Goal: Task Accomplishment & Management: Manage account settings

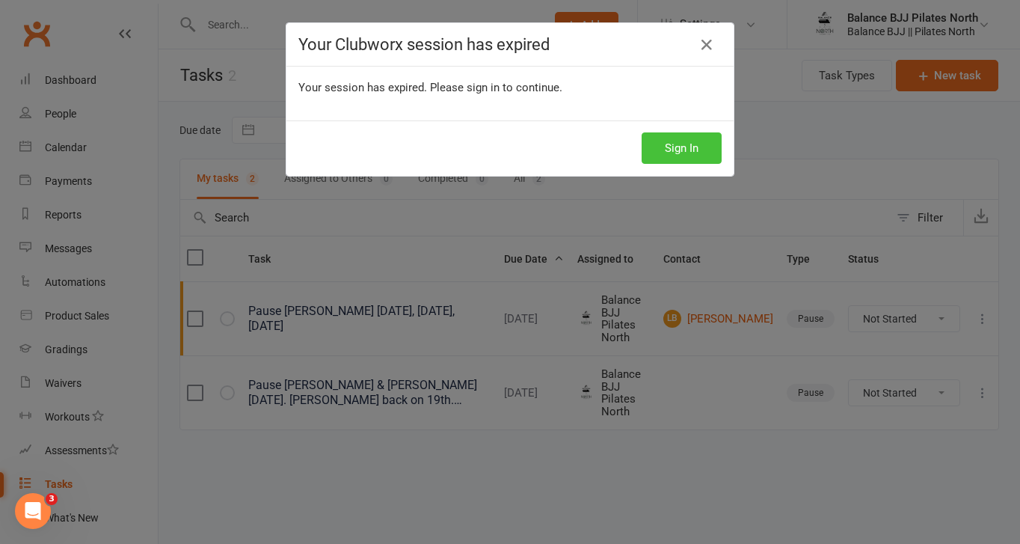
click at [690, 149] on button "Sign In" at bounding box center [682, 147] width 80 height 31
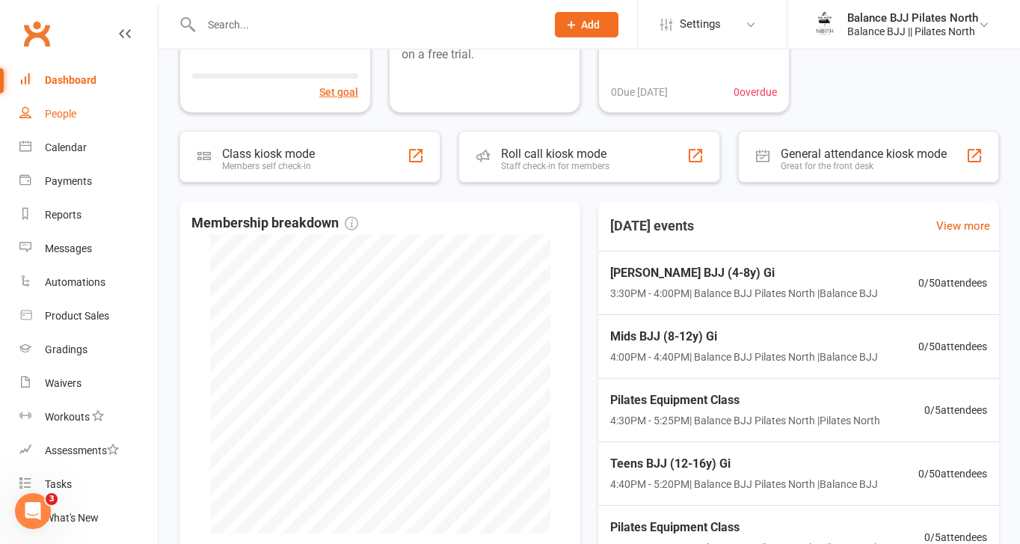
click at [68, 113] on div "People" at bounding box center [60, 114] width 31 height 12
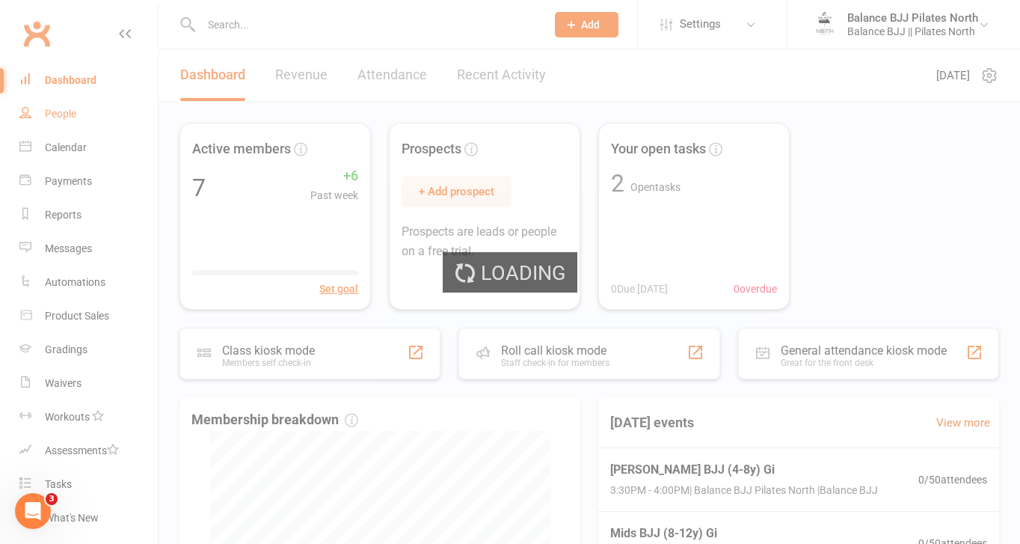
select select "100"
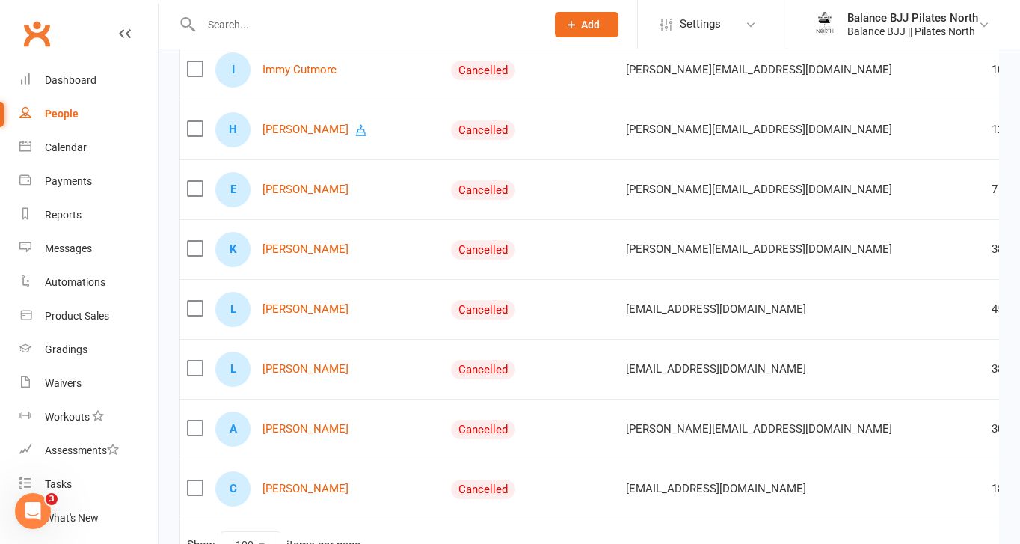
scroll to position [5836, 0]
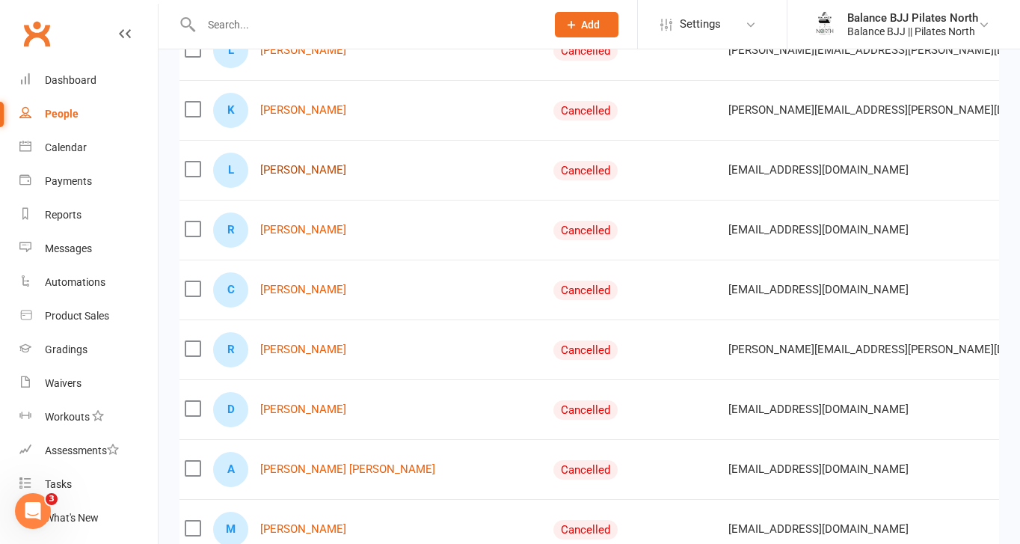
scroll to position [3835, 0]
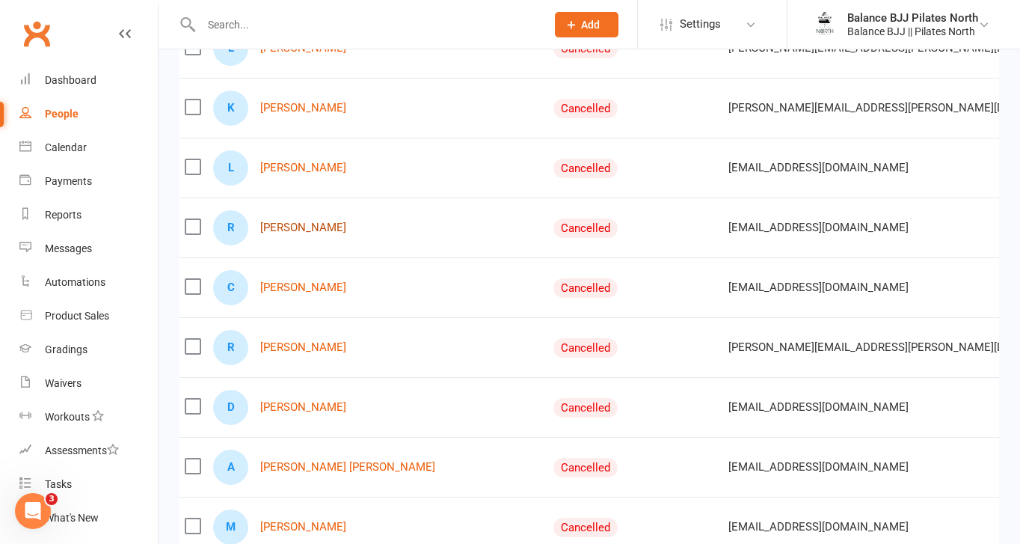
click at [290, 229] on link "[PERSON_NAME]" at bounding box center [303, 227] width 86 height 13
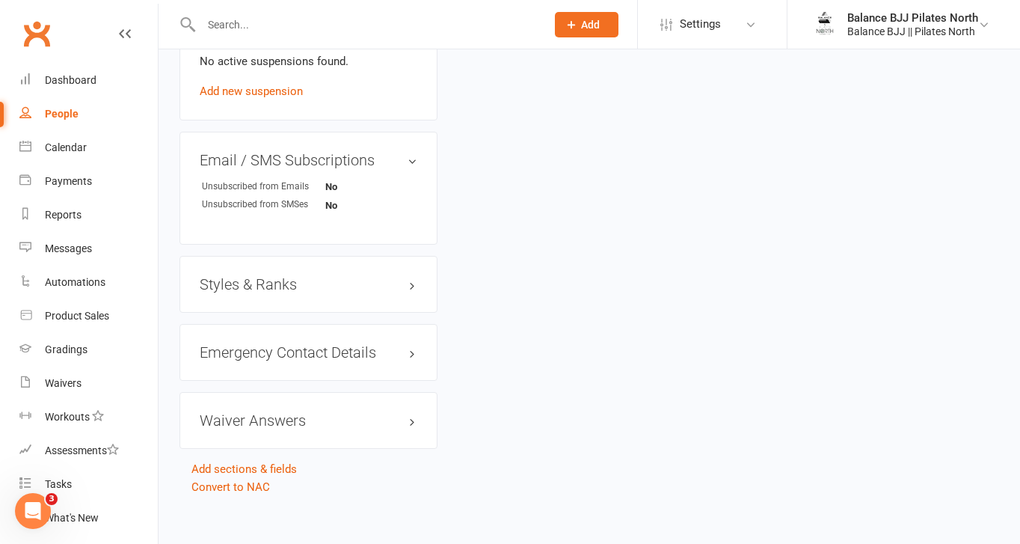
scroll to position [907, 0]
click at [291, 288] on h3 "Styles & Ranks" at bounding box center [309, 286] width 218 height 16
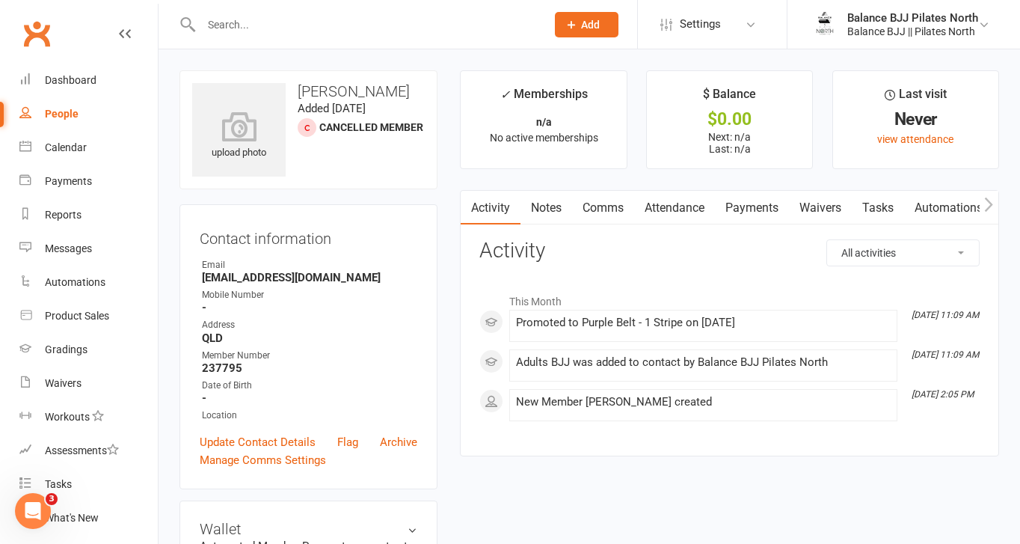
select select "100"
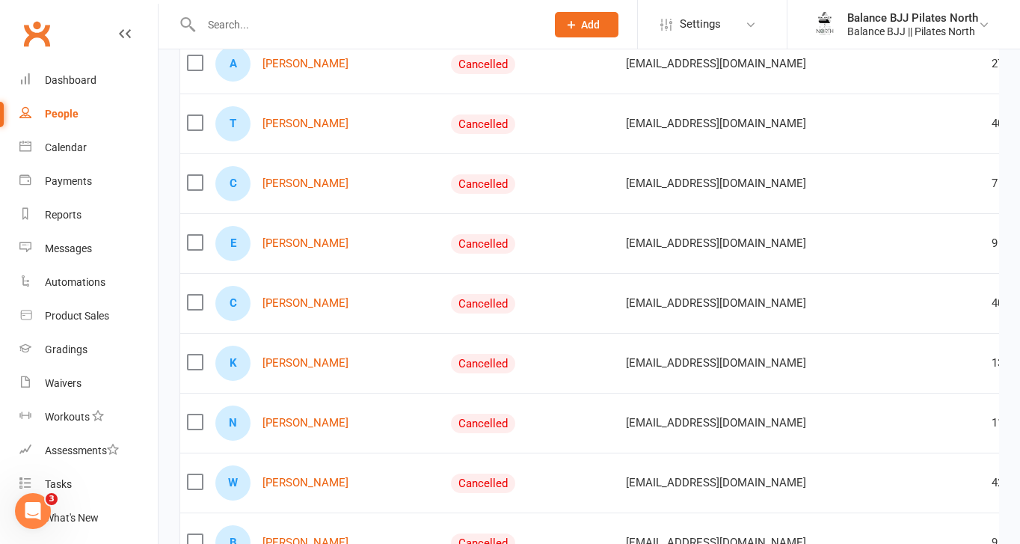
scroll to position [5836, 0]
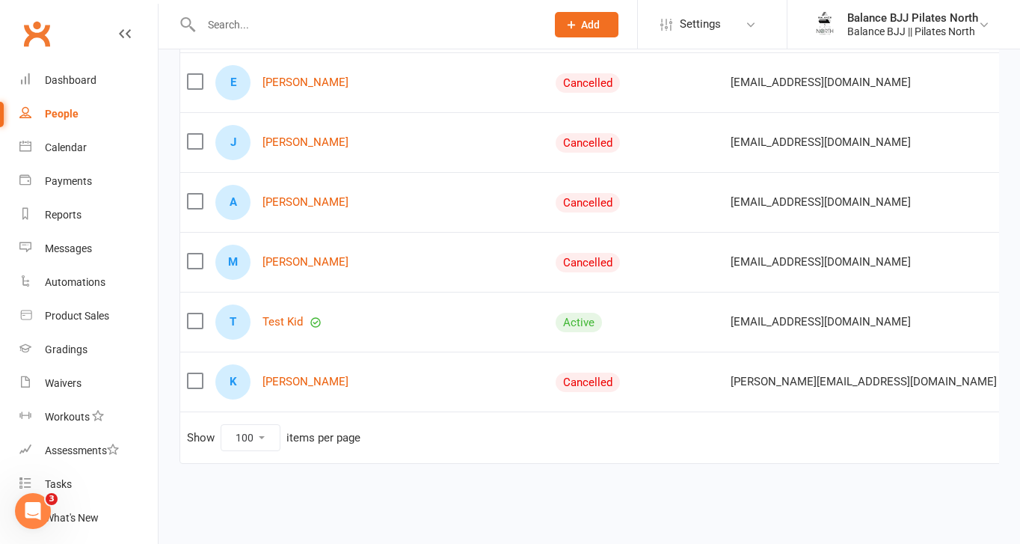
click at [247, 434] on select "10 25 50 100" at bounding box center [250, 437] width 58 height 25
click at [221, 425] on select "10 25 50 100" at bounding box center [250, 437] width 58 height 25
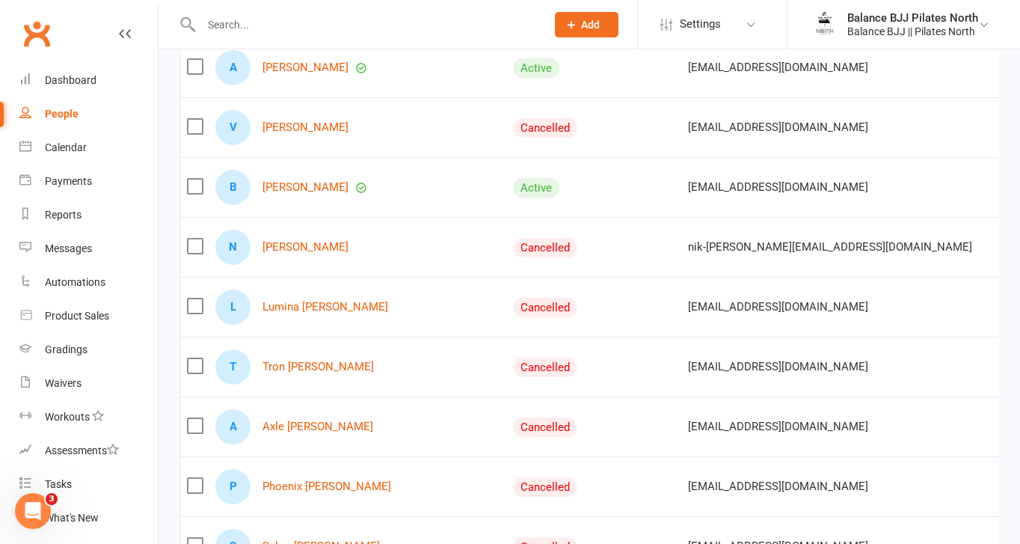
scroll to position [2138, 0]
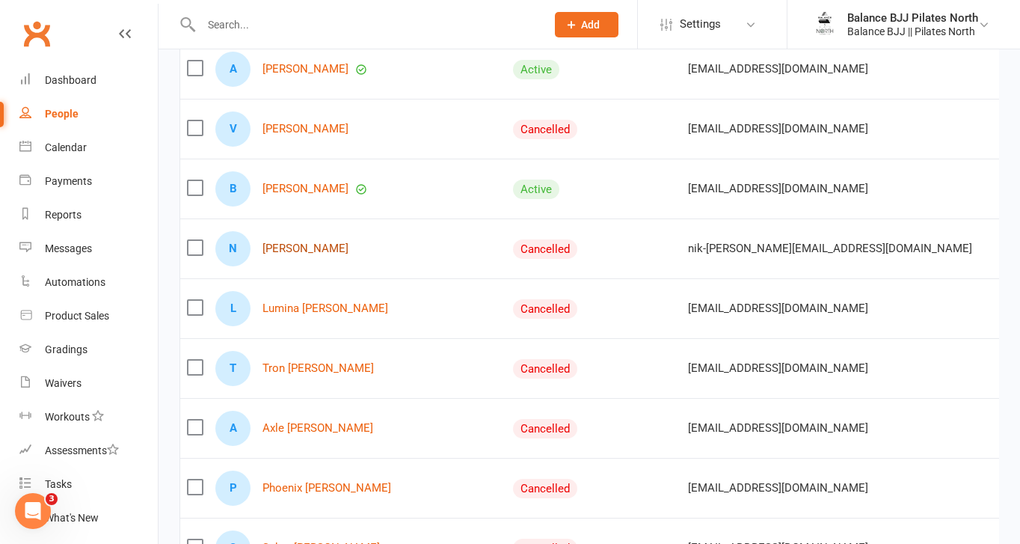
click at [290, 251] on link "[PERSON_NAME]" at bounding box center [306, 248] width 86 height 13
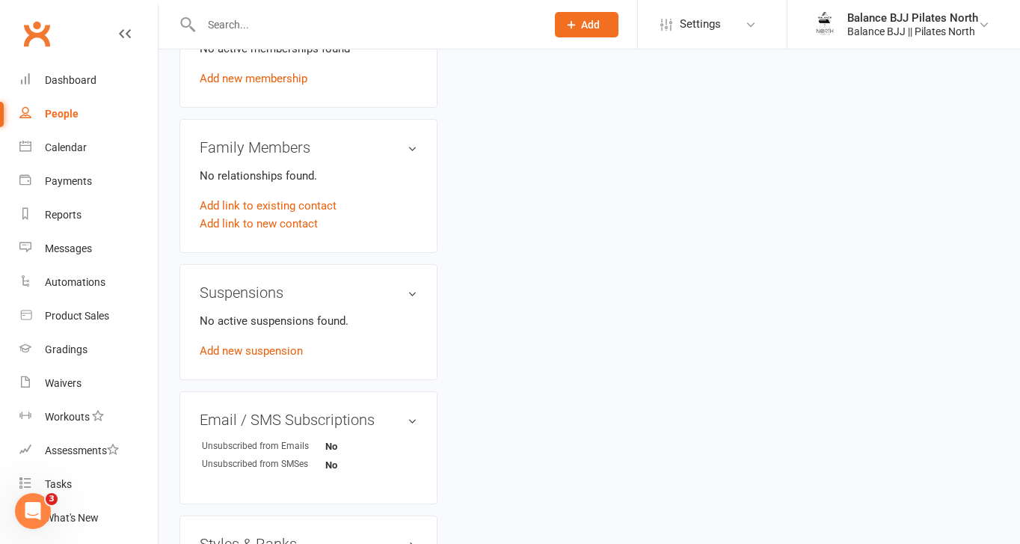
scroll to position [917, 0]
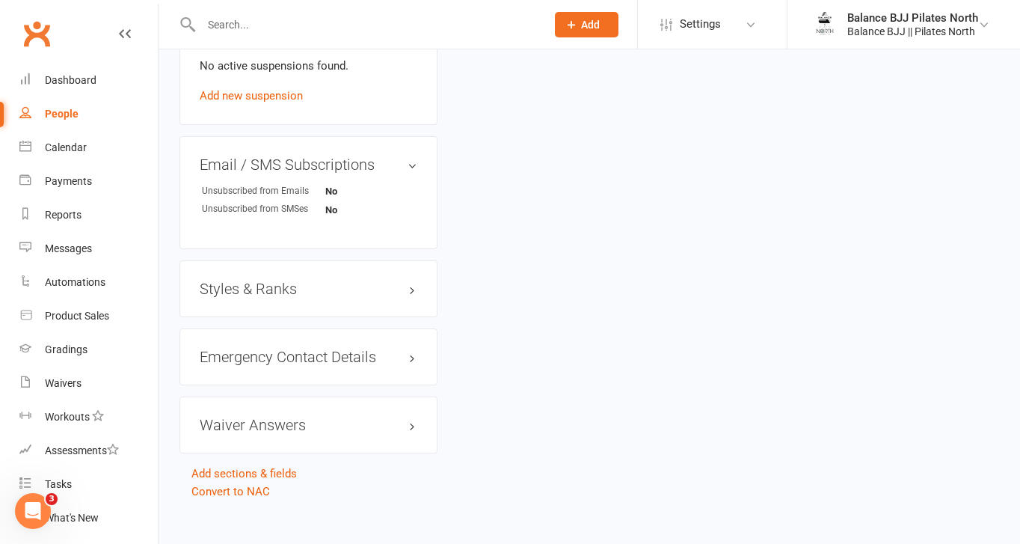
click at [248, 281] on h3 "Styles & Ranks" at bounding box center [309, 289] width 218 height 16
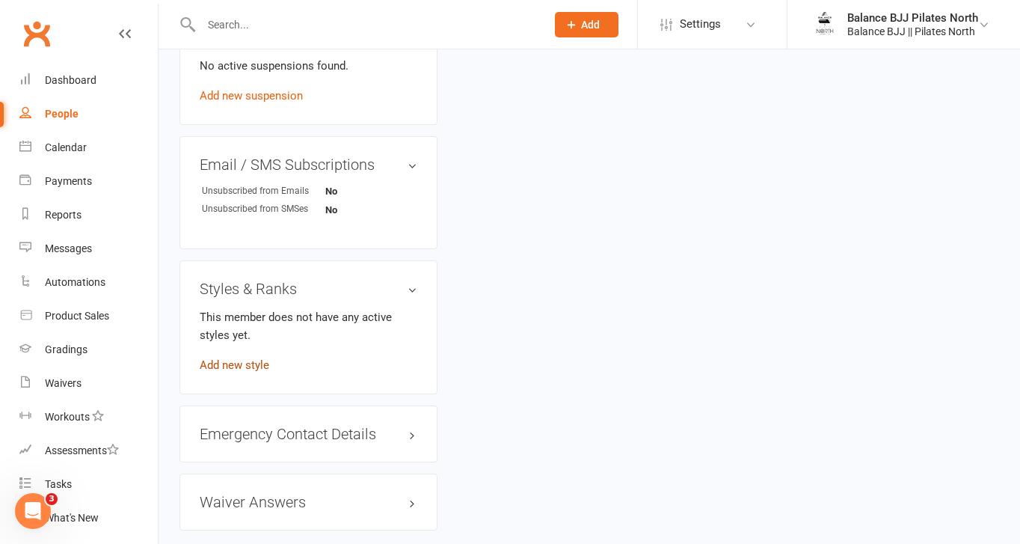
click at [247, 358] on link "Add new style" at bounding box center [235, 364] width 70 height 13
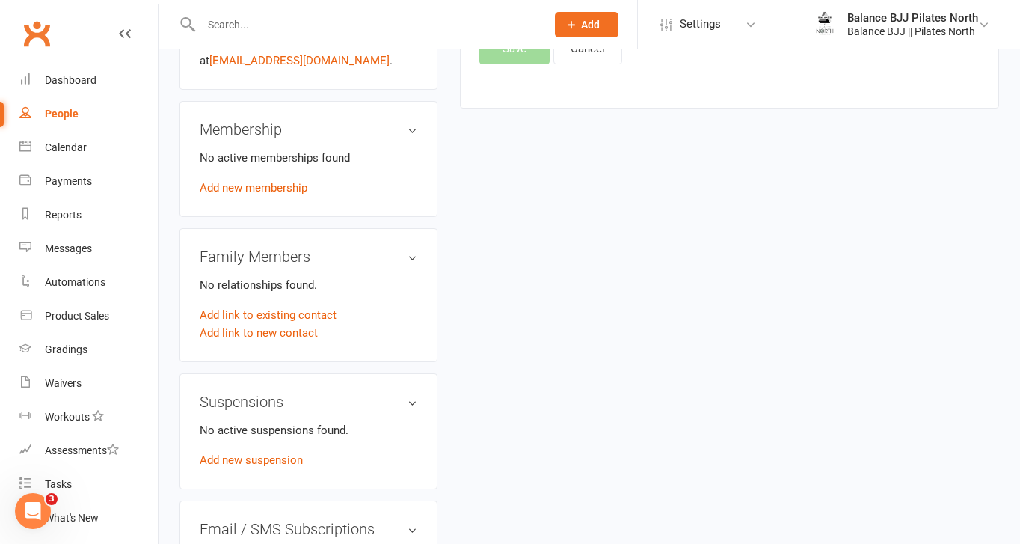
scroll to position [287, 0]
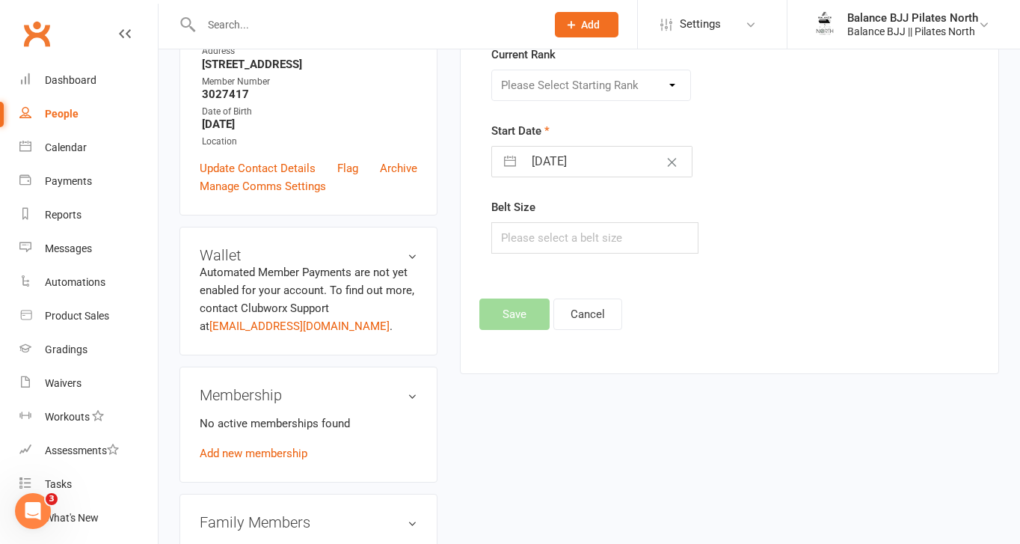
click at [574, 79] on div "Please Select Starting Rank" at bounding box center [591, 85] width 199 height 31
click at [622, 85] on div "Please Select Starting Rank" at bounding box center [591, 85] width 199 height 31
click at [635, 91] on div "Please Select Starting Rank" at bounding box center [591, 85] width 199 height 31
click at [676, 80] on div "Please Select Starting Rank" at bounding box center [591, 85] width 199 height 31
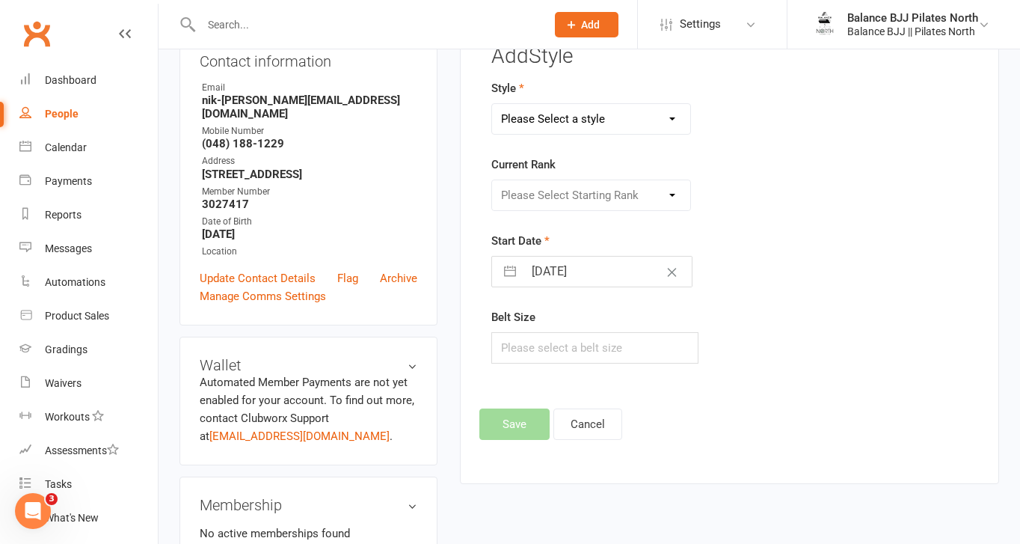
scroll to position [159, 0]
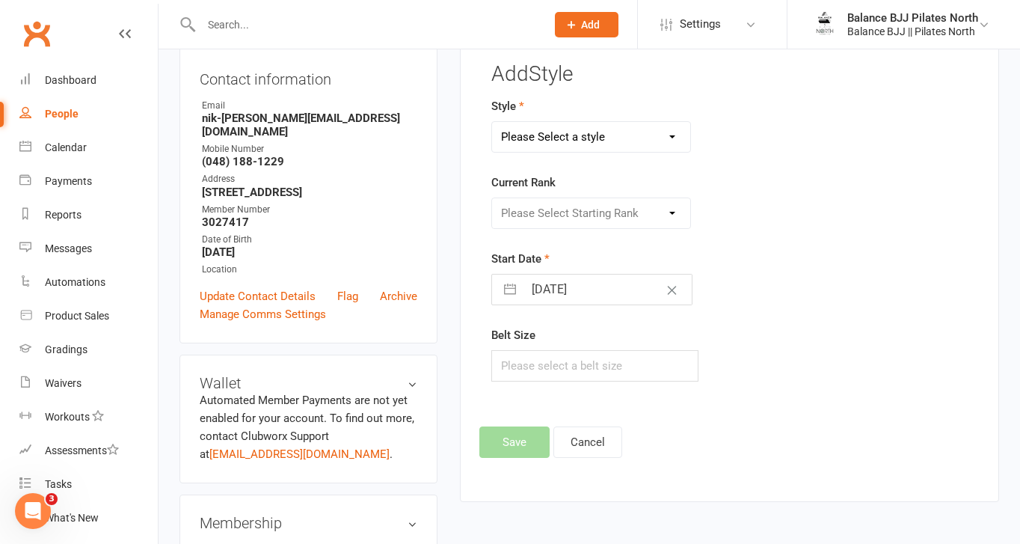
click at [612, 138] on select "Please Select a style Adults BJJ Kids BJJ" at bounding box center [591, 137] width 198 height 30
select select "3742"
click at [492, 122] on select "Please Select a style Adults BJJ Kids BJJ" at bounding box center [591, 137] width 198 height 30
click at [646, 214] on select "Please Select Starting Rank White Belt White Belt - 1 Stripe White Belt - 2 Str…" at bounding box center [591, 213] width 198 height 30
select select "44730"
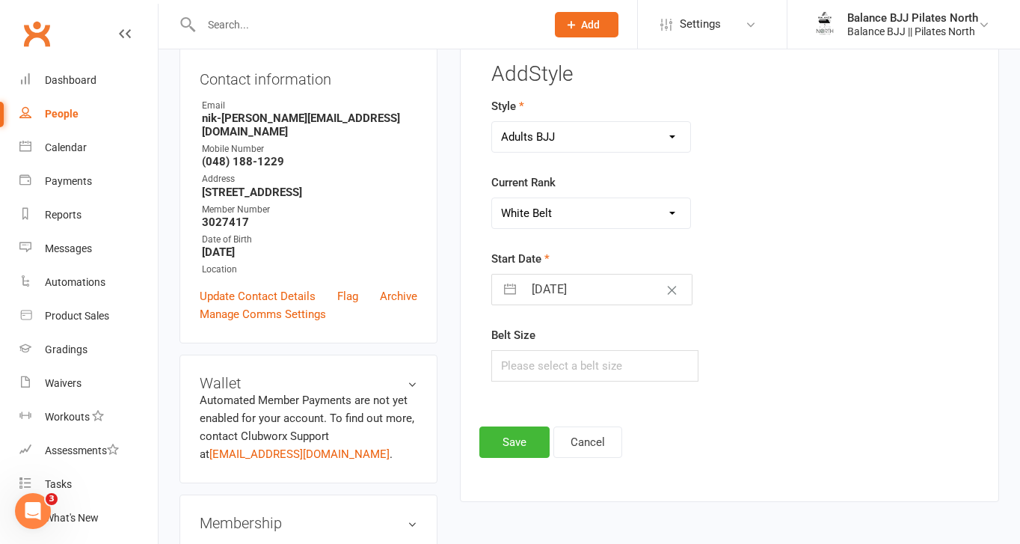
click at [492, 198] on select "Please Select Starting Rank White Belt White Belt - 1 Stripe White Belt - 2 Str…" at bounding box center [591, 213] width 198 height 30
click at [518, 442] on button "Save" at bounding box center [515, 441] width 70 height 31
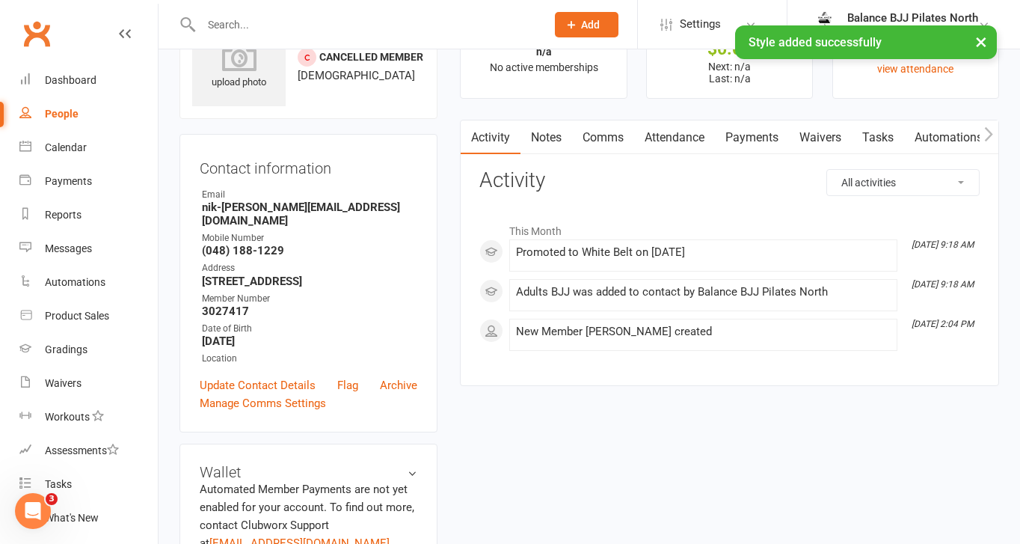
scroll to position [0, 0]
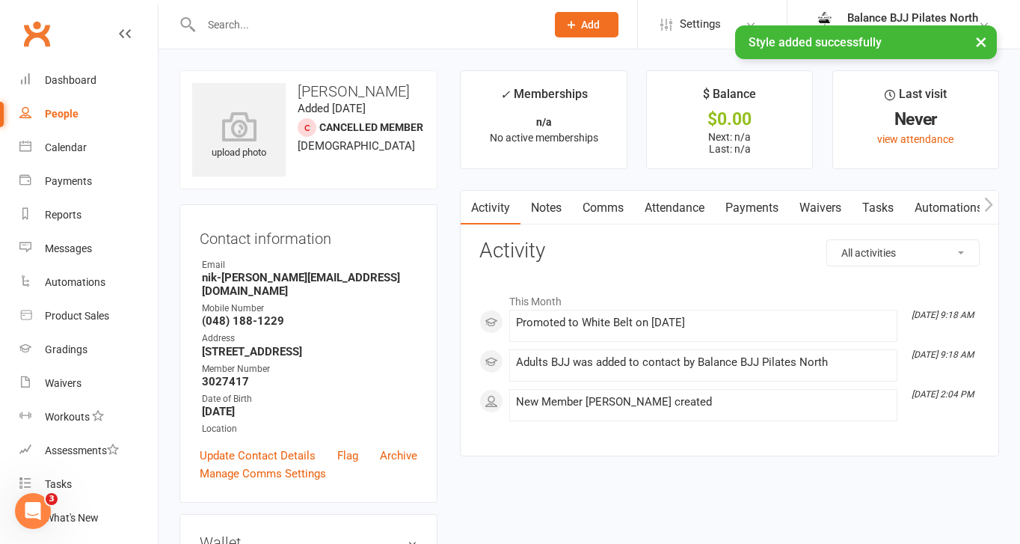
select select "100"
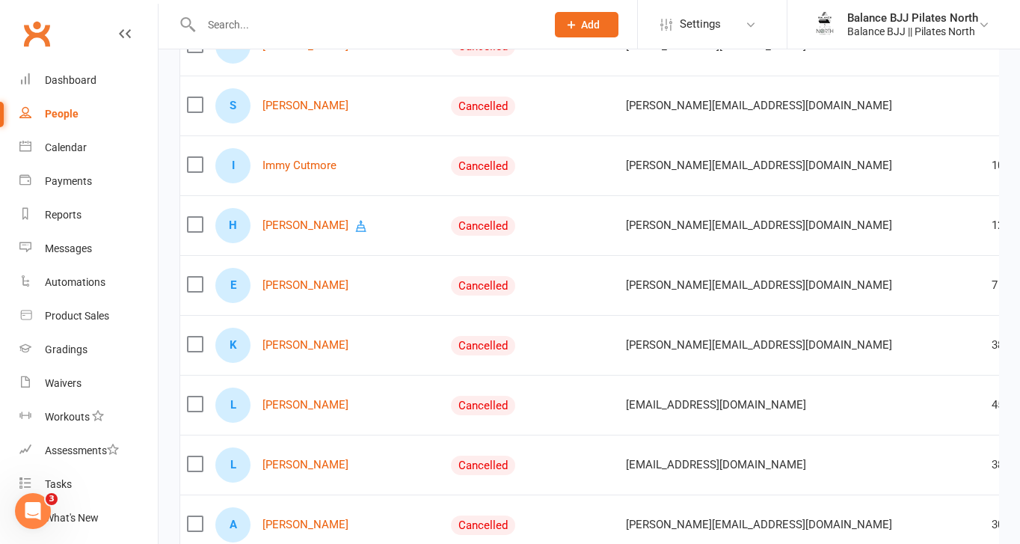
scroll to position [5836, 0]
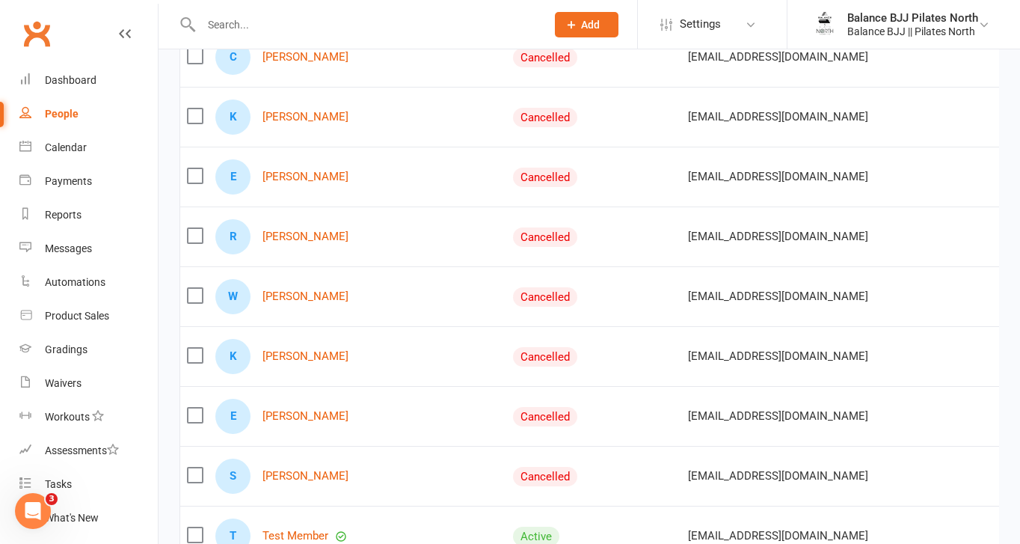
scroll to position [3447, 0]
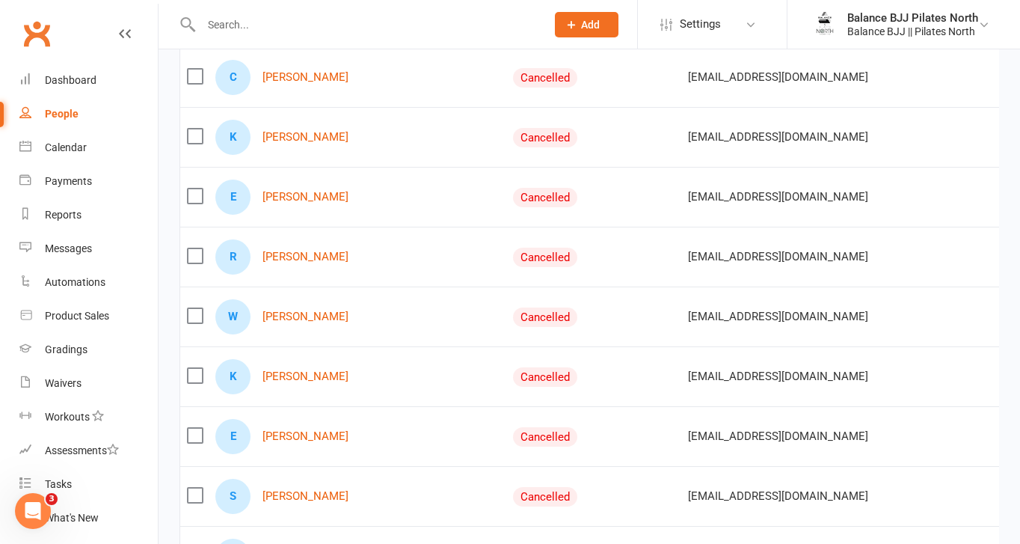
click at [251, 33] on input "text" at bounding box center [366, 24] width 339 height 21
type input "sabre"
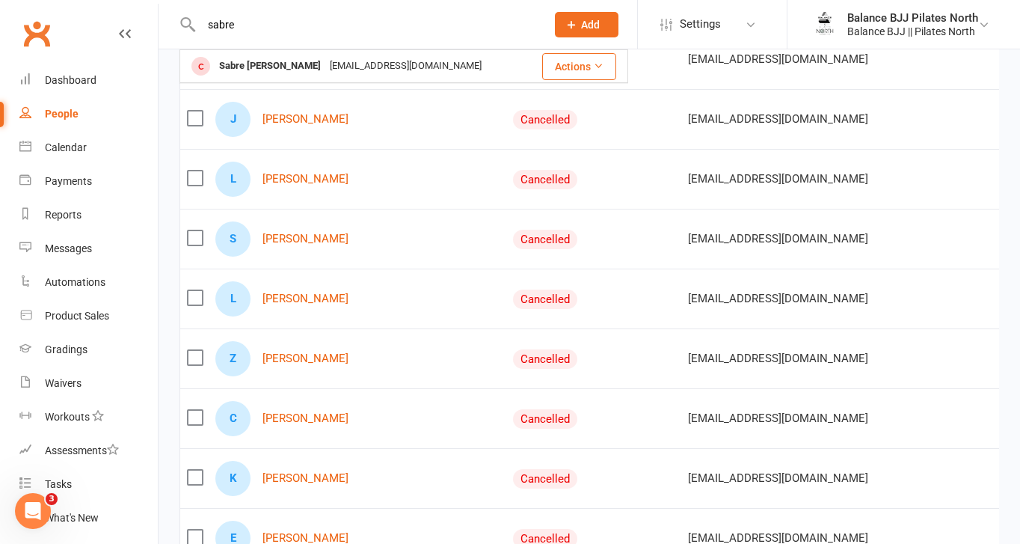
scroll to position [2939, 0]
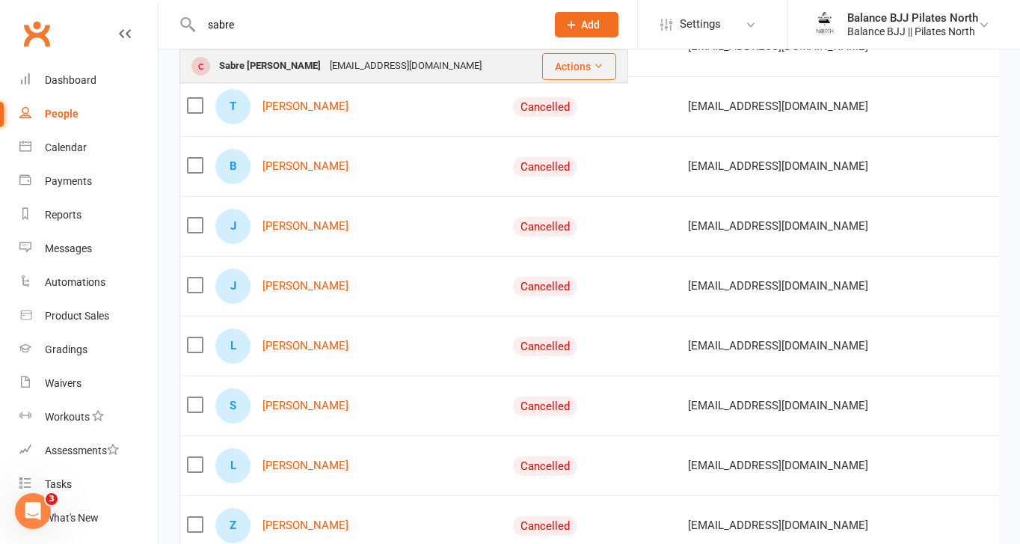
click at [258, 59] on div "Sabre [PERSON_NAME]" at bounding box center [270, 66] width 111 height 22
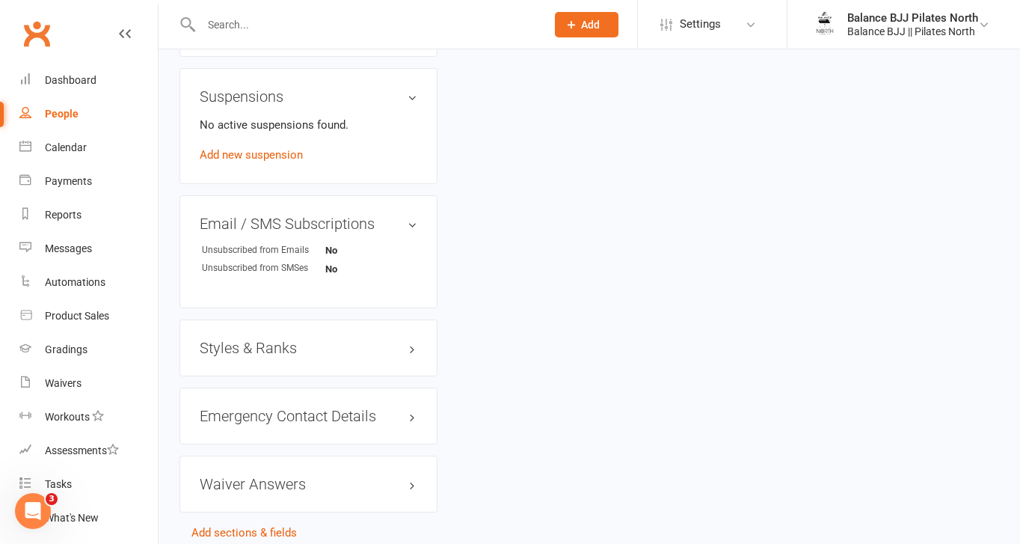
scroll to position [930, 0]
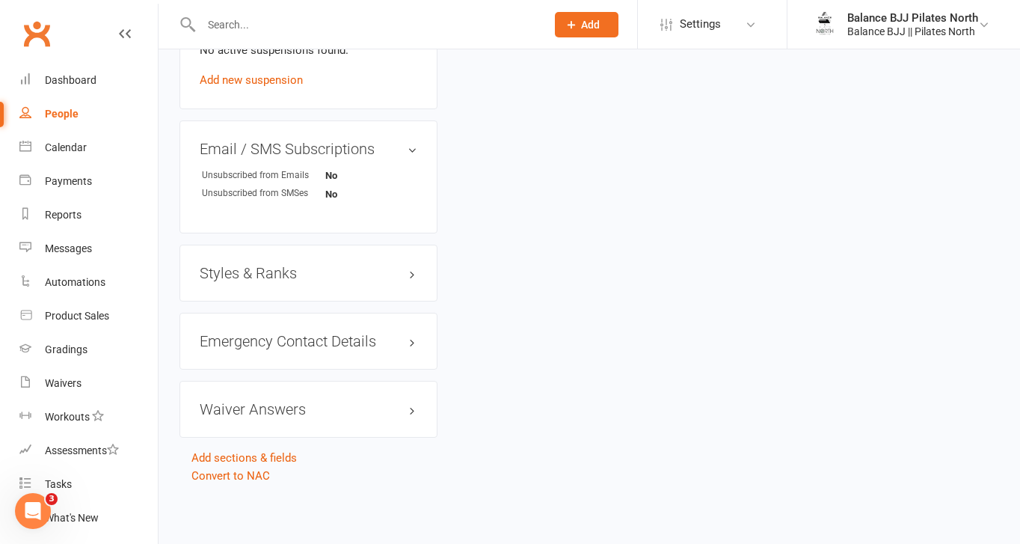
click at [287, 270] on h3 "Styles & Ranks" at bounding box center [309, 273] width 218 height 16
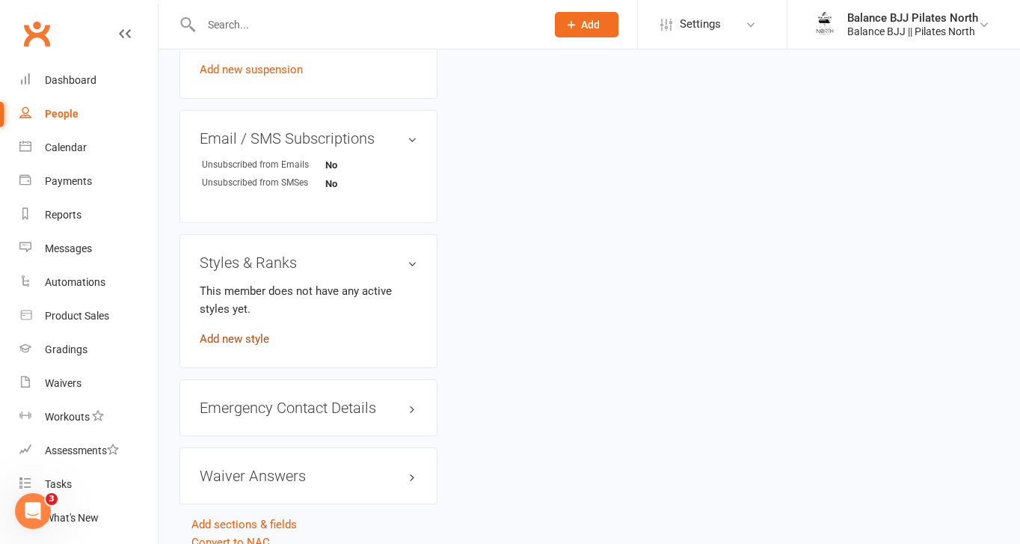
click at [242, 346] on link "Add new style" at bounding box center [235, 338] width 70 height 13
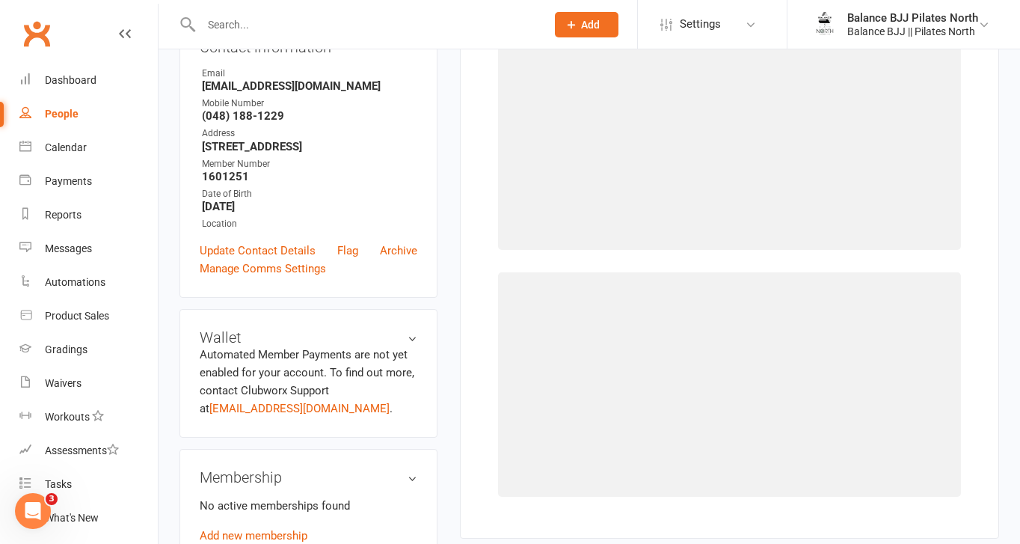
scroll to position [114, 0]
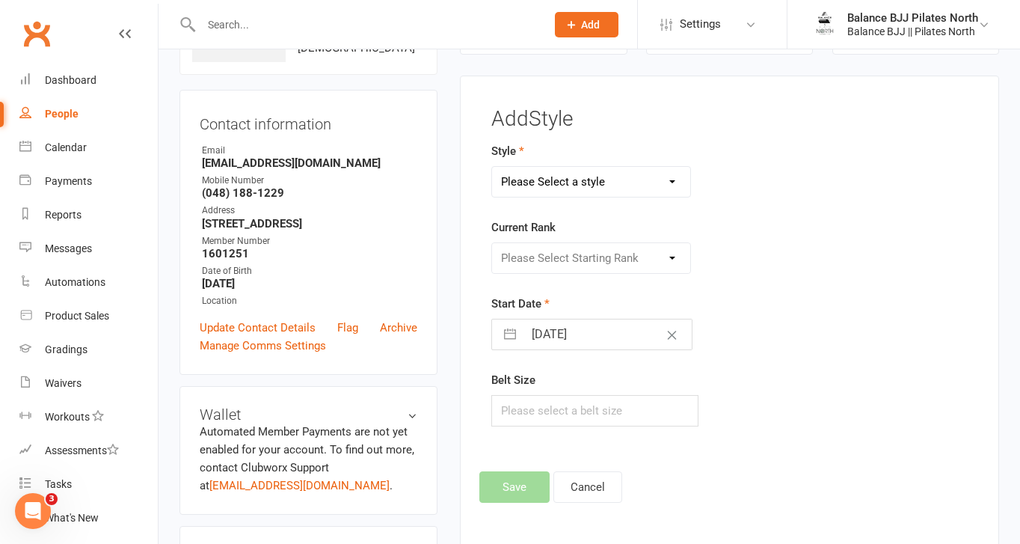
click at [633, 183] on select "Please Select a style Adults BJJ Kids BJJ" at bounding box center [591, 182] width 198 height 30
select select "3742"
click at [492, 167] on select "Please Select a style Adults BJJ Kids BJJ" at bounding box center [591, 182] width 198 height 30
click at [567, 266] on select "Please Select Starting Rank White Belt White Belt - 1 Stripe White Belt - 2 Str…" at bounding box center [591, 258] width 198 height 30
select select "44732"
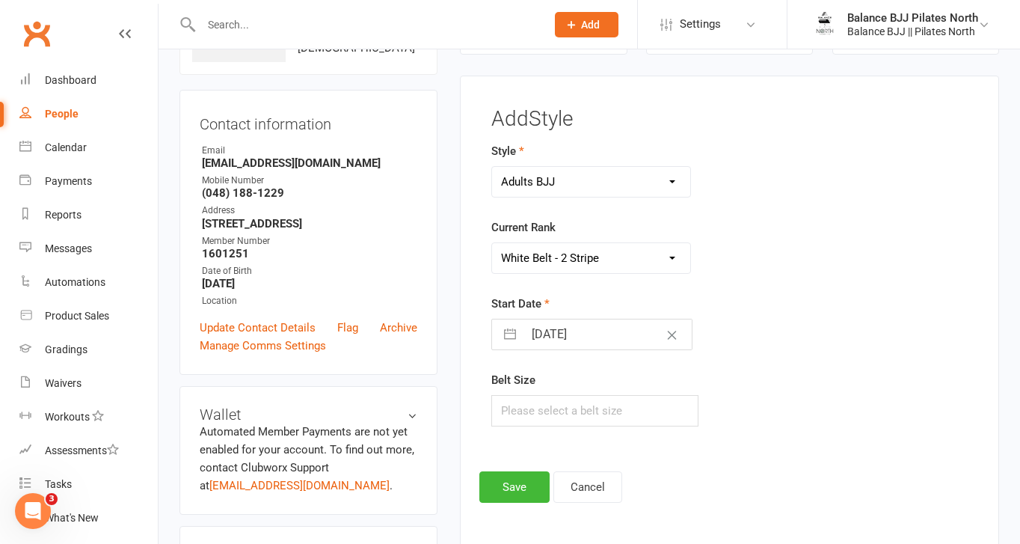
click at [492, 243] on select "Please Select Starting Rank White Belt White Belt - 1 Stripe White Belt - 2 Str…" at bounding box center [591, 258] width 198 height 30
click at [523, 492] on button "Save" at bounding box center [515, 486] width 70 height 31
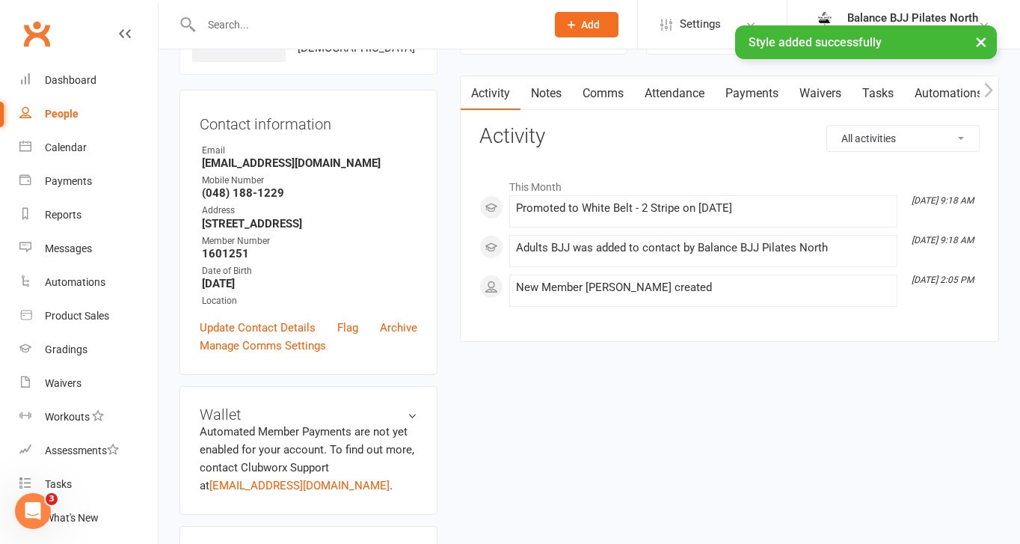
click at [349, 25] on div "× Style added successfully" at bounding box center [500, 25] width 1001 height 0
click at [350, 25] on div "× Style added successfully" at bounding box center [500, 25] width 1001 height 0
click at [225, 16] on input "text" at bounding box center [366, 24] width 339 height 21
type input "axle"
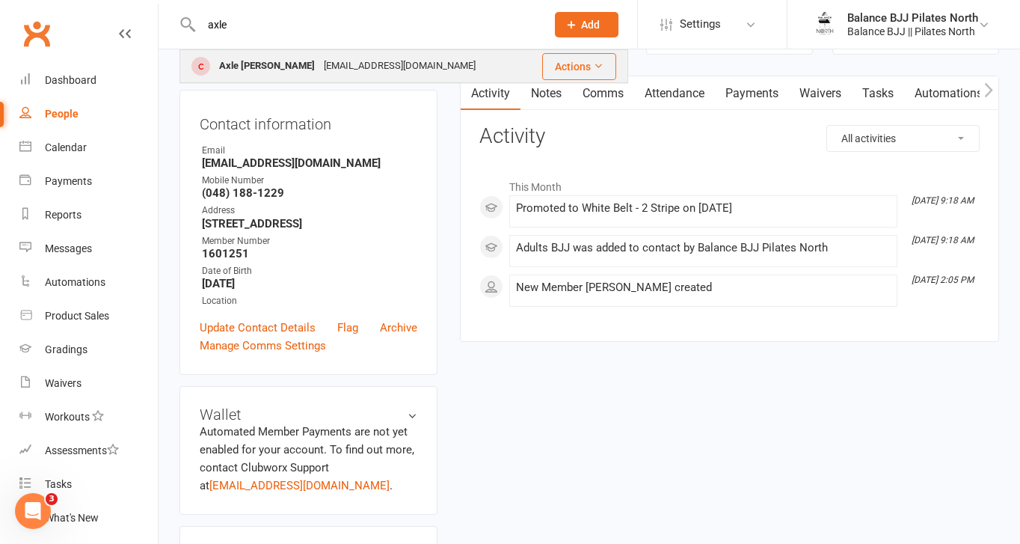
click at [319, 63] on div "[EMAIL_ADDRESS][DOMAIN_NAME]" at bounding box center [399, 66] width 161 height 22
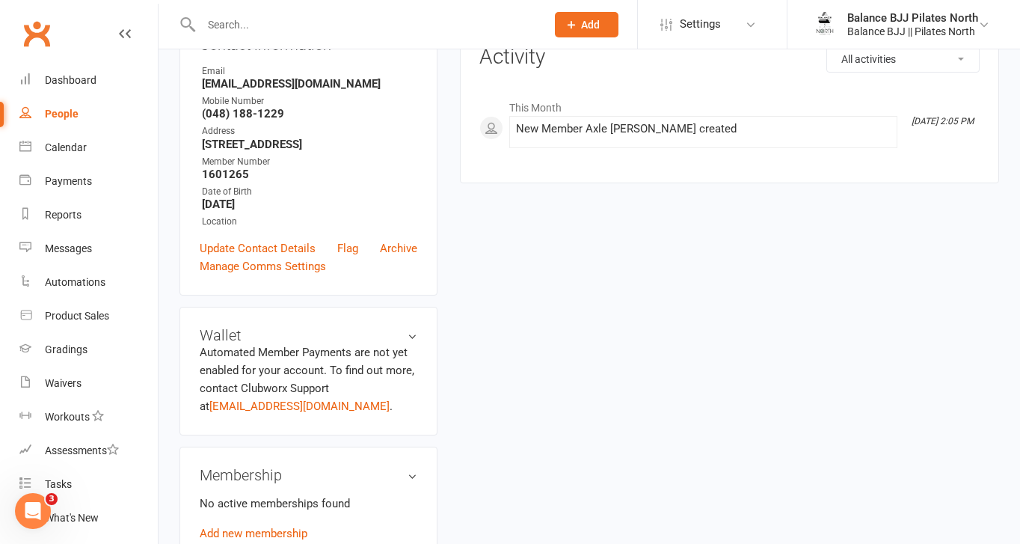
scroll to position [930, 0]
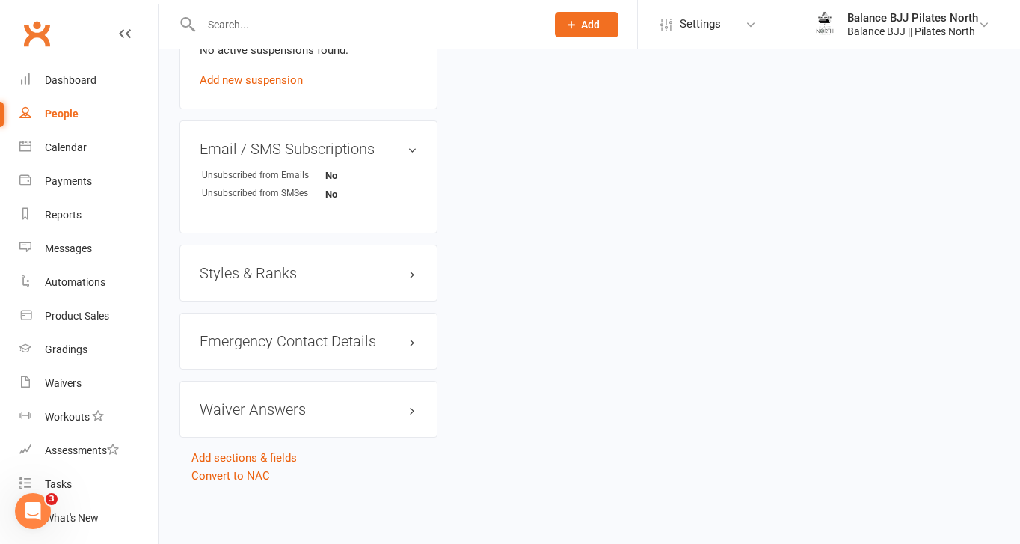
click at [272, 275] on h3 "Styles & Ranks" at bounding box center [309, 273] width 218 height 16
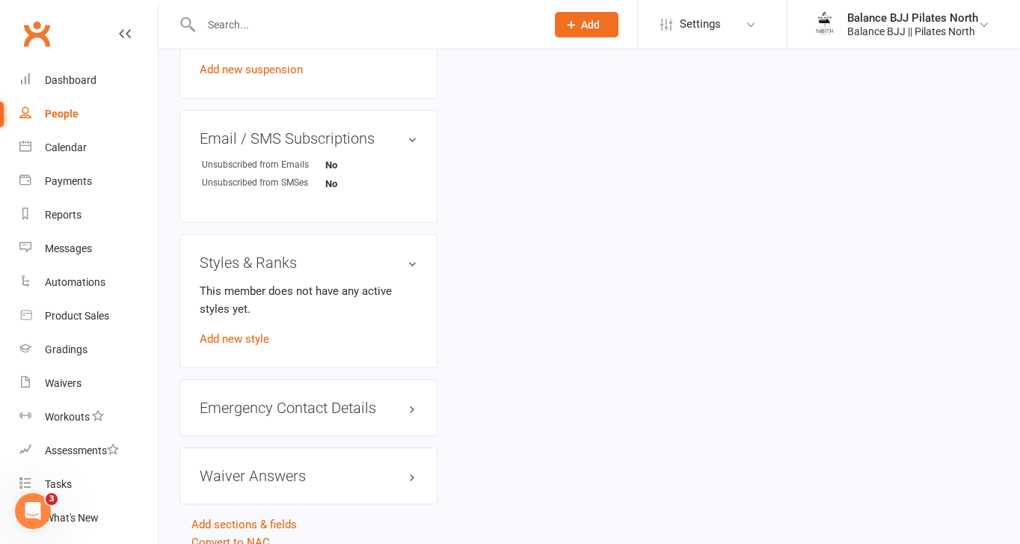
scroll to position [1007, 0]
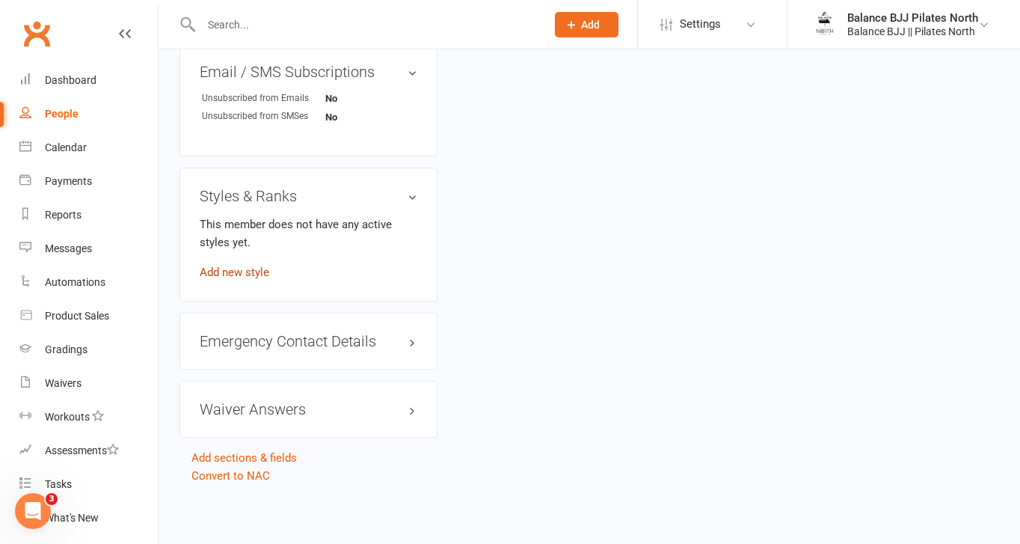
click at [233, 272] on link "Add new style" at bounding box center [235, 272] width 70 height 13
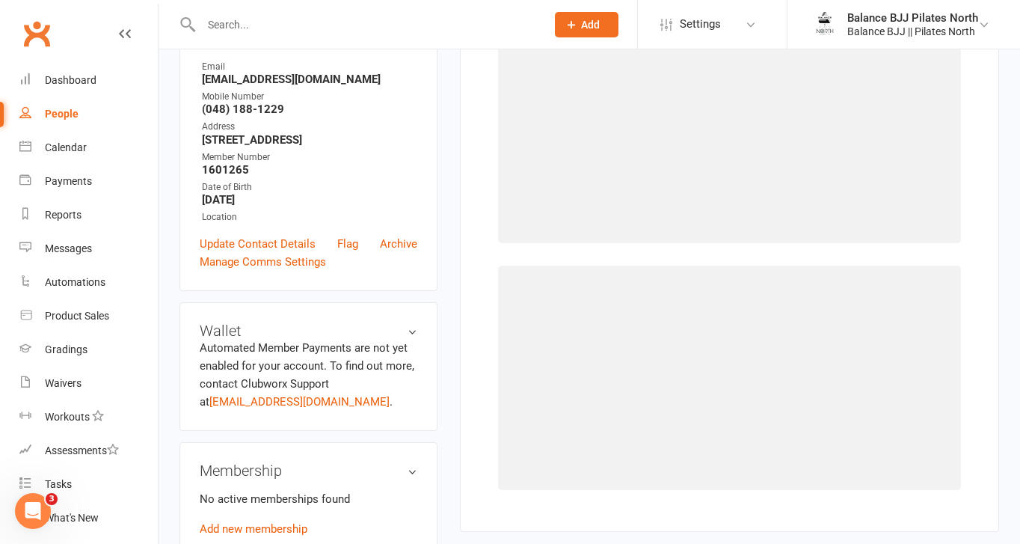
scroll to position [114, 0]
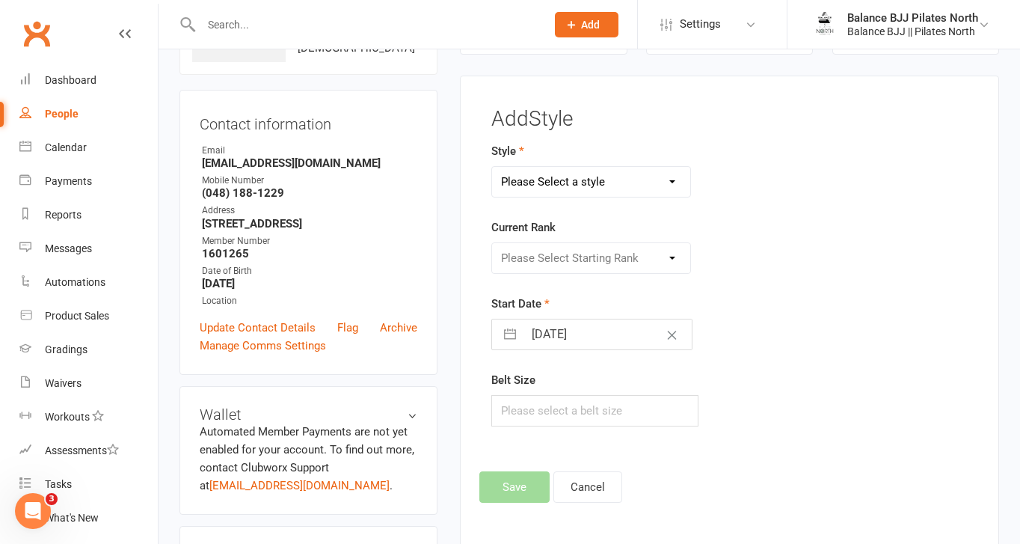
click at [612, 183] on select "Please Select a style Adults BJJ Kids BJJ" at bounding box center [591, 182] width 198 height 30
select select "3743"
click at [492, 167] on select "Please Select a style Adults BJJ Kids BJJ" at bounding box center [591, 182] width 198 height 30
click at [587, 266] on select "Please Select Starting Rank White Belt White Belt - 1 Stripe White Belt - 2 Str…" at bounding box center [591, 258] width 198 height 30
select select "44755"
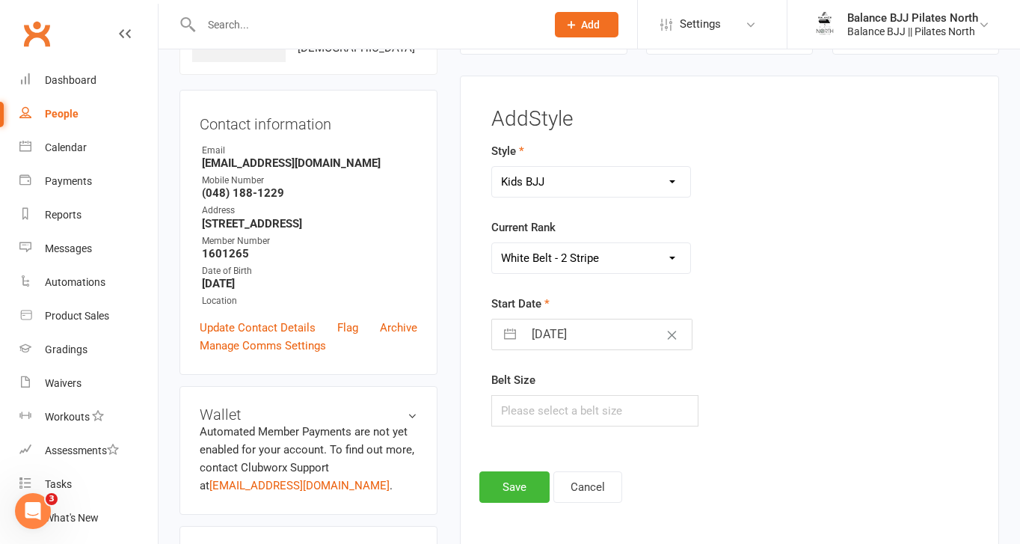
click at [492, 243] on select "Please Select Starting Rank White Belt White Belt - 1 Stripe White Belt - 2 Str…" at bounding box center [591, 258] width 198 height 30
click at [508, 489] on button "Save" at bounding box center [515, 486] width 70 height 31
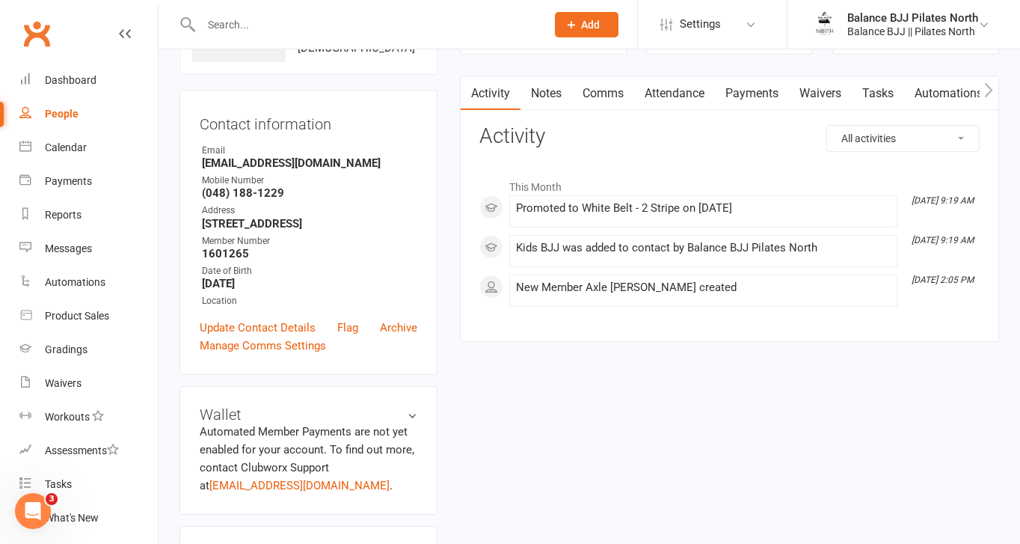
click at [272, 18] on input "text" at bounding box center [366, 24] width 339 height 21
type input "lumin"
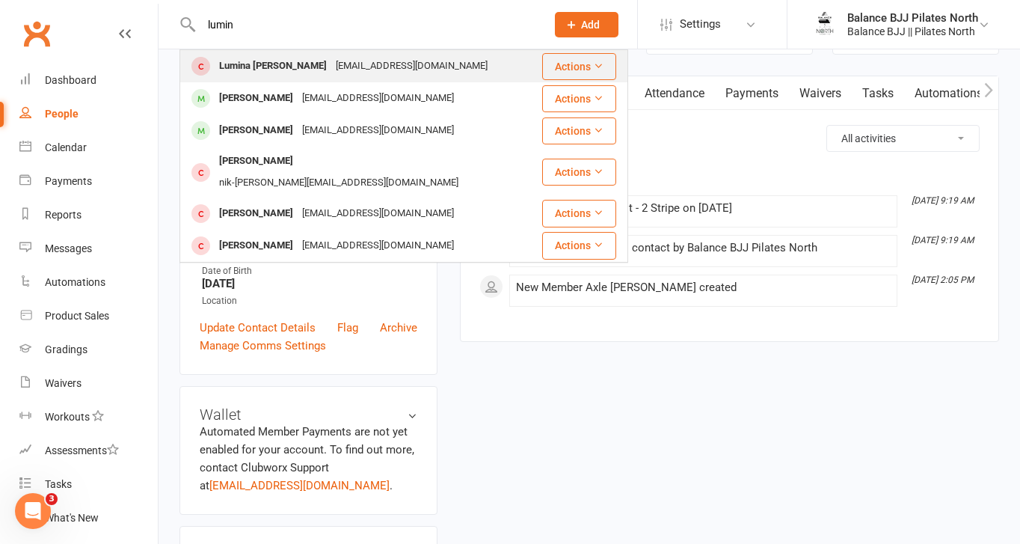
click at [331, 68] on div "[EMAIL_ADDRESS][DOMAIN_NAME]" at bounding box center [411, 66] width 161 height 22
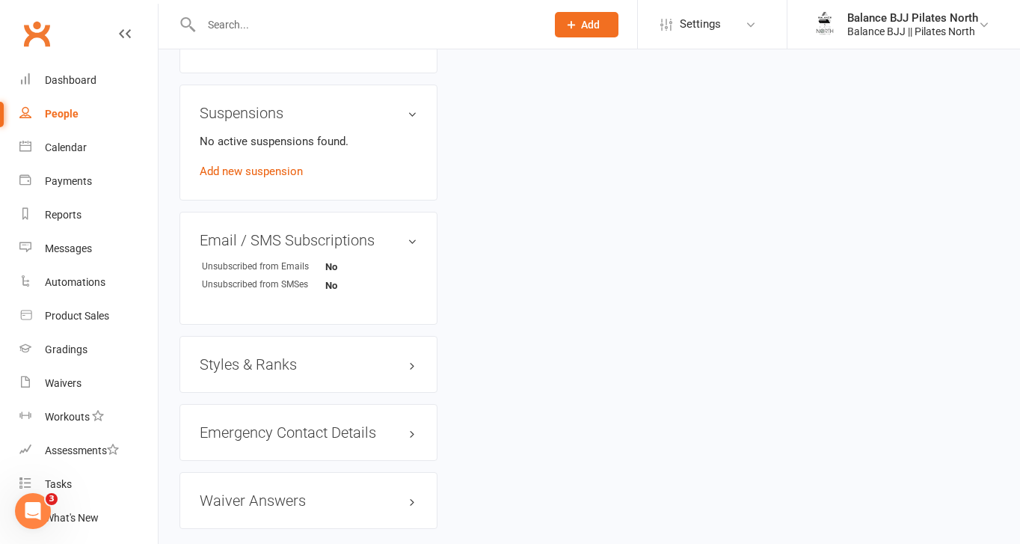
scroll to position [841, 0]
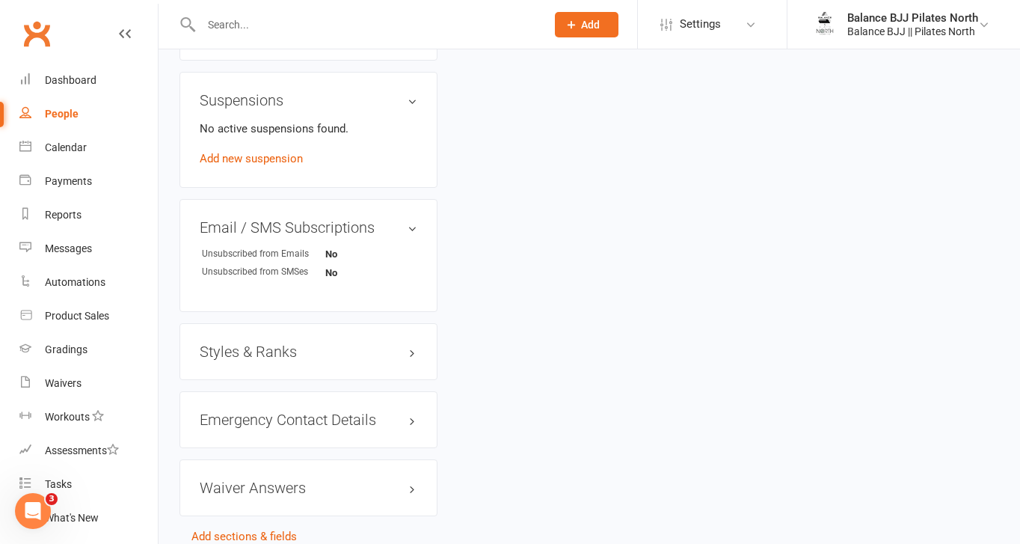
click at [294, 360] on h3 "Styles & Ranks" at bounding box center [309, 351] width 218 height 16
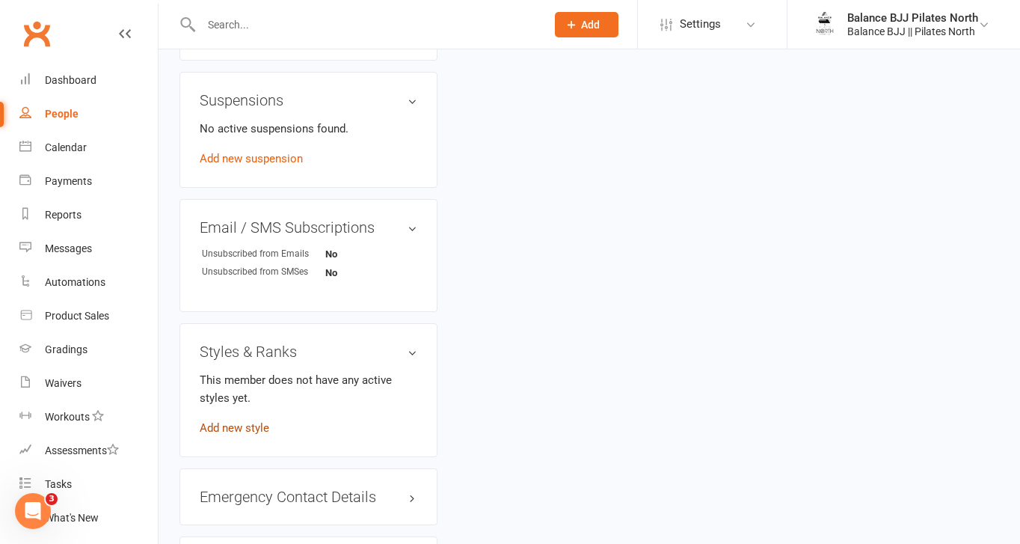
click at [233, 435] on link "Add new style" at bounding box center [235, 427] width 70 height 13
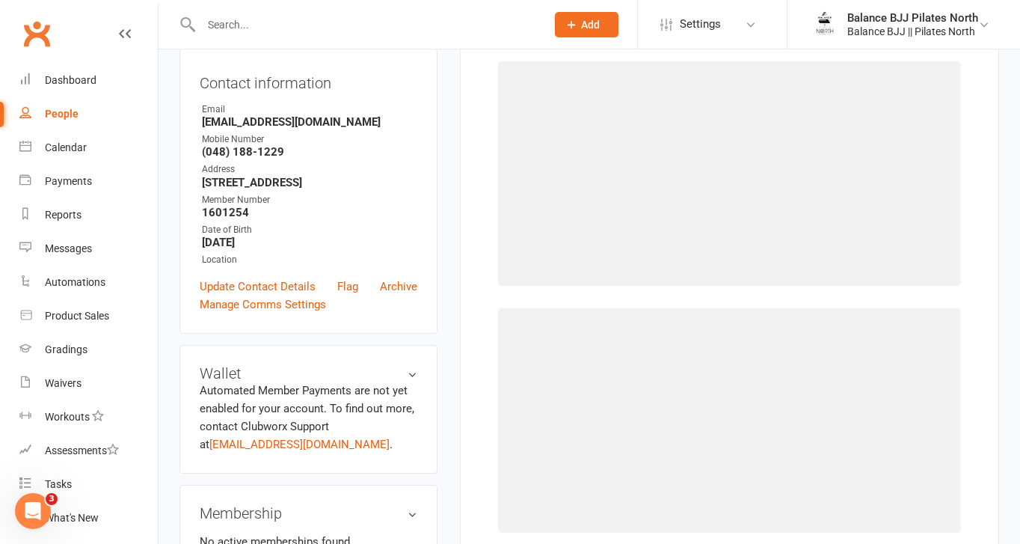
scroll to position [114, 0]
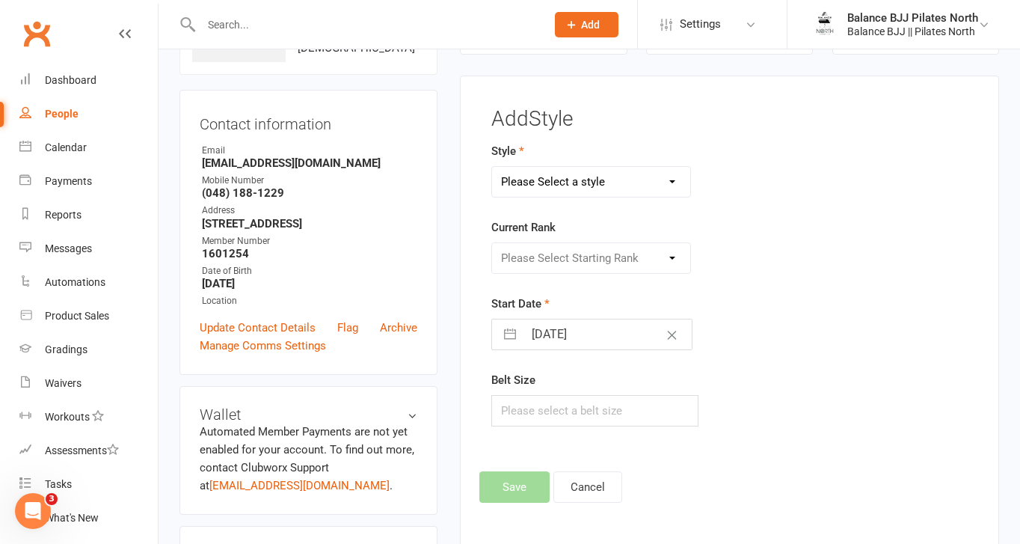
click at [591, 180] on select "Please Select a style Adults BJJ Kids BJJ" at bounding box center [591, 182] width 198 height 30
select select "3743"
click at [492, 167] on select "Please Select a style Adults BJJ Kids BJJ" at bounding box center [591, 182] width 198 height 30
click at [560, 258] on select "Please Select Starting Rank White Belt White Belt - 1 Stripe White Belt - 2 Str…" at bounding box center [591, 258] width 198 height 30
select select "44763"
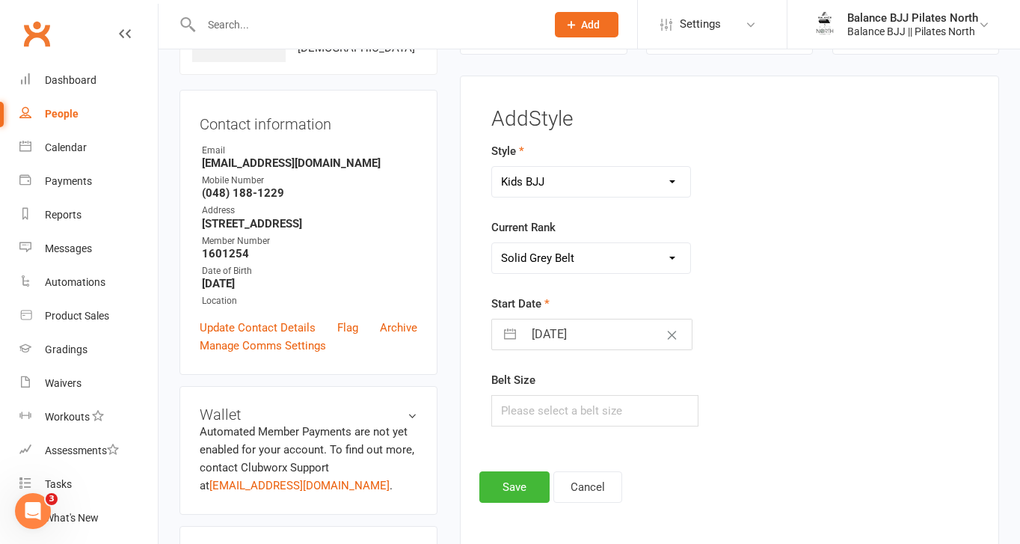
click at [492, 243] on select "Please Select Starting Rank White Belt White Belt - 1 Stripe White Belt - 2 Str…" at bounding box center [591, 258] width 198 height 30
click at [506, 503] on div "Add Style Style Adults BJJ Kids BJJ Current Rank Please Select Starting Rank Wh…" at bounding box center [729, 312] width 539 height 472
click at [508, 486] on button "Save" at bounding box center [515, 486] width 70 height 31
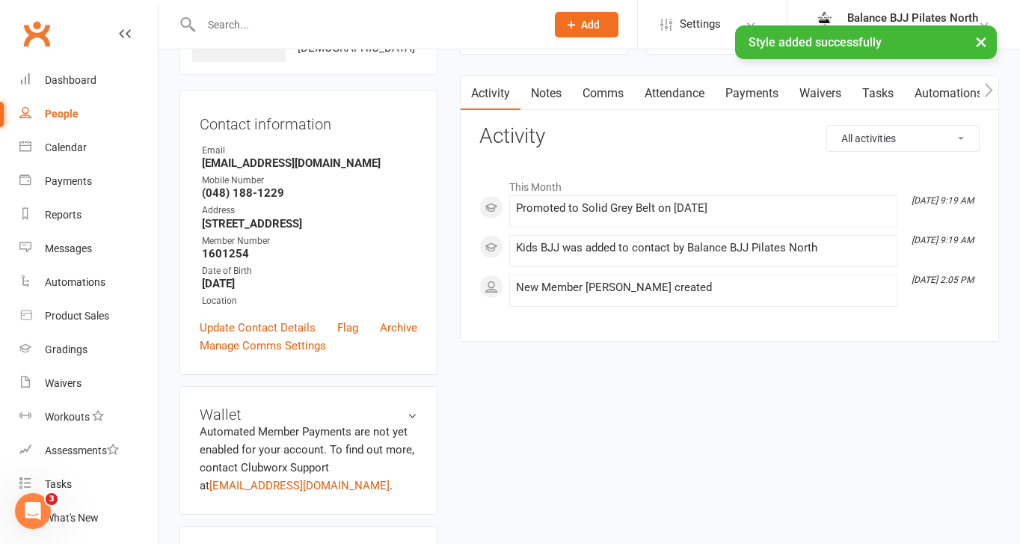
click at [261, 24] on input "text" at bounding box center [366, 24] width 339 height 21
type input "tron"
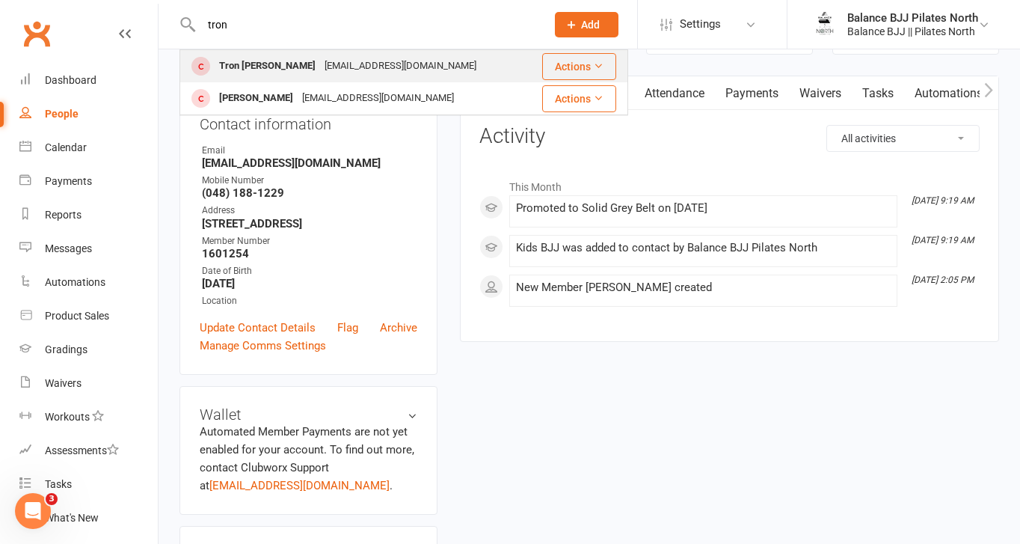
click at [262, 61] on div "Tron [PERSON_NAME]" at bounding box center [267, 66] width 105 height 22
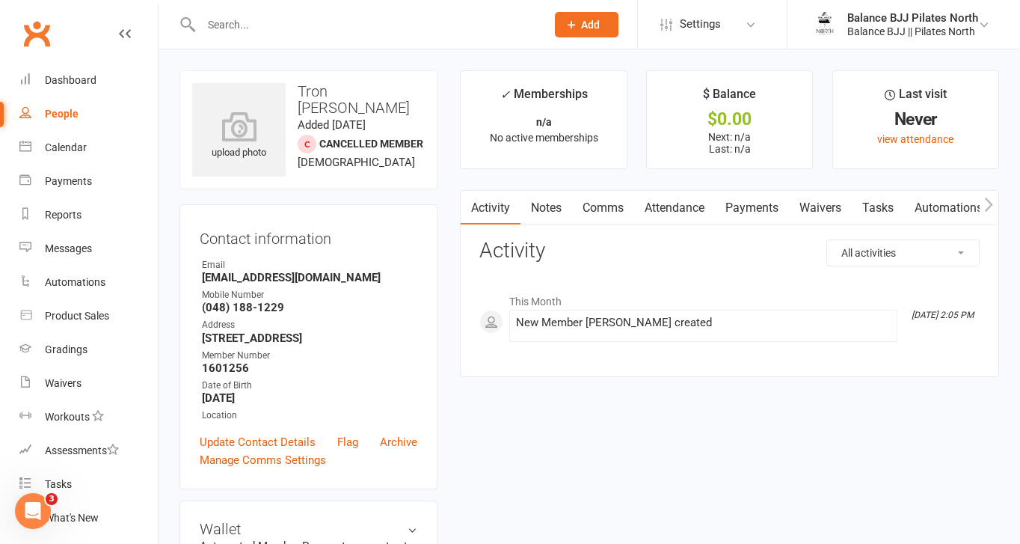
scroll to position [930, 0]
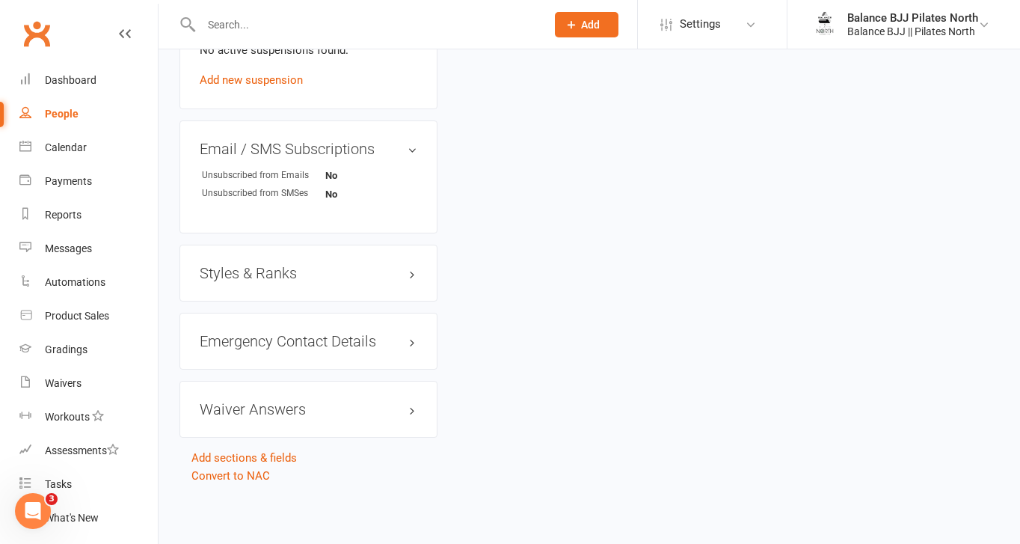
click at [254, 269] on h3 "Styles & Ranks" at bounding box center [309, 273] width 218 height 16
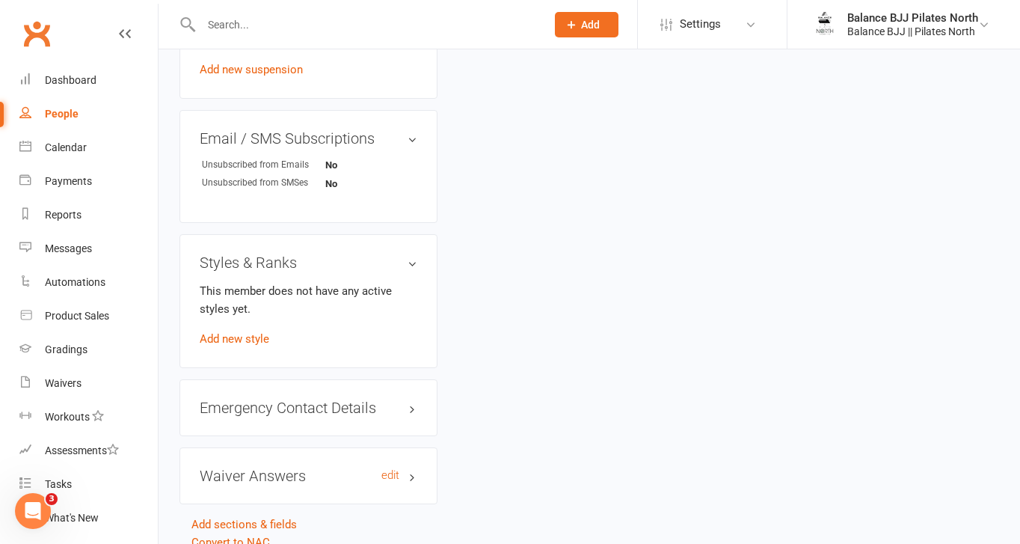
click at [277, 484] on h3 "Waiver Answers edit" at bounding box center [309, 476] width 218 height 16
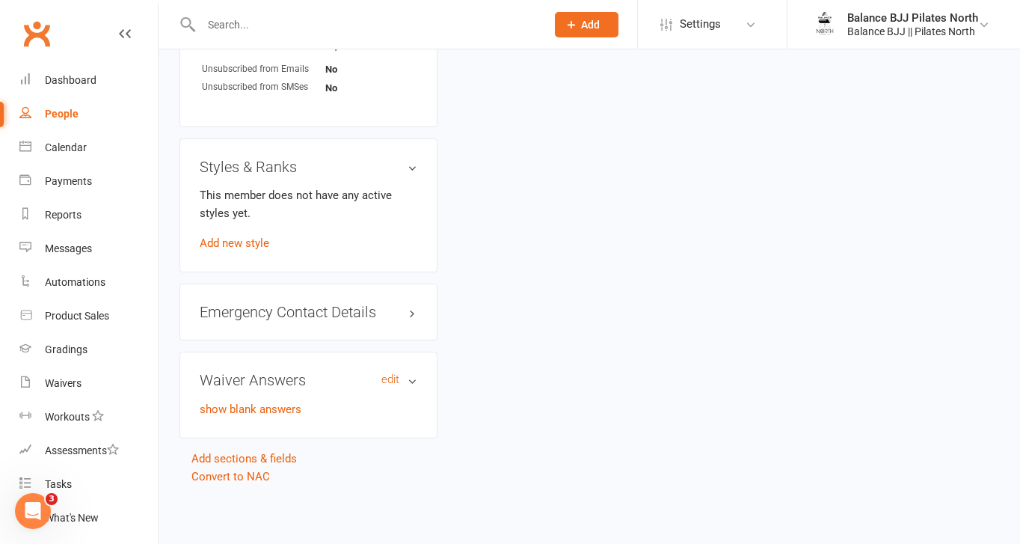
scroll to position [1037, 0]
click at [266, 309] on h3 "Emergency Contact Details edit" at bounding box center [309, 311] width 218 height 16
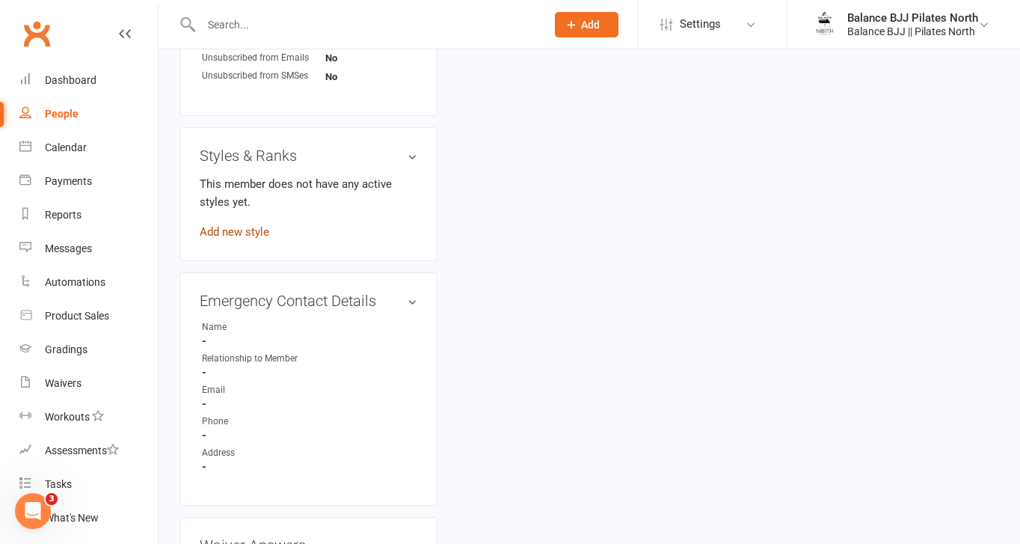
click at [245, 239] on link "Add new style" at bounding box center [235, 231] width 70 height 13
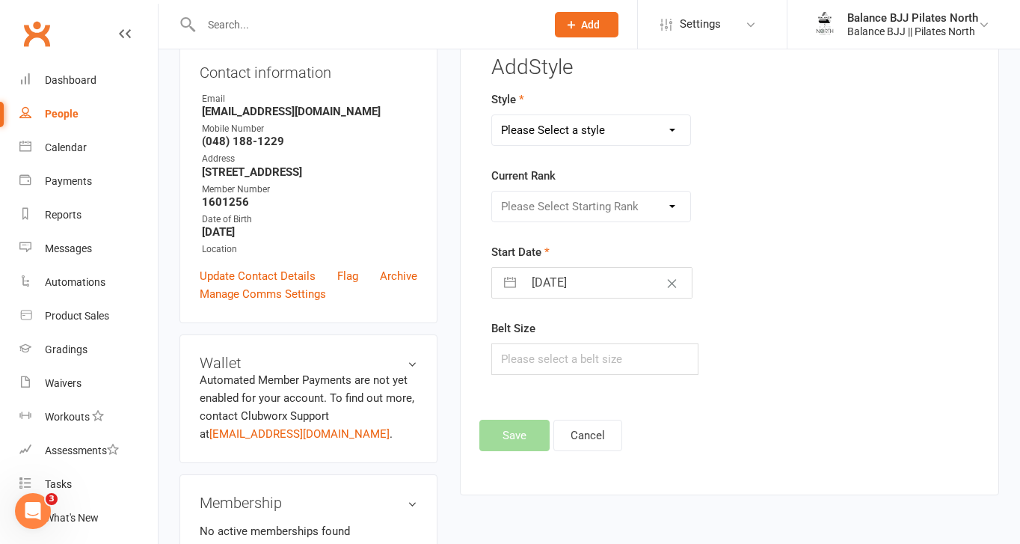
scroll to position [114, 0]
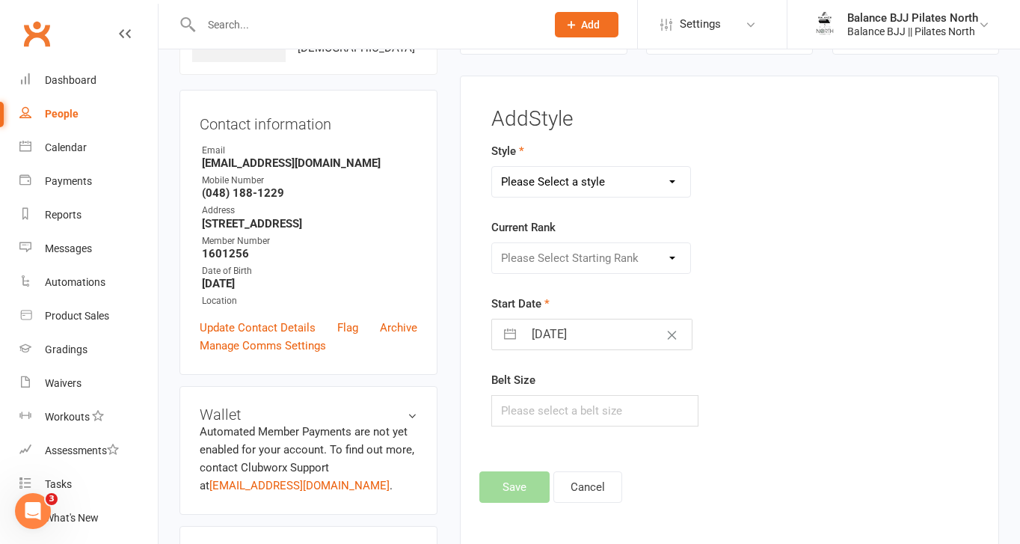
click at [620, 170] on select "Please Select a style Adults BJJ Kids BJJ" at bounding box center [591, 182] width 198 height 30
select select "3743"
click at [492, 167] on select "Please Select a style Adults BJJ Kids BJJ" at bounding box center [591, 182] width 198 height 30
click at [563, 266] on select "Please Select Starting Rank White Belt White Belt - 1 Stripe White Belt - 2 Str…" at bounding box center [591, 258] width 198 height 30
select select "44763"
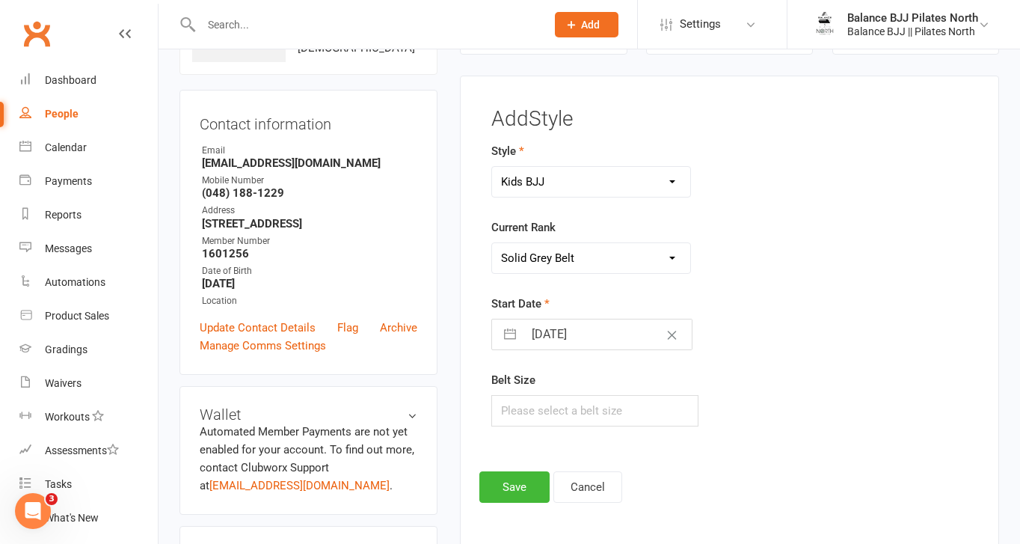
click at [492, 243] on select "Please Select Starting Rank White Belt White Belt - 1 Stripe White Belt - 2 Str…" at bounding box center [591, 258] width 198 height 30
click at [536, 497] on button "Save" at bounding box center [515, 486] width 70 height 31
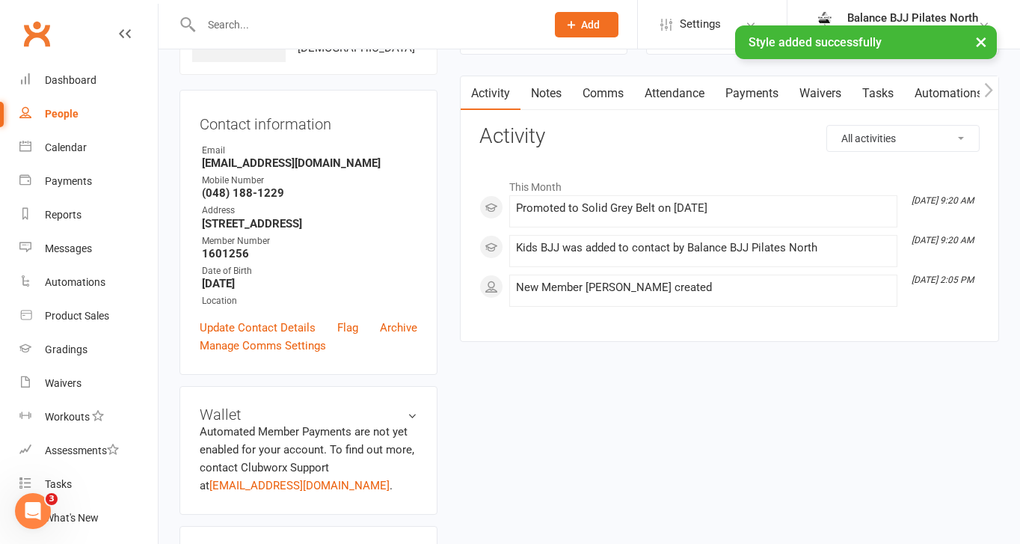
click at [274, 25] on div "× Style added successfully" at bounding box center [500, 25] width 1001 height 0
drag, startPoint x: 210, startPoint y: 29, endPoint x: 212, endPoint y: 20, distance: 9.1
click at [210, 25] on div "× Style added successfully" at bounding box center [500, 25] width 1001 height 0
click at [212, 25] on div "× Style added successfully" at bounding box center [500, 25] width 1001 height 0
click at [215, 17] on input "text" at bounding box center [366, 24] width 339 height 21
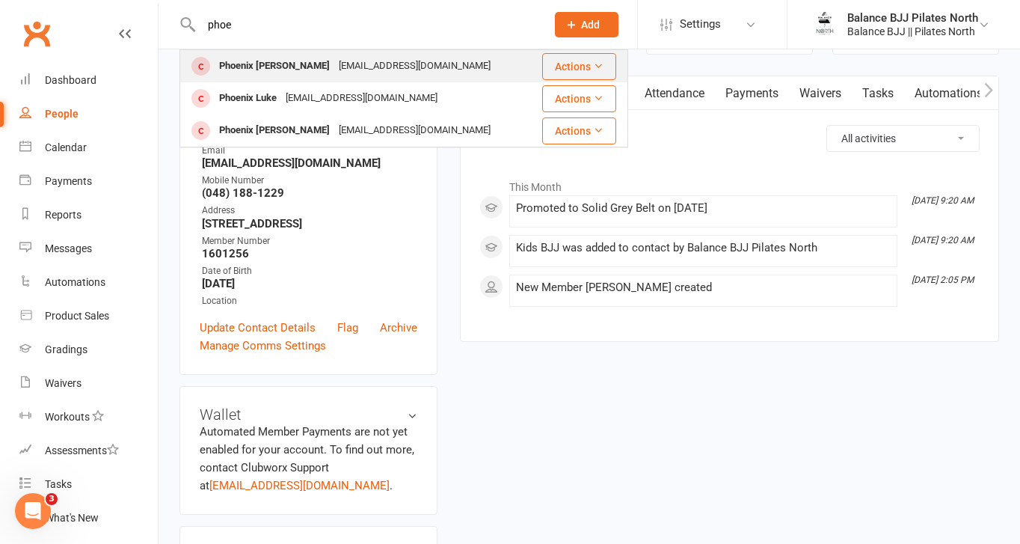
type input "phoe"
click at [239, 69] on div "Phoenix [PERSON_NAME]" at bounding box center [275, 66] width 120 height 22
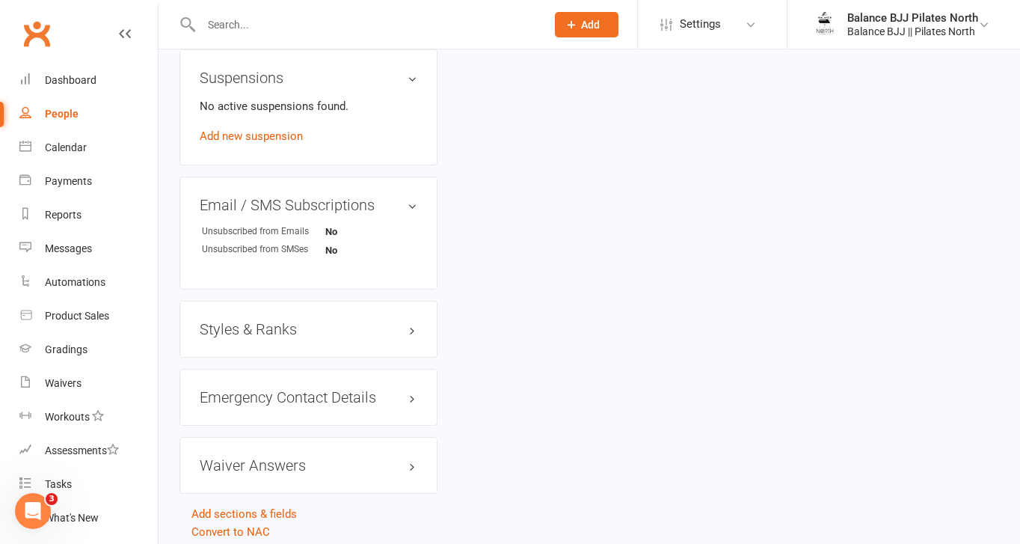
scroll to position [900, 0]
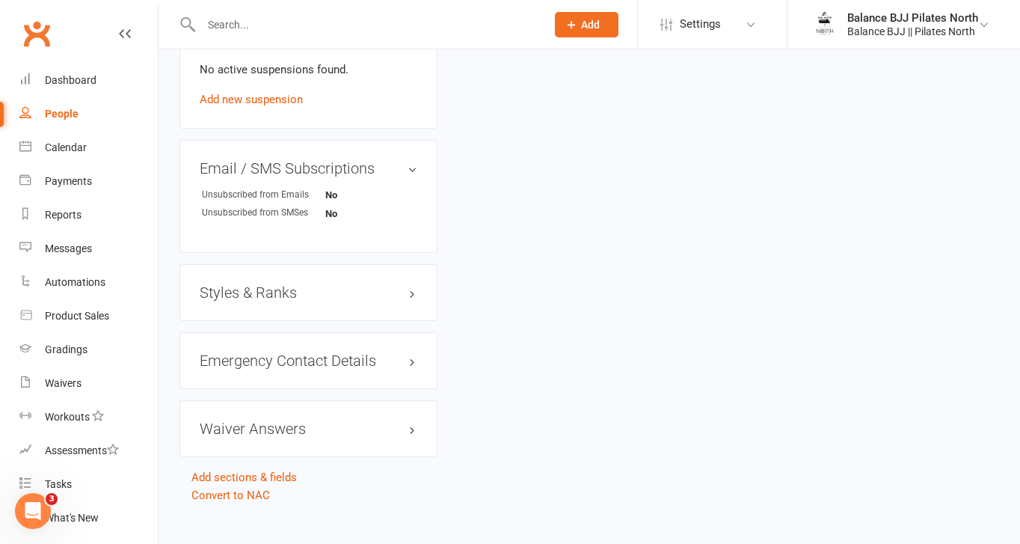
click at [256, 301] on h3 "Styles & Ranks" at bounding box center [309, 292] width 218 height 16
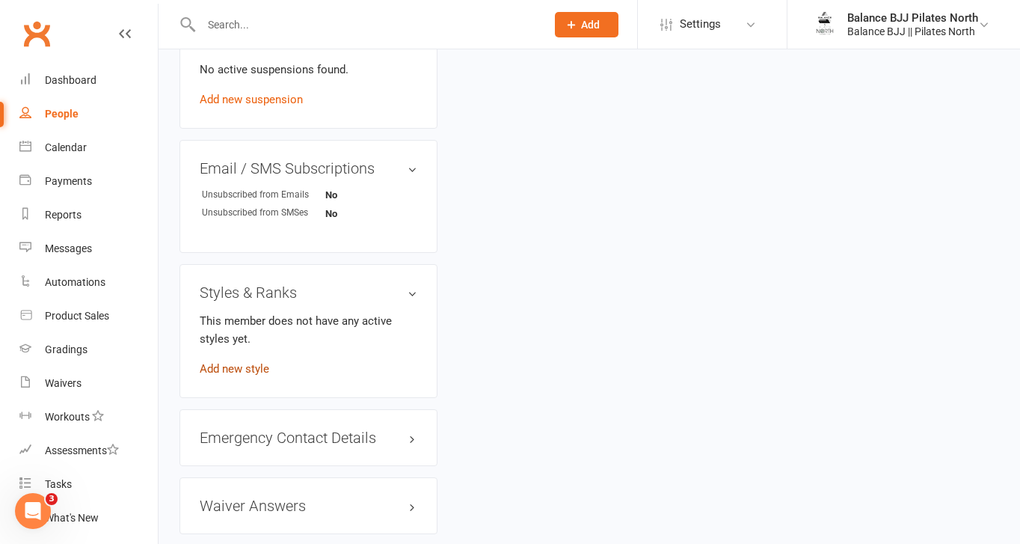
click at [251, 376] on link "Add new style" at bounding box center [235, 368] width 70 height 13
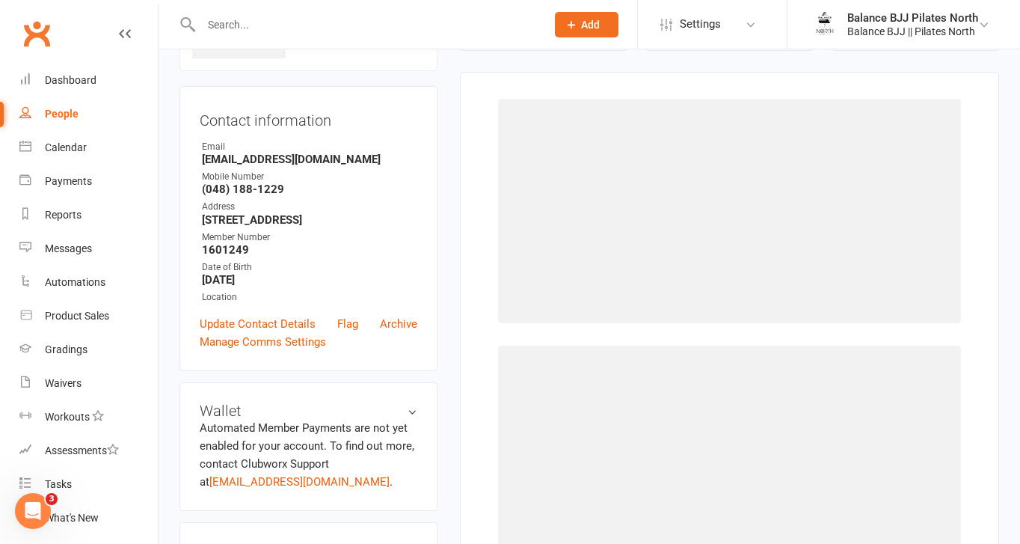
scroll to position [114, 0]
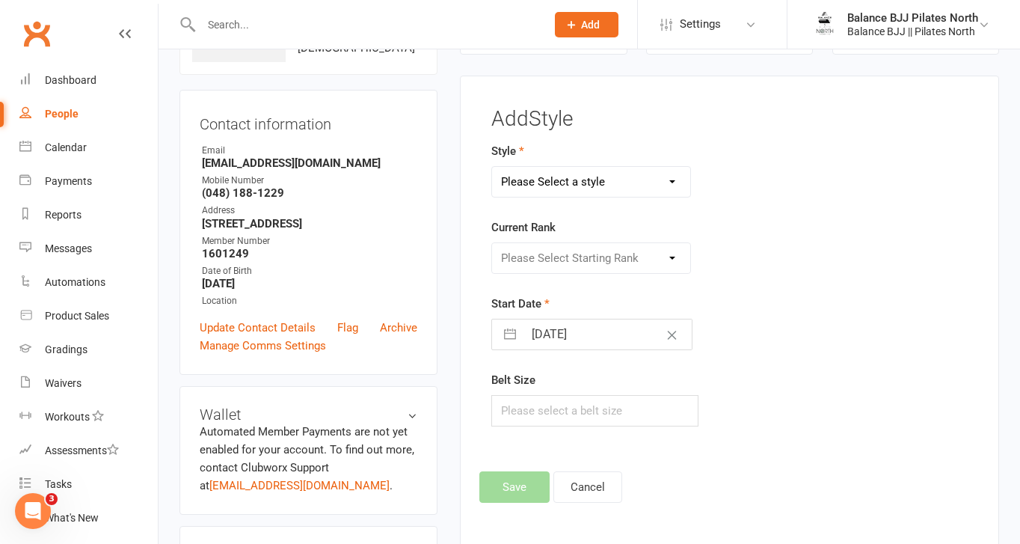
click at [649, 168] on select "Please Select a style Adults BJJ Kids BJJ" at bounding box center [591, 182] width 198 height 30
select select "3742"
click at [492, 167] on select "Please Select a style Adults BJJ Kids BJJ" at bounding box center [591, 182] width 198 height 30
click at [595, 261] on select "Please Select Starting Rank White Belt White Belt - 1 Stripe White Belt - 2 Str…" at bounding box center [591, 258] width 198 height 30
select select "44733"
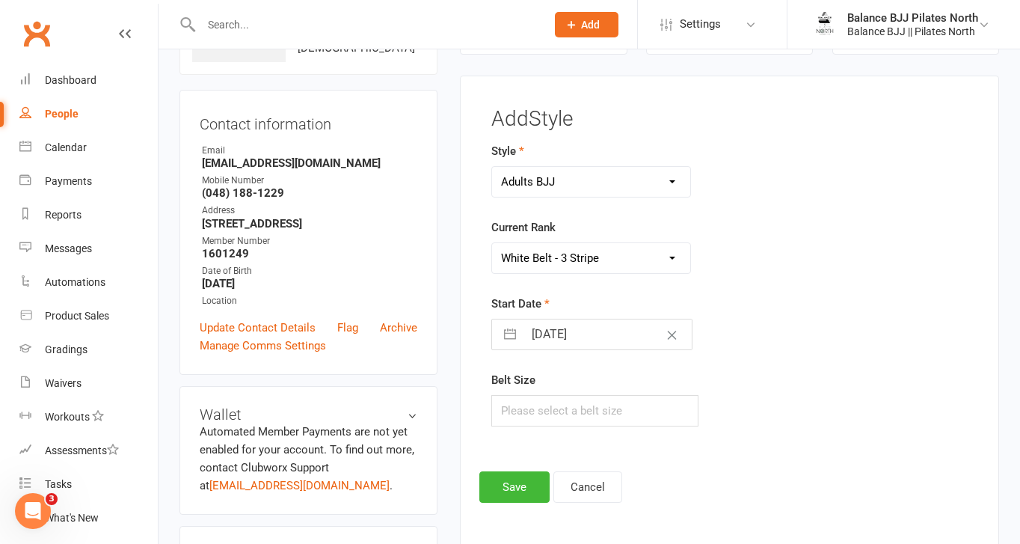
click at [492, 243] on select "Please Select Starting Rank White Belt White Belt - 1 Stripe White Belt - 2 Str…" at bounding box center [591, 258] width 198 height 30
click at [524, 477] on button "Save" at bounding box center [515, 486] width 70 height 31
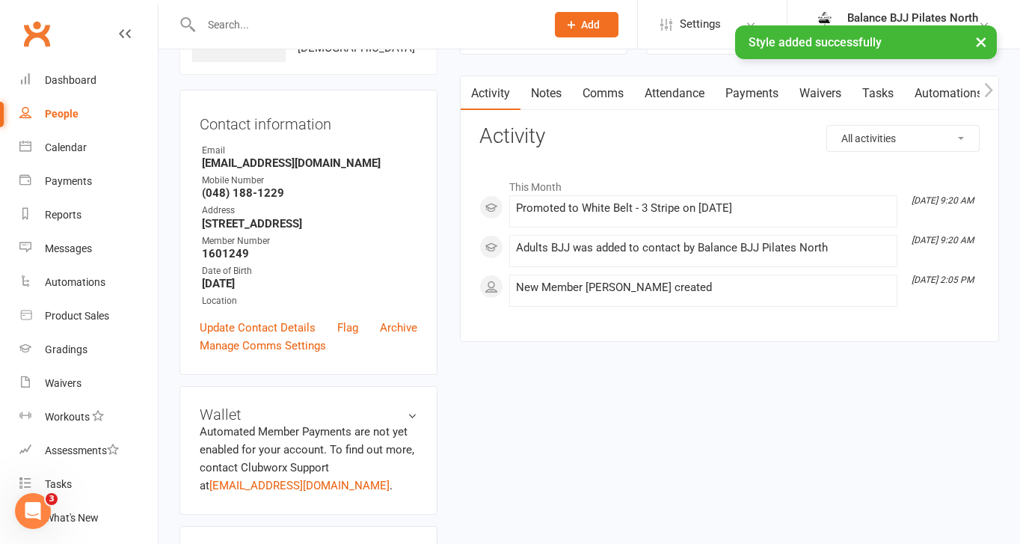
click at [254, 25] on div "× Style added successfully" at bounding box center [500, 25] width 1001 height 0
click at [209, 25] on div "× Style added successfully" at bounding box center [500, 25] width 1001 height 0
click at [228, 25] on div "× Style added successfully" at bounding box center [500, 25] width 1001 height 0
click at [485, 25] on div "× Style added successfully" at bounding box center [500, 25] width 1001 height 0
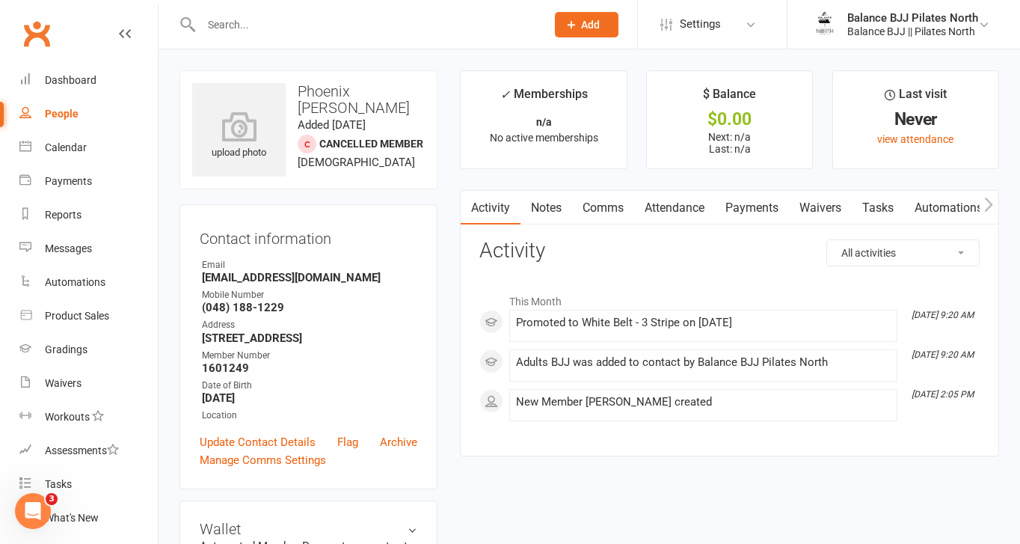
click at [328, 31] on input "text" at bounding box center [366, 24] width 339 height 21
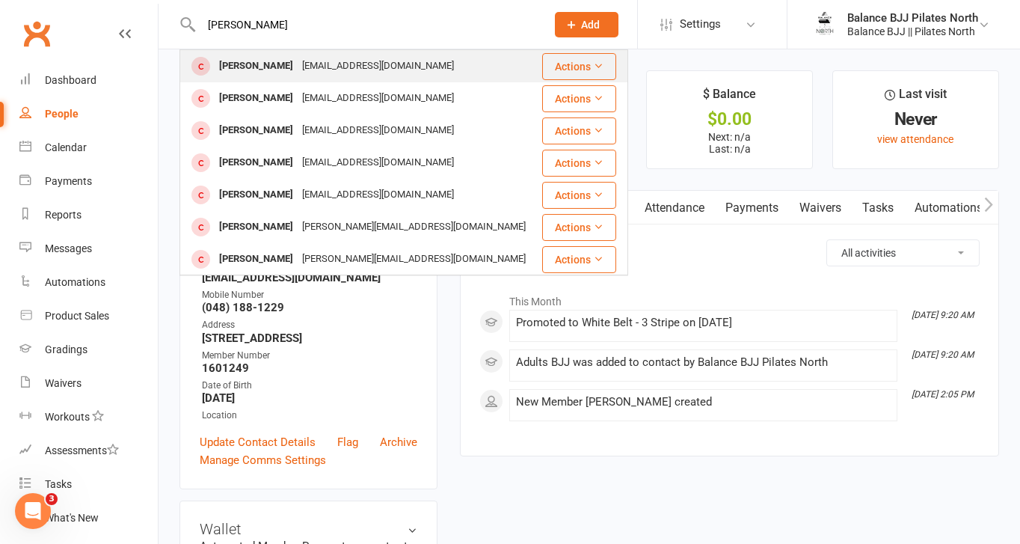
type input "[PERSON_NAME]"
click at [308, 65] on div "[EMAIL_ADDRESS][DOMAIN_NAME]" at bounding box center [378, 66] width 161 height 22
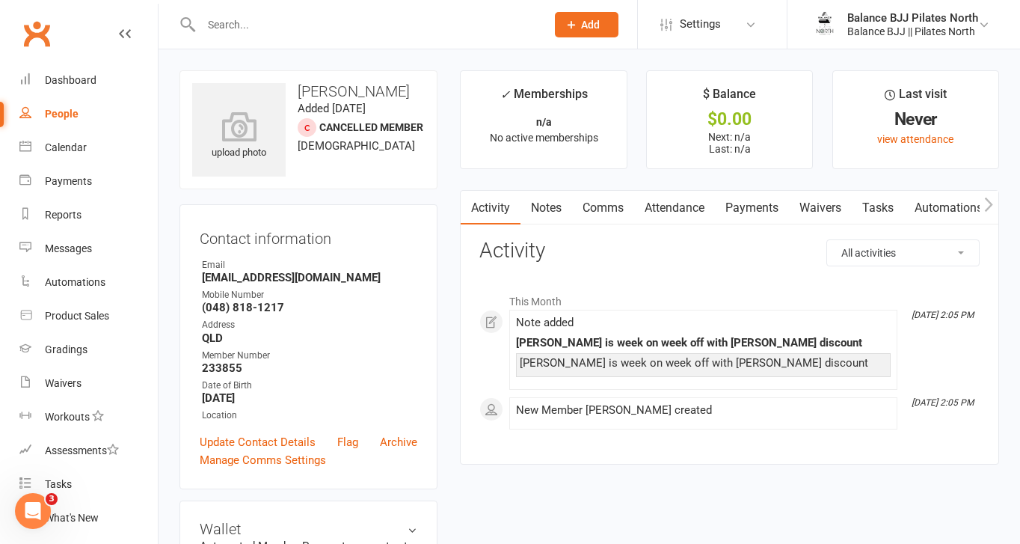
scroll to position [917, 0]
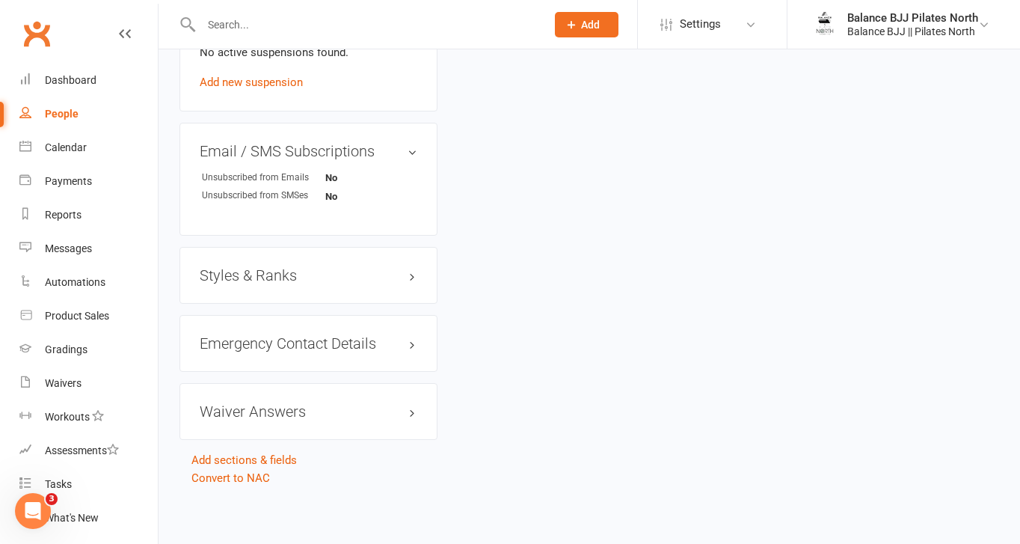
click at [239, 272] on h3 "Styles & Ranks" at bounding box center [309, 275] width 218 height 16
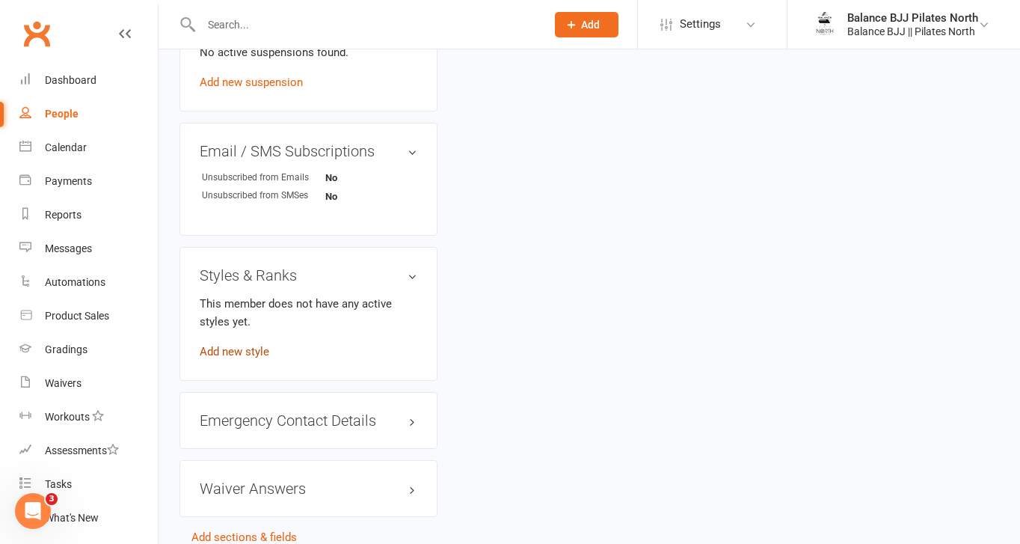
click at [236, 345] on link "Add new style" at bounding box center [235, 351] width 70 height 13
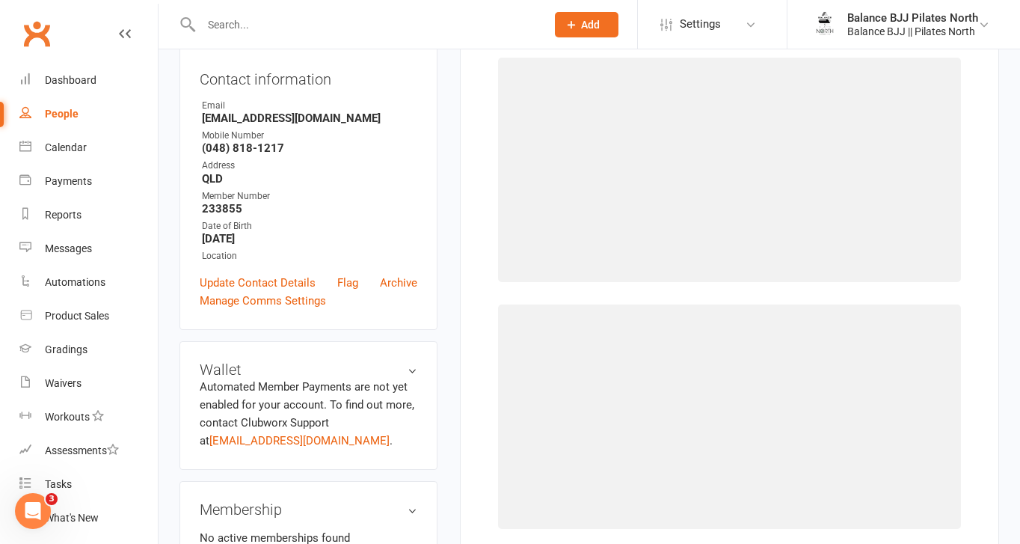
scroll to position [114, 0]
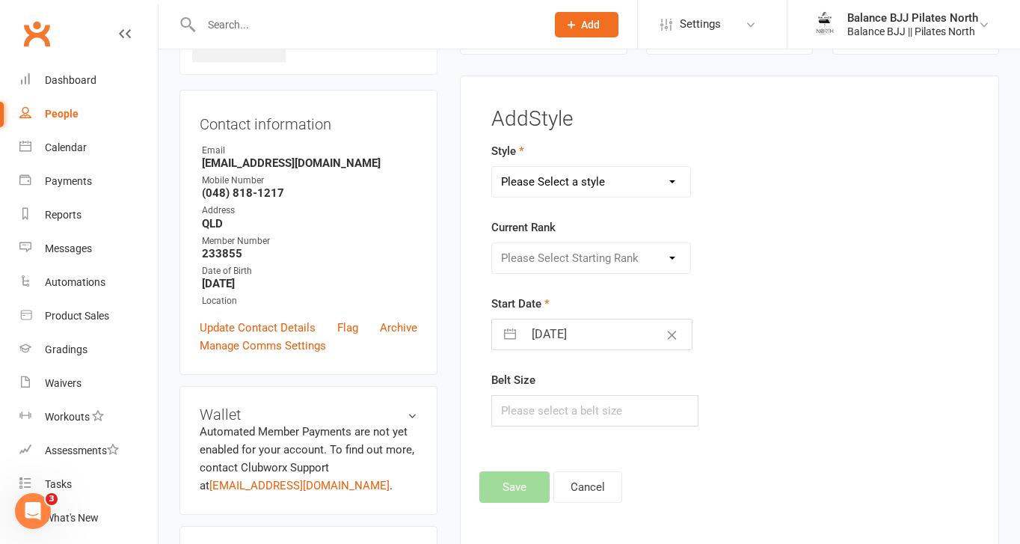
click at [610, 183] on select "Please Select a style Adults BJJ Kids BJJ" at bounding box center [591, 182] width 198 height 30
select select "3742"
click at [492, 167] on select "Please Select a style Adults BJJ Kids BJJ" at bounding box center [591, 182] width 198 height 30
click at [583, 254] on select "Please Select Starting Rank White Belt White Belt - 1 Stripe White Belt - 2 Str…" at bounding box center [591, 258] width 198 height 30
select select "44734"
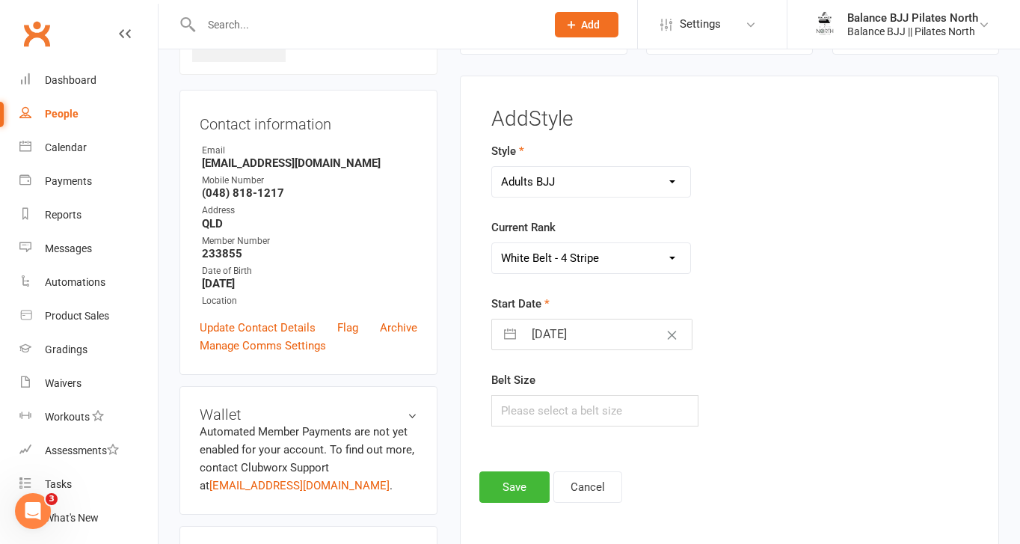
click at [492, 243] on select "Please Select Starting Rank White Belt White Belt - 1 Stripe White Belt - 2 Str…" at bounding box center [591, 258] width 198 height 30
click at [512, 492] on button "Save" at bounding box center [515, 486] width 70 height 31
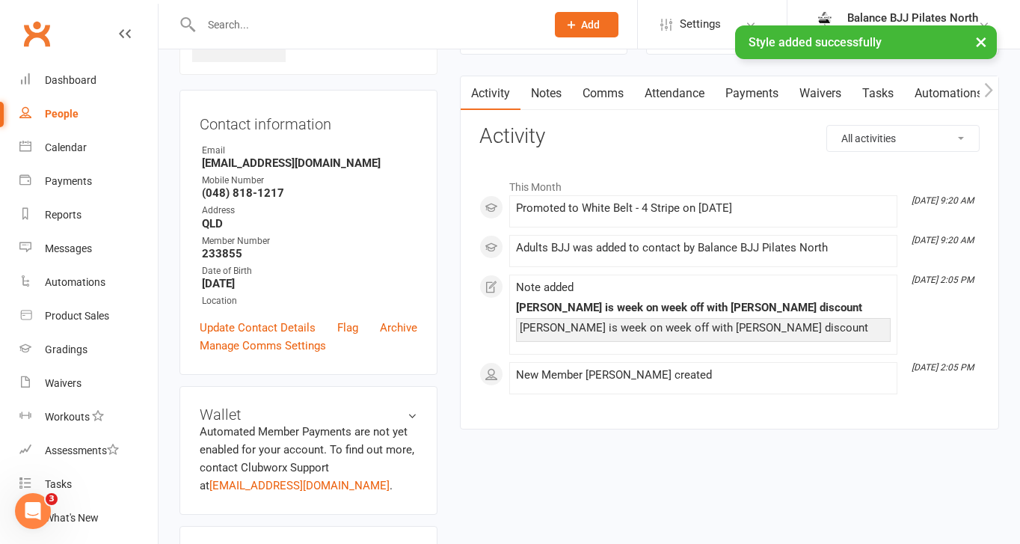
click at [279, 25] on div "× Style added successfully" at bounding box center [500, 25] width 1001 height 0
click at [260, 25] on div "× Style added successfully" at bounding box center [500, 25] width 1001 height 0
click at [211, 25] on div "× Style added successfully" at bounding box center [500, 25] width 1001 height 0
click at [213, 21] on input "text" at bounding box center [366, 24] width 339 height 21
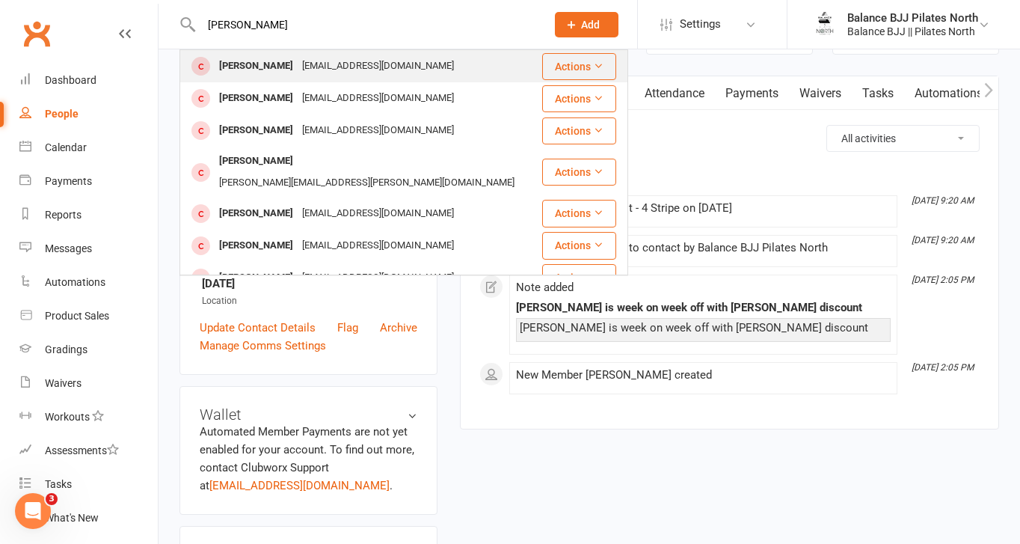
type input "[PERSON_NAME]"
click at [238, 70] on div "[PERSON_NAME]" at bounding box center [256, 66] width 83 height 22
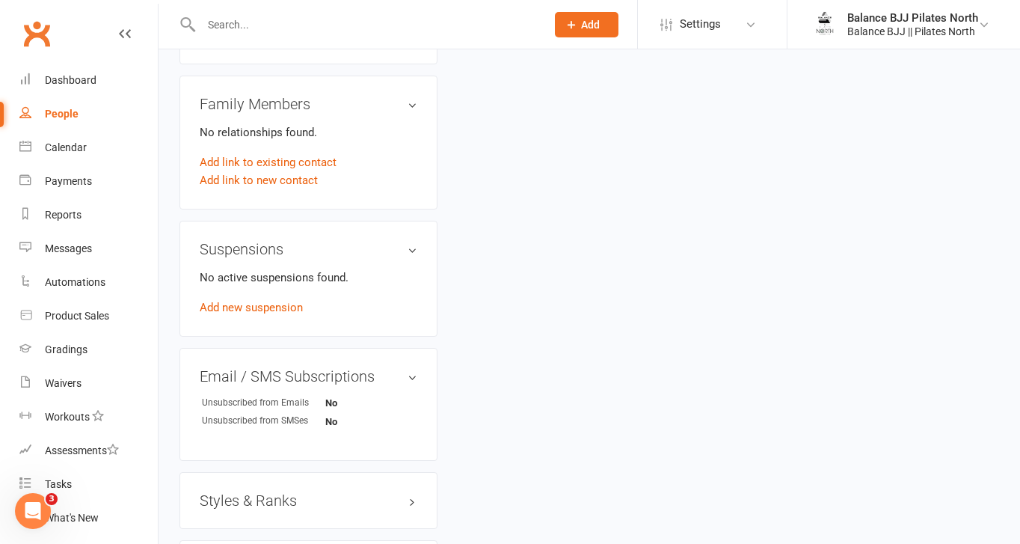
scroll to position [930, 0]
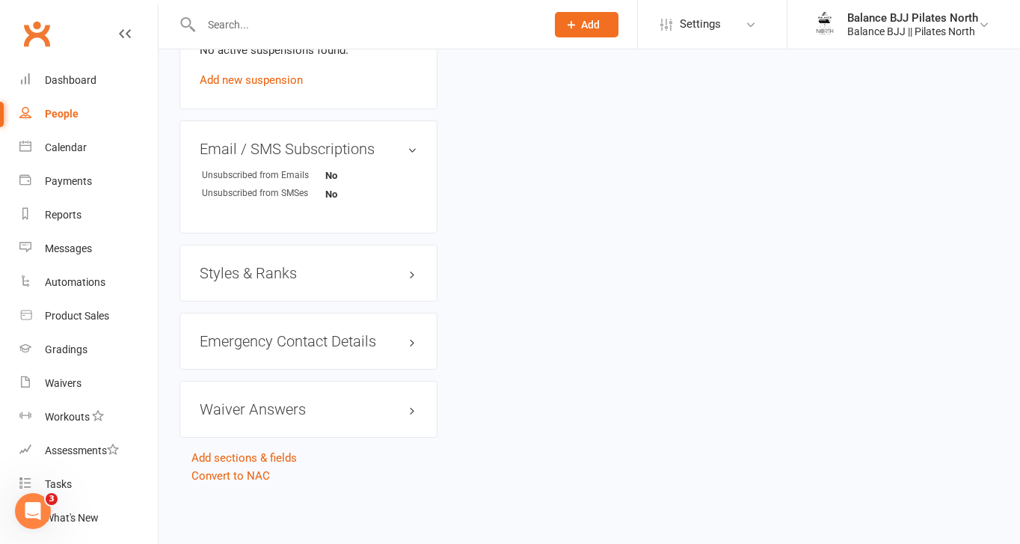
click at [290, 268] on h3 "Styles & Ranks" at bounding box center [309, 273] width 218 height 16
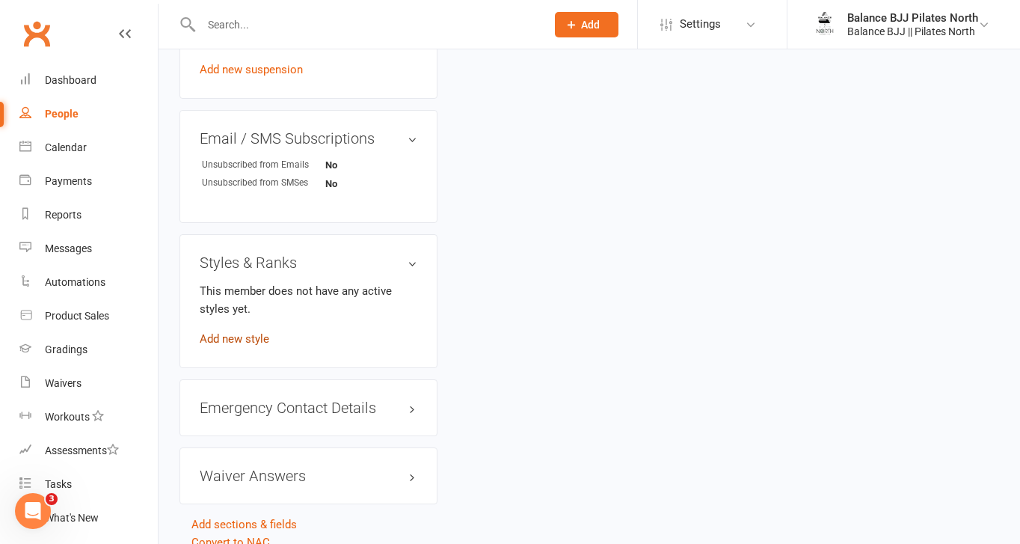
click at [239, 346] on link "Add new style" at bounding box center [235, 338] width 70 height 13
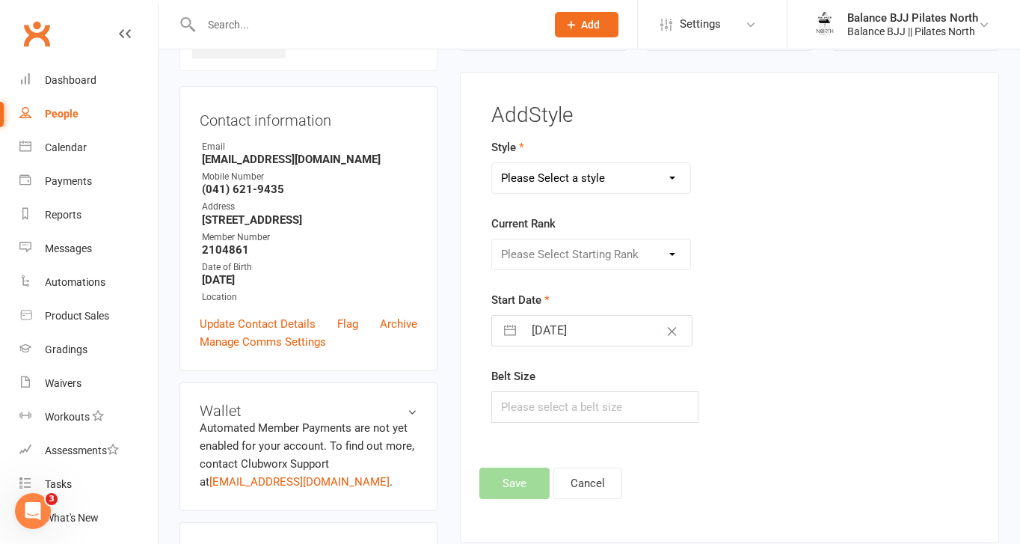
scroll to position [114, 0]
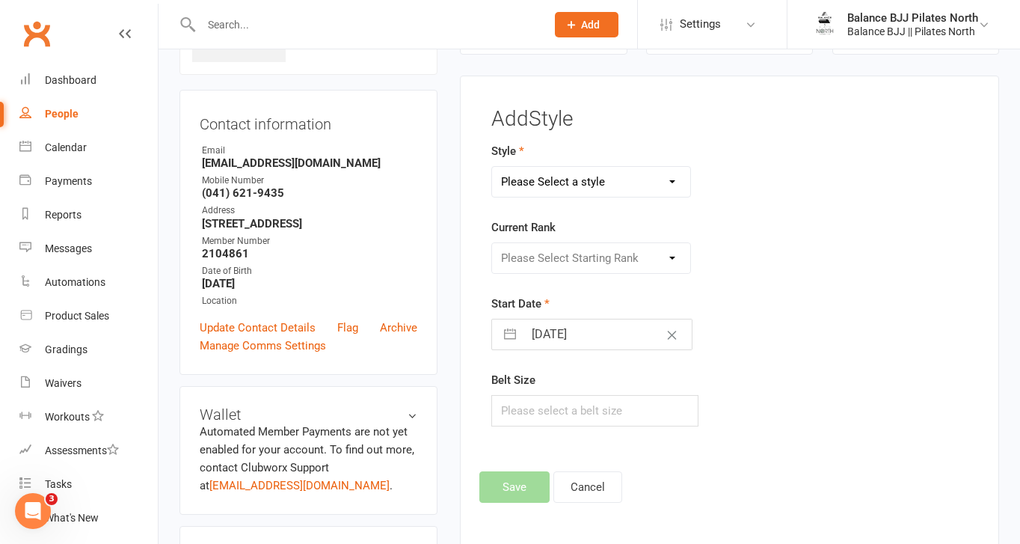
click at [608, 180] on select "Please Select a style Adults BJJ Kids BJJ" at bounding box center [591, 182] width 198 height 30
select select "3743"
click at [492, 167] on select "Please Select a style Adults BJJ Kids BJJ" at bounding box center [591, 182] width 198 height 30
click at [589, 253] on select "Please Select Starting Rank White Belt White Belt - 1 Stripe White Belt - 2 Str…" at bounding box center [591, 258] width 198 height 30
select select "44760"
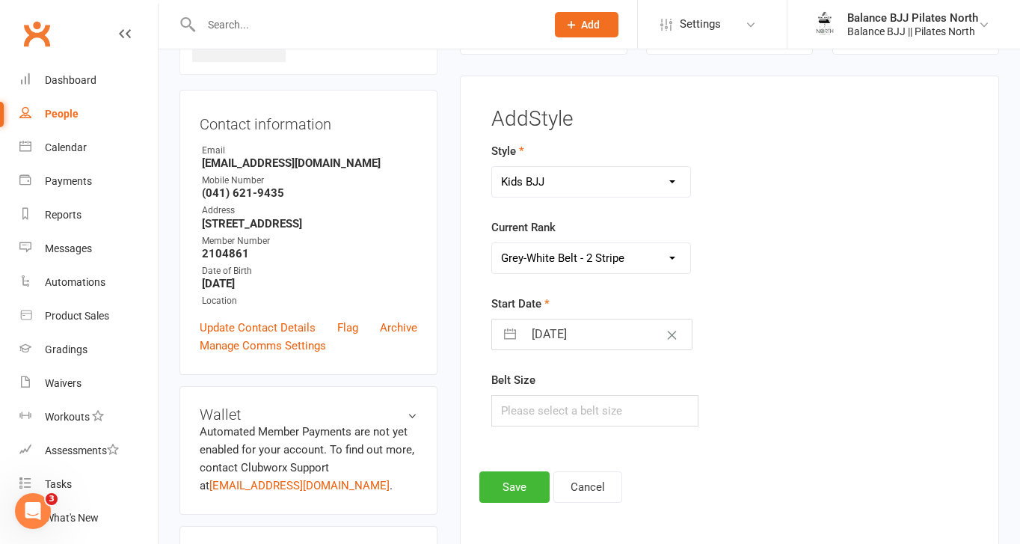
click at [492, 243] on select "Please Select Starting Rank White Belt White Belt - 1 Stripe White Belt - 2 Str…" at bounding box center [591, 258] width 198 height 30
click at [260, 29] on input "text" at bounding box center [366, 24] width 339 height 21
type input "cay"
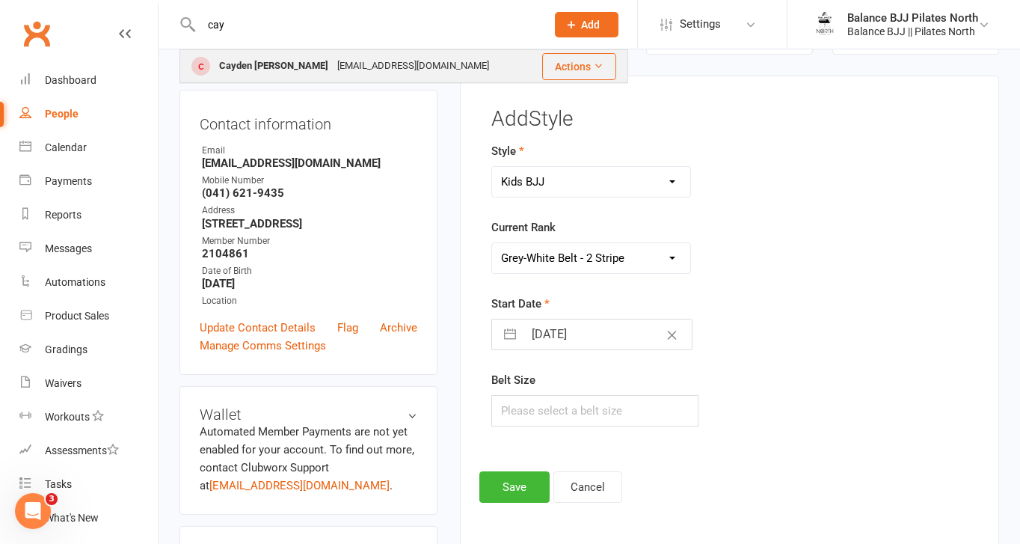
click at [395, 74] on div "[EMAIL_ADDRESS][DOMAIN_NAME]" at bounding box center [413, 66] width 161 height 22
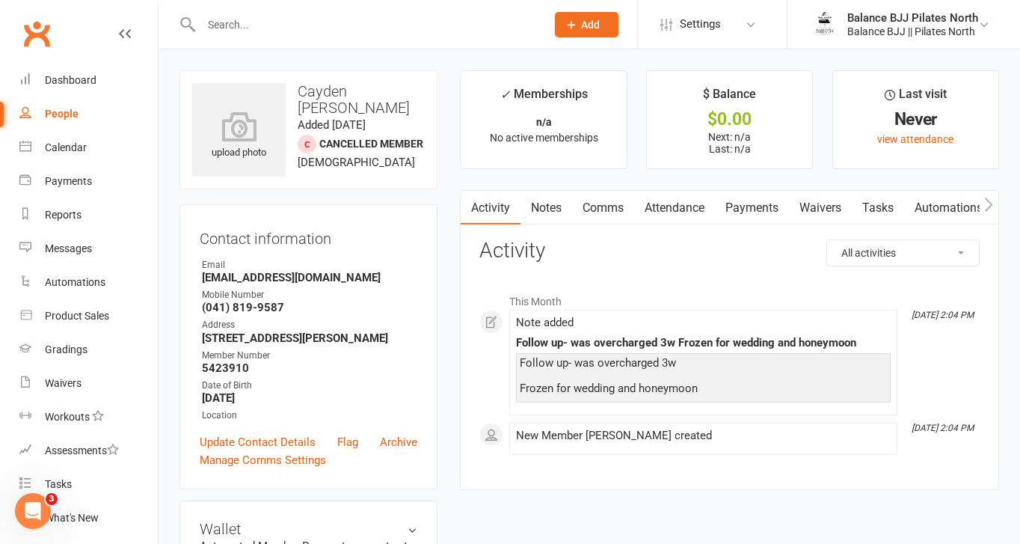
scroll to position [930, 0]
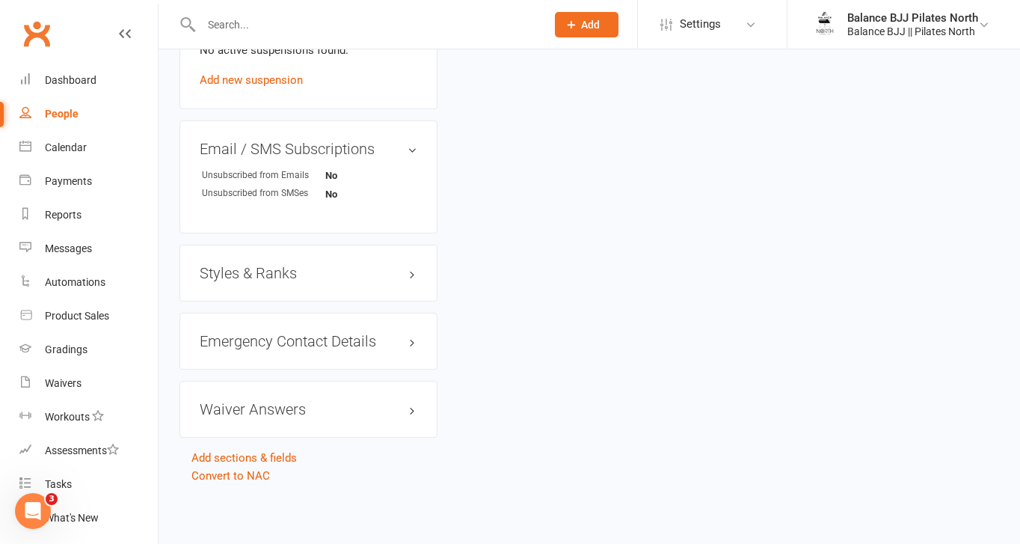
click at [230, 273] on h3 "Styles & Ranks" at bounding box center [309, 273] width 218 height 16
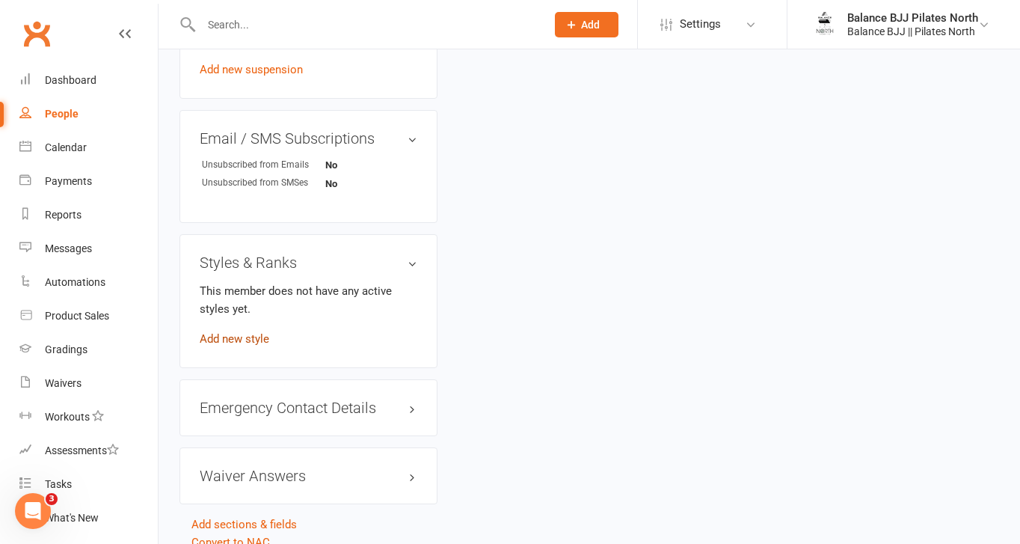
click at [228, 346] on link "Add new style" at bounding box center [235, 338] width 70 height 13
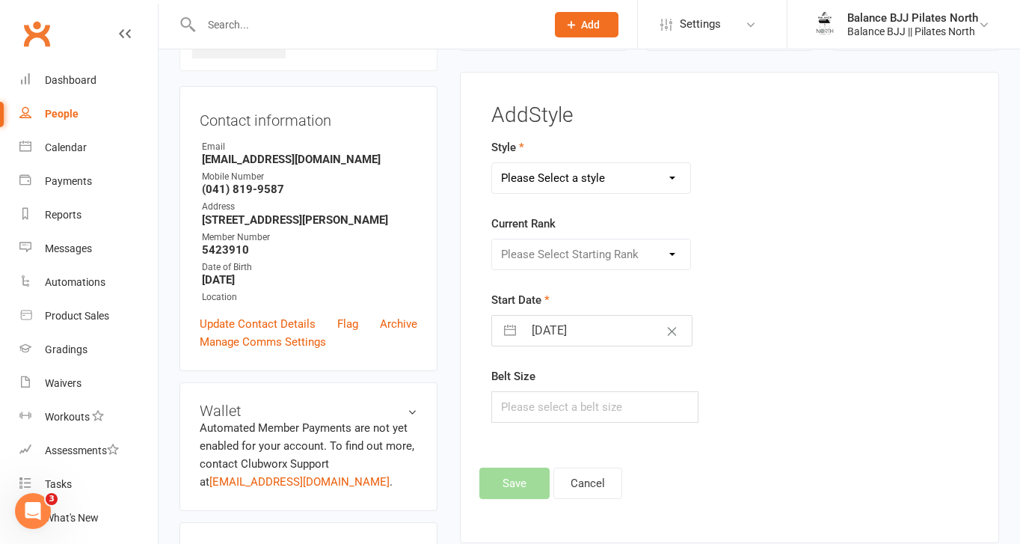
scroll to position [114, 0]
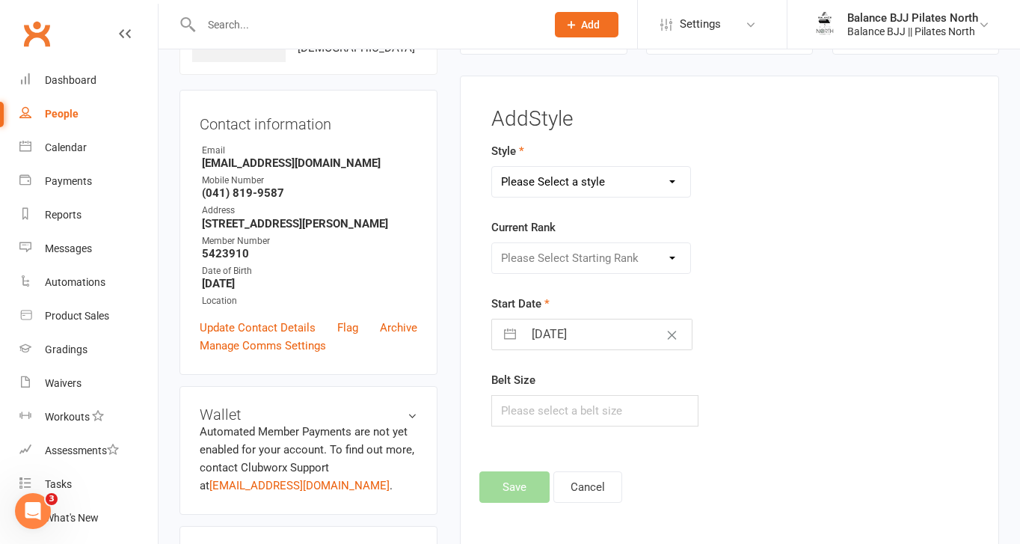
click at [582, 176] on select "Please Select a style Adults BJJ Kids BJJ" at bounding box center [591, 182] width 198 height 30
click at [492, 167] on select "Please Select a style Adults BJJ Kids BJJ" at bounding box center [591, 182] width 198 height 30
click at [584, 179] on select "Please Select a style Adults BJJ Kids BJJ" at bounding box center [591, 182] width 198 height 30
select select "3742"
click at [492, 167] on select "Please Select a style Adults BJJ Kids BJJ" at bounding box center [591, 182] width 198 height 30
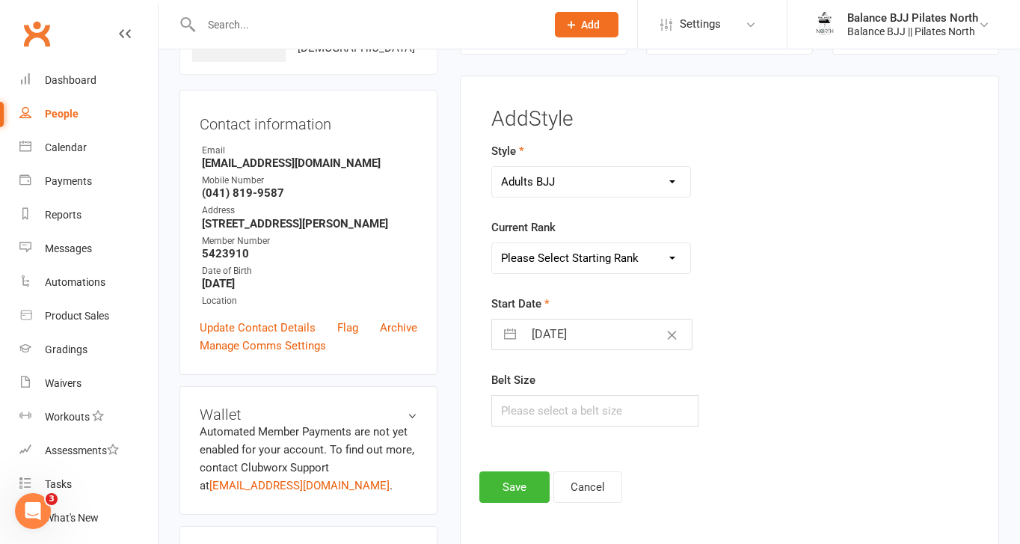
click at [572, 252] on select "Please Select Starting Rank White Belt White Belt - 1 Stripe White Belt - 2 Str…" at bounding box center [591, 258] width 198 height 30
select select "44731"
click at [492, 243] on select "Please Select Starting Rank White Belt White Belt - 1 Stripe White Belt - 2 Str…" at bounding box center [591, 258] width 198 height 30
click at [505, 486] on button "Save" at bounding box center [515, 486] width 70 height 31
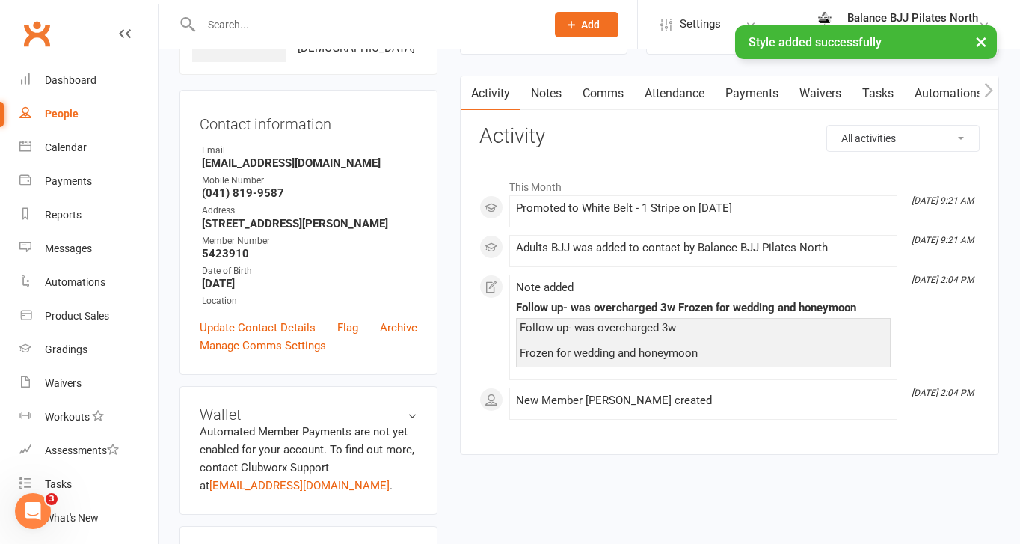
click at [293, 23] on input "text" at bounding box center [366, 24] width 339 height 21
type input "[PERSON_NAME]"
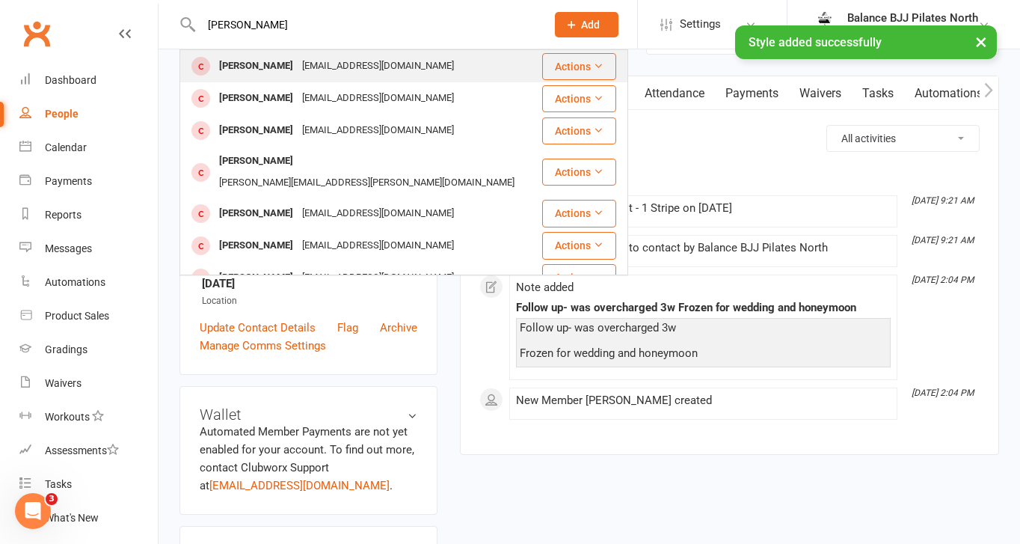
click at [298, 67] on div "[EMAIL_ADDRESS][DOMAIN_NAME]" at bounding box center [378, 66] width 161 height 22
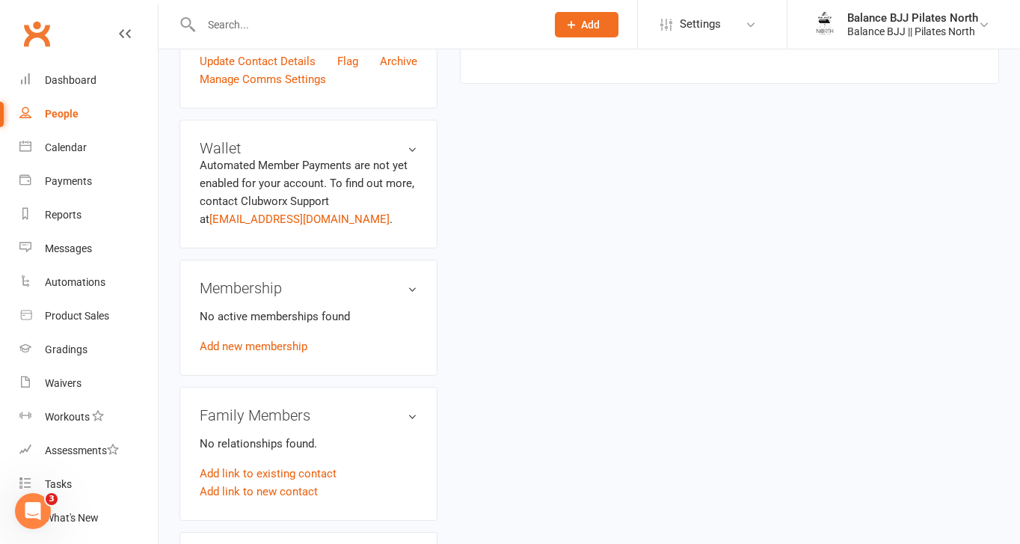
scroll to position [930, 0]
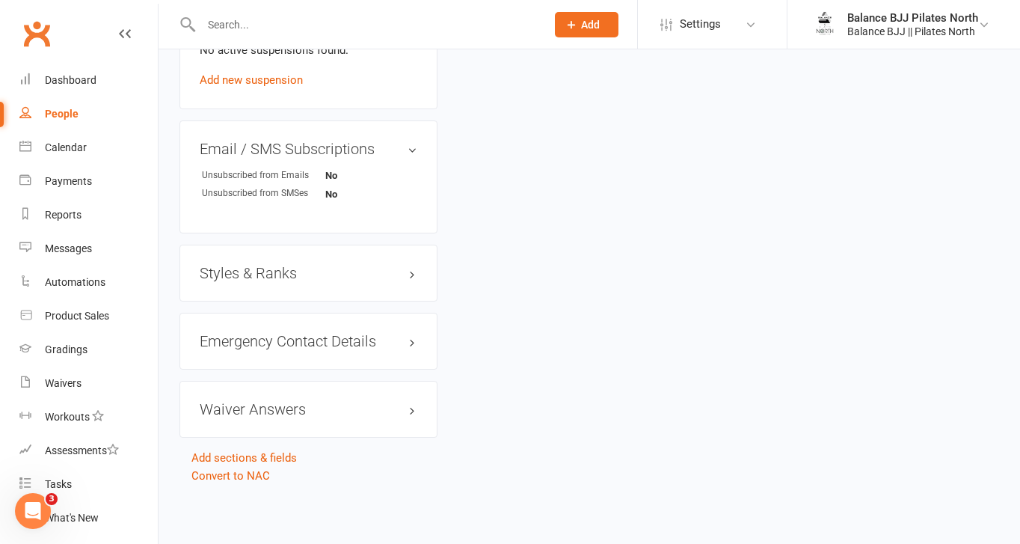
click at [228, 274] on h3 "Styles & Ranks" at bounding box center [309, 273] width 218 height 16
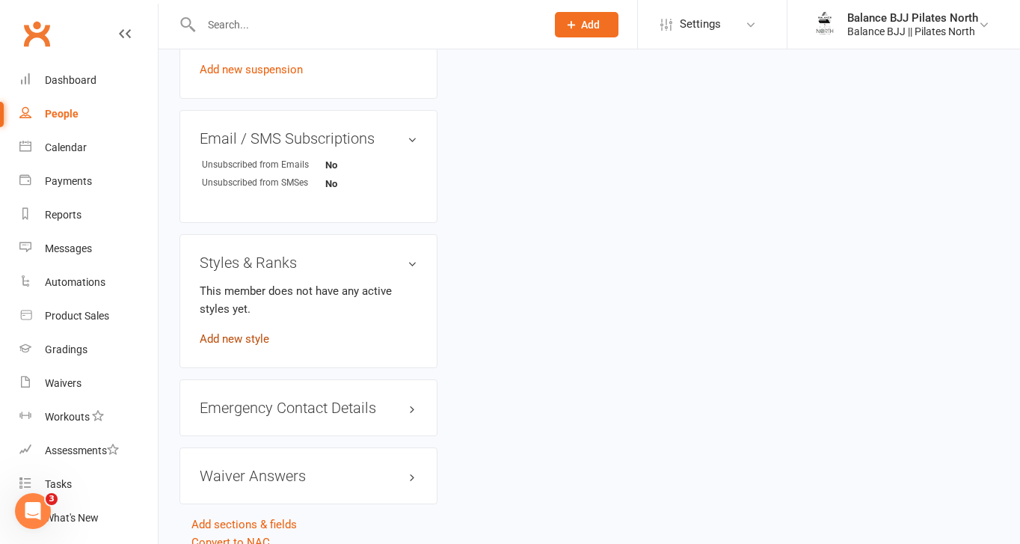
click at [236, 346] on link "Add new style" at bounding box center [235, 338] width 70 height 13
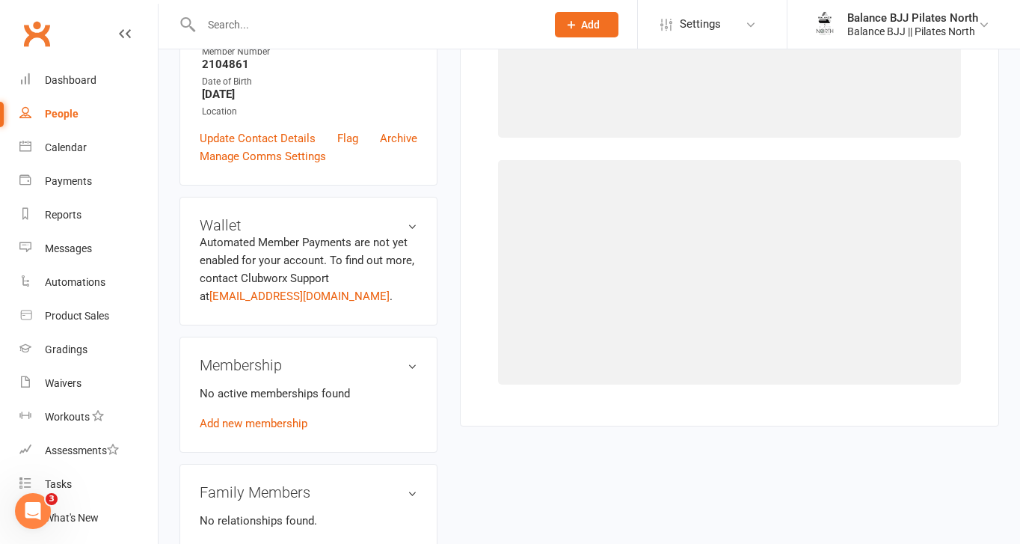
scroll to position [114, 0]
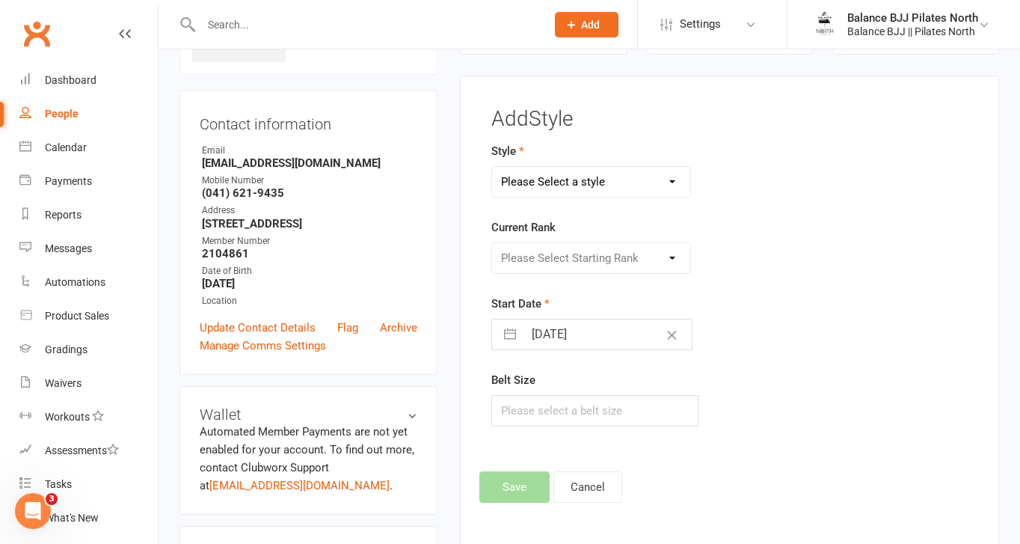
click at [632, 183] on select "Please Select a style Adults BJJ Kids BJJ" at bounding box center [591, 182] width 198 height 30
select select "3743"
click at [492, 167] on select "Please Select a style Adults BJJ Kids BJJ" at bounding box center [591, 182] width 198 height 30
click at [597, 254] on select "Please Select Starting Rank White Belt White Belt - 1 Stripe White Belt - 2 Str…" at bounding box center [591, 258] width 198 height 30
select select "44760"
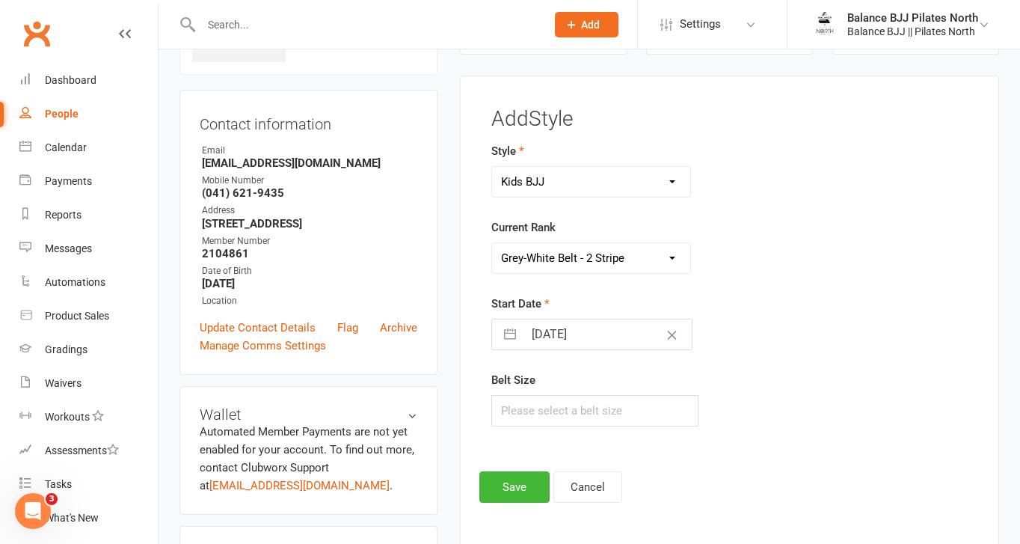
click at [492, 243] on select "Please Select Starting Rank White Belt White Belt - 1 Stripe White Belt - 2 Str…" at bounding box center [591, 258] width 198 height 30
click at [515, 492] on button "Save" at bounding box center [515, 486] width 70 height 31
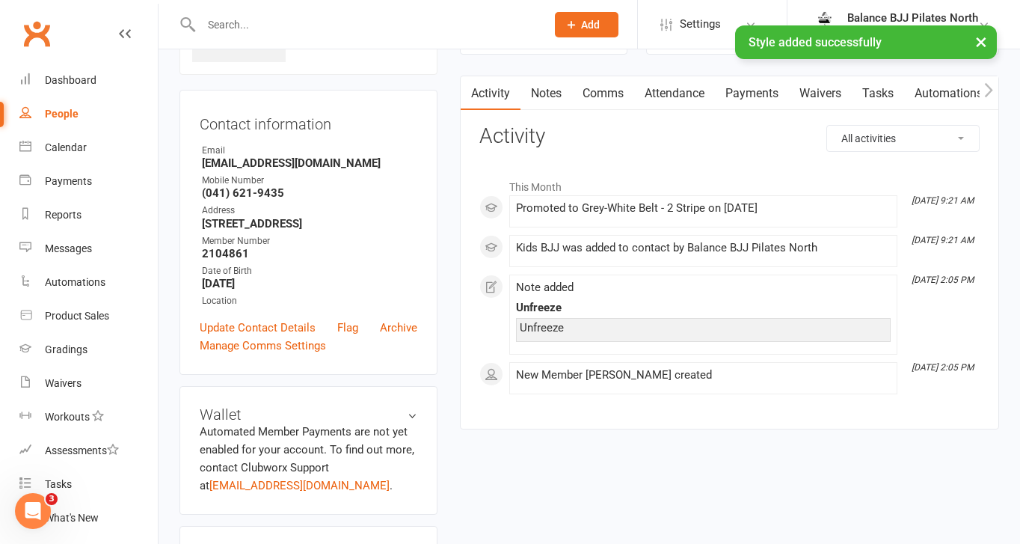
click at [304, 25] on div "× Style added successfully" at bounding box center [500, 25] width 1001 height 0
click at [238, 25] on div "× Style added successfully" at bounding box center [500, 25] width 1001 height 0
click at [249, 16] on input "text" at bounding box center [366, 24] width 339 height 21
type input "[PERSON_NAME]"
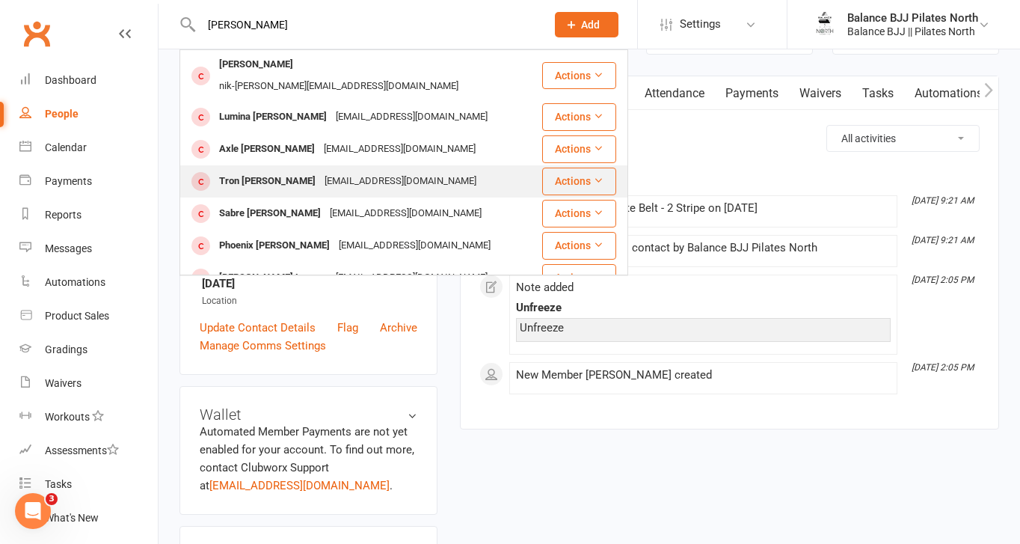
click at [320, 171] on div "[EMAIL_ADDRESS][DOMAIN_NAME]" at bounding box center [400, 182] width 161 height 22
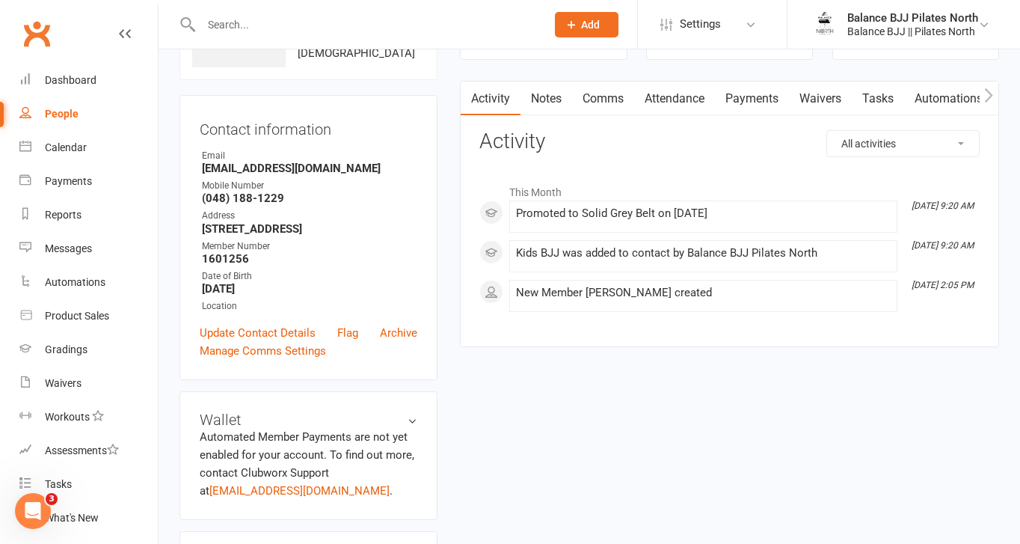
scroll to position [930, 0]
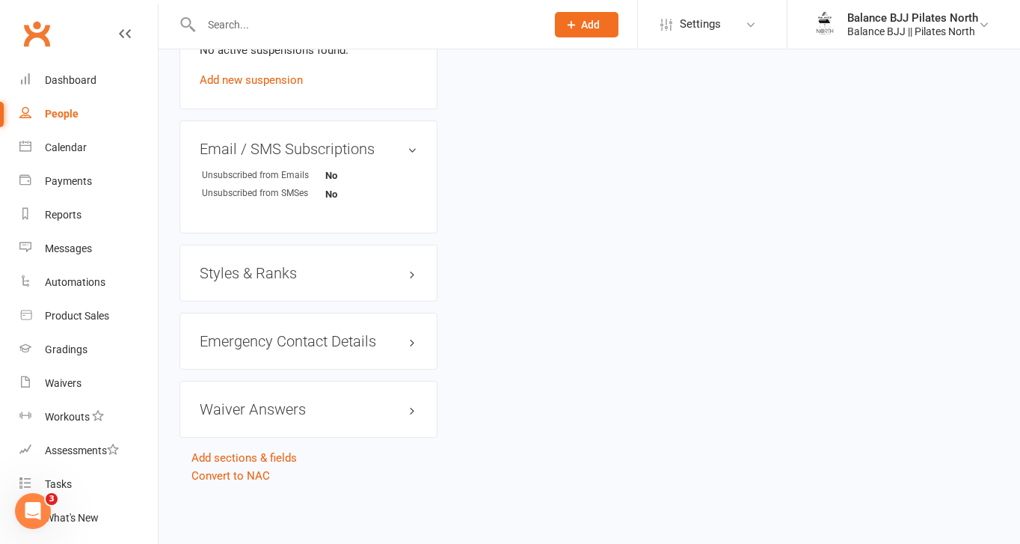
click at [262, 267] on h3 "Styles & Ranks" at bounding box center [309, 273] width 218 height 16
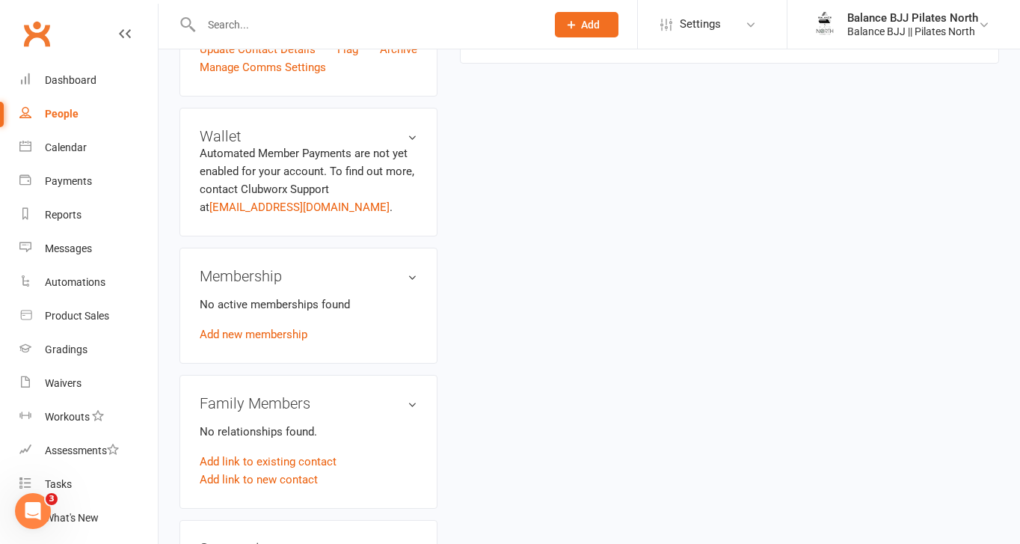
scroll to position [0, 0]
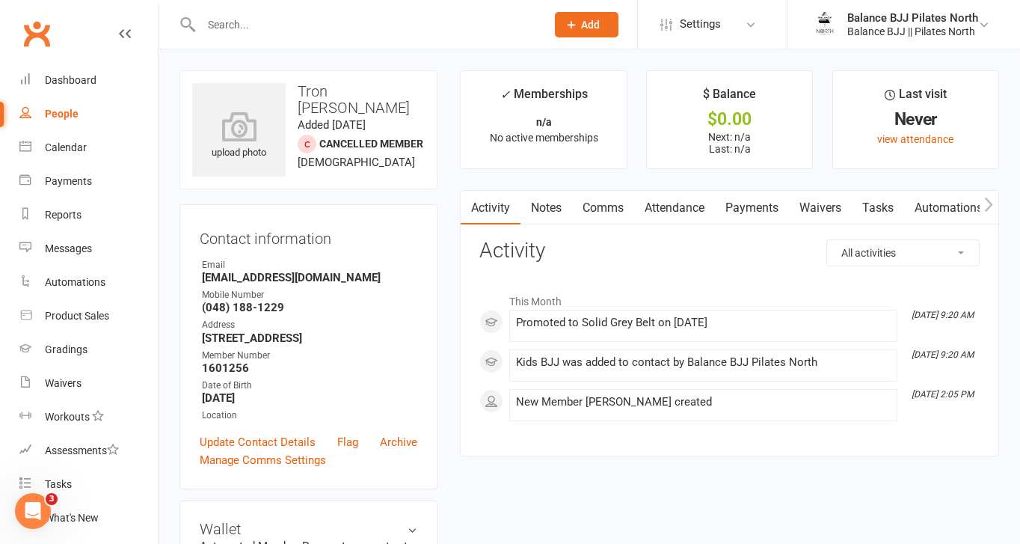
click at [295, 25] on input "text" at bounding box center [366, 24] width 339 height 21
type input "[PERSON_NAME]"
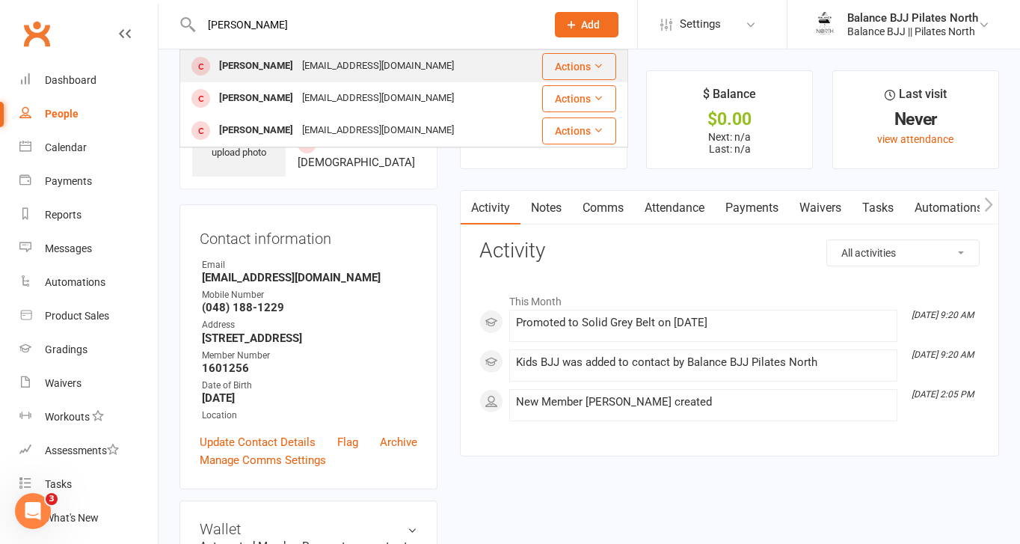
click at [298, 58] on div "[EMAIL_ADDRESS][DOMAIN_NAME]" at bounding box center [378, 66] width 161 height 22
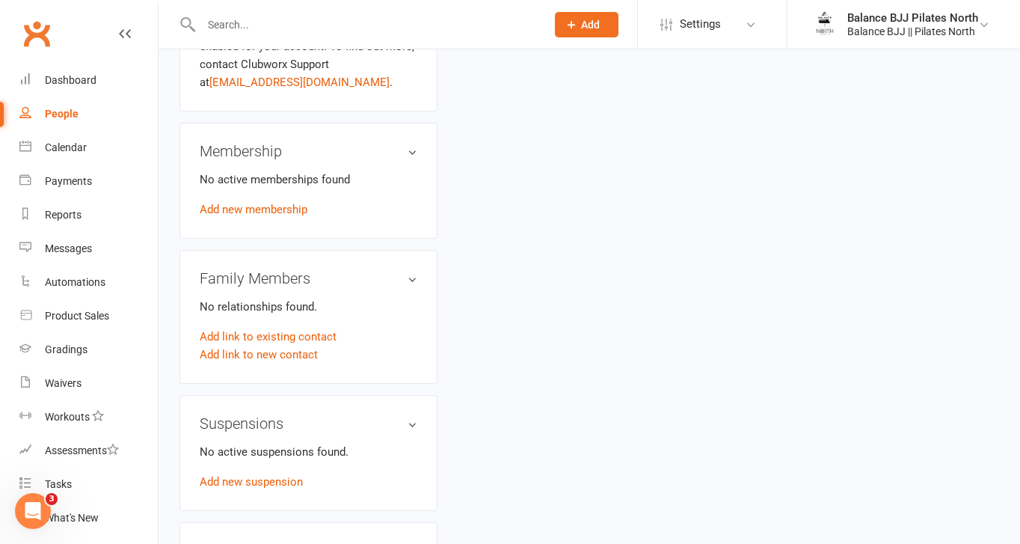
scroll to position [917, 0]
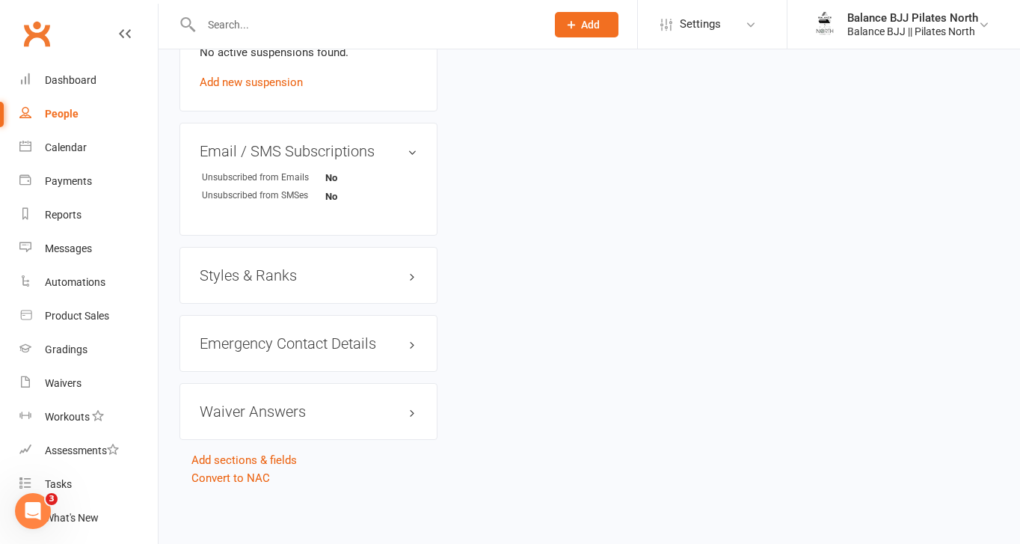
click at [285, 275] on h3 "Styles & Ranks" at bounding box center [309, 275] width 218 height 16
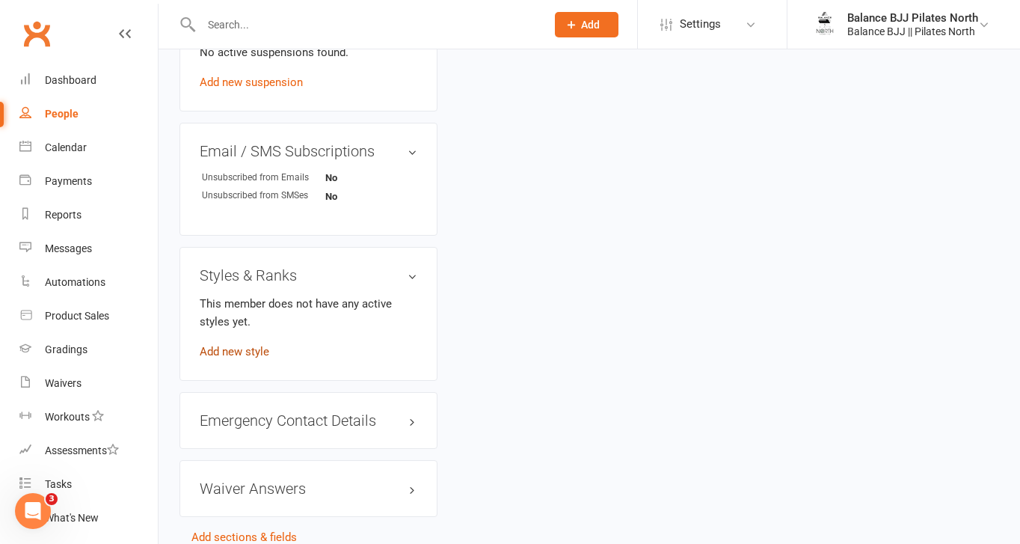
click at [235, 349] on link "Add new style" at bounding box center [235, 351] width 70 height 13
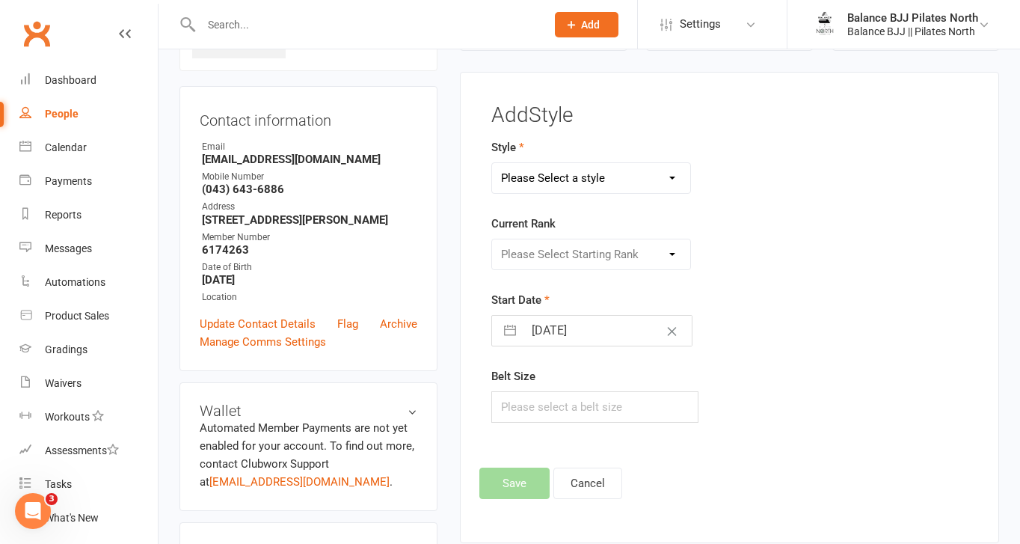
scroll to position [114, 0]
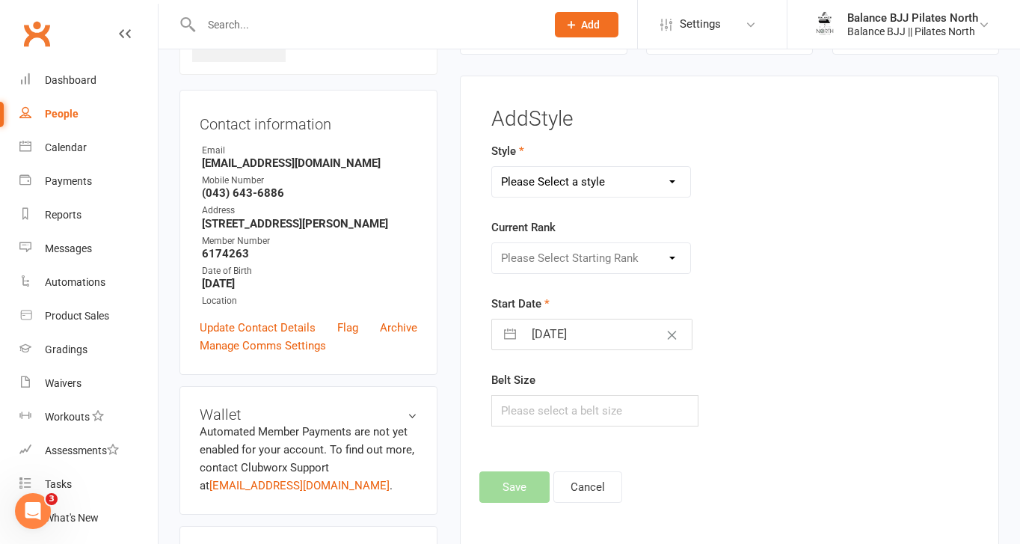
click at [594, 183] on select "Please Select a style Adults BJJ Kids BJJ" at bounding box center [591, 182] width 198 height 30
select select "3743"
click at [492, 167] on select "Please Select a style Adults BJJ Kids BJJ" at bounding box center [591, 182] width 198 height 30
click at [555, 258] on select "Please Select Starting Rank White Belt White Belt - 1 Stripe White Belt - 2 Str…" at bounding box center [591, 258] width 198 height 30
select select "44754"
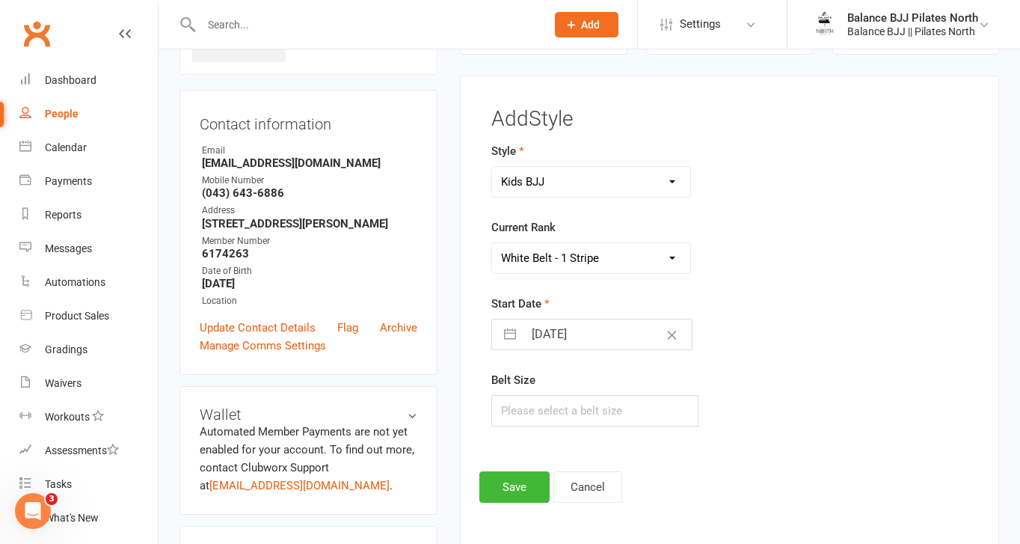
click at [492, 243] on select "Please Select Starting Rank White Belt White Belt - 1 Stripe White Belt - 2 Str…" at bounding box center [591, 258] width 198 height 30
click at [517, 488] on button "Save" at bounding box center [515, 486] width 70 height 31
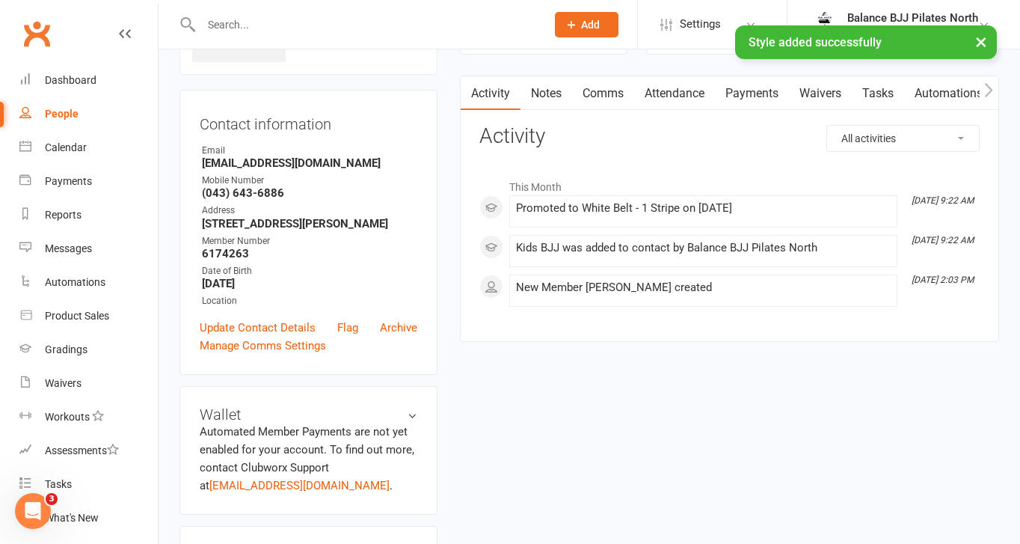
click at [357, 25] on div "× Style added successfully" at bounding box center [500, 25] width 1001 height 0
click at [235, 25] on div "× Style added successfully" at bounding box center [500, 25] width 1001 height 0
click at [241, 19] on input "text" at bounding box center [366, 24] width 339 height 21
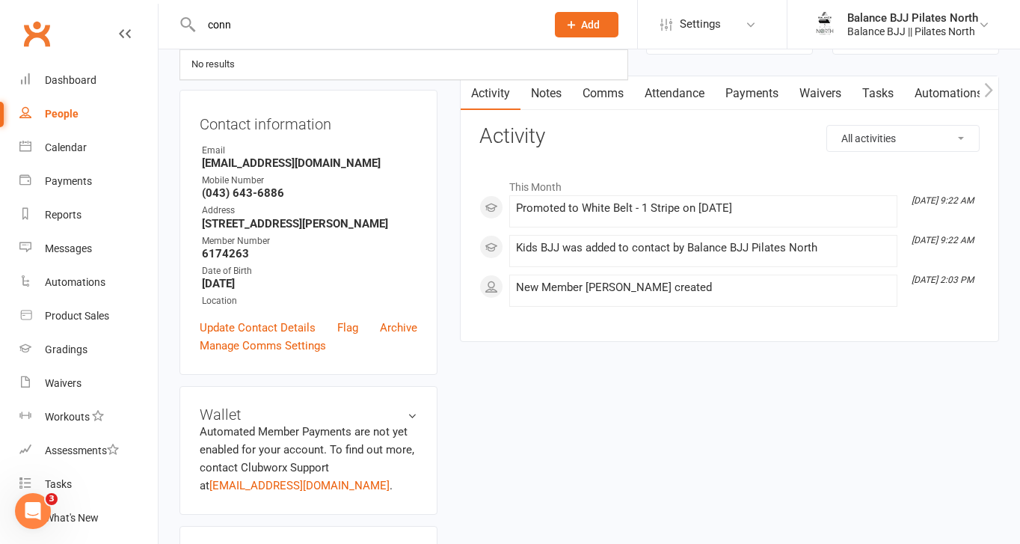
type input "conn"
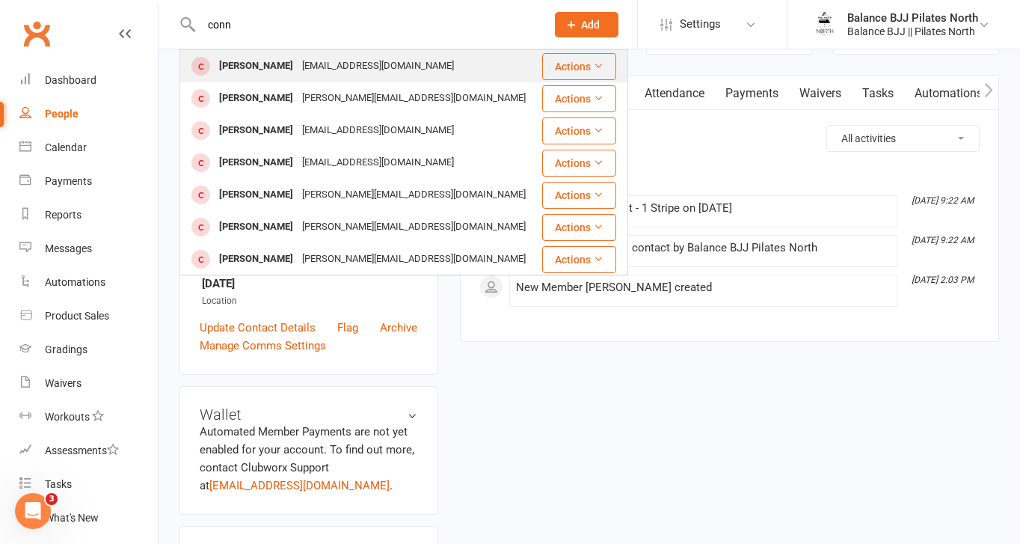
click at [240, 65] on div "[PERSON_NAME]" at bounding box center [256, 66] width 83 height 22
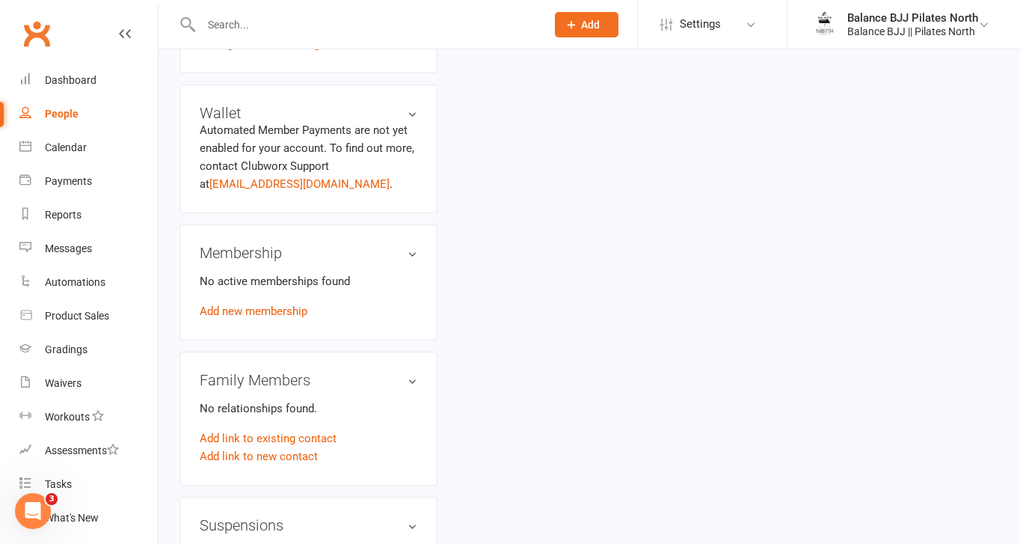
scroll to position [917, 0]
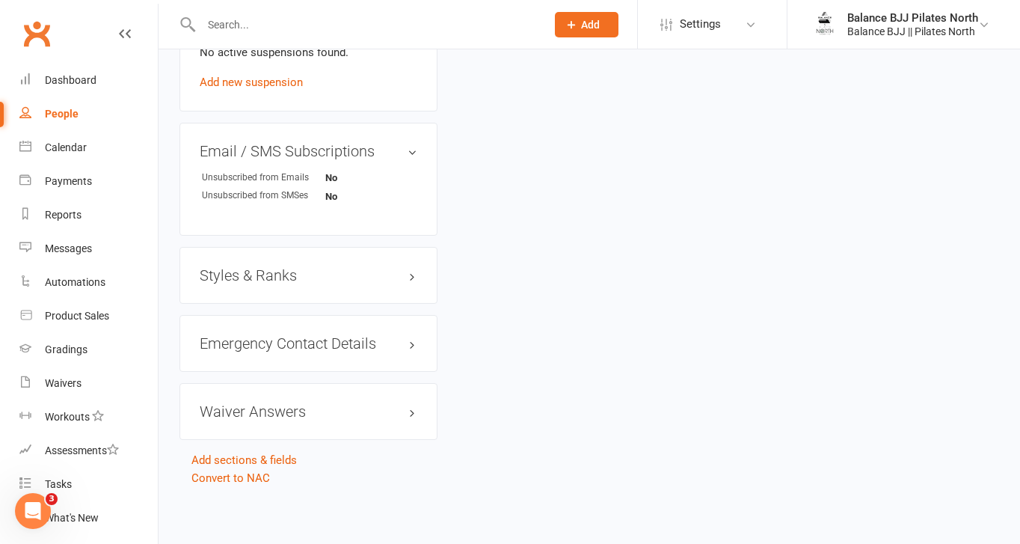
click at [286, 276] on h3 "Styles & Ranks" at bounding box center [309, 275] width 218 height 16
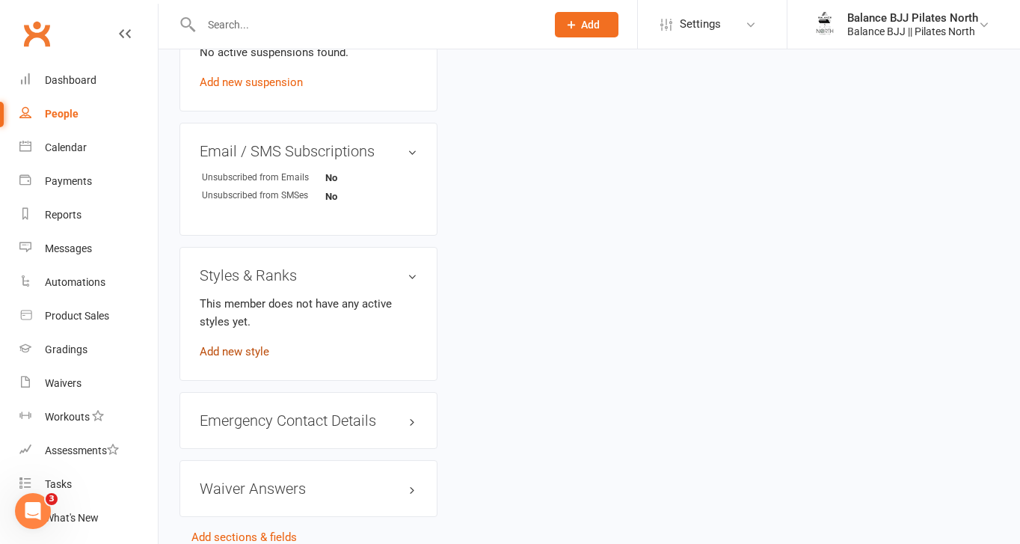
click at [238, 354] on link "Add new style" at bounding box center [235, 351] width 70 height 13
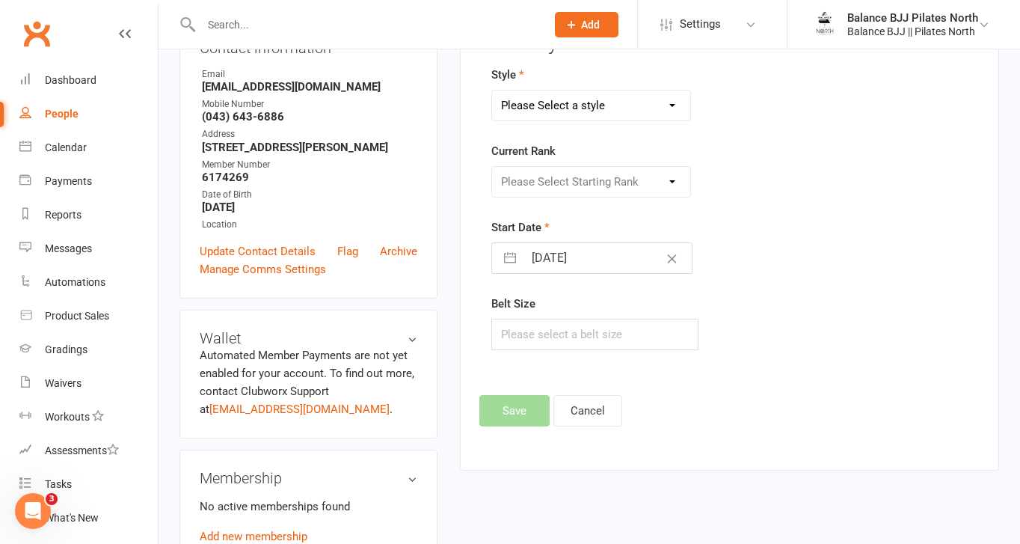
scroll to position [114, 0]
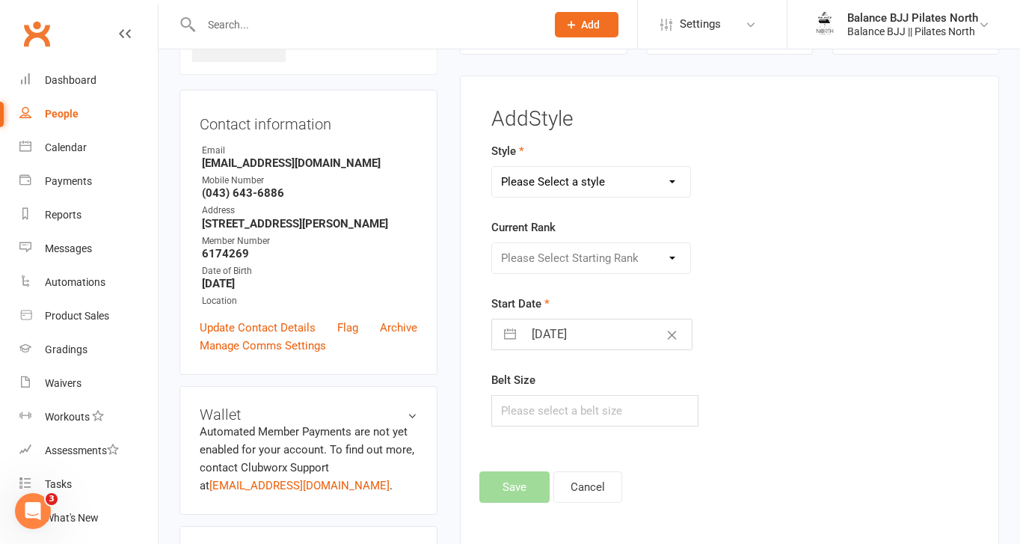
click at [622, 174] on select "Please Select a style Adults BJJ Kids BJJ" at bounding box center [591, 182] width 198 height 30
select select "3743"
click at [492, 167] on select "Please Select a style Adults BJJ Kids BJJ" at bounding box center [591, 182] width 198 height 30
click at [585, 262] on select "Please Select Starting Rank White Belt White Belt - 1 Stripe White Belt - 2 Str…" at bounding box center [591, 258] width 198 height 30
select select "44754"
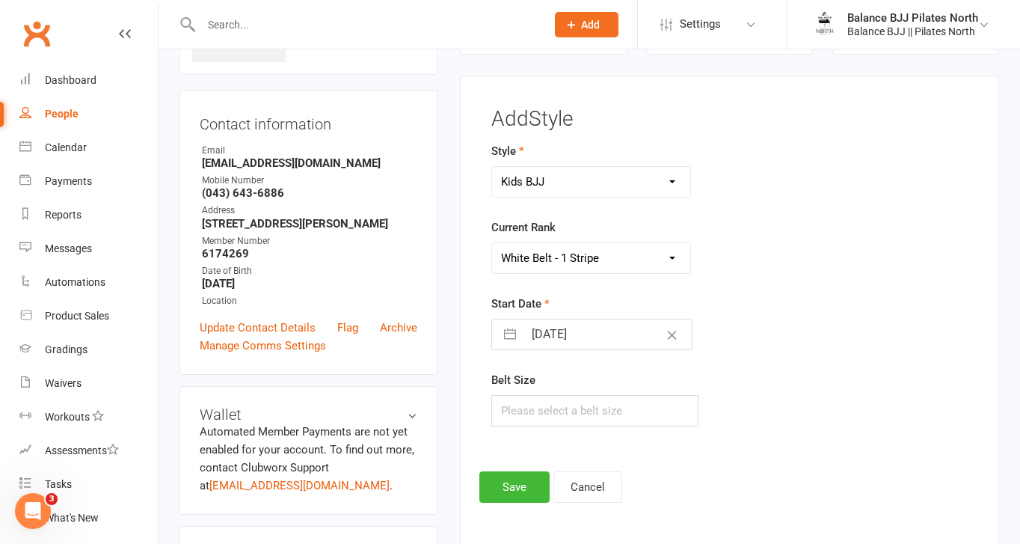
click at [492, 243] on select "Please Select Starting Rank White Belt White Belt - 1 Stripe White Belt - 2 Str…" at bounding box center [591, 258] width 198 height 30
click at [520, 487] on button "Save" at bounding box center [515, 486] width 70 height 31
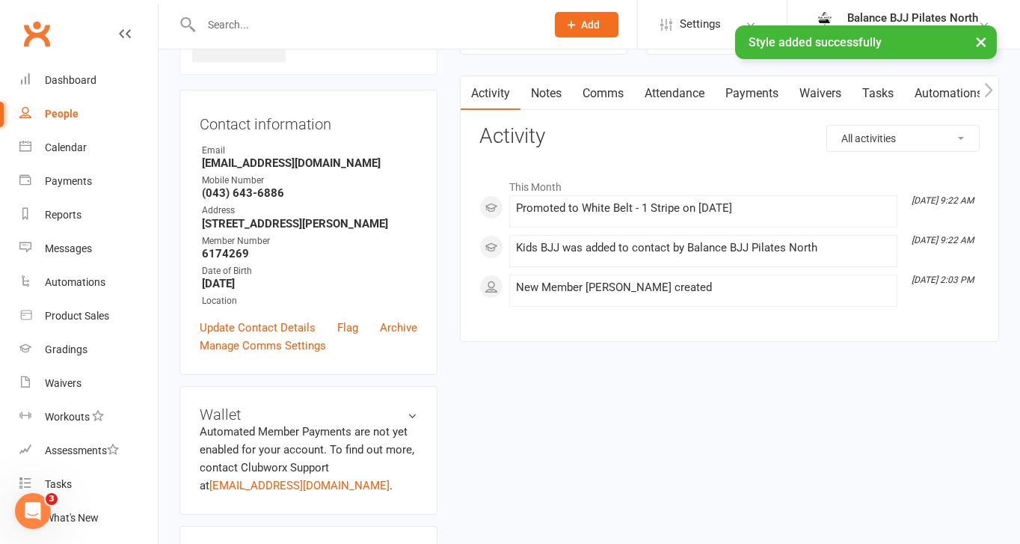
click at [259, 20] on input "text" at bounding box center [366, 24] width 339 height 21
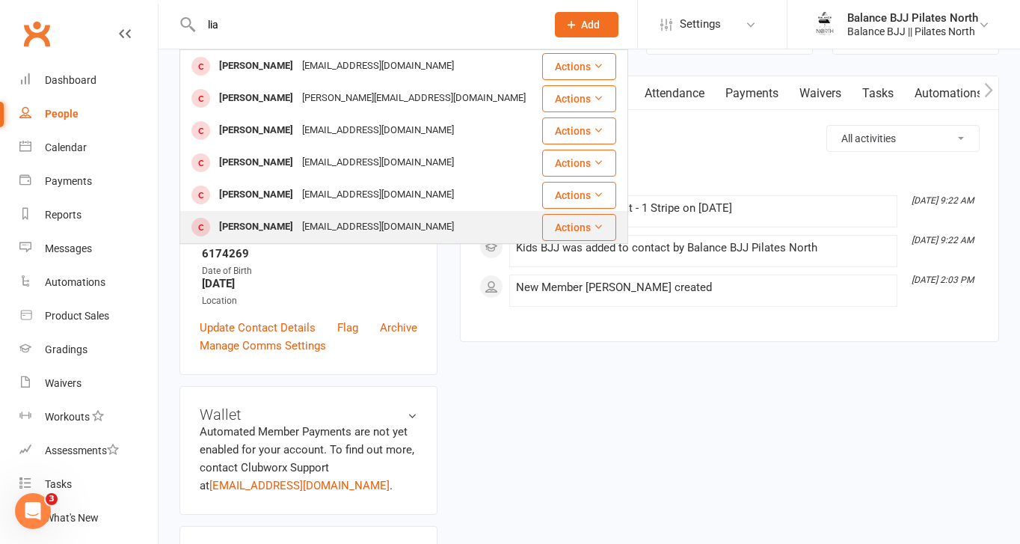
type input "lia"
click at [275, 219] on div "[PERSON_NAME]" at bounding box center [256, 227] width 83 height 22
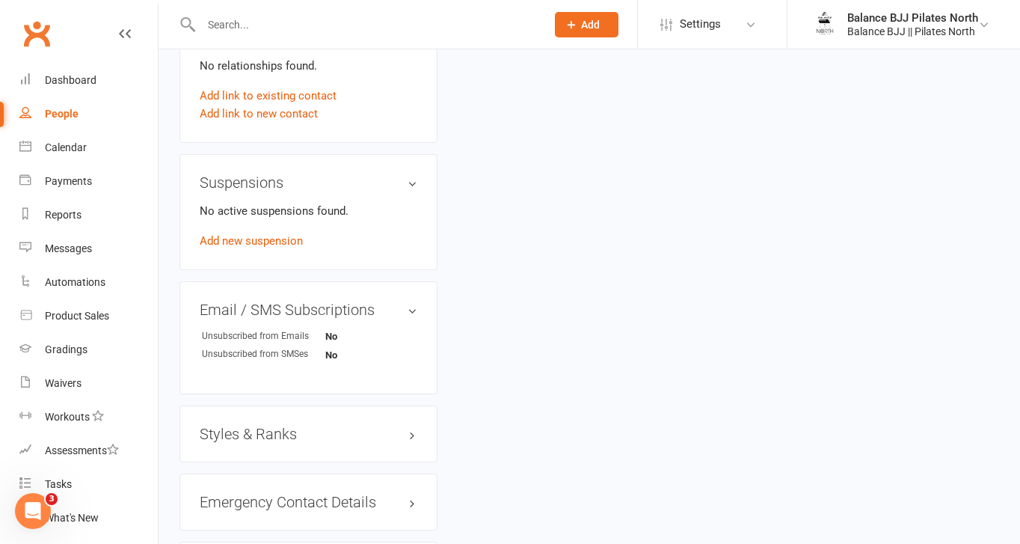
scroll to position [917, 0]
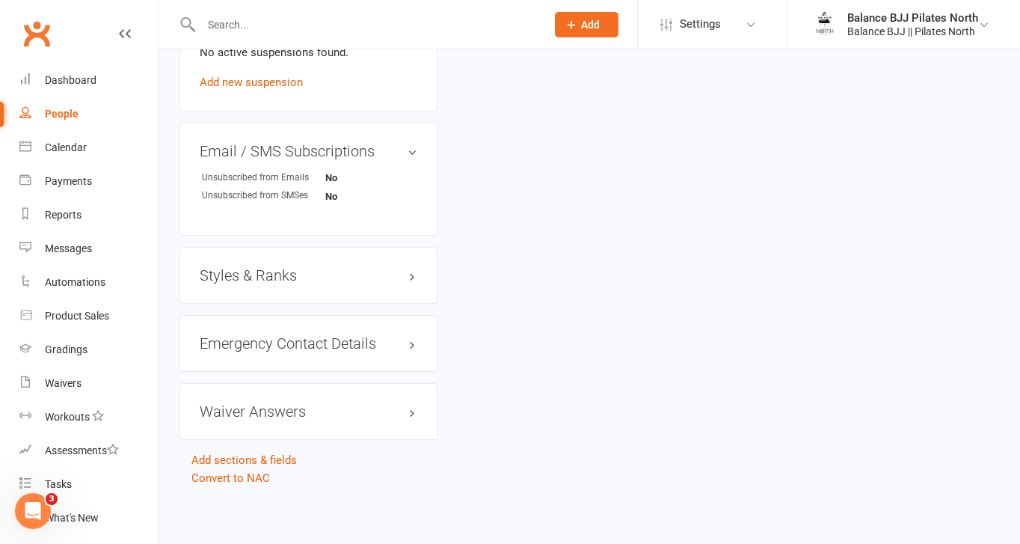
click at [264, 278] on h3 "Styles & Ranks" at bounding box center [309, 275] width 218 height 16
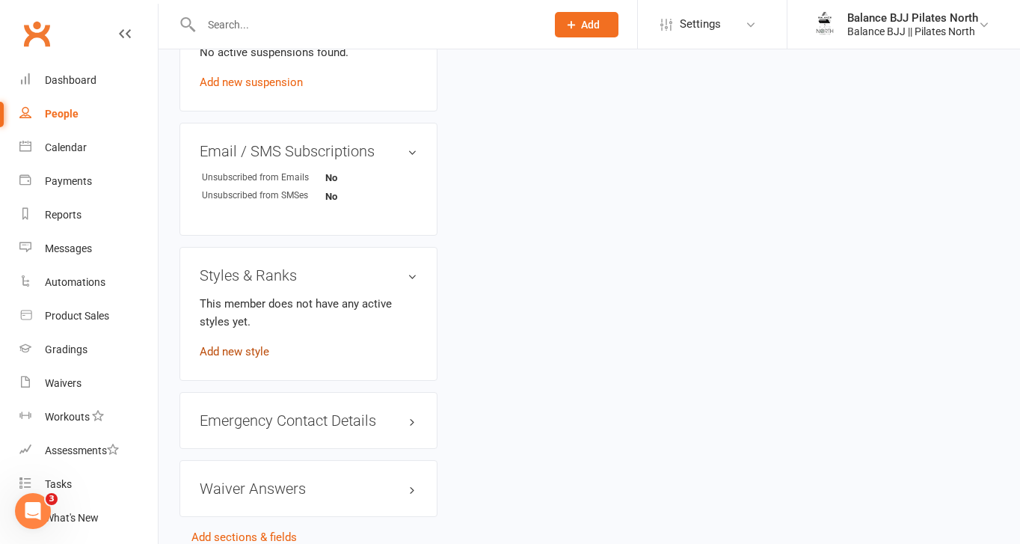
click at [245, 345] on link "Add new style" at bounding box center [235, 351] width 70 height 13
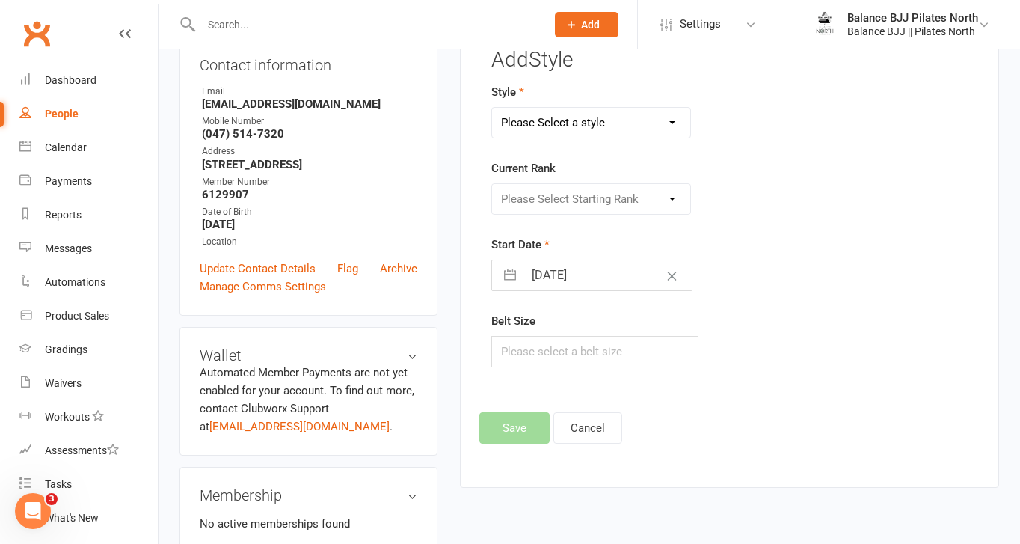
scroll to position [114, 0]
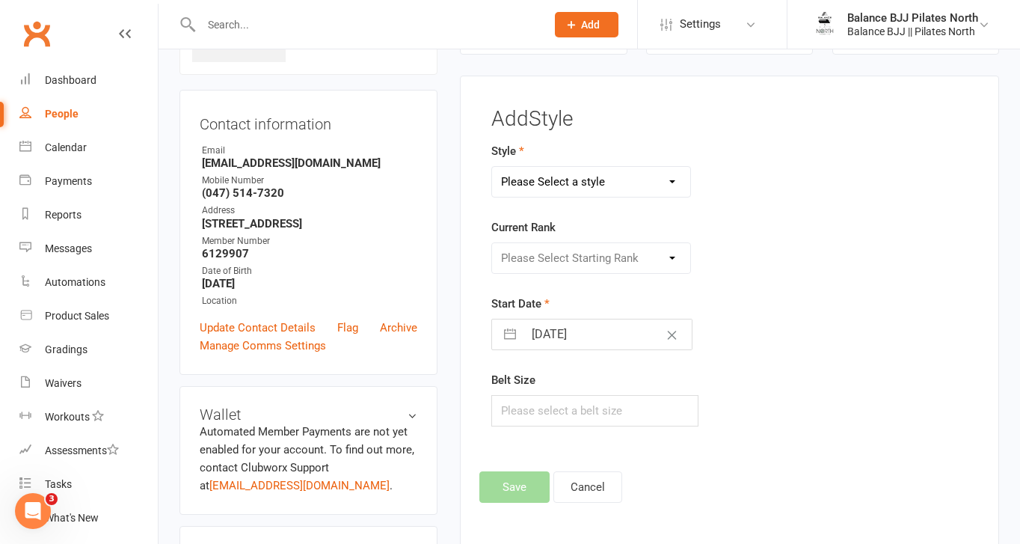
click at [637, 180] on select "Please Select a style Adults BJJ Kids BJJ" at bounding box center [591, 182] width 198 height 30
select select "3743"
click at [492, 167] on select "Please Select a style Adults BJJ Kids BJJ" at bounding box center [591, 182] width 198 height 30
click at [600, 255] on select "Please Select Starting Rank" at bounding box center [591, 258] width 198 height 30
select select "44754"
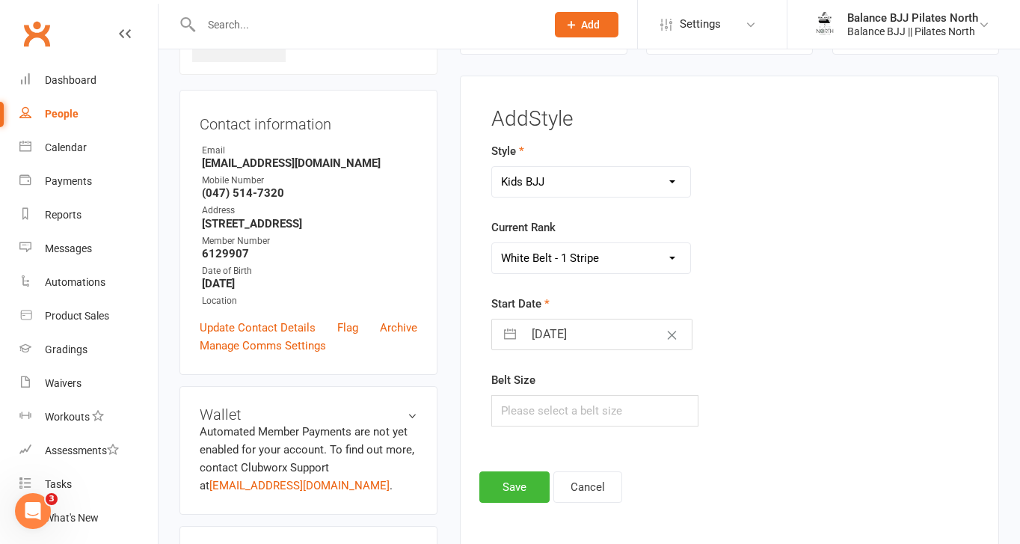
click at [492, 243] on select "Please Select Starting Rank White Belt White Belt - 1 Stripe White Belt - 2 Str…" at bounding box center [591, 258] width 198 height 30
click at [524, 495] on button "Save" at bounding box center [515, 486] width 70 height 31
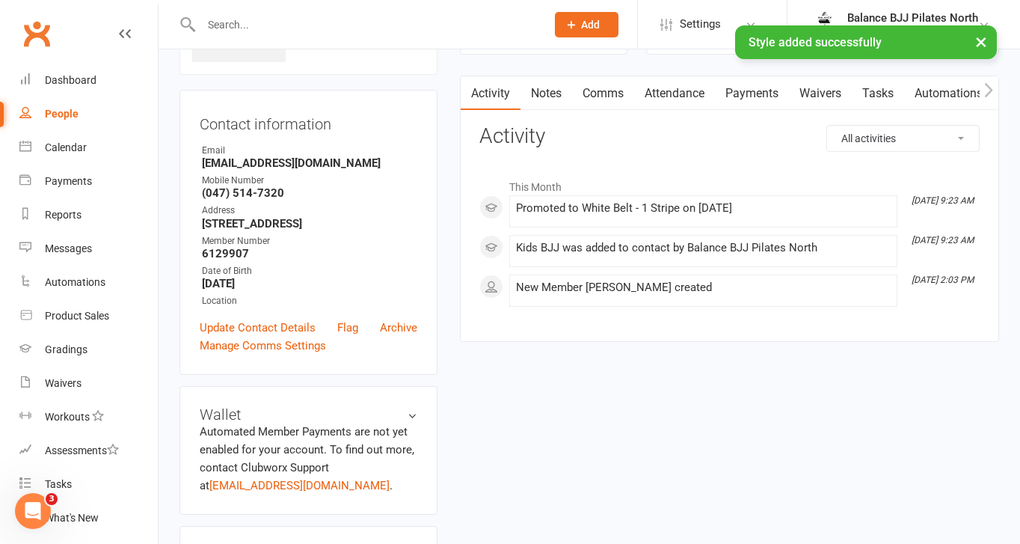
click at [361, 25] on div "× Style added successfully" at bounding box center [500, 25] width 1001 height 0
click at [327, 22] on input "text" at bounding box center [366, 24] width 339 height 21
type input "sie"
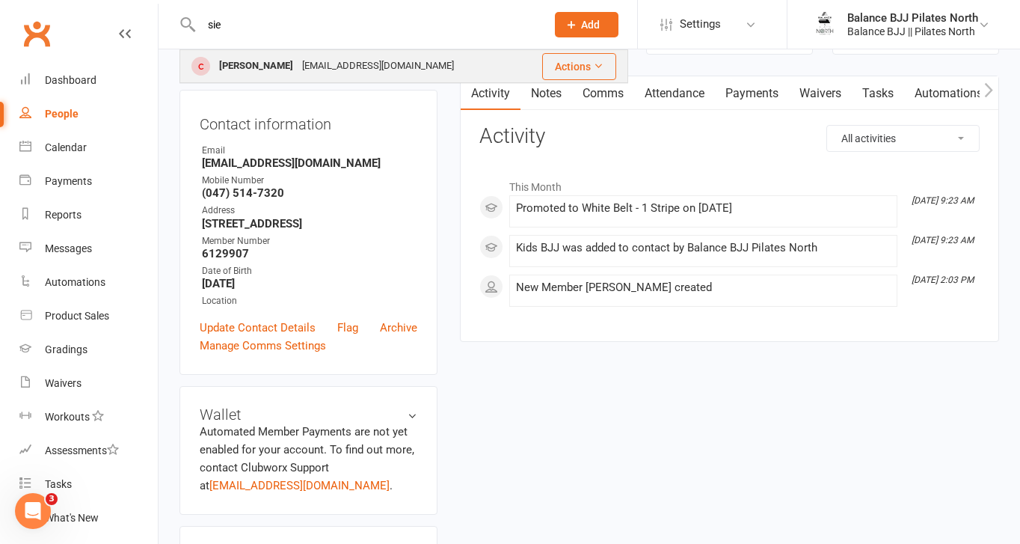
click at [298, 66] on div "[EMAIL_ADDRESS][DOMAIN_NAME]" at bounding box center [378, 66] width 161 height 22
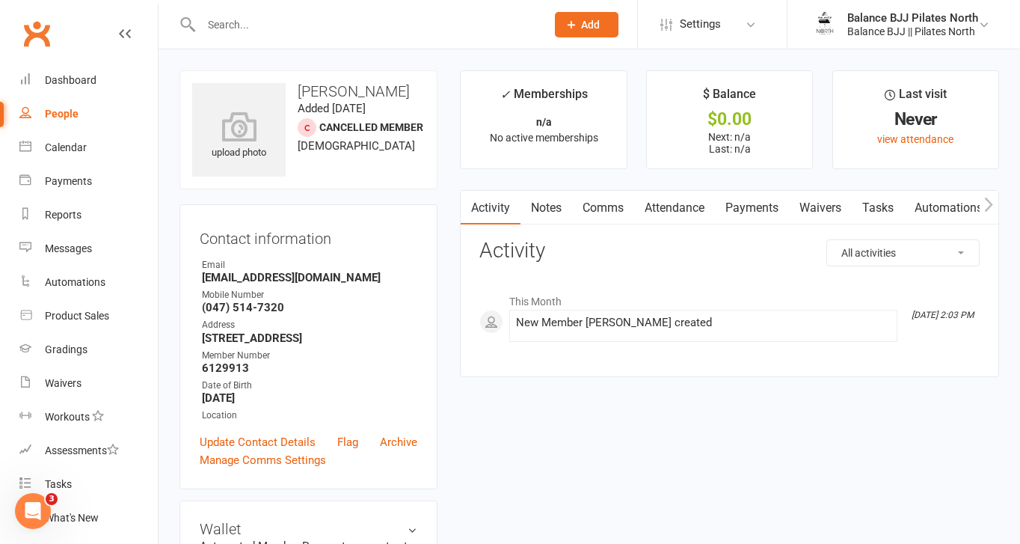
scroll to position [917, 0]
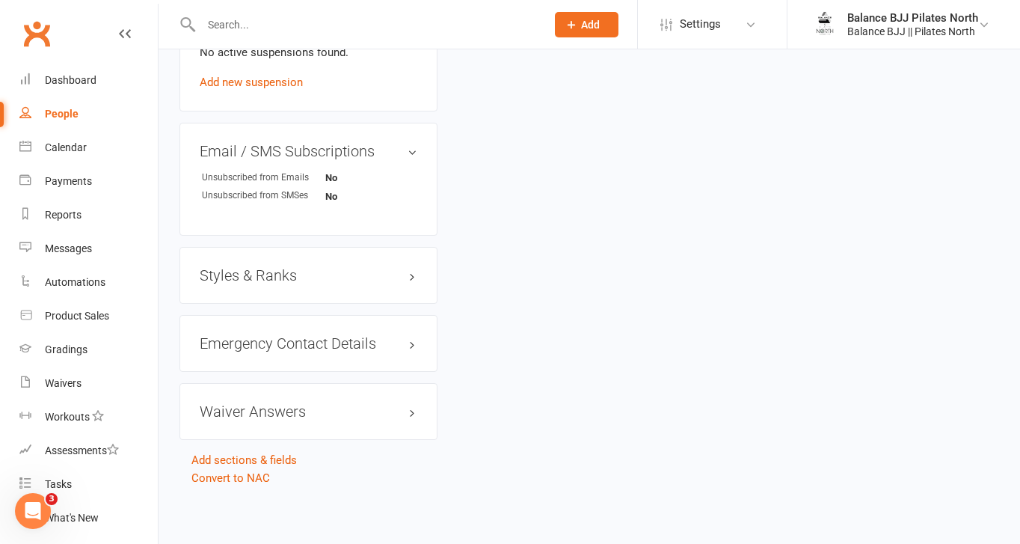
click at [269, 274] on h3 "Styles & Ranks" at bounding box center [309, 275] width 218 height 16
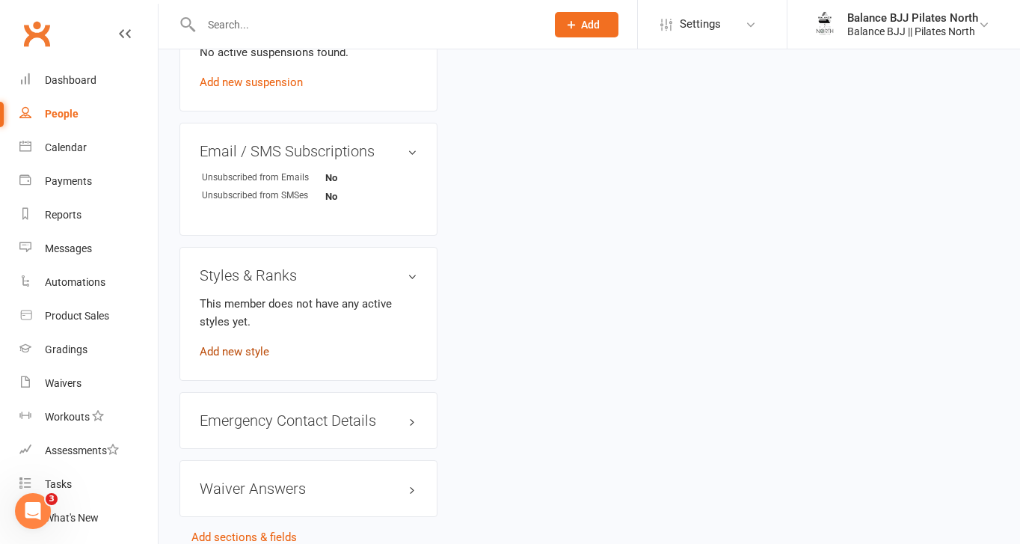
click at [246, 352] on link "Add new style" at bounding box center [235, 351] width 70 height 13
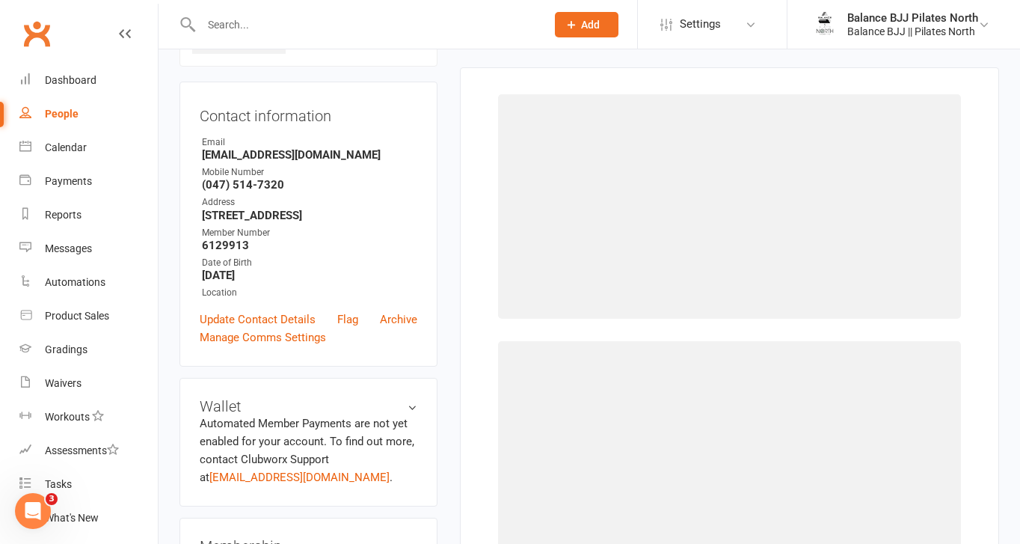
scroll to position [114, 0]
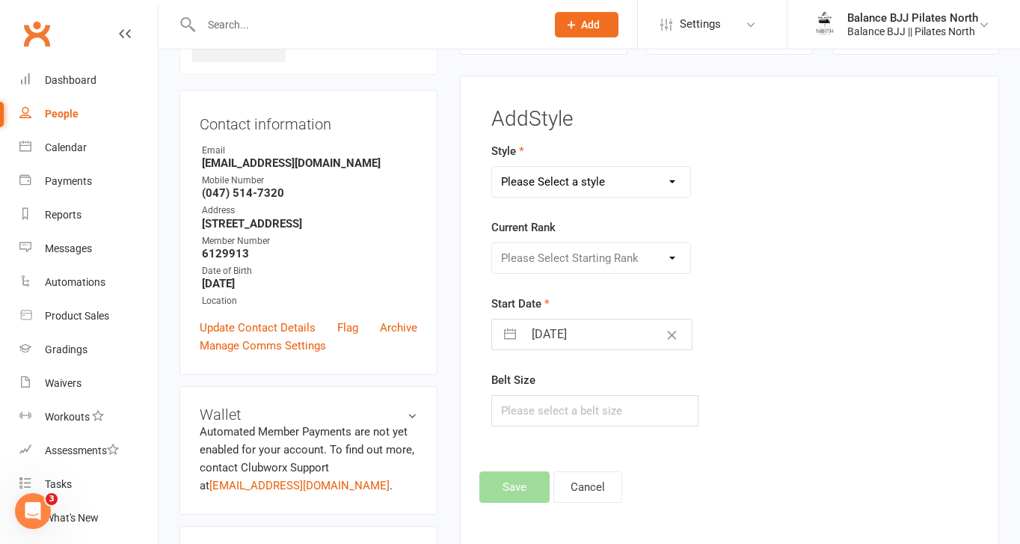
click at [633, 187] on select "Please Select a style Adults BJJ Kids BJJ" at bounding box center [591, 182] width 198 height 30
select select "3743"
click at [492, 167] on select "Please Select a style Adults BJJ Kids BJJ" at bounding box center [591, 182] width 198 height 30
click at [613, 255] on select "Please Select Starting Rank White Belt White Belt - 1 Stripe White Belt - 2 Str…" at bounding box center [591, 258] width 198 height 30
select select "44754"
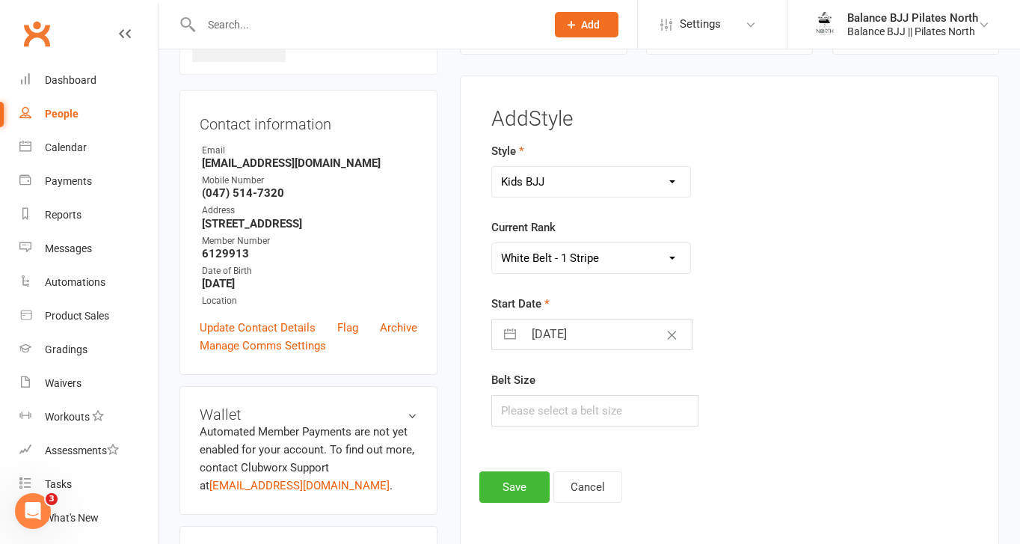
click at [492, 243] on select "Please Select Starting Rank White Belt White Belt - 1 Stripe White Belt - 2 Str…" at bounding box center [591, 258] width 198 height 30
click at [530, 487] on button "Save" at bounding box center [515, 486] width 70 height 31
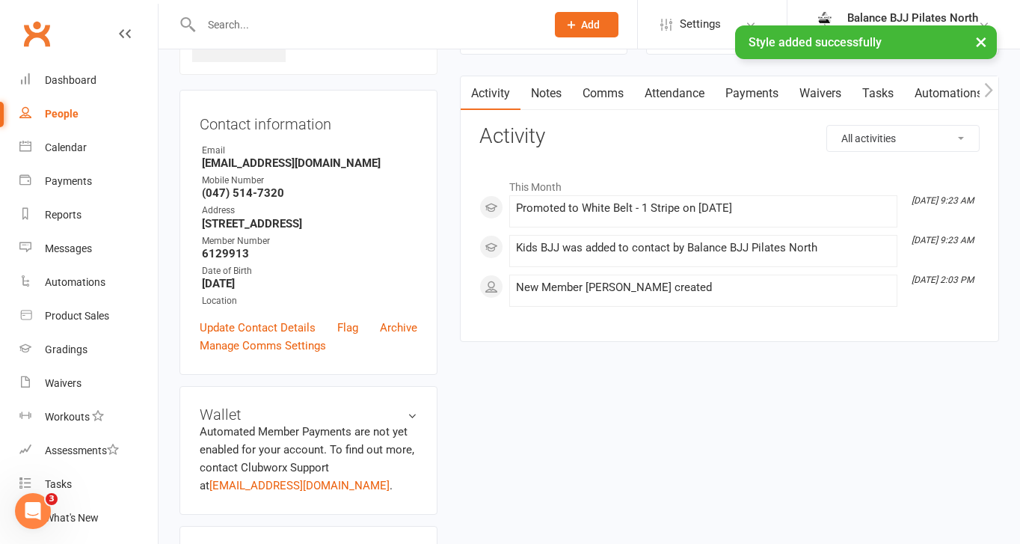
click at [278, 24] on input "text" at bounding box center [366, 24] width 339 height 21
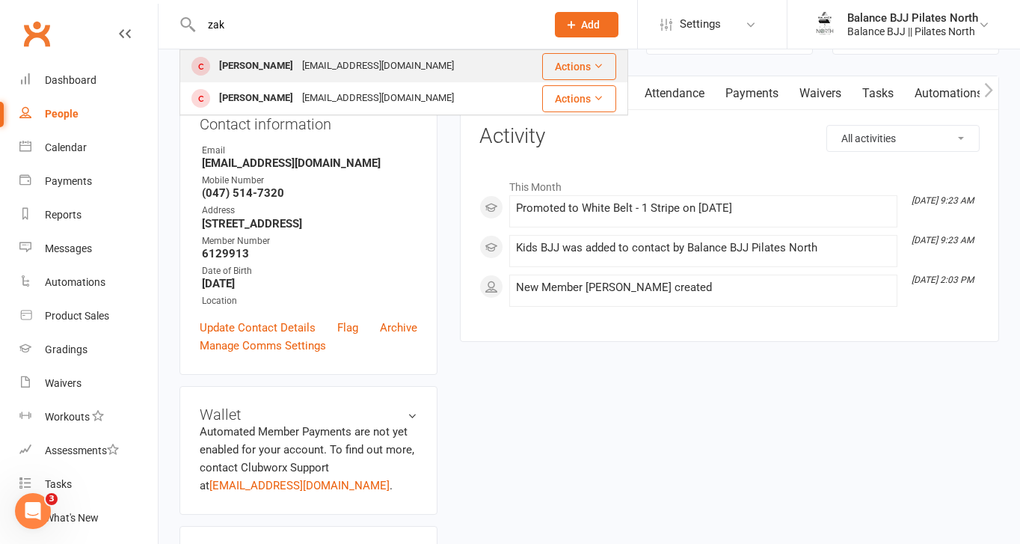
type input "zak"
click at [269, 61] on div "[PERSON_NAME]" at bounding box center [256, 66] width 83 height 22
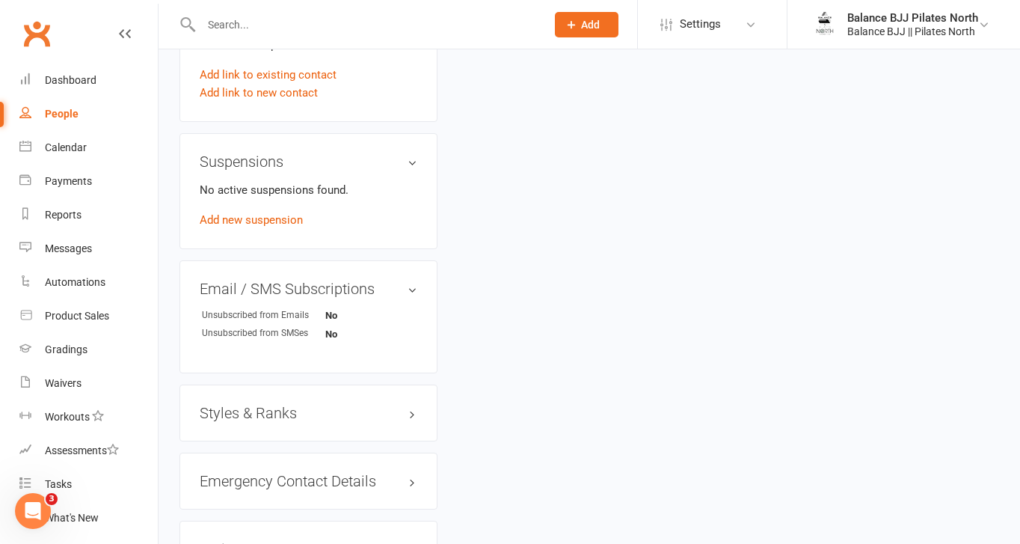
scroll to position [917, 0]
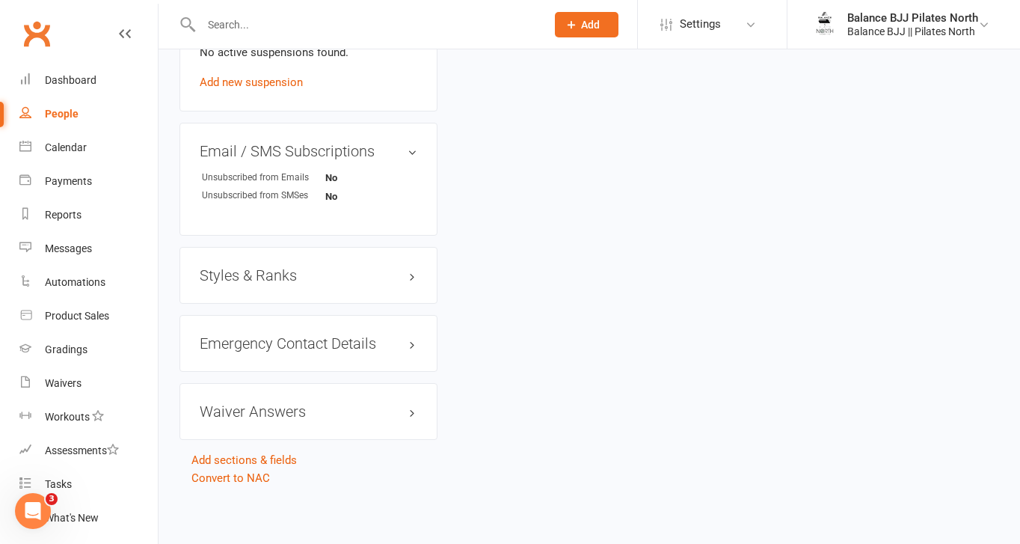
click at [247, 277] on h3 "Styles & Ranks" at bounding box center [309, 275] width 218 height 16
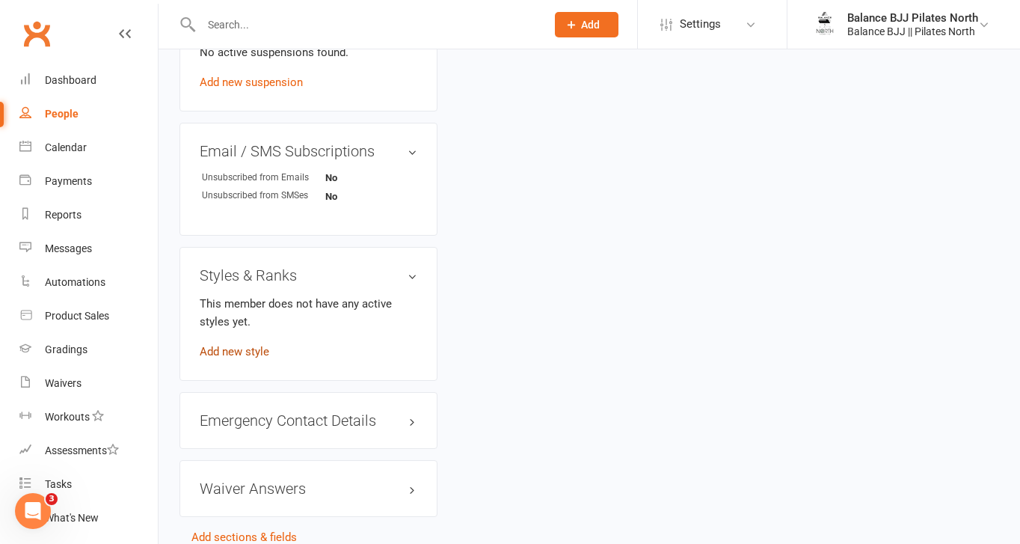
click at [230, 352] on link "Add new style" at bounding box center [235, 351] width 70 height 13
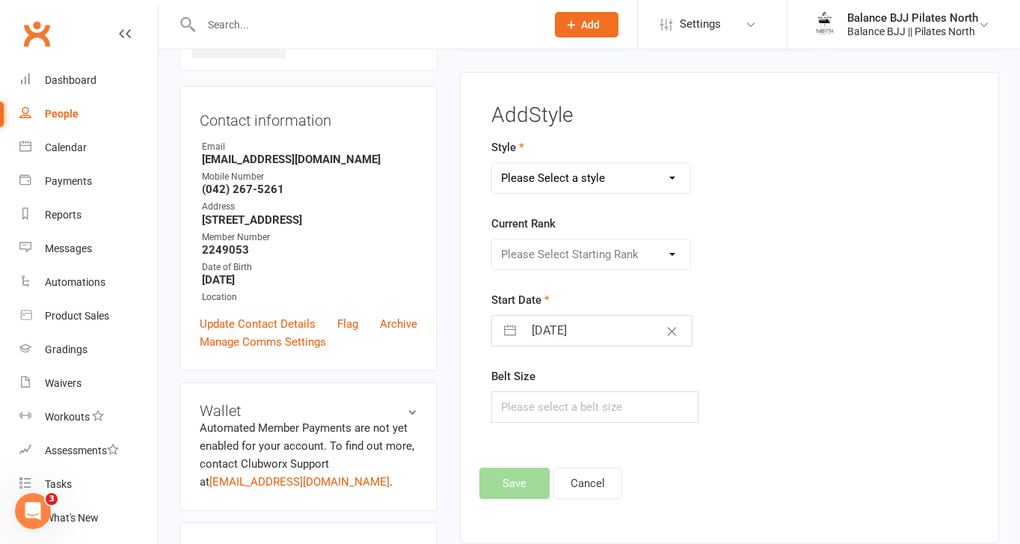
scroll to position [114, 0]
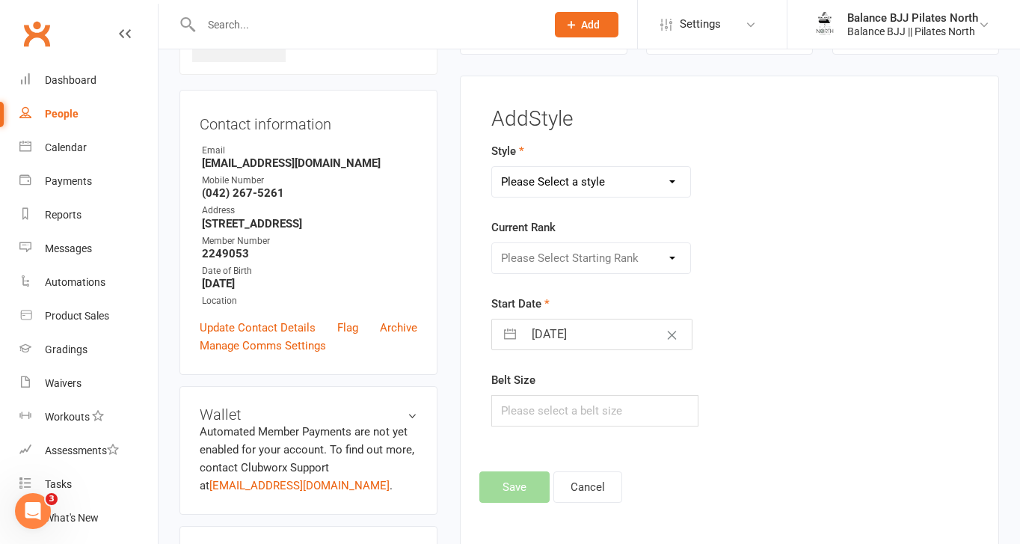
click at [612, 186] on select "Please Select a style Adults BJJ Kids BJJ" at bounding box center [591, 182] width 198 height 30
select select "3742"
click at [492, 167] on select "Please Select a style Adults BJJ Kids BJJ" at bounding box center [591, 182] width 198 height 30
click at [609, 256] on select "Please Select Starting Rank White Belt White Belt - 1 Stripe White Belt - 2 Str…" at bounding box center [591, 258] width 198 height 30
select select "44736"
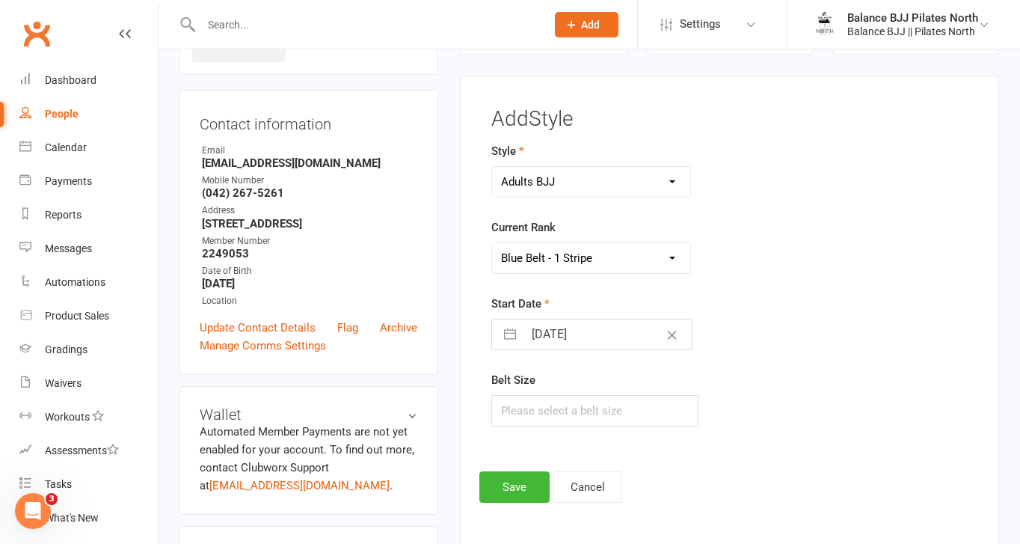
click at [492, 243] on select "Please Select Starting Rank White Belt White Belt - 1 Stripe White Belt - 2 Str…" at bounding box center [591, 258] width 198 height 30
click at [523, 480] on button "Save" at bounding box center [515, 486] width 70 height 31
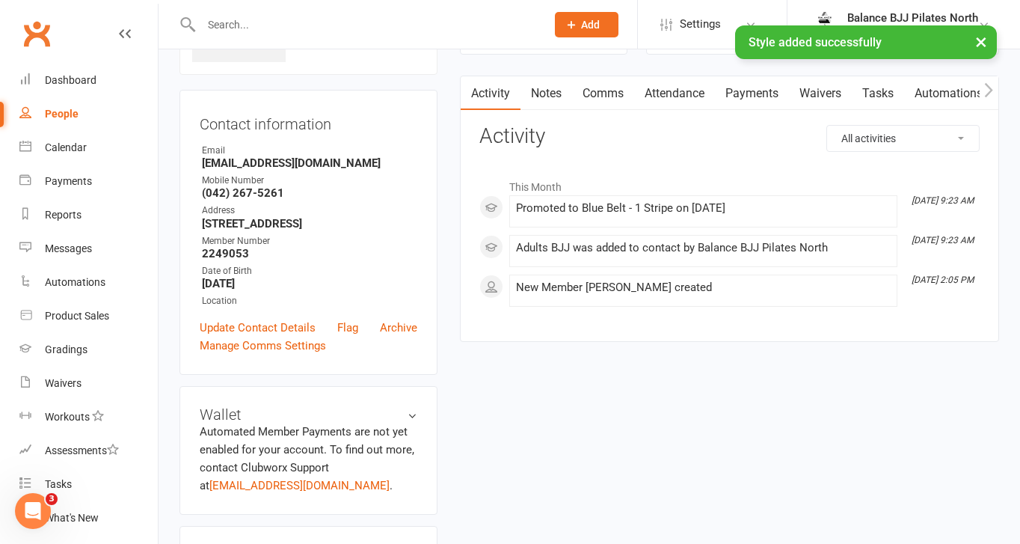
click at [282, 25] on div "× Style added successfully" at bounding box center [500, 25] width 1001 height 0
click at [215, 24] on input "text" at bounding box center [366, 24] width 339 height 21
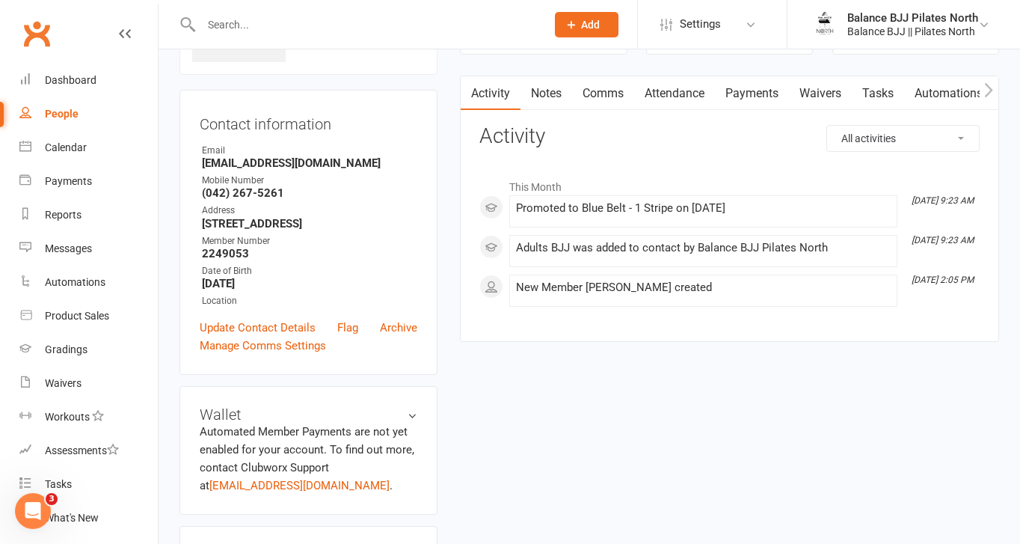
click at [215, 24] on input "text" at bounding box center [366, 24] width 339 height 21
type input "[PERSON_NAME]"
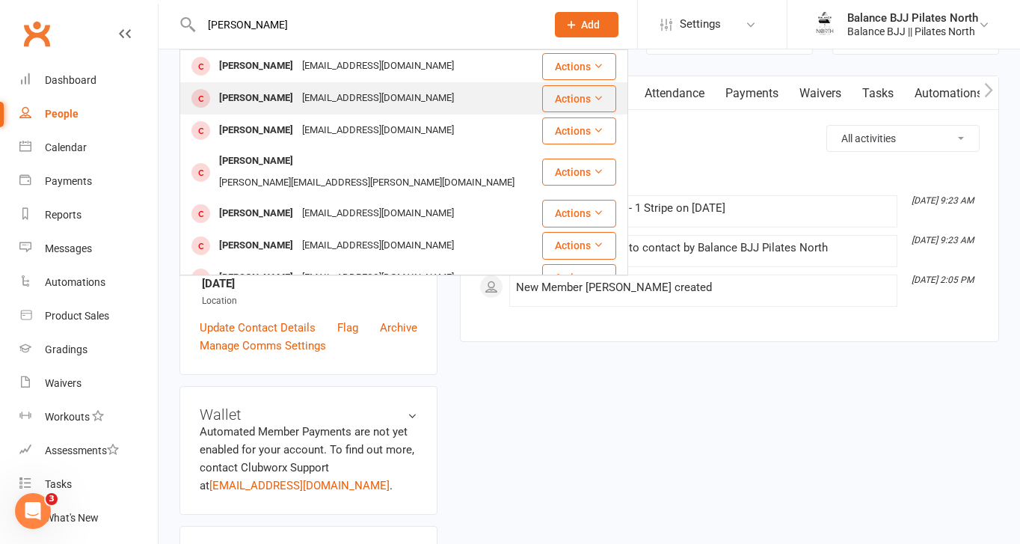
click at [316, 102] on div "[EMAIL_ADDRESS][DOMAIN_NAME]" at bounding box center [378, 99] width 161 height 22
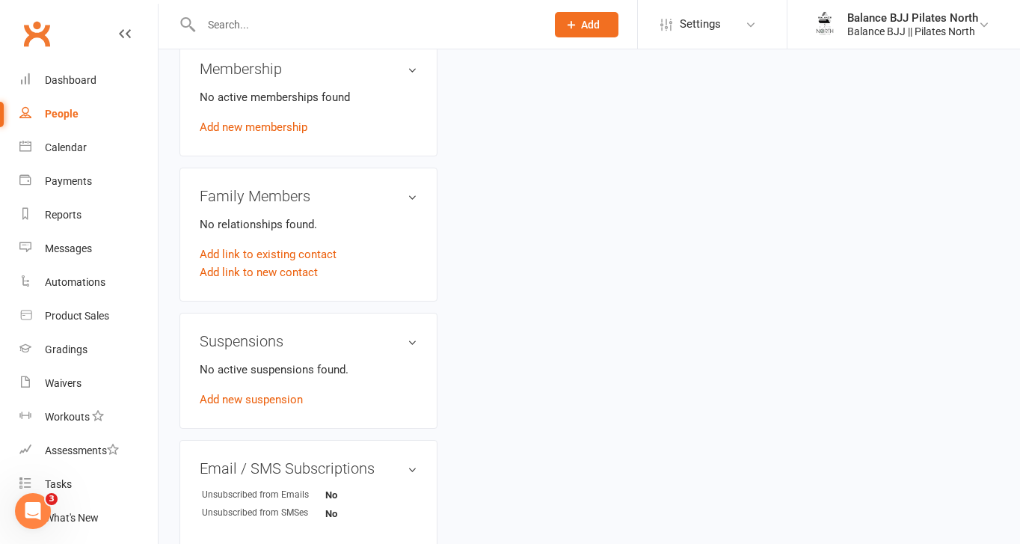
scroll to position [917, 0]
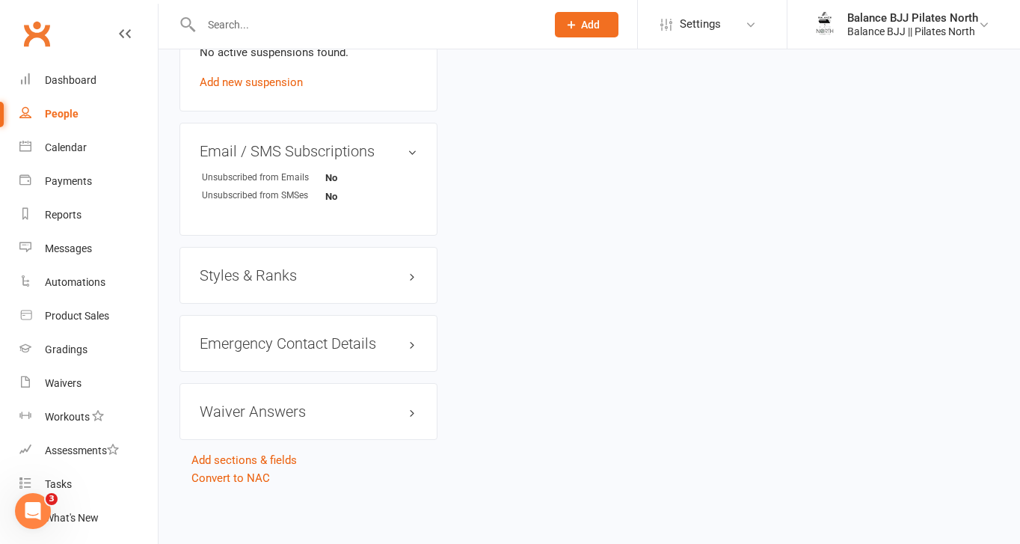
click at [262, 278] on h3 "Styles & Ranks" at bounding box center [309, 275] width 218 height 16
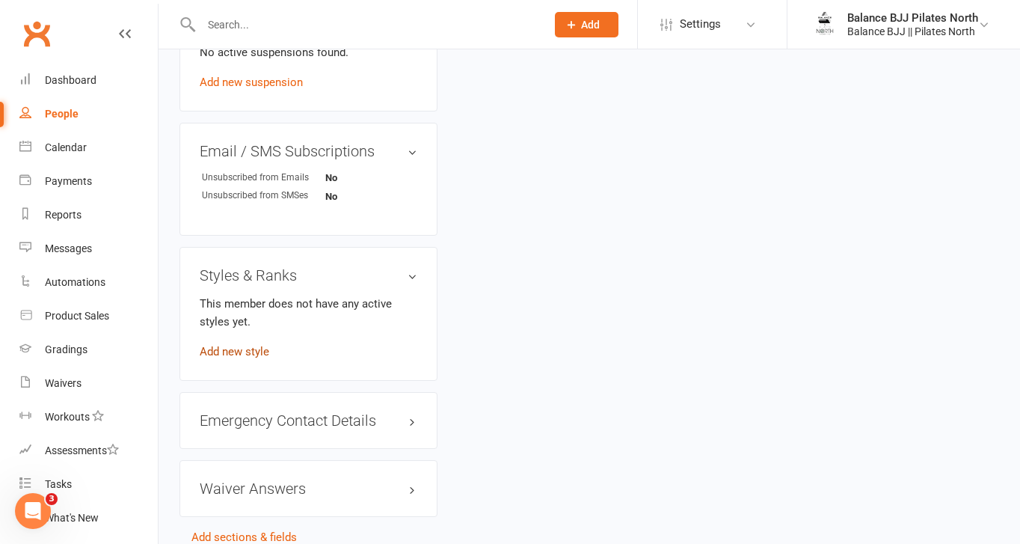
click at [240, 349] on link "Add new style" at bounding box center [235, 351] width 70 height 13
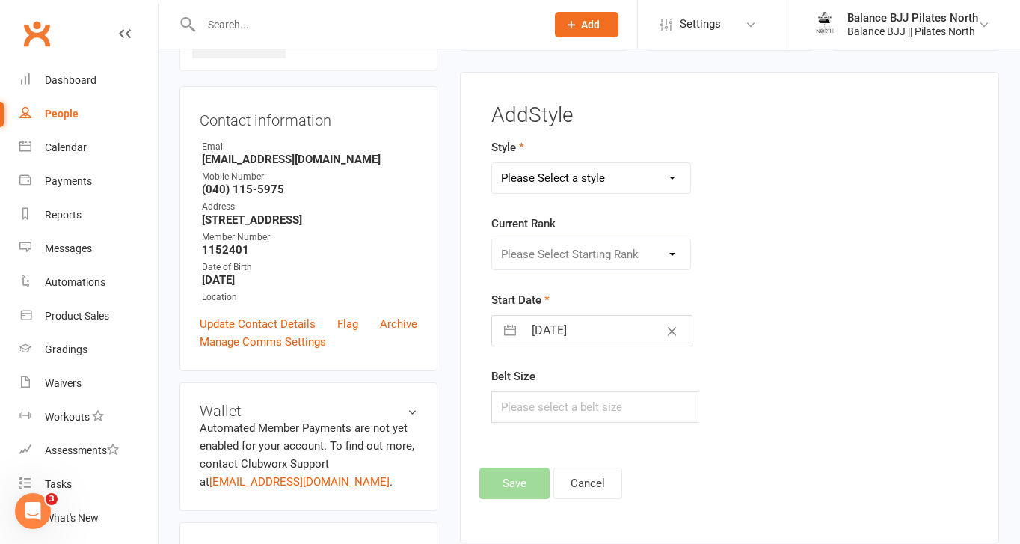
scroll to position [114, 0]
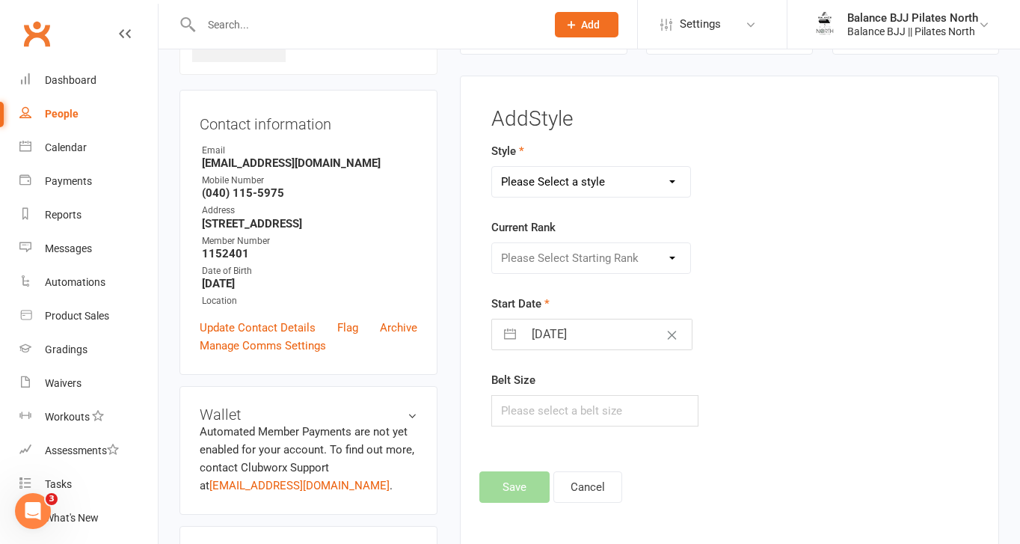
click at [622, 183] on select "Please Select a style Adults BJJ Kids BJJ" at bounding box center [591, 182] width 198 height 30
select select "3743"
click at [492, 167] on select "Please Select a style Adults BJJ Kids BJJ" at bounding box center [591, 182] width 198 height 30
click at [587, 260] on select "Please Select Starting Rank White Belt White Belt - 1 Stripe White Belt - 2 Str…" at bounding box center [591, 258] width 198 height 30
select select "44779"
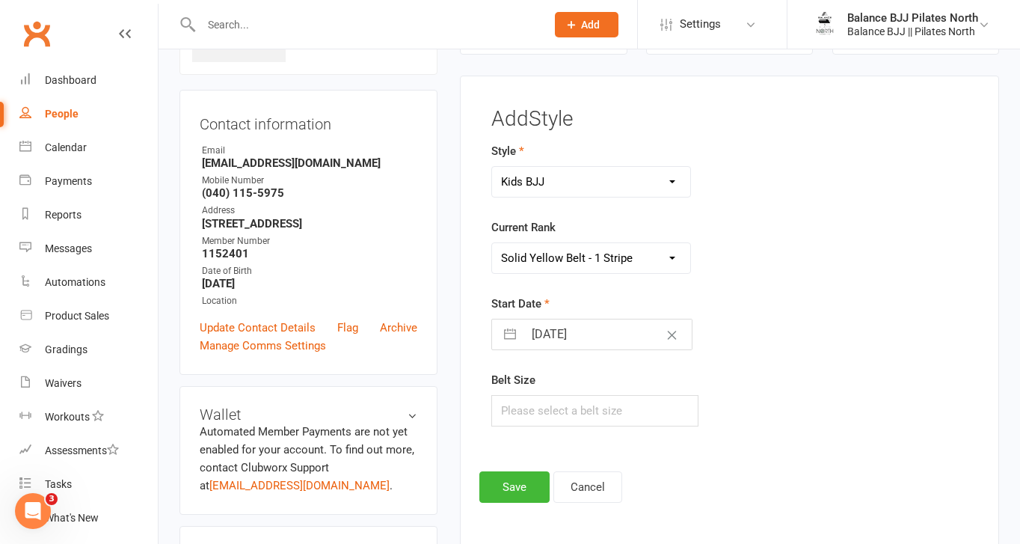
click at [492, 243] on select "Please Select Starting Rank White Belt White Belt - 1 Stripe White Belt - 2 Str…" at bounding box center [591, 258] width 198 height 30
click at [506, 502] on button "Save" at bounding box center [515, 486] width 70 height 31
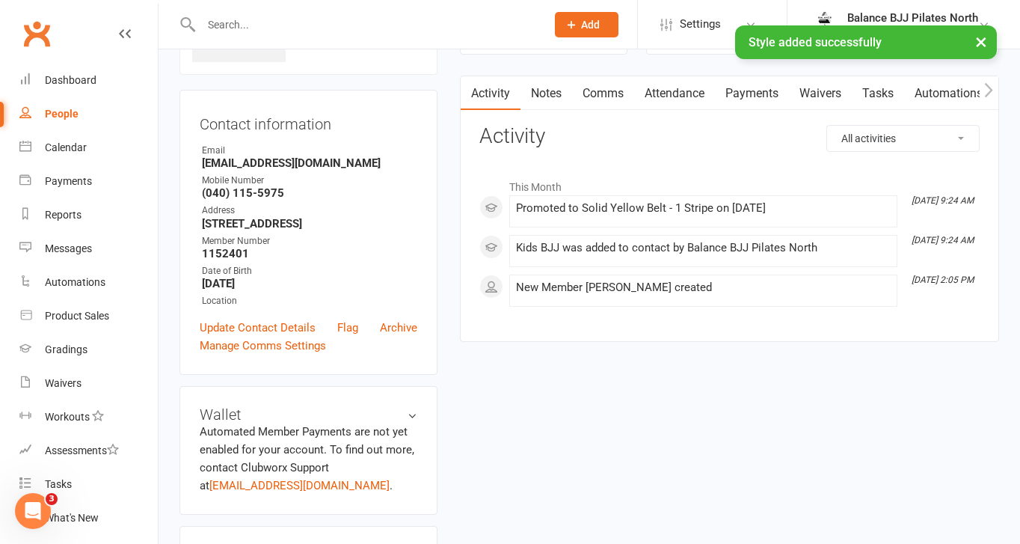
click at [376, 25] on div "× Style added successfully" at bounding box center [500, 25] width 1001 height 0
click at [293, 25] on div "× Style added successfully" at bounding box center [500, 25] width 1001 height 0
click at [217, 21] on input "text" at bounding box center [366, 24] width 339 height 21
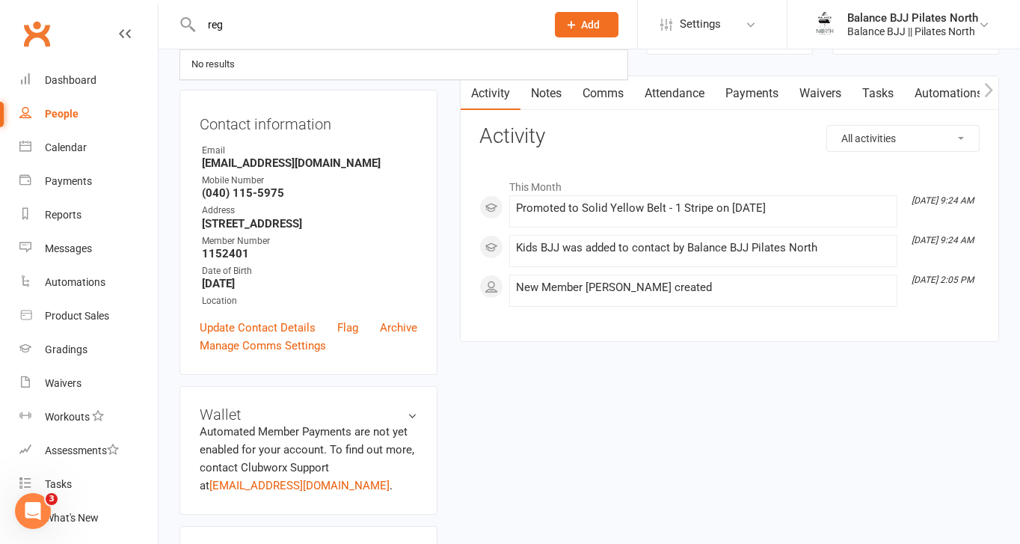
type input "reg"
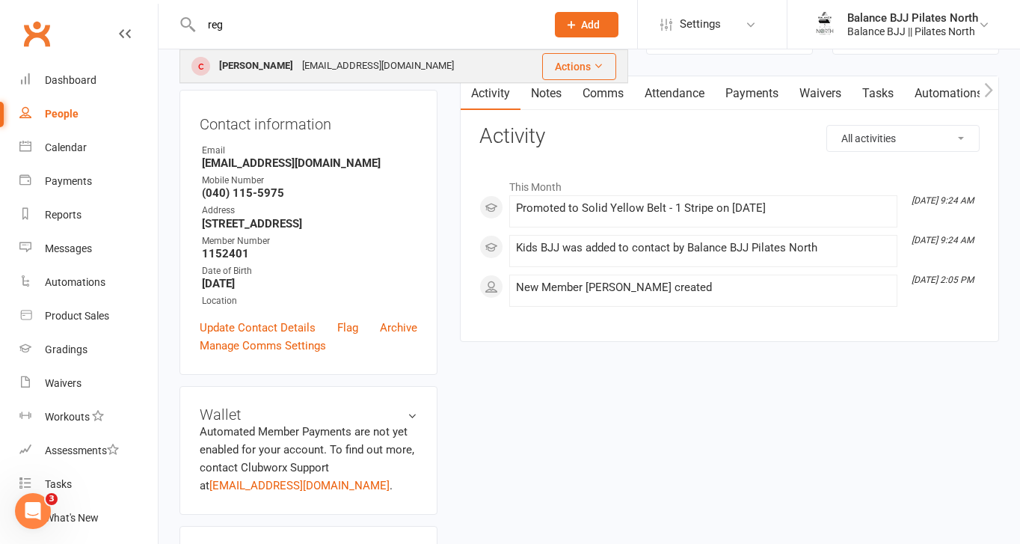
click at [265, 67] on div "[PERSON_NAME]" at bounding box center [256, 66] width 83 height 22
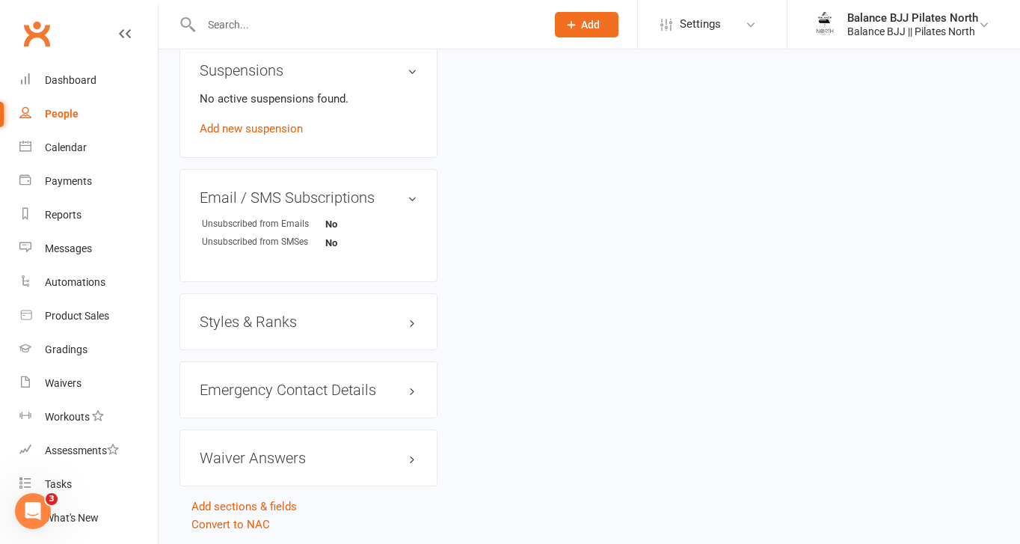
scroll to position [930, 0]
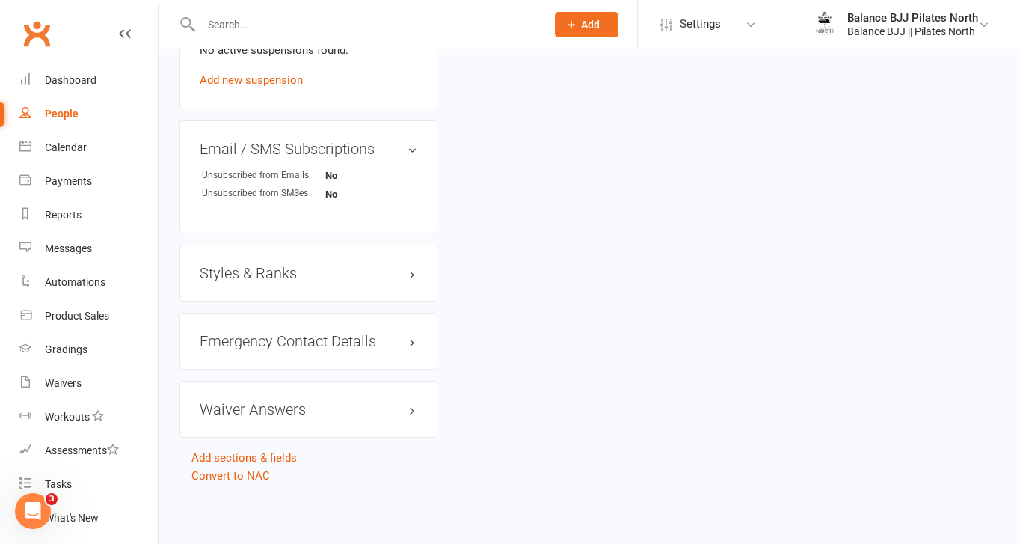
click at [267, 272] on h3 "Styles & Ranks" at bounding box center [309, 273] width 218 height 16
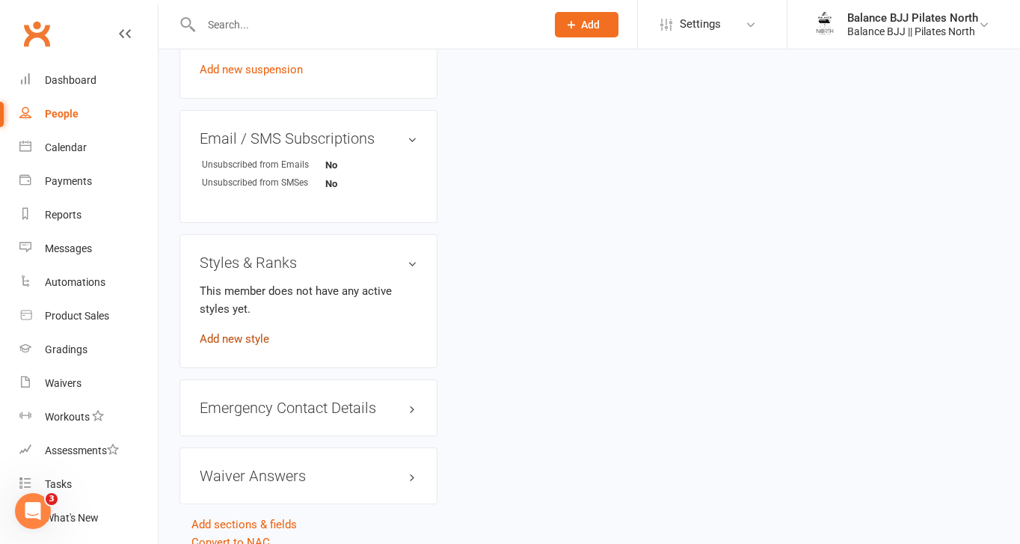
click at [242, 346] on link "Add new style" at bounding box center [235, 338] width 70 height 13
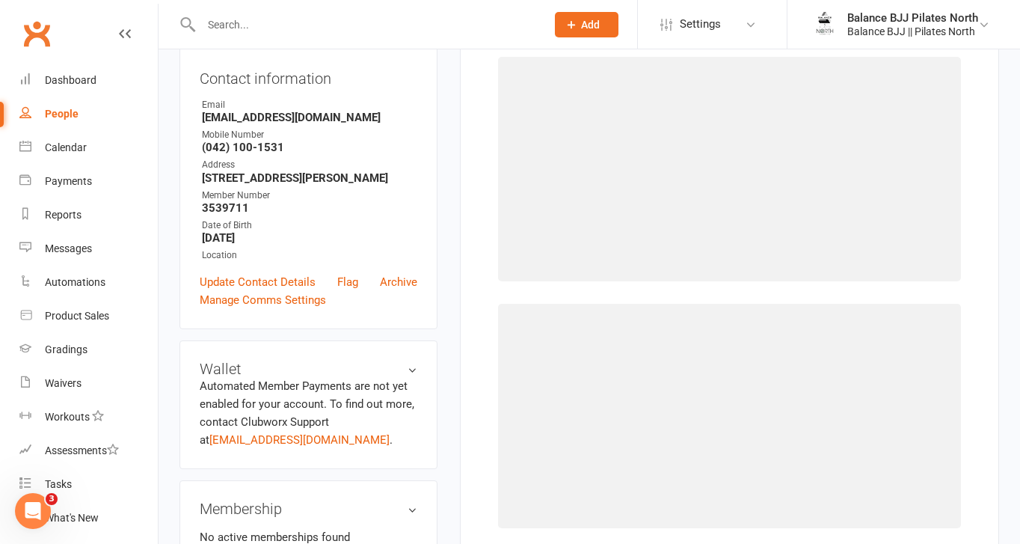
scroll to position [114, 0]
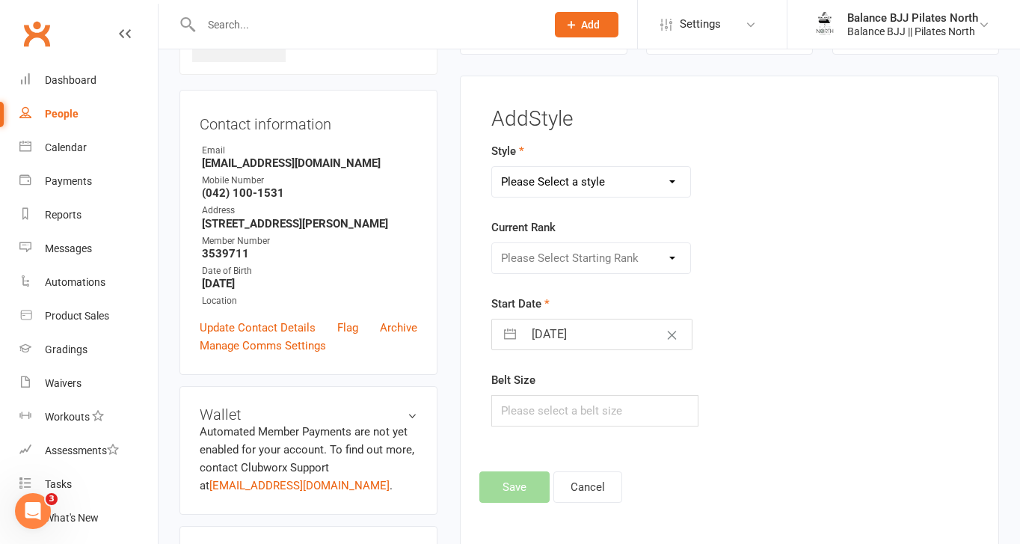
click at [608, 189] on select "Please Select a style Adults BJJ Kids BJJ" at bounding box center [591, 182] width 198 height 30
select select "3742"
click at [492, 167] on select "Please Select a style Adults BJJ Kids BJJ" at bounding box center [591, 182] width 198 height 30
click at [606, 257] on select "Please Select Starting Rank White Belt White Belt - 1 Stripe White Belt - 2 Str…" at bounding box center [591, 258] width 198 height 30
select select "44741"
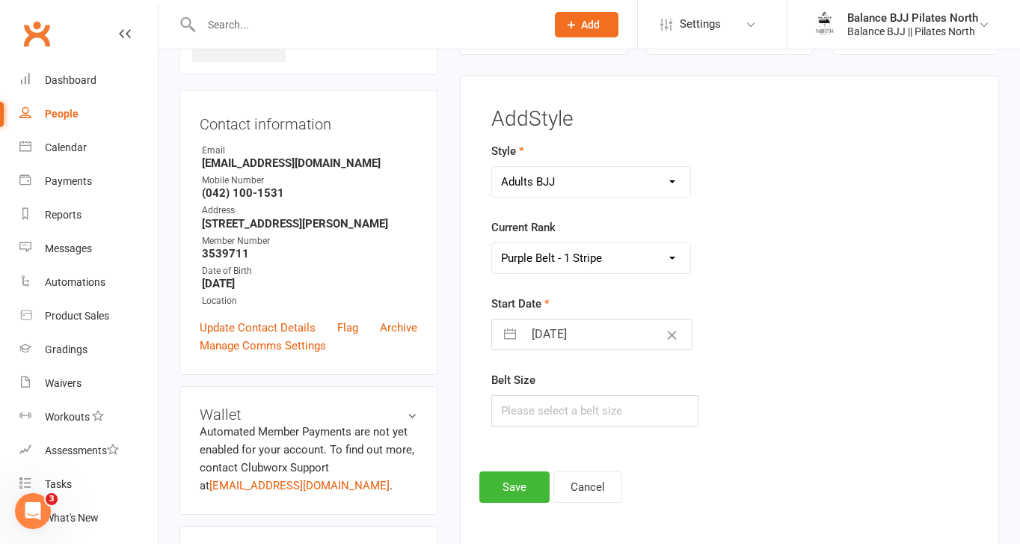
click at [492, 243] on select "Please Select Starting Rank White Belt White Belt - 1 Stripe White Belt - 2 Str…" at bounding box center [591, 258] width 198 height 30
click at [506, 489] on button "Save" at bounding box center [515, 486] width 70 height 31
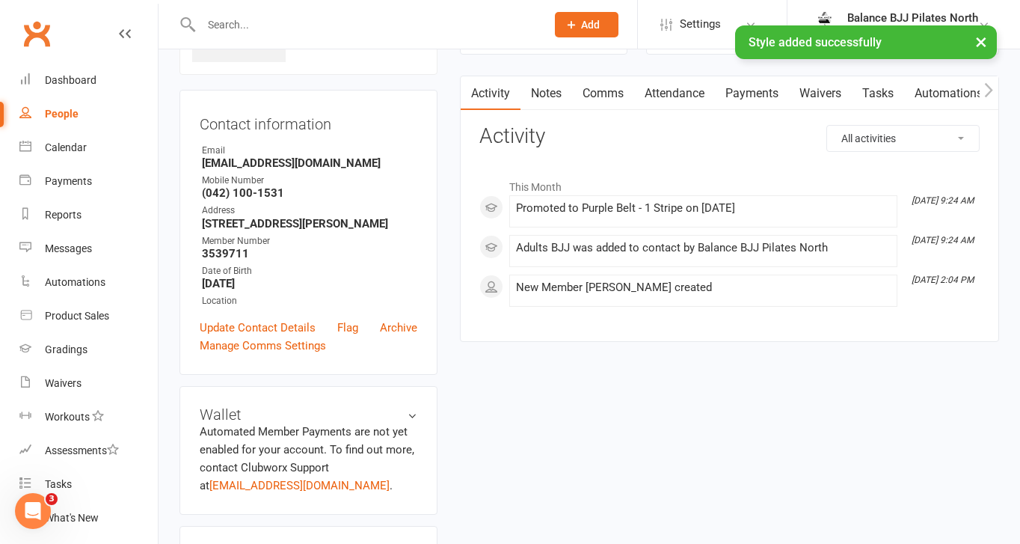
click at [257, 25] on div "× Style added successfully" at bounding box center [500, 25] width 1001 height 0
click at [226, 25] on div "× Style added successfully" at bounding box center [500, 25] width 1001 height 0
click at [225, 25] on div "× Style added successfully" at bounding box center [500, 25] width 1001 height 0
click at [217, 16] on input "text" at bounding box center [366, 24] width 339 height 21
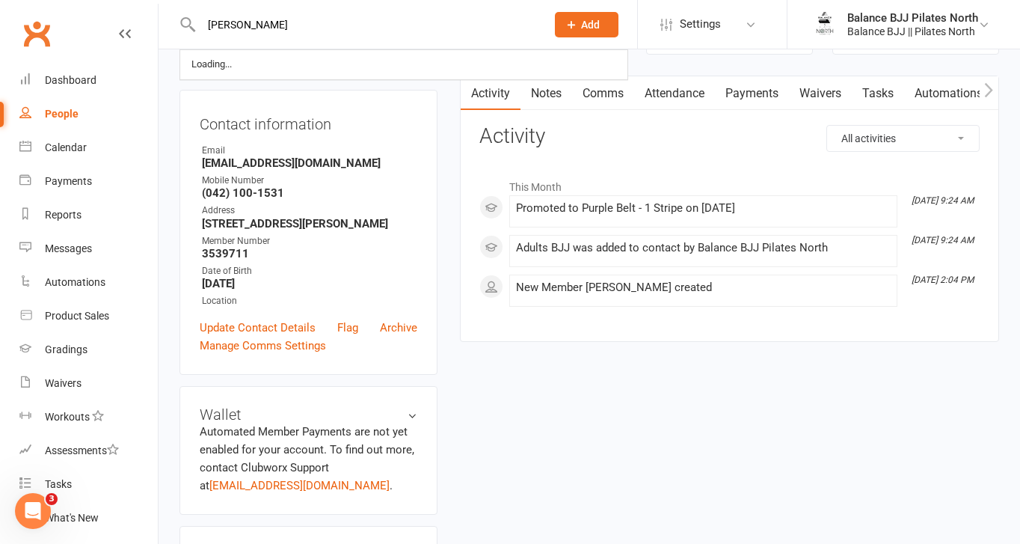
type input "[PERSON_NAME]"
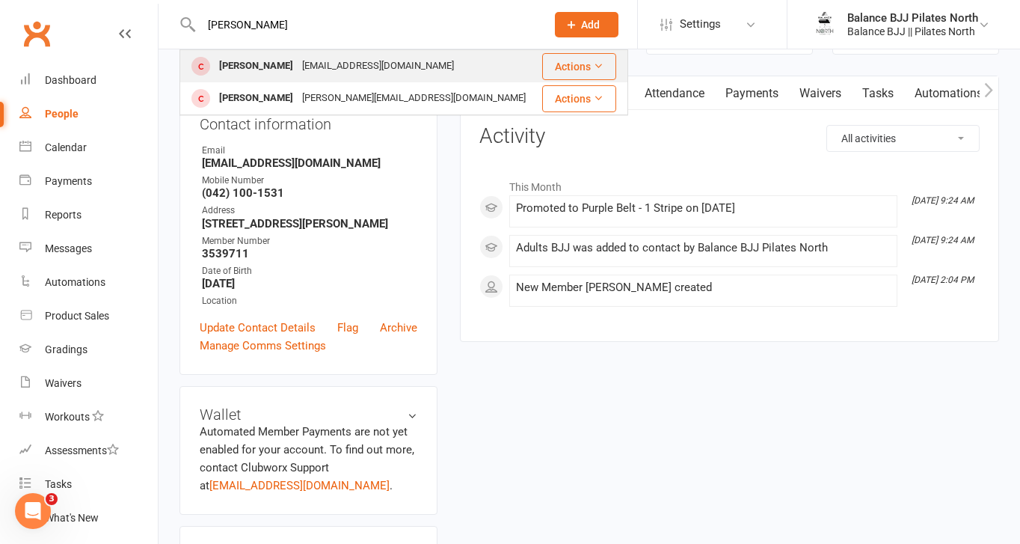
click at [276, 68] on div "[PERSON_NAME]" at bounding box center [256, 66] width 83 height 22
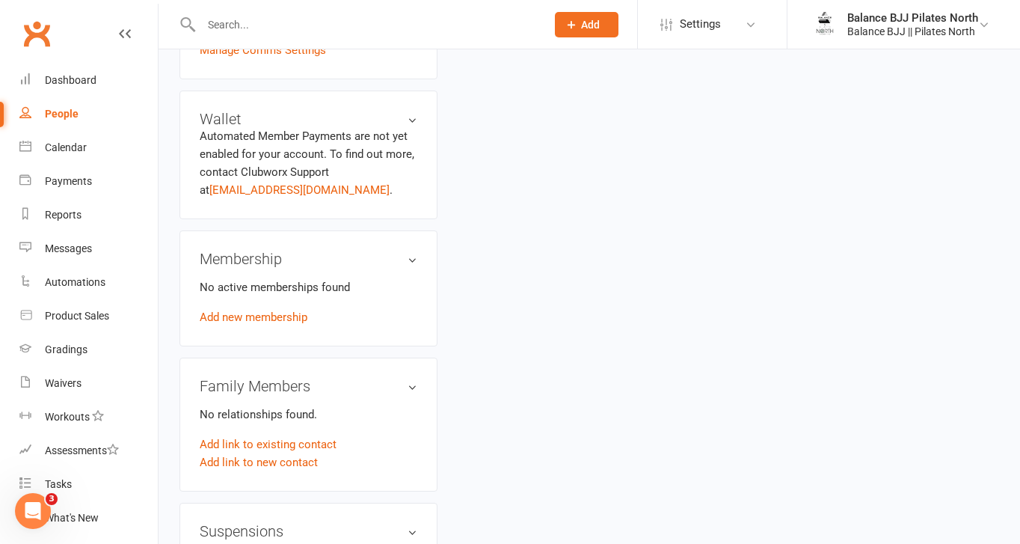
scroll to position [917, 0]
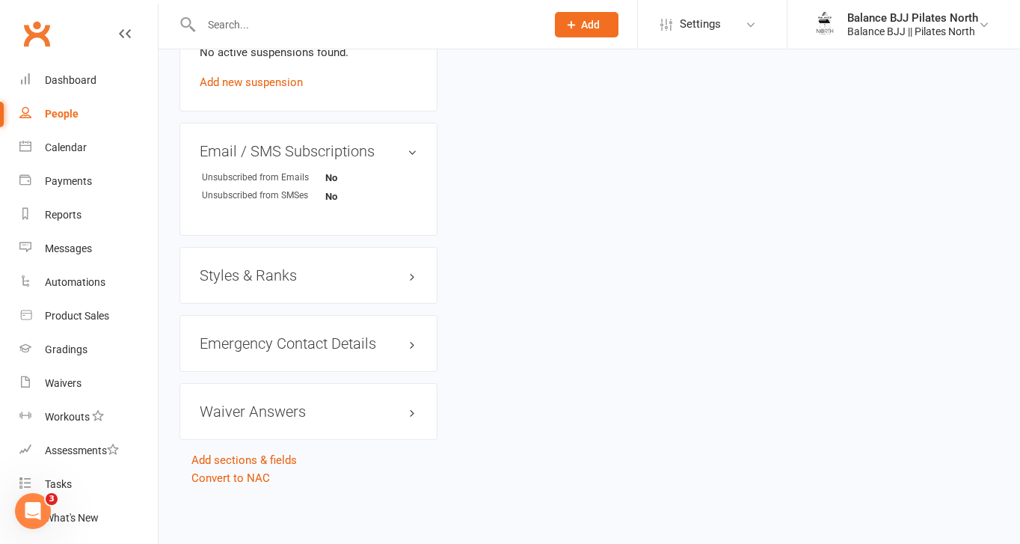
click at [248, 274] on h3 "Styles & Ranks" at bounding box center [309, 275] width 218 height 16
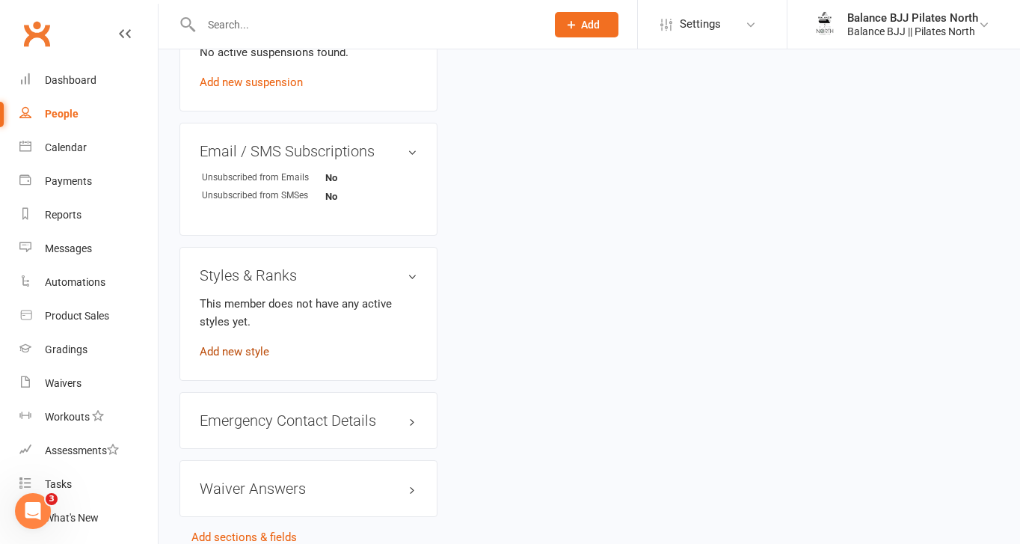
click at [230, 355] on link "Add new style" at bounding box center [235, 351] width 70 height 13
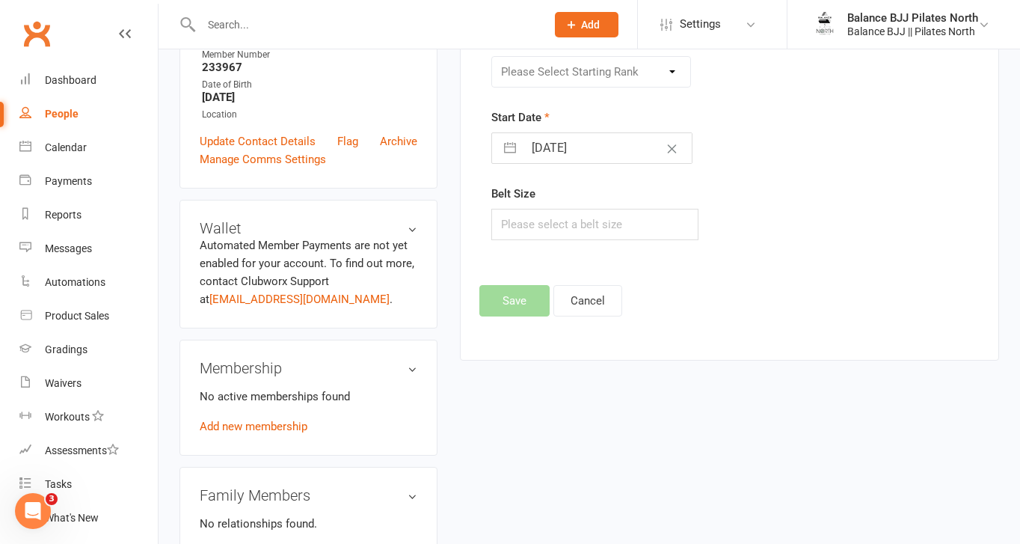
scroll to position [114, 0]
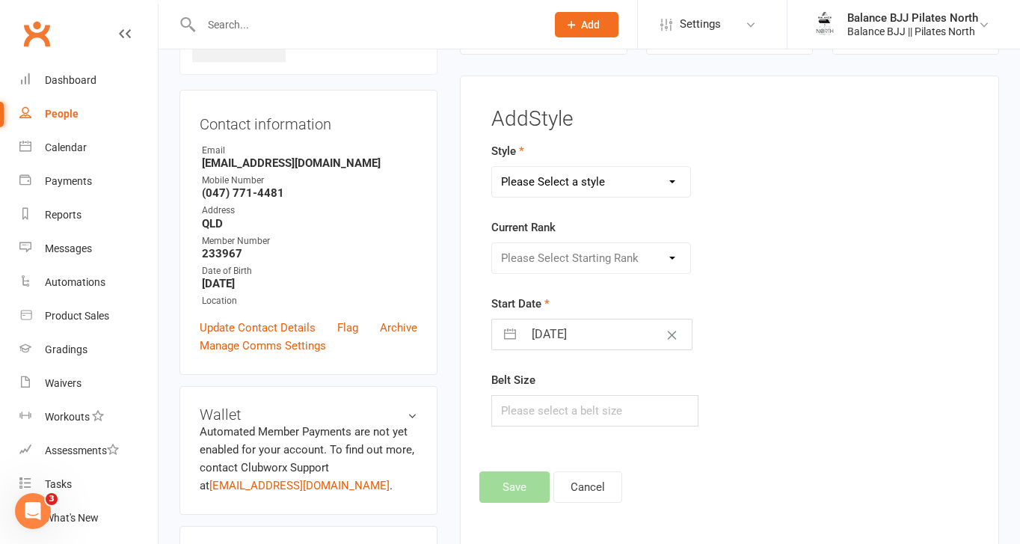
click at [596, 187] on select "Please Select a style Adults BJJ Kids BJJ" at bounding box center [591, 182] width 198 height 30
select select "3742"
click at [492, 167] on select "Please Select a style Adults BJJ Kids BJJ" at bounding box center [591, 182] width 198 height 30
click at [577, 260] on select "Please Select Starting Rank White Belt White Belt - 1 Stripe White Belt - 2 Str…" at bounding box center [591, 258] width 198 height 30
select select "44737"
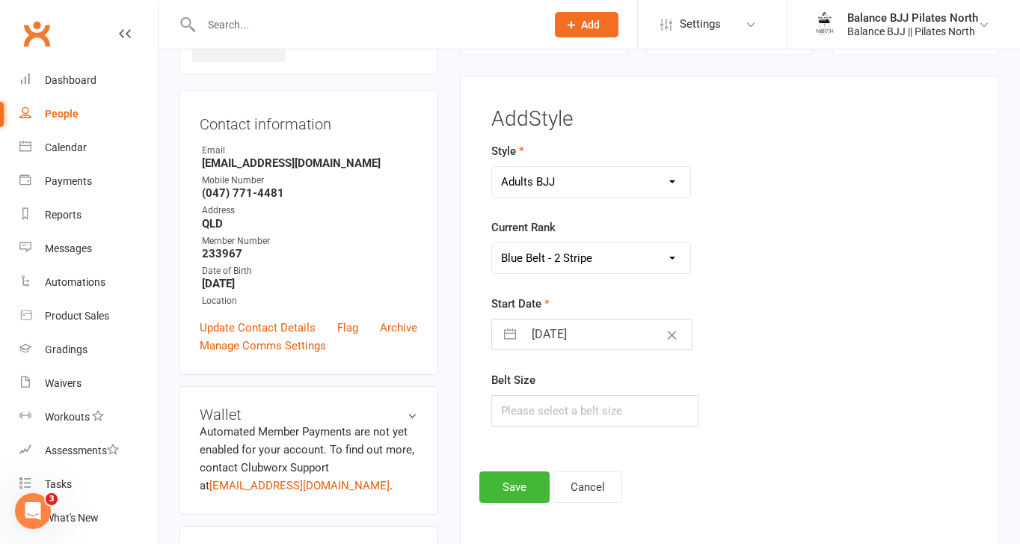
click at [492, 243] on select "Please Select Starting Rank White Belt White Belt - 1 Stripe White Belt - 2 Str…" at bounding box center [591, 258] width 198 height 30
click at [509, 469] on div "Add Style Style Adults BJJ Kids BJJ Current Rank Please Select Starting Rank Wh…" at bounding box center [730, 306] width 501 height 396
click at [509, 483] on button "Save" at bounding box center [515, 486] width 70 height 31
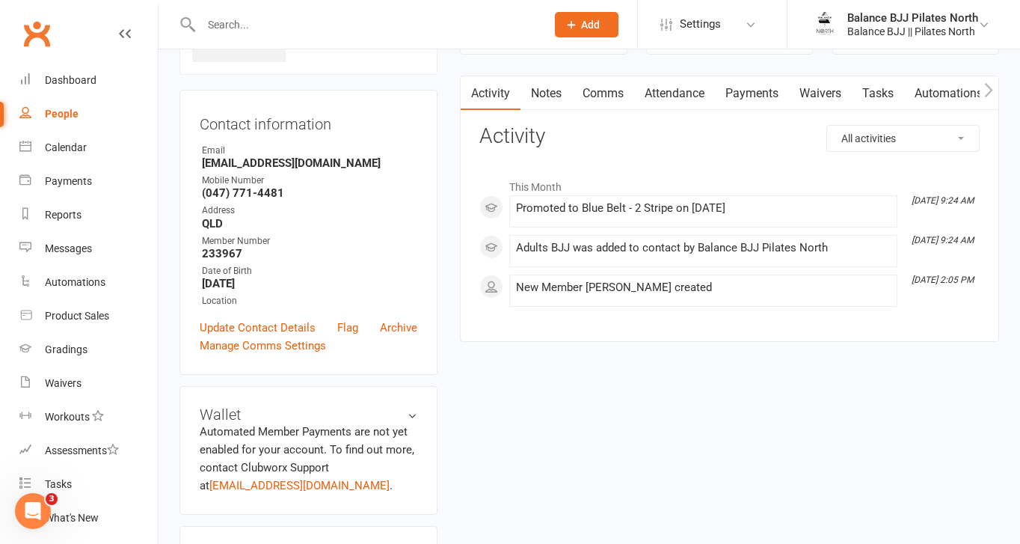
click at [357, 27] on input "text" at bounding box center [366, 24] width 339 height 21
type input "kade"
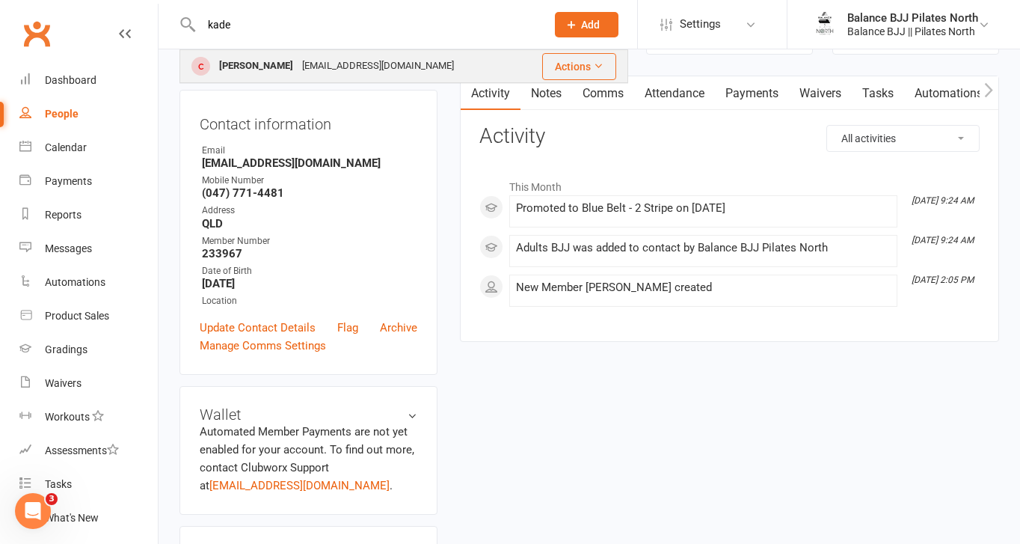
click at [272, 65] on div "[PERSON_NAME]" at bounding box center [256, 66] width 83 height 22
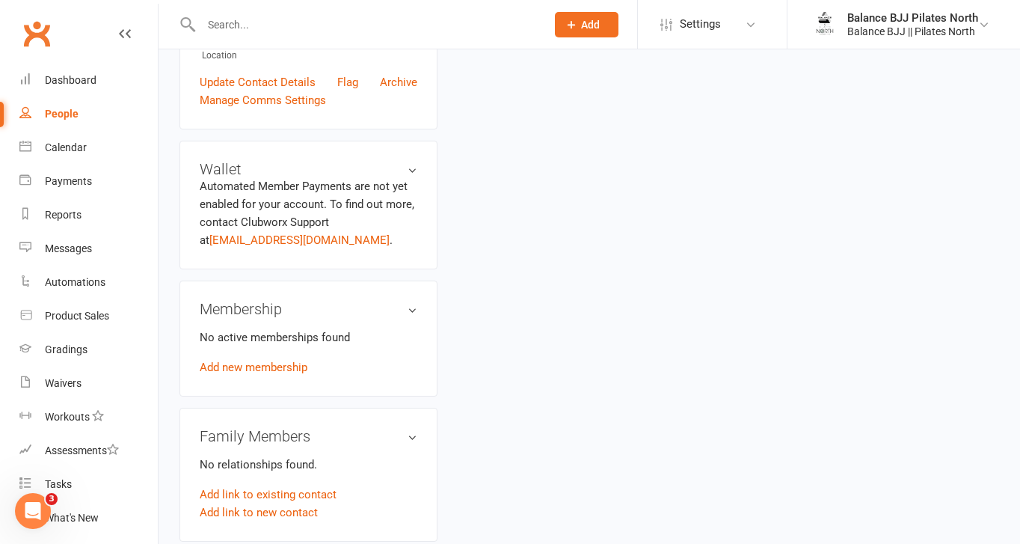
scroll to position [917, 0]
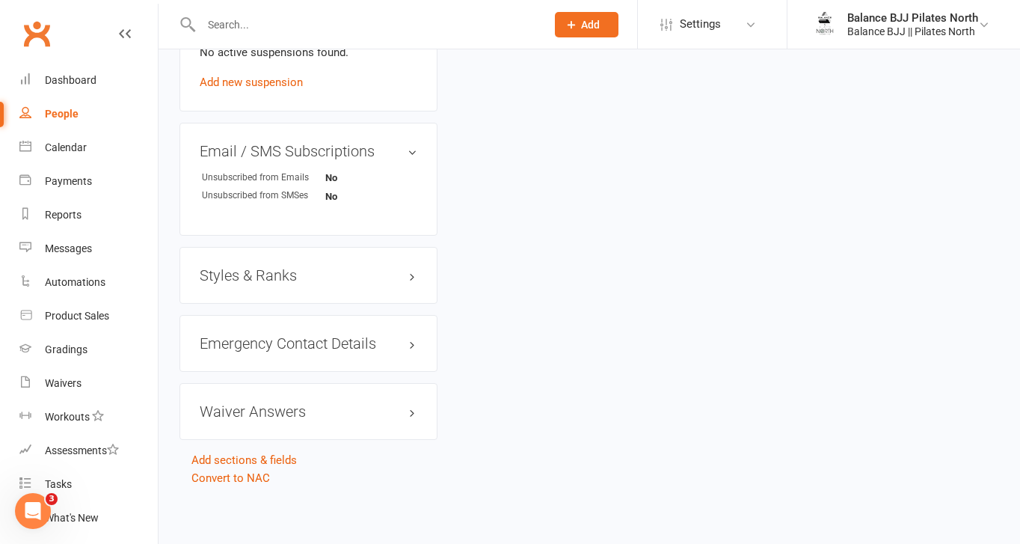
click at [265, 268] on h3 "Styles & Ranks" at bounding box center [309, 275] width 218 height 16
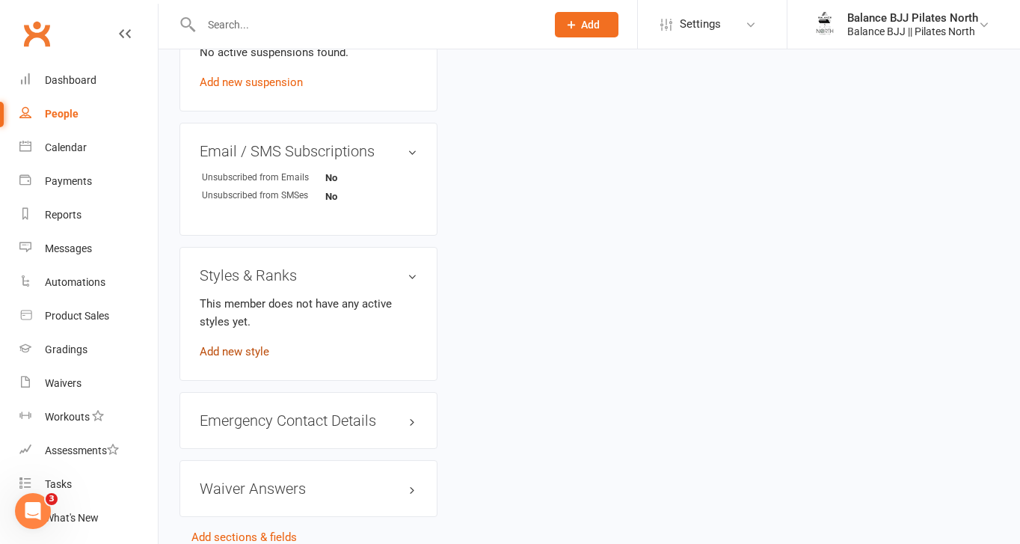
click at [230, 349] on link "Add new style" at bounding box center [235, 351] width 70 height 13
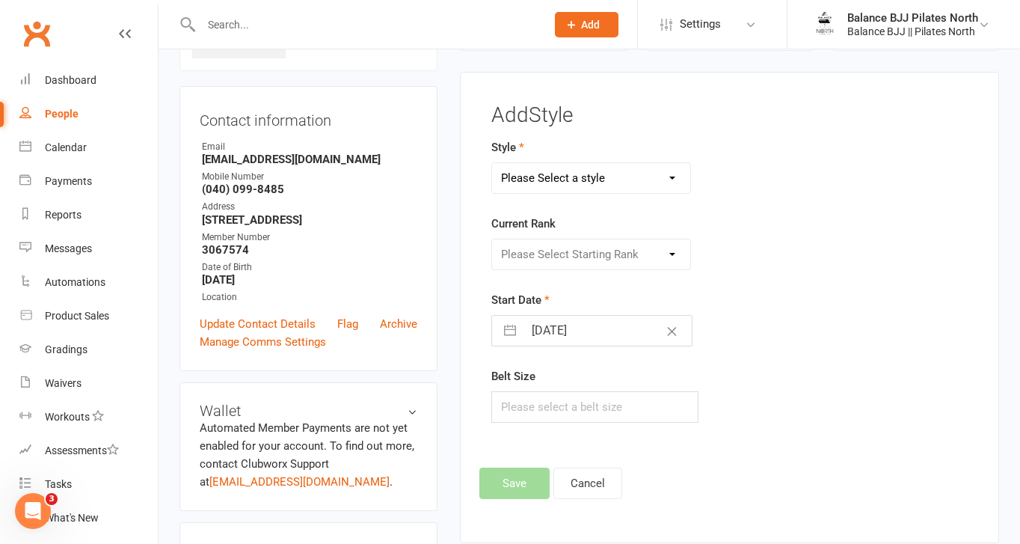
scroll to position [114, 0]
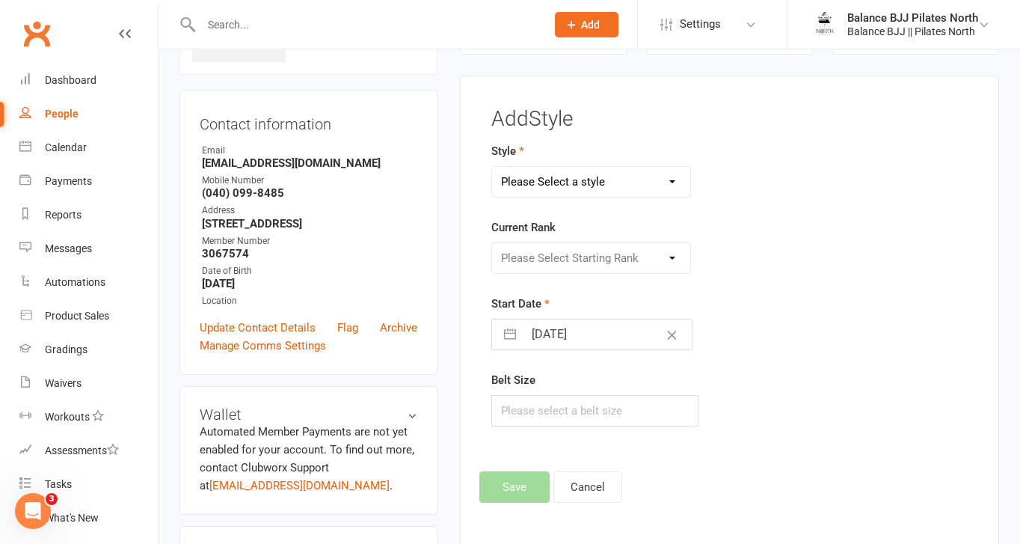
click at [596, 189] on select "Please Select a style Adults BJJ Kids BJJ" at bounding box center [591, 182] width 198 height 30
select select "3743"
click at [492, 167] on select "Please Select a style Adults BJJ Kids BJJ" at bounding box center [591, 182] width 198 height 30
click at [571, 261] on select "Please Select Starting Rank White Belt White Belt - 1 Stripe White Belt - 2 Str…" at bounding box center [591, 258] width 198 height 30
select select "44788"
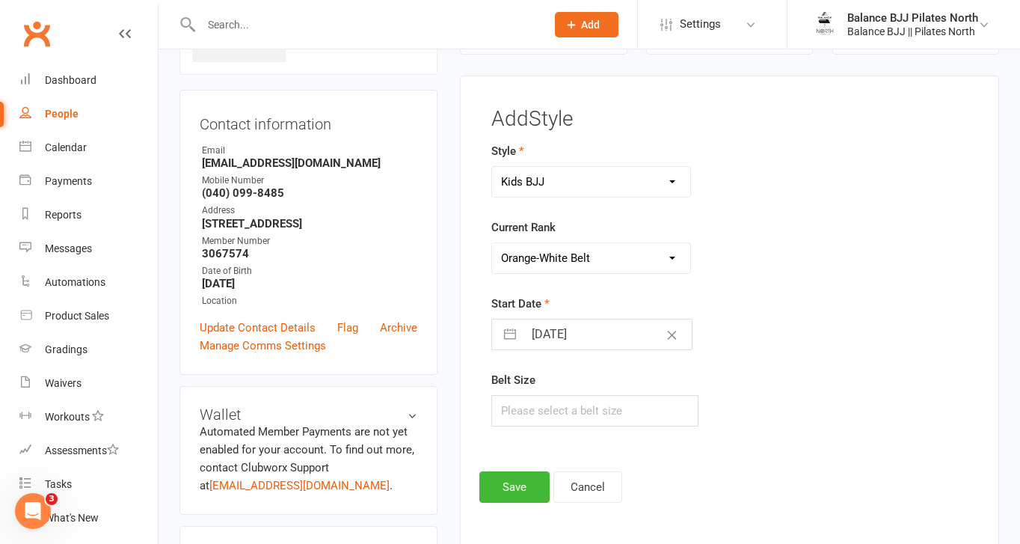
click at [492, 243] on select "Please Select Starting Rank White Belt White Belt - 1 Stripe White Belt - 2 Str…" at bounding box center [591, 258] width 198 height 30
click at [515, 489] on button "Save" at bounding box center [515, 486] width 70 height 31
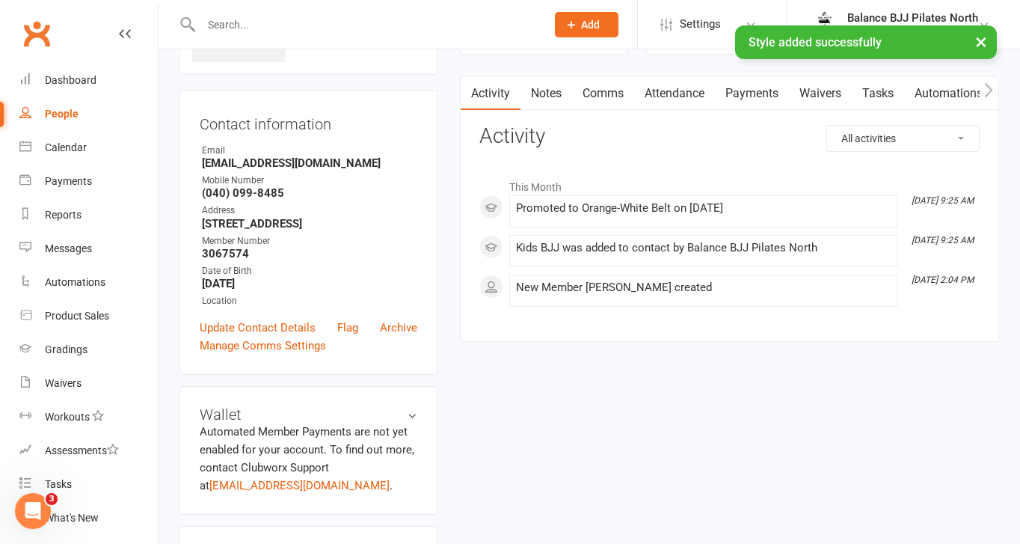
click at [282, 22] on input "text" at bounding box center [366, 24] width 339 height 21
type input "evan"
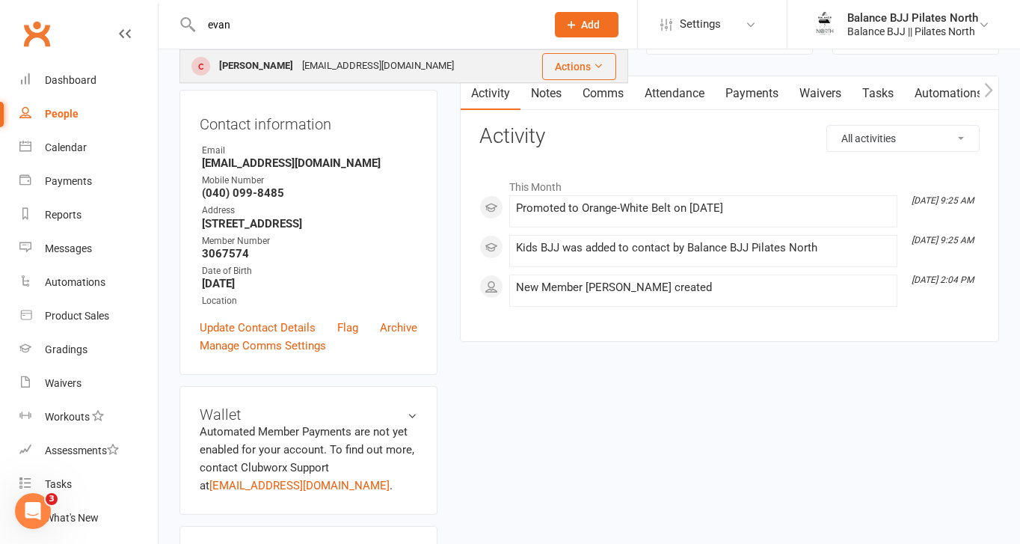
click at [237, 64] on div "[PERSON_NAME]" at bounding box center [256, 66] width 83 height 22
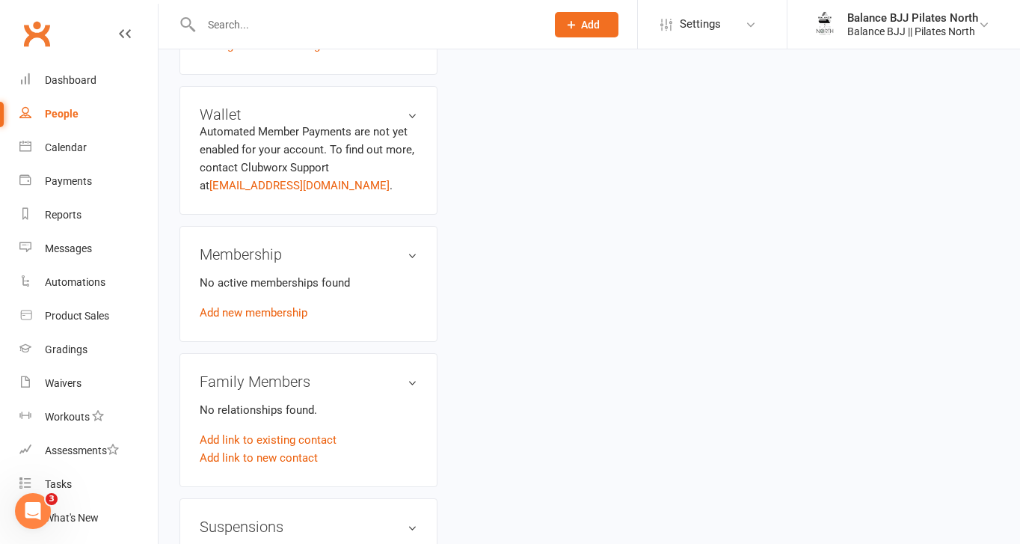
scroll to position [917, 0]
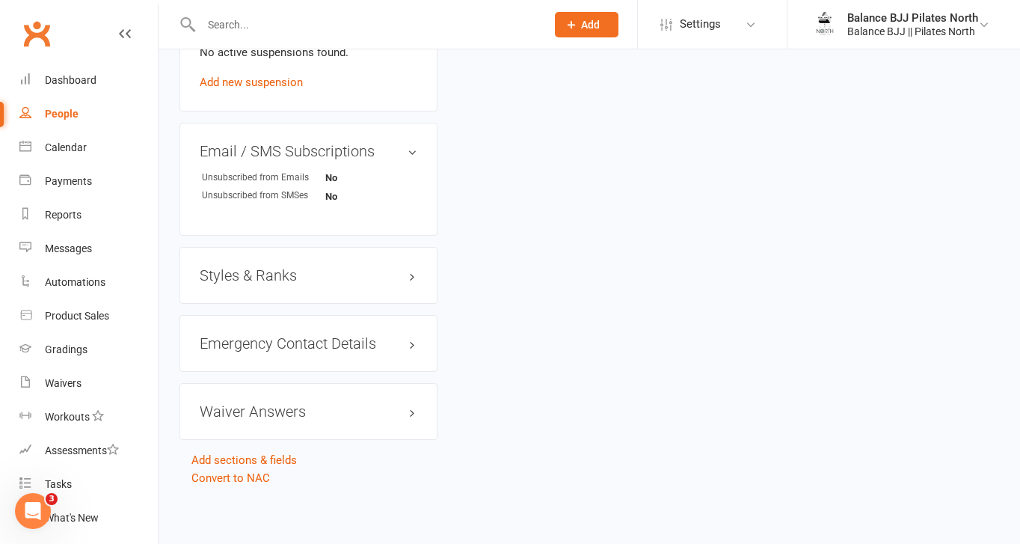
click at [233, 274] on h3 "Styles & Ranks" at bounding box center [309, 275] width 218 height 16
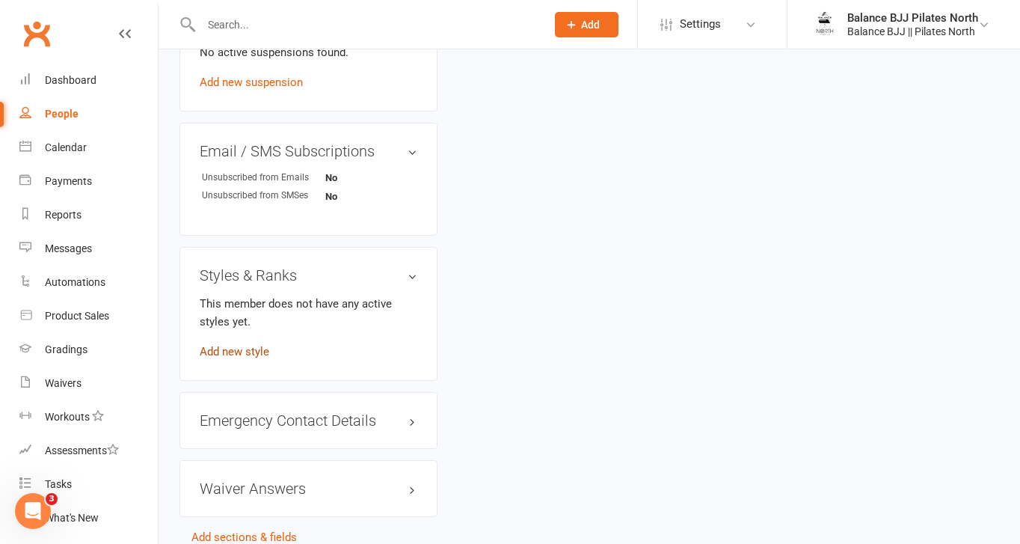
click at [220, 347] on link "Add new style" at bounding box center [235, 351] width 70 height 13
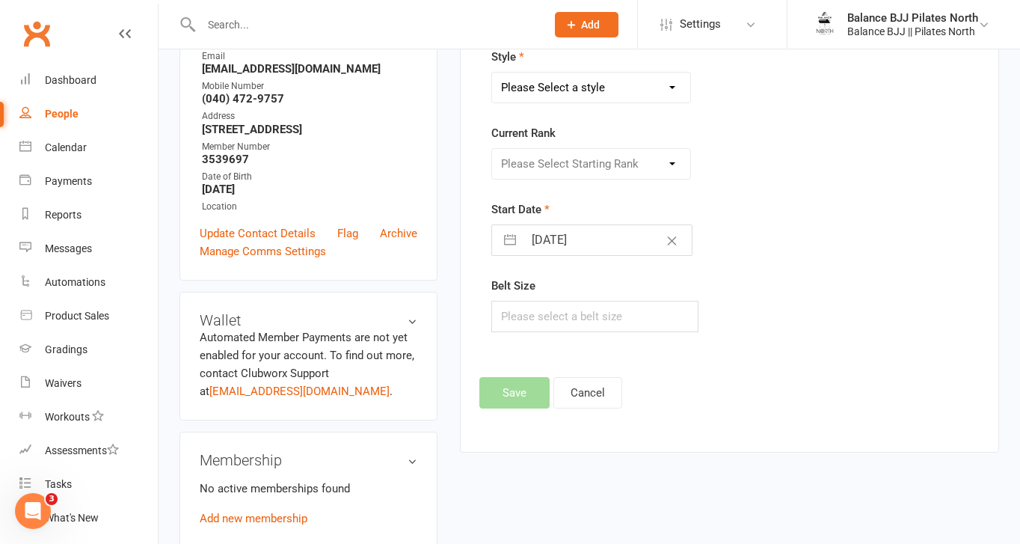
scroll to position [114, 0]
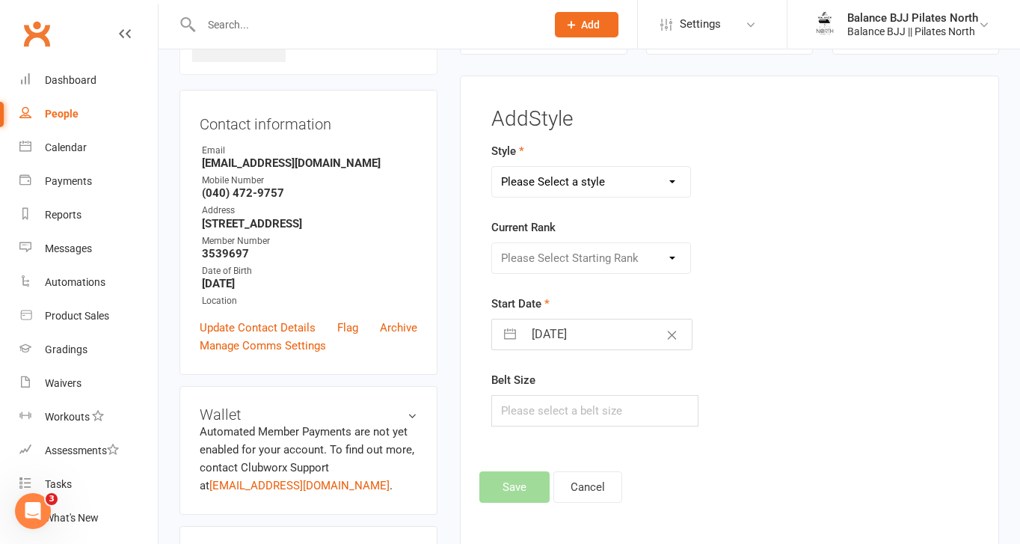
click at [613, 192] on select "Please Select a style Adults BJJ Kids BJJ" at bounding box center [591, 182] width 198 height 30
select select "3742"
click at [492, 167] on select "Please Select a style Adults BJJ Kids BJJ" at bounding box center [591, 182] width 198 height 30
click at [569, 263] on select "Please Select Starting Rank" at bounding box center [591, 258] width 198 height 30
select select "44745"
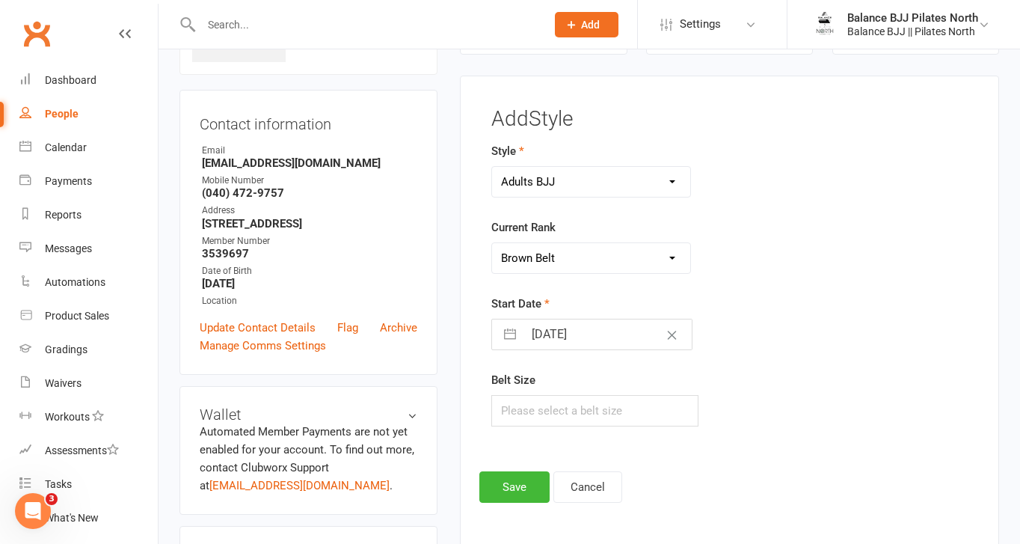
click at [492, 243] on select "Please Select Starting Rank White Belt White Belt - 1 Stripe White Belt - 2 Str…" at bounding box center [591, 258] width 198 height 30
click at [518, 486] on button "Save" at bounding box center [515, 486] width 70 height 31
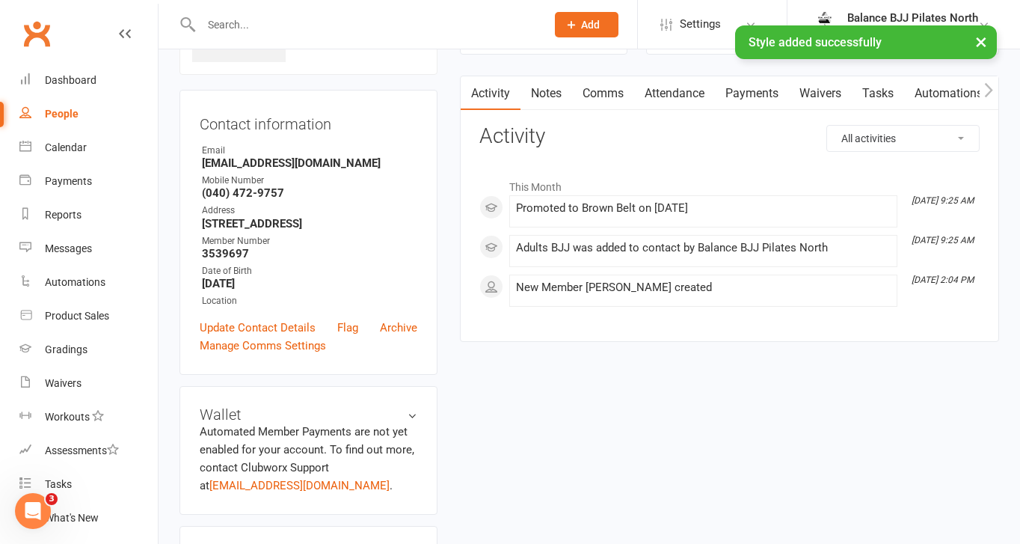
click at [318, 24] on input "text" at bounding box center [366, 24] width 339 height 21
type input "[PERSON_NAME]"
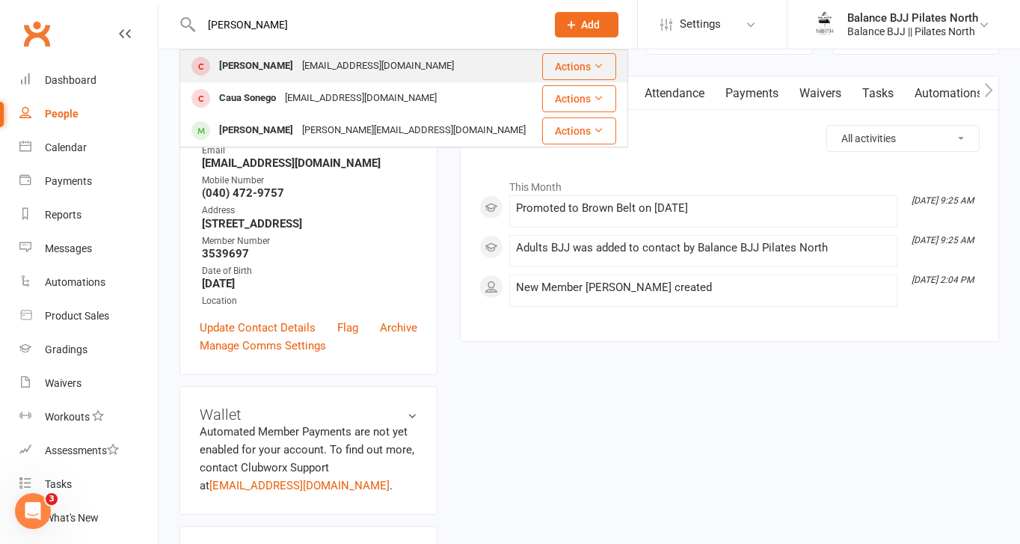
click at [298, 74] on div "[EMAIL_ADDRESS][DOMAIN_NAME]" at bounding box center [378, 66] width 161 height 22
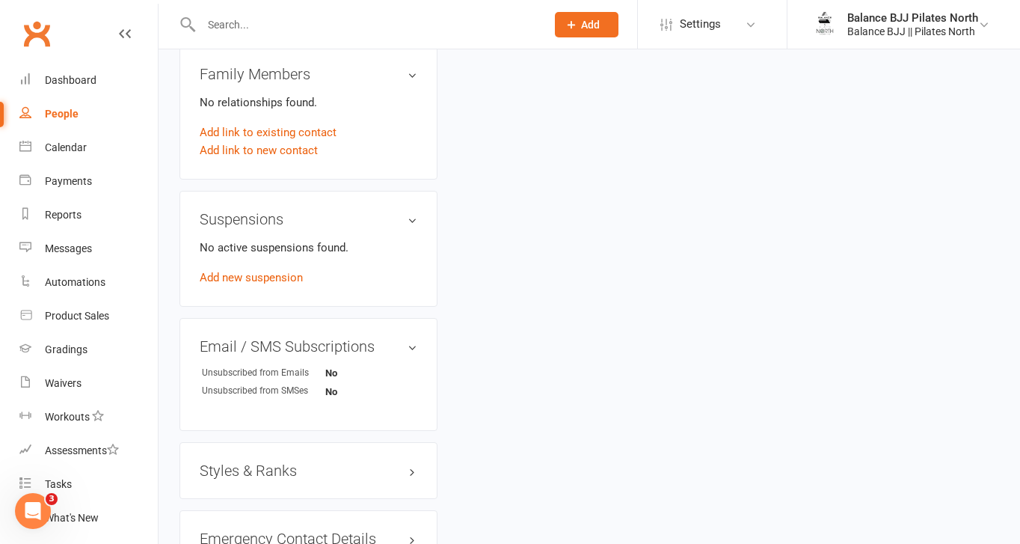
scroll to position [917, 0]
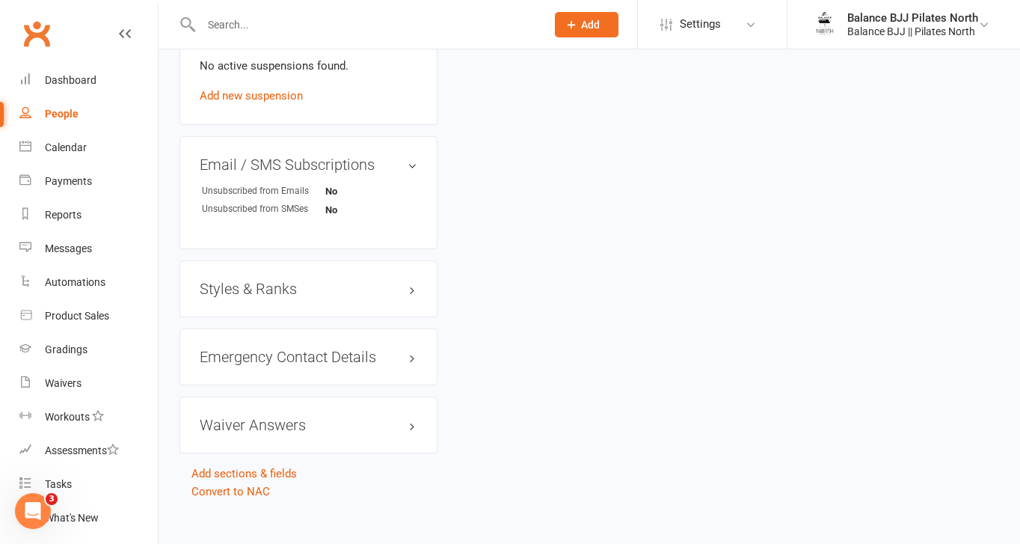
click at [270, 281] on h3 "Styles & Ranks" at bounding box center [309, 289] width 218 height 16
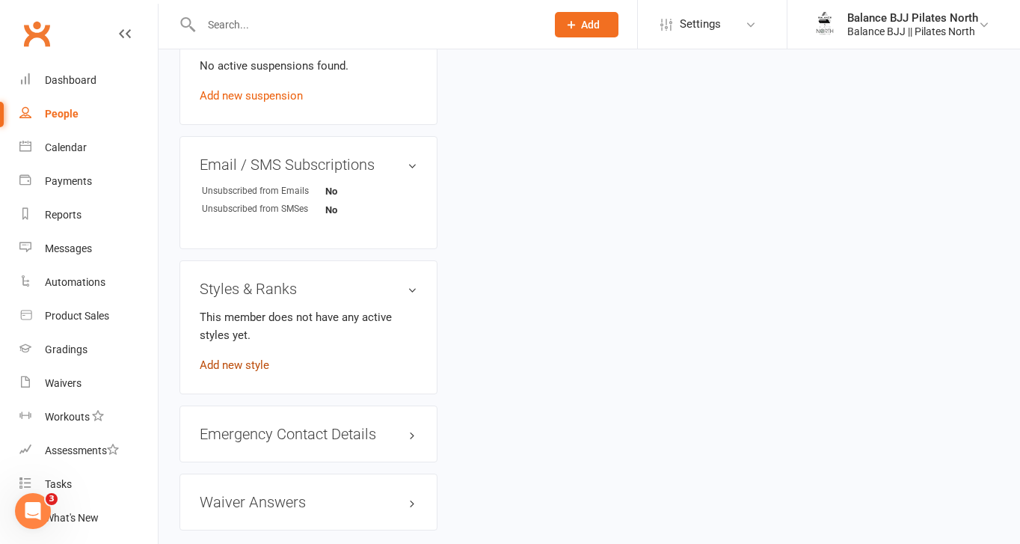
click at [237, 358] on link "Add new style" at bounding box center [235, 364] width 70 height 13
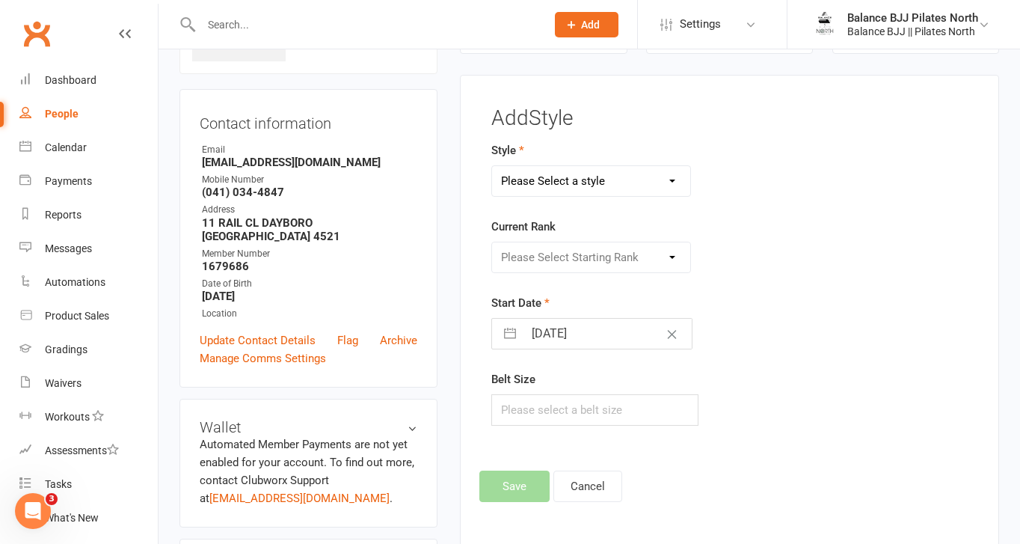
scroll to position [114, 0]
click at [590, 182] on select "Please Select a style Adults BJJ Kids BJJ" at bounding box center [591, 182] width 198 height 30
select select "3743"
click at [492, 167] on select "Please Select a style Adults BJJ Kids BJJ" at bounding box center [591, 182] width 198 height 30
click at [580, 253] on select "Please Select Starting Rank White Belt White Belt - 1 Stripe White Belt - 2 Str…" at bounding box center [591, 258] width 198 height 30
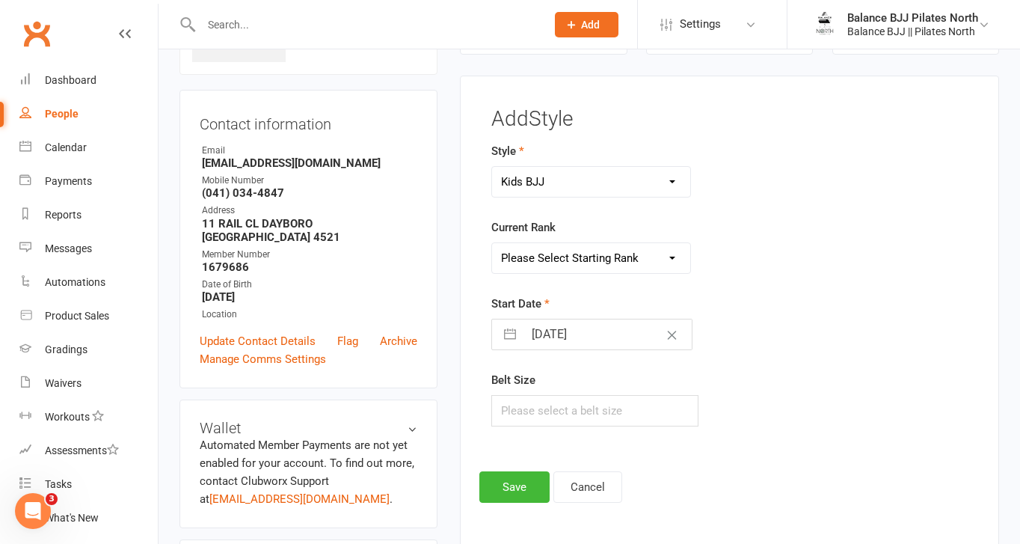
select select "44757"
click at [492, 243] on select "Please Select Starting Rank White Belt White Belt - 1 Stripe White Belt - 2 Str…" at bounding box center [591, 258] width 198 height 30
click at [521, 489] on button "Save" at bounding box center [515, 486] width 70 height 31
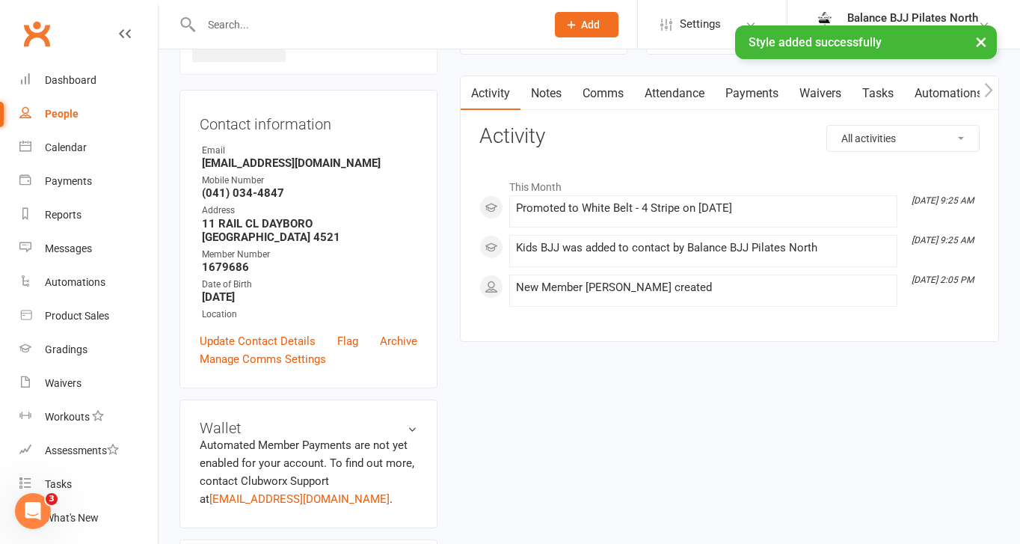
click at [307, 25] on div "× Style added successfully" at bounding box center [500, 25] width 1001 height 0
click at [275, 23] on input "text" at bounding box center [366, 24] width 339 height 21
type input "theo"
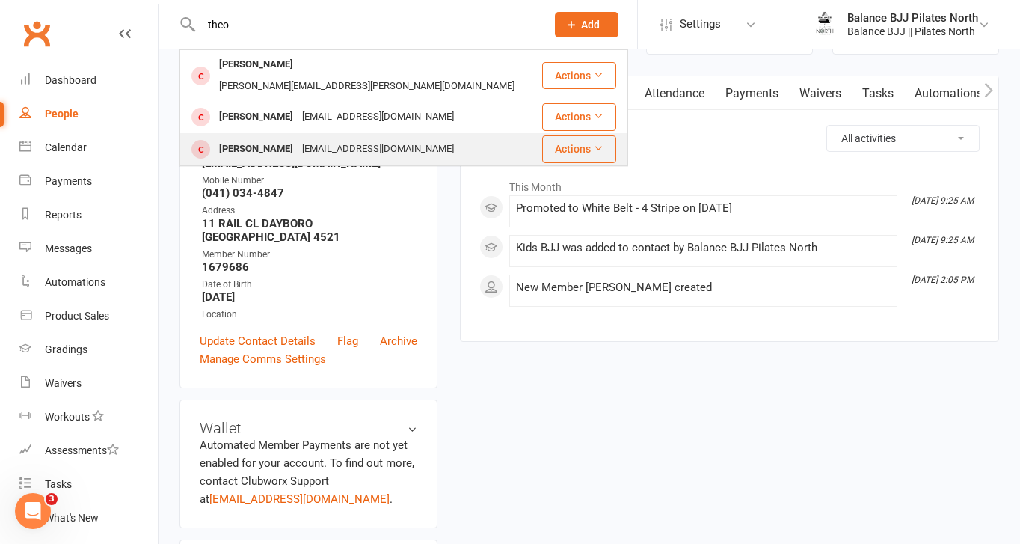
click at [260, 138] on div "[PERSON_NAME]" at bounding box center [256, 149] width 83 height 22
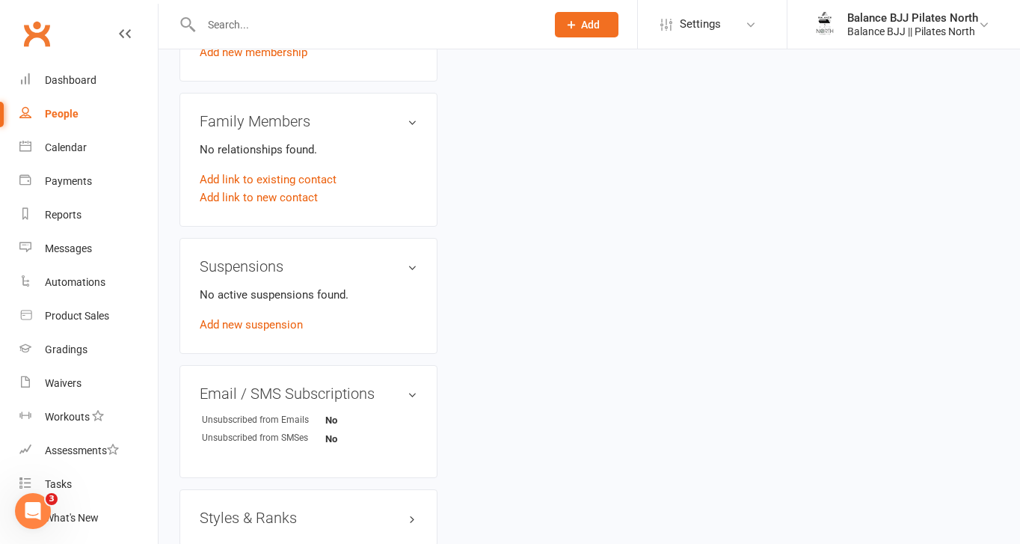
scroll to position [917, 0]
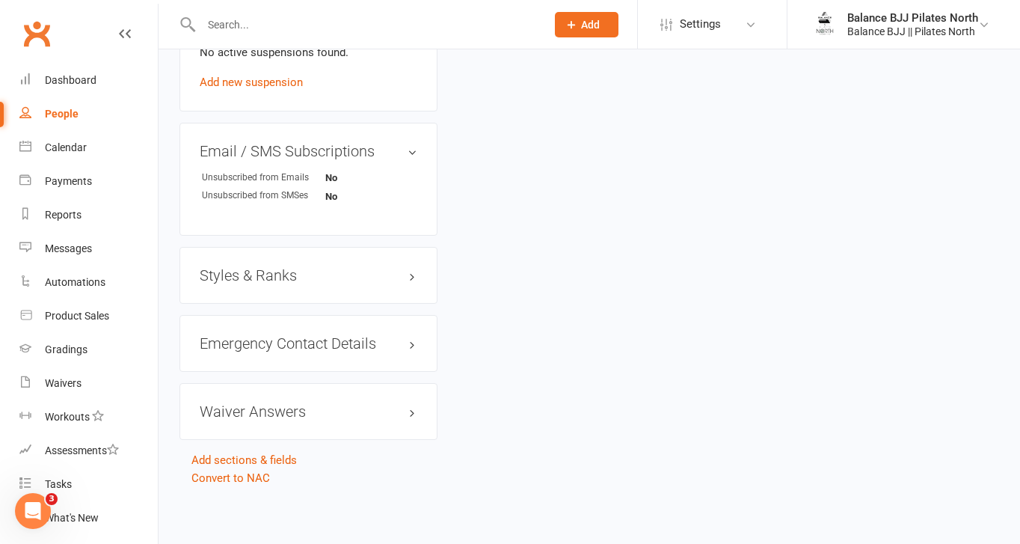
click at [262, 276] on h3 "Styles & Ranks" at bounding box center [309, 275] width 218 height 16
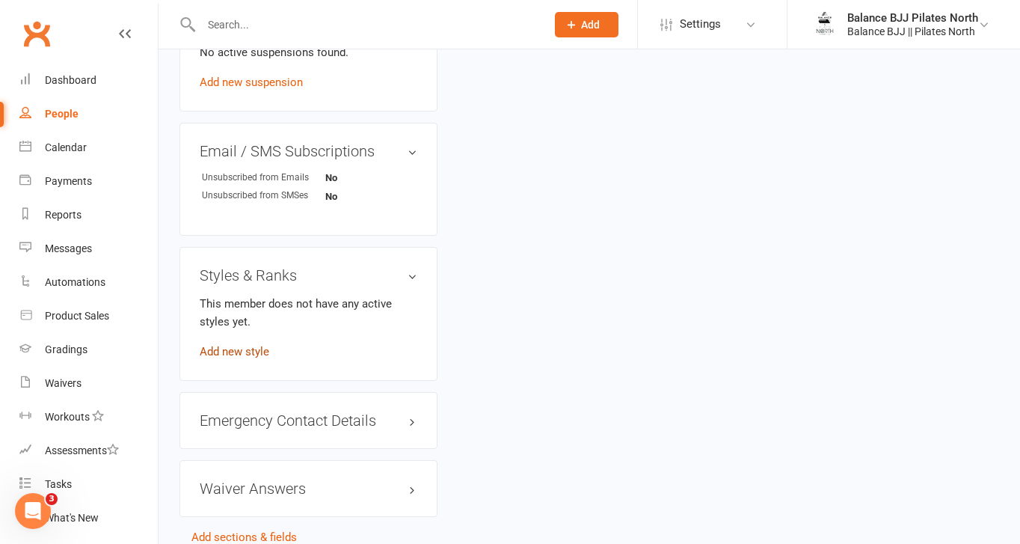
click at [257, 351] on link "Add new style" at bounding box center [235, 351] width 70 height 13
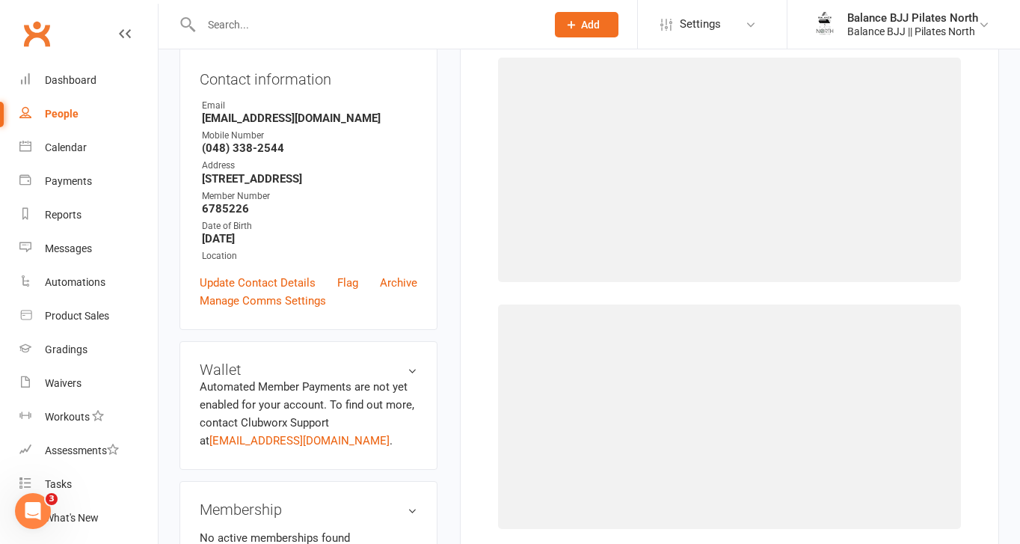
scroll to position [114, 0]
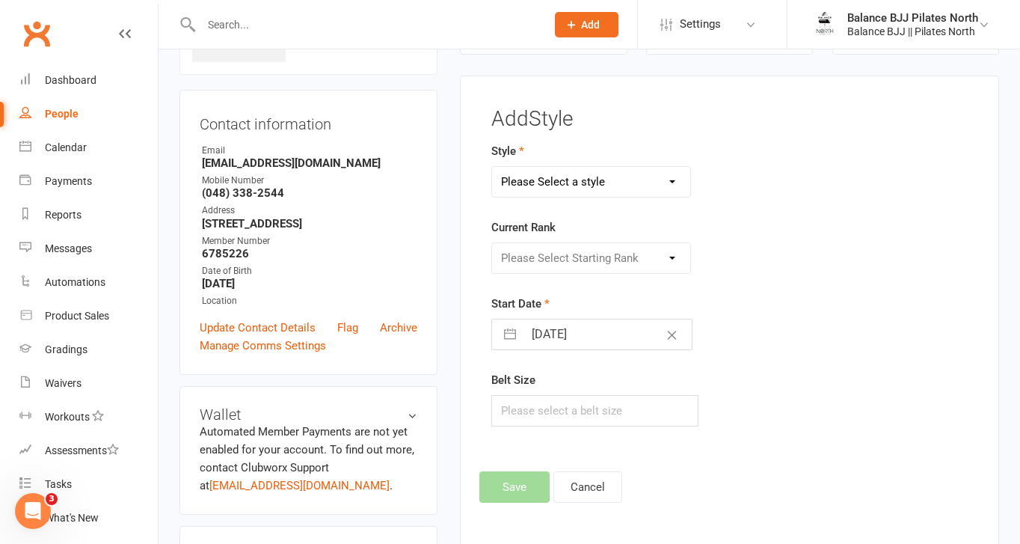
click at [619, 185] on select "Please Select a style Adults BJJ Kids BJJ" at bounding box center [591, 182] width 198 height 30
select select "3743"
click at [492, 167] on select "Please Select a style Adults BJJ Kids BJJ" at bounding box center [591, 182] width 198 height 30
click at [592, 256] on select "Please Select Starting Rank White Belt White Belt - 1 Stripe White Belt - 2 Str…" at bounding box center [591, 258] width 198 height 30
select select "44753"
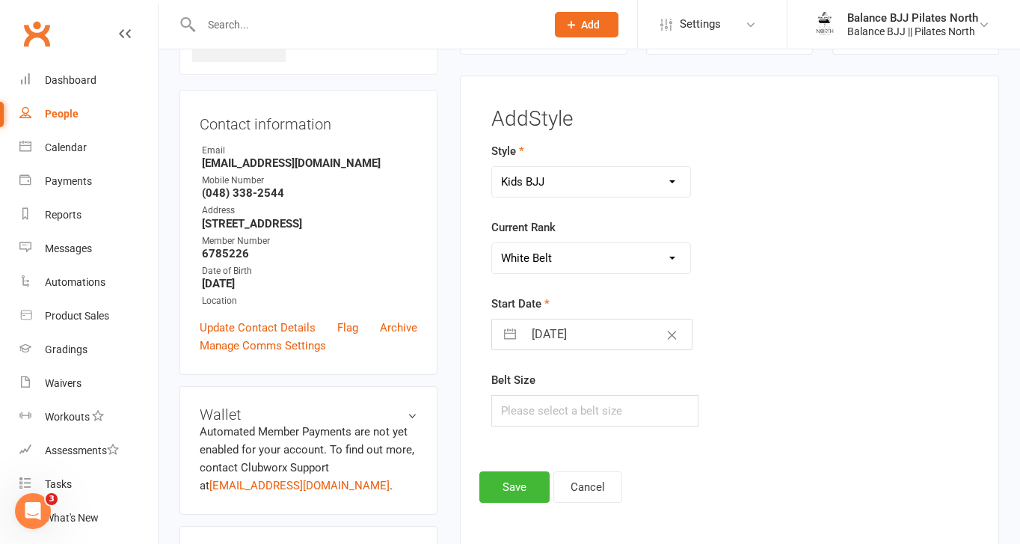
click at [492, 243] on select "Please Select Starting Rank White Belt White Belt - 1 Stripe White Belt - 2 Str…" at bounding box center [591, 258] width 198 height 30
click at [529, 484] on button "Save" at bounding box center [515, 486] width 70 height 31
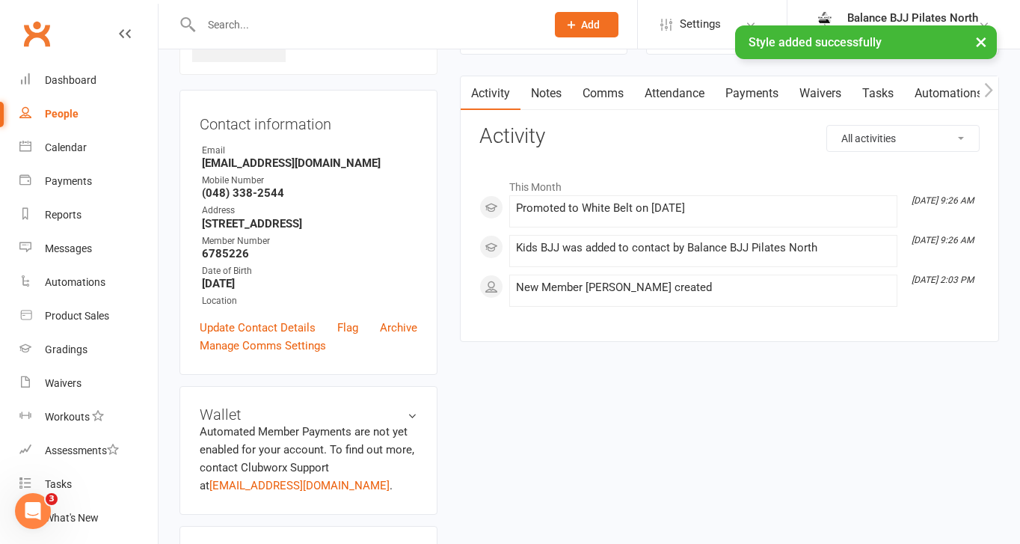
click at [241, 22] on input "text" at bounding box center [366, 24] width 339 height 21
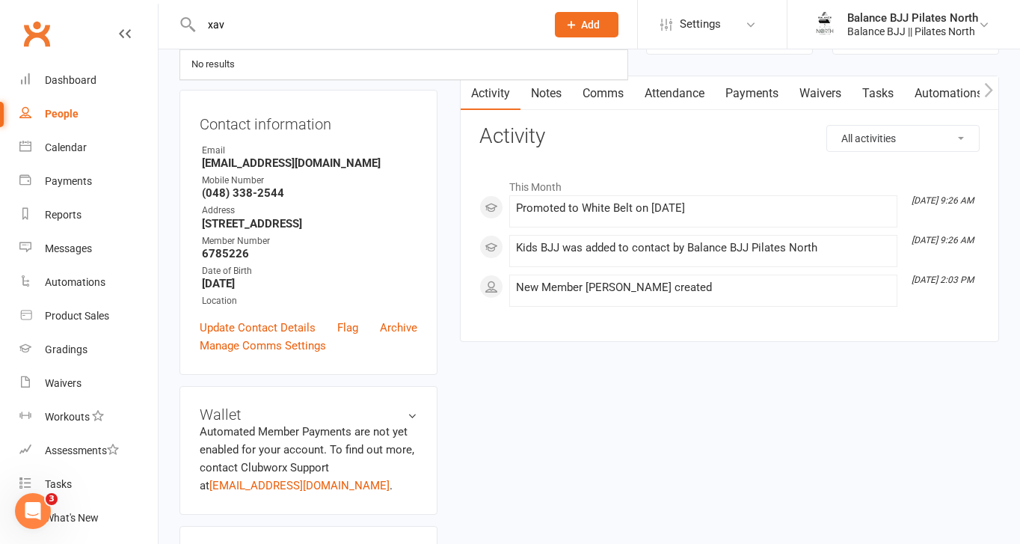
type input "xav"
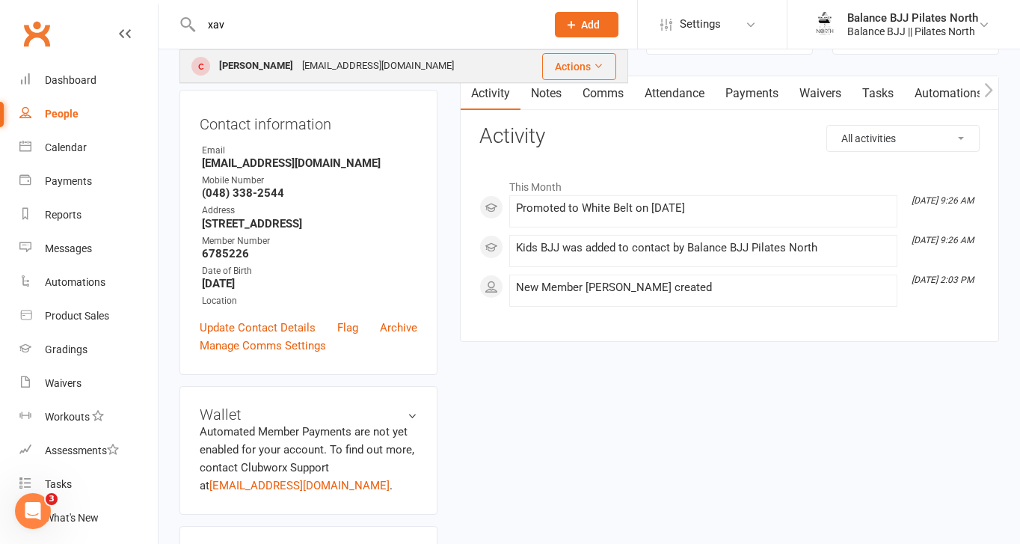
click at [221, 66] on div "[PERSON_NAME]" at bounding box center [256, 66] width 83 height 22
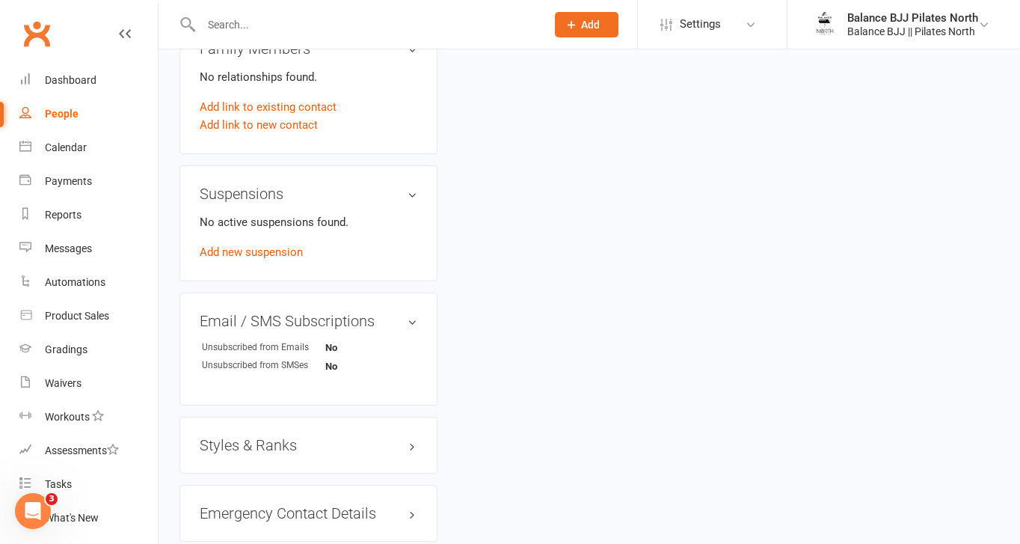
scroll to position [917, 0]
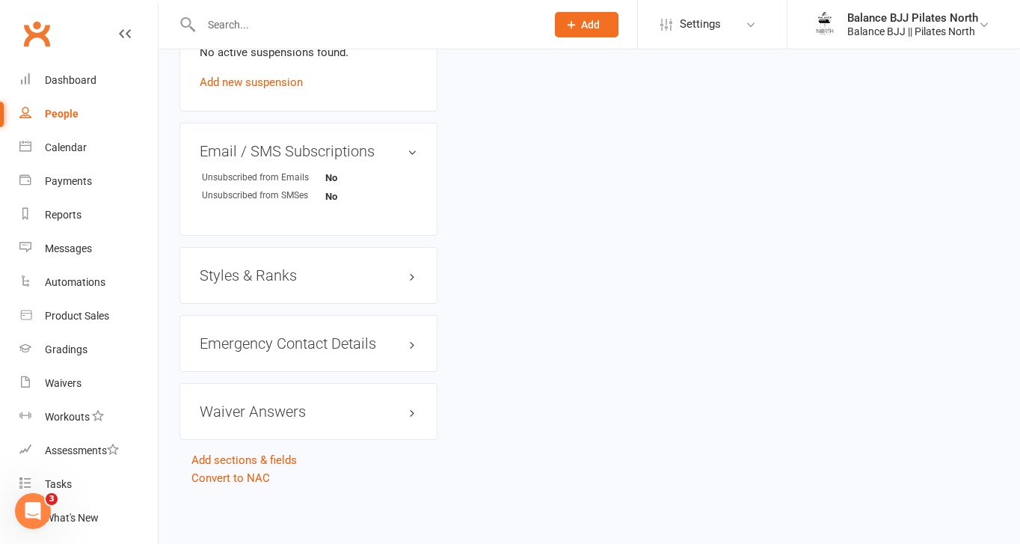
click at [236, 269] on h3 "Styles & Ranks" at bounding box center [309, 275] width 218 height 16
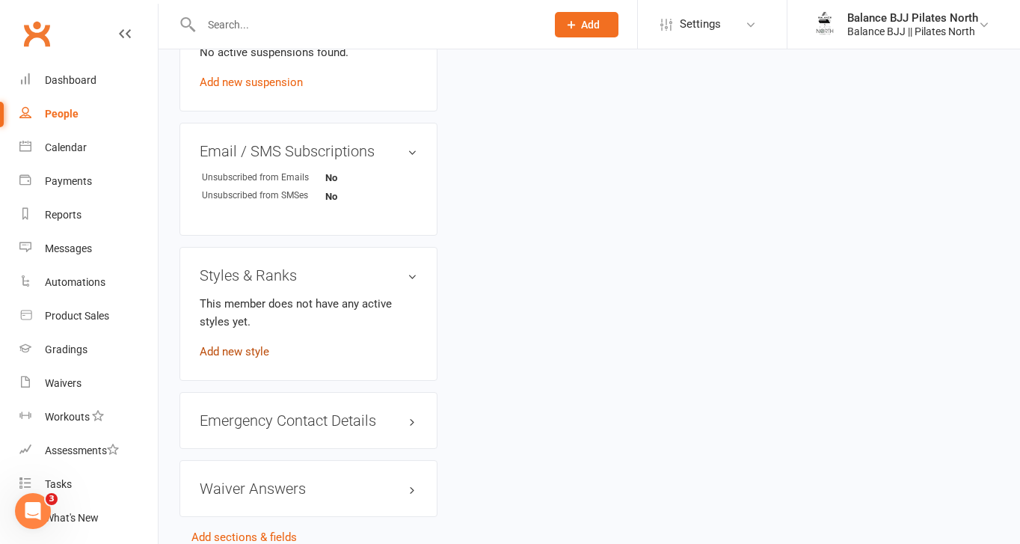
click at [245, 350] on link "Add new style" at bounding box center [235, 351] width 70 height 13
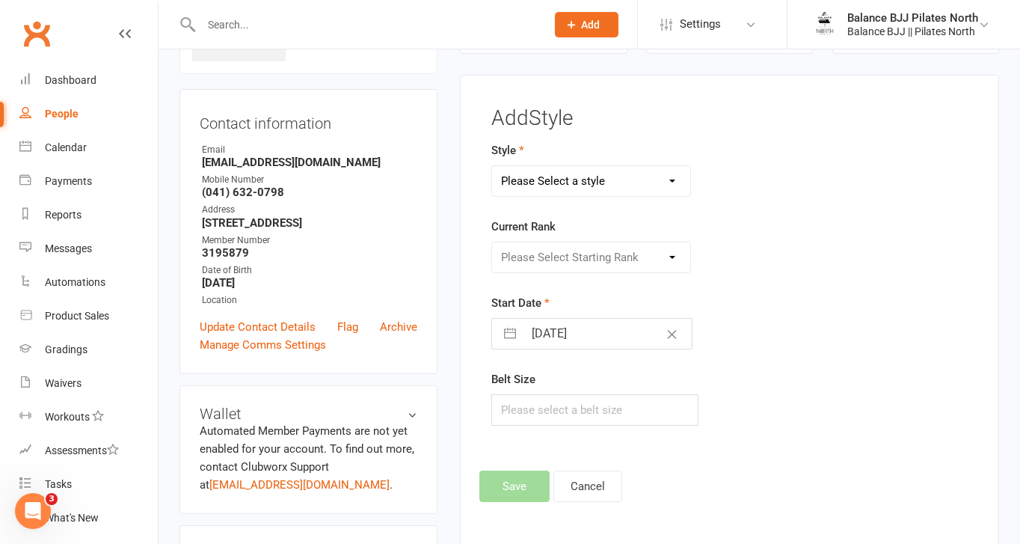
scroll to position [114, 0]
click at [640, 175] on select "Please Select a style Adults BJJ Kids BJJ" at bounding box center [591, 182] width 198 height 30
select select "3743"
click at [492, 167] on select "Please Select a style Adults BJJ Kids BJJ" at bounding box center [591, 182] width 198 height 30
click at [603, 266] on select "Please Select Starting Rank White Belt White Belt - 1 Stripe White Belt - 2 Str…" at bounding box center [591, 258] width 198 height 30
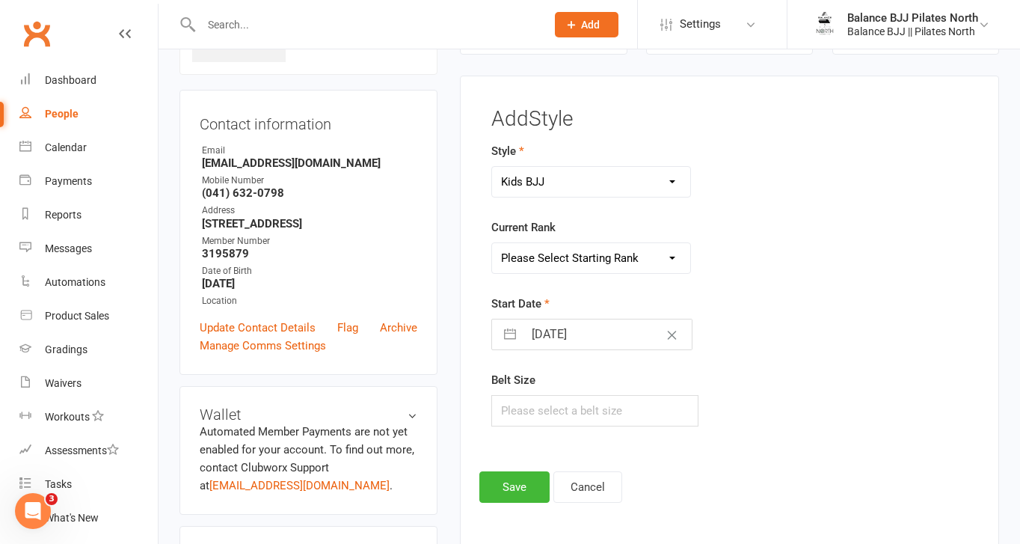
select select "44786"
click at [492, 243] on select "Please Select Starting Rank White Belt White Belt - 1 Stripe White Belt - 2 Str…" at bounding box center [591, 258] width 198 height 30
click at [517, 492] on button "Save" at bounding box center [515, 486] width 70 height 31
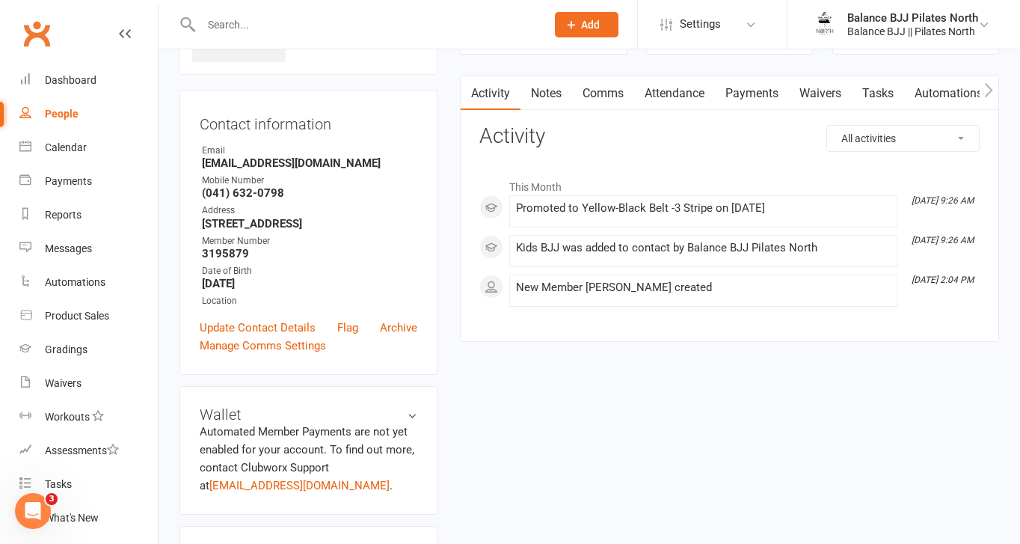
click at [269, 26] on input "text" at bounding box center [366, 24] width 339 height 21
type input "[PERSON_NAME]"
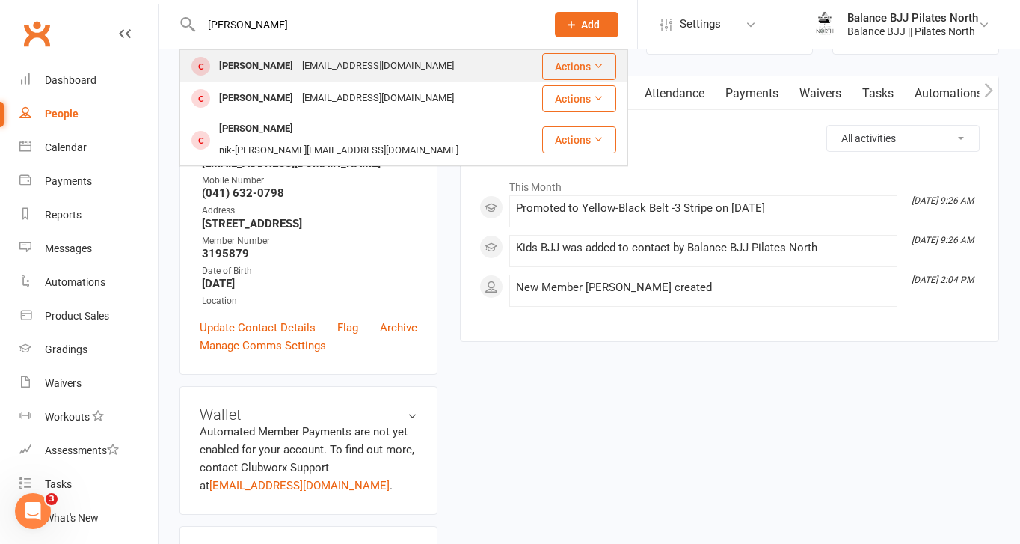
click at [298, 73] on div "[EMAIL_ADDRESS][DOMAIN_NAME]" at bounding box center [378, 66] width 161 height 22
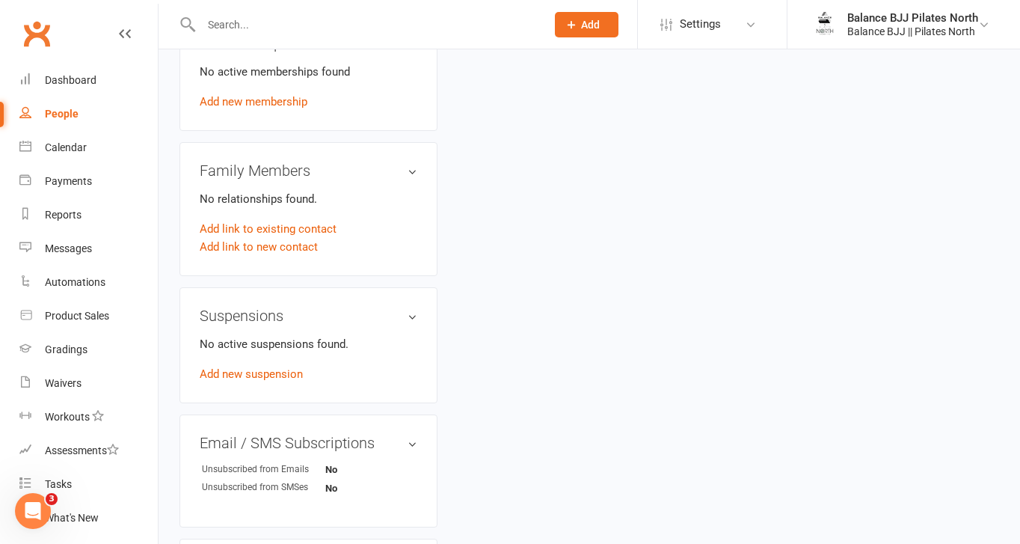
scroll to position [917, 0]
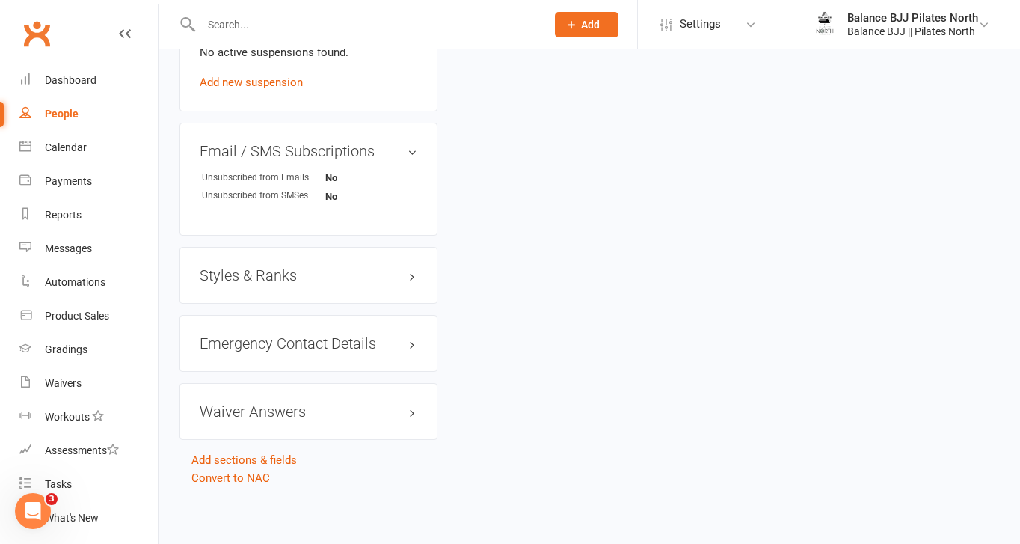
click at [251, 274] on h3 "Styles & Ranks" at bounding box center [309, 275] width 218 height 16
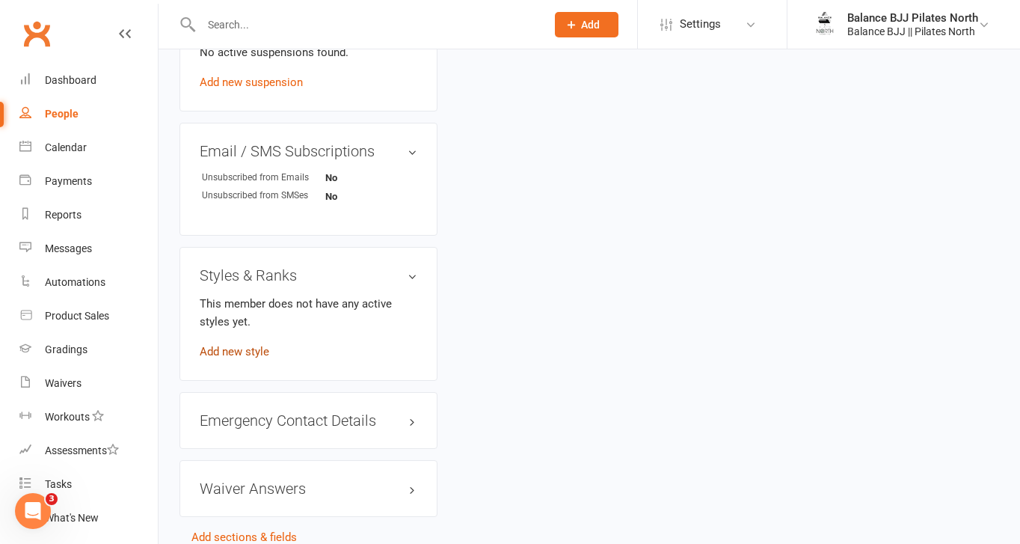
click at [235, 354] on link "Add new style" at bounding box center [235, 351] width 70 height 13
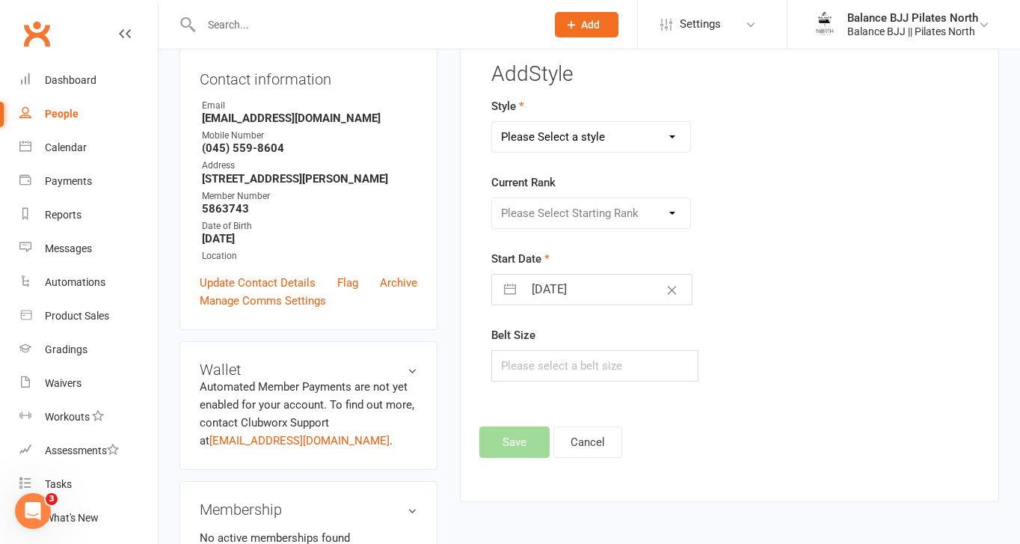
scroll to position [114, 0]
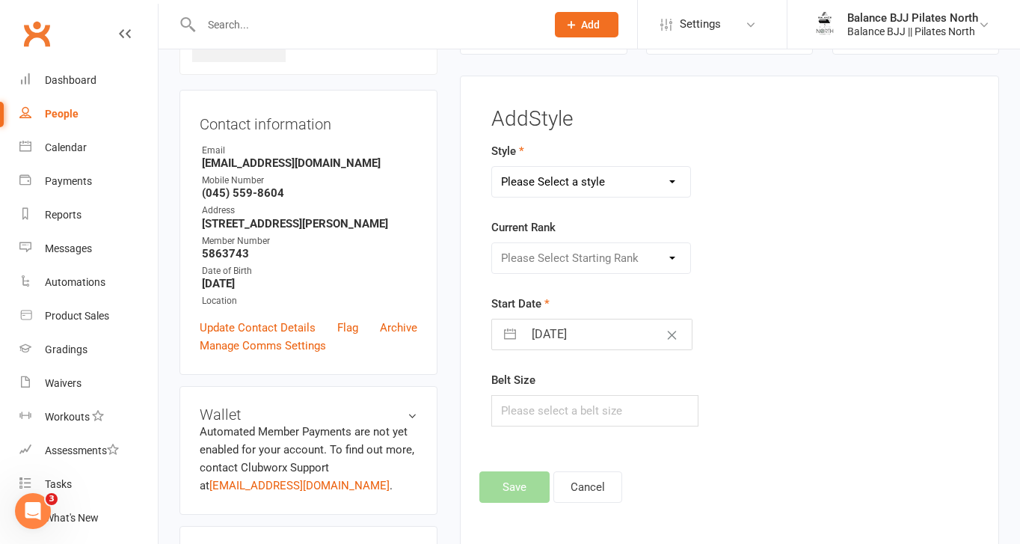
click at [650, 179] on select "Please Select a style Adults BJJ Kids BJJ" at bounding box center [591, 182] width 198 height 30
click at [492, 167] on select "Please Select a style Adults BJJ Kids BJJ" at bounding box center [591, 182] width 198 height 30
click at [603, 181] on select "Adults BJJ Kids BJJ" at bounding box center [591, 182] width 198 height 30
select select "3742"
click at [492, 167] on select "Adults BJJ Kids BJJ" at bounding box center [591, 182] width 198 height 30
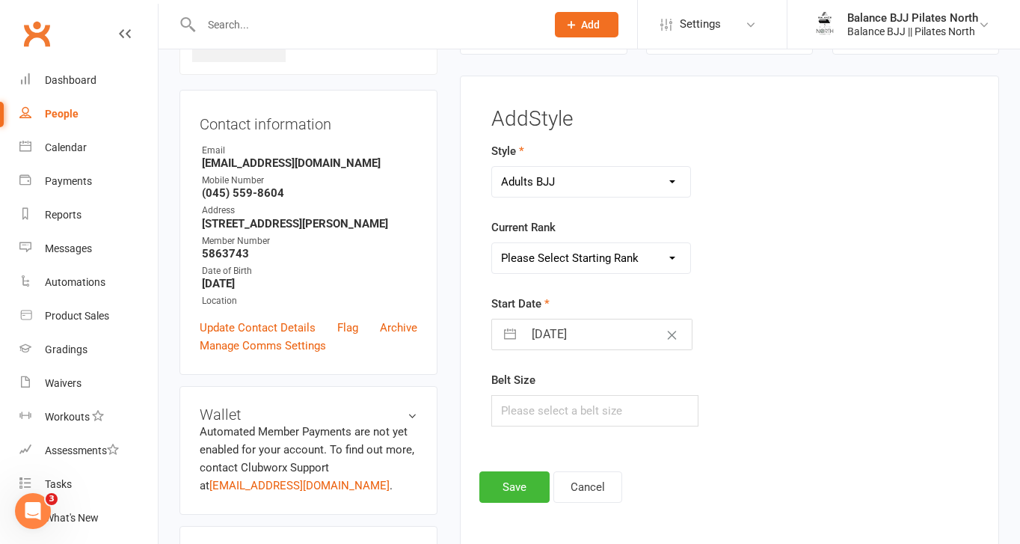
click at [582, 263] on select "Please Select Starting Rank White Belt White Belt - 1 Stripe White Belt - 2 Str…" at bounding box center [591, 258] width 198 height 30
select select "44730"
click at [492, 243] on select "Please Select Starting Rank White Belt White Belt - 1 Stripe White Belt - 2 Str…" at bounding box center [591, 258] width 198 height 30
click at [509, 493] on button "Save" at bounding box center [515, 486] width 70 height 31
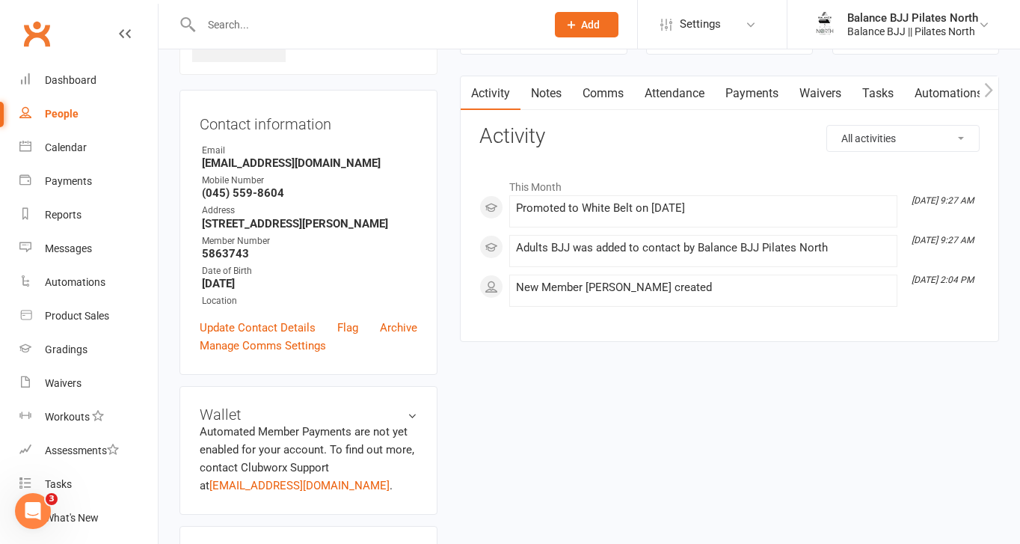
click at [355, 11] on div at bounding box center [358, 24] width 356 height 49
click at [334, 34] on input "text" at bounding box center [366, 24] width 339 height 21
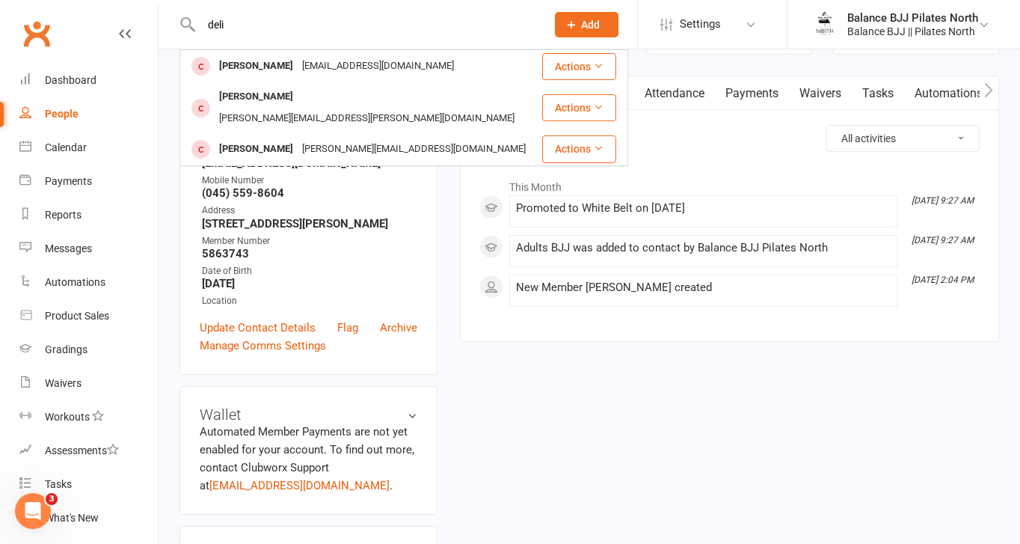
type input "deli"
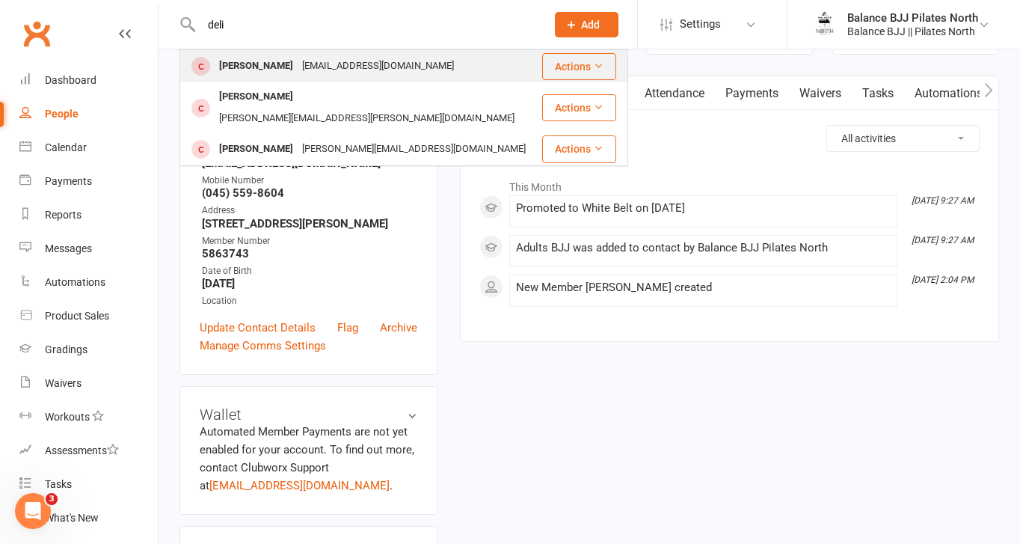
click at [351, 71] on div "[EMAIL_ADDRESS][DOMAIN_NAME]" at bounding box center [378, 66] width 161 height 22
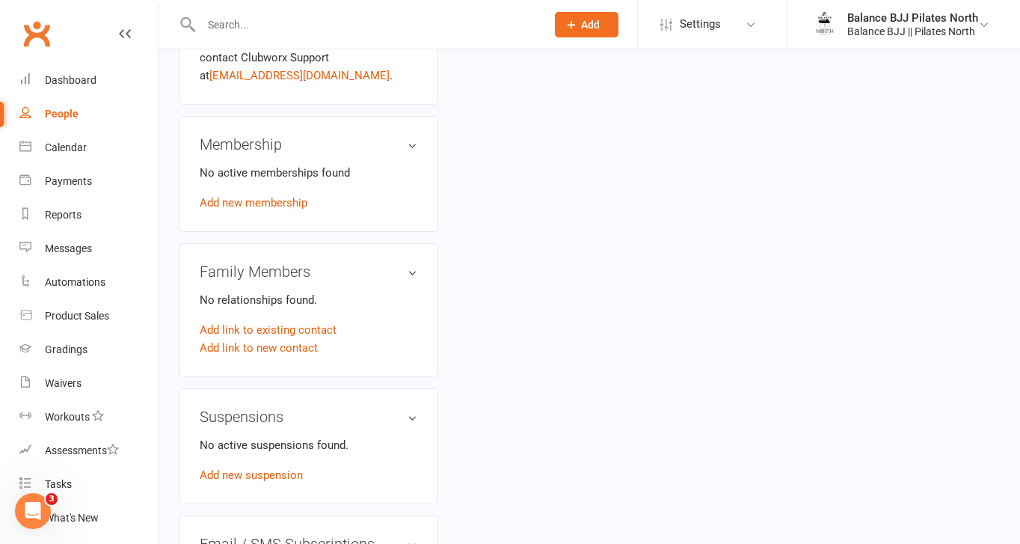
scroll to position [917, 0]
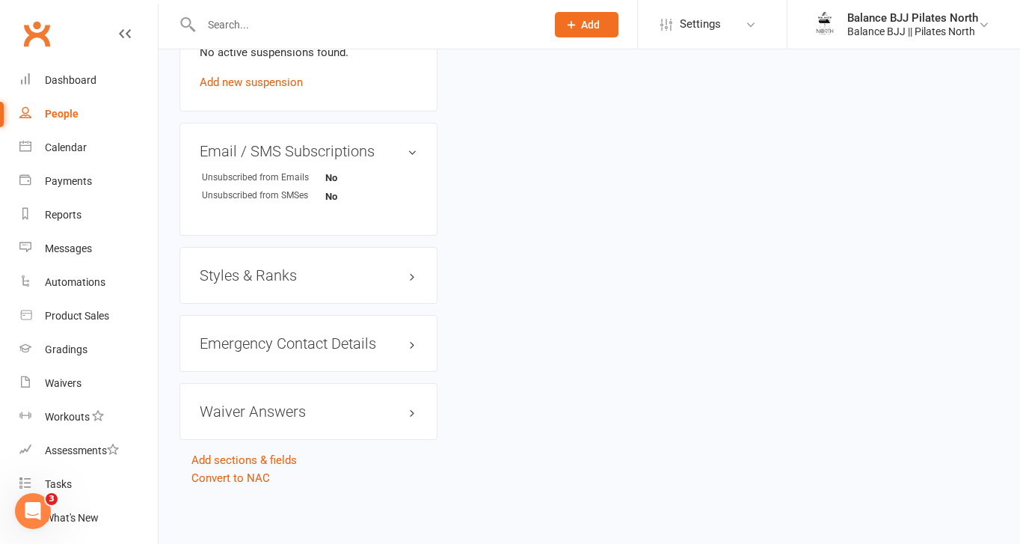
click at [265, 268] on h3 "Styles & Ranks" at bounding box center [309, 275] width 218 height 16
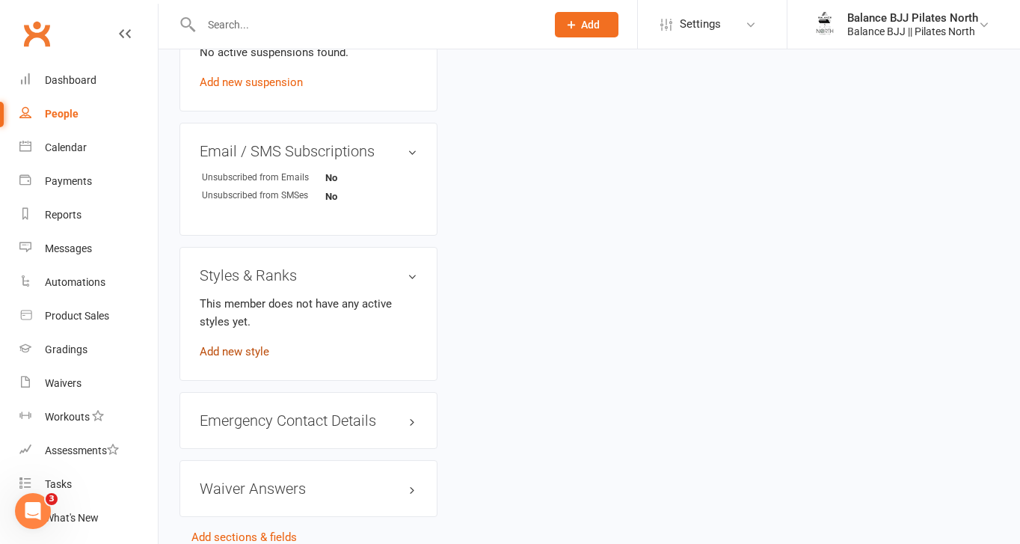
click at [243, 354] on link "Add new style" at bounding box center [235, 351] width 70 height 13
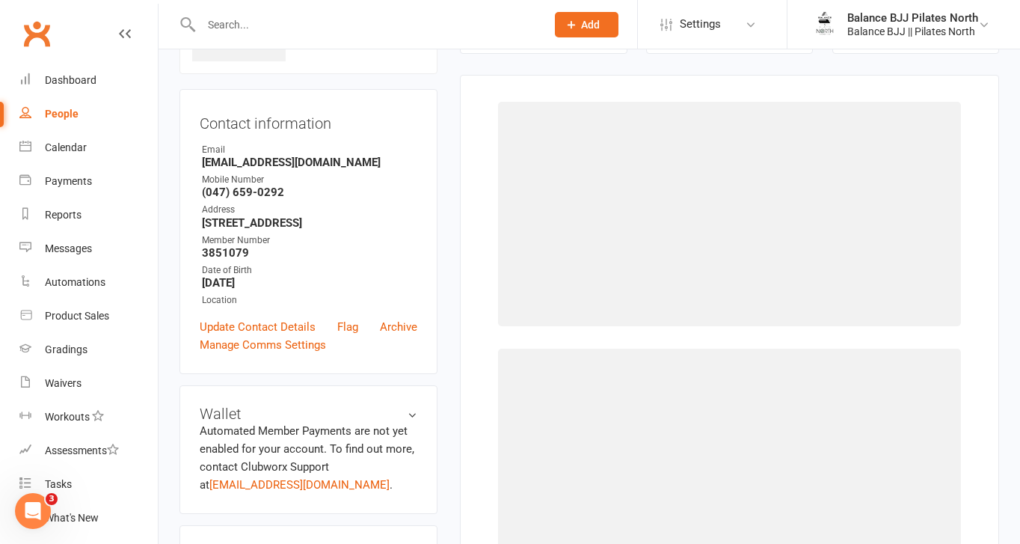
scroll to position [114, 0]
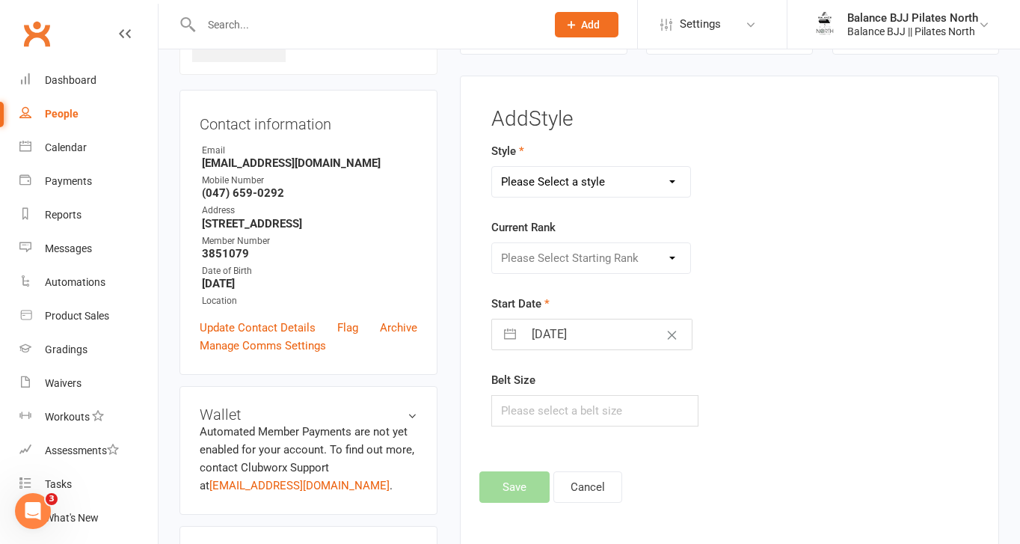
click at [609, 185] on select "Please Select a style Adults BJJ Kids BJJ" at bounding box center [591, 182] width 198 height 30
select select "3743"
click at [492, 167] on select "Please Select a style Adults BJJ Kids BJJ" at bounding box center [591, 182] width 198 height 30
click at [584, 266] on select "Please Select Starting Rank White Belt White Belt - 1 Stripe White Belt - 2 Str…" at bounding box center [591, 258] width 198 height 30
select select "44754"
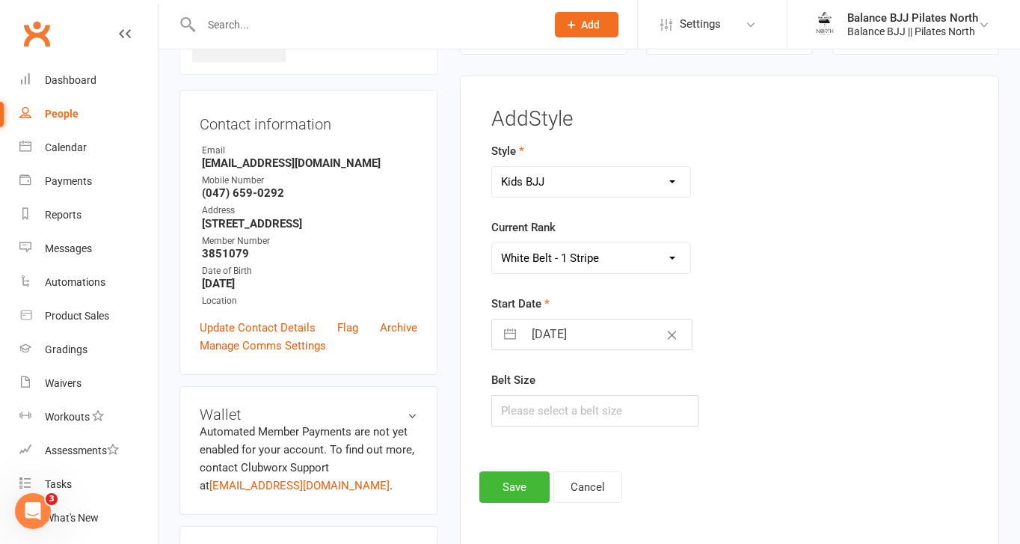
click at [492, 243] on select "Please Select Starting Rank White Belt White Belt - 1 Stripe White Belt - 2 Str…" at bounding box center [591, 258] width 198 height 30
click at [531, 477] on button "Save" at bounding box center [515, 486] width 70 height 31
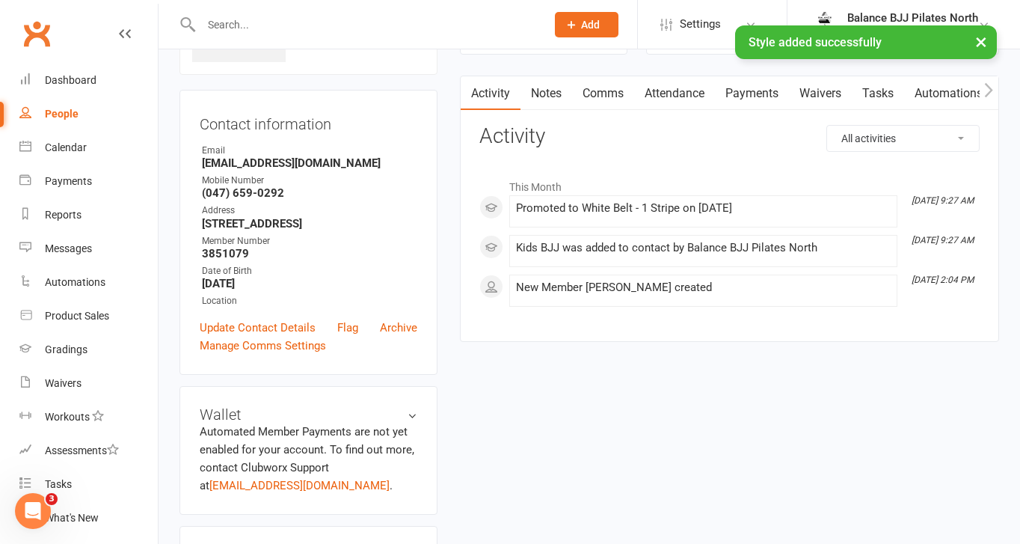
click at [279, 25] on div "× Style added successfully" at bounding box center [500, 25] width 1001 height 0
click at [223, 25] on div "× Style added successfully" at bounding box center [500, 25] width 1001 height 0
click at [222, 22] on input "text" at bounding box center [366, 24] width 339 height 21
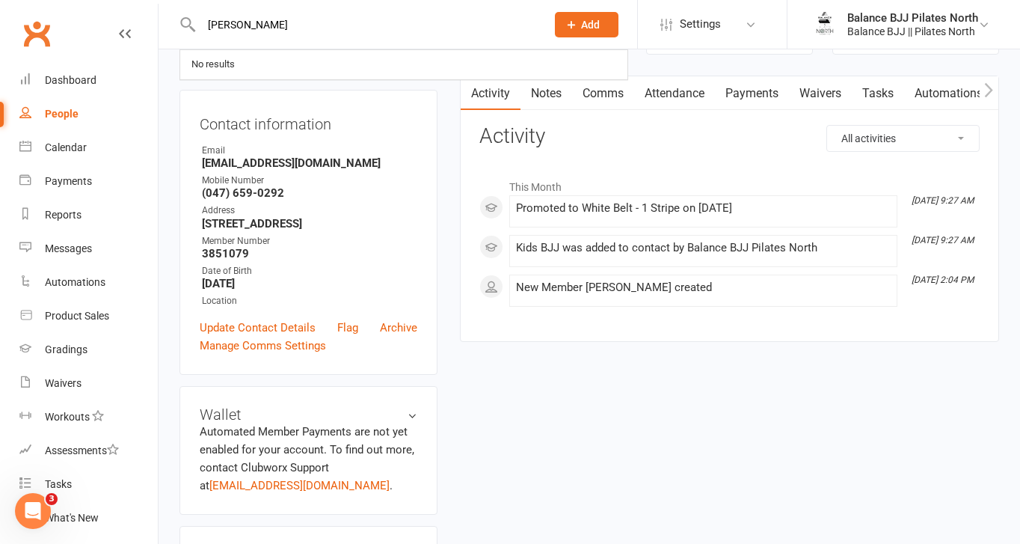
type input "[PERSON_NAME]"
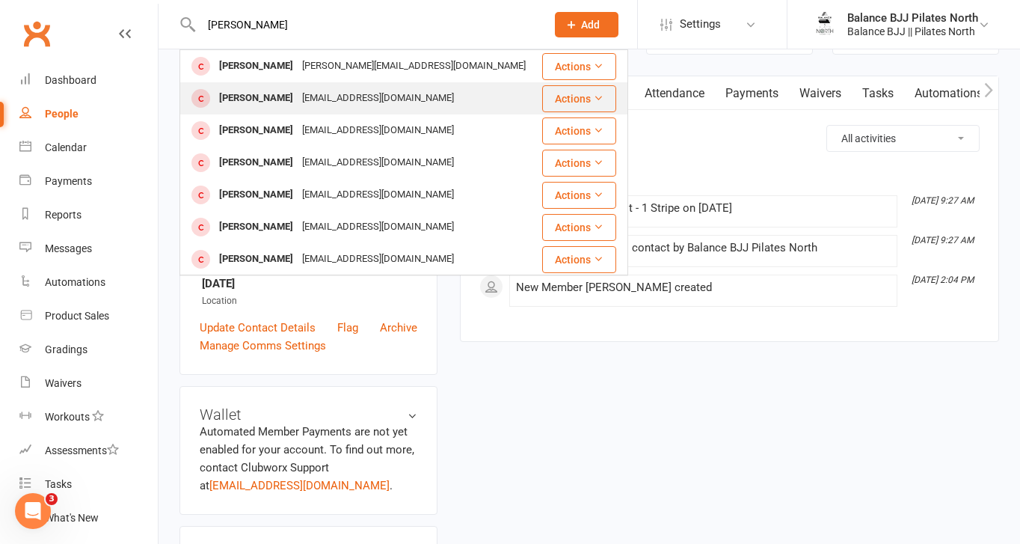
click at [250, 99] on div "[PERSON_NAME]" at bounding box center [256, 99] width 83 height 22
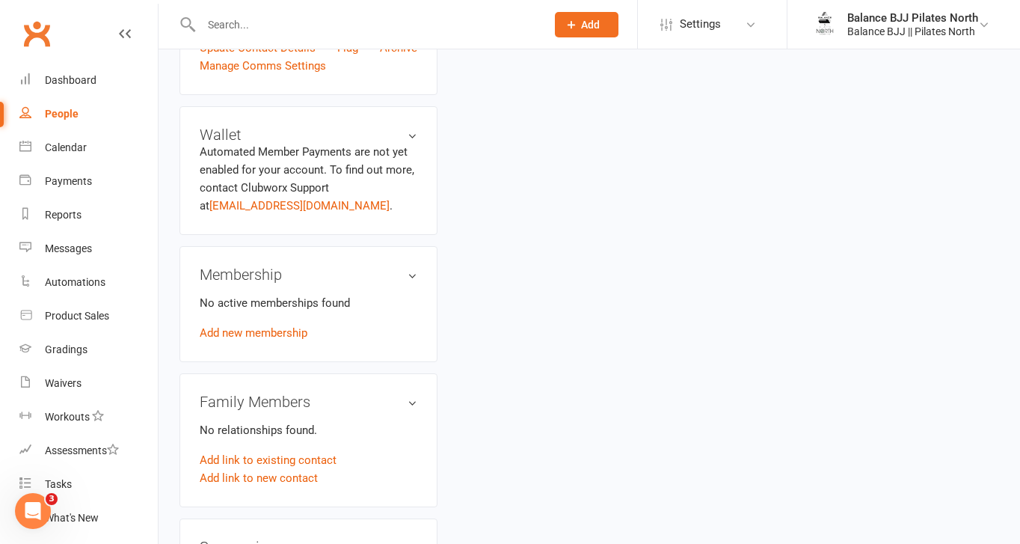
scroll to position [917, 0]
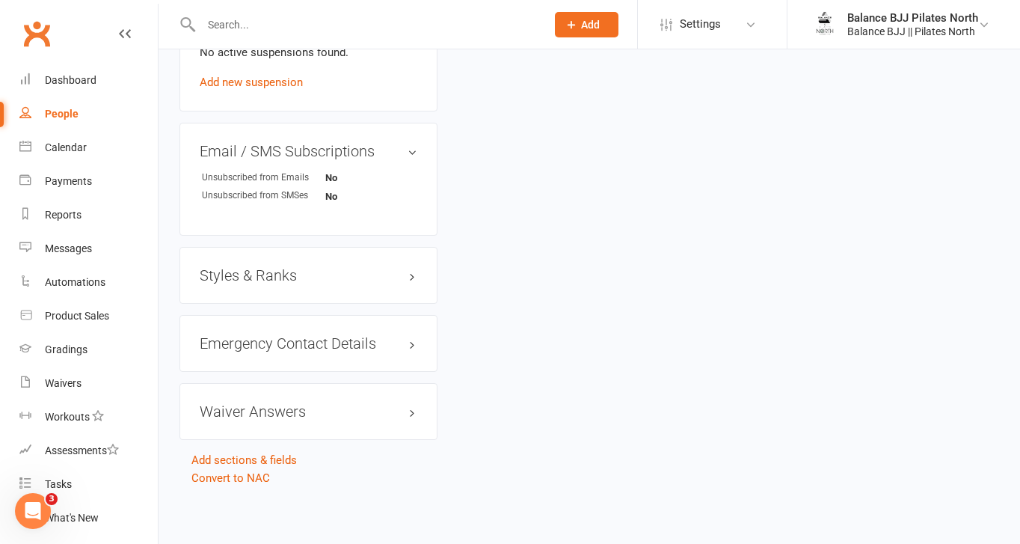
click at [248, 271] on h3 "Styles & Ranks" at bounding box center [309, 275] width 218 height 16
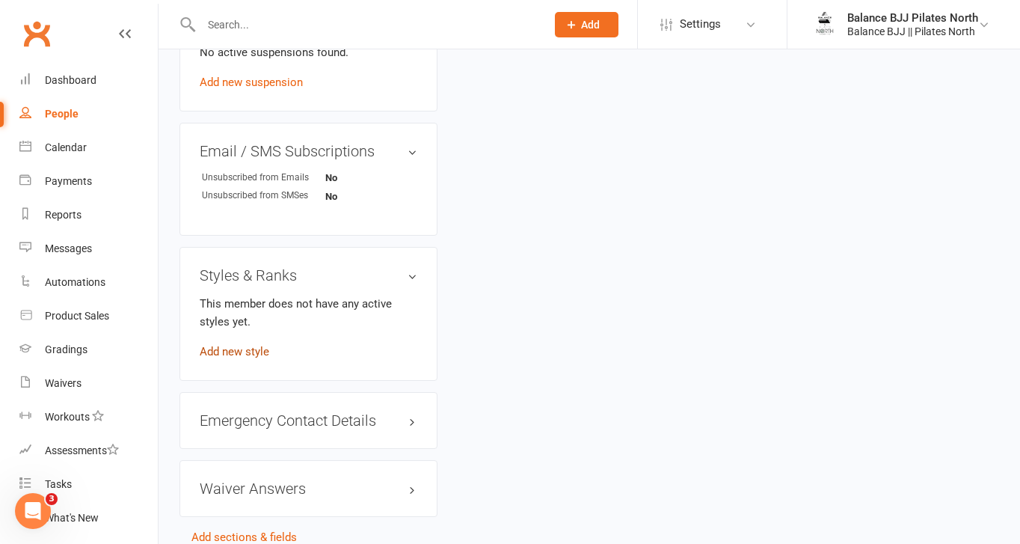
click at [229, 353] on link "Add new style" at bounding box center [235, 351] width 70 height 13
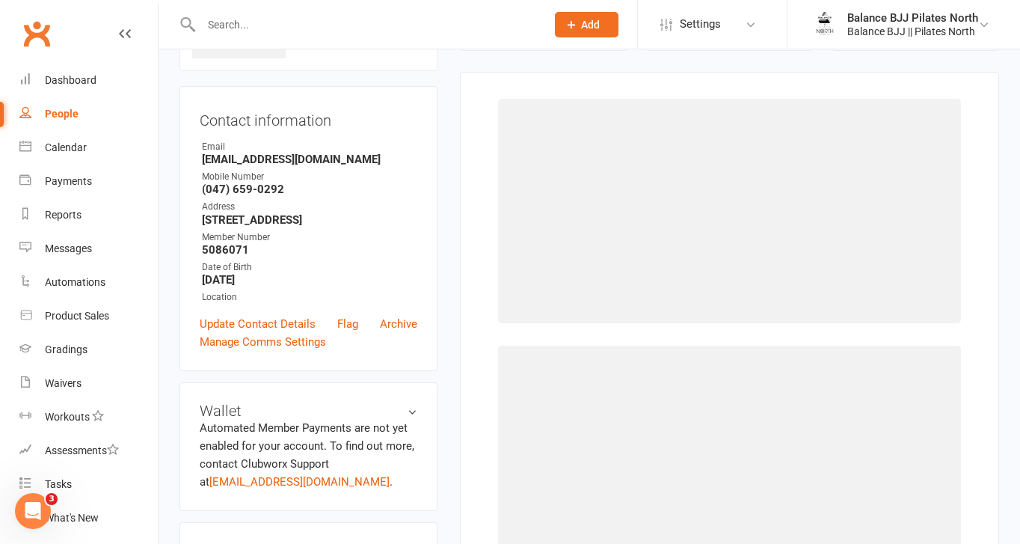
scroll to position [114, 0]
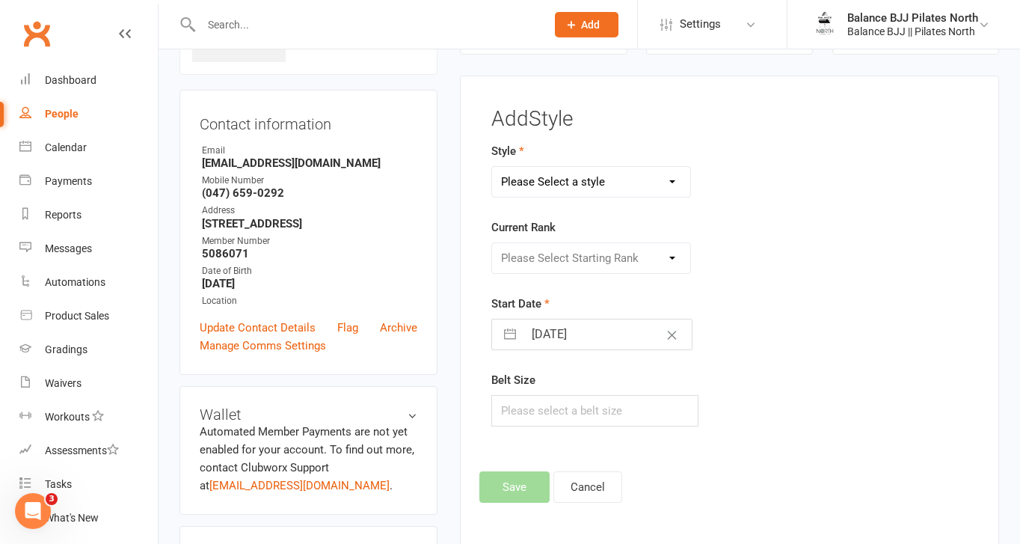
click at [602, 183] on select "Please Select a style Adults BJJ Kids BJJ" at bounding box center [591, 182] width 198 height 30
select select "3742"
click at [492, 167] on select "Please Select a style Adults BJJ Kids BJJ" at bounding box center [591, 182] width 198 height 30
click at [583, 261] on select "Please Select Starting Rank White Belt White Belt - 1 Stripe White Belt - 2 Str…" at bounding box center [591, 258] width 198 height 30
select select "44730"
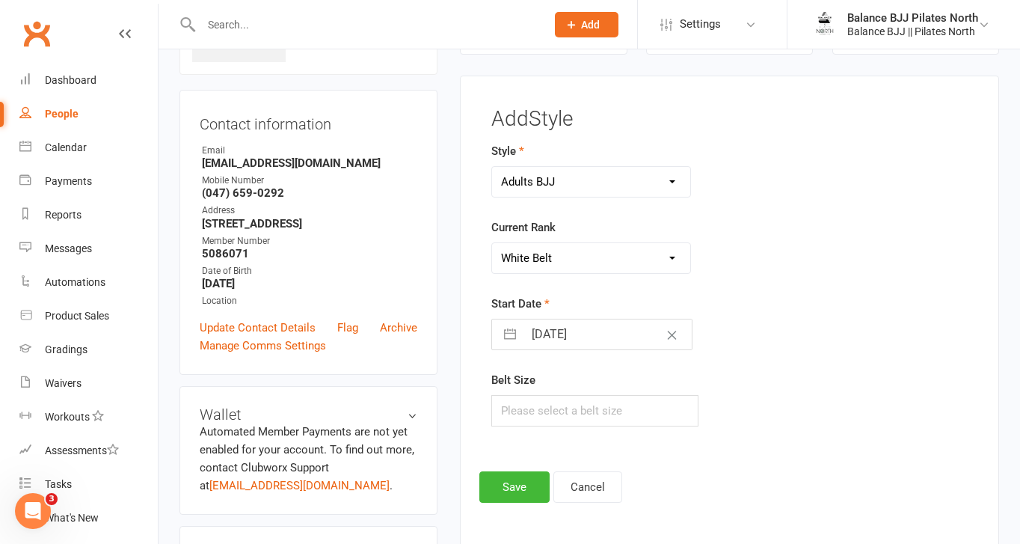
click at [492, 243] on select "Please Select Starting Rank White Belt White Belt - 1 Stripe White Belt - 2 Str…" at bounding box center [591, 258] width 198 height 30
click at [517, 483] on button "Save" at bounding box center [515, 486] width 70 height 31
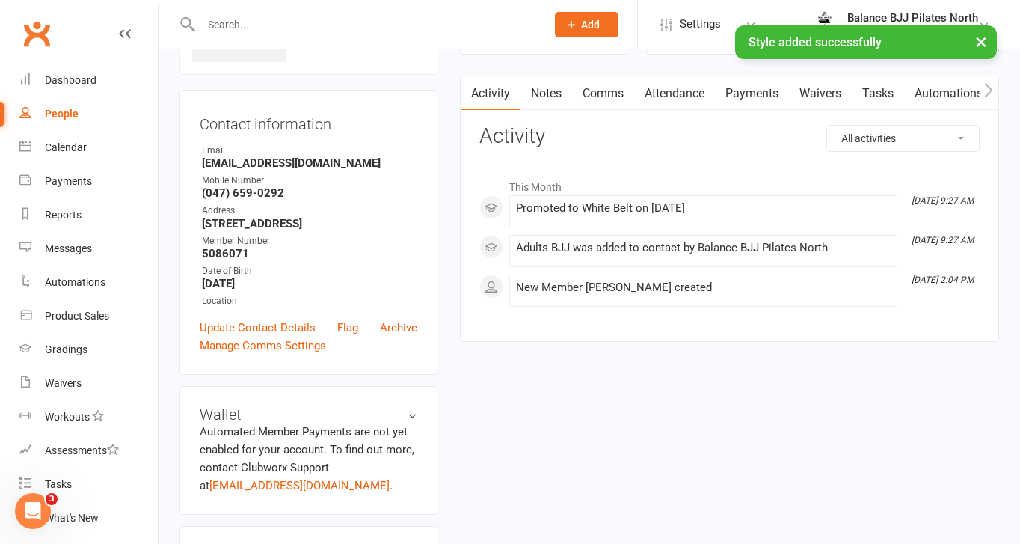
click at [302, 25] on div "× Style added successfully" at bounding box center [500, 25] width 1001 height 0
click at [204, 25] on div "× Style added successfully" at bounding box center [500, 25] width 1001 height 0
click at [233, 16] on input "text" at bounding box center [366, 24] width 339 height 21
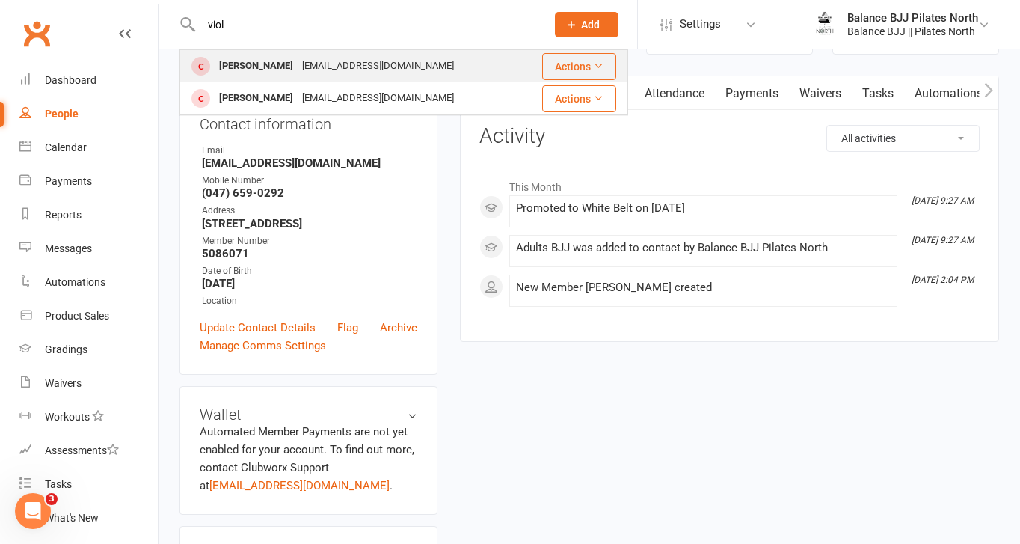
type input "viol"
click at [242, 67] on div "[PERSON_NAME]" at bounding box center [256, 66] width 83 height 22
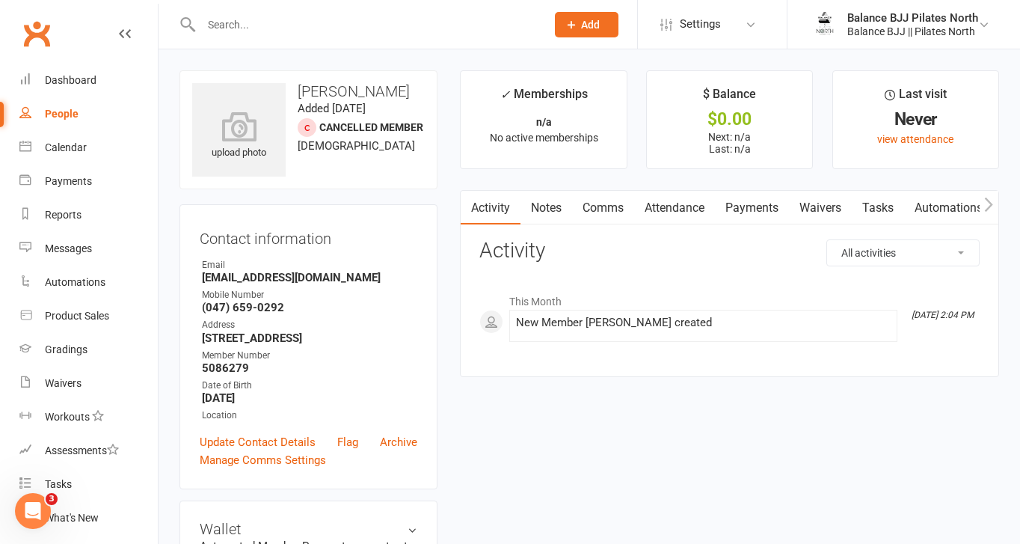
scroll to position [917, 0]
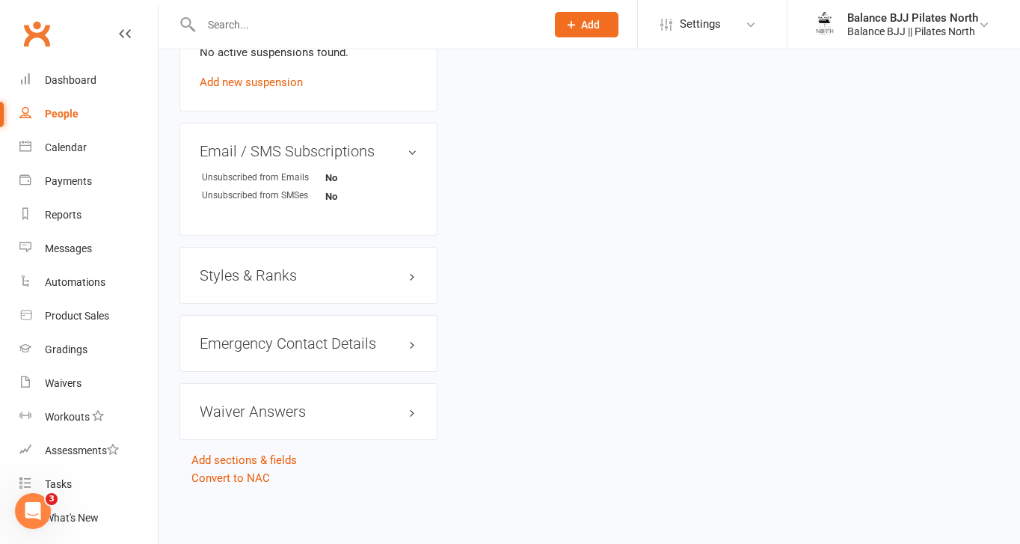
click at [268, 267] on h3 "Styles & Ranks" at bounding box center [309, 275] width 218 height 16
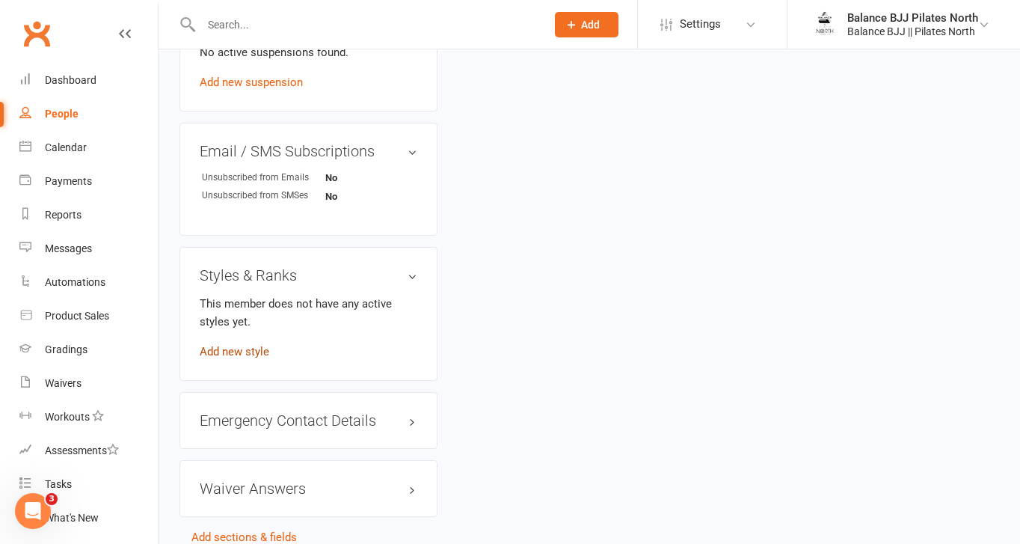
click at [239, 349] on link "Add new style" at bounding box center [235, 351] width 70 height 13
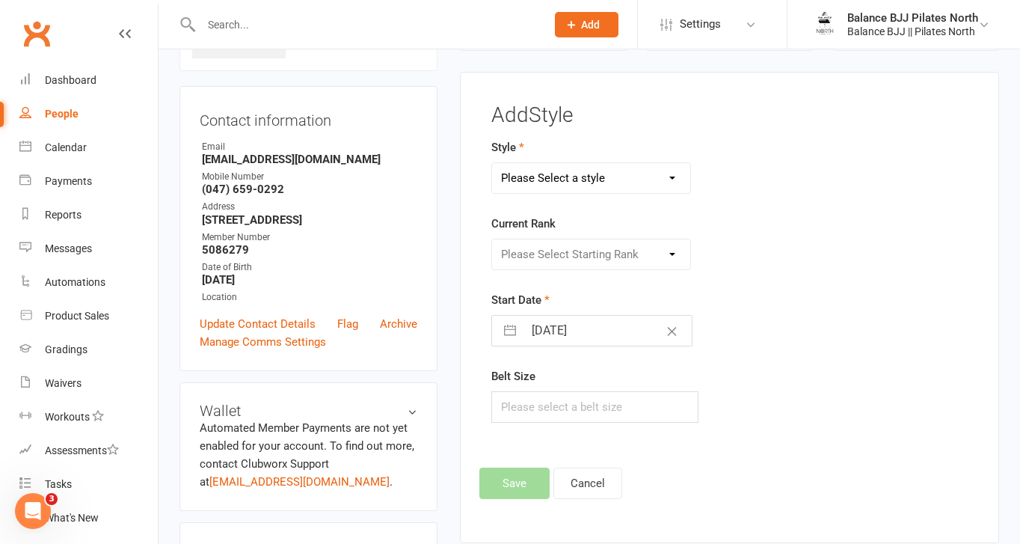
scroll to position [114, 0]
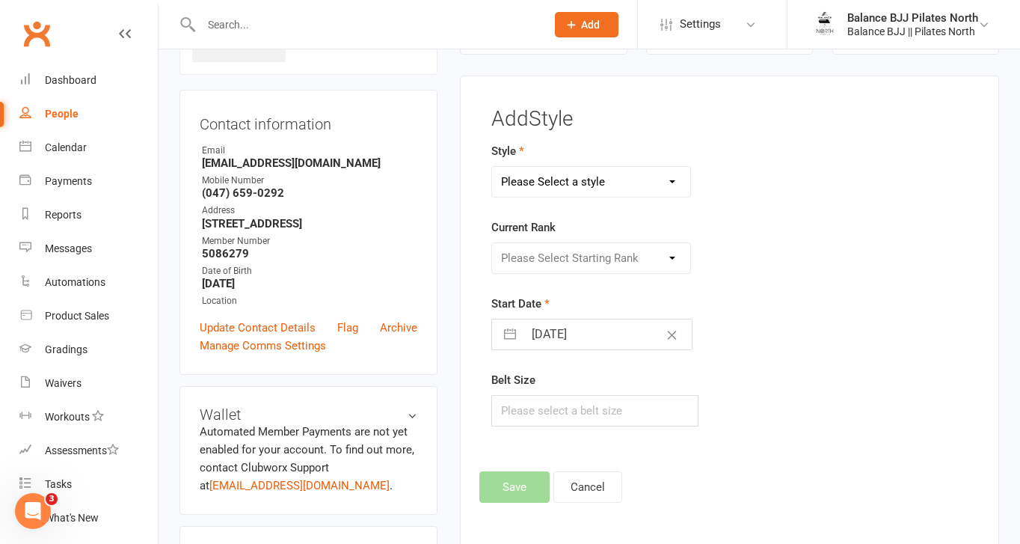
click at [610, 176] on select "Please Select a style Adults BJJ Kids BJJ" at bounding box center [591, 182] width 198 height 30
select select "3743"
click at [492, 167] on select "Please Select a style Adults BJJ Kids BJJ" at bounding box center [591, 182] width 198 height 30
click at [581, 256] on select "Please Select Starting Rank White Belt White Belt - 1 Stripe White Belt - 2 Str…" at bounding box center [591, 258] width 198 height 30
select select "44755"
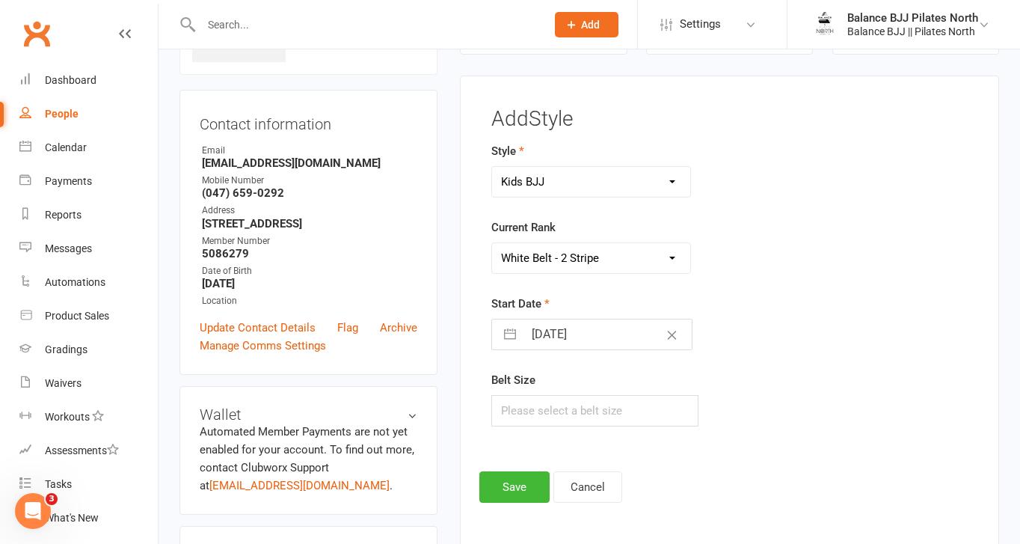
click at [492, 243] on select "Please Select Starting Rank White Belt White Belt - 1 Stripe White Belt - 2 Str…" at bounding box center [591, 258] width 198 height 30
click at [533, 492] on button "Save" at bounding box center [515, 486] width 70 height 31
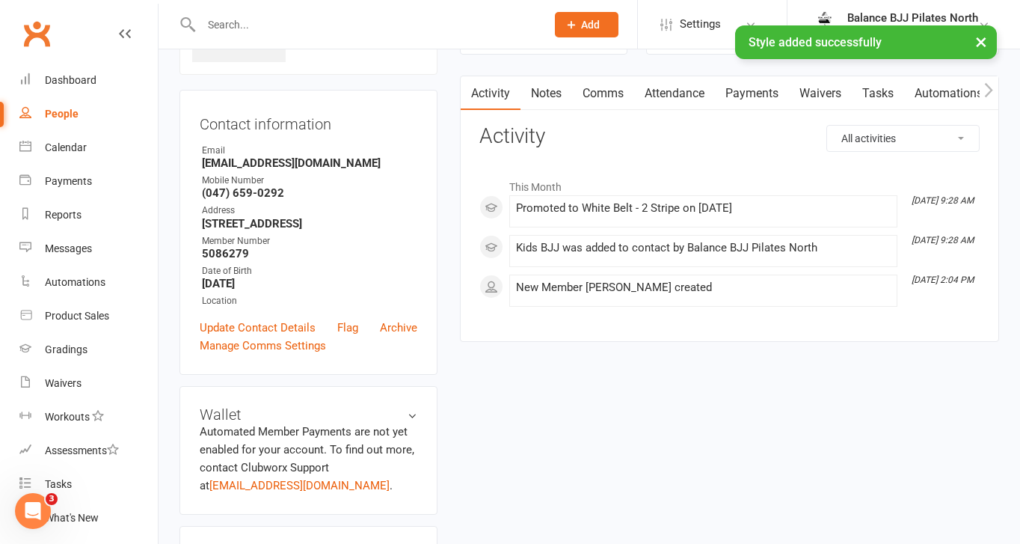
click at [331, 19] on input "text" at bounding box center [366, 24] width 339 height 21
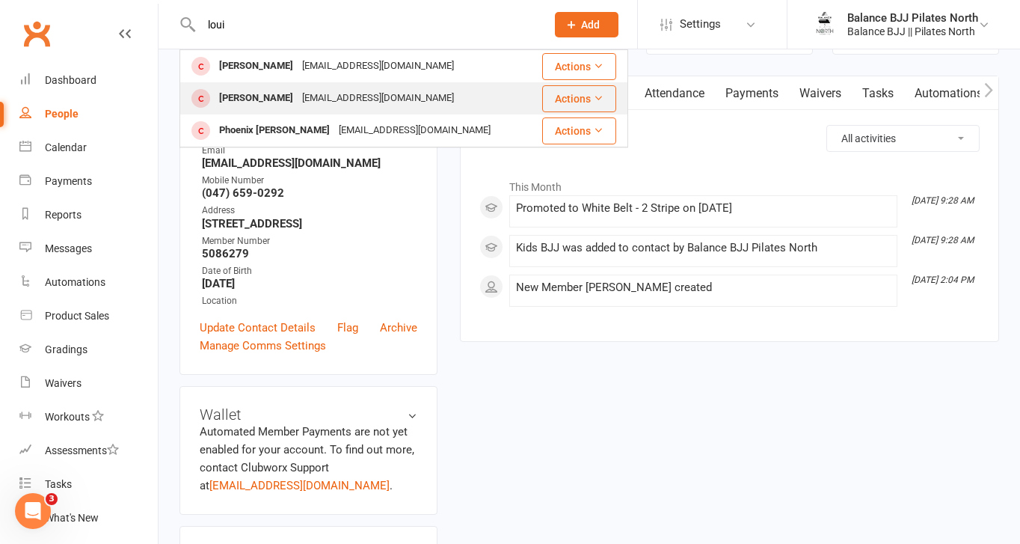
type input "loui"
click at [339, 100] on div "[EMAIL_ADDRESS][DOMAIN_NAME]" at bounding box center [378, 99] width 161 height 22
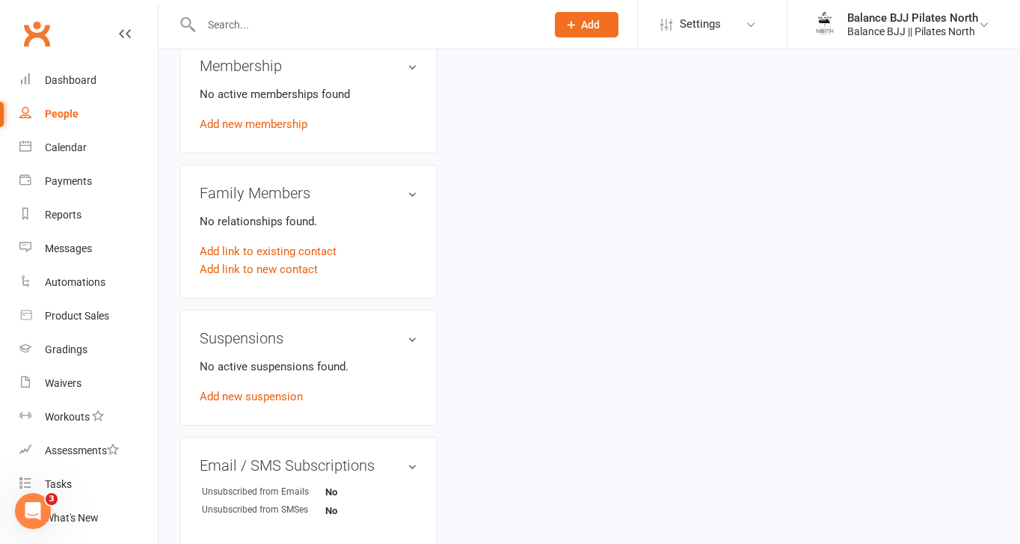
scroll to position [930, 0]
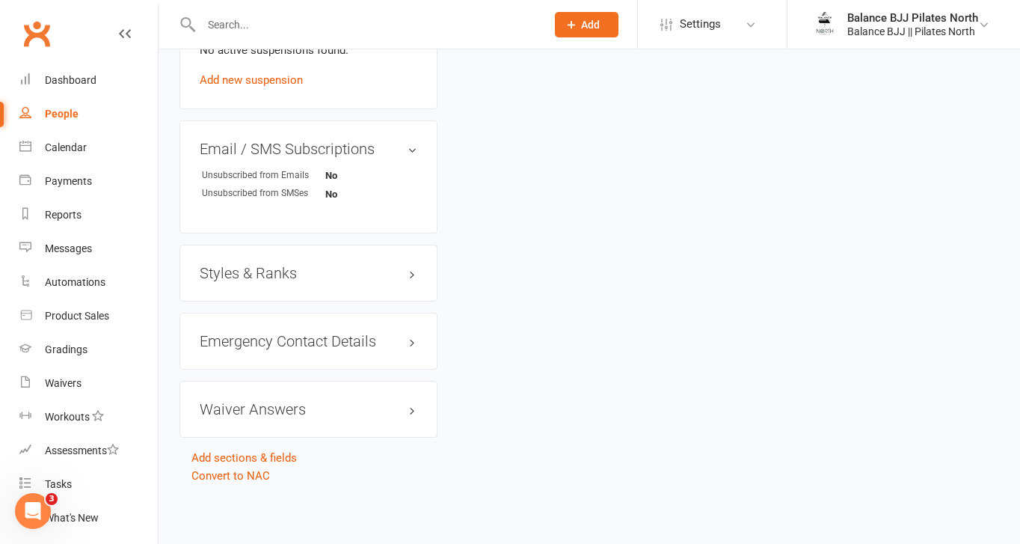
click at [261, 278] on h3 "Styles & Ranks" at bounding box center [309, 273] width 218 height 16
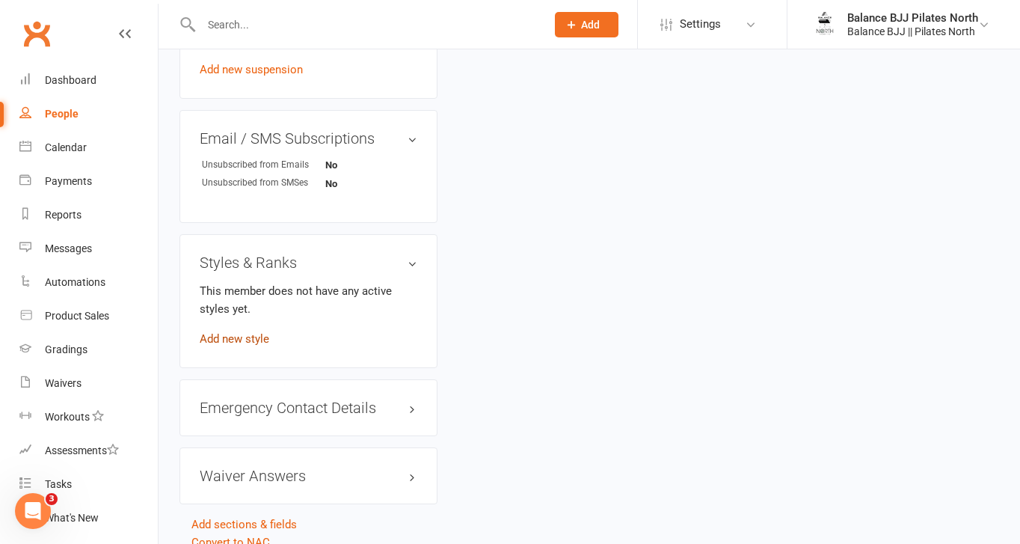
click at [227, 346] on link "Add new style" at bounding box center [235, 338] width 70 height 13
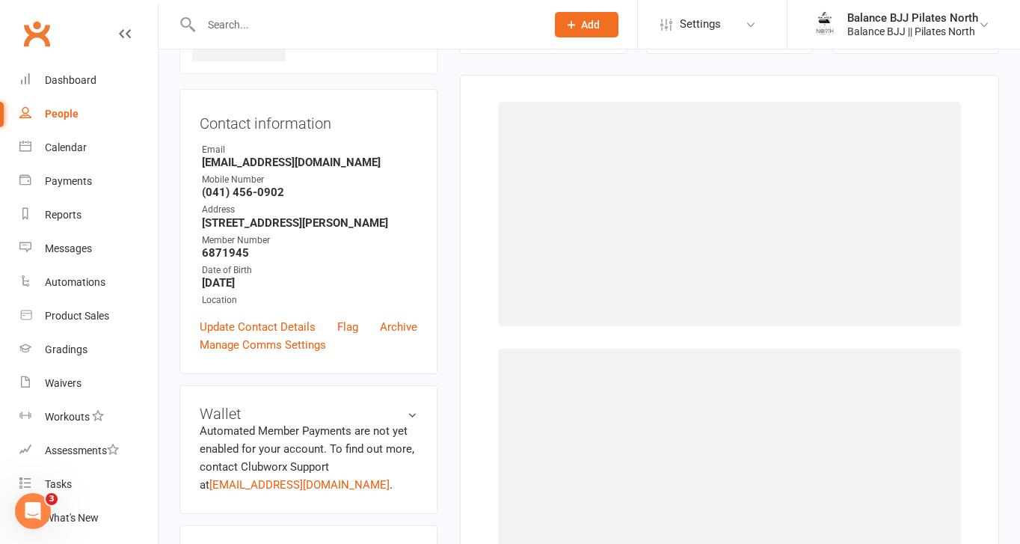
scroll to position [114, 0]
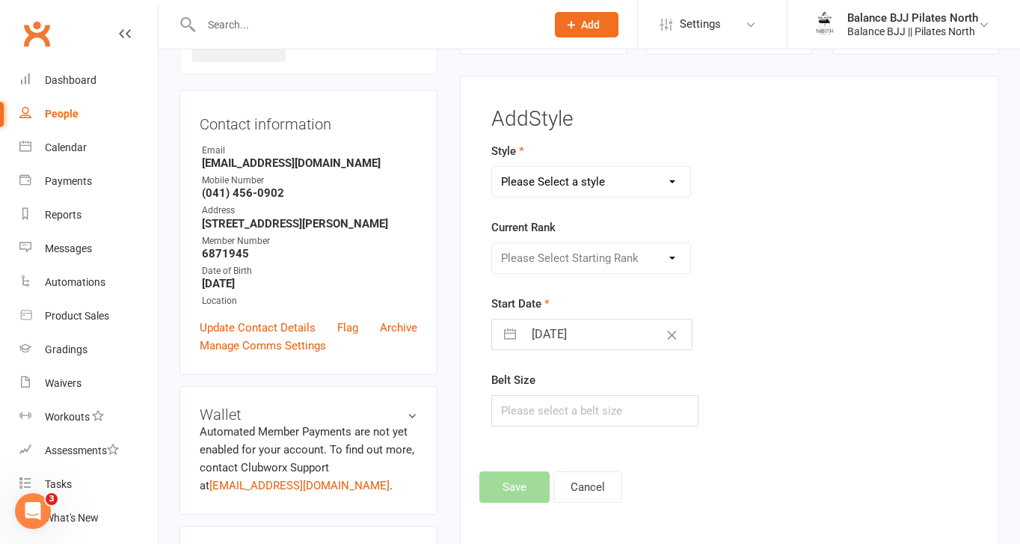
click at [633, 195] on select "Please Select a style Adults BJJ Kids BJJ" at bounding box center [591, 182] width 198 height 30
select select "3743"
click at [492, 167] on select "Please Select a style Adults BJJ Kids BJJ" at bounding box center [591, 182] width 198 height 30
click at [584, 251] on select "Please Select Starting Rank White Belt White Belt - 1 Stripe White Belt - 2 Str…" at bounding box center [591, 258] width 198 height 30
select select "44753"
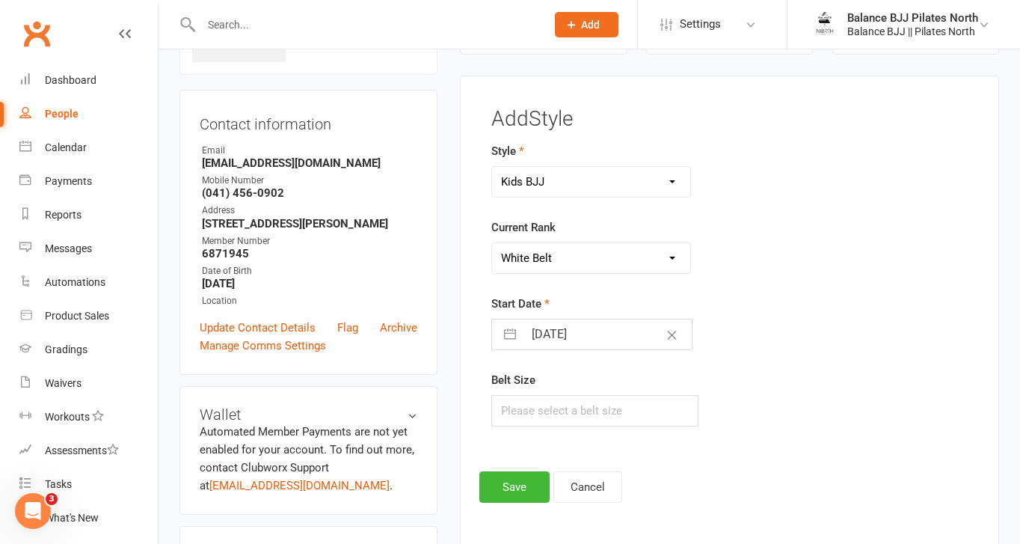
click at [492, 243] on select "Please Select Starting Rank White Belt White Belt - 1 Stripe White Belt - 2 Str…" at bounding box center [591, 258] width 198 height 30
click at [512, 494] on button "Save" at bounding box center [515, 486] width 70 height 31
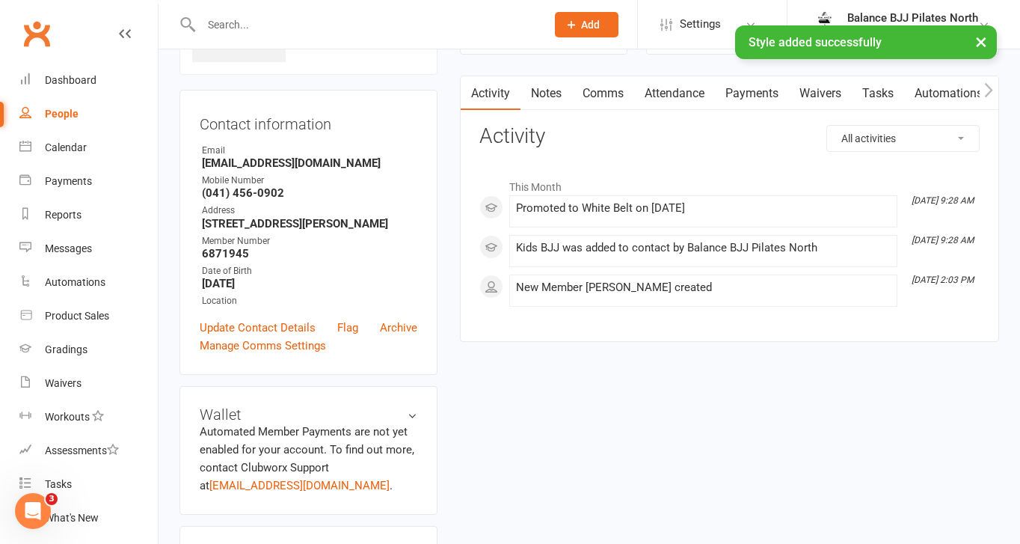
click at [266, 25] on input "text" at bounding box center [366, 24] width 339 height 21
type input "[PERSON_NAME]"
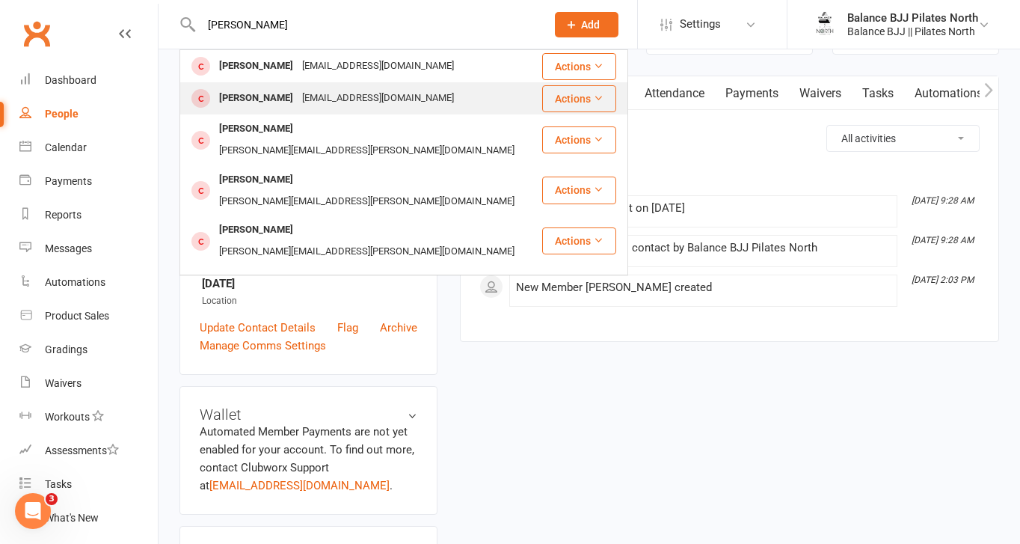
click at [272, 99] on div "[PERSON_NAME]" at bounding box center [256, 99] width 83 height 22
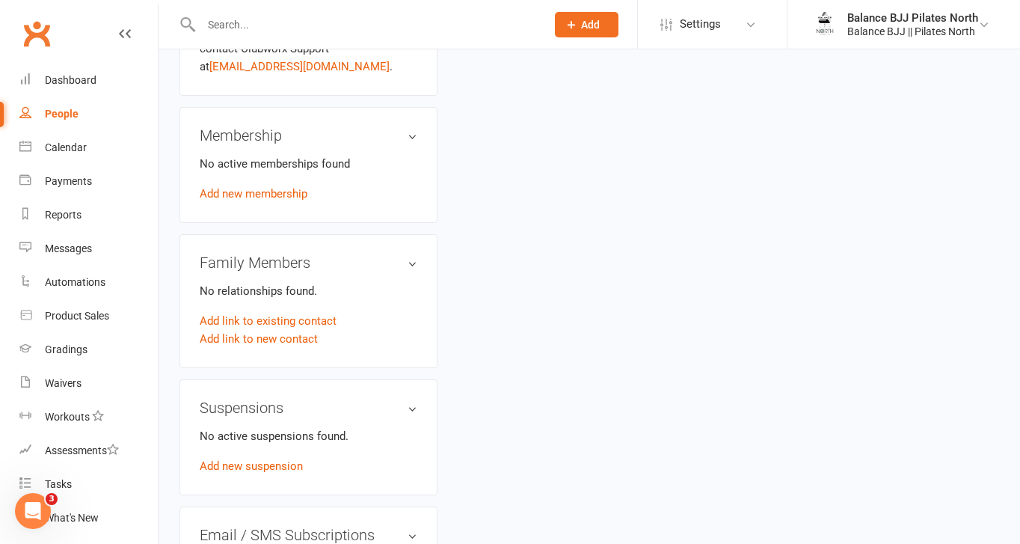
scroll to position [930, 0]
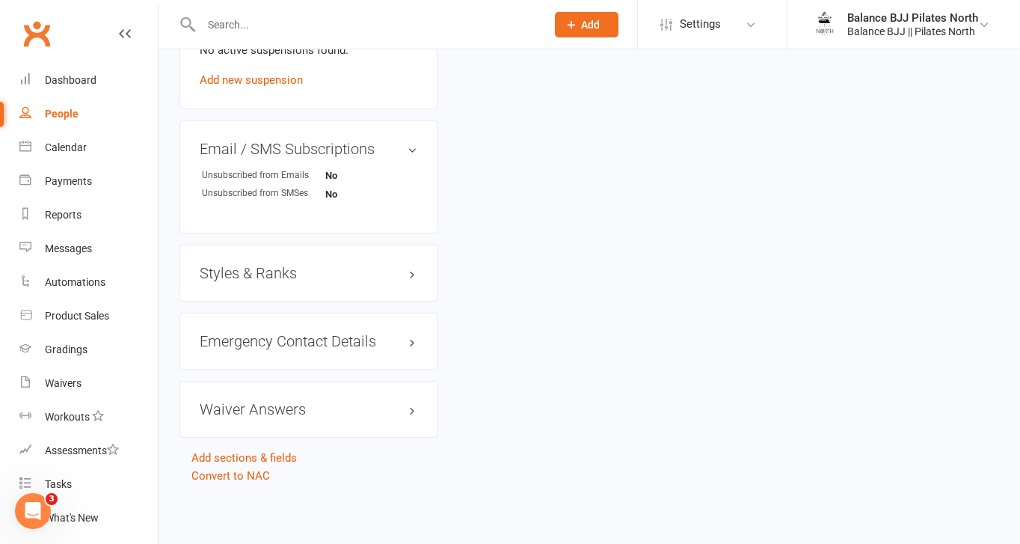
click at [269, 272] on h3 "Styles & Ranks" at bounding box center [309, 273] width 218 height 16
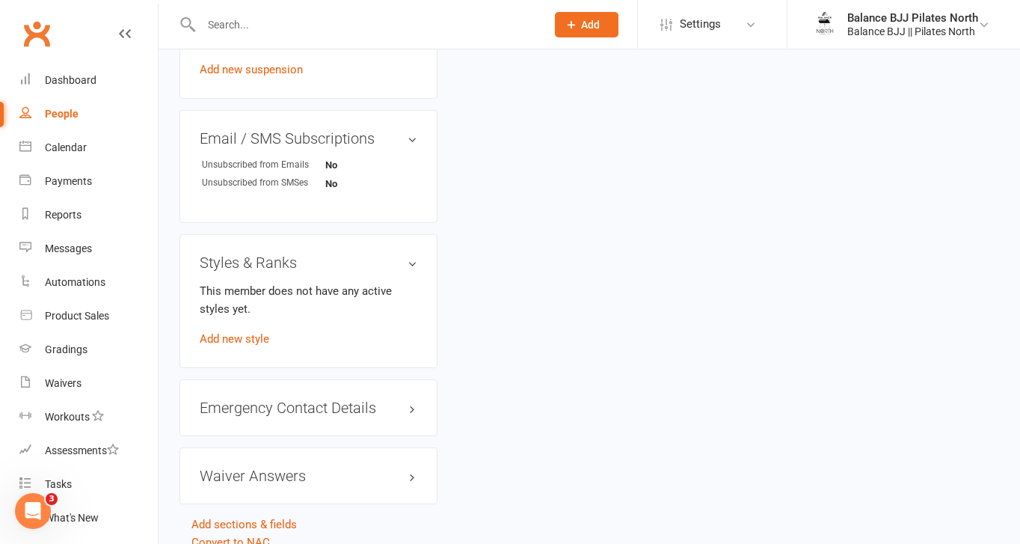
click at [245, 348] on div "This member does not have any active styles yet. Add new style" at bounding box center [309, 315] width 218 height 66
click at [245, 346] on link "Add new style" at bounding box center [235, 338] width 70 height 13
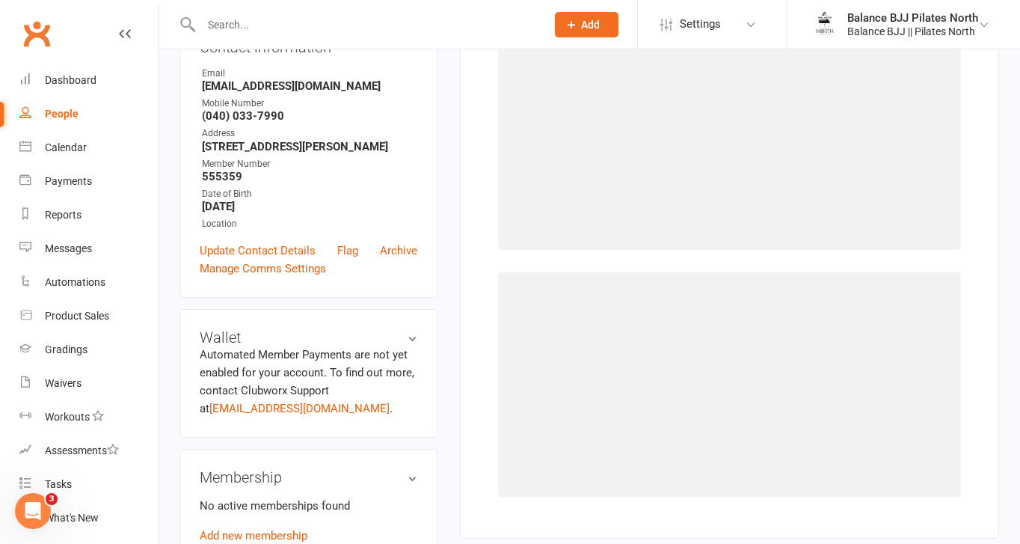
scroll to position [114, 0]
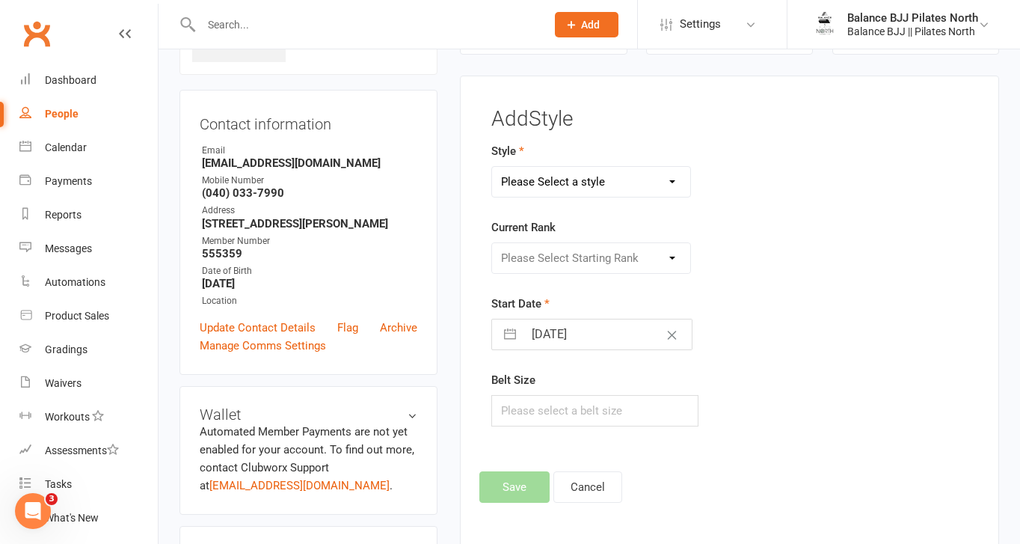
click at [544, 174] on select "Please Select a style Adults BJJ Kids BJJ" at bounding box center [591, 182] width 198 height 30
select select "3742"
click at [492, 167] on select "Please Select a style Adults BJJ Kids BJJ" at bounding box center [591, 182] width 198 height 30
click at [531, 258] on select "Please Select Starting Rank White Belt White Belt - 1 Stripe White Belt - 2 Str…" at bounding box center [591, 258] width 198 height 30
select select "44736"
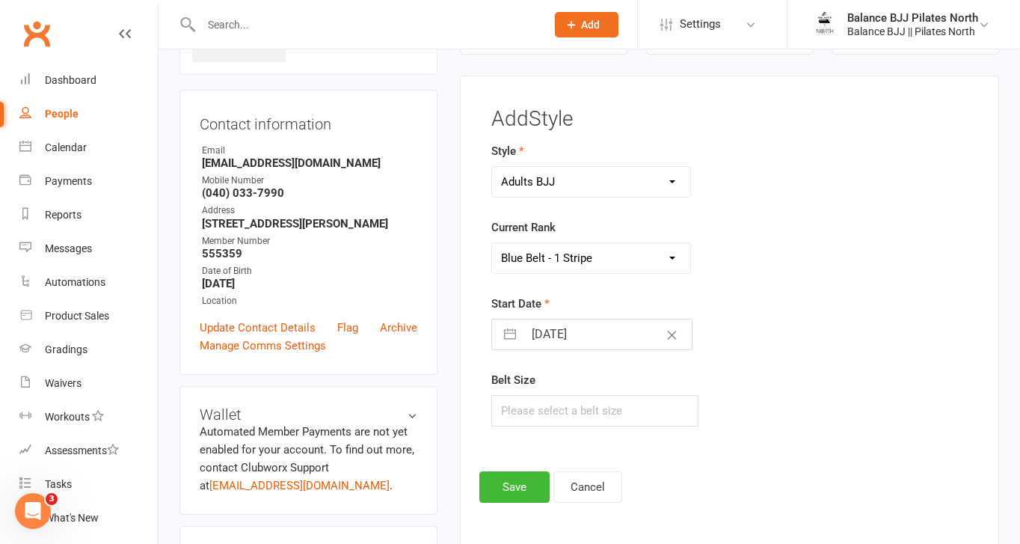
click at [492, 243] on select "Please Select Starting Rank White Belt White Belt - 1 Stripe White Belt - 2 Str…" at bounding box center [591, 258] width 198 height 30
click at [518, 483] on button "Save" at bounding box center [515, 486] width 70 height 31
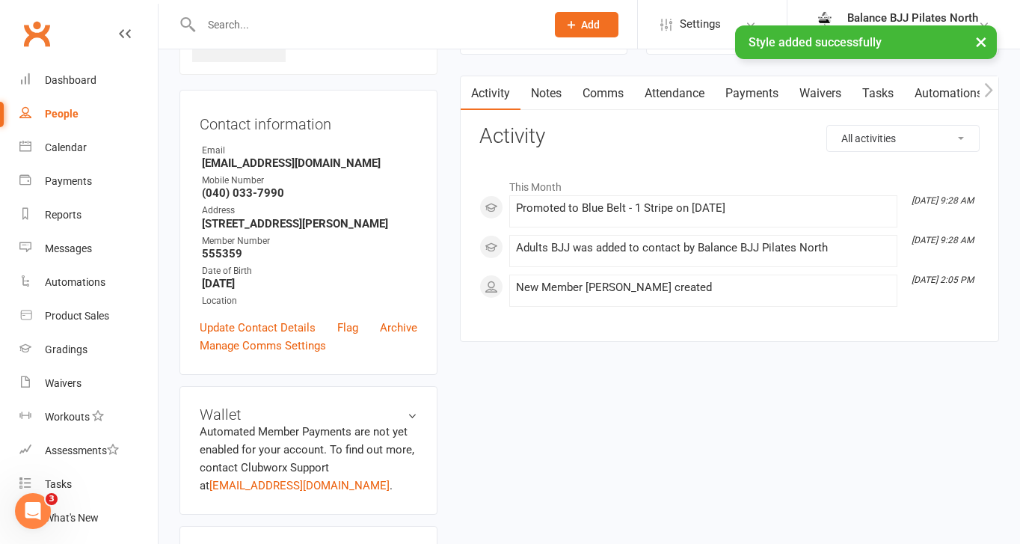
click at [257, 25] on div "× Style added successfully" at bounding box center [500, 25] width 1001 height 0
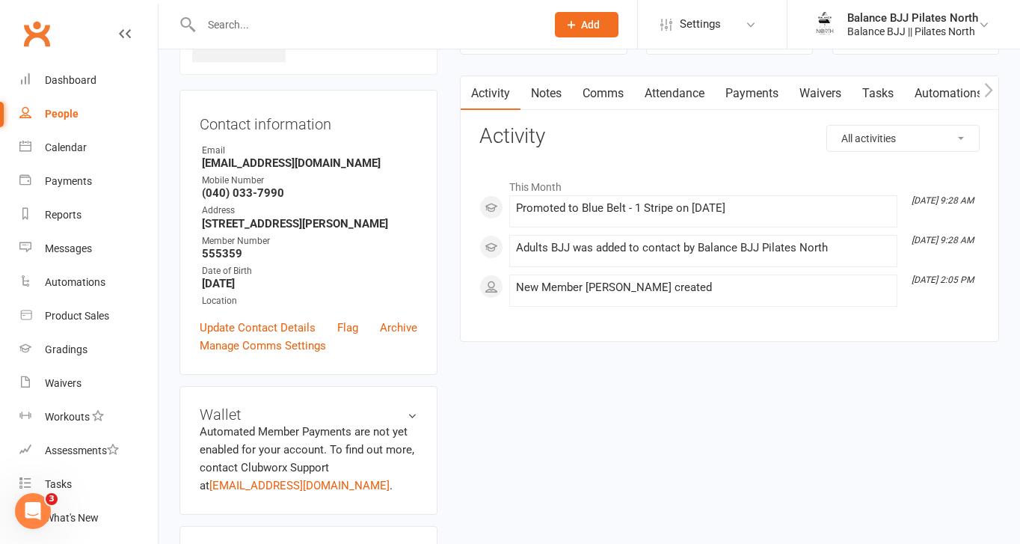
click at [228, 24] on input "text" at bounding box center [366, 24] width 339 height 21
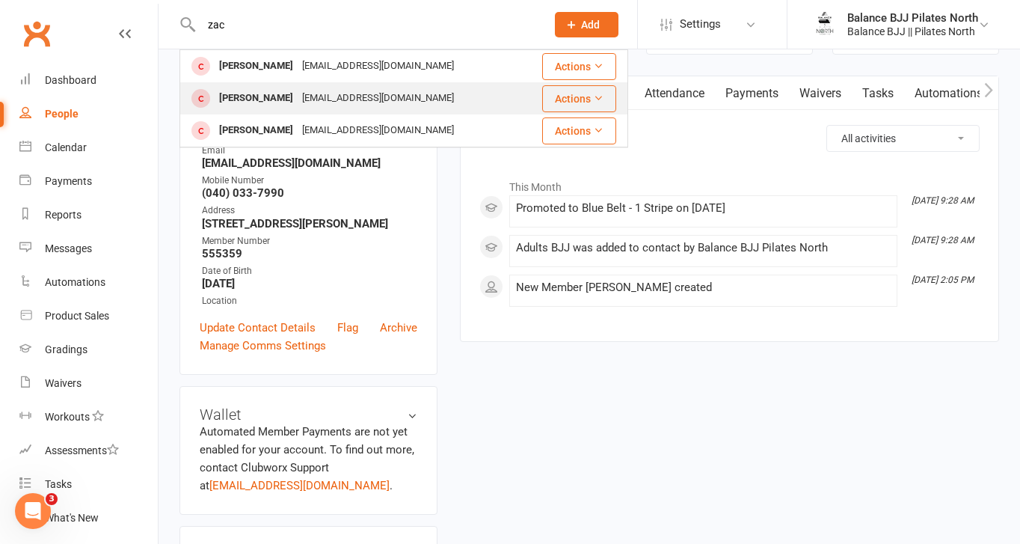
type input "zac"
click at [251, 100] on div "[PERSON_NAME]" at bounding box center [256, 99] width 83 height 22
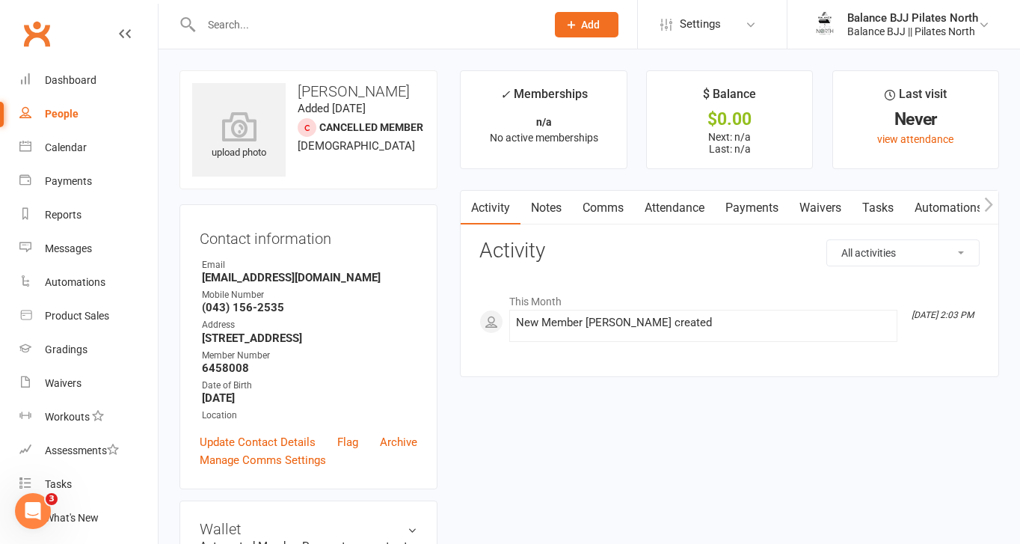
scroll to position [930, 0]
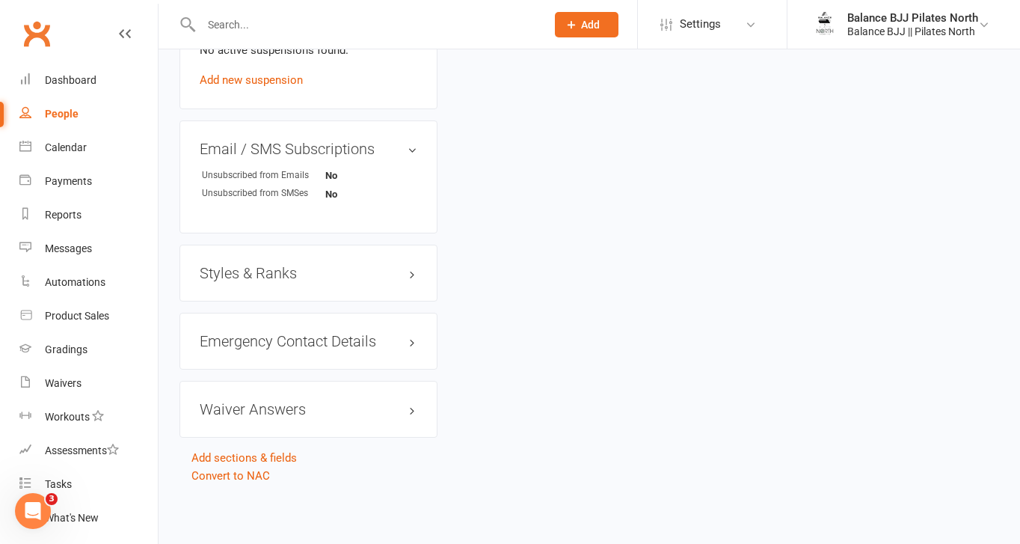
click at [268, 278] on h3 "Styles & Ranks" at bounding box center [309, 273] width 218 height 16
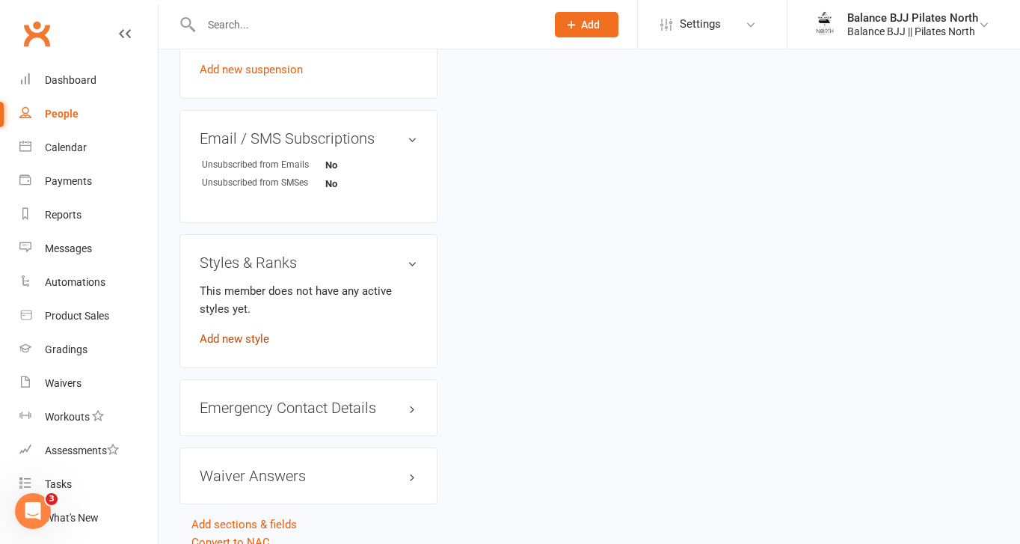
click at [242, 346] on link "Add new style" at bounding box center [235, 338] width 70 height 13
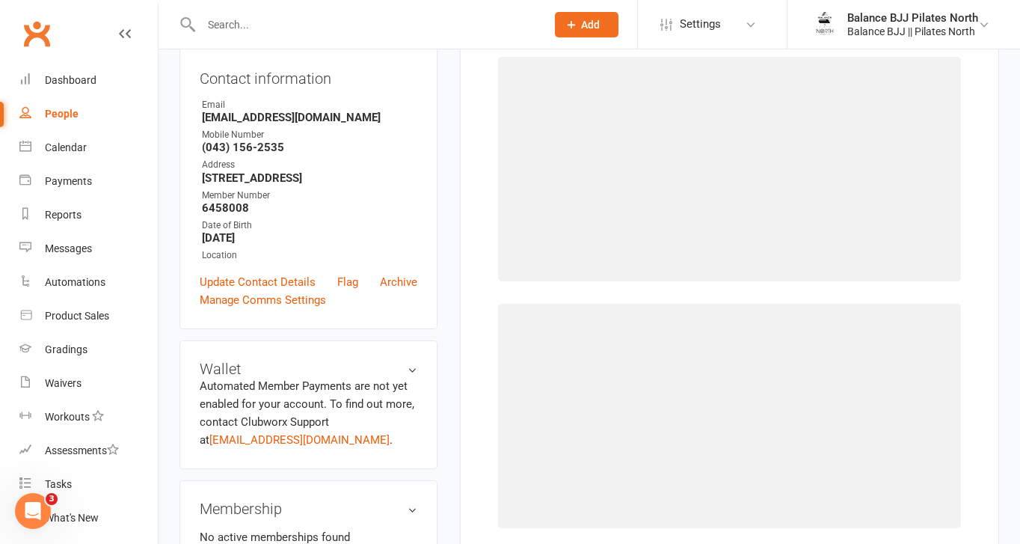
scroll to position [114, 0]
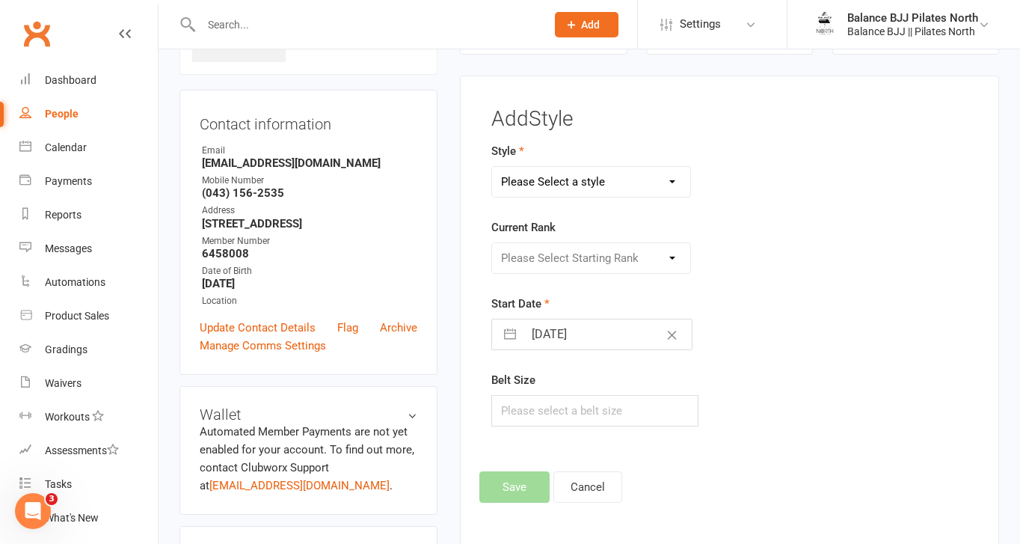
click at [591, 181] on select "Please Select a style Adults BJJ Kids BJJ" at bounding box center [591, 182] width 198 height 30
select select "3742"
click at [492, 167] on select "Please Select a style Adults BJJ Kids BJJ" at bounding box center [591, 182] width 198 height 30
click at [594, 260] on select "Please Select Starting Rank White Belt White Belt - 1 Stripe White Belt - 2 Str…" at bounding box center [591, 258] width 198 height 30
select select "44730"
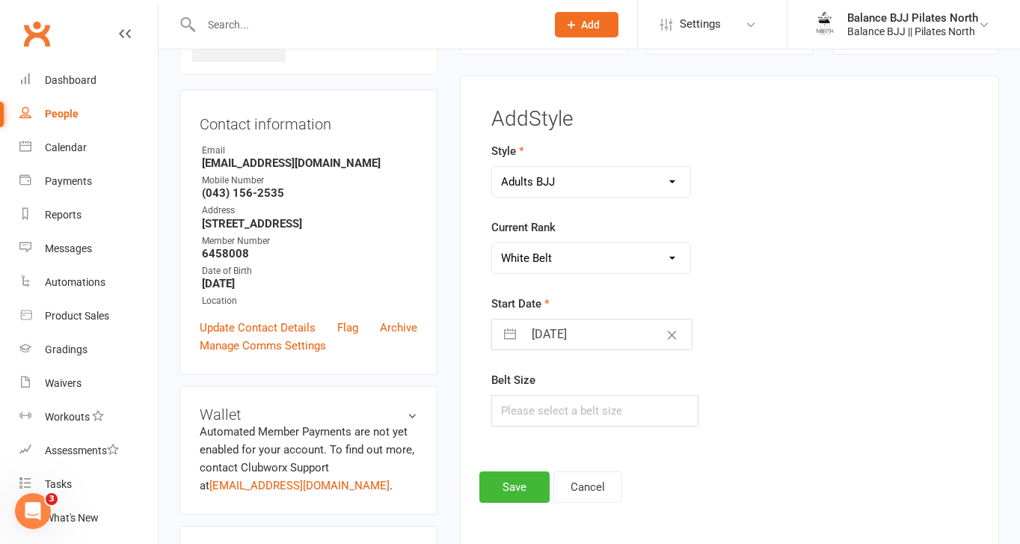
click at [492, 243] on select "Please Select Starting Rank White Belt White Belt - 1 Stripe White Belt - 2 Str…" at bounding box center [591, 258] width 198 height 30
click at [524, 489] on button "Save" at bounding box center [515, 486] width 70 height 31
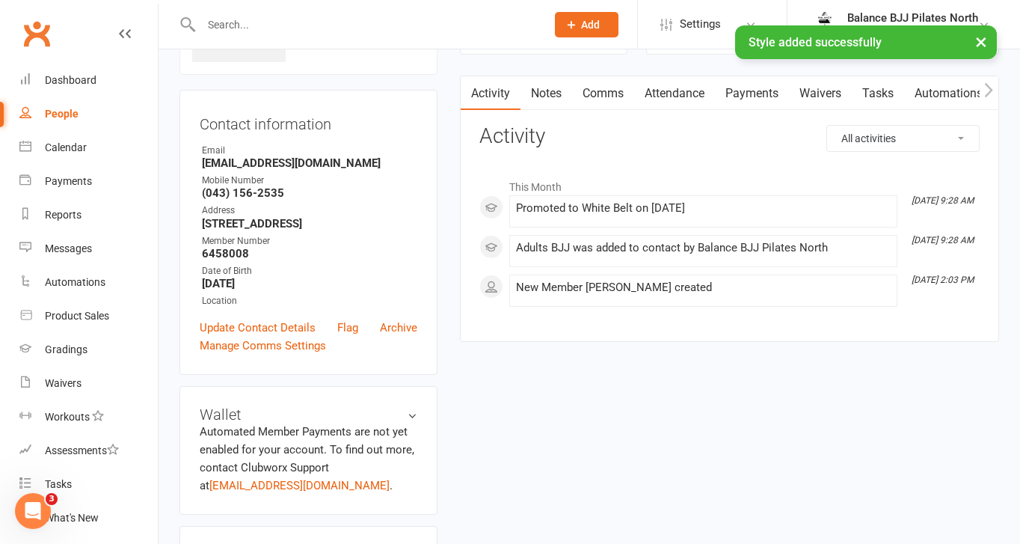
click at [253, 25] on div "× Style added successfully" at bounding box center [500, 25] width 1001 height 0
click at [221, 25] on div "× Style added successfully" at bounding box center [500, 25] width 1001 height 0
click at [461, 15] on input "text" at bounding box center [366, 24] width 339 height 21
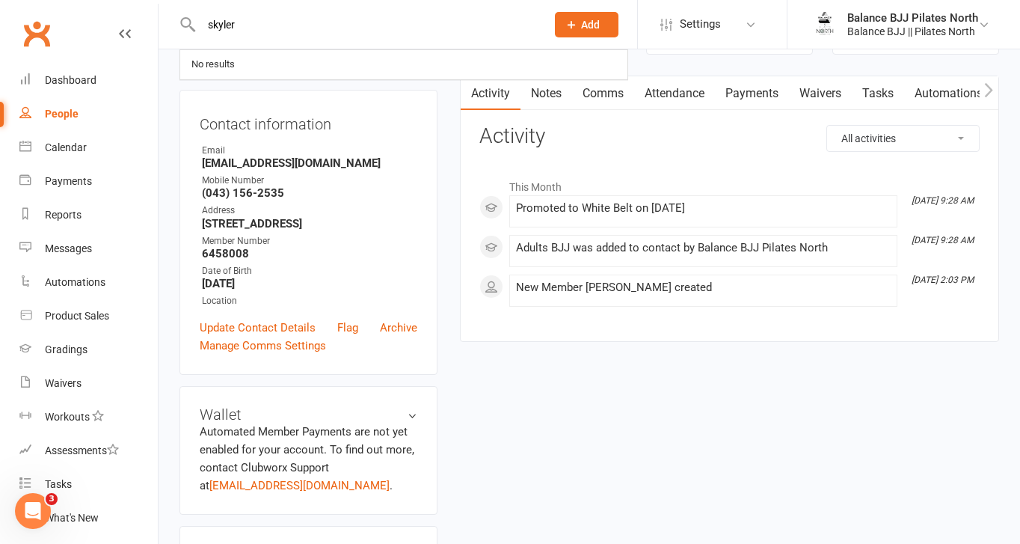
type input "skyler"
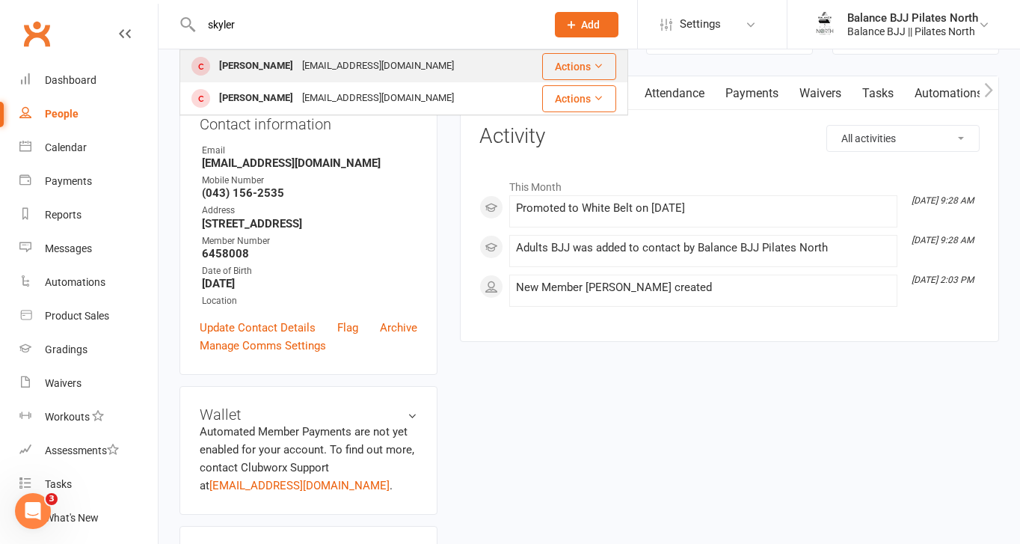
click at [401, 70] on div "[EMAIL_ADDRESS][DOMAIN_NAME]" at bounding box center [378, 66] width 161 height 22
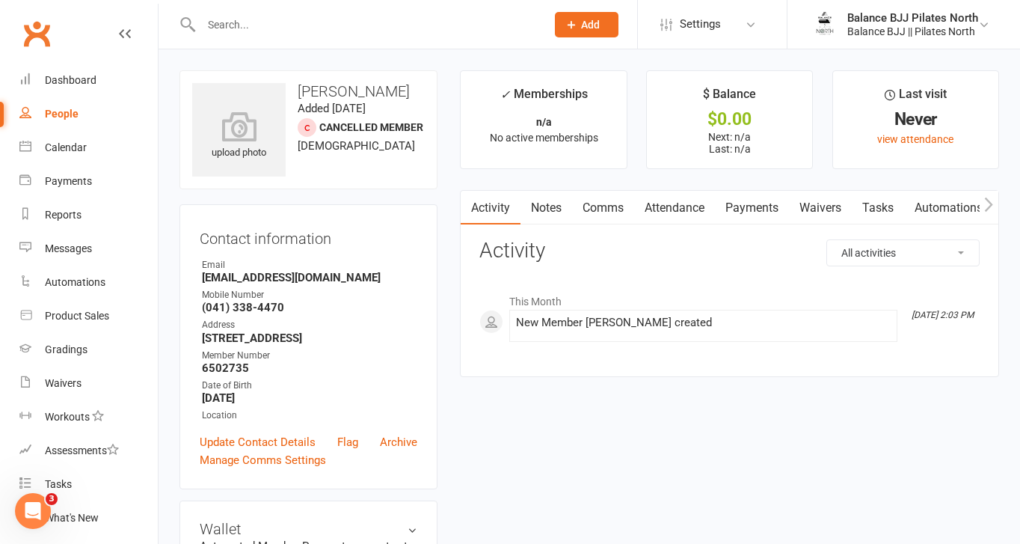
scroll to position [917, 0]
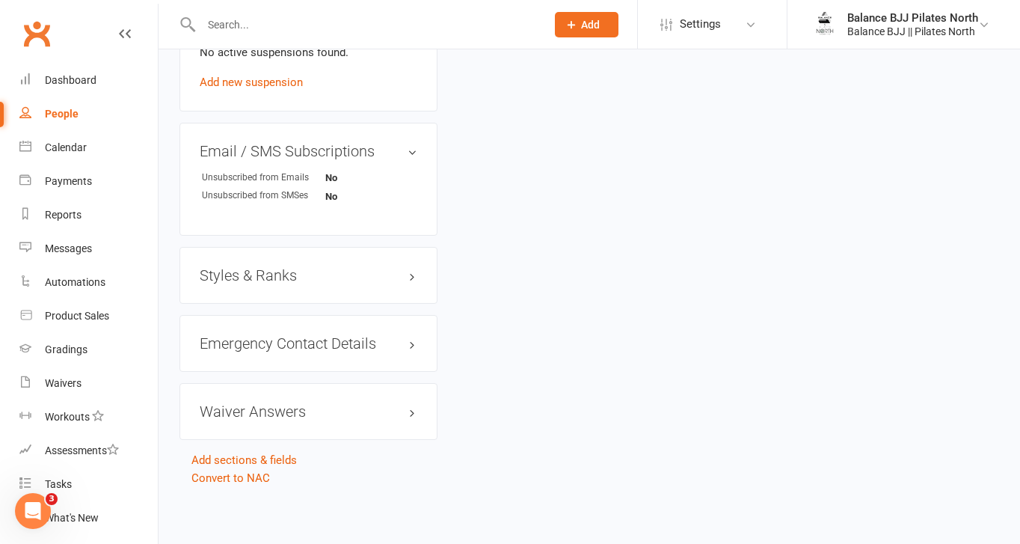
click at [268, 273] on h3 "Styles & Ranks" at bounding box center [309, 275] width 218 height 16
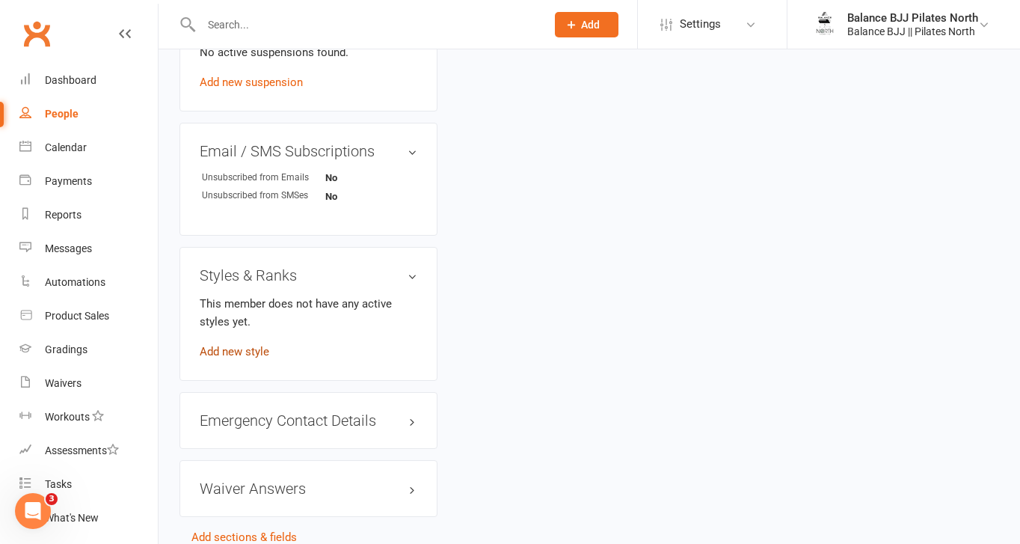
click at [223, 347] on link "Add new style" at bounding box center [235, 351] width 70 height 13
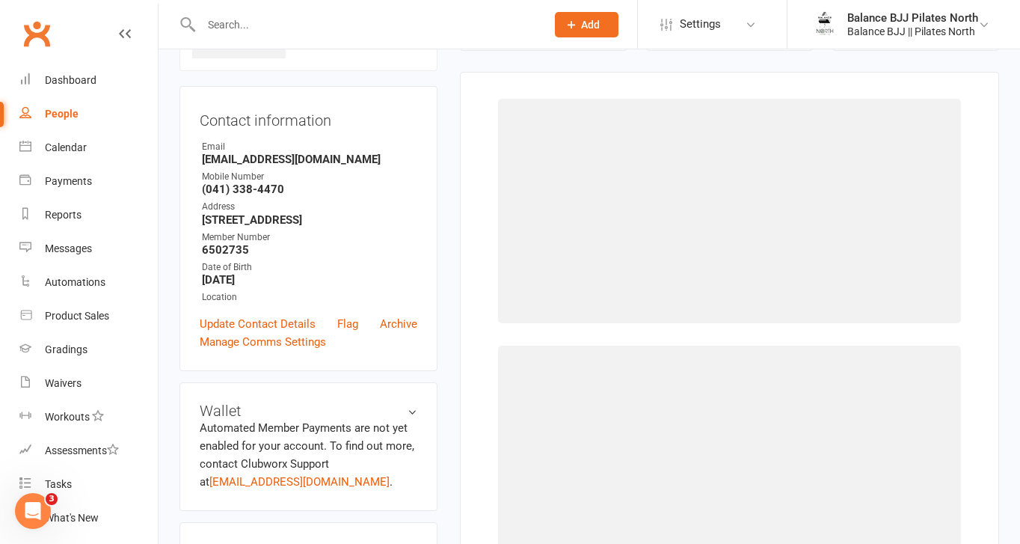
scroll to position [114, 0]
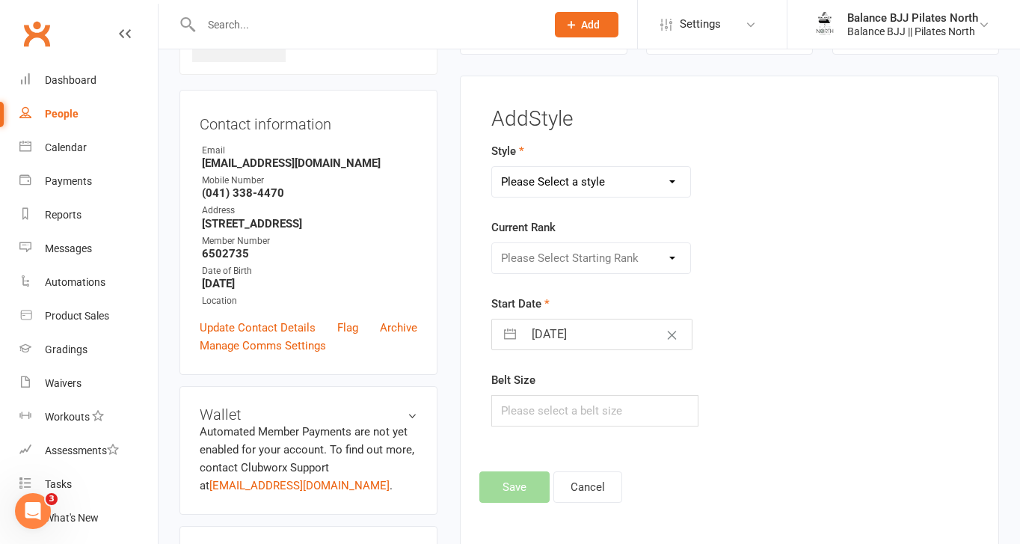
click at [617, 187] on select "Please Select a style Adults BJJ Kids BJJ" at bounding box center [591, 182] width 198 height 30
select select "3742"
click at [492, 167] on select "Please Select a style Adults BJJ Kids BJJ" at bounding box center [591, 182] width 198 height 30
click at [556, 260] on select "Please Select Starting Rank White Belt White Belt - 1 Stripe White Belt - 2 Str…" at bounding box center [591, 258] width 198 height 30
select select "44737"
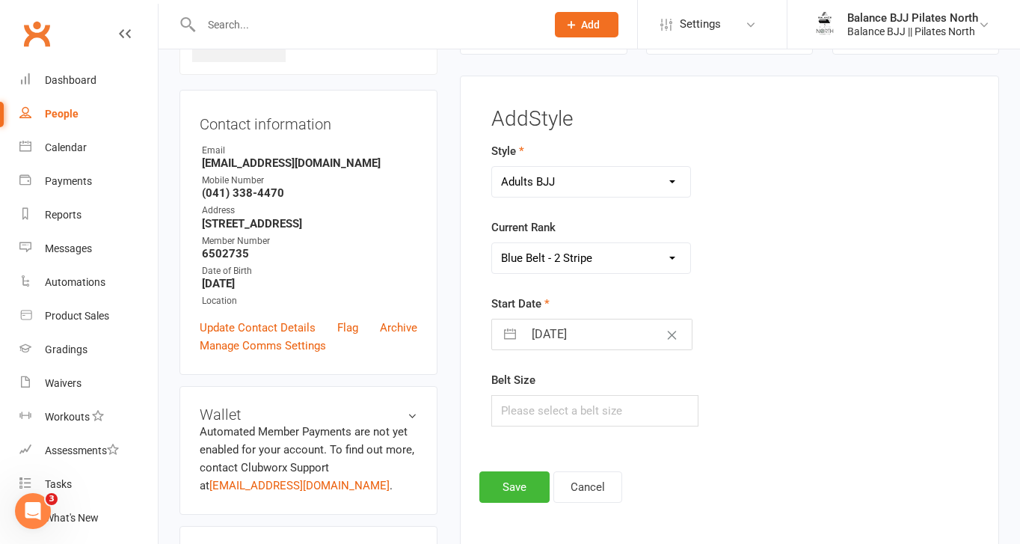
click at [492, 243] on select "Please Select Starting Rank White Belt White Belt - 1 Stripe White Belt - 2 Str…" at bounding box center [591, 258] width 198 height 30
click at [501, 484] on button "Save" at bounding box center [515, 486] width 70 height 31
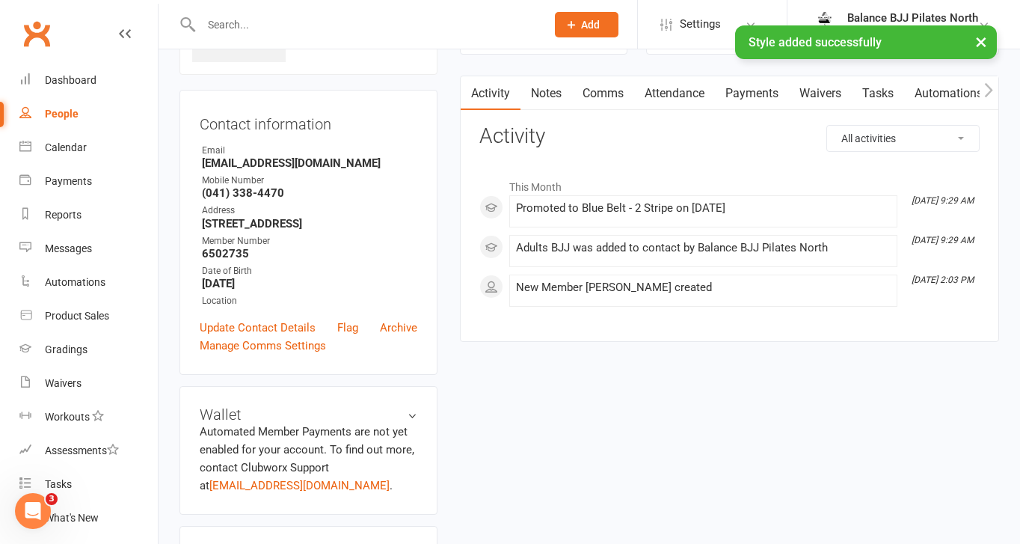
click at [272, 25] on div "× Style added successfully" at bounding box center [500, 25] width 1001 height 0
click at [257, 24] on input "text" at bounding box center [366, 24] width 339 height 21
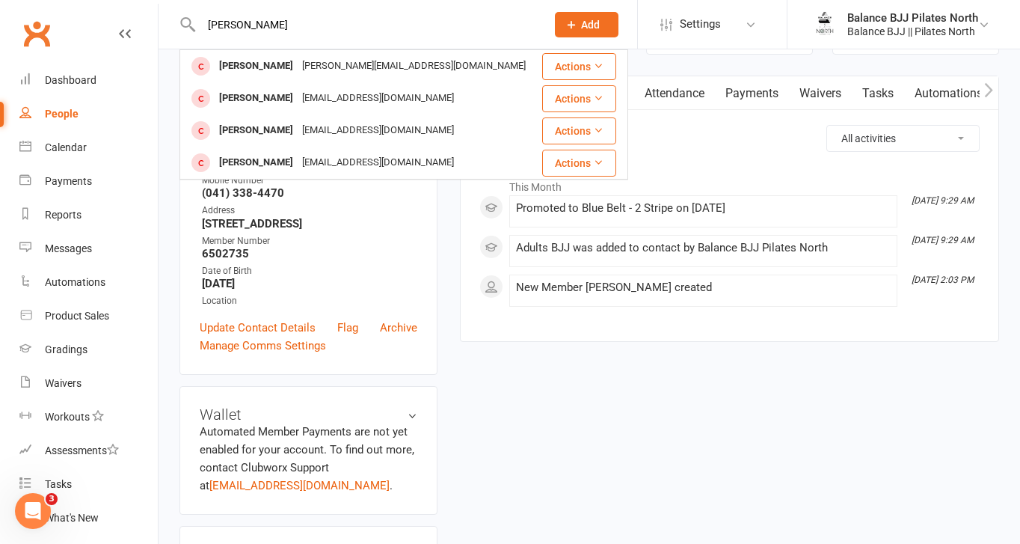
drag, startPoint x: 240, startPoint y: 20, endPoint x: 162, endPoint y: 26, distance: 78.8
click at [162, 26] on react-component "[PERSON_NAME] [PERSON_NAME][EMAIL_ADDRESS][DOMAIN_NAME] Actions [PERSON_NAME] […" at bounding box center [268, 24] width 536 height 49
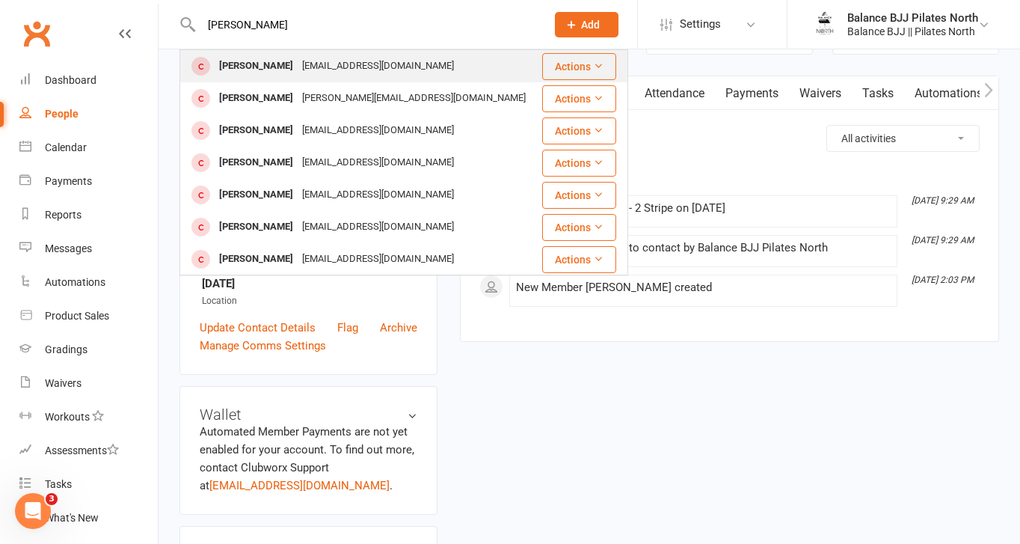
type input "[PERSON_NAME]"
click at [233, 71] on div "[PERSON_NAME]" at bounding box center [256, 66] width 83 height 22
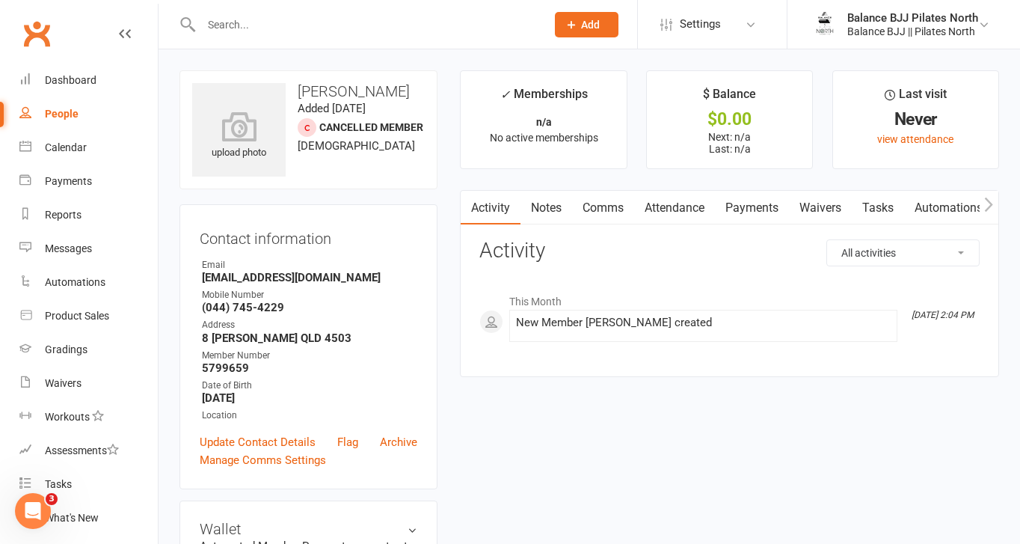
scroll to position [917, 0]
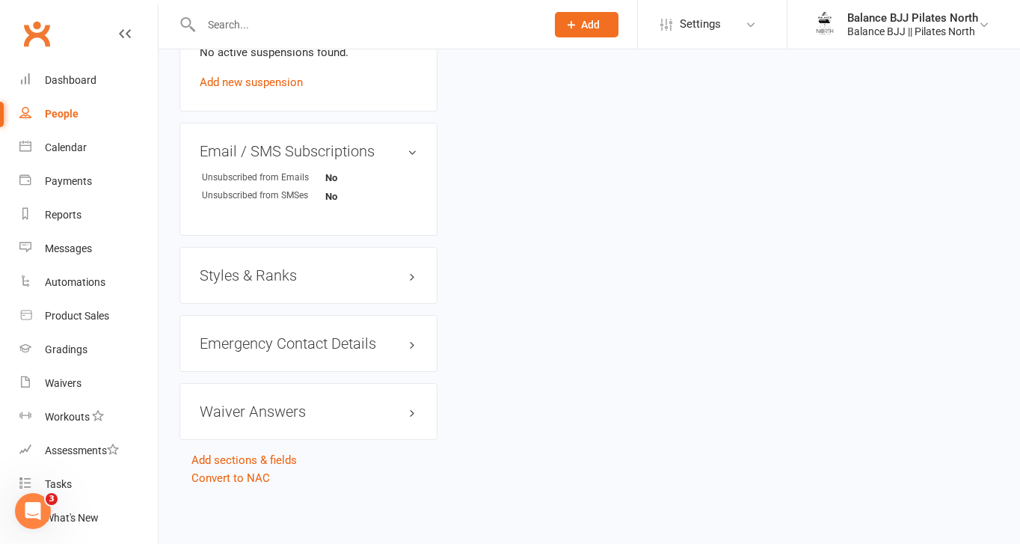
click at [263, 277] on h3 "Styles & Ranks" at bounding box center [309, 275] width 218 height 16
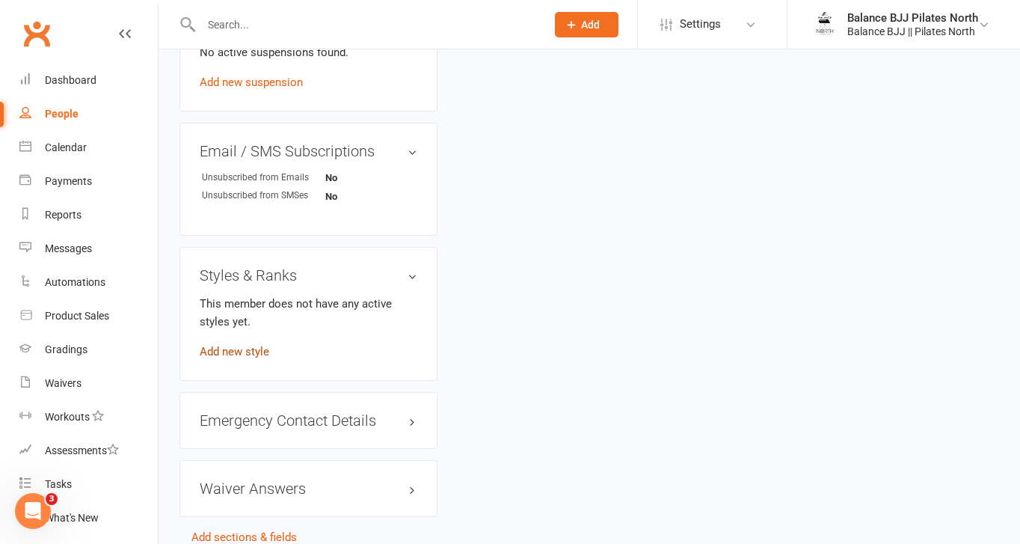
click at [233, 348] on link "Add new style" at bounding box center [235, 351] width 70 height 13
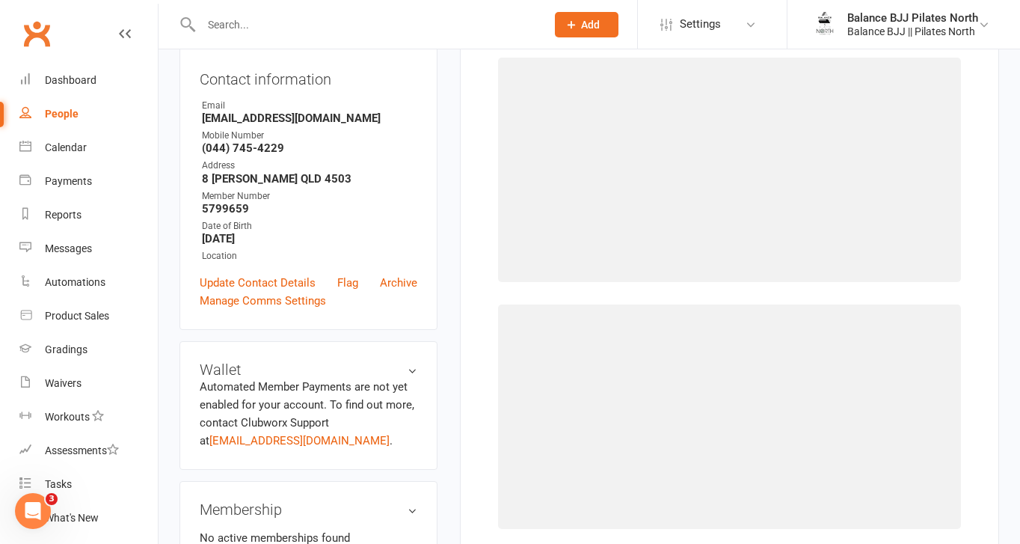
scroll to position [114, 0]
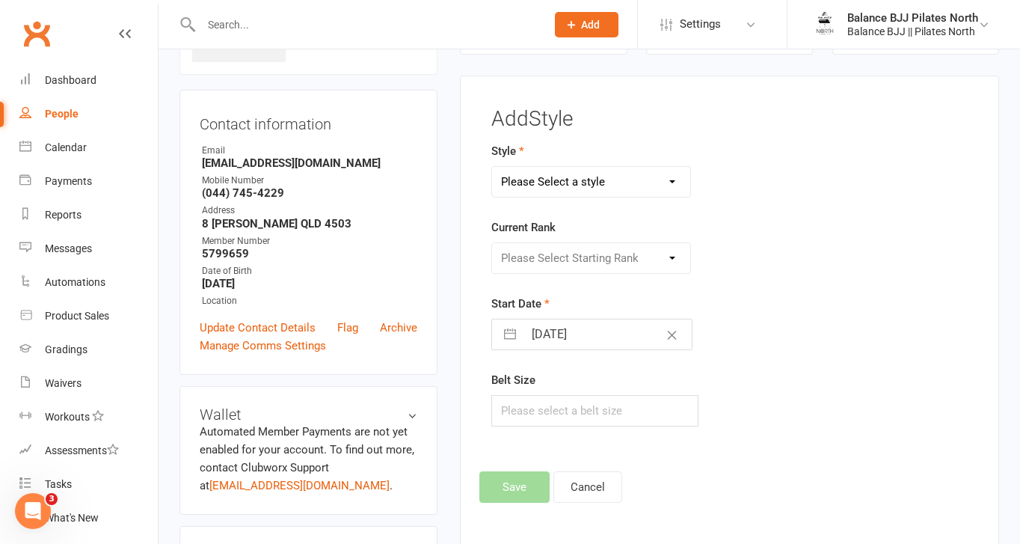
click at [590, 168] on select "Please Select a style Adults BJJ Kids BJJ" at bounding box center [591, 182] width 198 height 30
select select "3742"
click at [492, 167] on select "Please Select a style Adults BJJ Kids BJJ" at bounding box center [591, 182] width 198 height 30
click at [569, 253] on select "Please Select Starting Rank White Belt White Belt - 1 Stripe White Belt - 2 Str…" at bounding box center [591, 258] width 198 height 30
select select "44730"
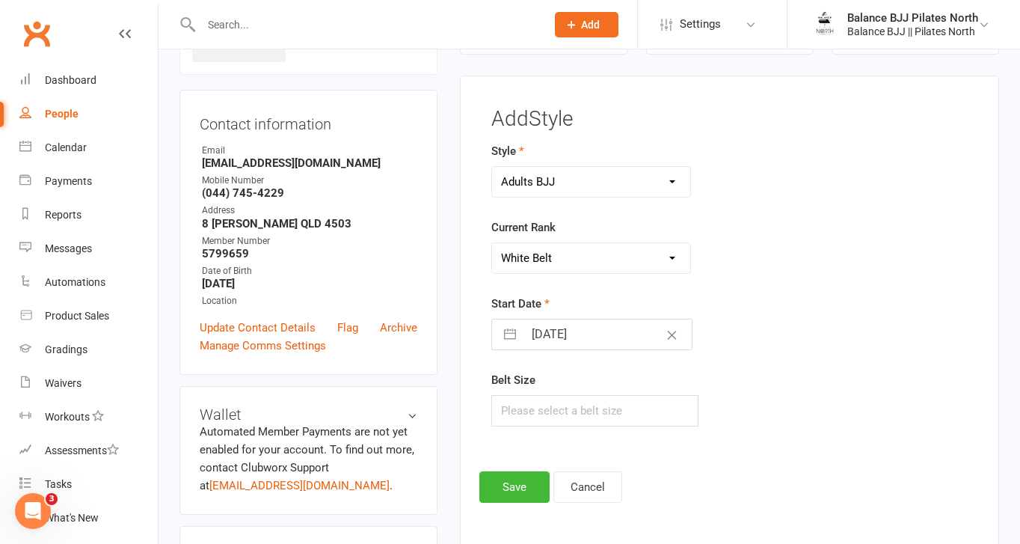
click at [492, 243] on select "Please Select Starting Rank White Belt White Belt - 1 Stripe White Belt - 2 Str…" at bounding box center [591, 258] width 198 height 30
click at [528, 488] on button "Save" at bounding box center [515, 486] width 70 height 31
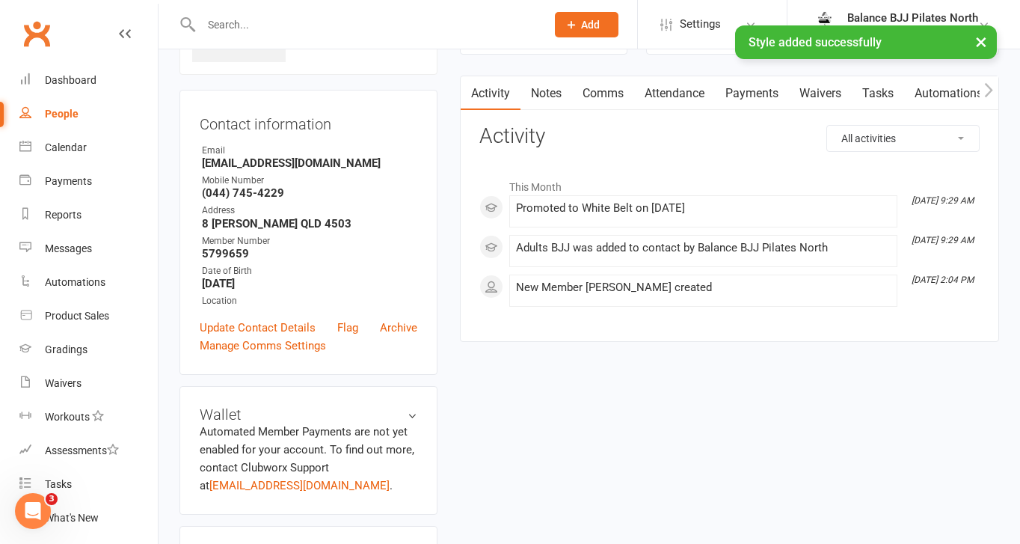
click at [329, 23] on input "text" at bounding box center [366, 24] width 339 height 21
type input "dami"
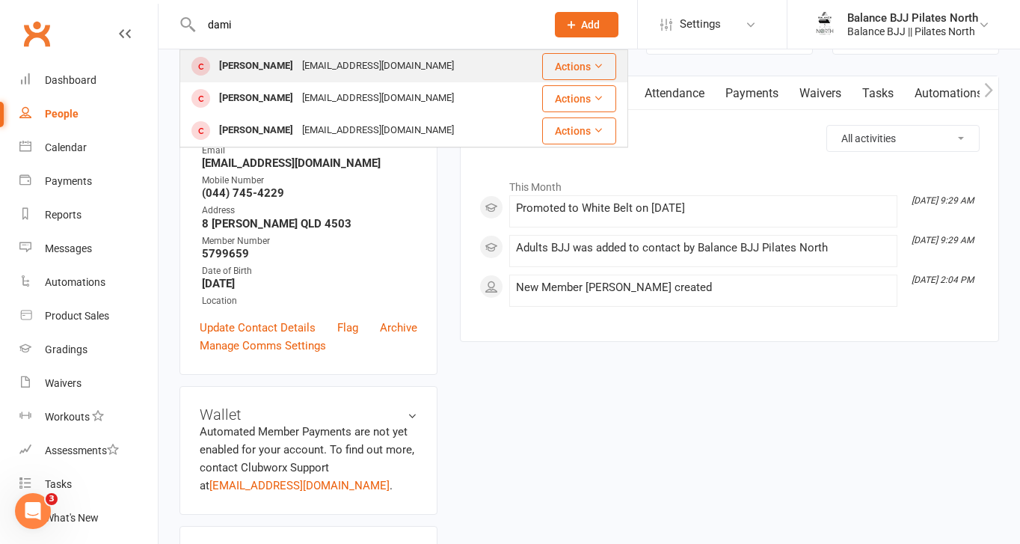
click at [328, 70] on div "[EMAIL_ADDRESS][DOMAIN_NAME]" at bounding box center [378, 66] width 161 height 22
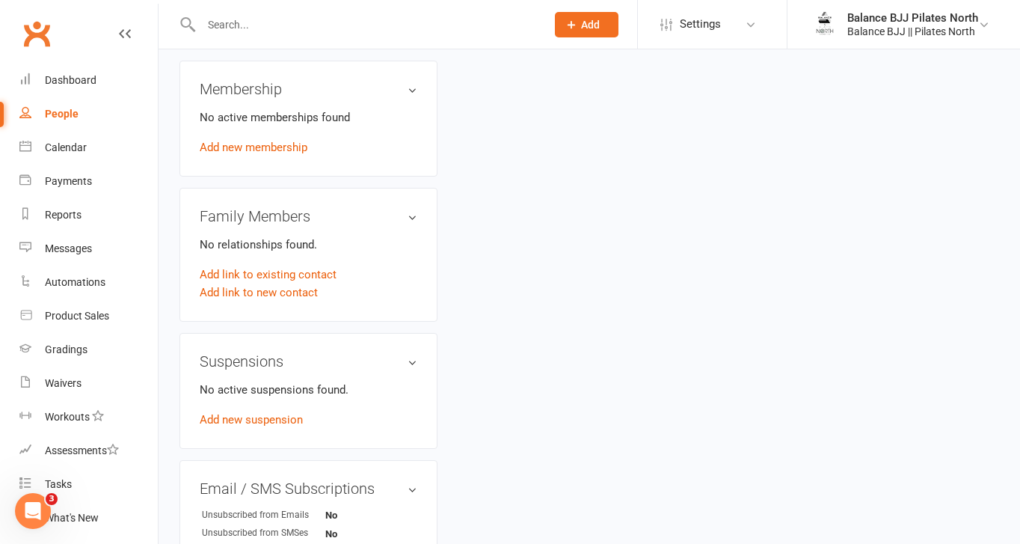
scroll to position [917, 0]
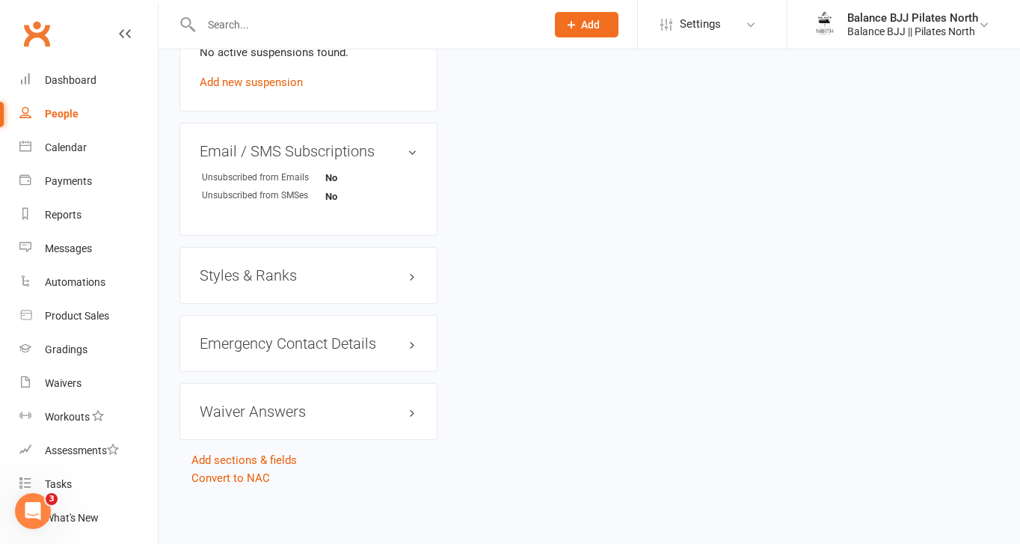
click at [254, 273] on h3 "Styles & Ranks" at bounding box center [309, 275] width 218 height 16
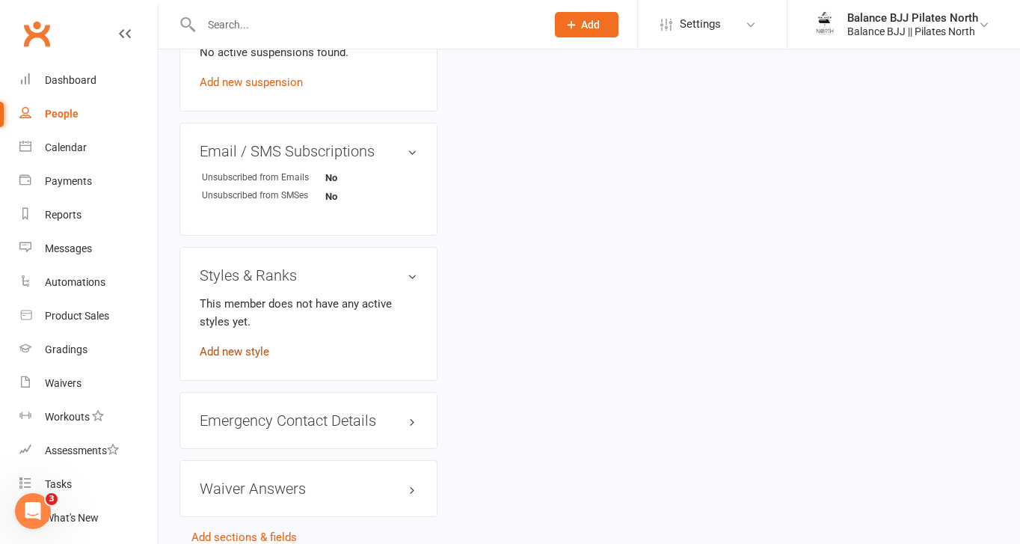
click at [243, 353] on link "Add new style" at bounding box center [235, 351] width 70 height 13
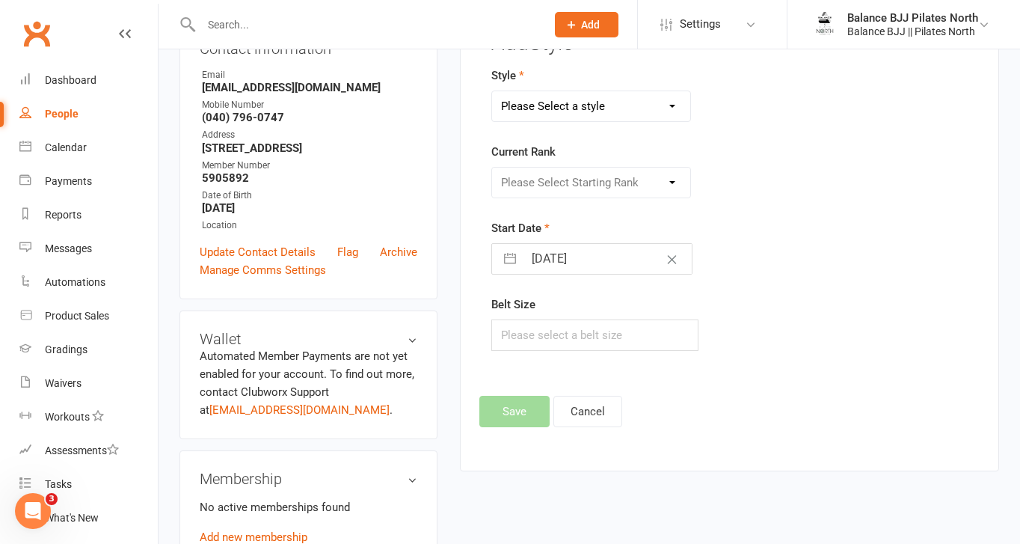
scroll to position [114, 0]
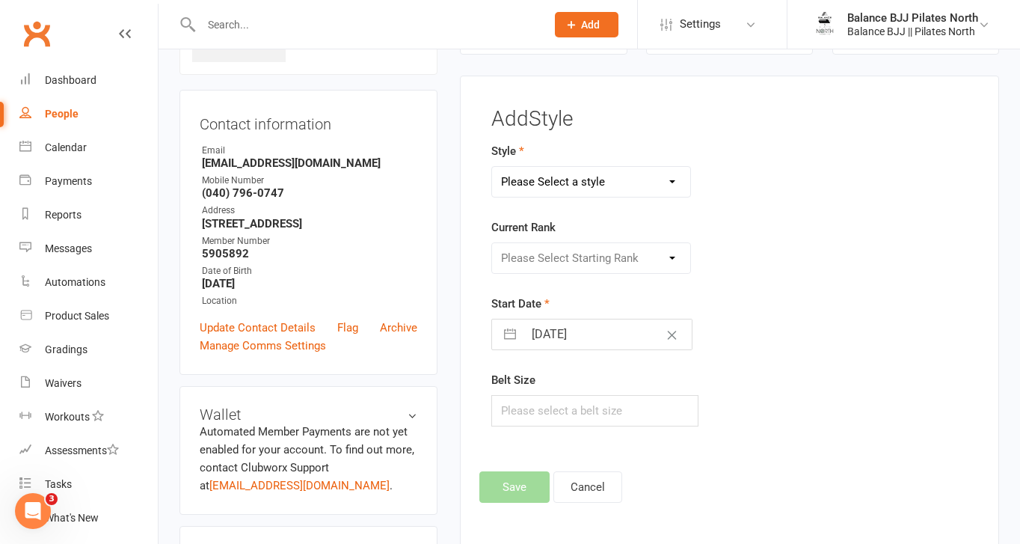
click at [599, 188] on select "Please Select a style Adults BJJ Kids BJJ" at bounding box center [591, 182] width 198 height 30
select select "3742"
click at [492, 167] on select "Please Select a style Adults BJJ Kids BJJ" at bounding box center [591, 182] width 198 height 30
click at [567, 258] on select "Please Select Starting Rank White Belt White Belt - 1 Stripe White Belt - 2 Str…" at bounding box center [591, 258] width 198 height 30
select select "44730"
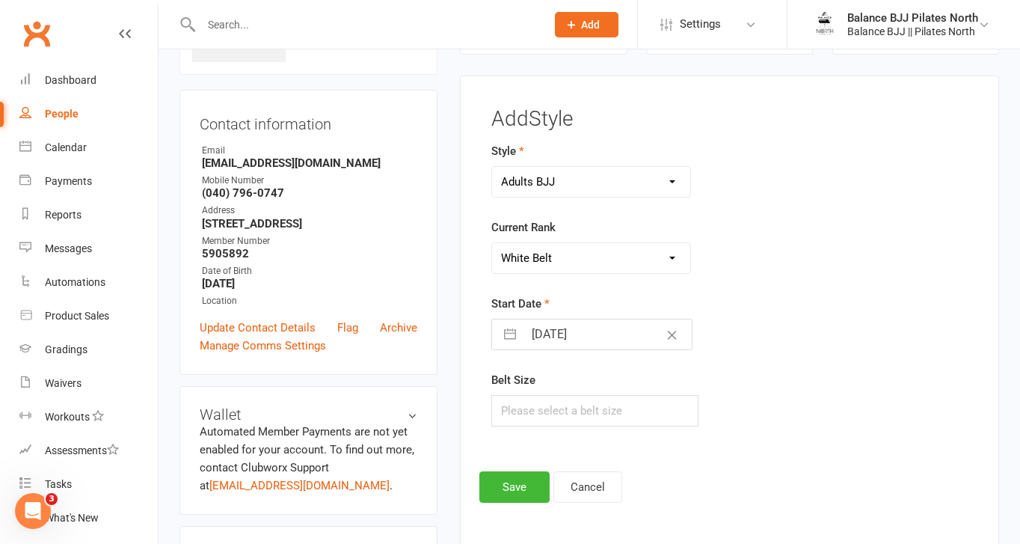
click at [492, 243] on select "Please Select Starting Rank White Belt White Belt - 1 Stripe White Belt - 2 Str…" at bounding box center [591, 258] width 198 height 30
click at [533, 474] on button "Save" at bounding box center [515, 486] width 70 height 31
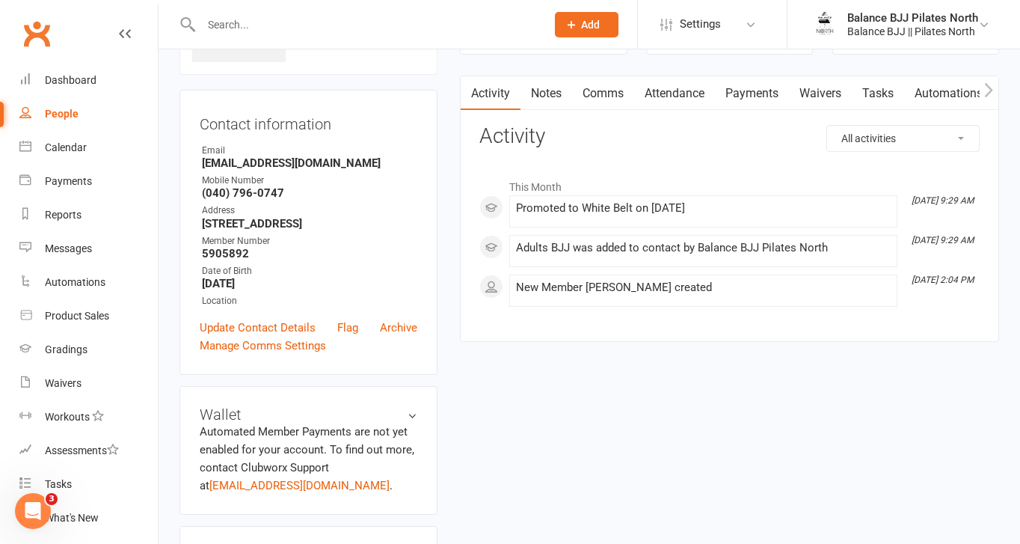
click at [390, 25] on input "text" at bounding box center [366, 24] width 339 height 21
type input "noah"
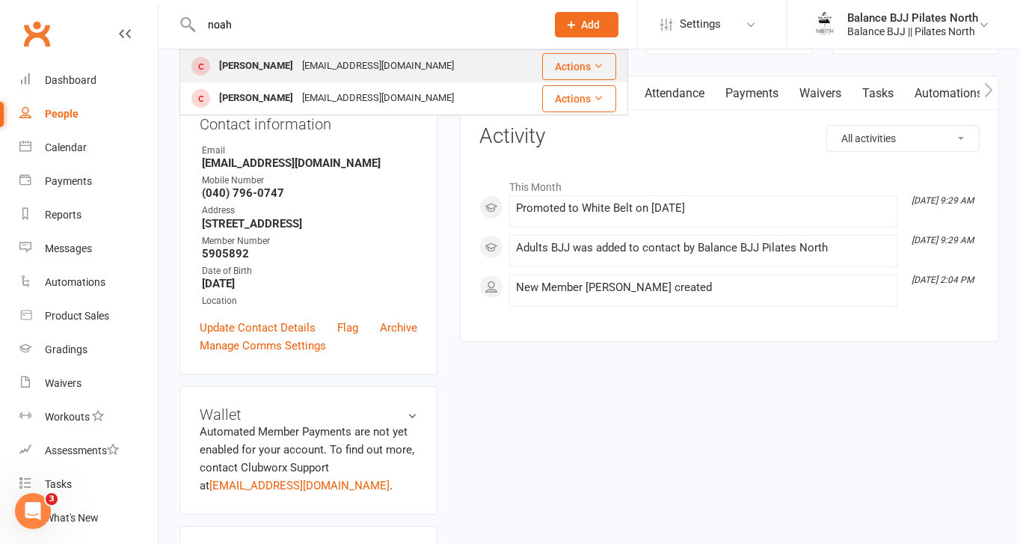
click at [364, 72] on div "[EMAIL_ADDRESS][DOMAIN_NAME]" at bounding box center [378, 66] width 161 height 22
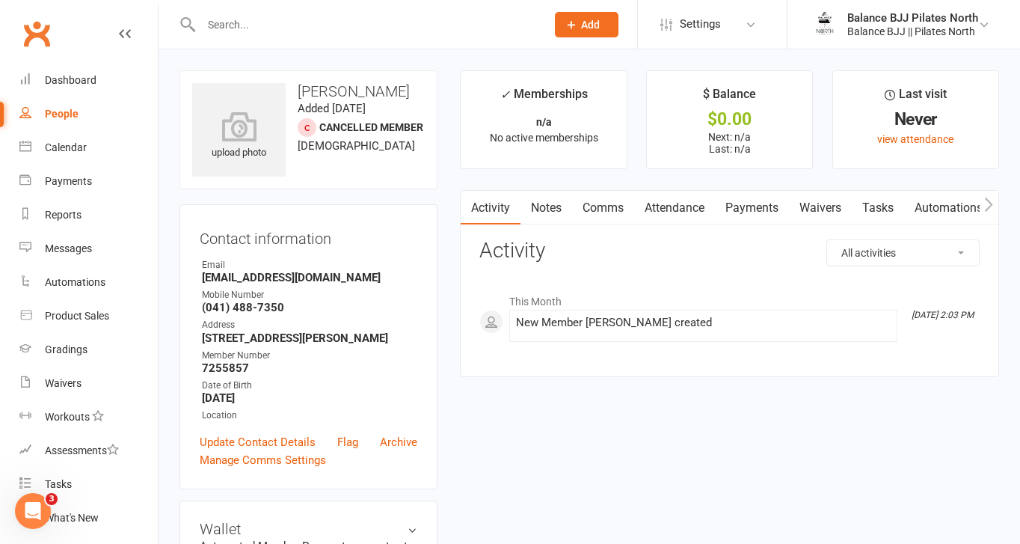
scroll to position [930, 0]
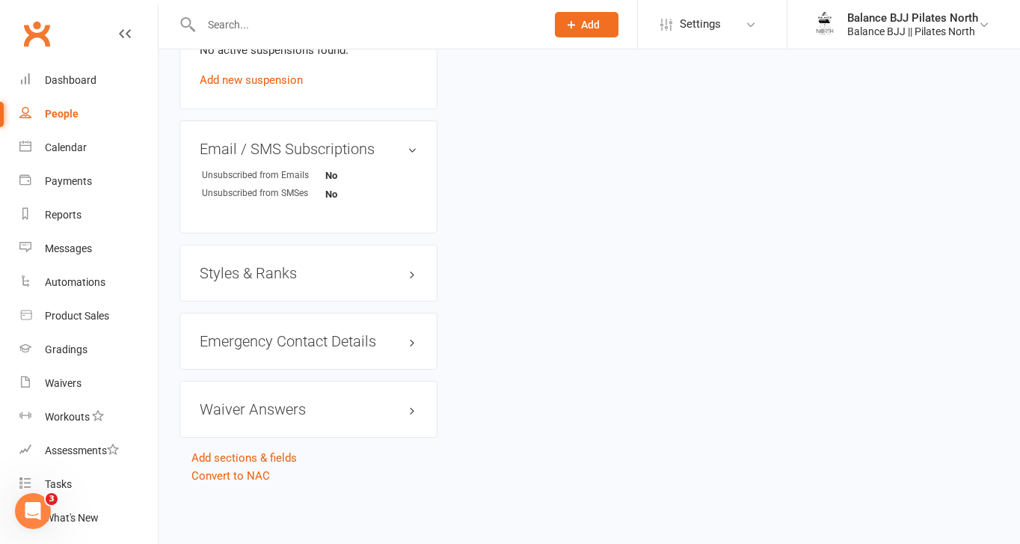
click at [252, 272] on h3 "Styles & Ranks" at bounding box center [309, 273] width 218 height 16
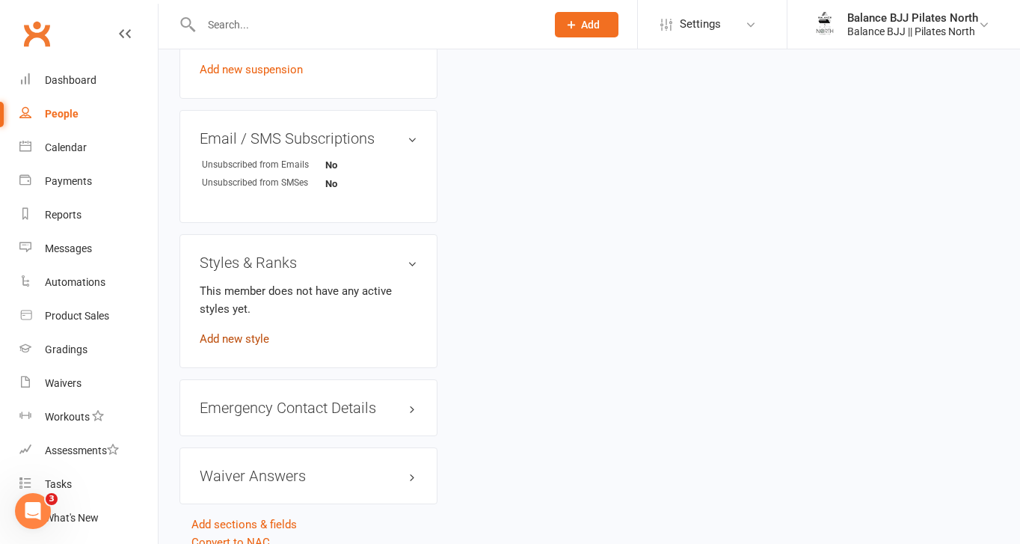
click at [230, 344] on link "Add new style" at bounding box center [235, 338] width 70 height 13
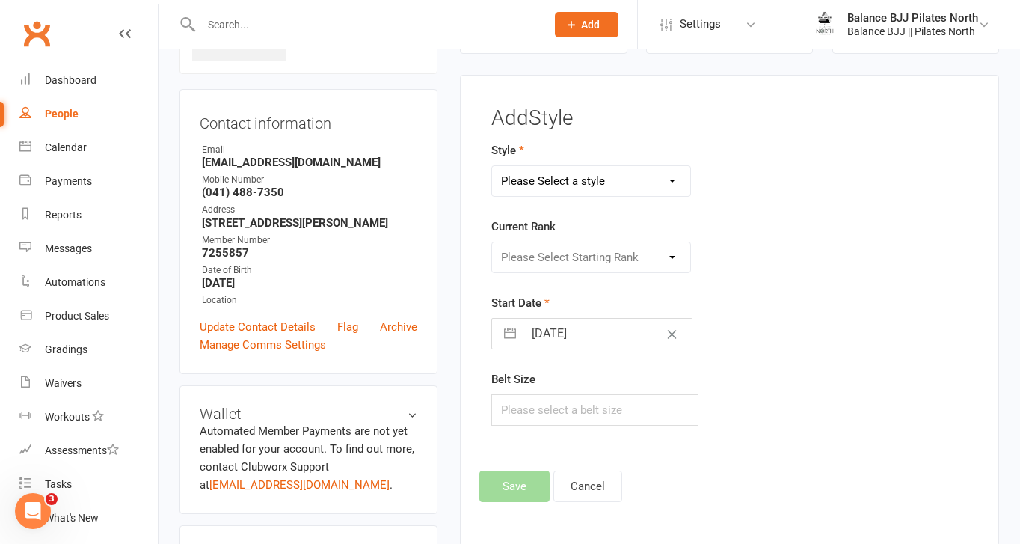
scroll to position [114, 0]
click at [622, 186] on select "Please Select a style Adults BJJ Kids BJJ" at bounding box center [591, 182] width 198 height 30
select select "3743"
click at [492, 167] on select "Please Select a style Adults BJJ Kids BJJ" at bounding box center [591, 182] width 198 height 30
click at [591, 261] on select "Please Select Starting Rank White Belt White Belt - 1 Stripe White Belt - 2 Str…" at bounding box center [591, 258] width 198 height 30
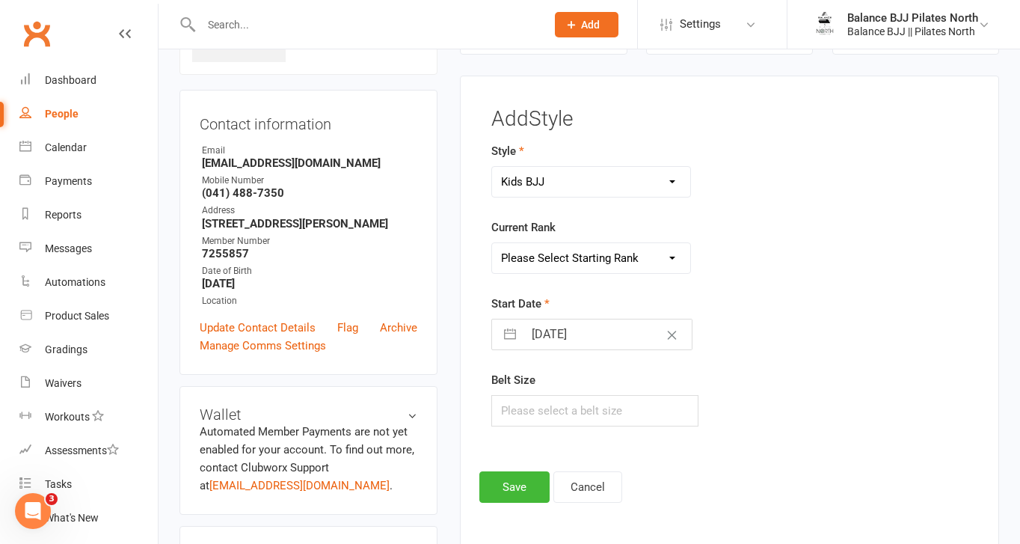
select select "44753"
click at [492, 243] on select "Please Select Starting Rank White Belt White Belt - 1 Stripe White Belt - 2 Str…" at bounding box center [591, 258] width 198 height 30
click at [518, 495] on button "Save" at bounding box center [515, 486] width 70 height 31
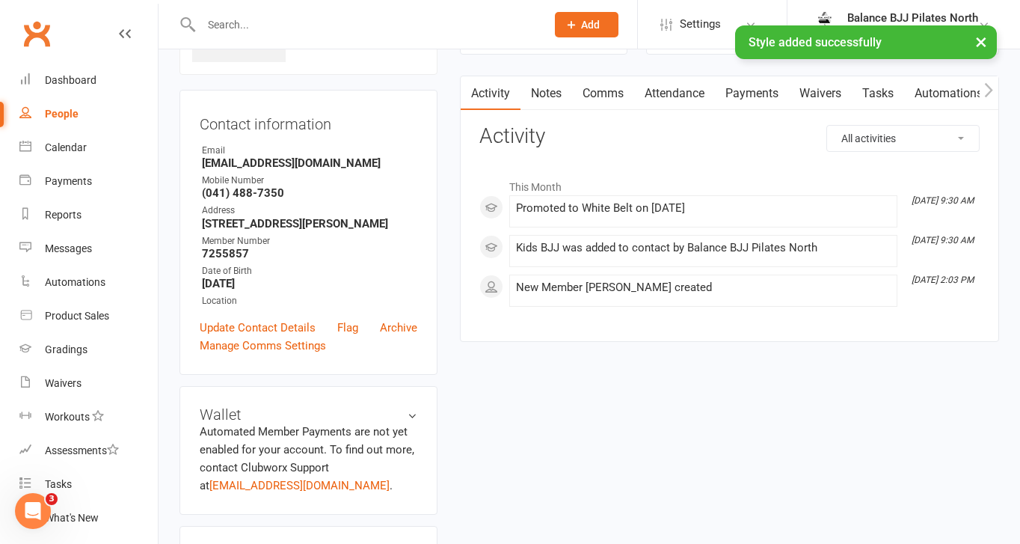
click at [331, 25] on div "× Style added successfully" at bounding box center [500, 25] width 1001 height 0
click at [311, 21] on input "text" at bounding box center [366, 24] width 339 height 21
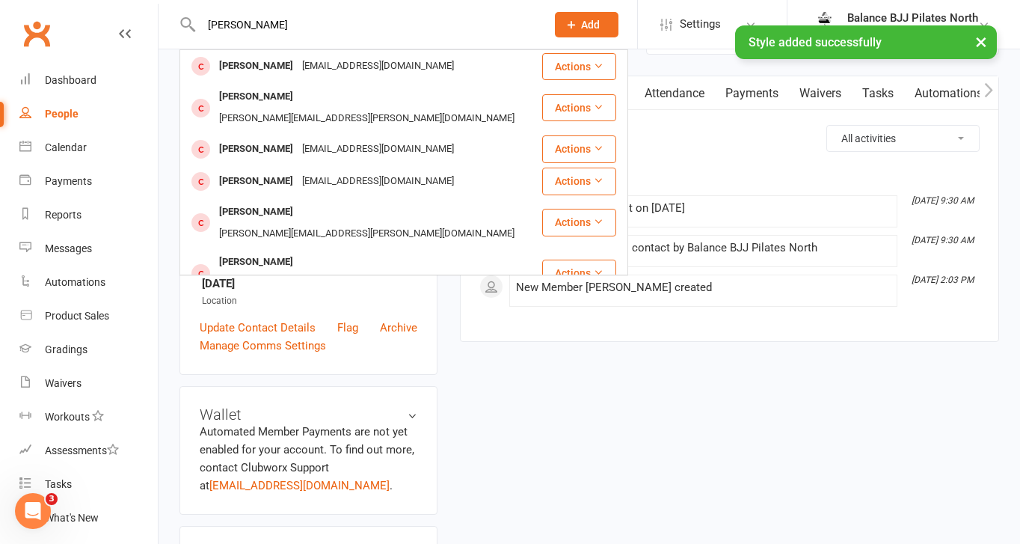
type input "[PERSON_NAME]"
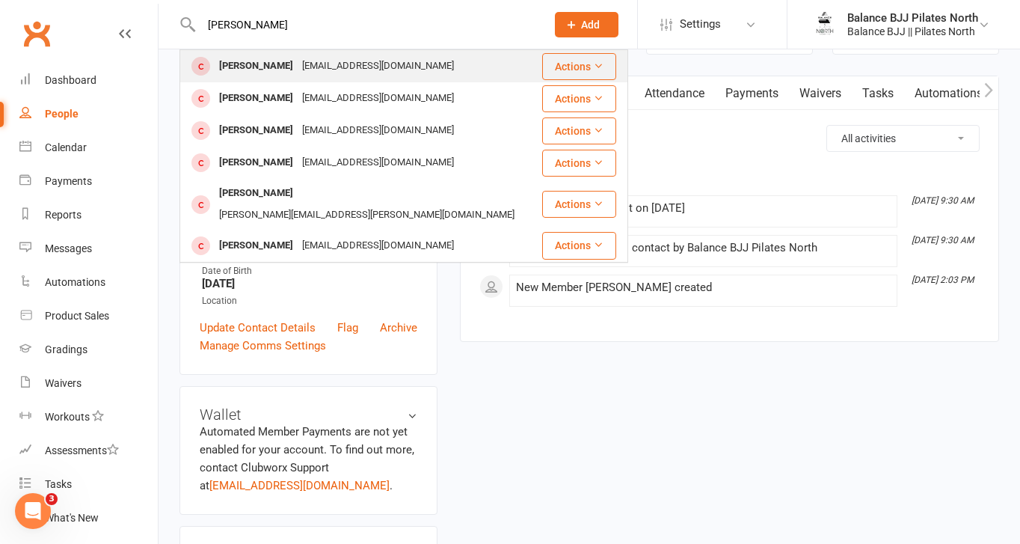
click at [298, 73] on div "[EMAIL_ADDRESS][DOMAIN_NAME]" at bounding box center [378, 66] width 161 height 22
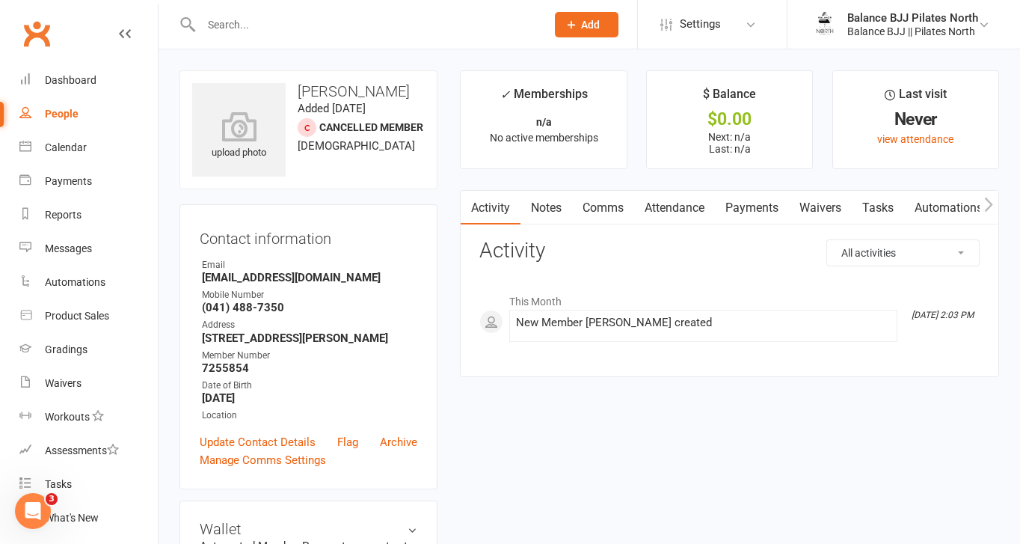
scroll to position [930, 0]
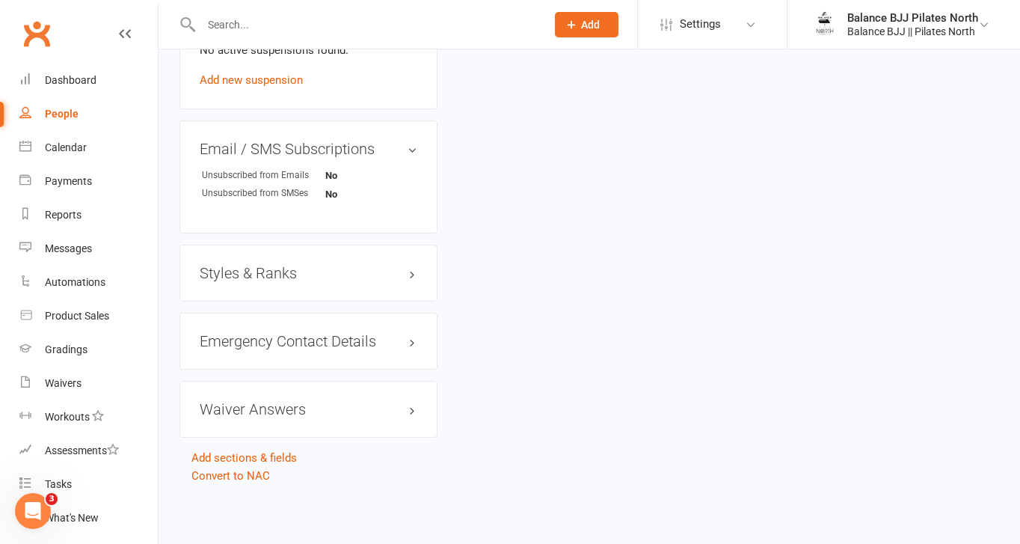
click at [272, 266] on h3 "Styles & Ranks" at bounding box center [309, 273] width 218 height 16
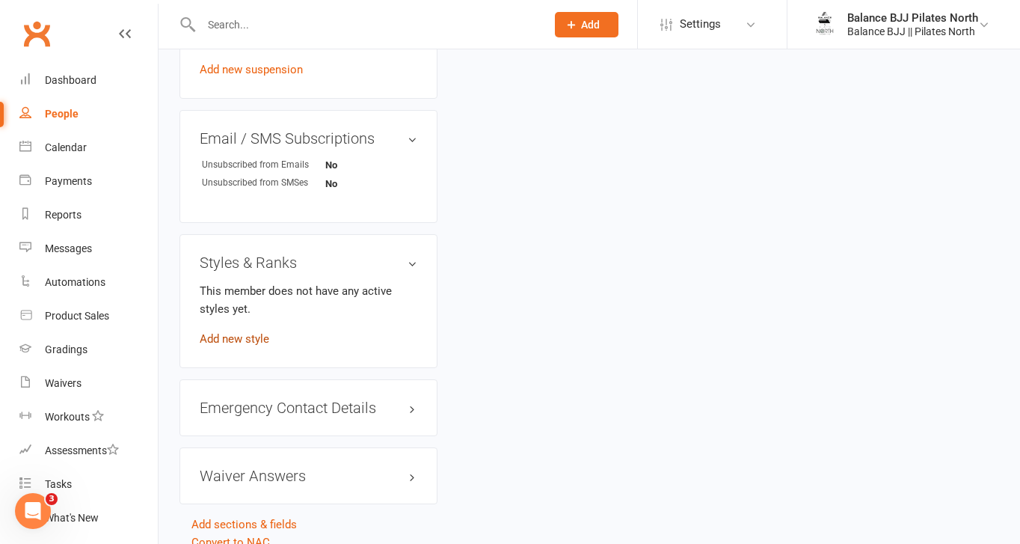
click at [235, 345] on link "Add new style" at bounding box center [235, 338] width 70 height 13
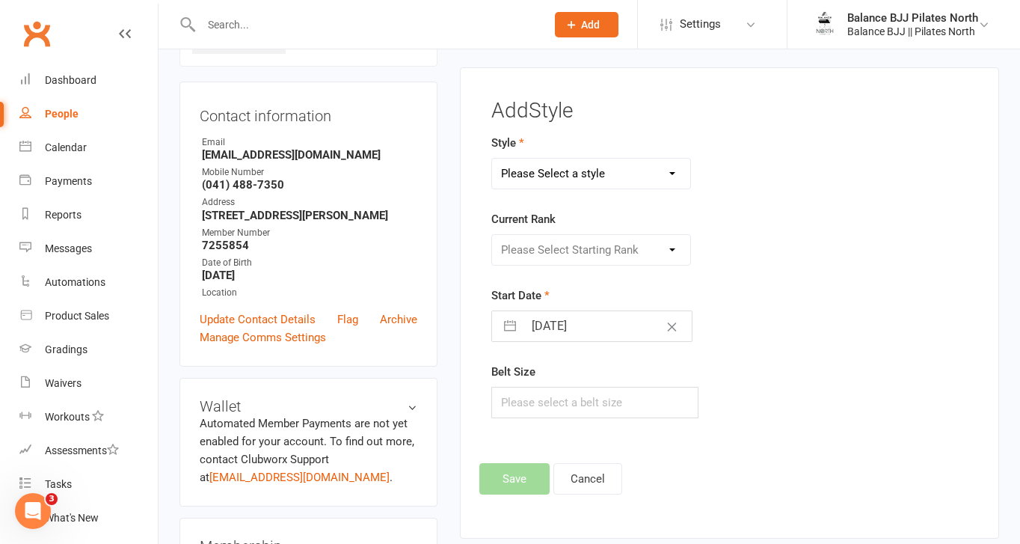
scroll to position [114, 0]
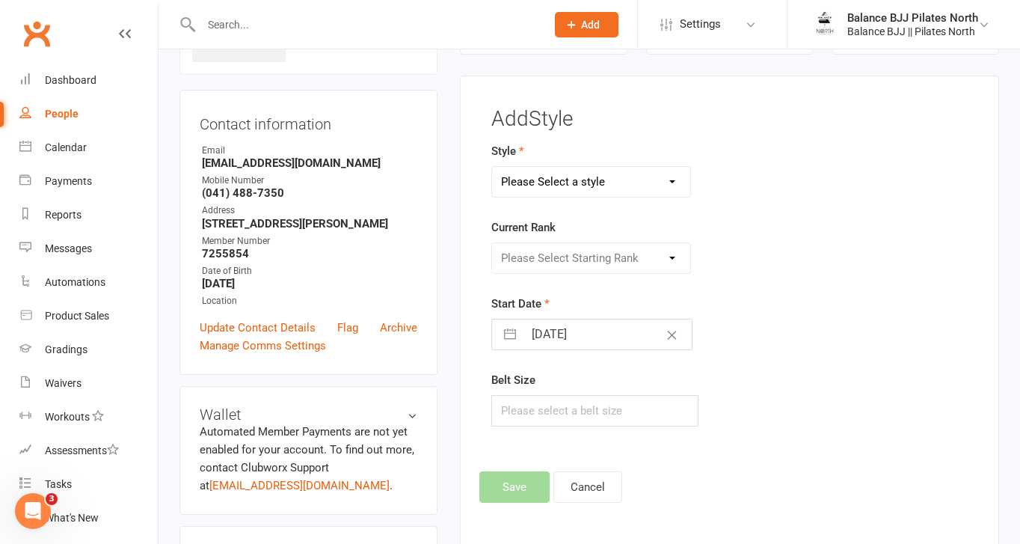
click at [578, 179] on select "Please Select a style Adults BJJ Kids BJJ" at bounding box center [591, 182] width 198 height 30
select select "3743"
click at [492, 167] on select "Please Select a style Adults BJJ Kids BJJ" at bounding box center [591, 182] width 198 height 30
click at [545, 254] on select "Please Select Starting Rank White Belt White Belt - 1 Stripe White Belt - 2 Str…" at bounding box center [591, 258] width 198 height 30
select select "44753"
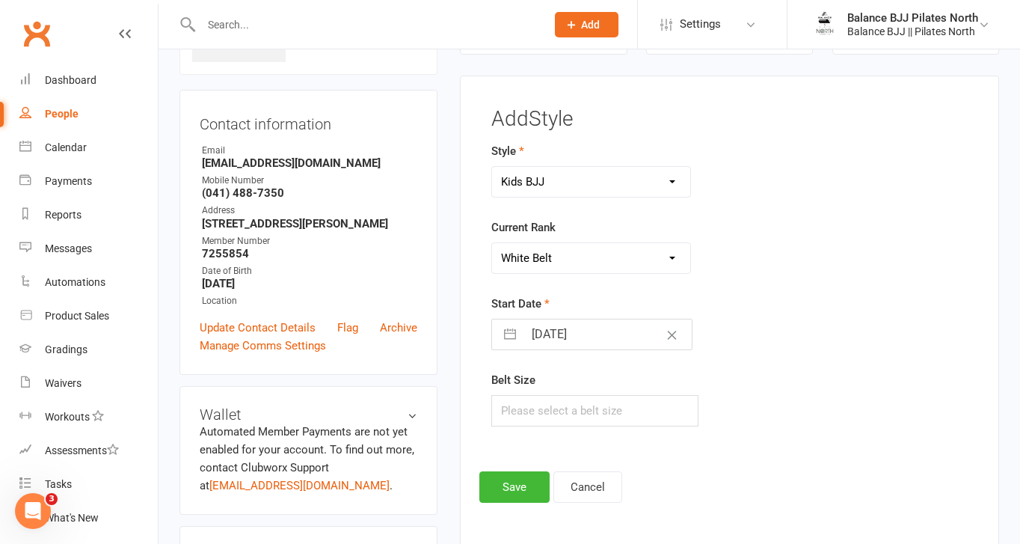
click at [492, 243] on select "Please Select Starting Rank White Belt White Belt - 1 Stripe White Belt - 2 Str…" at bounding box center [591, 258] width 198 height 30
click at [510, 486] on button "Save" at bounding box center [515, 486] width 70 height 31
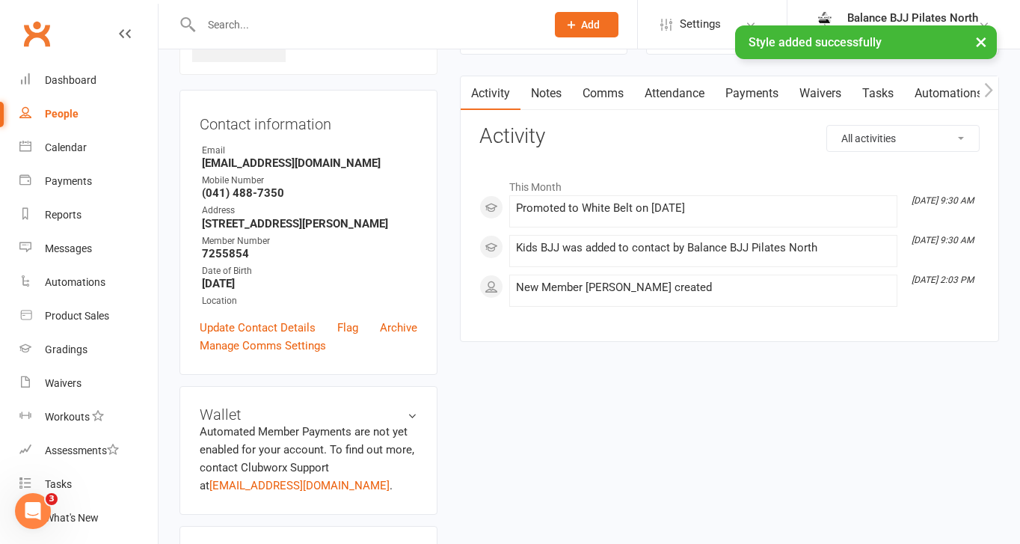
click at [334, 25] on div "× Style added successfully" at bounding box center [500, 25] width 1001 height 0
click at [324, 20] on input "text" at bounding box center [366, 24] width 339 height 21
type input "[PERSON_NAME]"
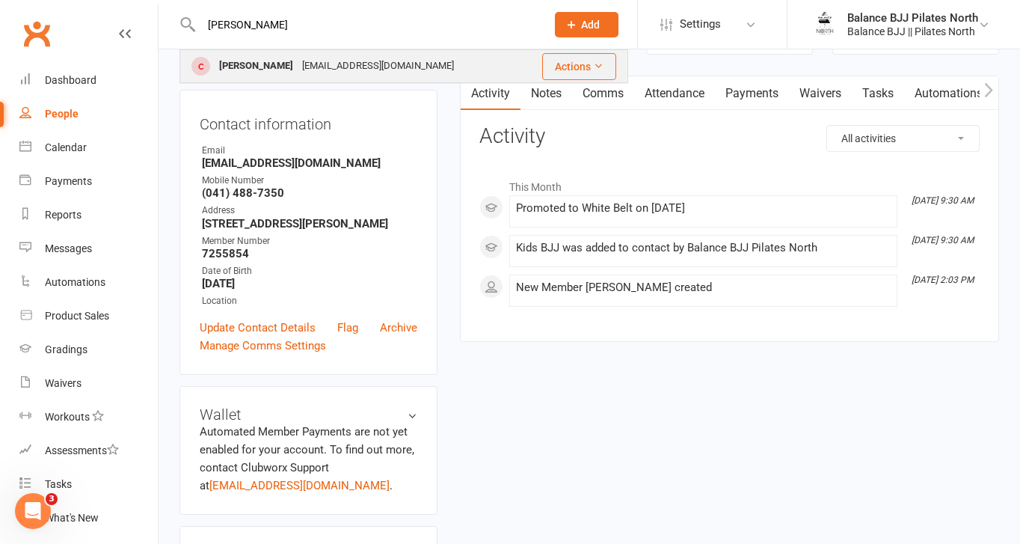
click at [307, 66] on div "[EMAIL_ADDRESS][DOMAIN_NAME]" at bounding box center [378, 66] width 161 height 22
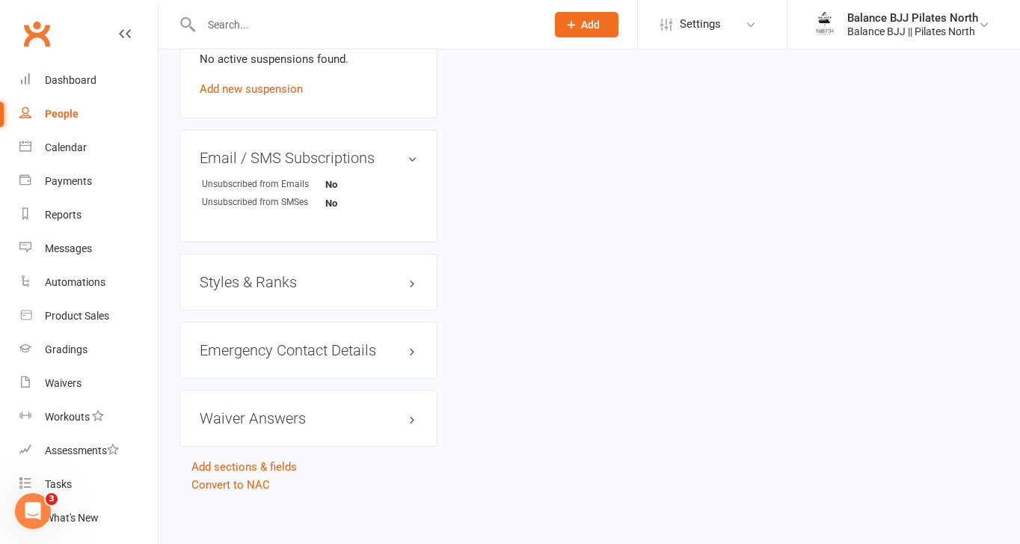
scroll to position [917, 0]
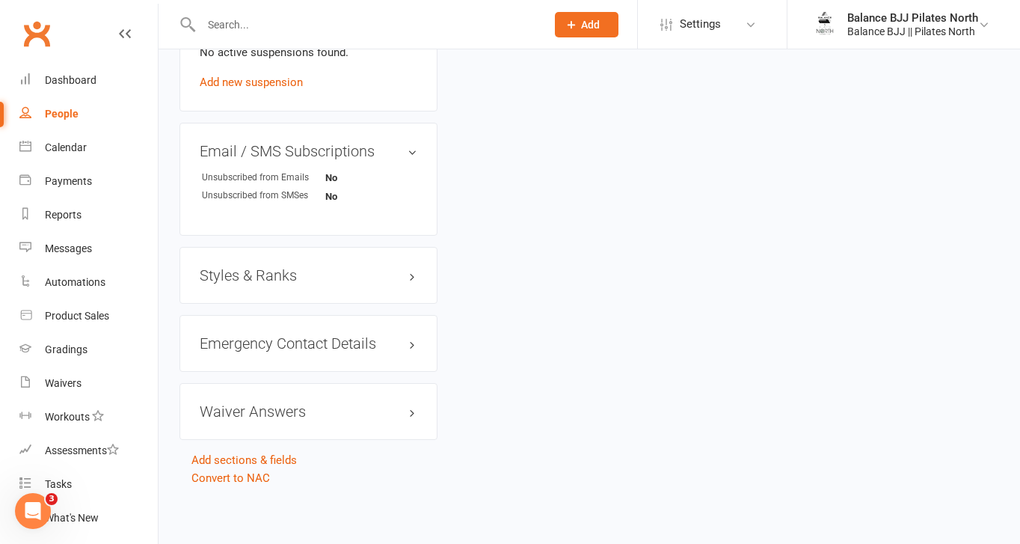
click at [254, 274] on h3 "Styles & Ranks" at bounding box center [309, 275] width 218 height 16
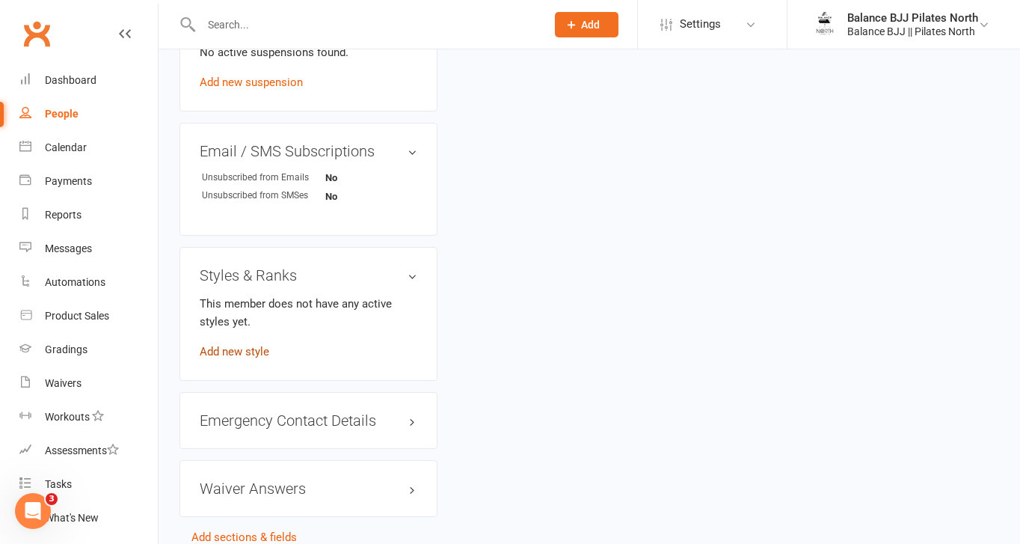
click at [229, 349] on link "Add new style" at bounding box center [235, 351] width 70 height 13
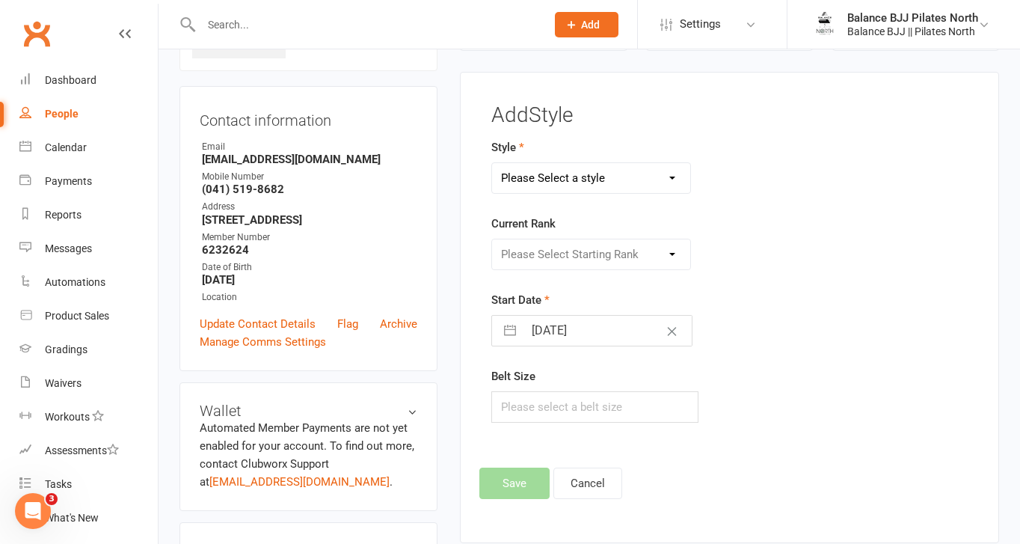
scroll to position [114, 0]
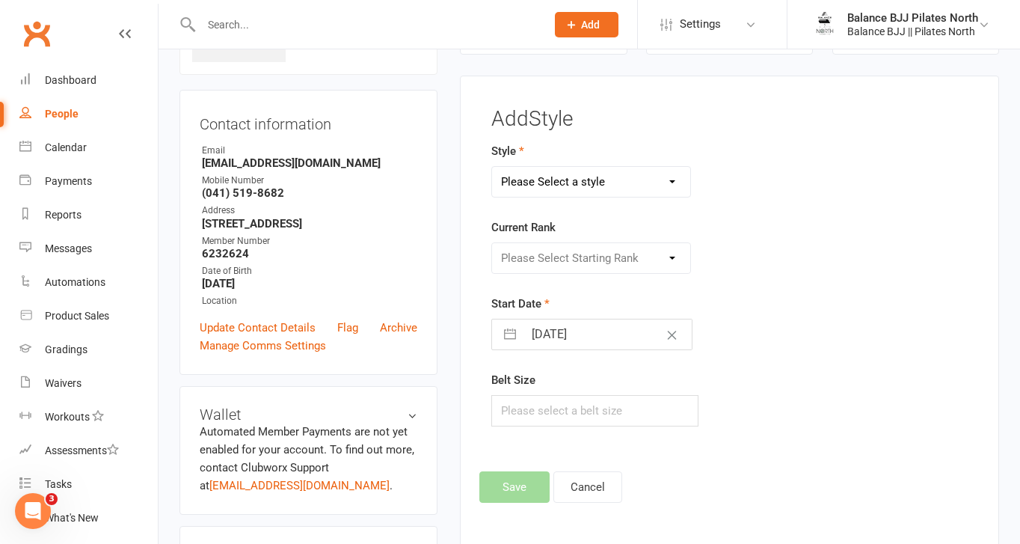
click at [629, 183] on select "Please Select a style Adults BJJ Kids BJJ" at bounding box center [591, 182] width 198 height 30
select select "3743"
click at [492, 167] on select "Please Select a style Adults BJJ Kids BJJ" at bounding box center [591, 182] width 198 height 30
click at [591, 257] on select "Please Select Starting Rank" at bounding box center [591, 258] width 198 height 30
select select "44761"
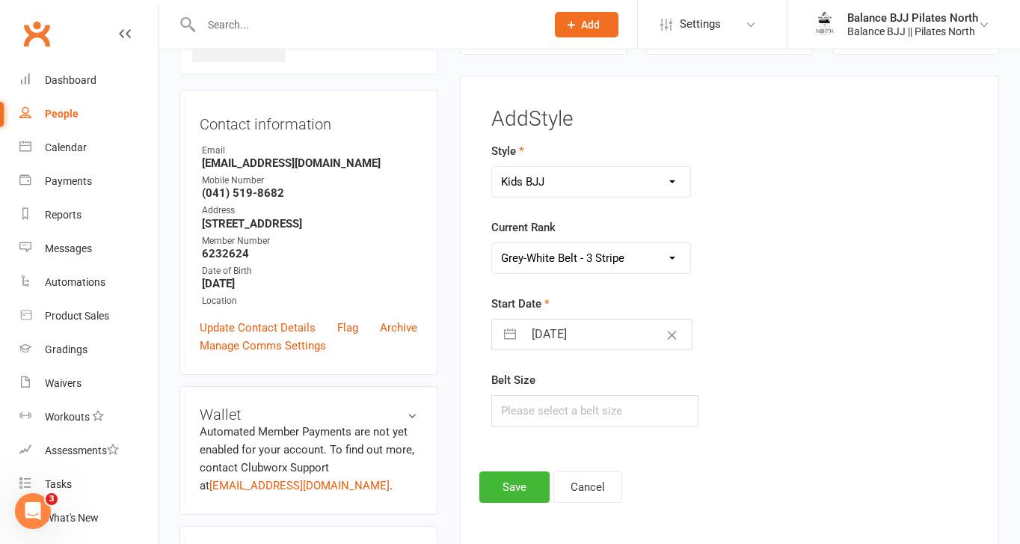
click at [492, 243] on select "Please Select Starting Rank White Belt White Belt - 1 Stripe White Belt - 2 Str…" at bounding box center [591, 258] width 198 height 30
click at [501, 486] on button "Save" at bounding box center [515, 486] width 70 height 31
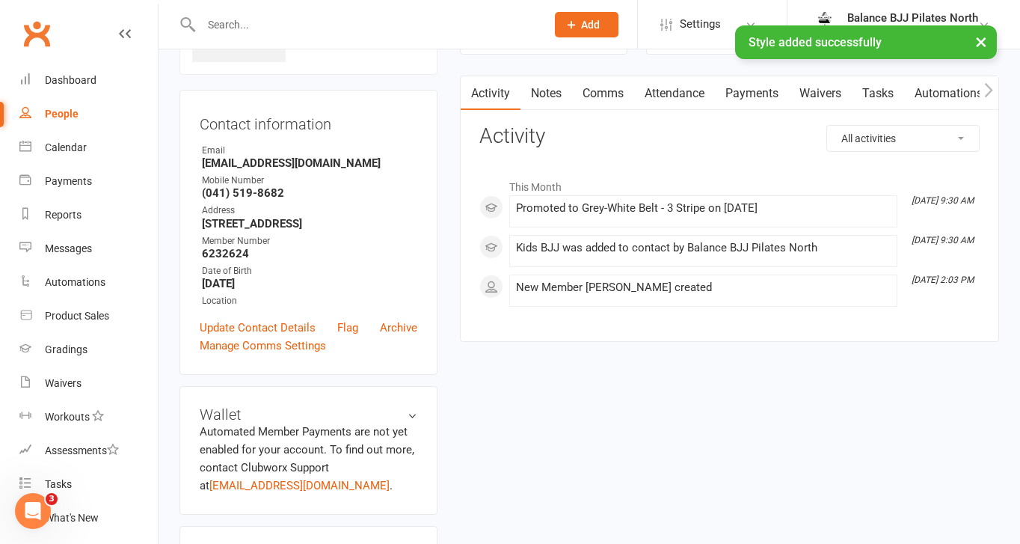
click at [298, 23] on input "text" at bounding box center [366, 24] width 339 height 21
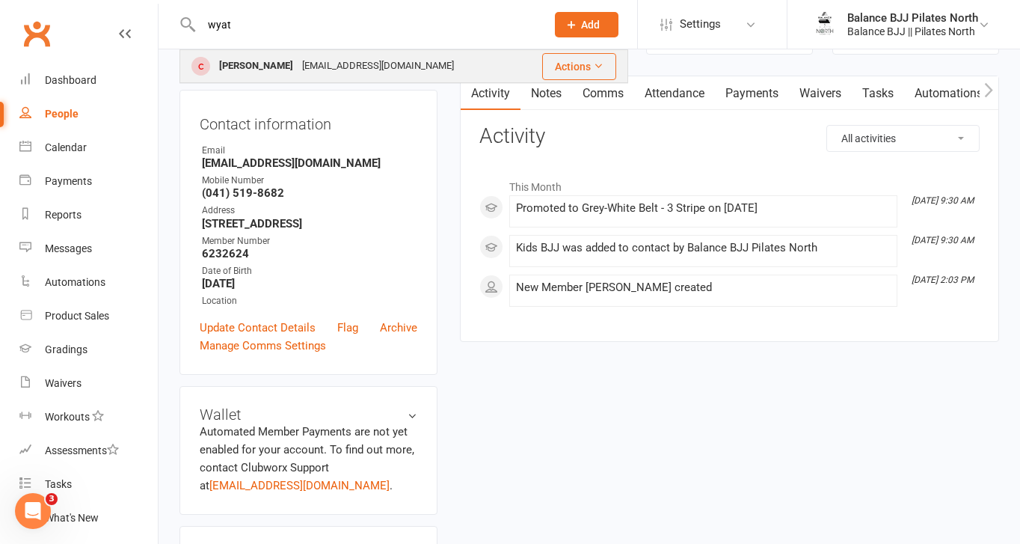
type input "wyat"
click at [309, 61] on div "[EMAIL_ADDRESS][DOMAIN_NAME]" at bounding box center [378, 66] width 161 height 22
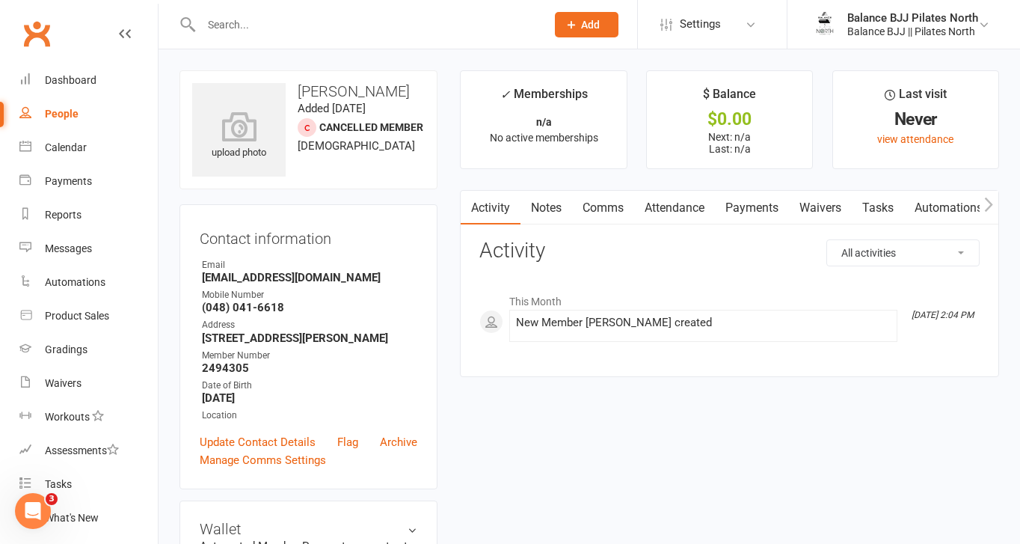
scroll to position [930, 0]
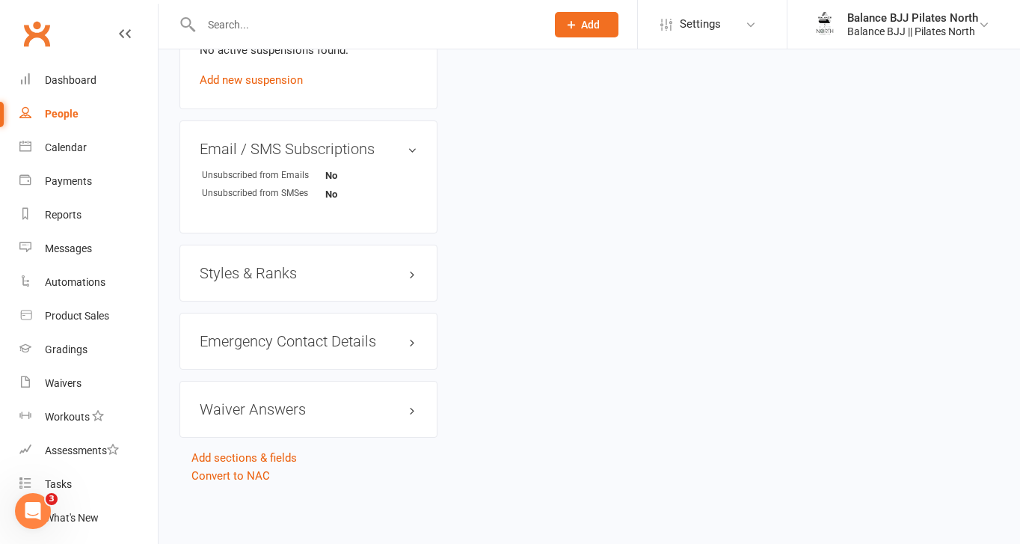
click at [293, 266] on h3 "Styles & Ranks" at bounding box center [309, 273] width 218 height 16
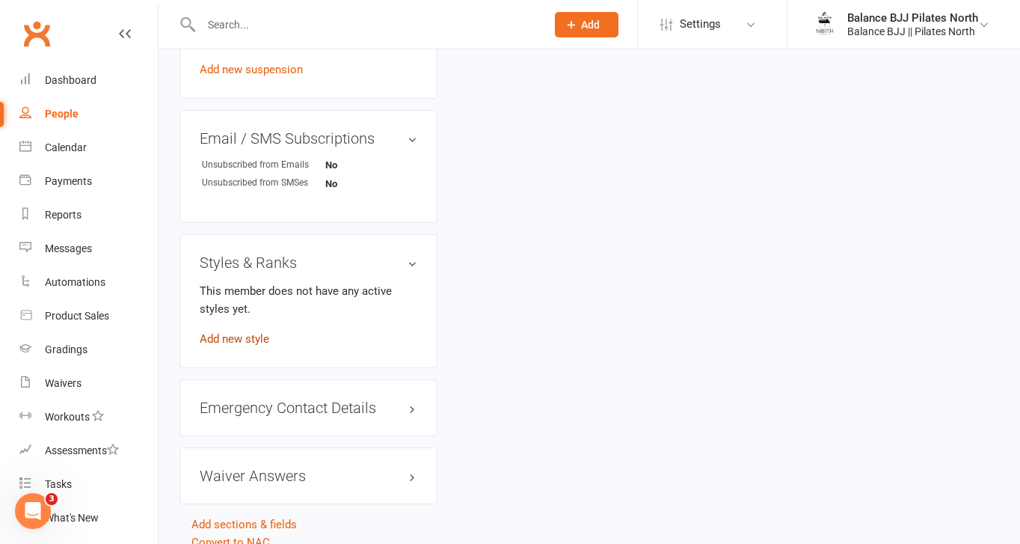
click at [235, 346] on link "Add new style" at bounding box center [235, 338] width 70 height 13
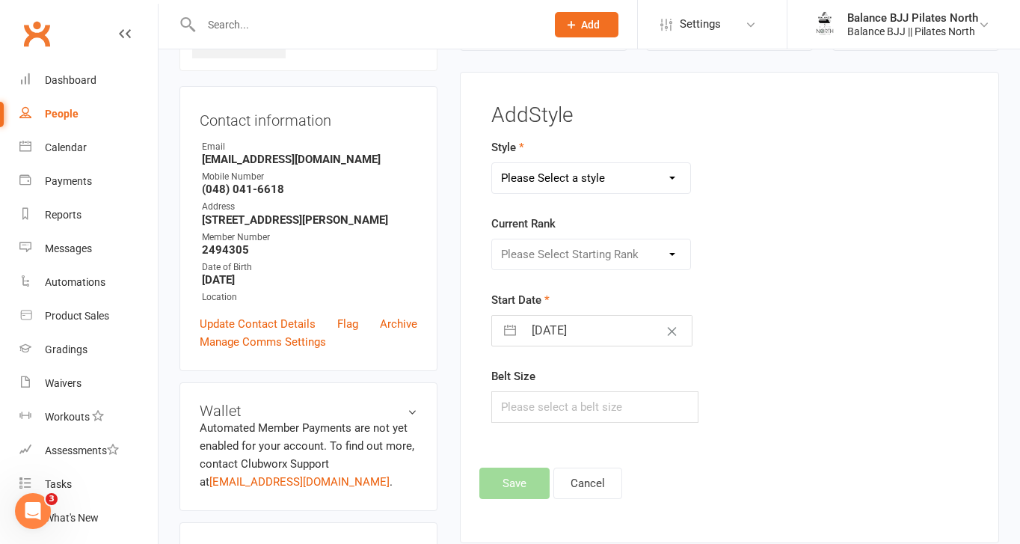
scroll to position [114, 0]
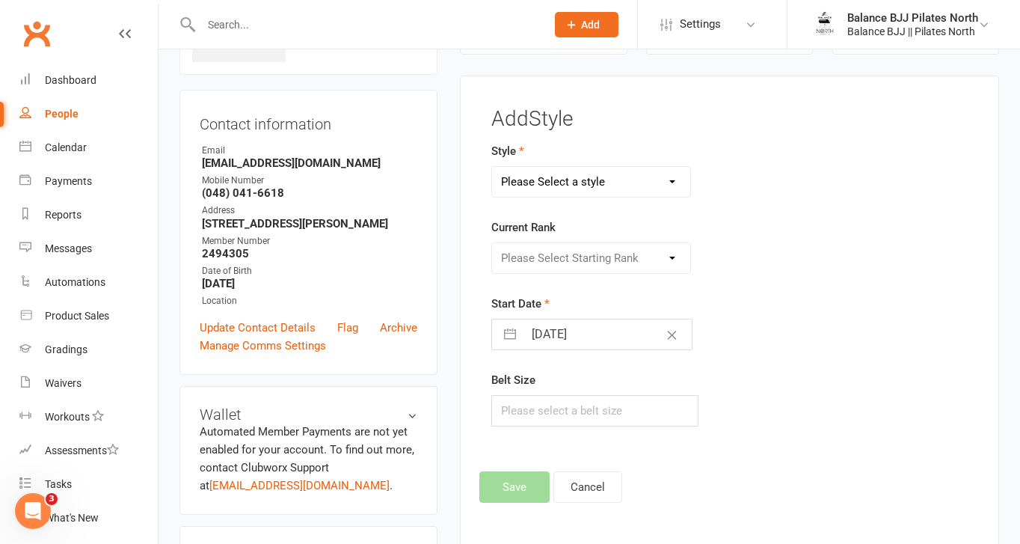
click at [604, 174] on select "Please Select a style Adults BJJ Kids BJJ" at bounding box center [591, 182] width 198 height 30
select select "3743"
click at [492, 167] on select "Please Select a style Adults BJJ Kids BJJ" at bounding box center [591, 182] width 198 height 30
click at [583, 260] on select "Please Select Starting Rank White Belt White Belt - 1 Stripe White Belt - 2 Str…" at bounding box center [591, 258] width 198 height 30
select select "44758"
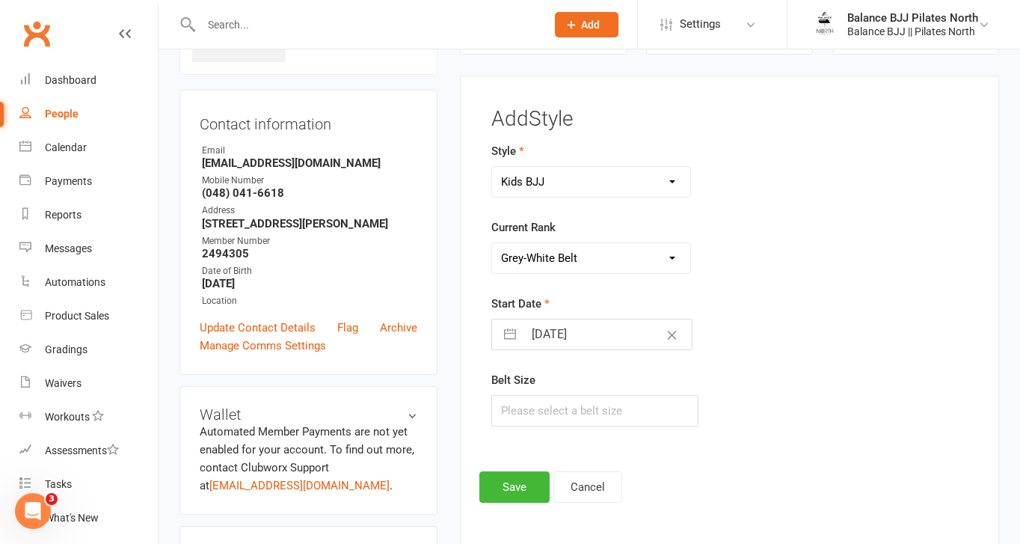
click at [492, 243] on select "Please Select Starting Rank White Belt White Belt - 1 Stripe White Belt - 2 Str…" at bounding box center [591, 258] width 198 height 30
click at [518, 479] on button "Save" at bounding box center [515, 486] width 70 height 31
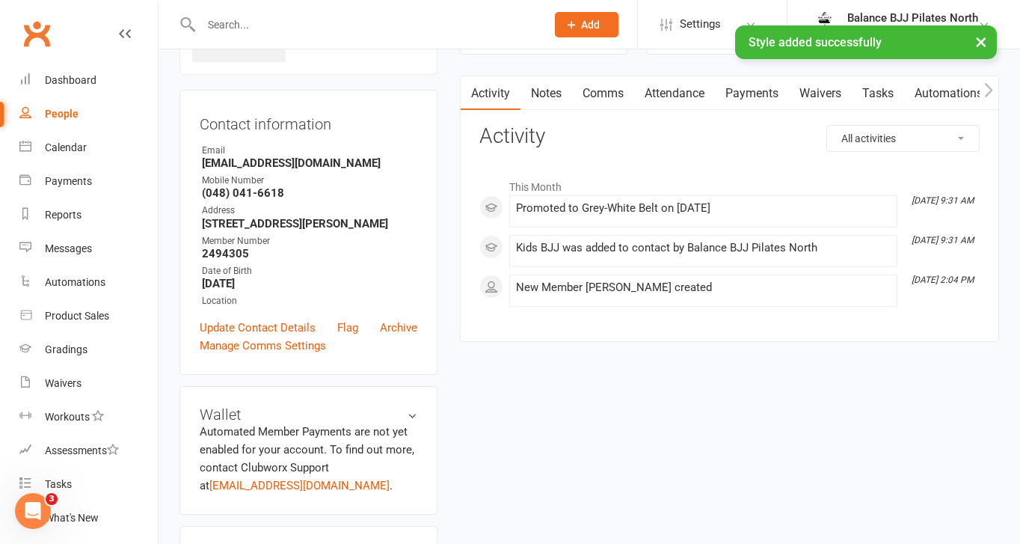
click at [361, 18] on input "text" at bounding box center [366, 24] width 339 height 21
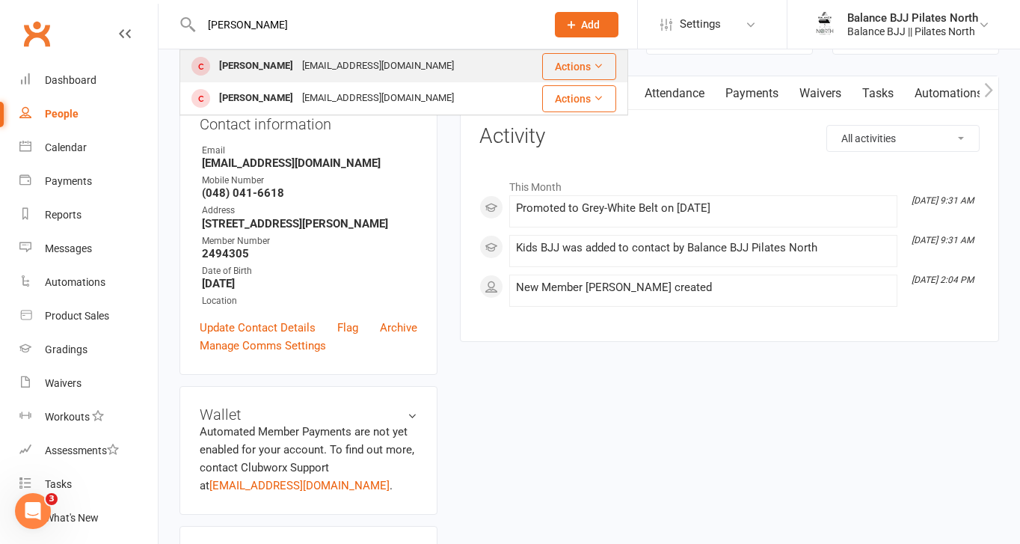
type input "[PERSON_NAME]"
click at [298, 66] on div "[EMAIL_ADDRESS][DOMAIN_NAME]" at bounding box center [378, 66] width 161 height 22
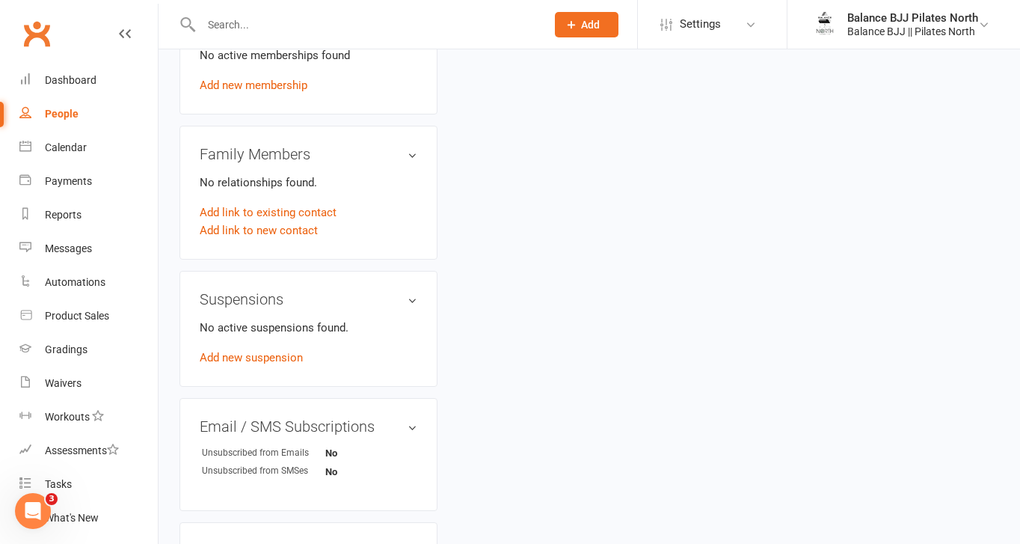
scroll to position [917, 0]
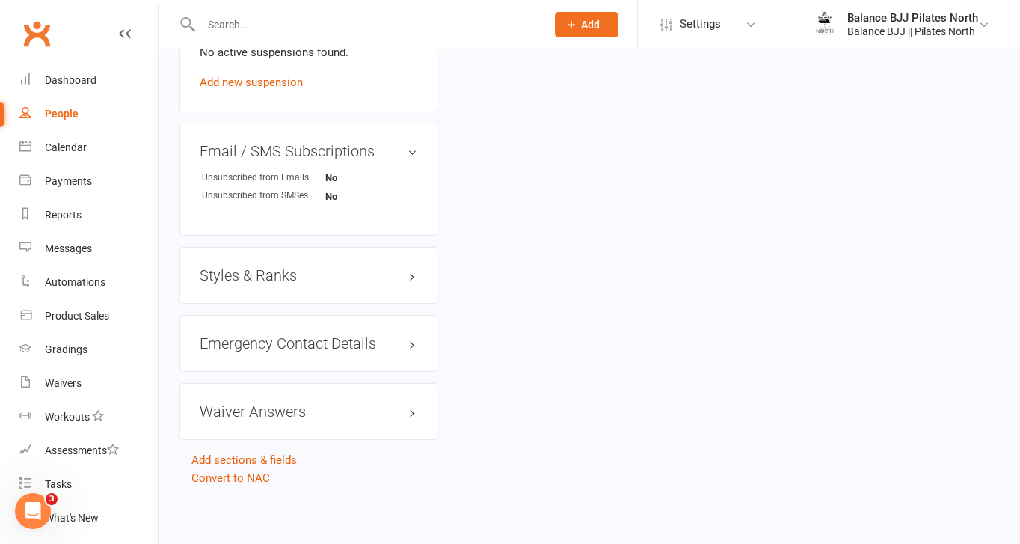
click at [243, 274] on h3 "Styles & Ranks" at bounding box center [309, 275] width 218 height 16
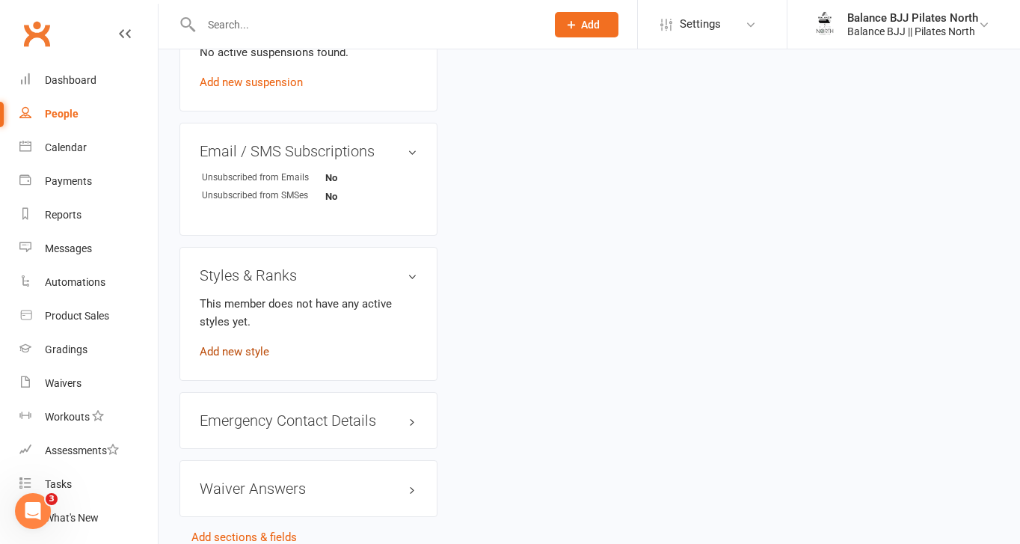
click at [229, 349] on link "Add new style" at bounding box center [235, 351] width 70 height 13
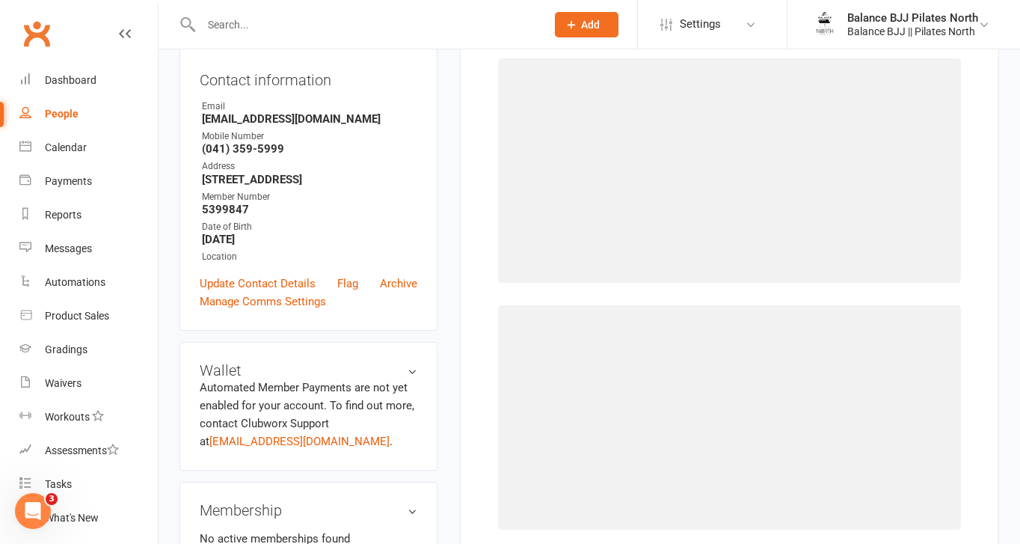
scroll to position [114, 0]
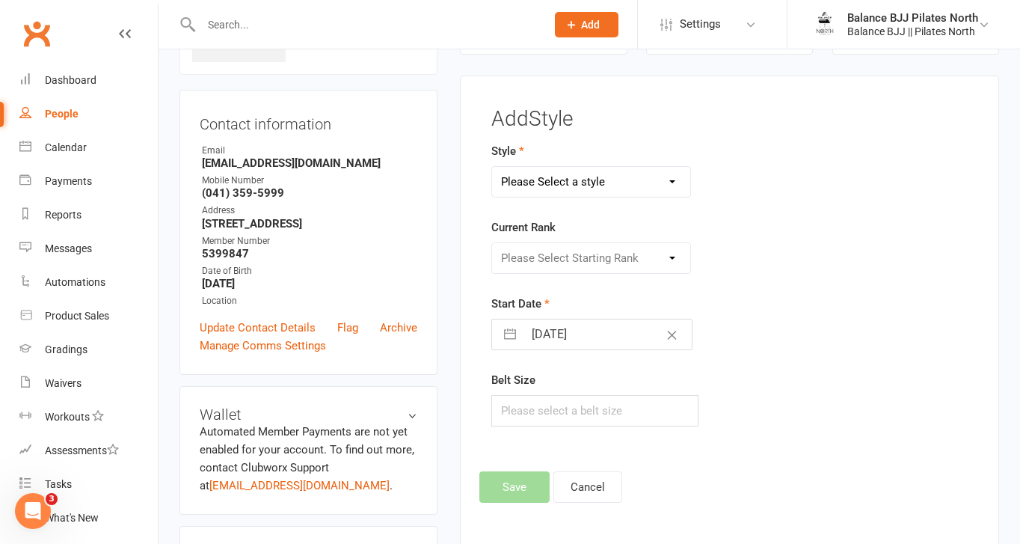
click at [605, 189] on select "Please Select a style Adults BJJ Kids BJJ" at bounding box center [591, 182] width 198 height 30
select select "3742"
click at [492, 167] on select "Please Select a style Adults BJJ Kids BJJ" at bounding box center [591, 182] width 198 height 30
click at [572, 252] on select "Please Select Starting Rank White Belt White Belt - 1 Stripe White Belt - 2 Str…" at bounding box center [591, 258] width 198 height 30
select select "44730"
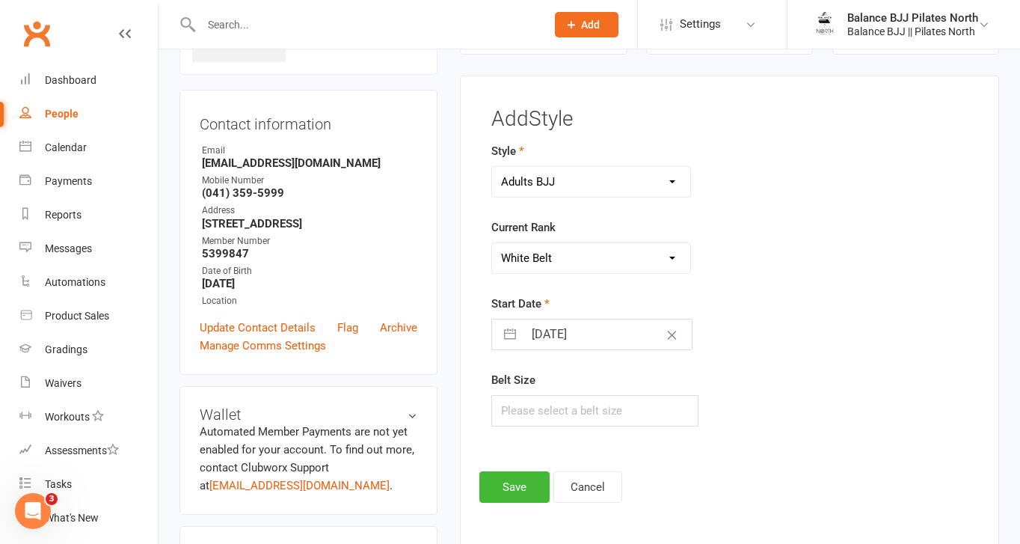
click at [492, 243] on select "Please Select Starting Rank White Belt White Belt - 1 Stripe White Belt - 2 Str…" at bounding box center [591, 258] width 198 height 30
click at [511, 495] on button "Save" at bounding box center [515, 486] width 70 height 31
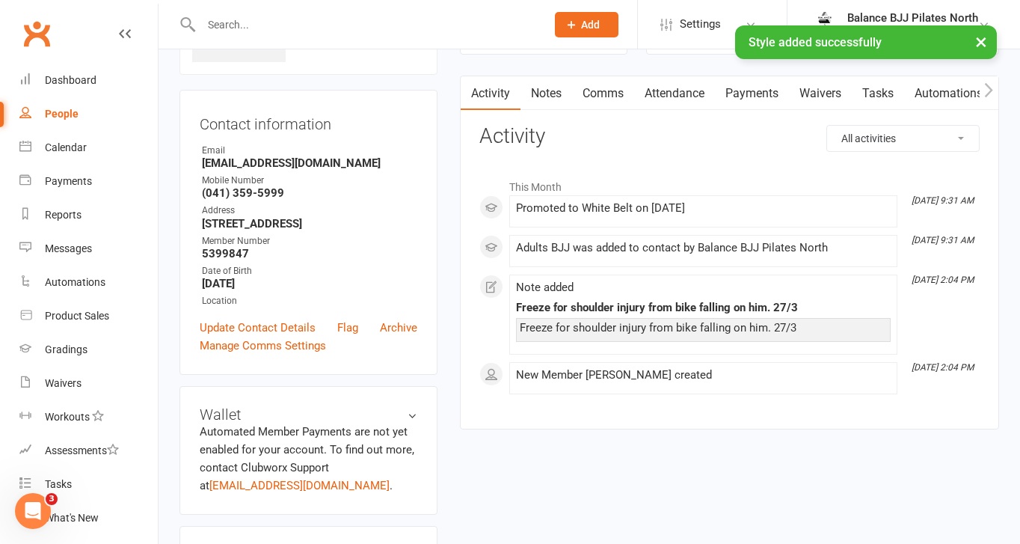
click at [268, 23] on input "text" at bounding box center [366, 24] width 339 height 21
type input "steph"
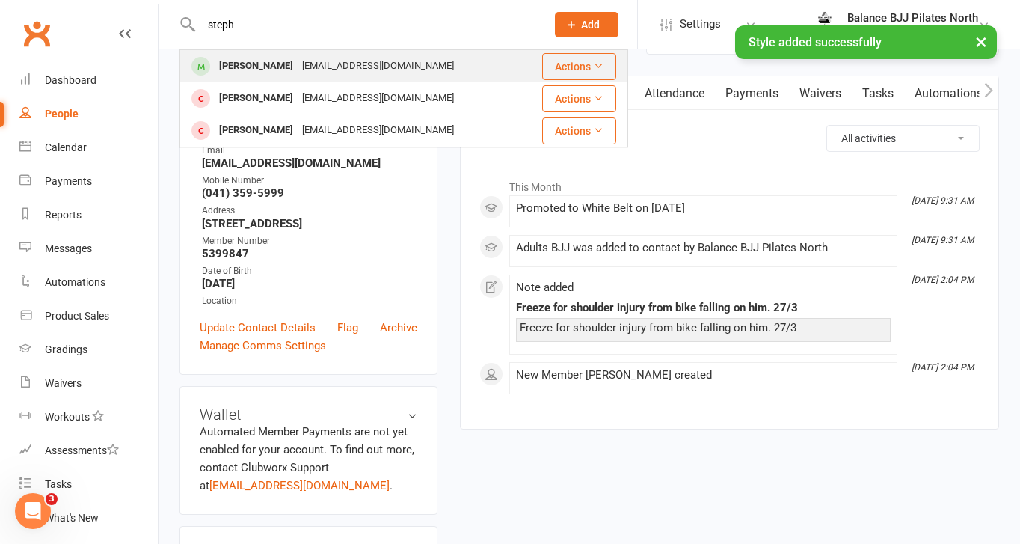
click at [293, 66] on div "[PERSON_NAME]" at bounding box center [256, 66] width 83 height 22
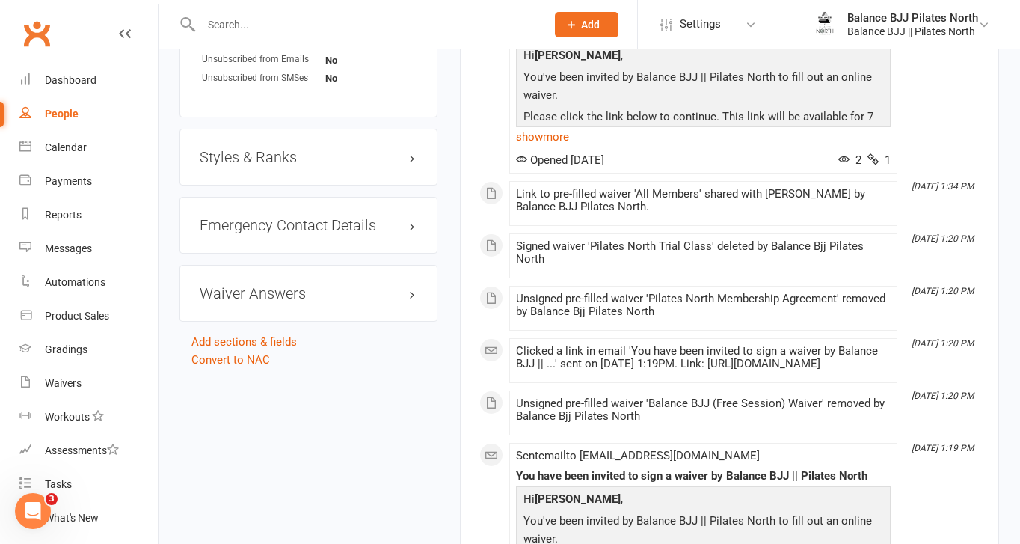
scroll to position [1035, 0]
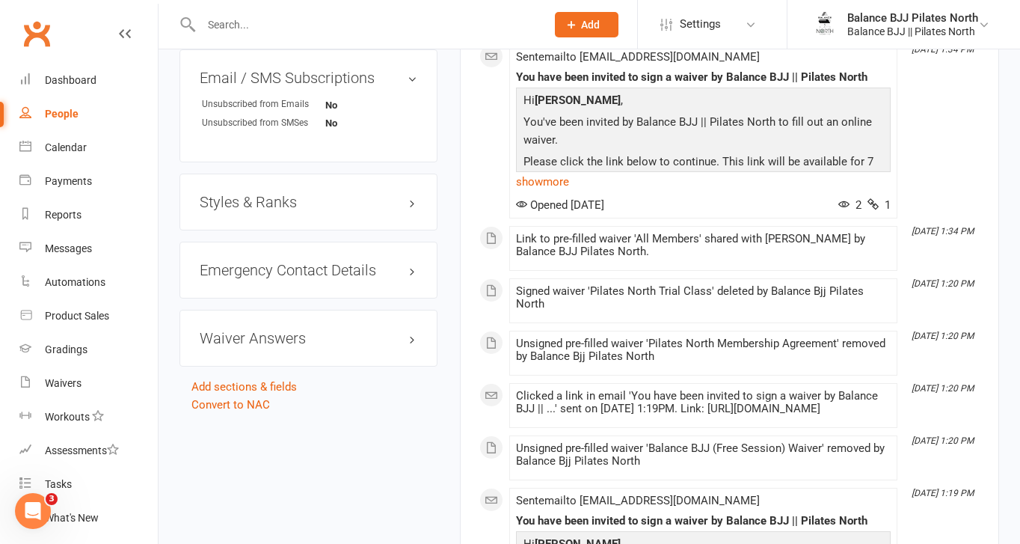
click at [250, 210] on h3 "Styles & Ranks" at bounding box center [309, 202] width 218 height 16
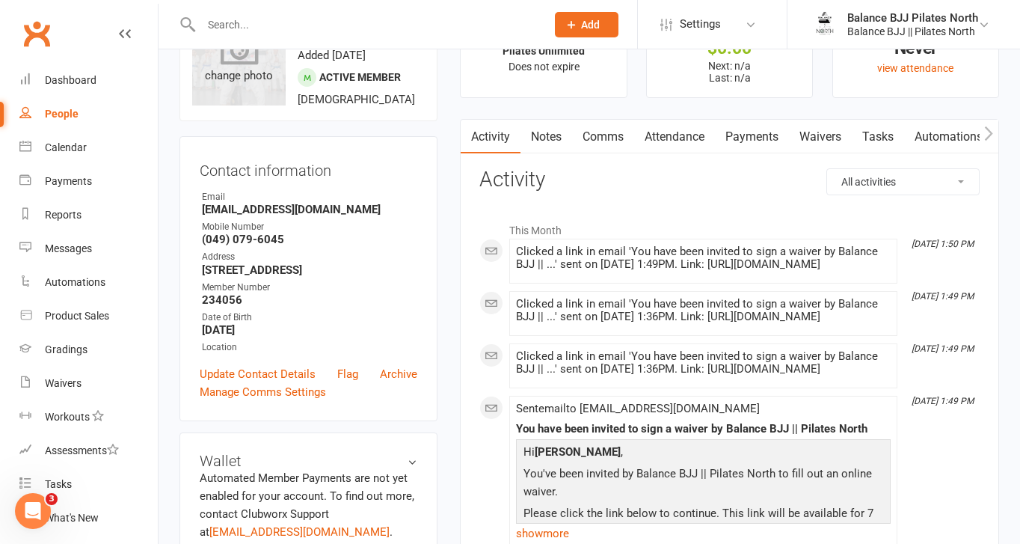
scroll to position [0, 0]
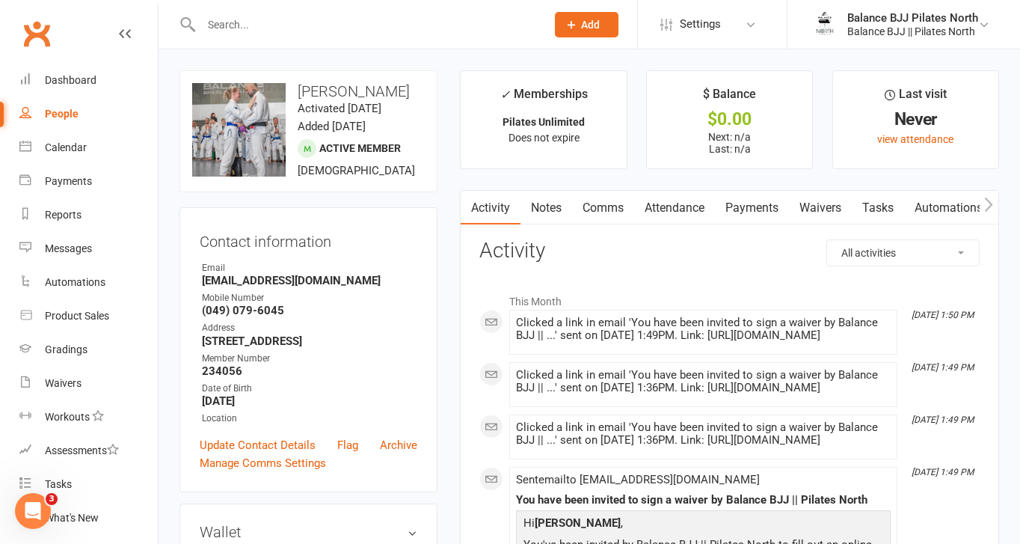
click at [723, 124] on div "$0.00" at bounding box center [730, 119] width 138 height 16
click at [414, 35] on div at bounding box center [358, 24] width 356 height 49
click at [402, 19] on input "text" at bounding box center [366, 24] width 339 height 21
click at [257, 13] on div at bounding box center [358, 24] width 356 height 49
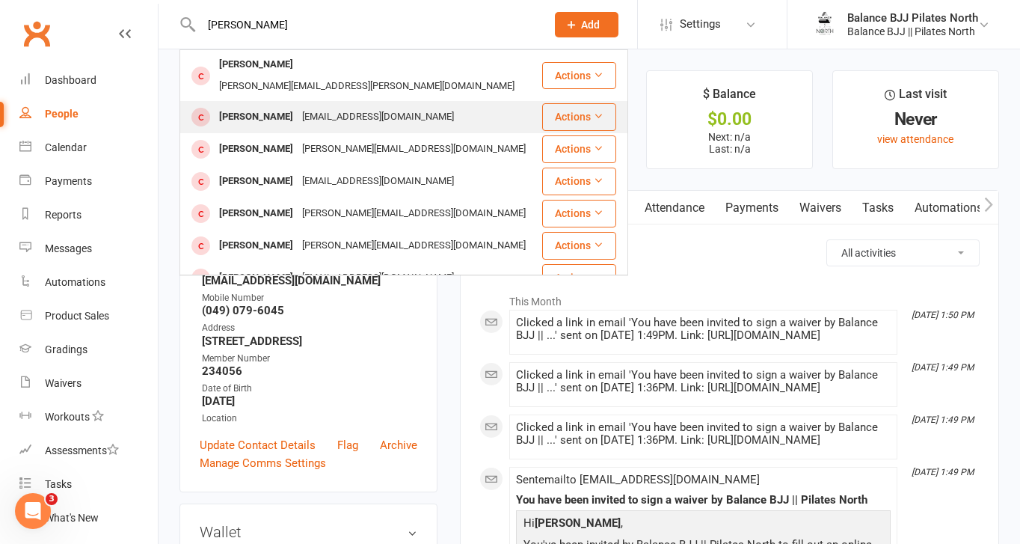
type input "[PERSON_NAME]"
click at [245, 106] on div "[PERSON_NAME]" at bounding box center [256, 117] width 83 height 22
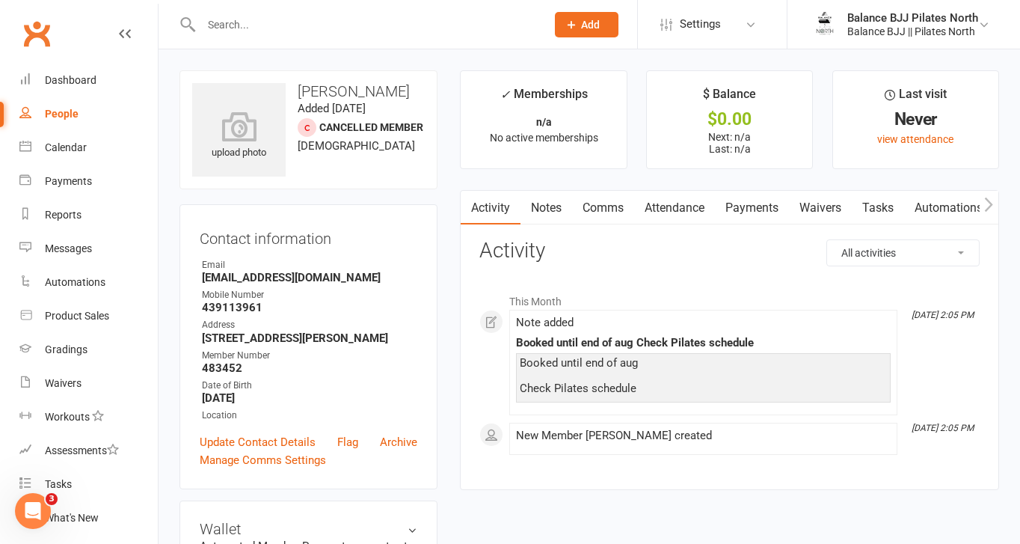
scroll to position [917, 0]
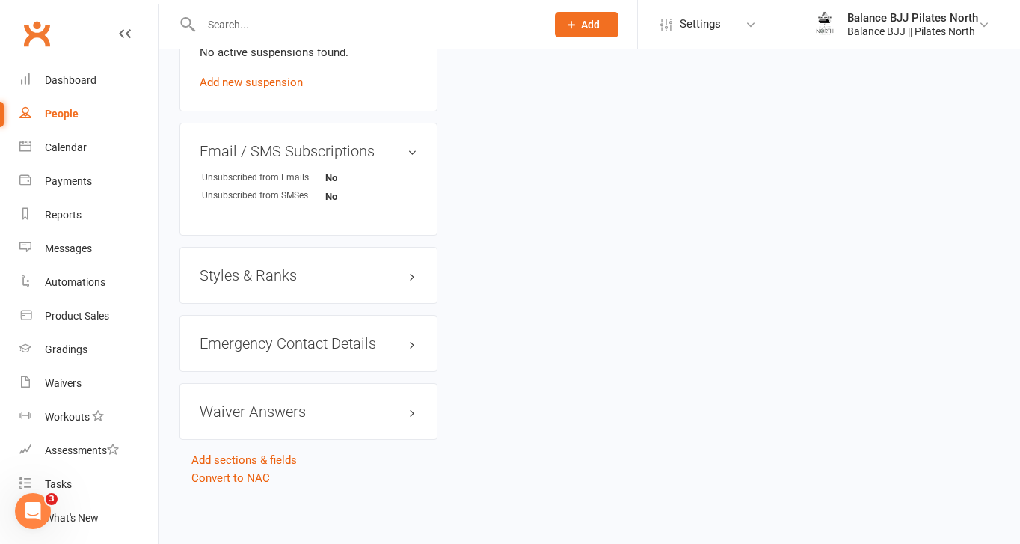
click at [304, 273] on h3 "Styles & Ranks" at bounding box center [309, 275] width 218 height 16
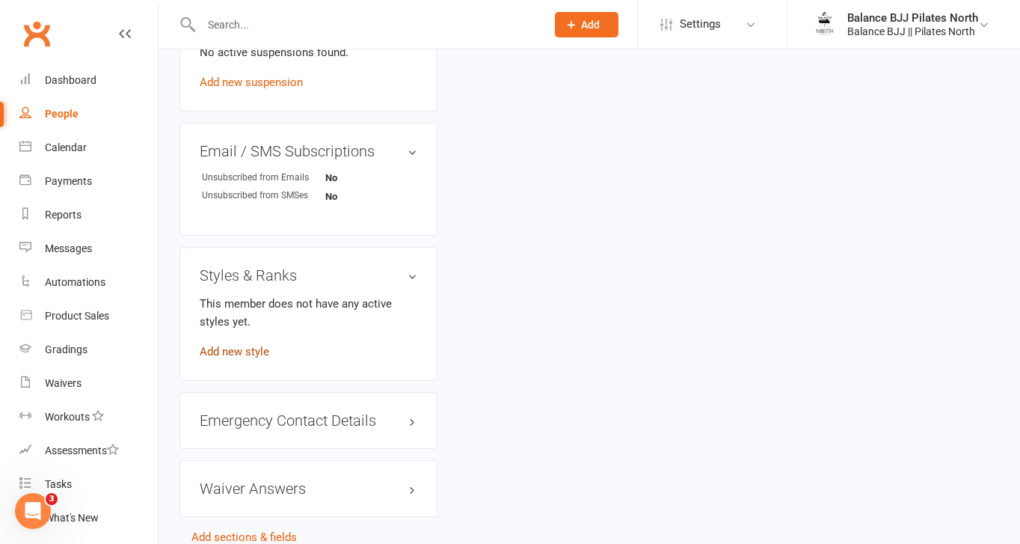
click at [253, 354] on link "Add new style" at bounding box center [235, 351] width 70 height 13
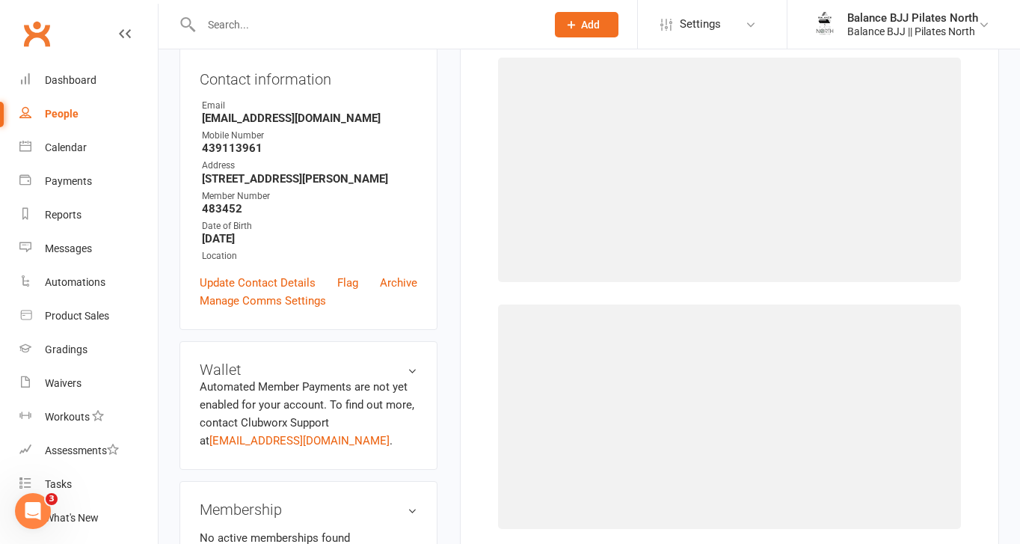
scroll to position [114, 0]
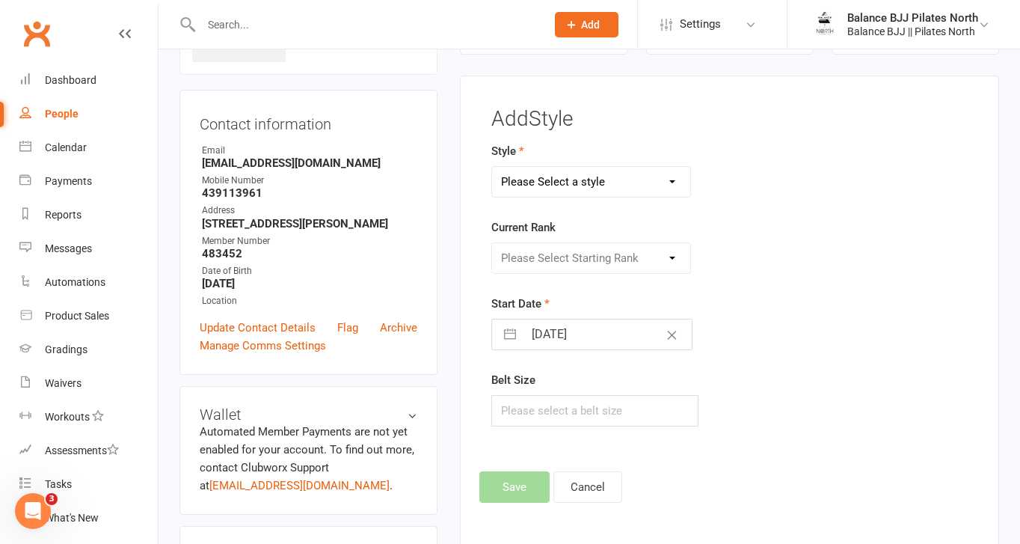
click at [583, 189] on select "Please Select a style Adults BJJ Kids BJJ" at bounding box center [591, 182] width 198 height 30
select select "3742"
click at [492, 167] on select "Please Select a style Adults BJJ Kids BJJ" at bounding box center [591, 182] width 198 height 30
click at [569, 254] on select "Please Select Starting Rank White Belt White Belt - 1 Stripe White Belt - 2 Str…" at bounding box center [591, 258] width 198 height 30
select select "44734"
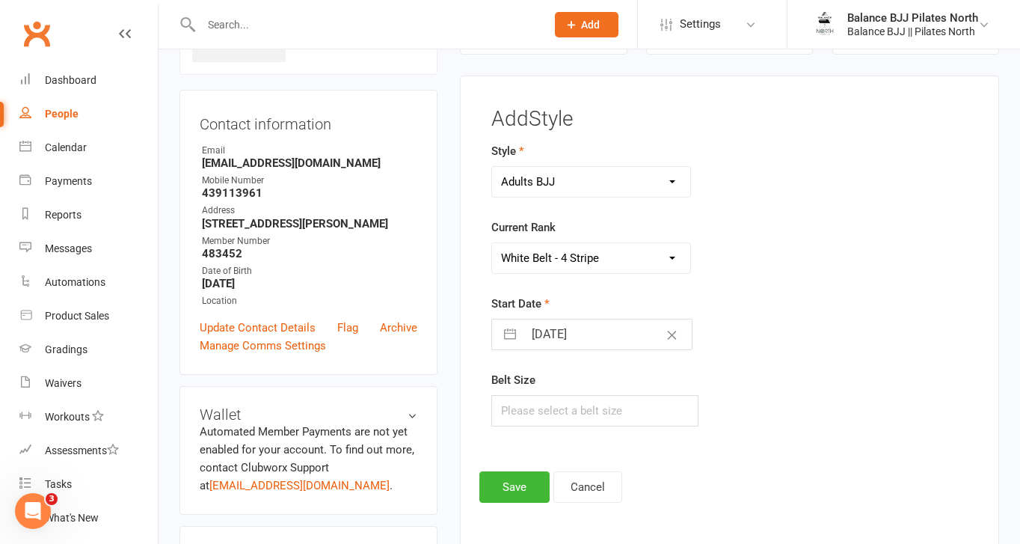
click at [492, 243] on select "Please Select Starting Rank White Belt White Belt - 1 Stripe White Belt - 2 Str…" at bounding box center [591, 258] width 198 height 30
click at [511, 500] on button "Save" at bounding box center [515, 486] width 70 height 31
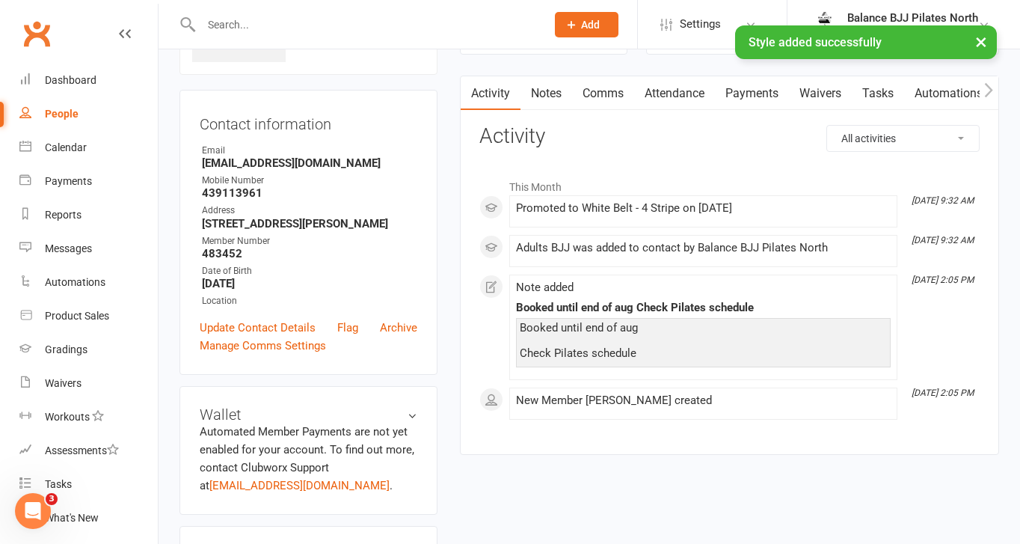
click at [325, 24] on input "text" at bounding box center [366, 24] width 339 height 21
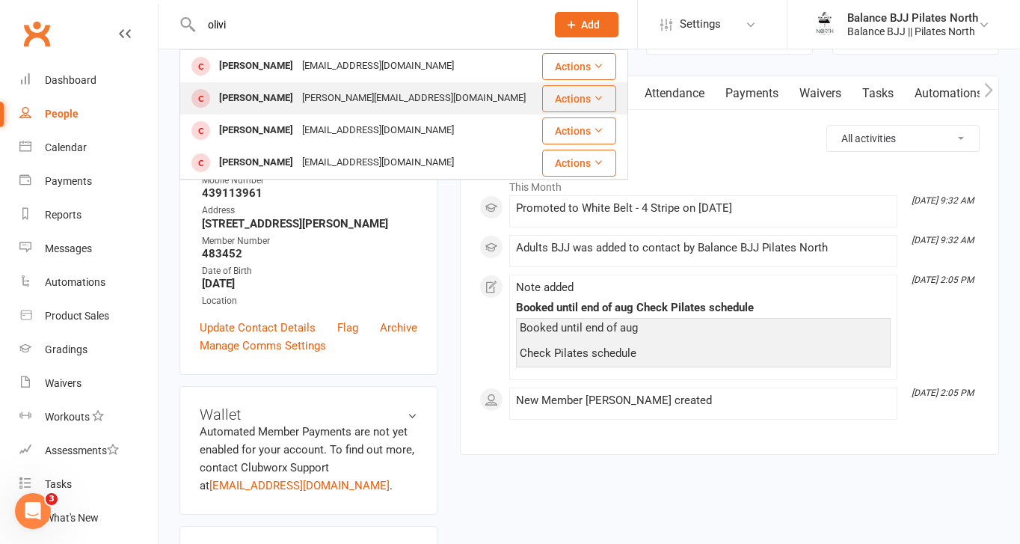
type input "olivi"
click at [310, 101] on div "[PERSON_NAME][EMAIL_ADDRESS][DOMAIN_NAME]" at bounding box center [414, 99] width 233 height 22
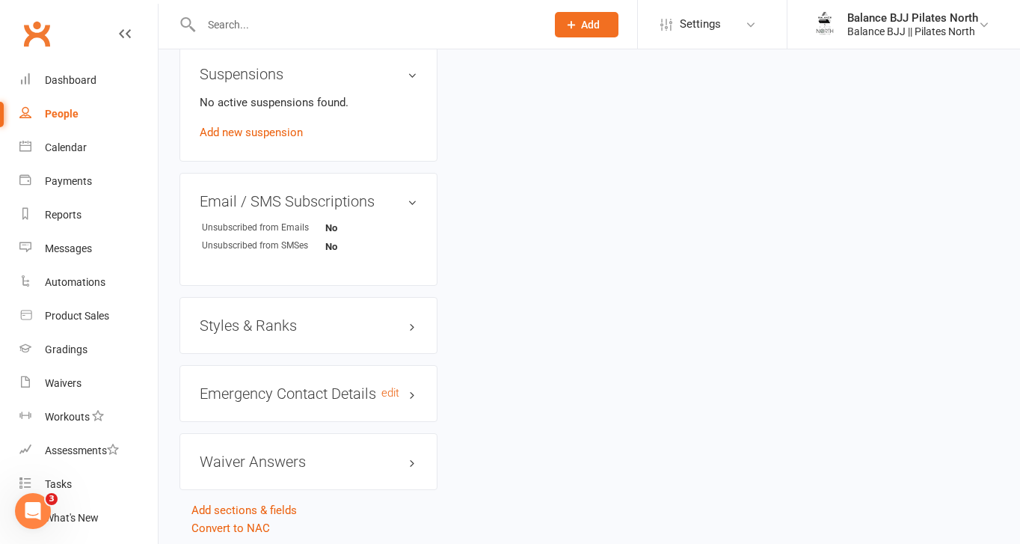
scroll to position [917, 0]
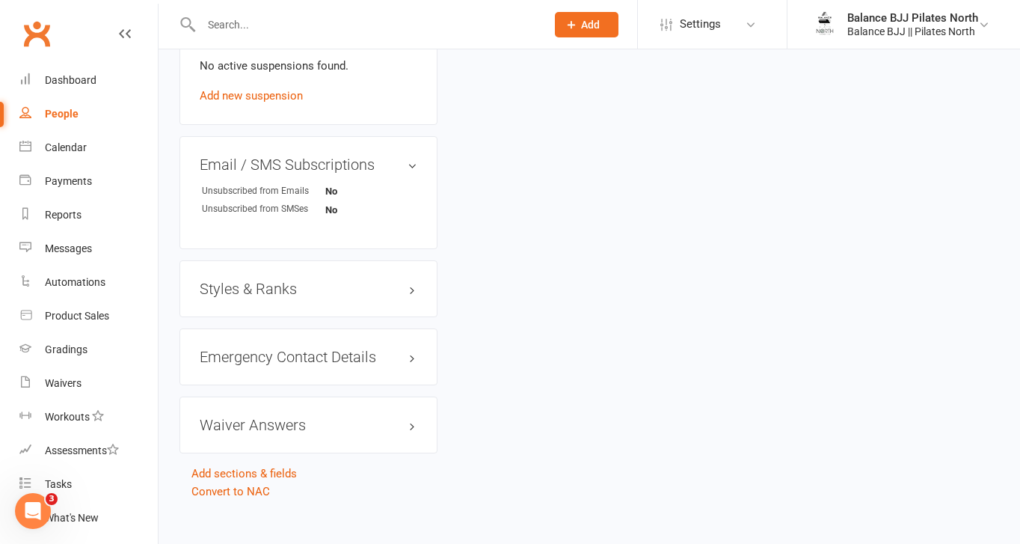
click at [276, 281] on h3 "Styles & Ranks" at bounding box center [309, 289] width 218 height 16
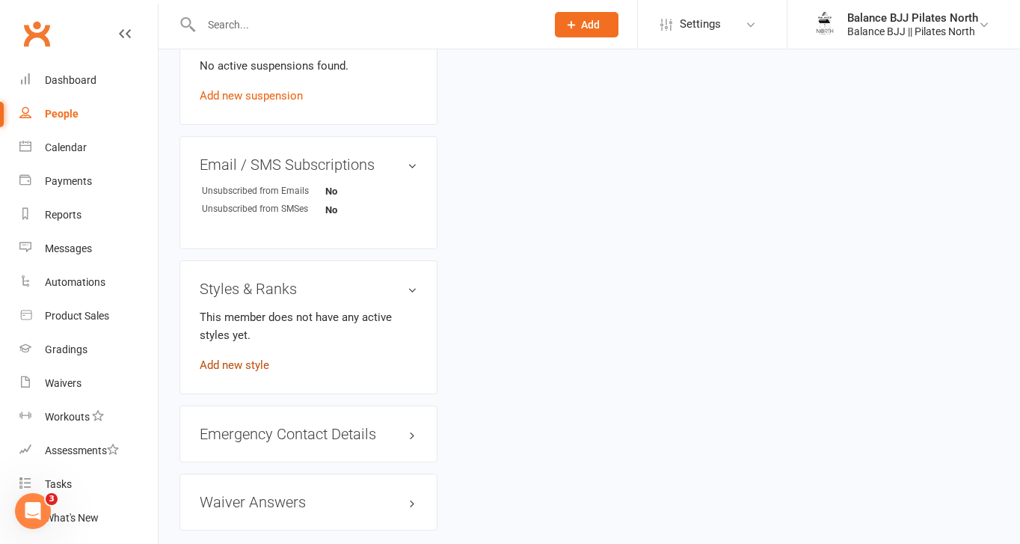
click at [254, 358] on link "Add new style" at bounding box center [235, 364] width 70 height 13
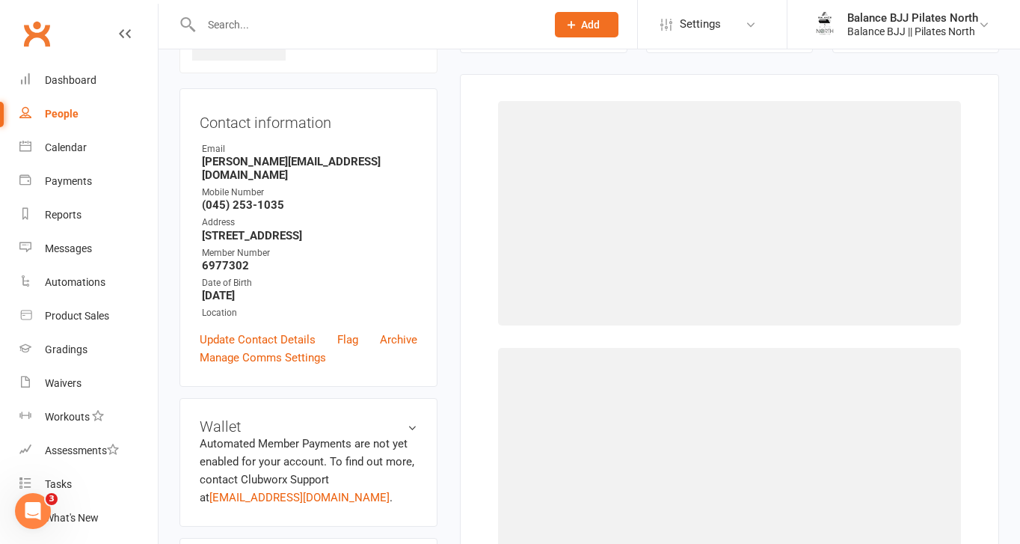
scroll to position [114, 0]
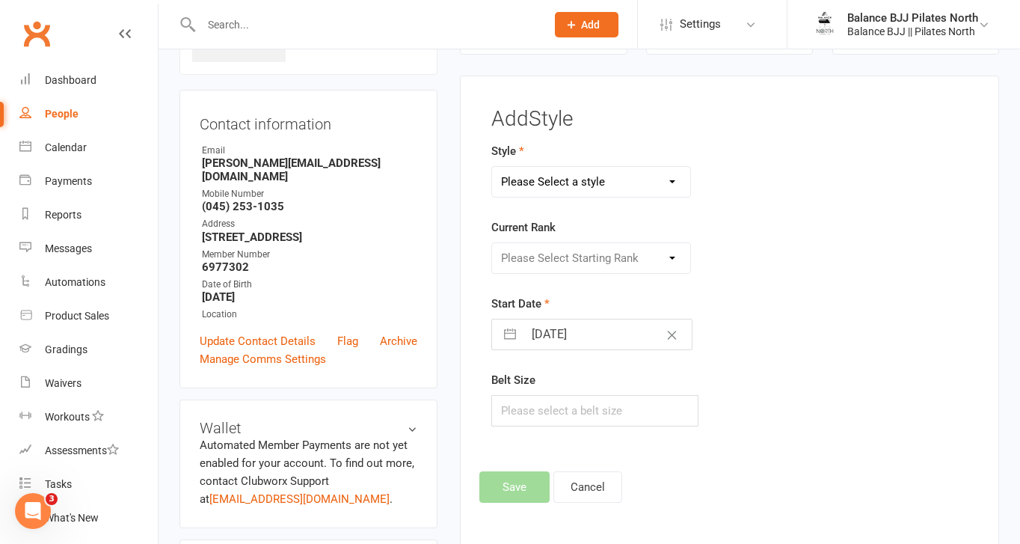
click at [584, 189] on select "Please Select a style Adults BJJ Kids BJJ" at bounding box center [591, 182] width 198 height 30
select select "3743"
click at [492, 167] on select "Please Select a style Adults BJJ Kids BJJ" at bounding box center [591, 182] width 198 height 30
click at [569, 254] on select "Please Select Starting Rank White Belt White Belt - 1 Stripe White Belt - 2 Str…" at bounding box center [591, 258] width 198 height 30
select select "44753"
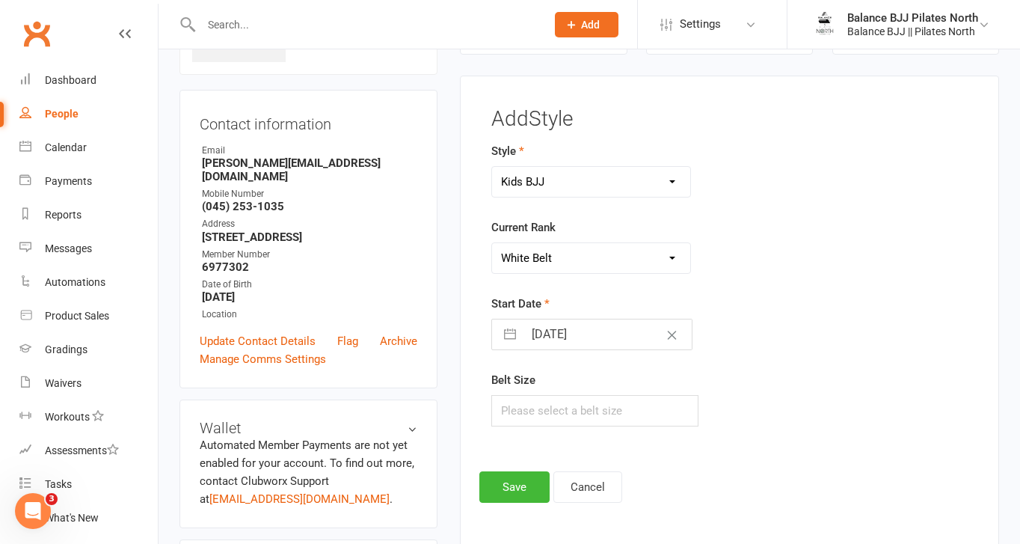
click at [492, 243] on select "Please Select Starting Rank White Belt White Belt - 1 Stripe White Belt - 2 Str…" at bounding box center [591, 258] width 198 height 30
click at [527, 487] on button "Save" at bounding box center [515, 486] width 70 height 31
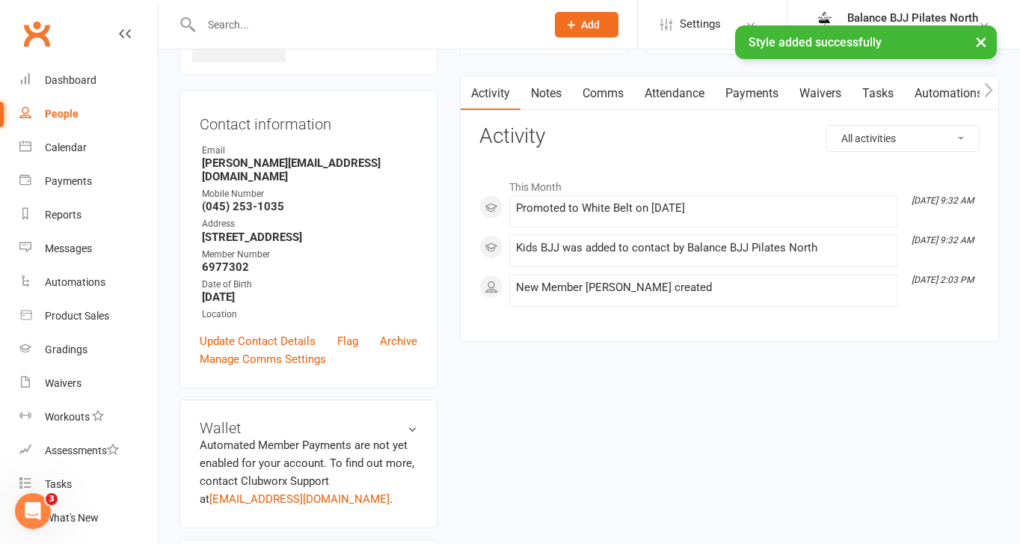
click at [346, 25] on div "× Style added successfully" at bounding box center [500, 25] width 1001 height 0
click at [260, 21] on input "text" at bounding box center [366, 24] width 339 height 21
type input "[PERSON_NAME]"
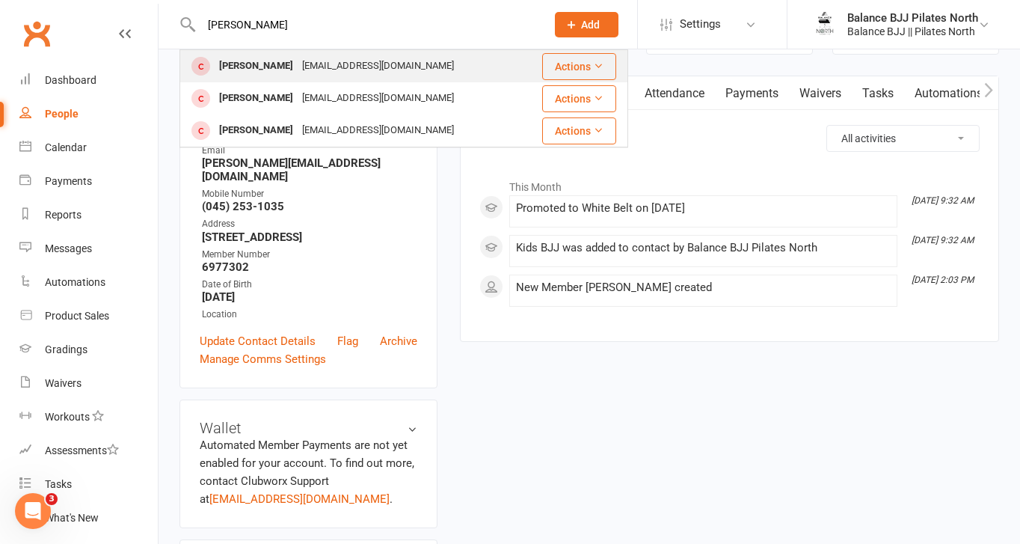
click at [254, 60] on div "[PERSON_NAME]" at bounding box center [256, 66] width 83 height 22
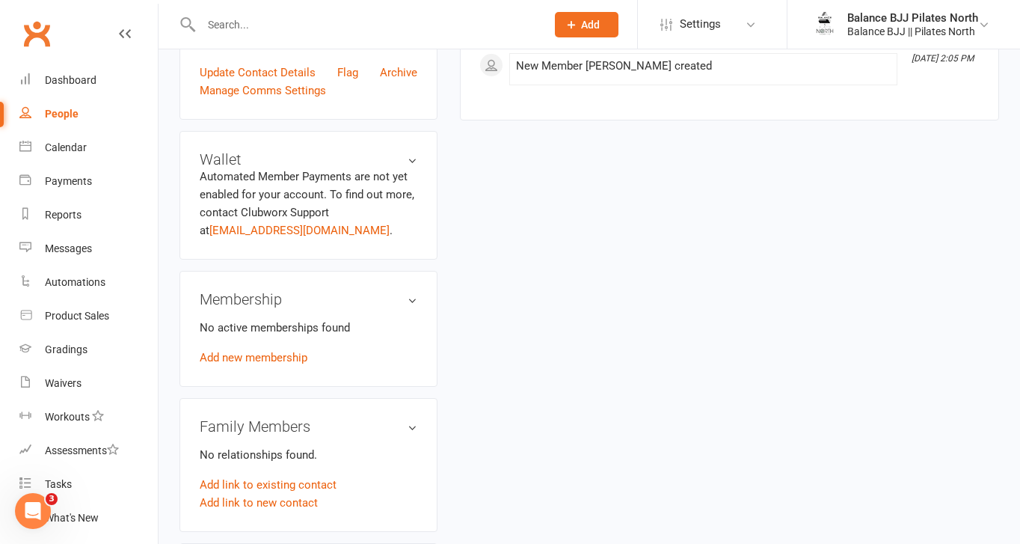
scroll to position [917, 0]
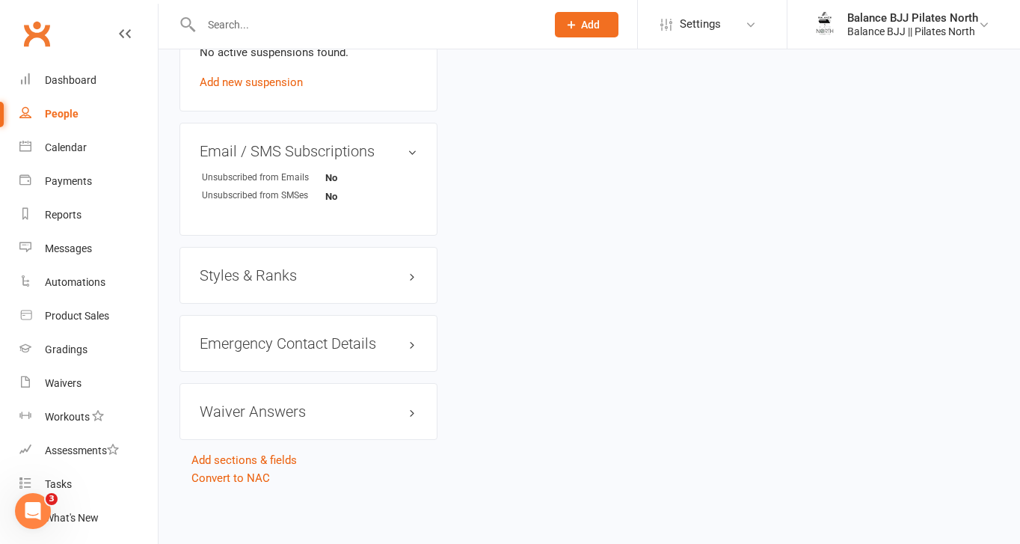
click at [264, 274] on h3 "Styles & Ranks" at bounding box center [309, 275] width 218 height 16
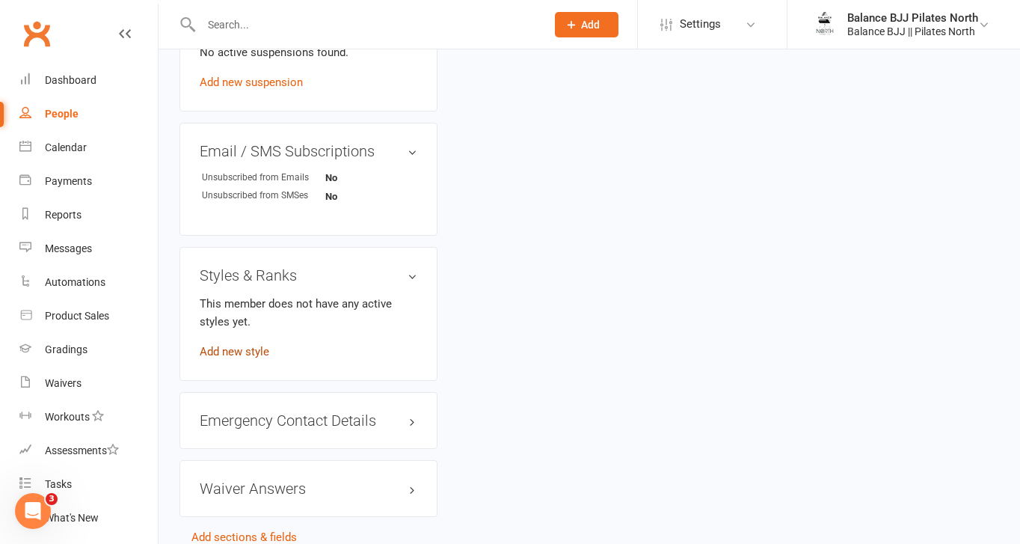
click at [254, 351] on link "Add new style" at bounding box center [235, 351] width 70 height 13
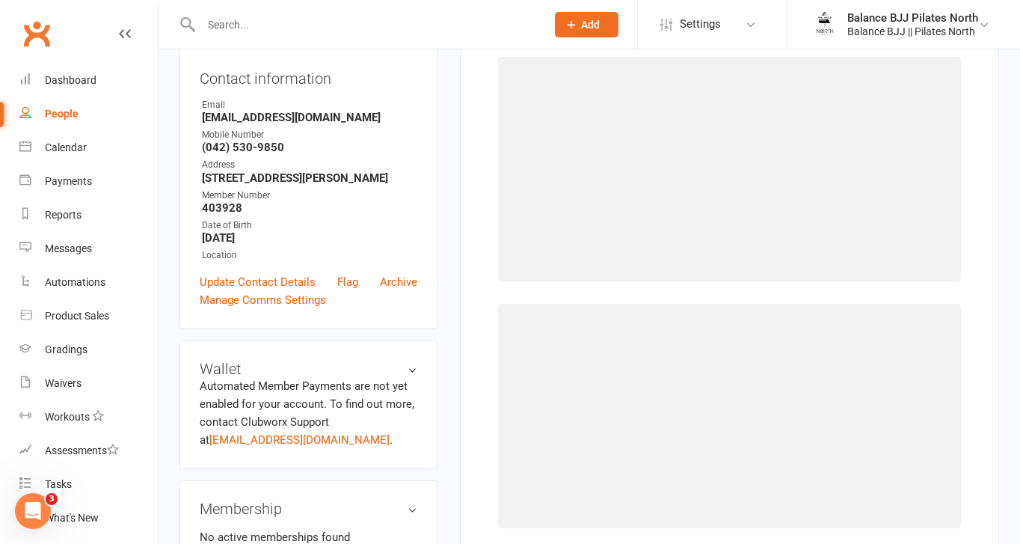
scroll to position [114, 0]
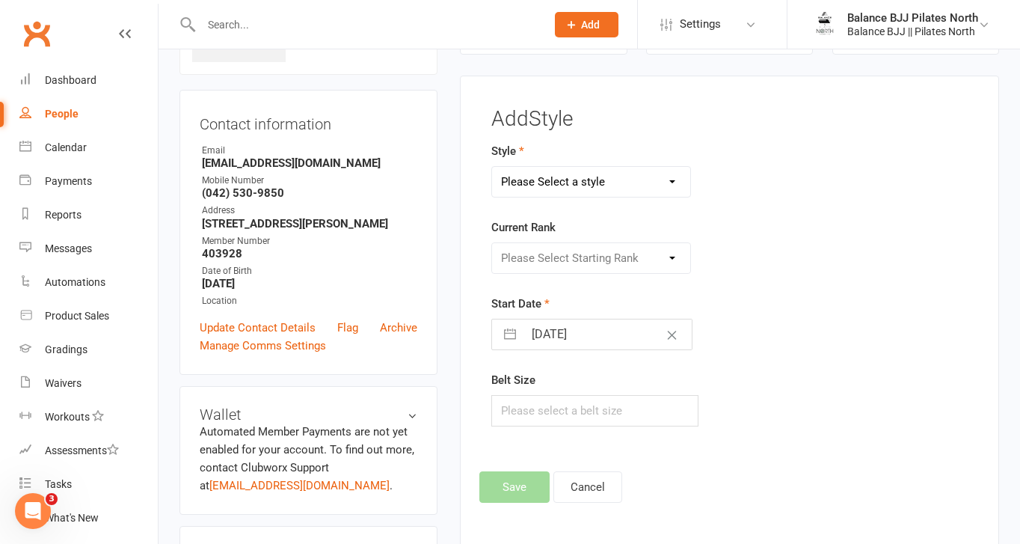
click at [587, 178] on select "Please Select a style Adults BJJ Kids BJJ" at bounding box center [591, 182] width 198 height 30
select select "3742"
click at [492, 167] on select "Please Select a style Adults BJJ Kids BJJ" at bounding box center [591, 182] width 198 height 30
click at [561, 260] on select "Please Select Starting Rank White Belt White Belt - 1 Stripe White Belt - 2 Str…" at bounding box center [591, 258] width 198 height 30
select select "44735"
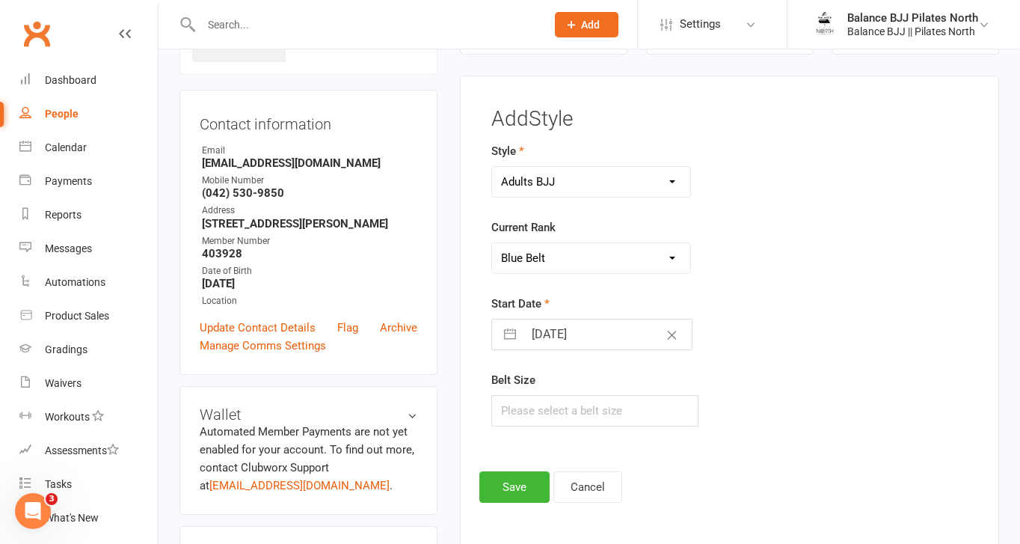
click at [492, 243] on select "Please Select Starting Rank White Belt White Belt - 1 Stripe White Belt - 2 Str…" at bounding box center [591, 258] width 198 height 30
click at [529, 481] on button "Save" at bounding box center [515, 486] width 70 height 31
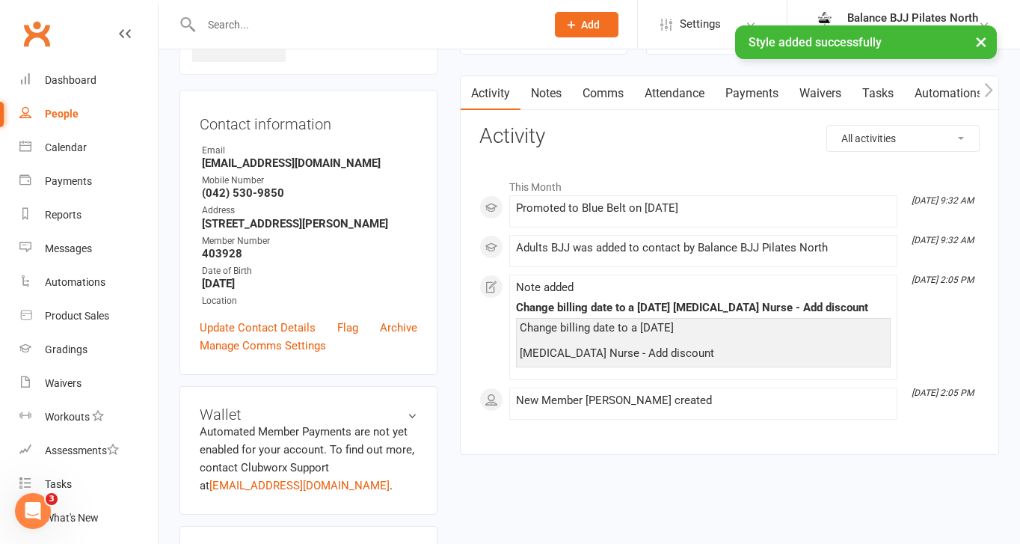
click at [281, 22] on input "text" at bounding box center [366, 24] width 339 height 21
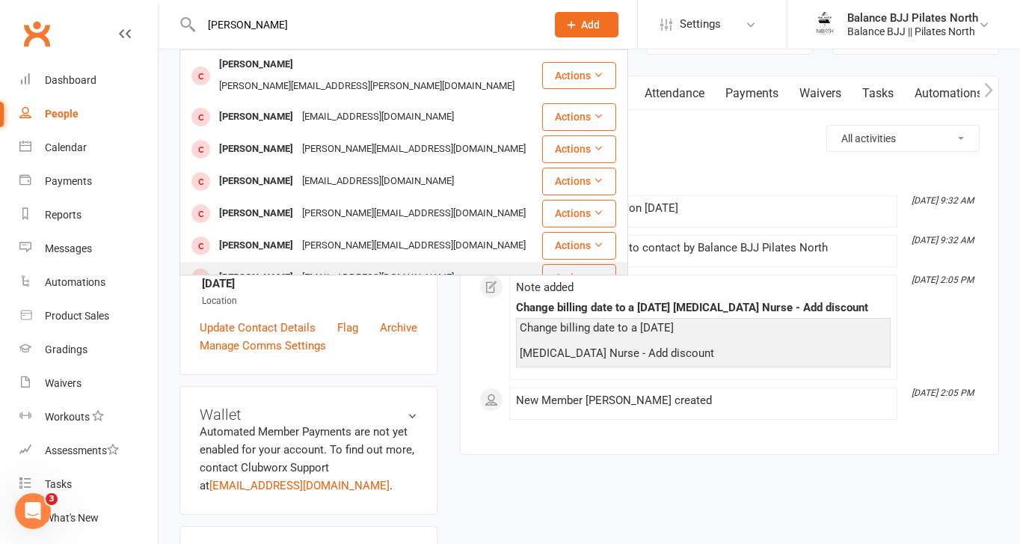
type input "[PERSON_NAME]"
click at [266, 267] on div "[PERSON_NAME]" at bounding box center [256, 278] width 83 height 22
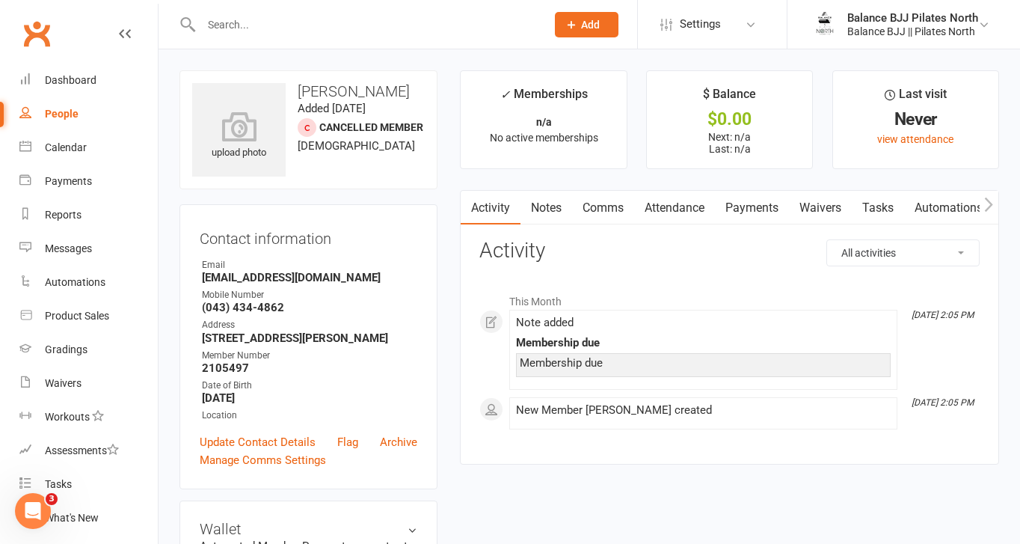
scroll to position [917, 0]
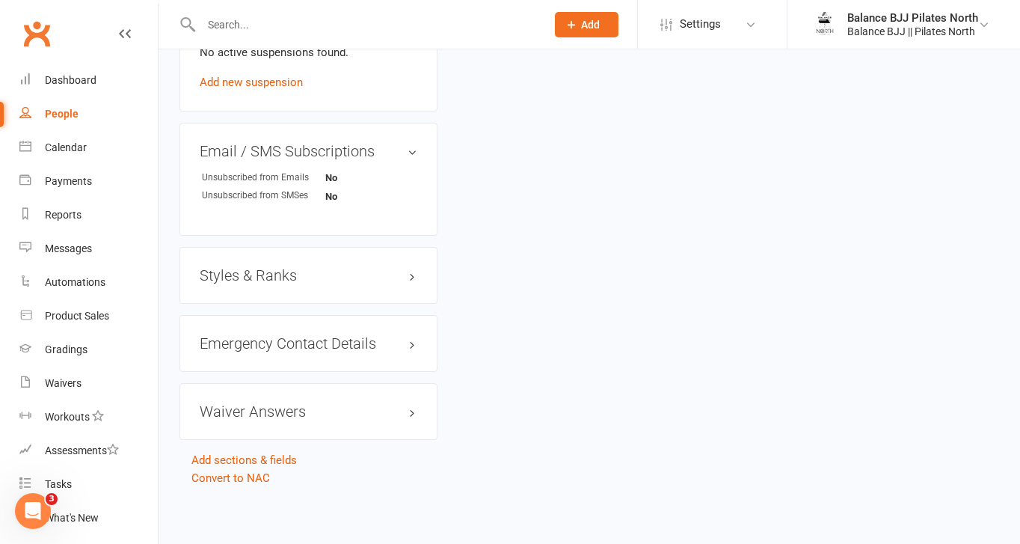
click at [281, 268] on h3 "Styles & Ranks" at bounding box center [309, 275] width 218 height 16
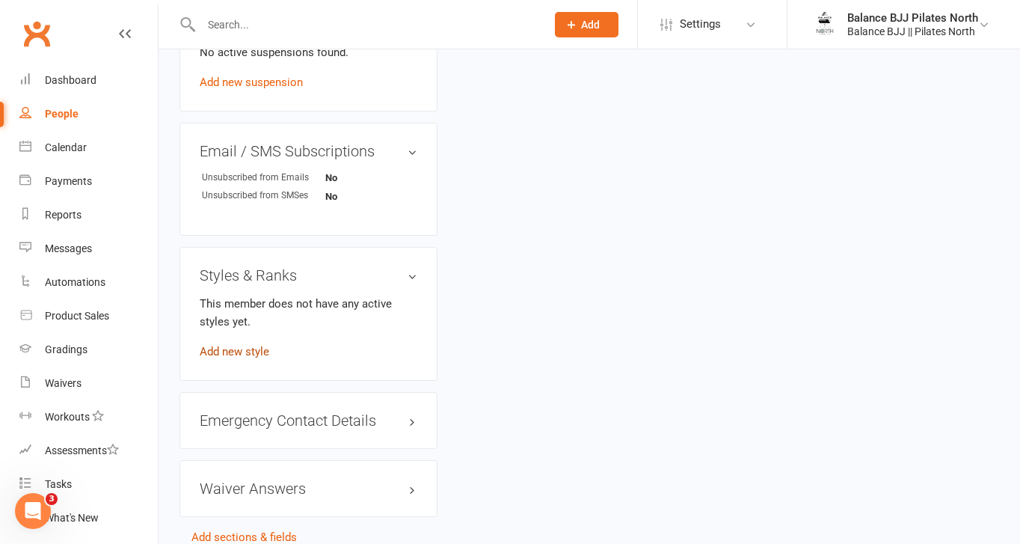
click at [236, 352] on link "Add new style" at bounding box center [235, 351] width 70 height 13
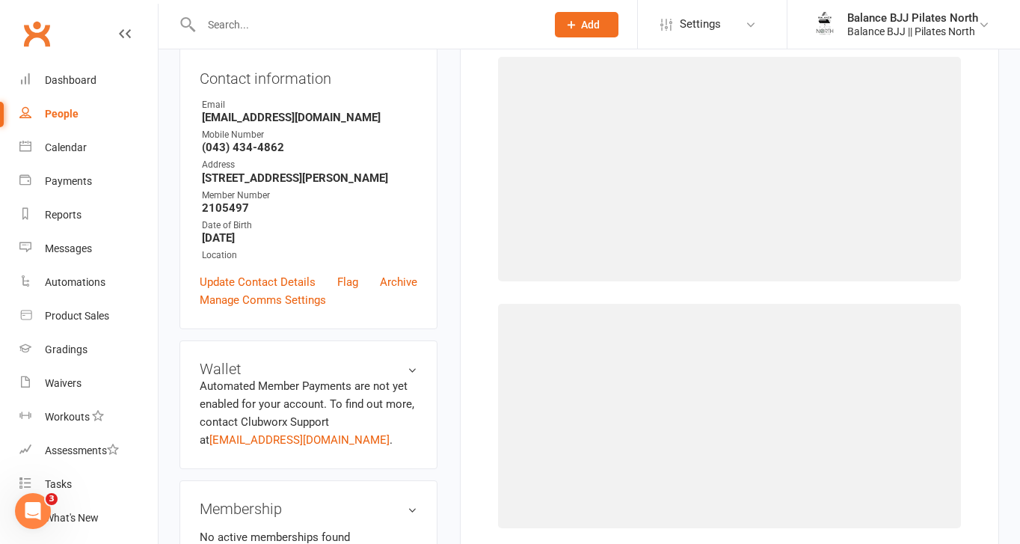
scroll to position [114, 0]
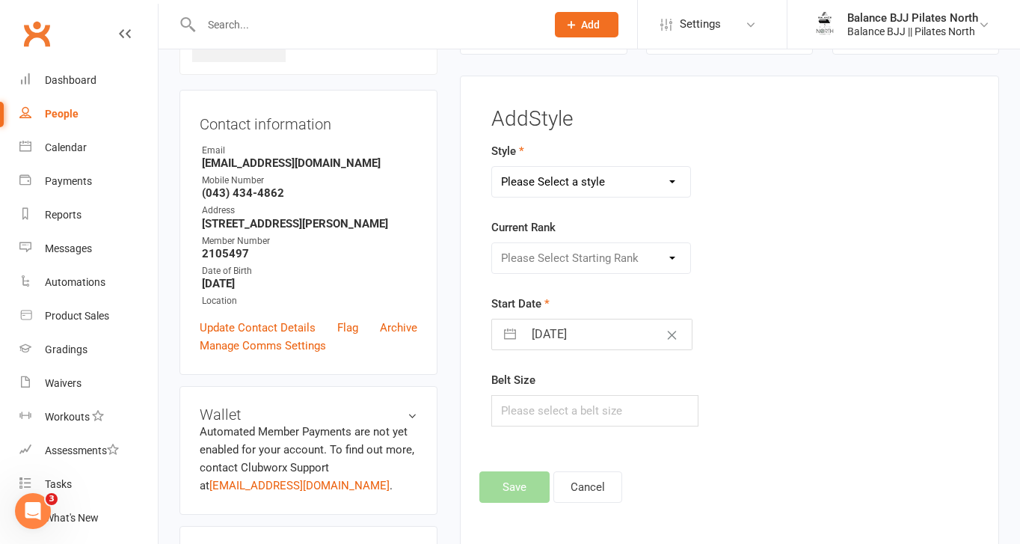
click at [644, 185] on select "Please Select a style Adults BJJ Kids BJJ" at bounding box center [591, 182] width 198 height 30
select select "3742"
click at [492, 167] on select "Please Select a style Adults BJJ Kids BJJ" at bounding box center [591, 182] width 198 height 30
click at [608, 254] on select "Please Select Starting Rank White Belt White Belt - 1 Stripe White Belt - 2 Str…" at bounding box center [591, 258] width 198 height 30
select select "44732"
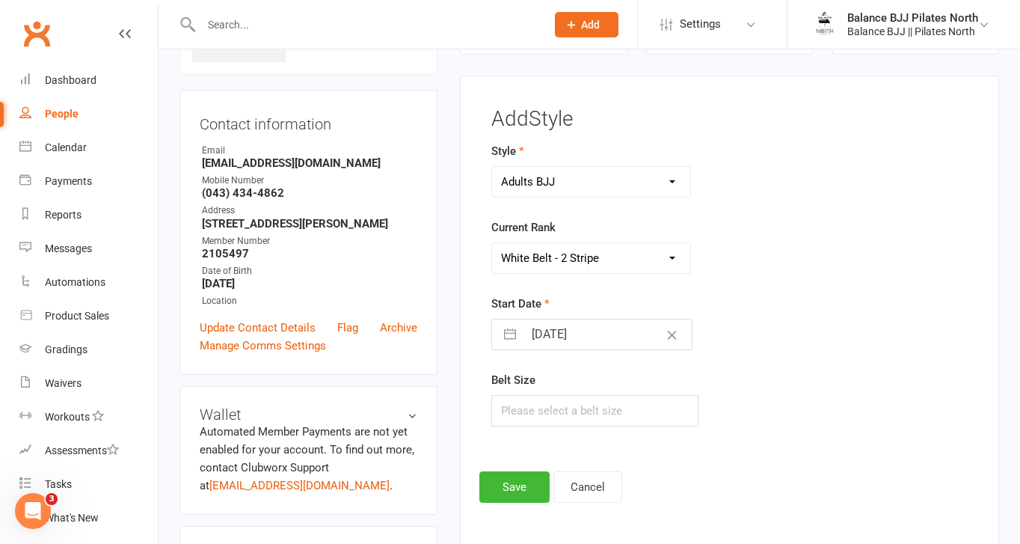
click at [492, 243] on select "Please Select Starting Rank White Belt White Belt - 1 Stripe White Belt - 2 Str…" at bounding box center [591, 258] width 198 height 30
click at [521, 486] on button "Save" at bounding box center [515, 486] width 70 height 31
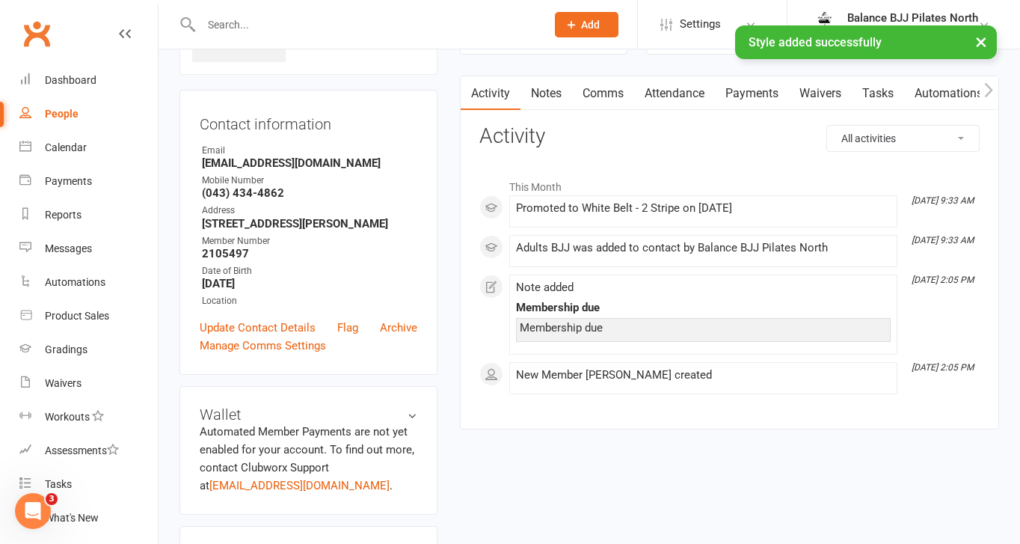
click at [272, 22] on input "text" at bounding box center [366, 24] width 339 height 21
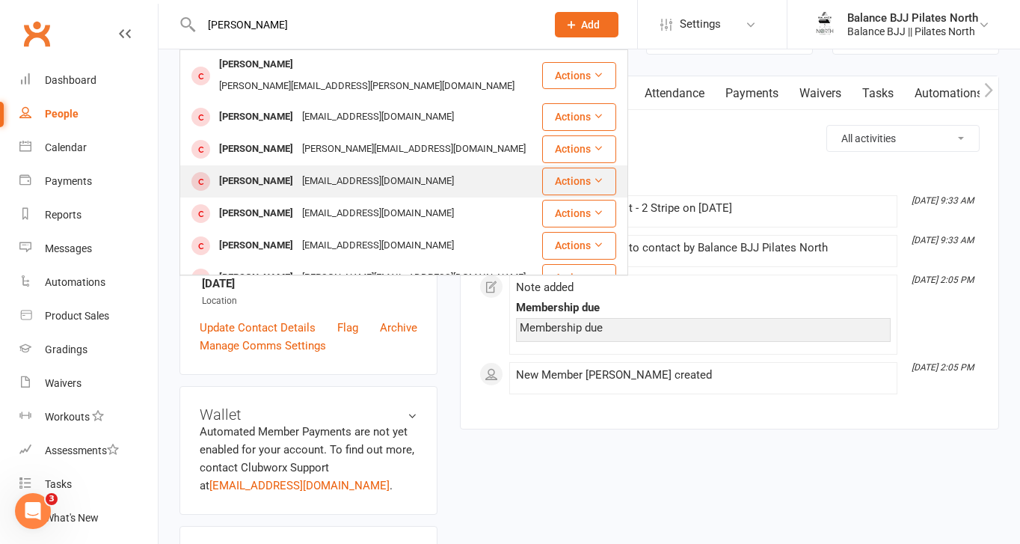
type input "[PERSON_NAME]"
click at [308, 171] on div "[EMAIL_ADDRESS][DOMAIN_NAME]" at bounding box center [378, 182] width 161 height 22
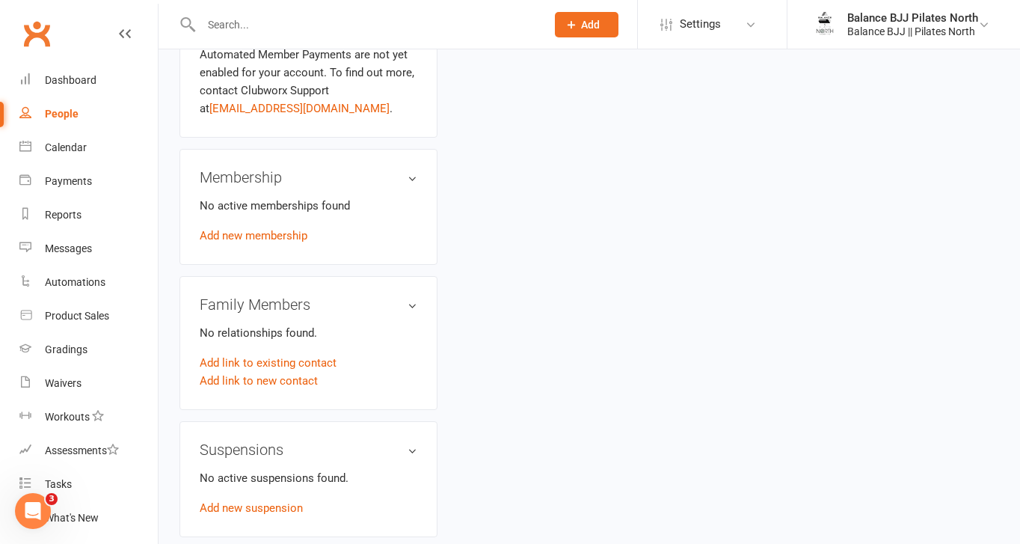
scroll to position [917, 0]
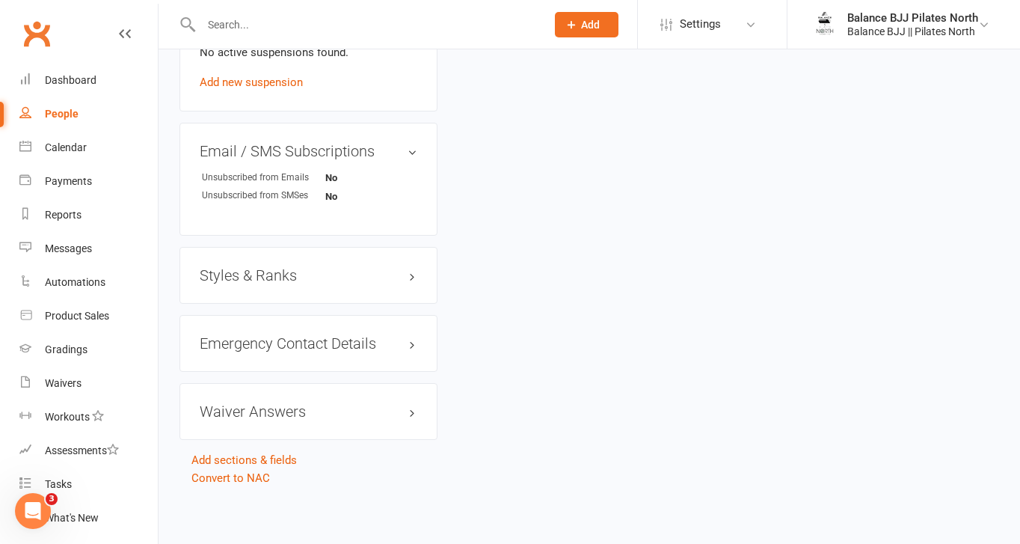
click at [272, 270] on h3 "Styles & Ranks" at bounding box center [309, 275] width 218 height 16
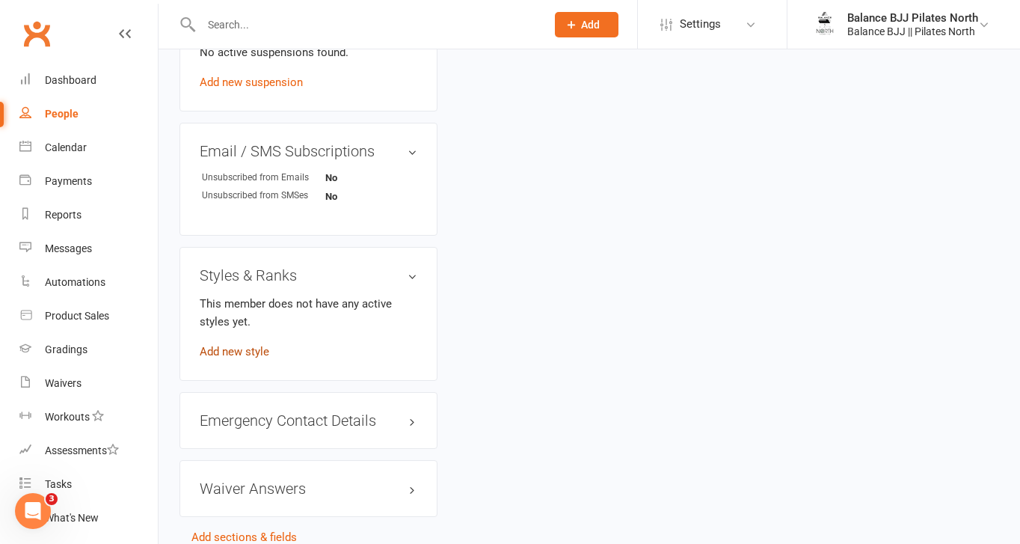
click at [237, 346] on link "Add new style" at bounding box center [235, 351] width 70 height 13
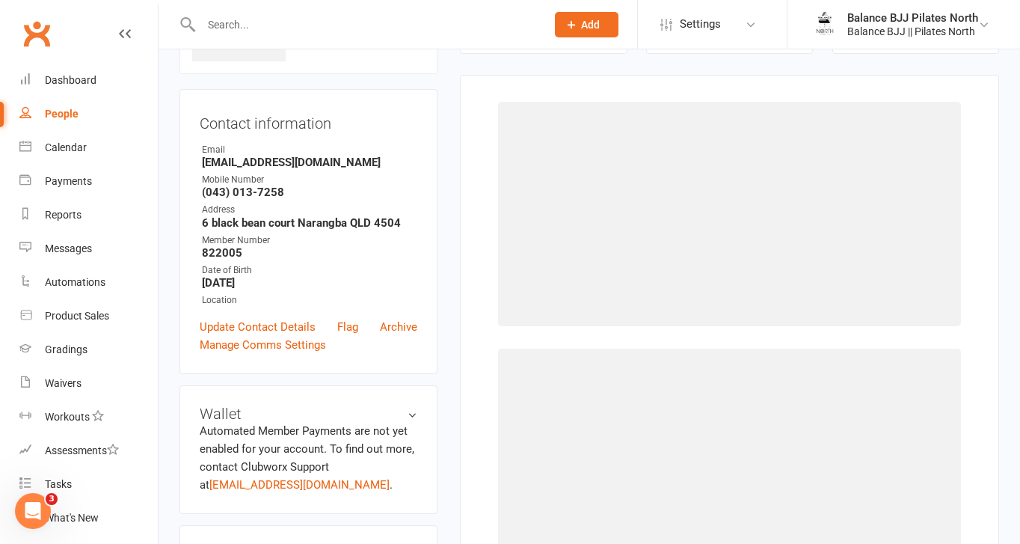
scroll to position [114, 0]
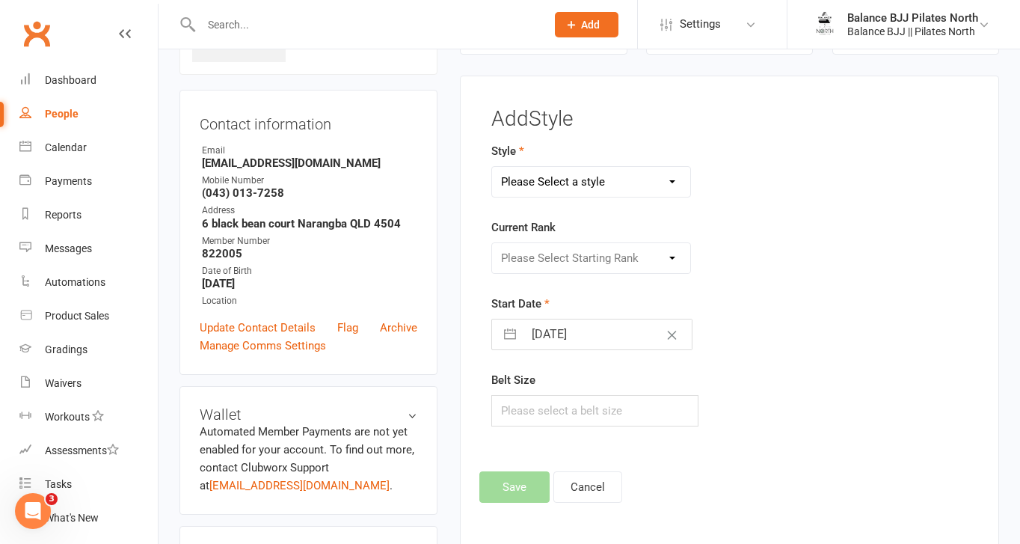
click at [616, 188] on select "Please Select a style Adults BJJ Kids BJJ" at bounding box center [591, 182] width 198 height 30
select select "3742"
click at [492, 167] on select "Please Select a style Adults BJJ Kids BJJ" at bounding box center [591, 182] width 198 height 30
click at [600, 255] on select "Please Select Starting Rank White Belt White Belt - 1 Stripe White Belt - 2 Str…" at bounding box center [591, 258] width 198 height 30
select select "44736"
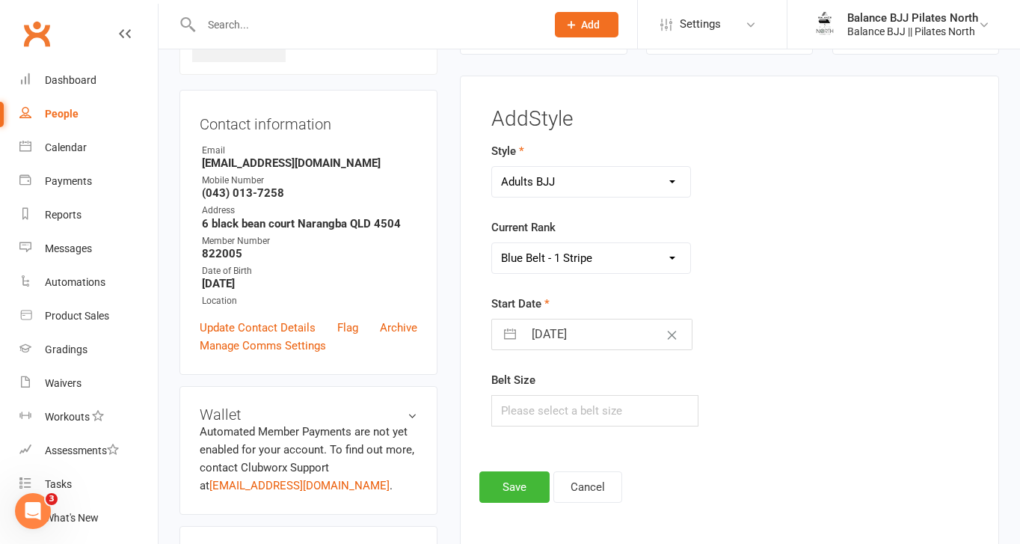
click at [492, 243] on select "Please Select Starting Rank White Belt White Belt - 1 Stripe White Belt - 2 Str…" at bounding box center [591, 258] width 198 height 30
click at [519, 492] on button "Save" at bounding box center [515, 486] width 70 height 31
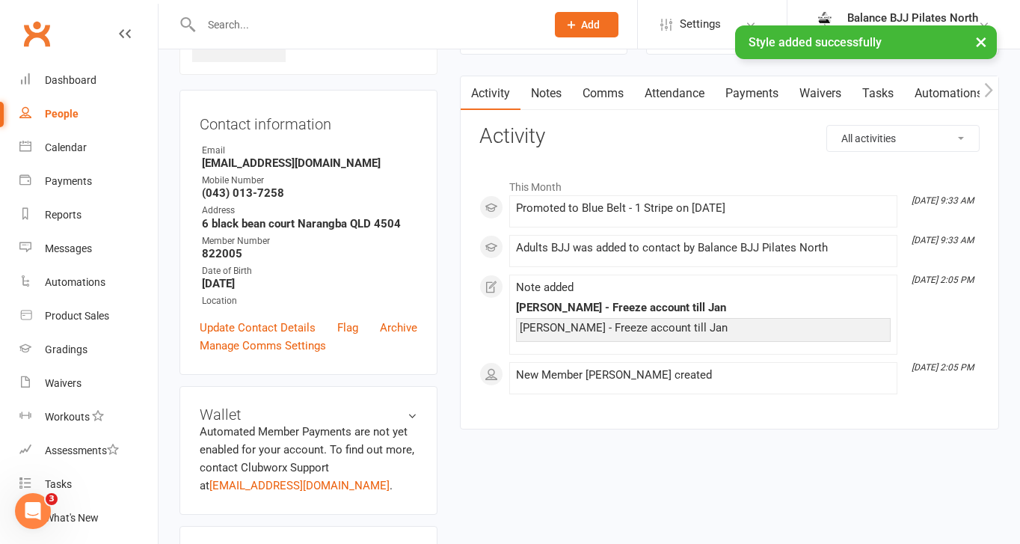
click at [338, 25] on div "× Style added successfully" at bounding box center [500, 25] width 1001 height 0
click at [255, 24] on input "text" at bounding box center [366, 24] width 339 height 21
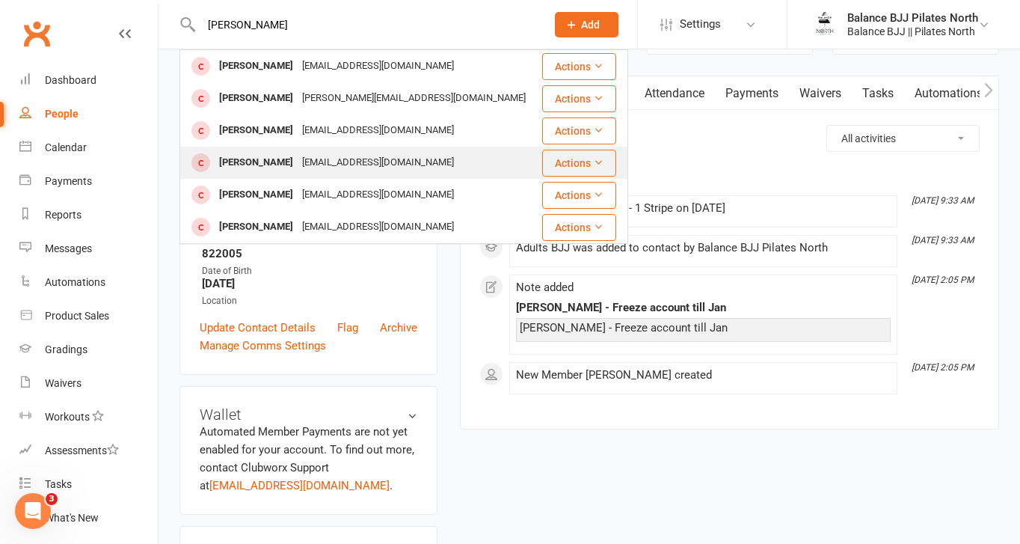
type input "[PERSON_NAME]"
click at [263, 161] on div "[PERSON_NAME]" at bounding box center [256, 163] width 83 height 22
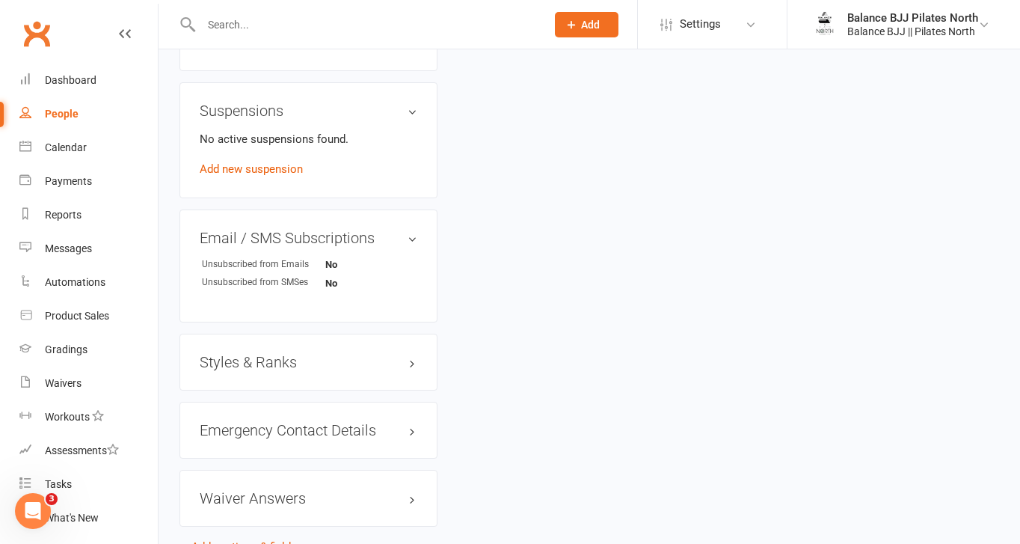
scroll to position [899, 0]
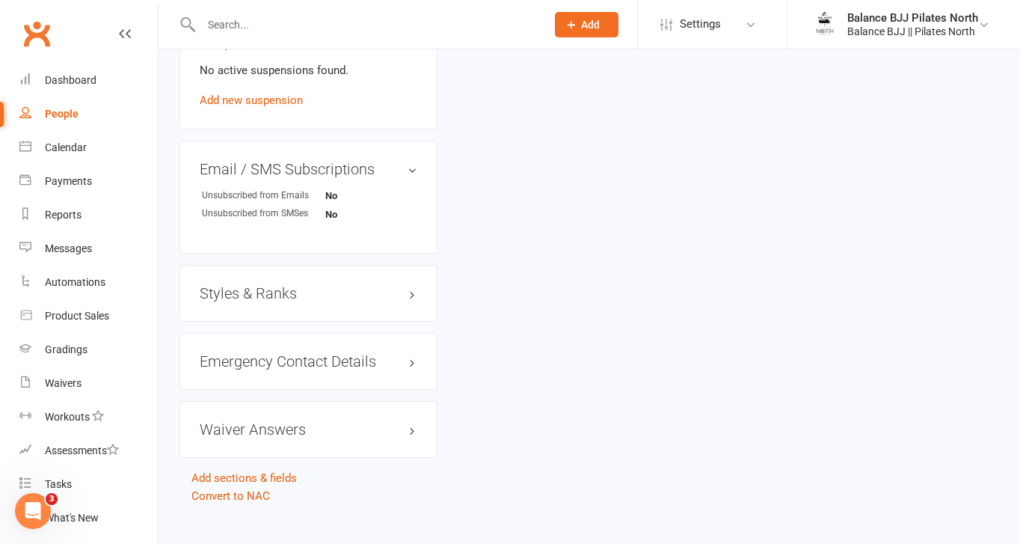
click at [269, 287] on h3 "Styles & Ranks" at bounding box center [309, 293] width 218 height 16
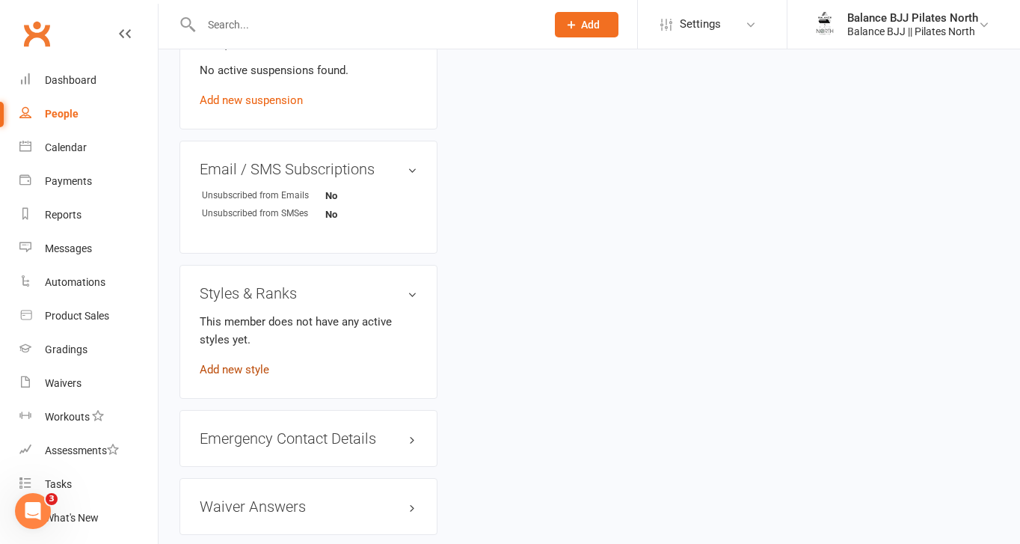
click at [246, 363] on link "Add new style" at bounding box center [235, 369] width 70 height 13
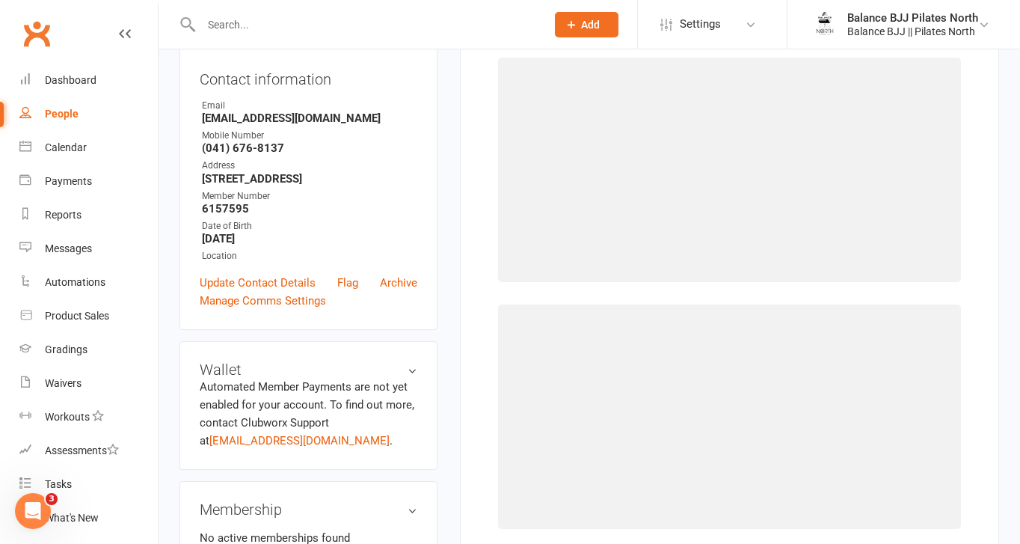
scroll to position [114, 0]
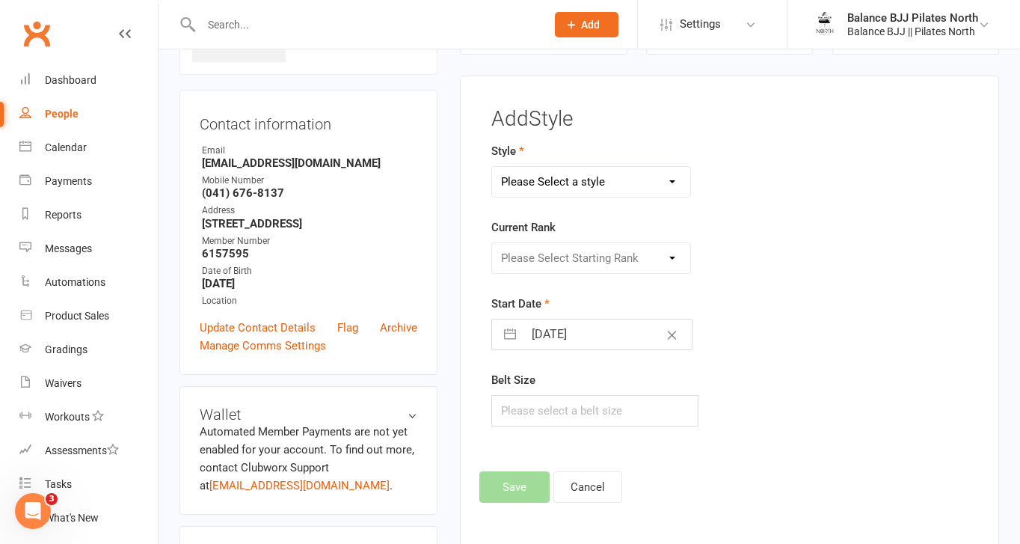
click at [643, 181] on select "Please Select a style Adults BJJ Kids BJJ" at bounding box center [591, 182] width 198 height 30
select select "3743"
click at [492, 167] on select "Please Select a style Adults BJJ Kids BJJ" at bounding box center [591, 182] width 198 height 30
click at [613, 253] on select "Please Select Starting Rank White Belt White Belt - 1 Stripe White Belt - 2 Str…" at bounding box center [591, 258] width 198 height 30
select select "44754"
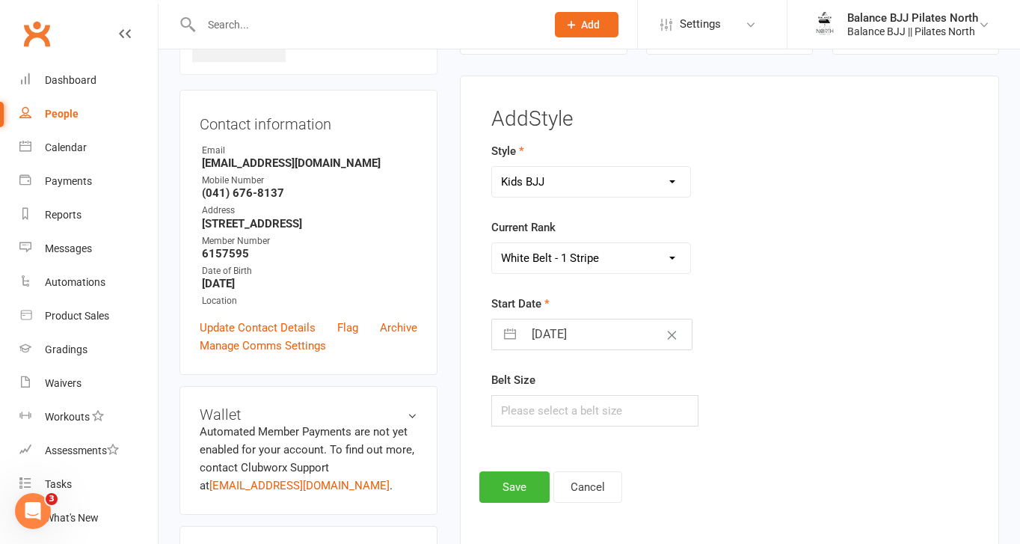
click at [492, 243] on select "Please Select Starting Rank White Belt White Belt - 1 Stripe White Belt - 2 Str…" at bounding box center [591, 258] width 198 height 30
click at [505, 489] on button "Save" at bounding box center [515, 486] width 70 height 31
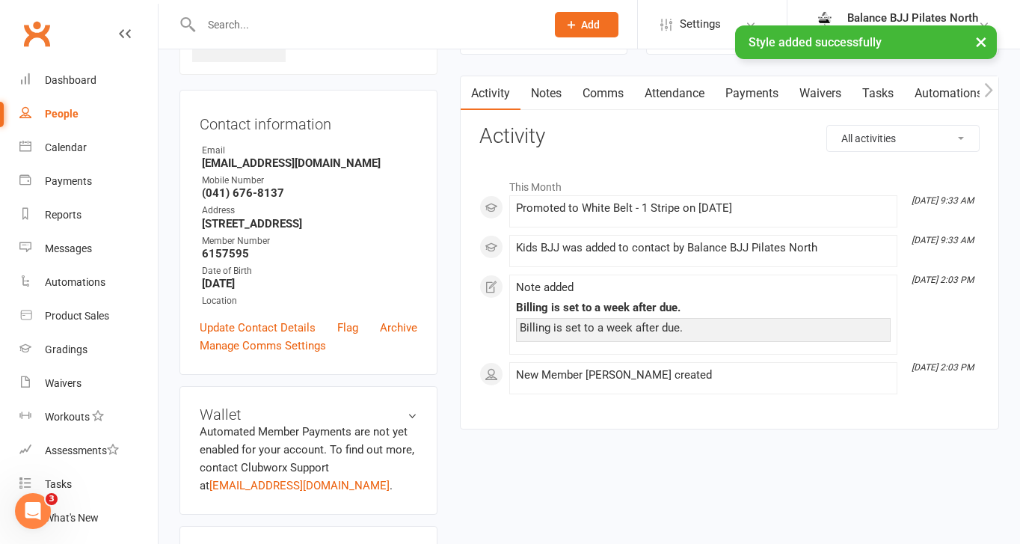
click at [255, 22] on input "text" at bounding box center [366, 24] width 339 height 21
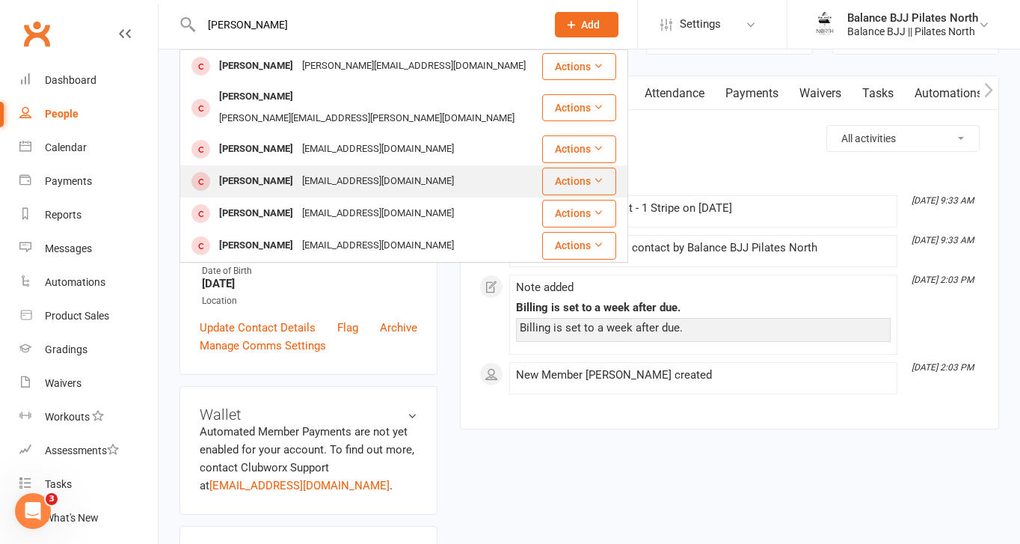
type input "[PERSON_NAME]"
click at [261, 171] on div "[PERSON_NAME]" at bounding box center [256, 182] width 83 height 22
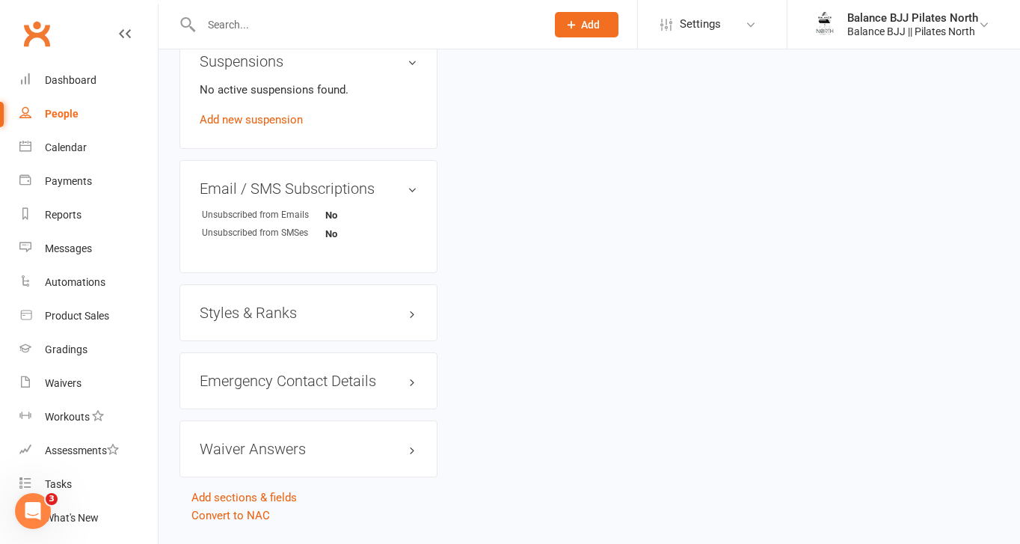
scroll to position [917, 0]
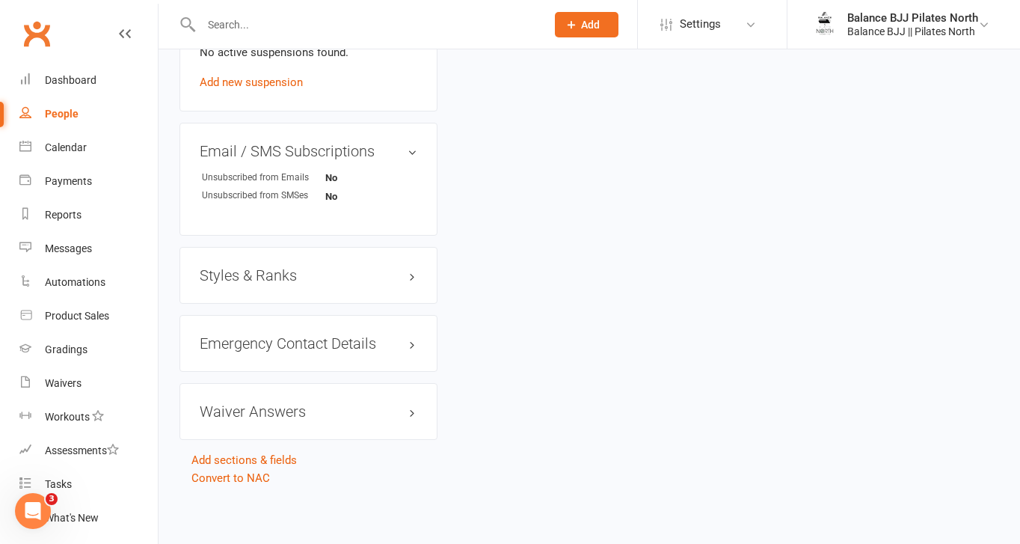
click at [333, 271] on h3 "Styles & Ranks" at bounding box center [309, 275] width 218 height 16
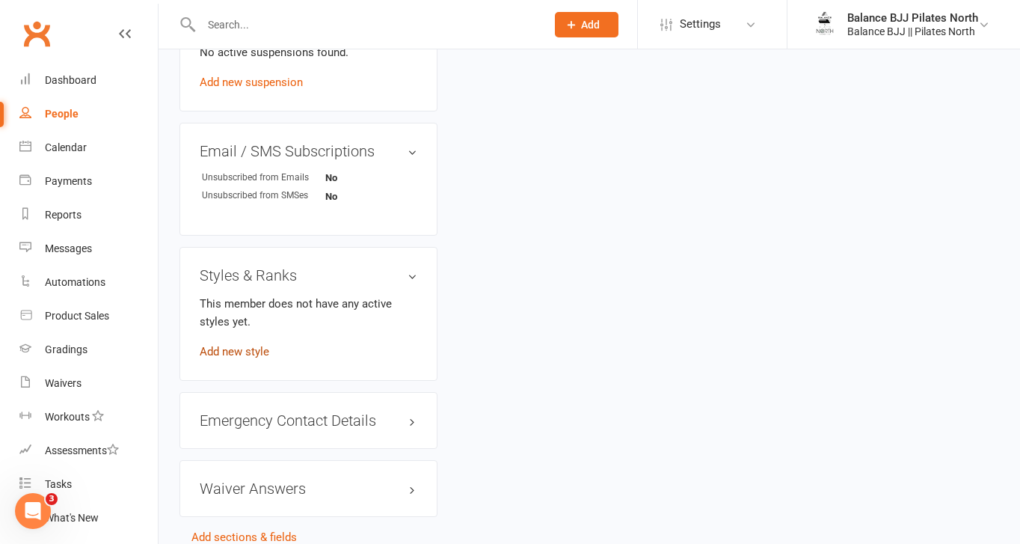
click at [241, 345] on link "Add new style" at bounding box center [235, 351] width 70 height 13
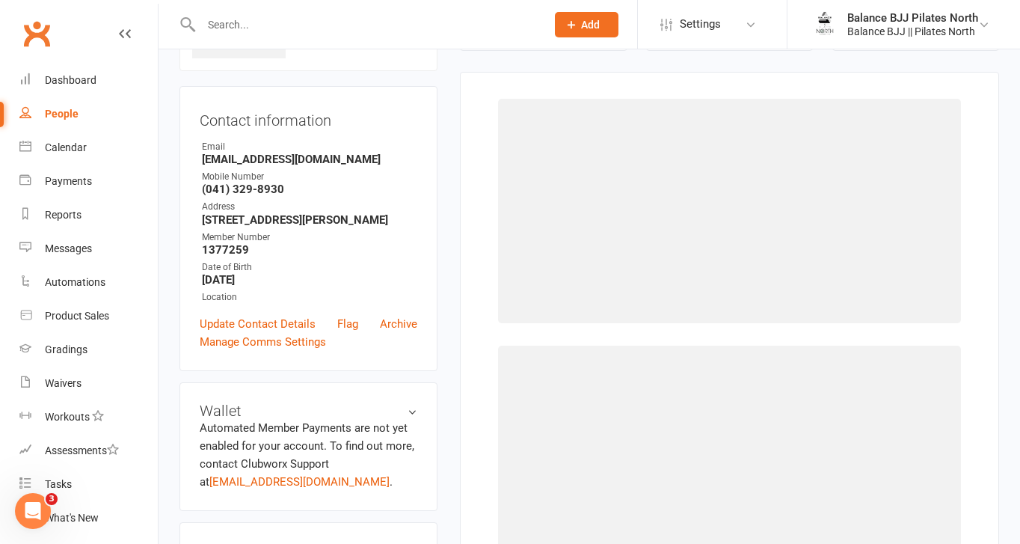
scroll to position [114, 0]
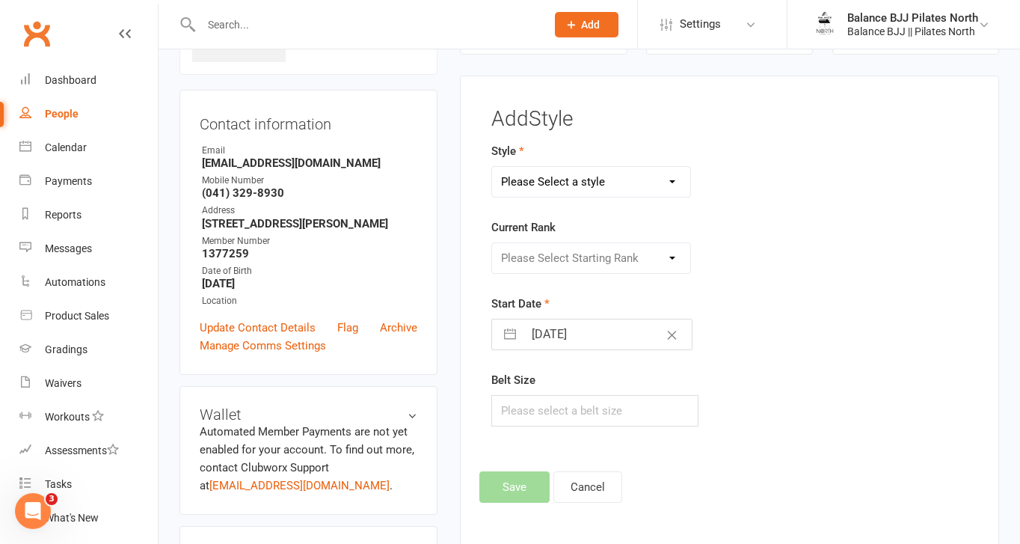
click at [575, 182] on select "Please Select a style Adults BJJ Kids BJJ" at bounding box center [591, 182] width 198 height 30
select select "3743"
click at [492, 167] on select "Please Select a style Adults BJJ Kids BJJ" at bounding box center [591, 182] width 198 height 30
click at [552, 258] on select "Please Select Starting Rank White Belt White Belt - 1 Stripe White Belt - 2 Str…" at bounding box center [591, 258] width 198 height 30
select select "44763"
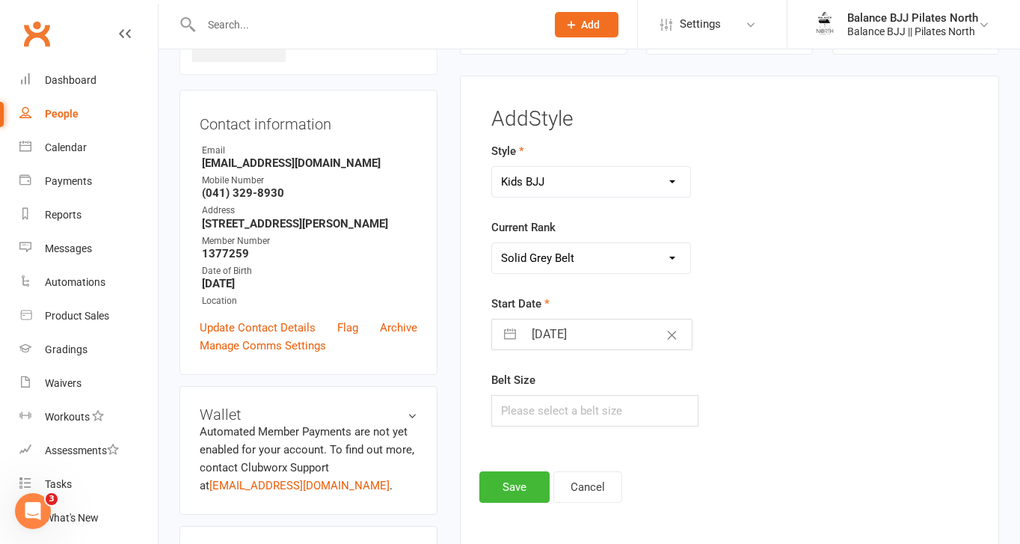
click at [492, 243] on select "Please Select Starting Rank White Belt White Belt - 1 Stripe White Belt - 2 Str…" at bounding box center [591, 258] width 198 height 30
click at [526, 484] on button "Save" at bounding box center [515, 486] width 70 height 31
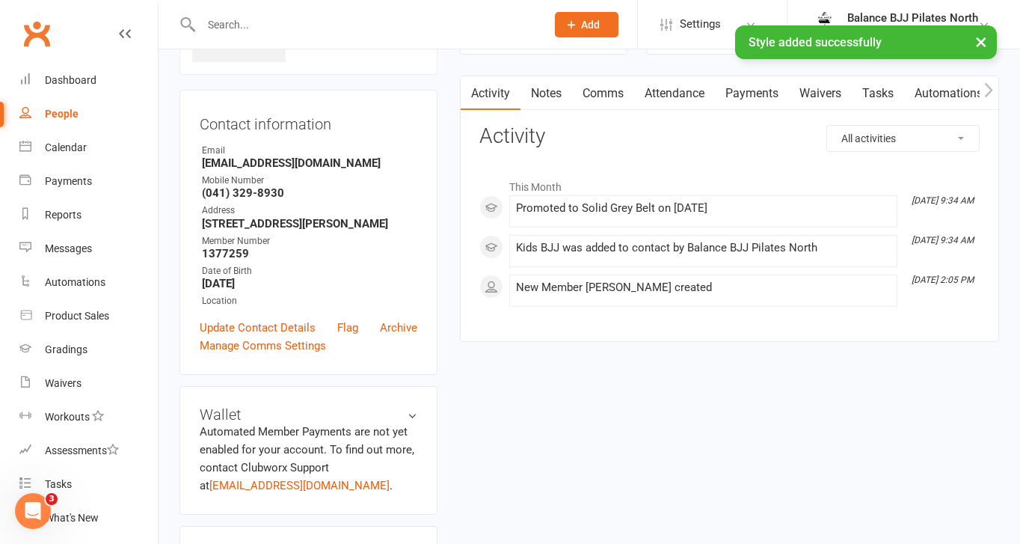
click at [228, 25] on input "text" at bounding box center [366, 24] width 339 height 21
type input "[PERSON_NAME]"
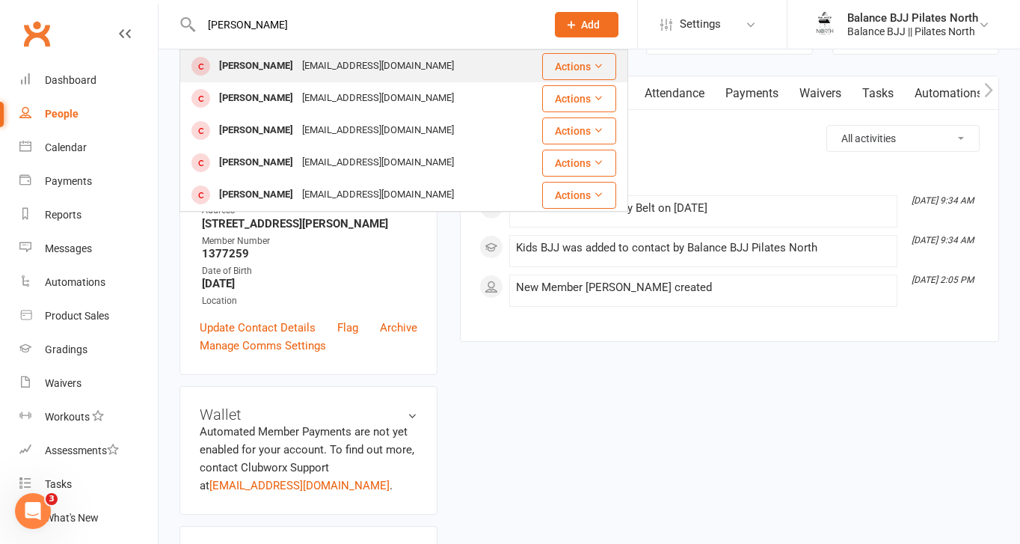
click at [262, 67] on div "[PERSON_NAME]" at bounding box center [256, 66] width 83 height 22
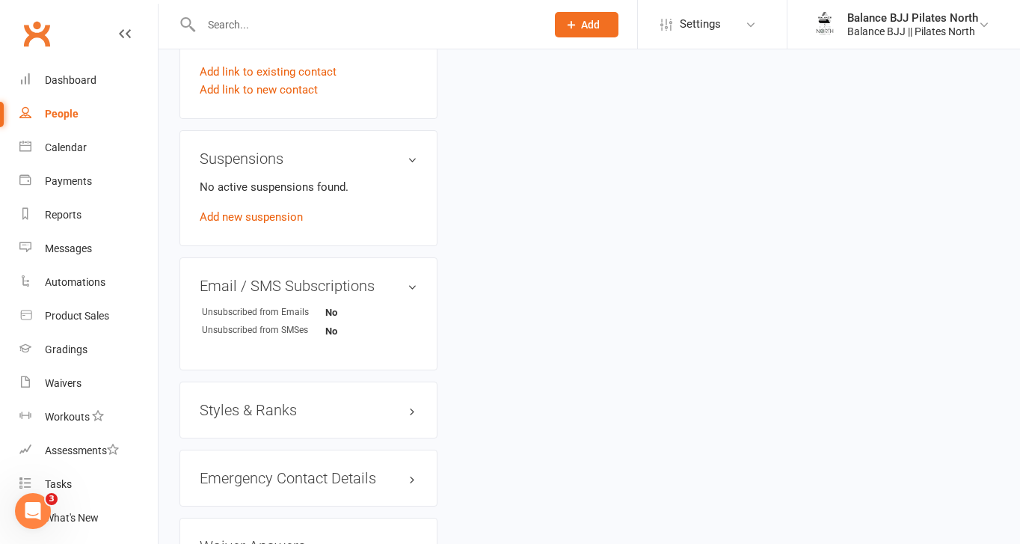
scroll to position [795, 0]
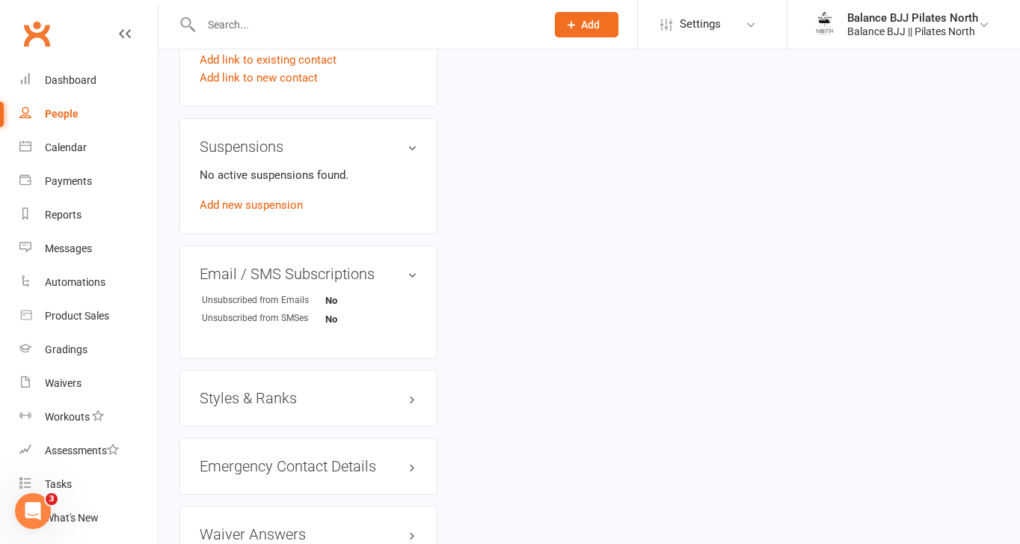
click at [277, 395] on h3 "Styles & Ranks" at bounding box center [309, 398] width 218 height 16
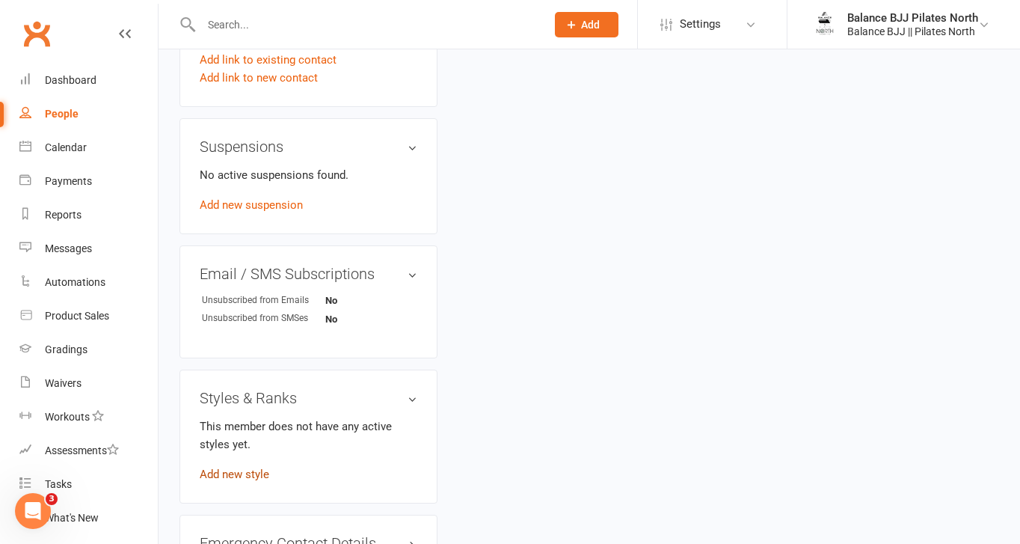
click at [227, 476] on link "Add new style" at bounding box center [235, 474] width 70 height 13
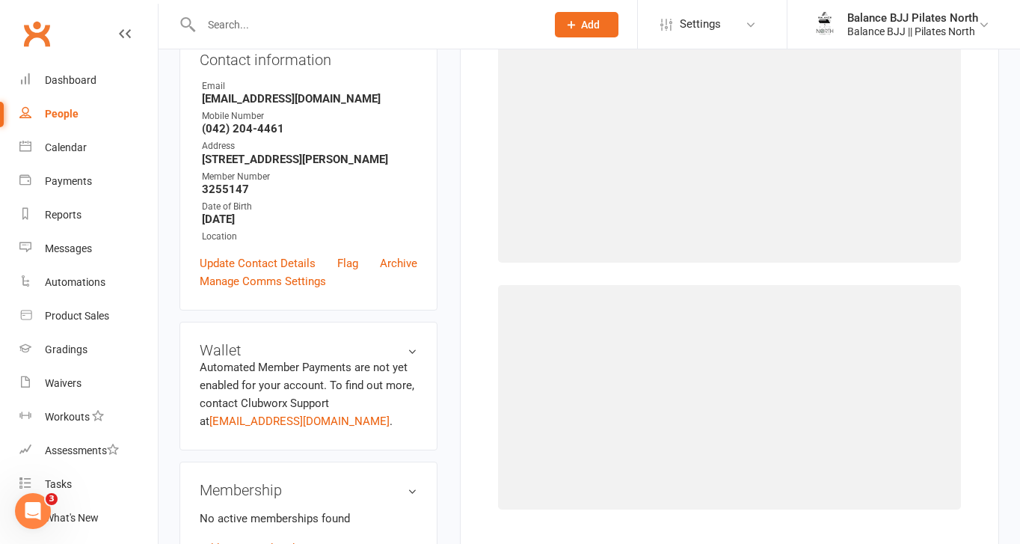
scroll to position [114, 0]
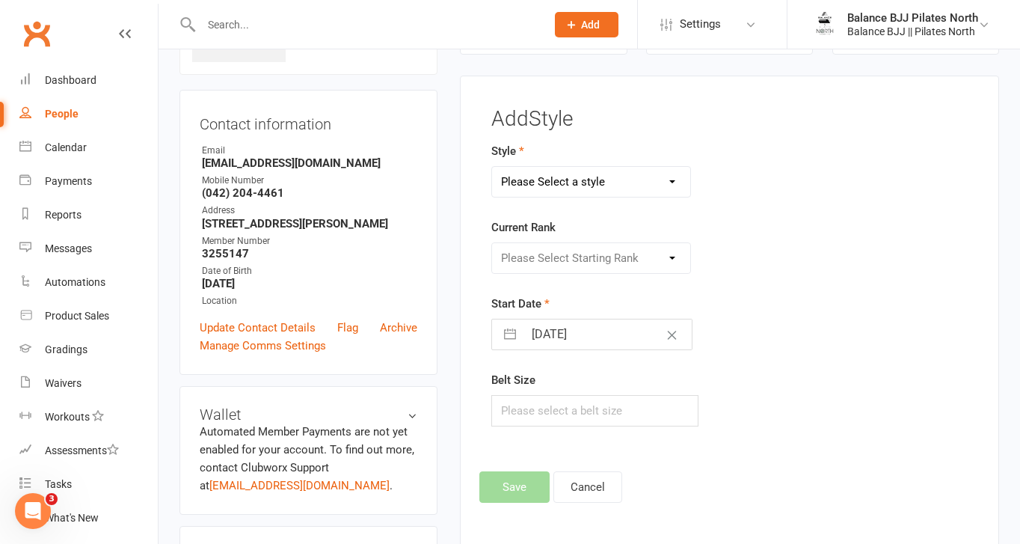
click at [623, 180] on select "Please Select a style Adults BJJ Kids BJJ" at bounding box center [591, 182] width 198 height 30
select select "3742"
click at [492, 167] on select "Please Select a style Adults BJJ Kids BJJ" at bounding box center [591, 182] width 198 height 30
click at [578, 263] on select "Please Select Starting Rank White Belt White Belt - 1 Stripe White Belt - 2 Str…" at bounding box center [591, 258] width 198 height 30
select select "44731"
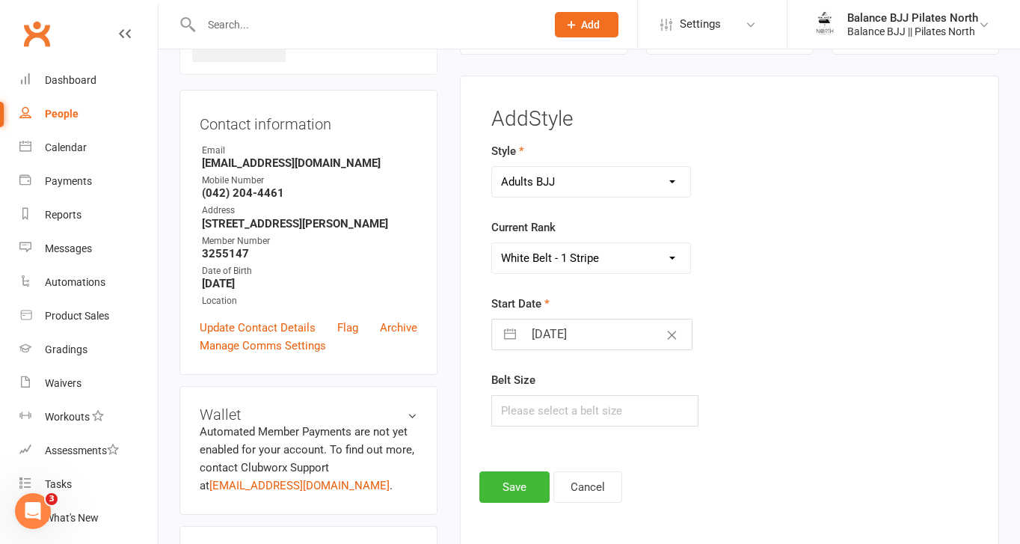
click at [492, 243] on select "Please Select Starting Rank White Belt White Belt - 1 Stripe White Belt - 2 Str…" at bounding box center [591, 258] width 198 height 30
click at [523, 489] on button "Save" at bounding box center [515, 486] width 70 height 31
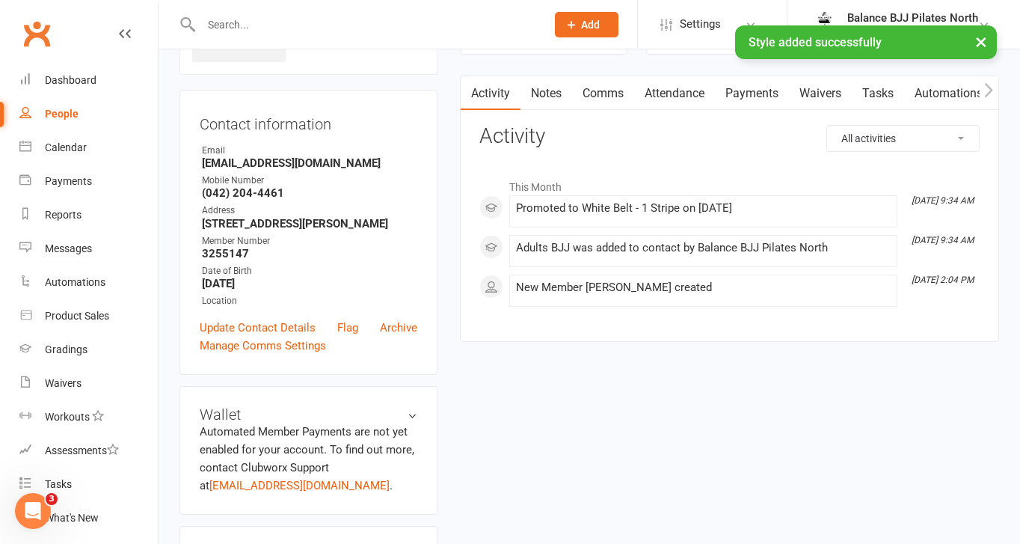
click at [260, 20] on input "text" at bounding box center [366, 24] width 339 height 21
type input "conn"
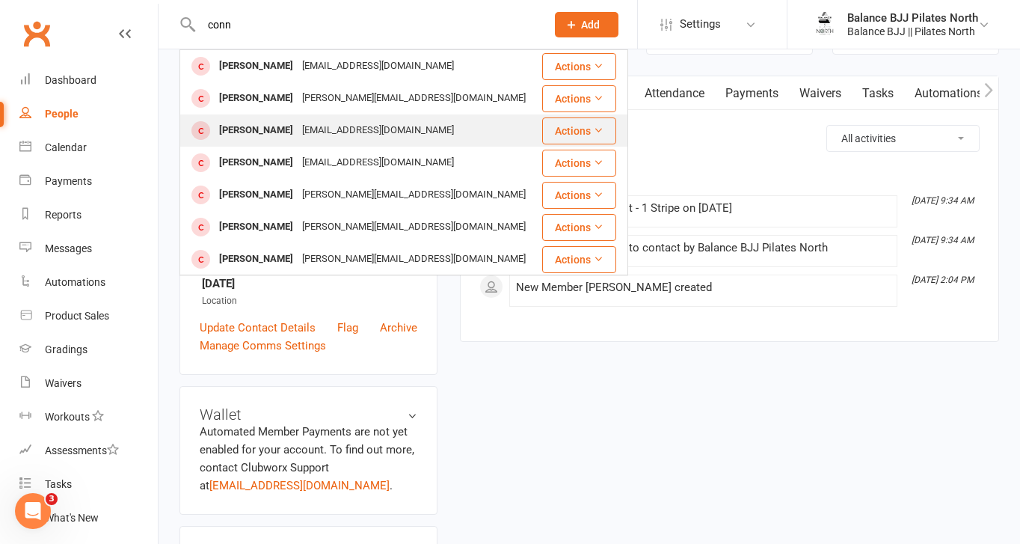
click at [255, 135] on div "[PERSON_NAME]" at bounding box center [256, 131] width 83 height 22
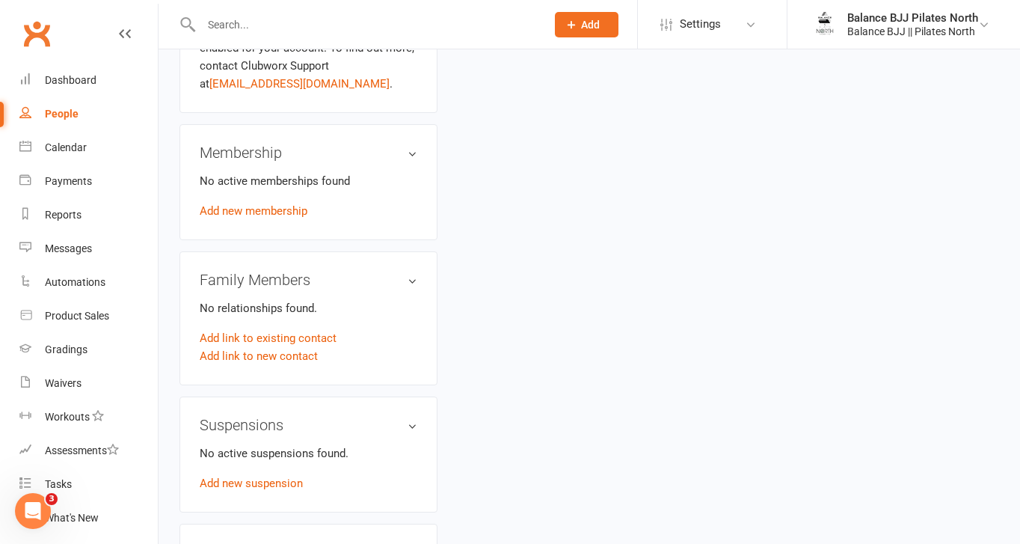
scroll to position [917, 0]
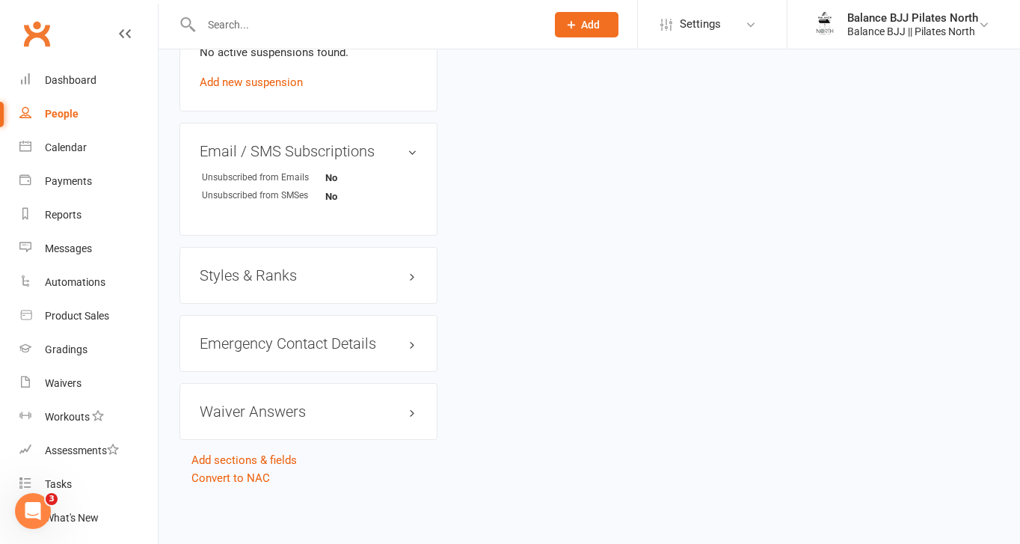
click at [267, 275] on h3 "Styles & Ranks" at bounding box center [309, 275] width 218 height 16
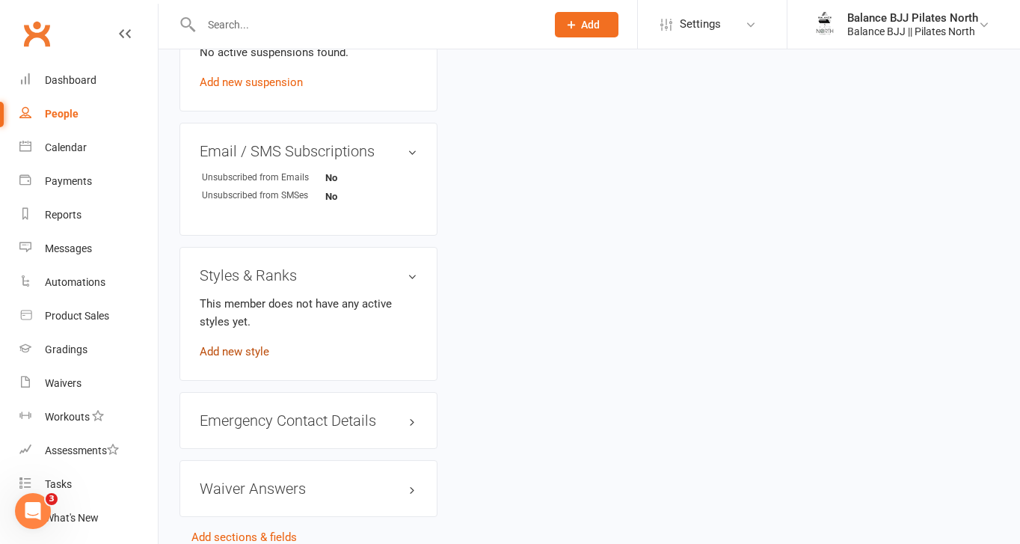
click at [259, 347] on link "Add new style" at bounding box center [235, 351] width 70 height 13
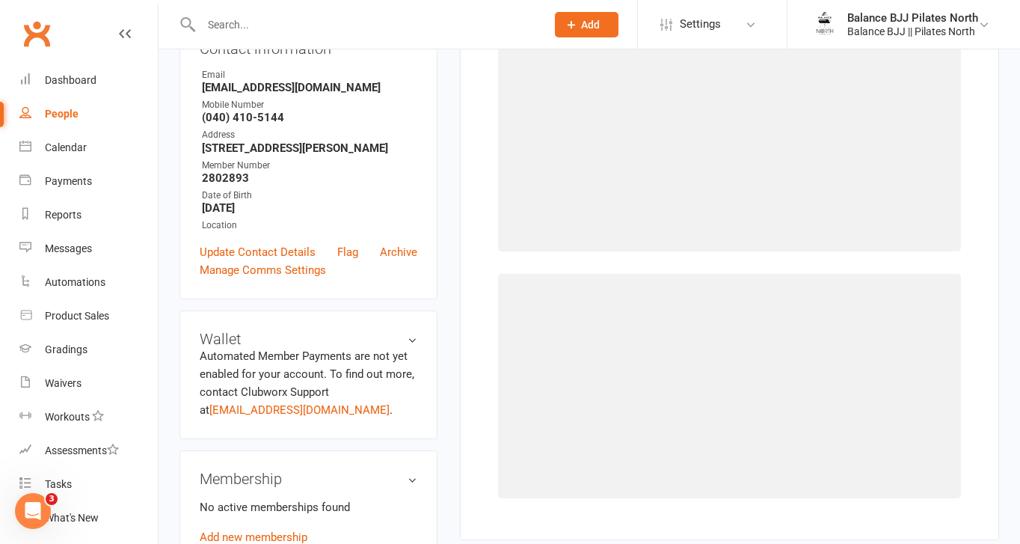
scroll to position [114, 0]
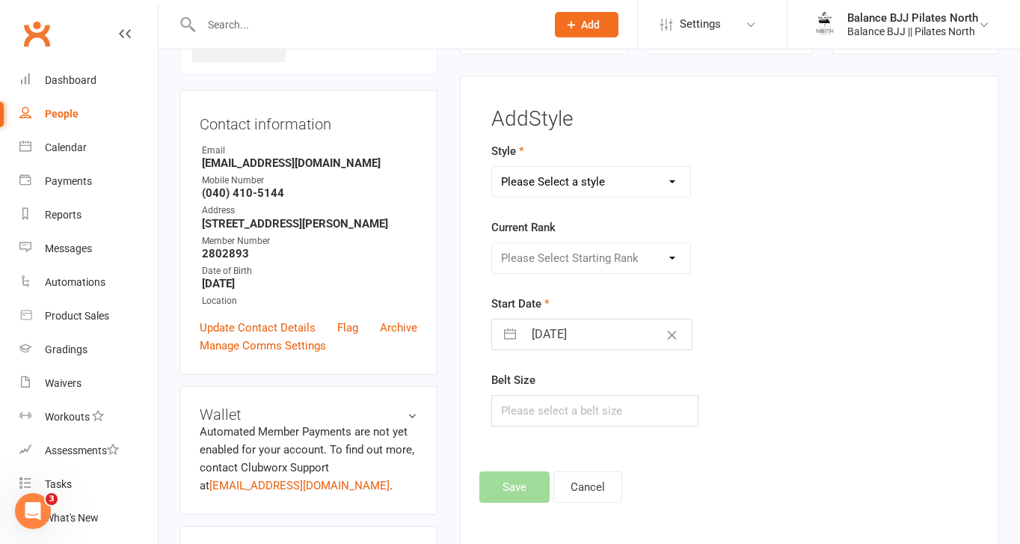
click at [631, 172] on select "Please Select a style Adults BJJ Kids BJJ" at bounding box center [591, 182] width 198 height 30
select select "3742"
click at [492, 167] on select "Please Select a style Adults BJJ Kids BJJ" at bounding box center [591, 182] width 198 height 30
click at [593, 260] on select "Please Select Starting Rank White Belt White Belt - 1 Stripe White Belt - 2 Str…" at bounding box center [591, 258] width 198 height 30
select select "44734"
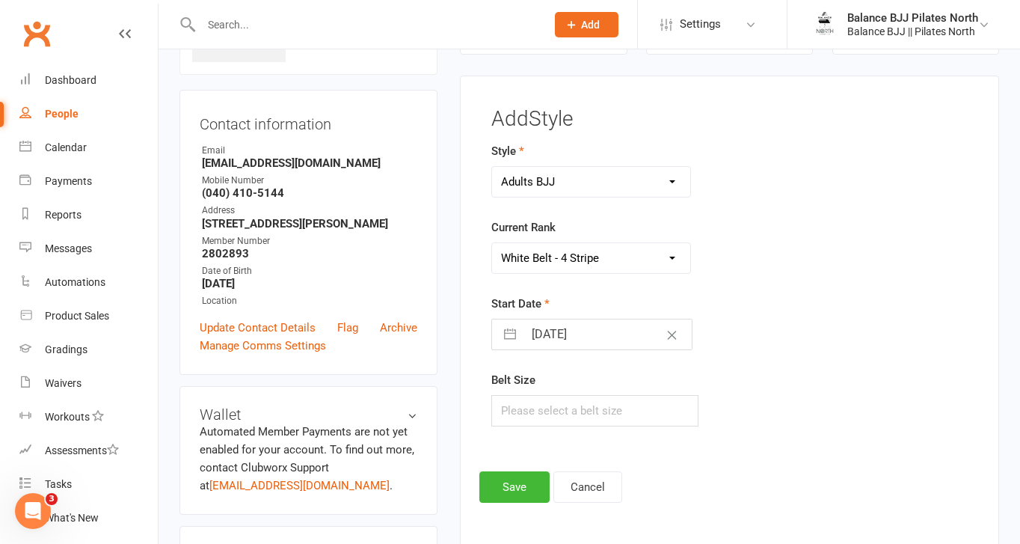
click at [492, 243] on select "Please Select Starting Rank White Belt White Belt - 1 Stripe White Belt - 2 Str…" at bounding box center [591, 258] width 198 height 30
click at [530, 499] on button "Save" at bounding box center [515, 486] width 70 height 31
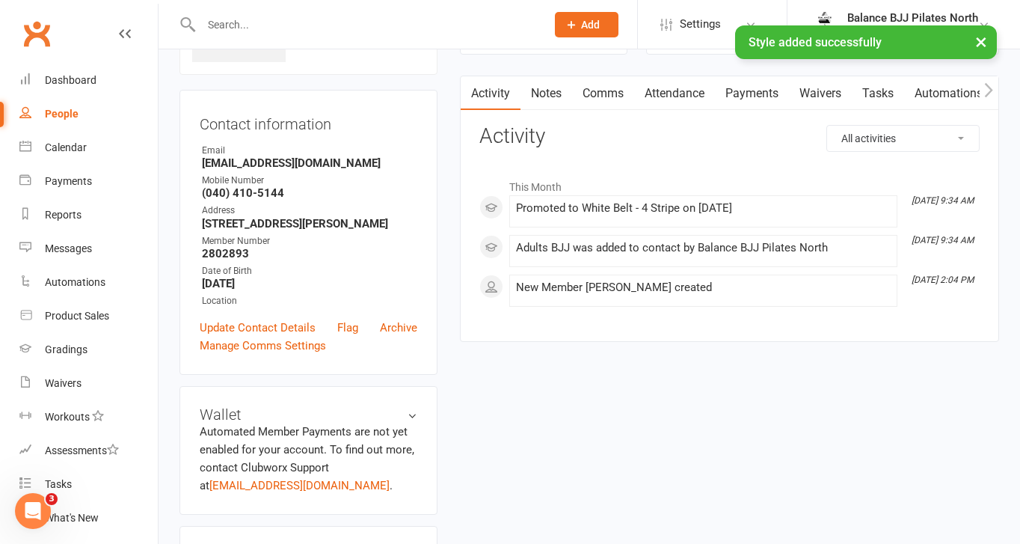
click at [297, 25] on div "× Style added successfully" at bounding box center [500, 25] width 1001 height 0
click at [268, 25] on input "text" at bounding box center [366, 24] width 339 height 21
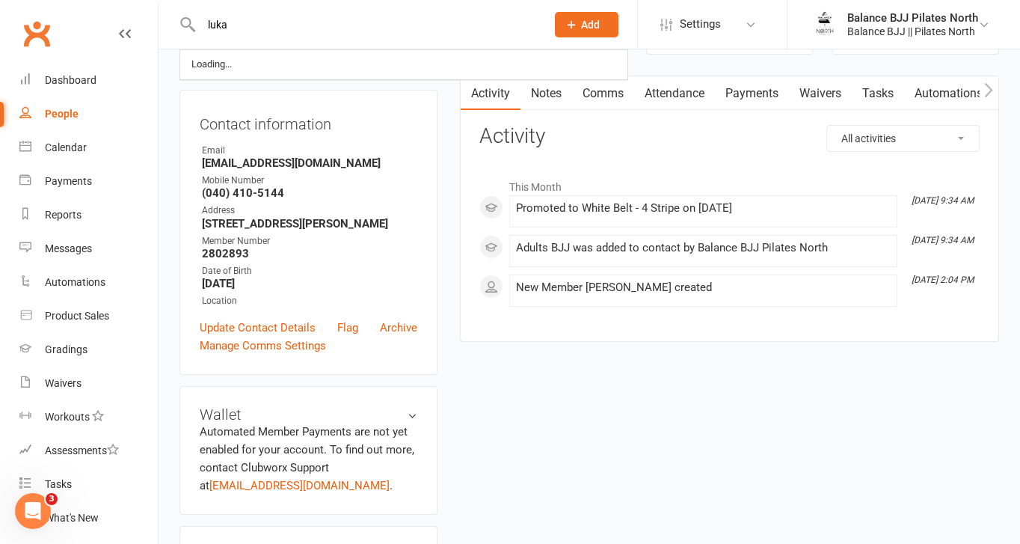
type input "luka"
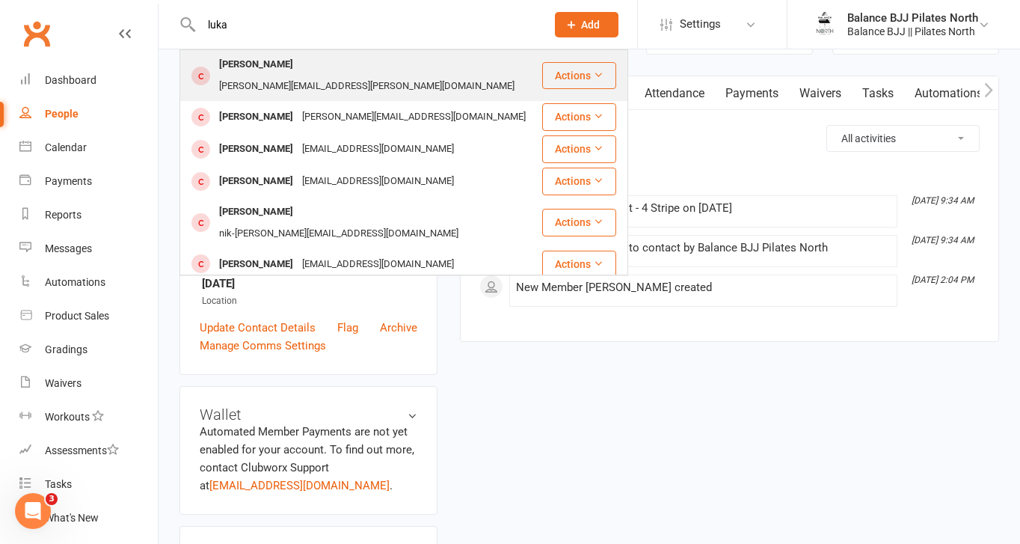
click at [247, 63] on div "[PERSON_NAME]" at bounding box center [256, 65] width 83 height 22
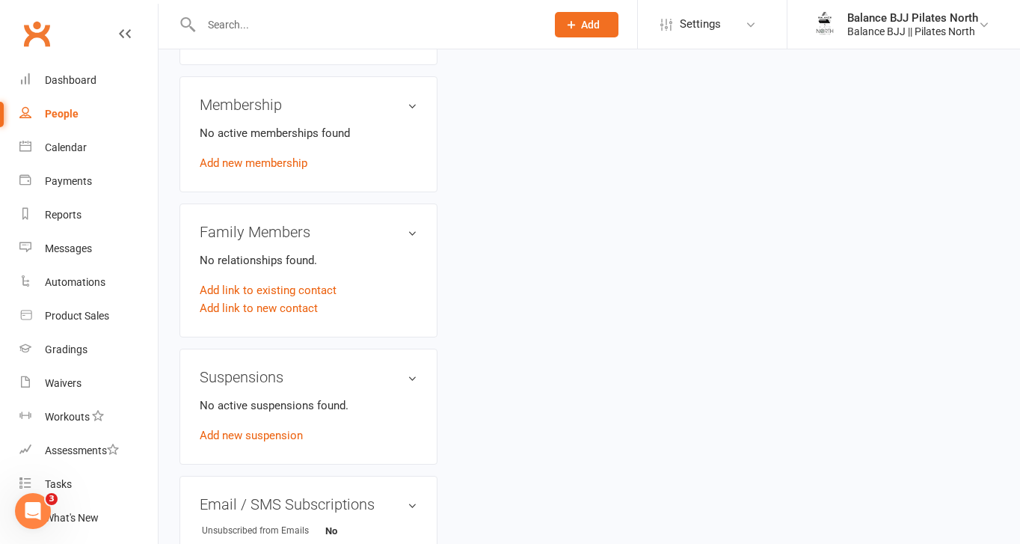
scroll to position [917, 0]
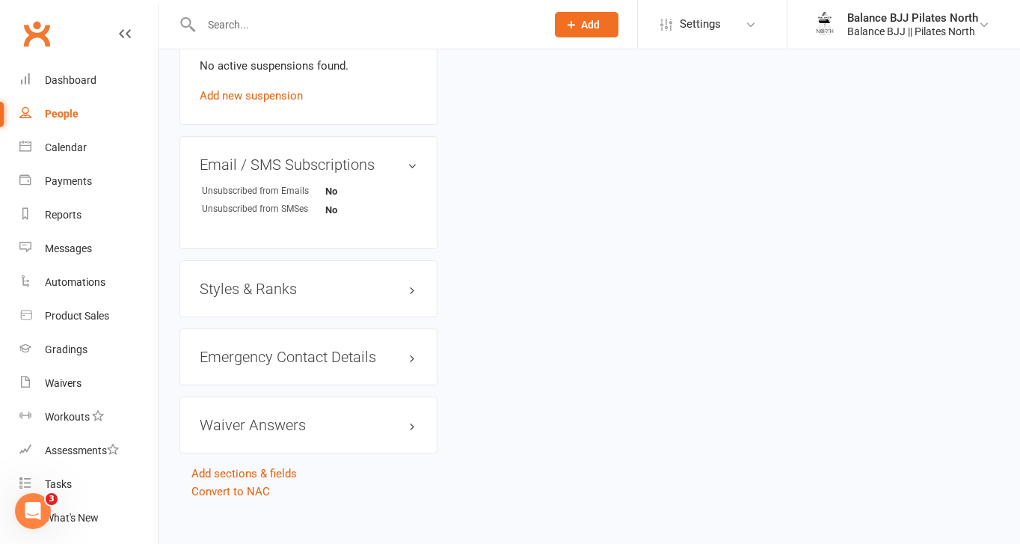
click at [254, 281] on h3 "Styles & Ranks" at bounding box center [309, 289] width 218 height 16
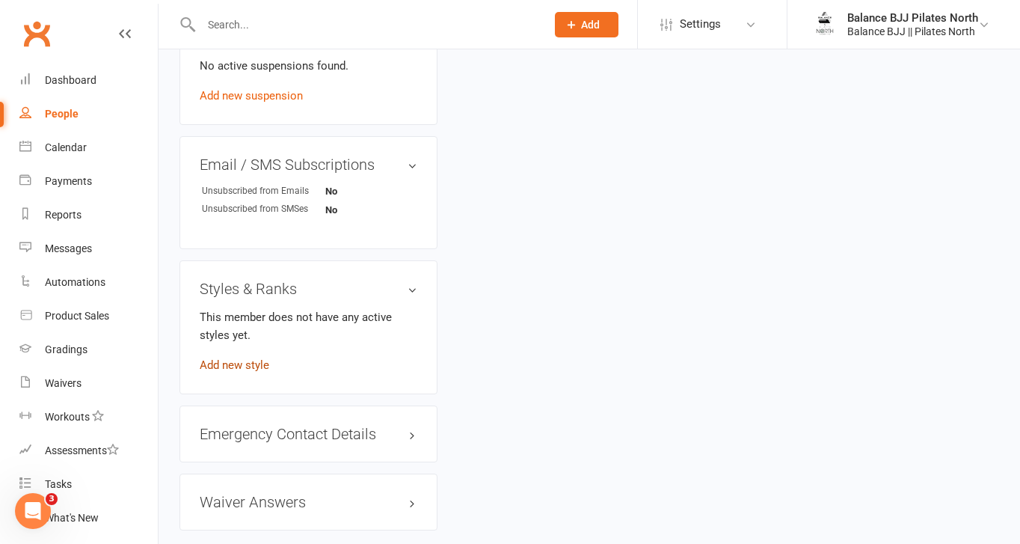
click at [234, 358] on link "Add new style" at bounding box center [235, 364] width 70 height 13
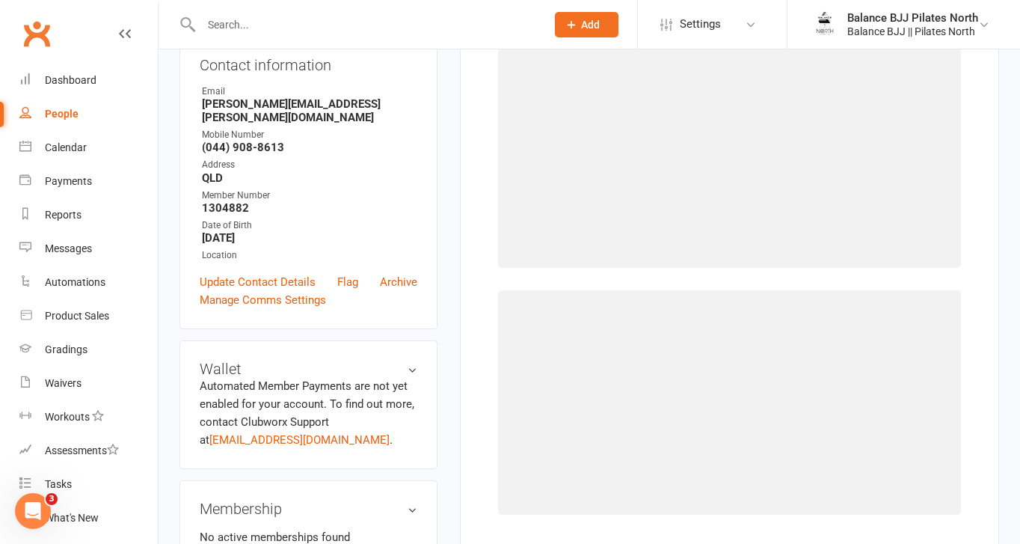
scroll to position [114, 0]
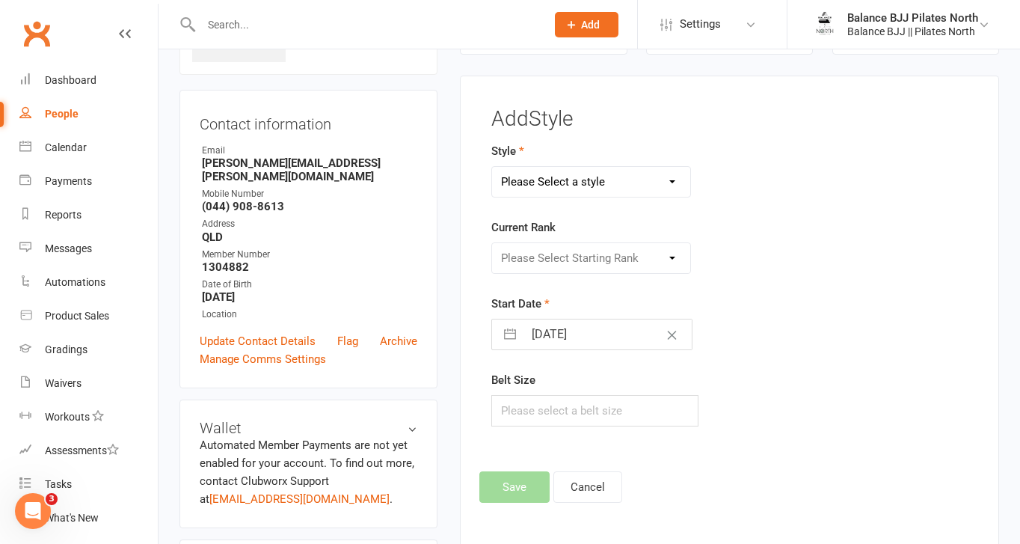
click at [594, 183] on select "Please Select a style Adults BJJ Kids BJJ" at bounding box center [591, 182] width 198 height 30
select select "3743"
click at [492, 167] on select "Please Select a style Adults BJJ Kids BJJ" at bounding box center [591, 182] width 198 height 30
click at [581, 260] on select "Please Select Starting Rank White Belt White Belt - 1 Stripe White Belt - 2 Str…" at bounding box center [591, 258] width 198 height 30
select select "44762"
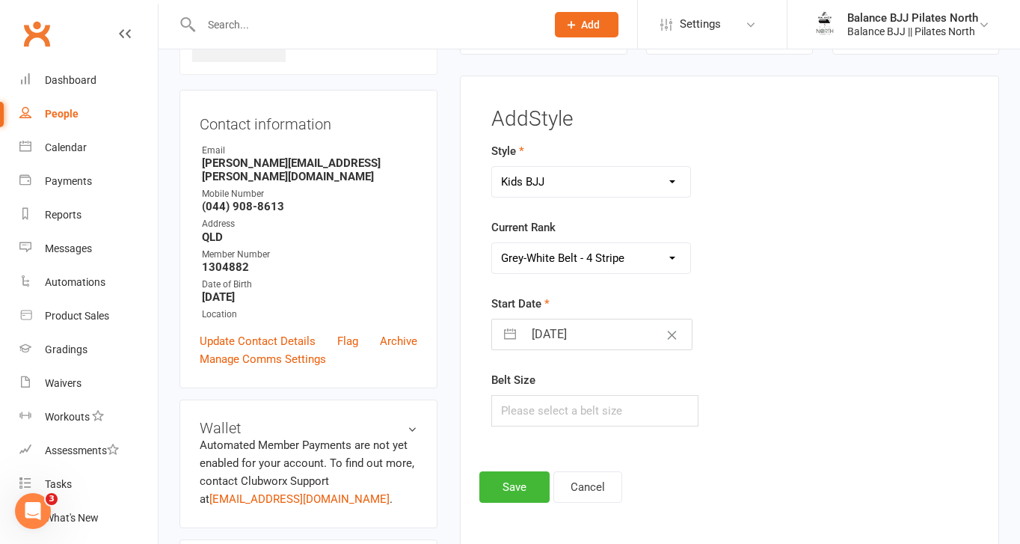
click at [492, 243] on select "Please Select Starting Rank White Belt White Belt - 1 Stripe White Belt - 2 Str…" at bounding box center [591, 258] width 198 height 30
click at [524, 486] on button "Save" at bounding box center [515, 486] width 70 height 31
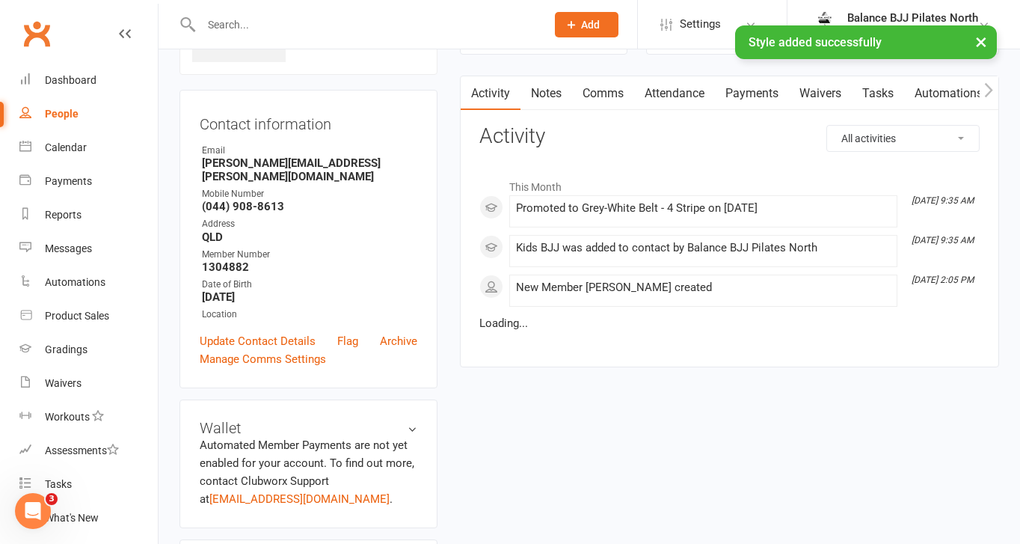
click at [328, 25] on div "× Style added successfully" at bounding box center [500, 25] width 1001 height 0
drag, startPoint x: 256, startPoint y: 35, endPoint x: 260, endPoint y: 25, distance: 11.1
click at [256, 25] on div "× Style added successfully" at bounding box center [500, 25] width 1001 height 0
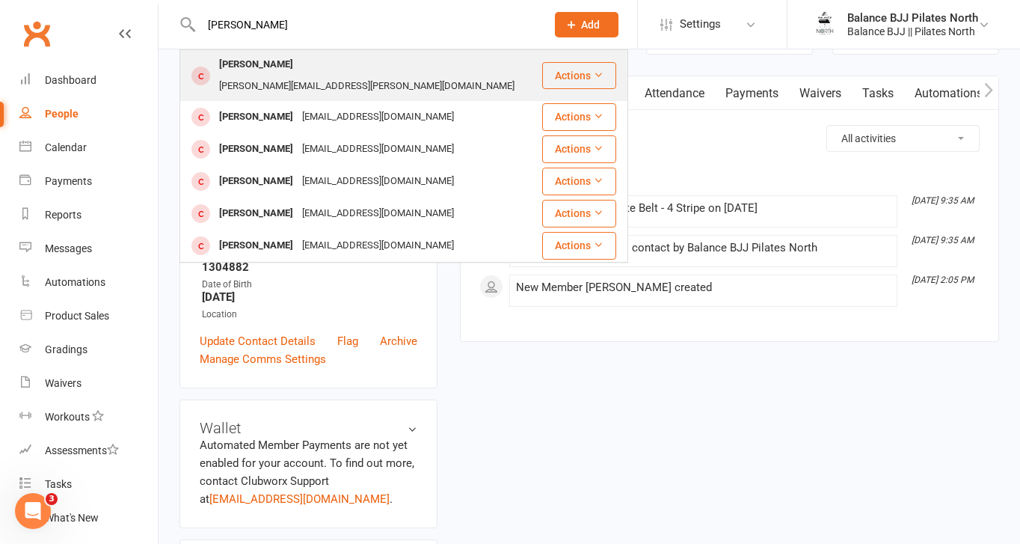
type input "[PERSON_NAME]"
click at [233, 69] on div "[PERSON_NAME]" at bounding box center [256, 65] width 83 height 22
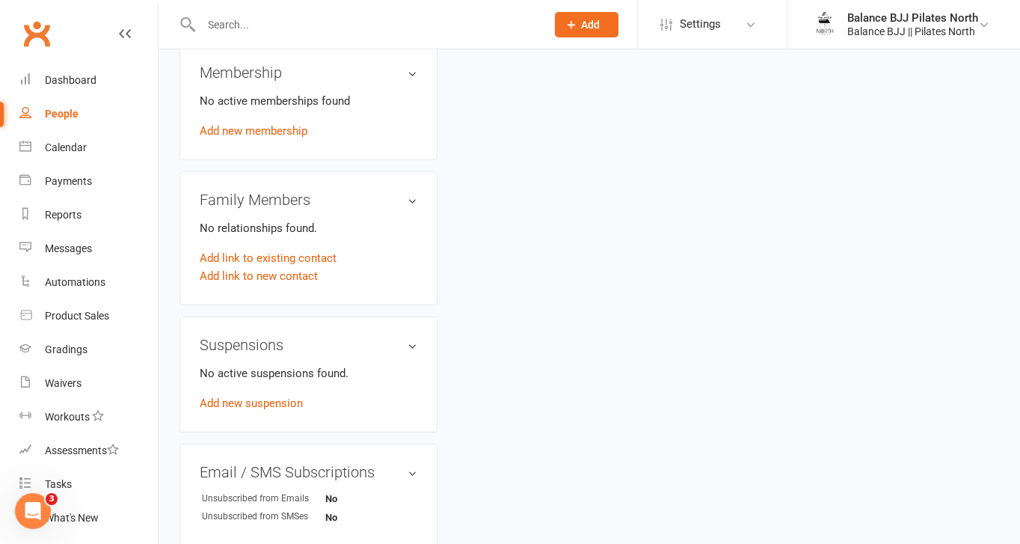
scroll to position [917, 0]
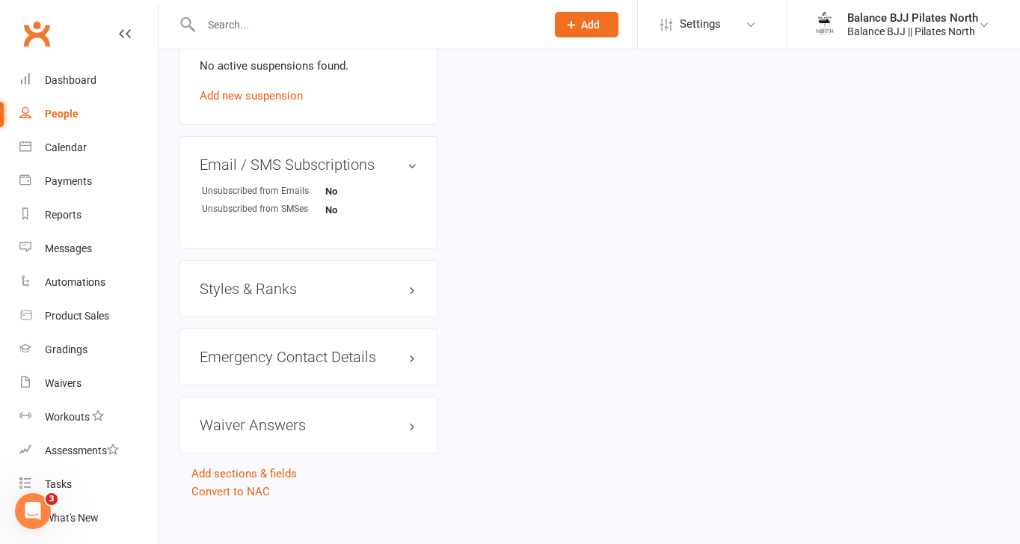
click at [262, 281] on h3 "Styles & Ranks" at bounding box center [309, 289] width 218 height 16
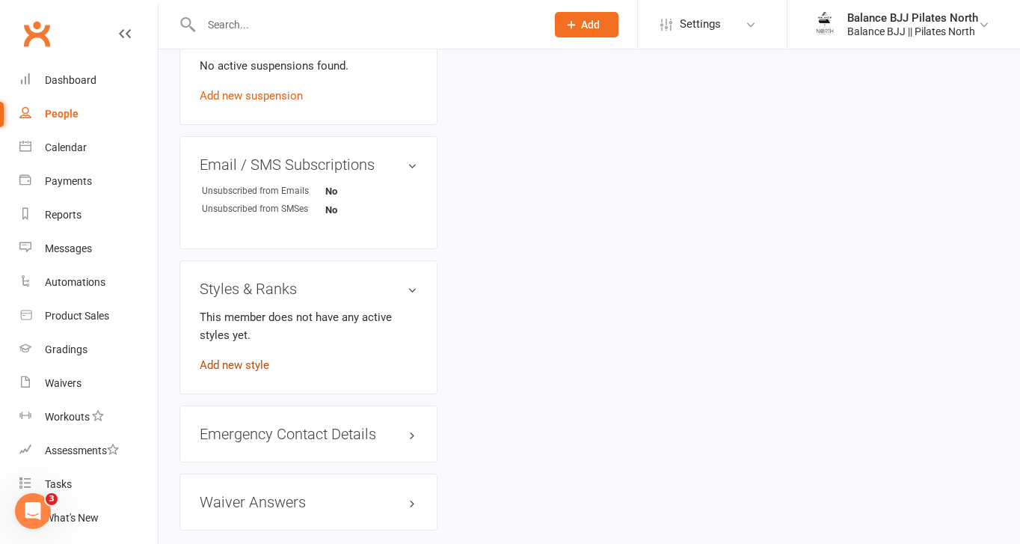
click at [236, 358] on link "Add new style" at bounding box center [235, 364] width 70 height 13
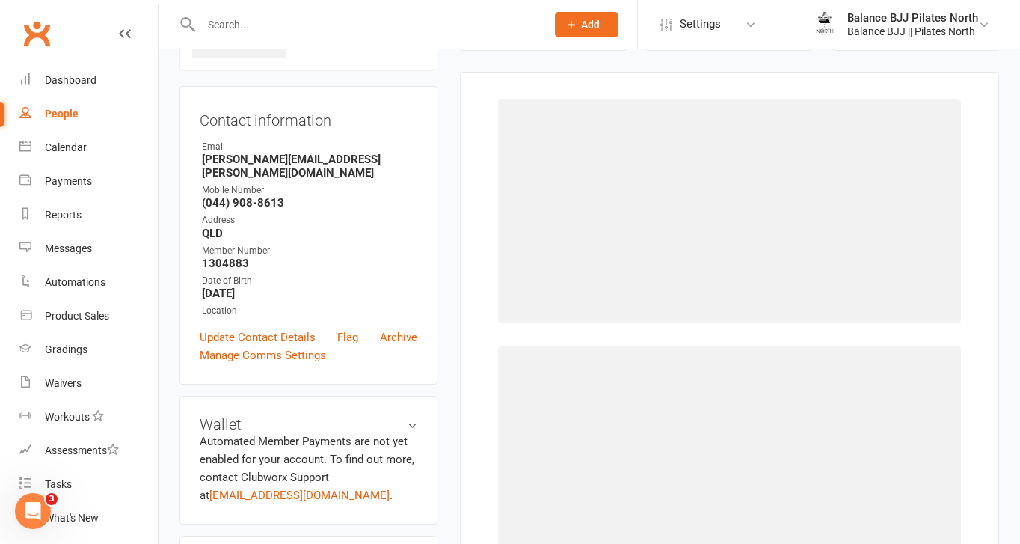
scroll to position [114, 0]
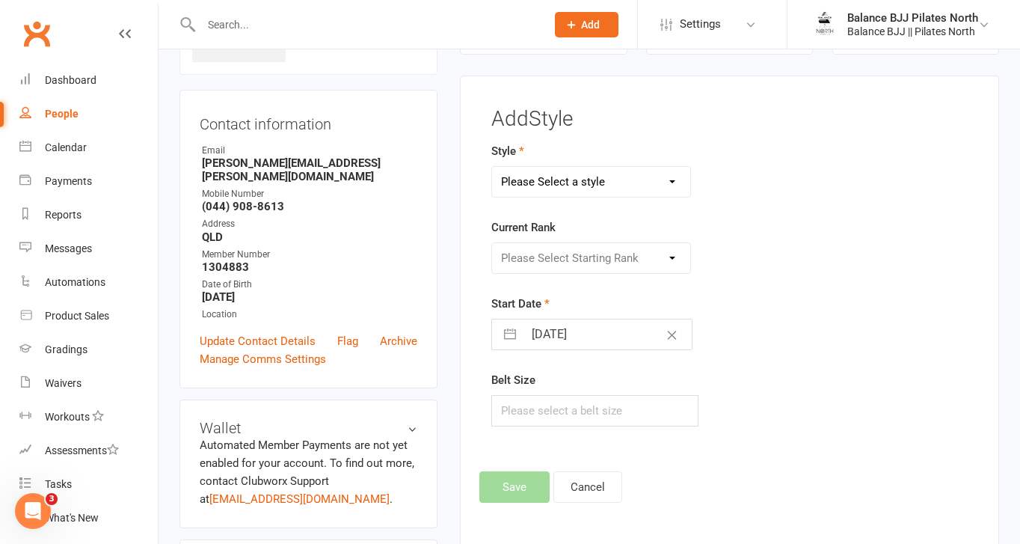
click at [593, 188] on select "Please Select a style Adults BJJ Kids BJJ" at bounding box center [591, 182] width 198 height 30
select select "3743"
click at [492, 167] on select "Please Select a style Adults BJJ Kids BJJ" at bounding box center [591, 182] width 198 height 30
click at [582, 255] on select "Please Select Starting Rank White Belt White Belt - 1 Stripe White Belt - 2 Str…" at bounding box center [591, 258] width 198 height 30
select select "44762"
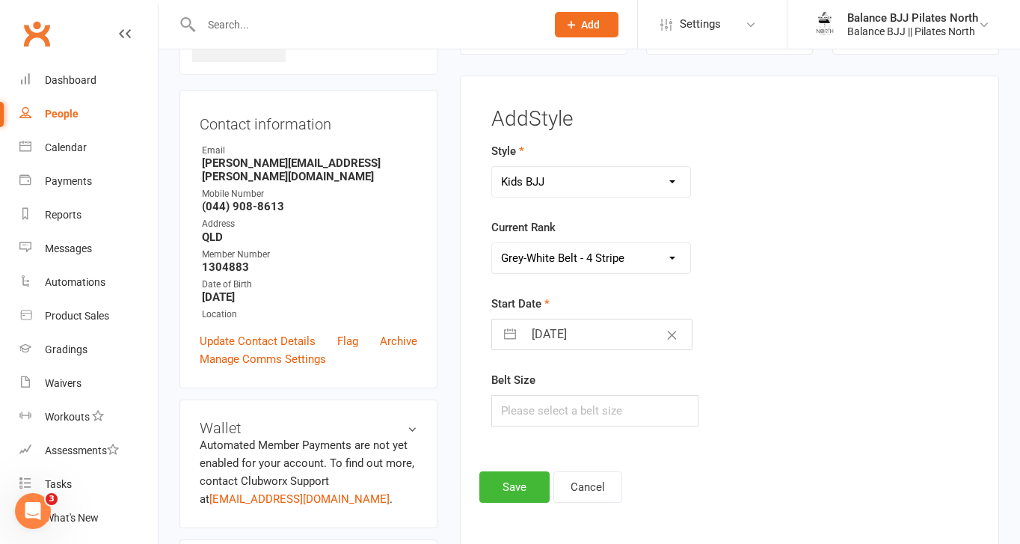
click at [492, 243] on select "Please Select Starting Rank White Belt White Belt - 1 Stripe White Belt - 2 Str…" at bounding box center [591, 258] width 198 height 30
click at [504, 489] on button "Save" at bounding box center [515, 486] width 70 height 31
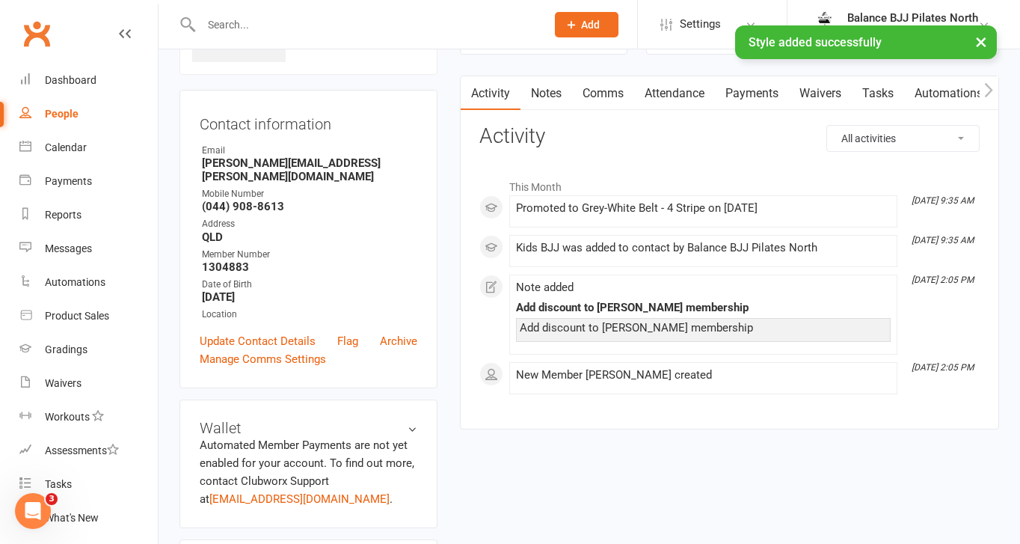
click at [287, 25] on div "× Style added successfully" at bounding box center [500, 25] width 1001 height 0
click at [199, 23] on input "text" at bounding box center [366, 24] width 339 height 21
type input "[PERSON_NAME]"
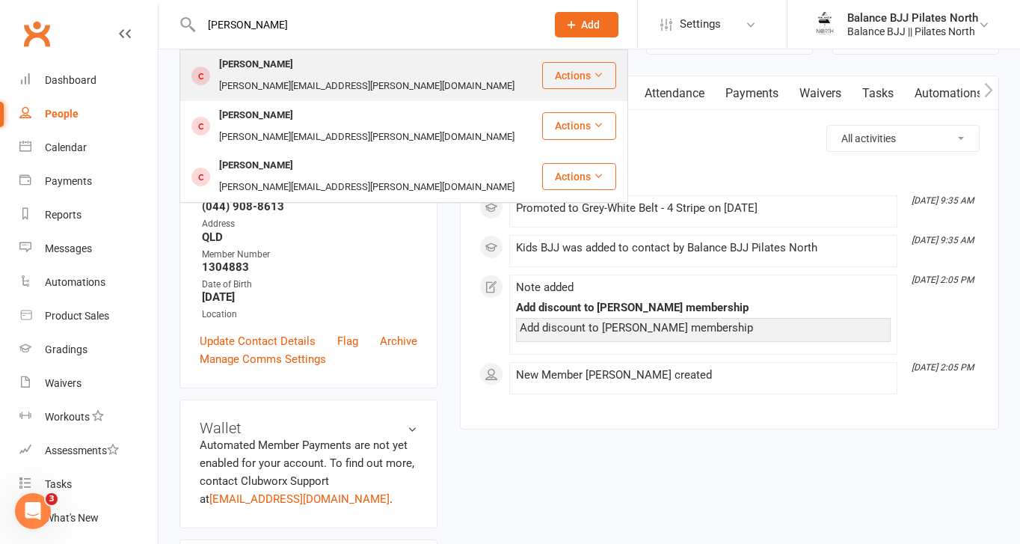
click at [242, 73] on div "[PERSON_NAME]" at bounding box center [256, 65] width 83 height 22
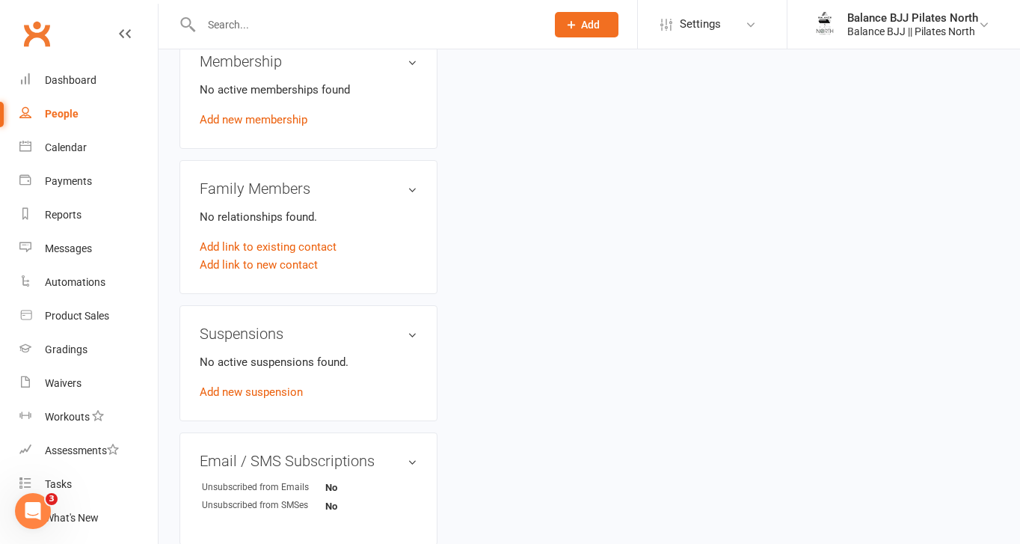
scroll to position [930, 0]
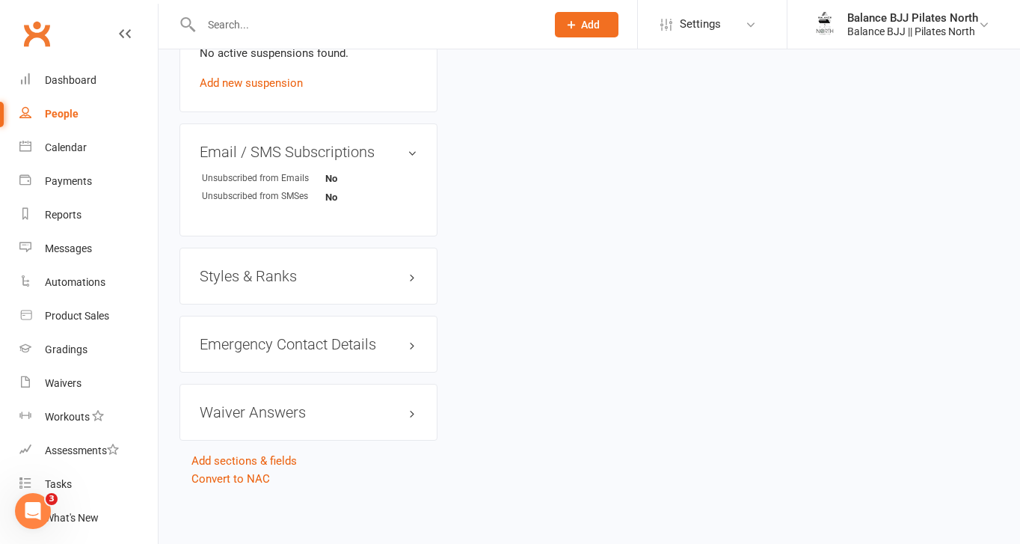
click at [224, 277] on h3 "Styles & Ranks" at bounding box center [309, 276] width 218 height 16
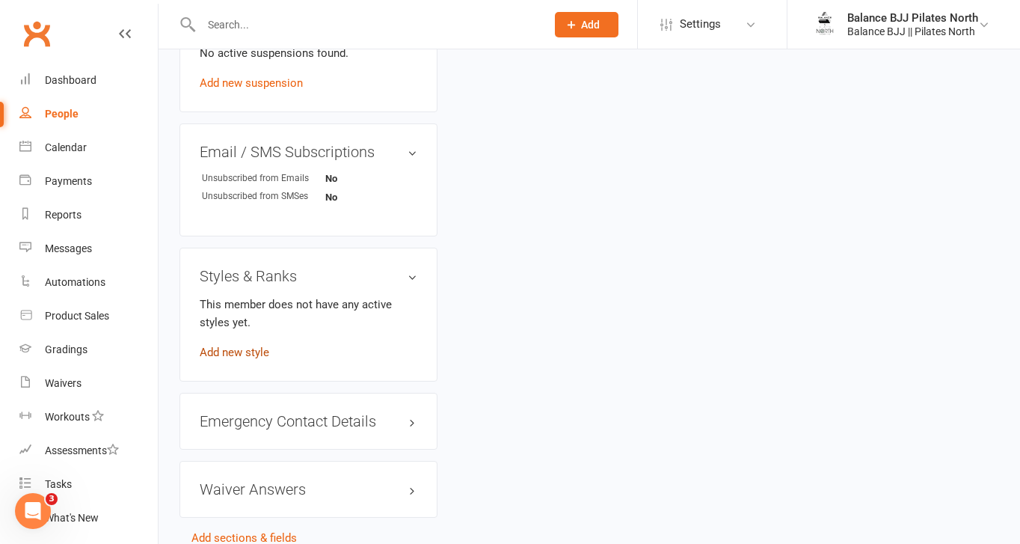
click at [263, 351] on link "Add new style" at bounding box center [235, 352] width 70 height 13
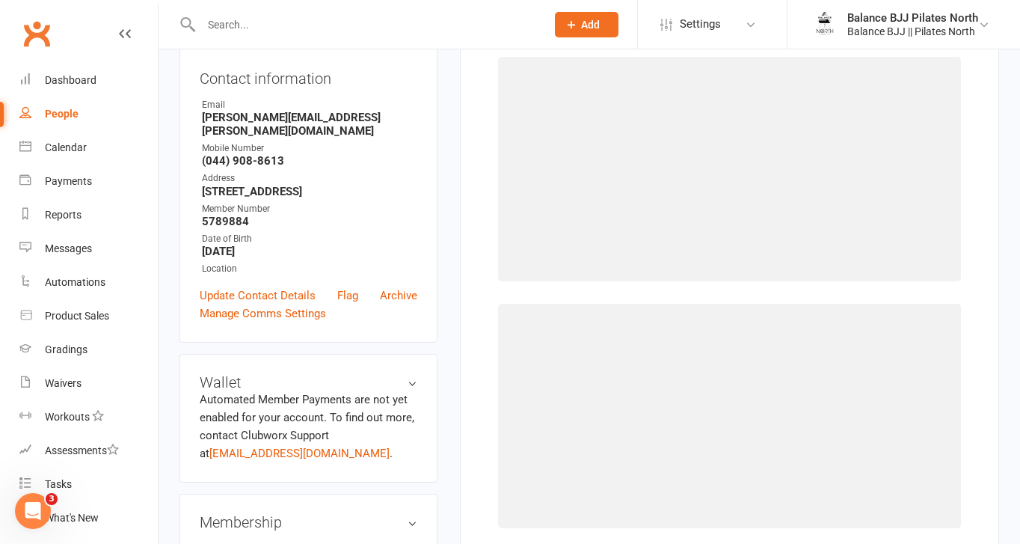
scroll to position [114, 0]
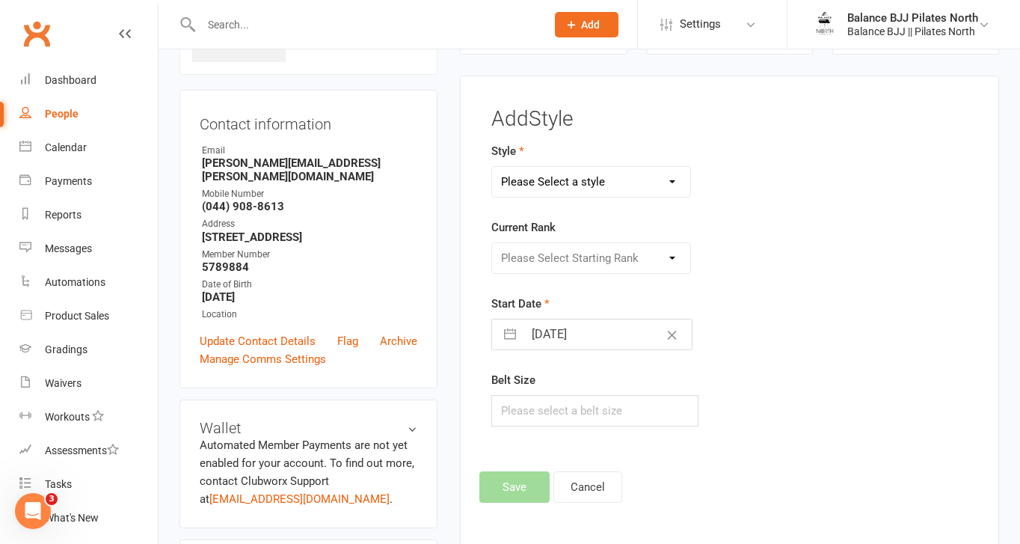
click at [547, 192] on select "Please Select a style Adults BJJ Kids BJJ" at bounding box center [591, 182] width 198 height 30
click at [492, 167] on select "Please Select a style Adults BJJ Kids BJJ" at bounding box center [591, 182] width 198 height 30
click at [551, 263] on select "Please Select Starting Rank White Belt White Belt - 1 Stripe White Belt - 2 Str…" at bounding box center [591, 258] width 198 height 30
click at [492, 243] on select "Please Select Starting Rank White Belt White Belt - 1 Stripe White Belt - 2 Str…" at bounding box center [591, 258] width 198 height 30
click at [535, 487] on button "Save" at bounding box center [515, 486] width 70 height 31
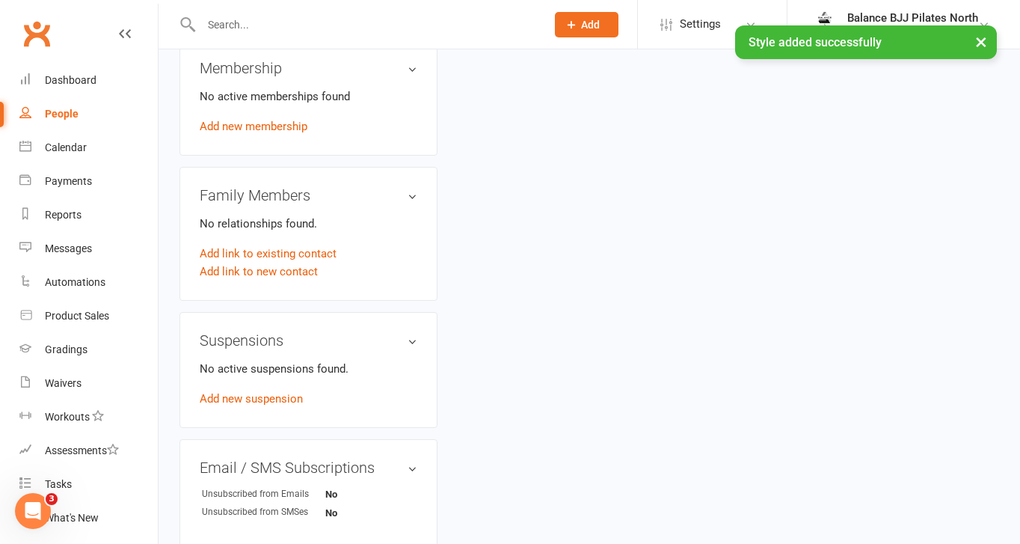
scroll to position [593, 0]
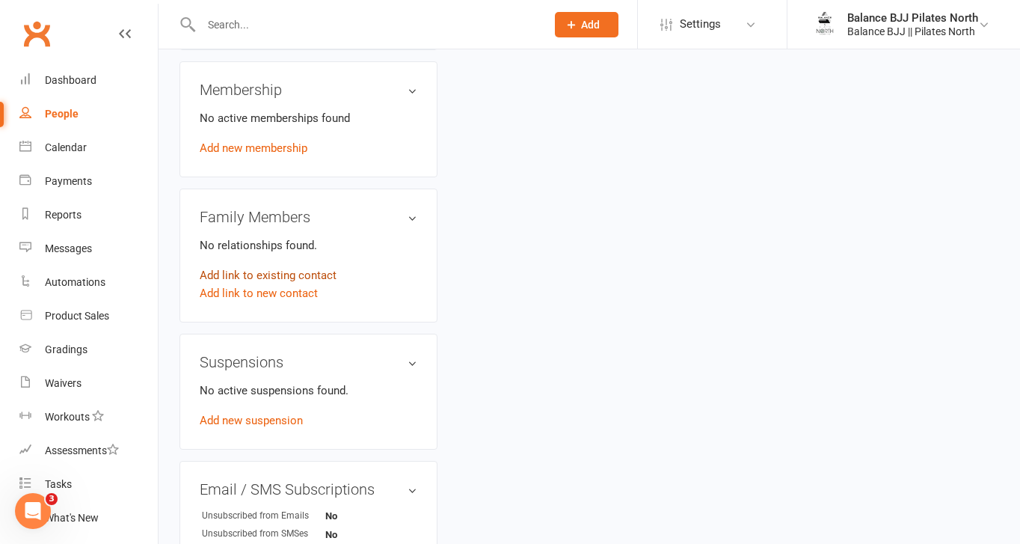
click at [266, 272] on link "Add link to existing contact" at bounding box center [268, 275] width 137 height 18
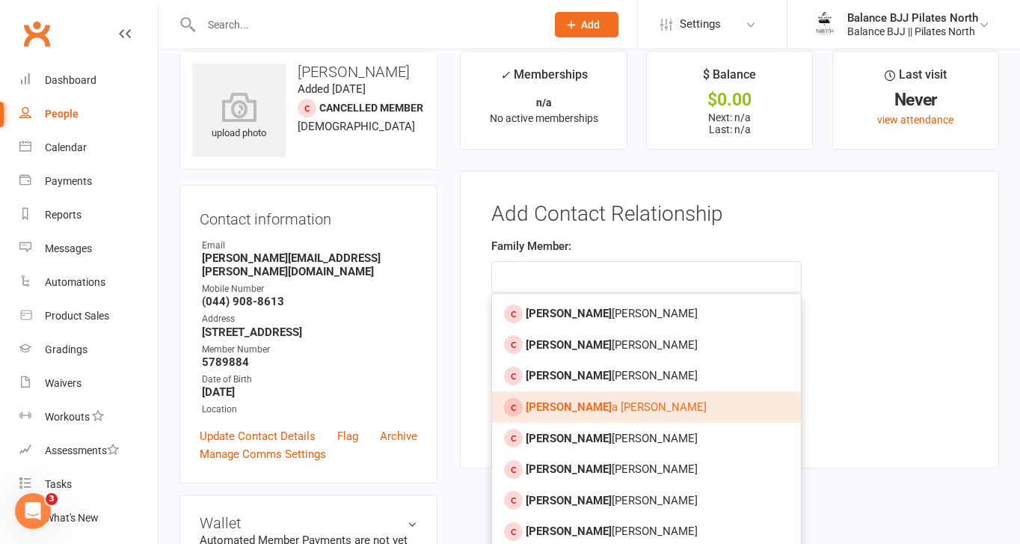
click at [565, 410] on span "[PERSON_NAME]" at bounding box center [616, 406] width 181 height 13
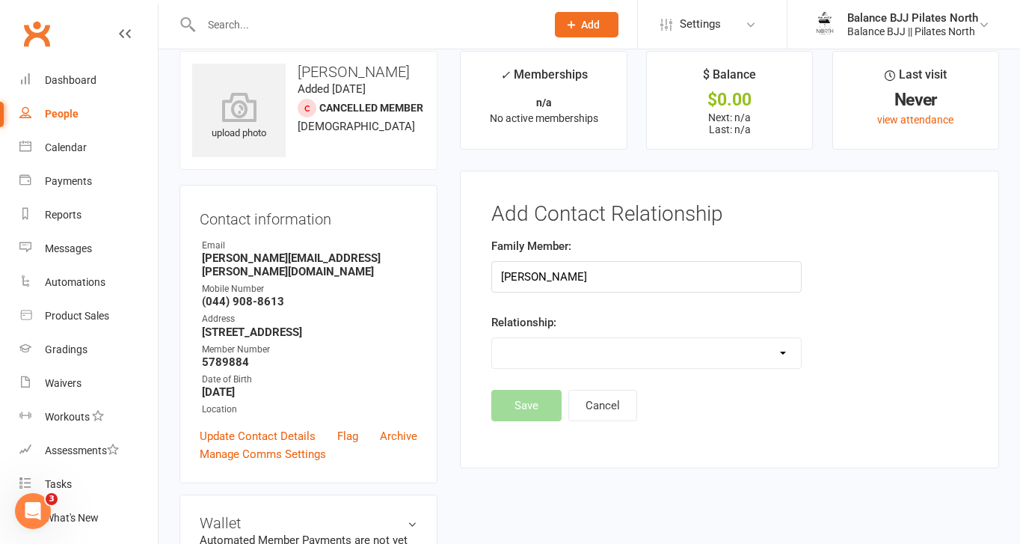
click at [575, 346] on select "Parent / Guardian Child Sibling (parent not in system) Spouse / Partner Cousin …" at bounding box center [646, 353] width 308 height 30
click at [492, 338] on select "Parent / Guardian Child Sibling (parent not in system) Spouse / Partner Cousin …" at bounding box center [646, 353] width 308 height 30
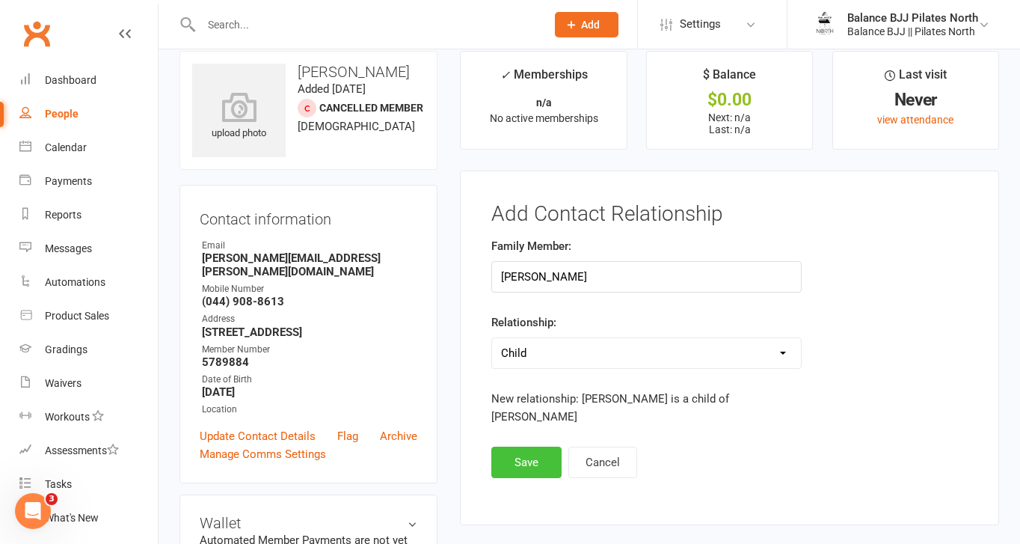
click at [534, 447] on button "Save" at bounding box center [527, 462] width 70 height 31
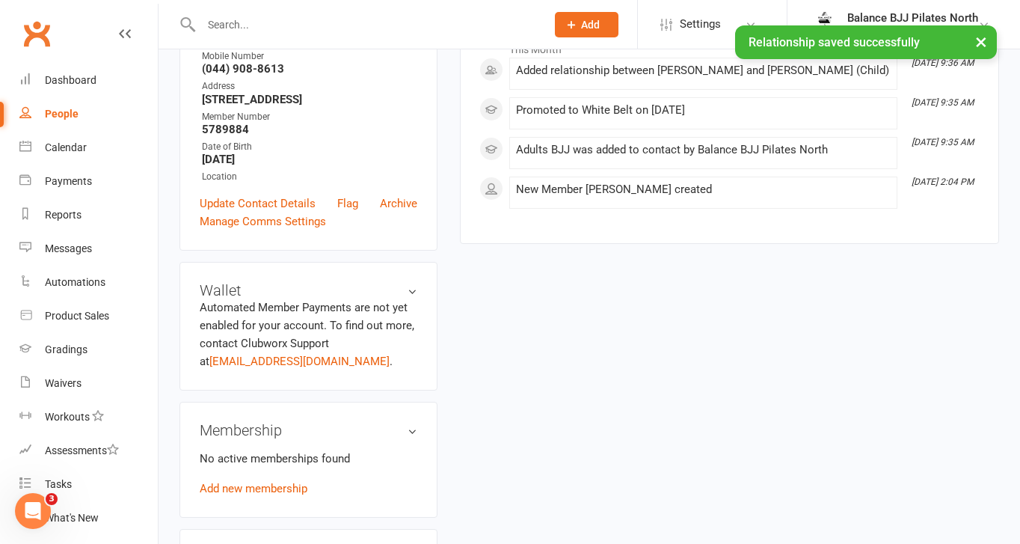
scroll to position [690, 0]
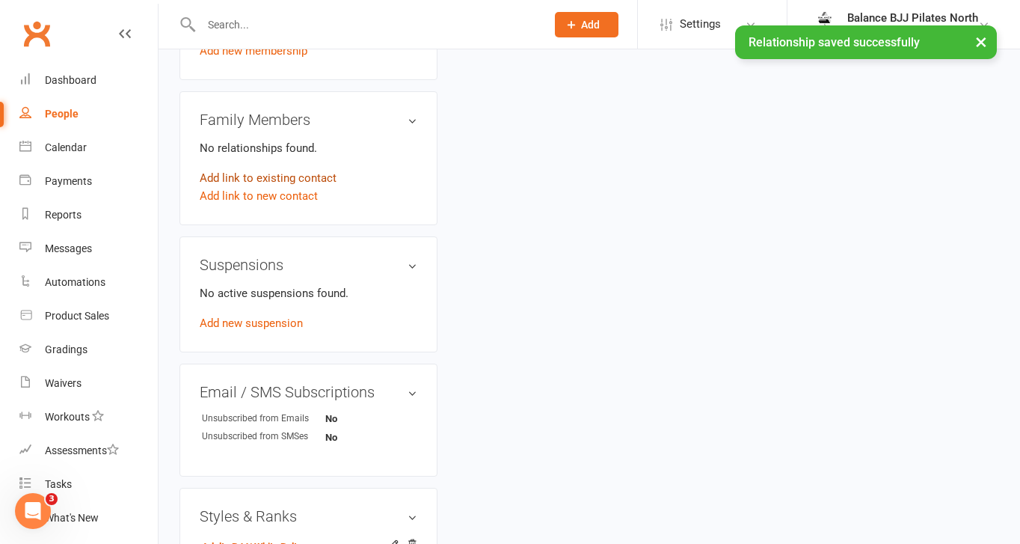
click at [262, 172] on link "Add link to existing contact" at bounding box center [268, 178] width 137 height 18
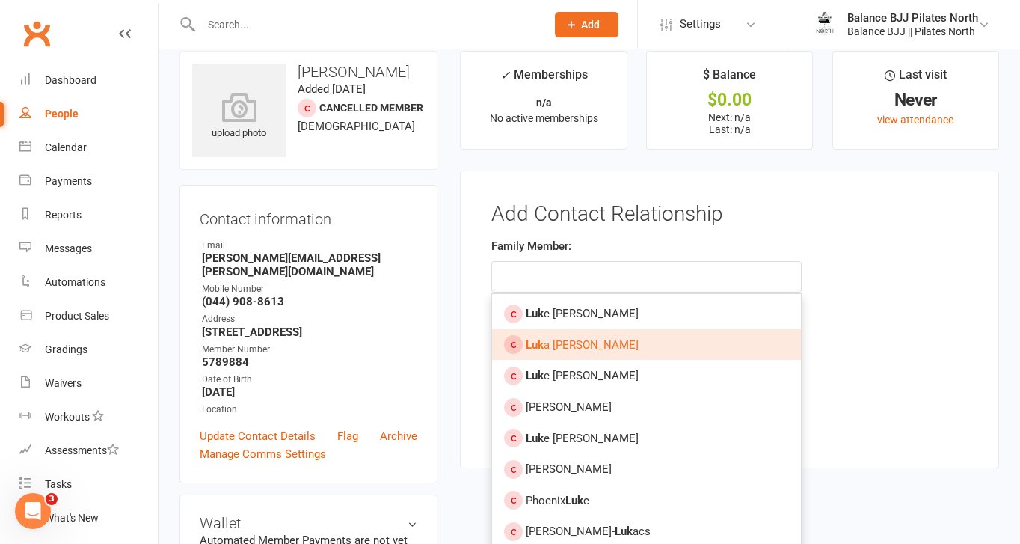
click at [567, 340] on span "Luk a [PERSON_NAME]" at bounding box center [582, 344] width 113 height 13
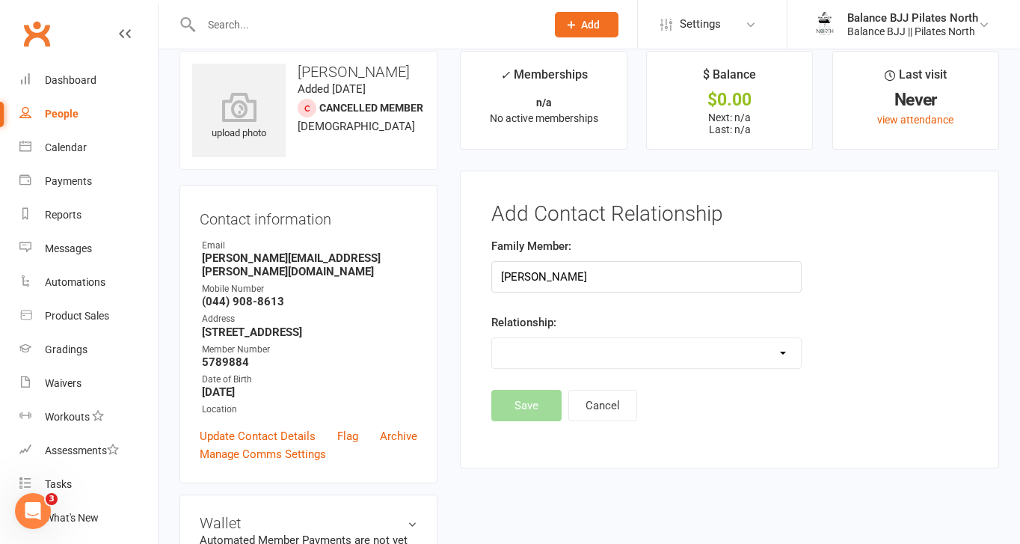
click at [622, 357] on select "Parent / Guardian Child Sibling (parent not in system) Spouse / Partner Cousin …" at bounding box center [646, 353] width 308 height 30
click at [492, 338] on select "Parent / Guardian Child Sibling (parent not in system) Spouse / Partner Cousin …" at bounding box center [646, 353] width 308 height 30
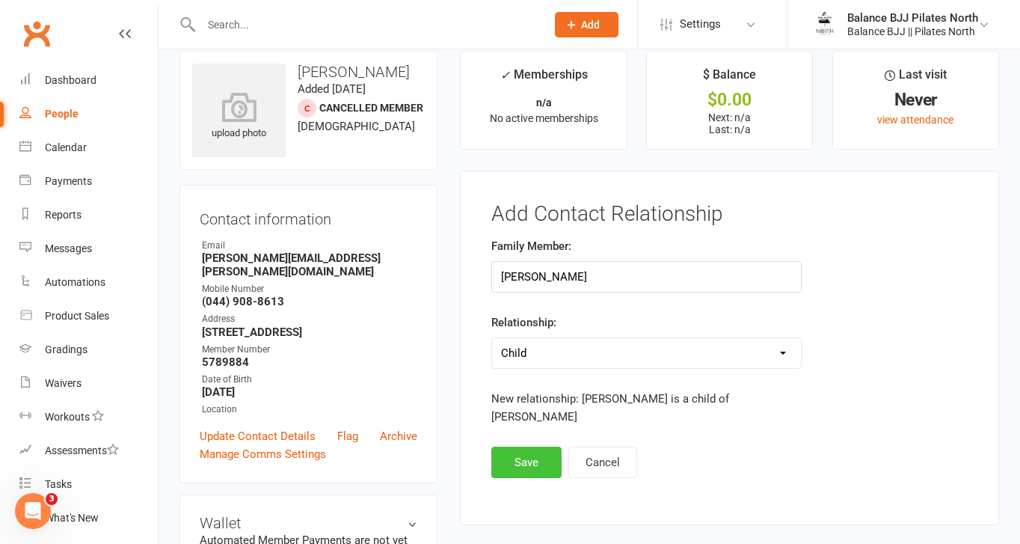
click at [530, 447] on button "Save" at bounding box center [527, 462] width 70 height 31
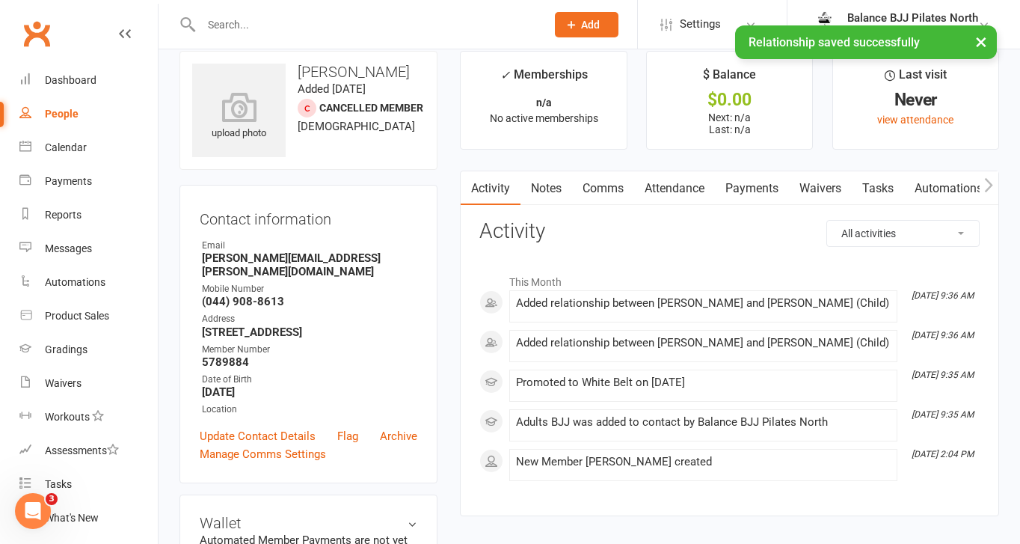
scroll to position [0, 0]
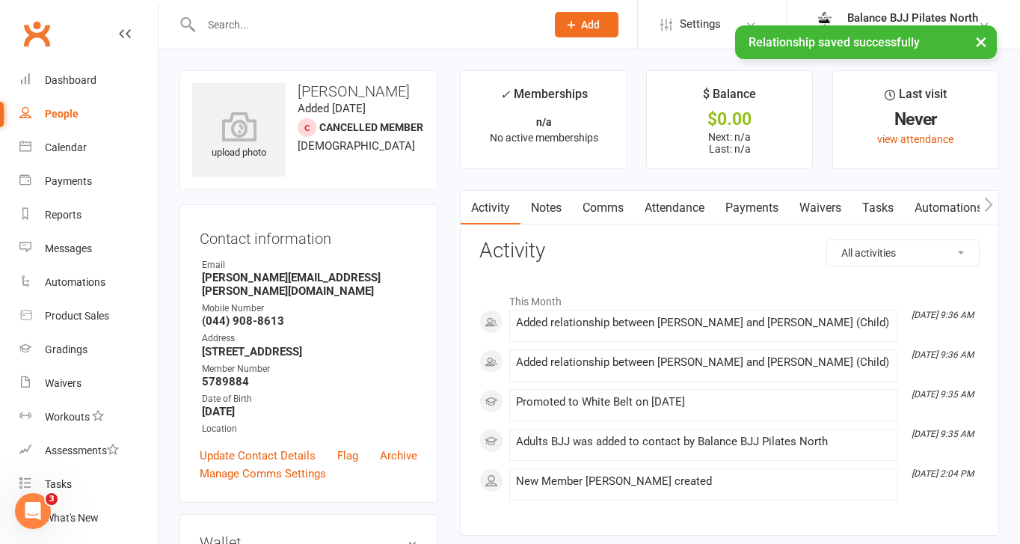
click at [220, 25] on div "× Relationship saved successfully" at bounding box center [500, 25] width 1001 height 0
click at [254, 20] on input "text" at bounding box center [366, 24] width 339 height 21
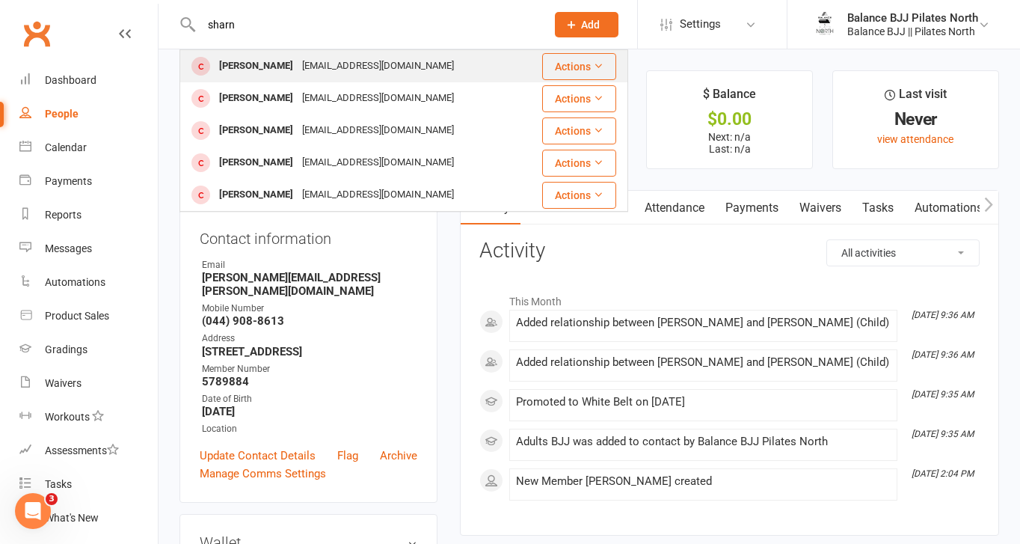
click at [287, 64] on div "[PERSON_NAME]" at bounding box center [256, 66] width 83 height 22
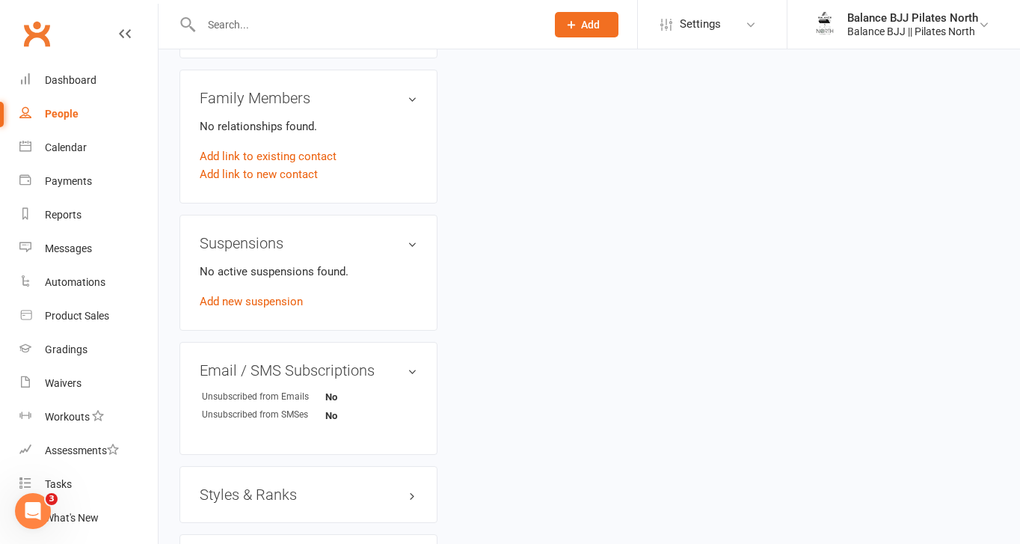
scroll to position [917, 0]
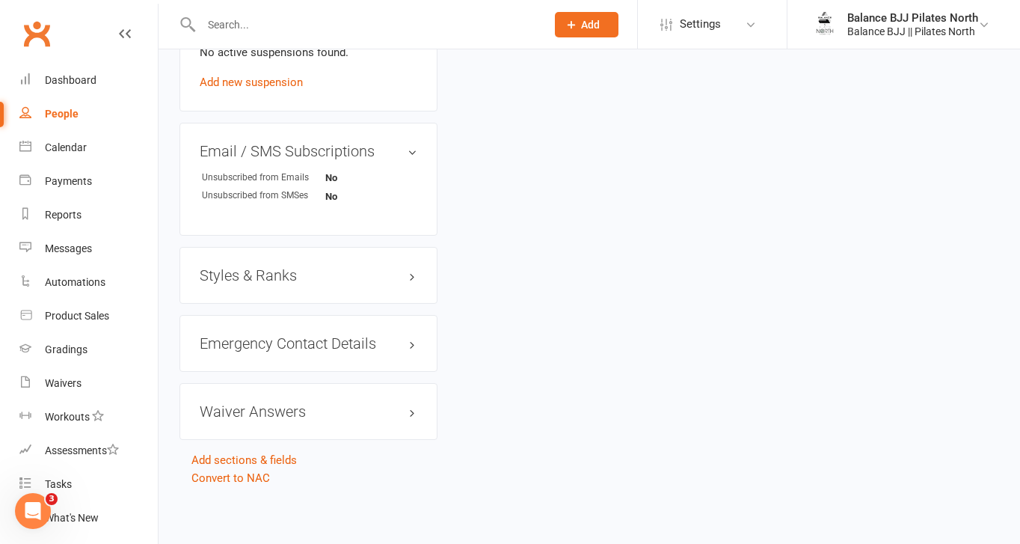
click at [267, 277] on h3 "Styles & Ranks" at bounding box center [309, 275] width 218 height 16
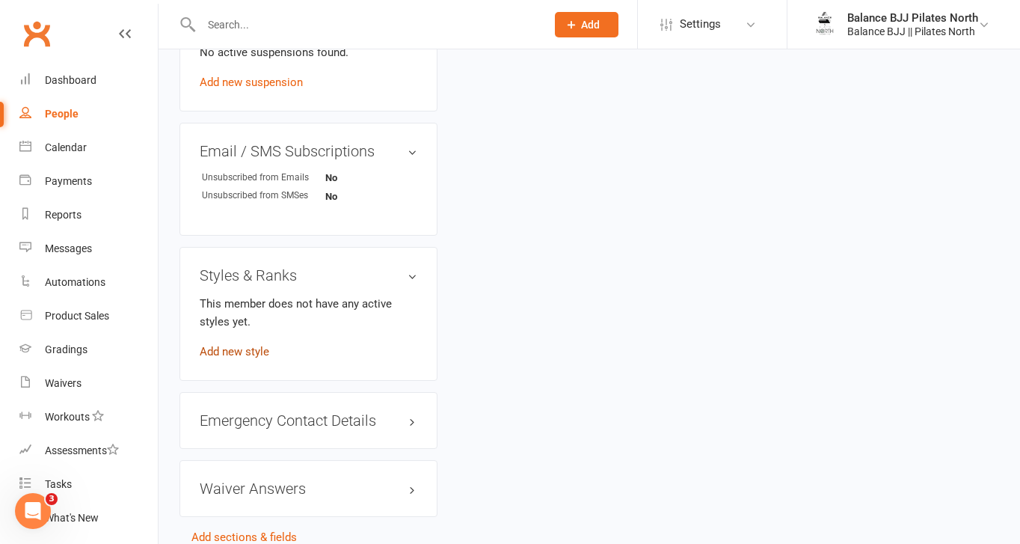
click at [228, 352] on link "Add new style" at bounding box center [235, 351] width 70 height 13
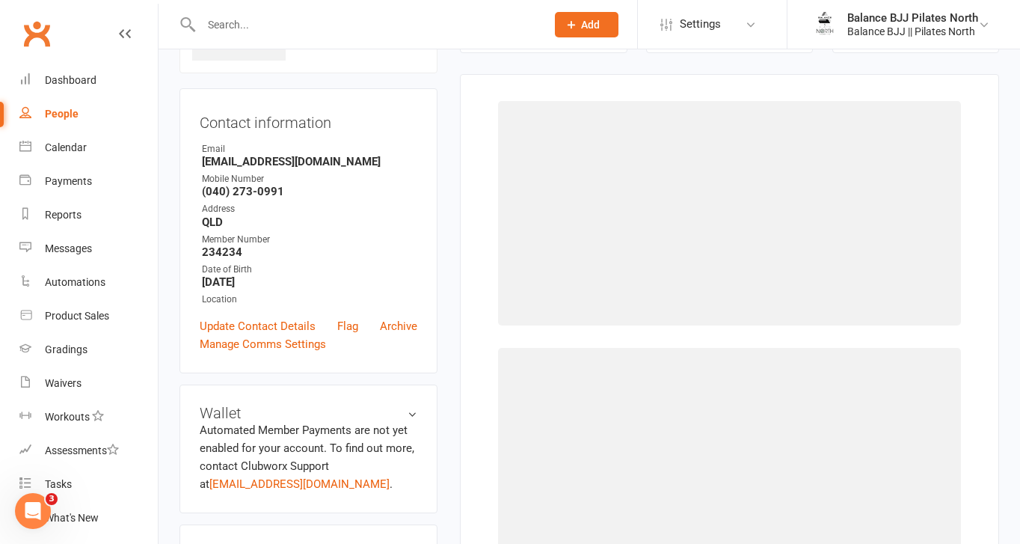
scroll to position [114, 0]
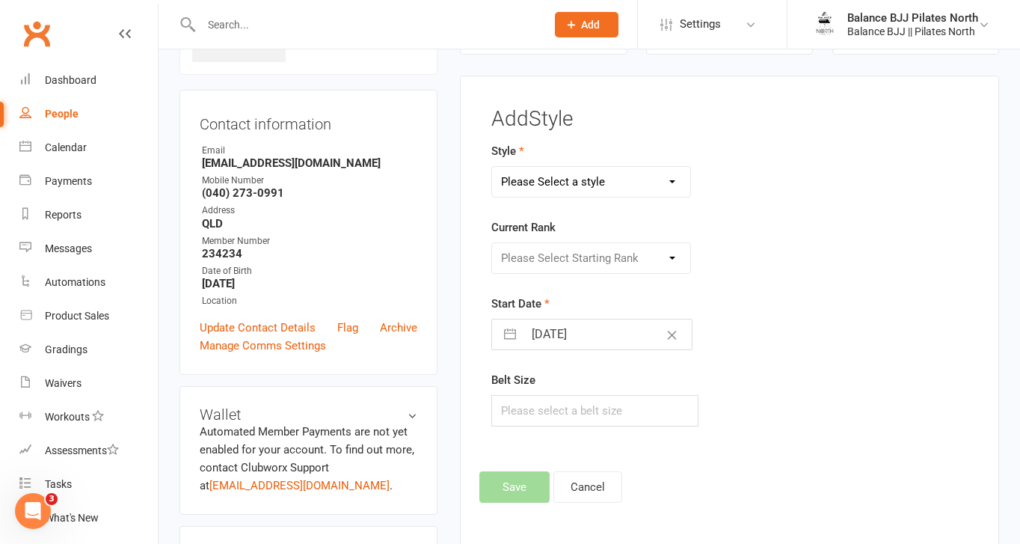
click at [652, 176] on select "Please Select a style Adults BJJ Kids BJJ" at bounding box center [591, 182] width 198 height 30
click at [492, 167] on select "Please Select a style Adults BJJ Kids BJJ" at bounding box center [591, 182] width 198 height 30
click at [623, 263] on select "Please Select Starting Rank White Belt White Belt - 1 Stripe White Belt - 2 Str…" at bounding box center [591, 258] width 198 height 30
click at [492, 243] on select "Please Select Starting Rank White Belt White Belt - 1 Stripe White Belt - 2 Str…" at bounding box center [591, 258] width 198 height 30
click at [527, 496] on button "Save" at bounding box center [515, 486] width 70 height 31
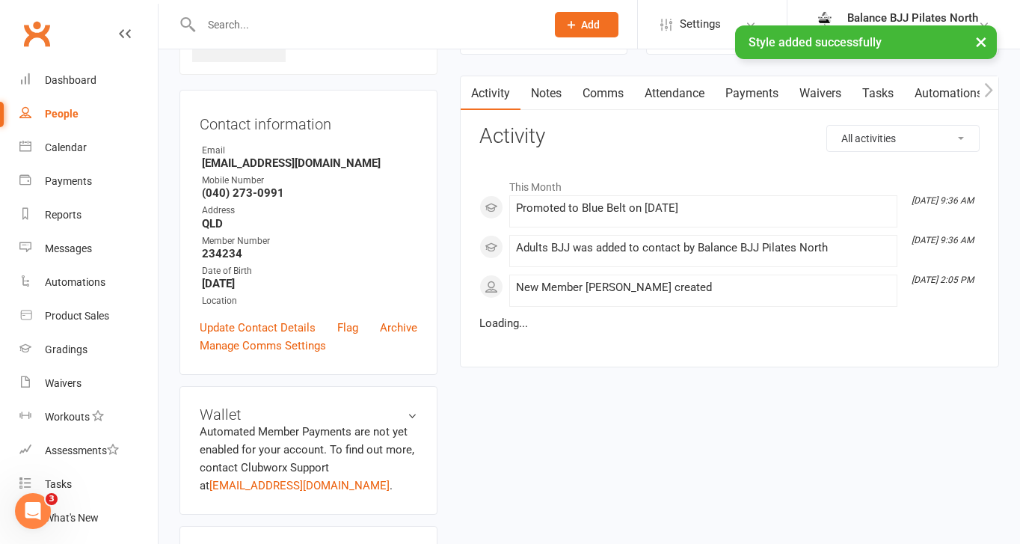
click at [275, 25] on div "× Style added successfully" at bounding box center [500, 25] width 1001 height 0
click at [244, 17] on input "text" at bounding box center [366, 24] width 339 height 21
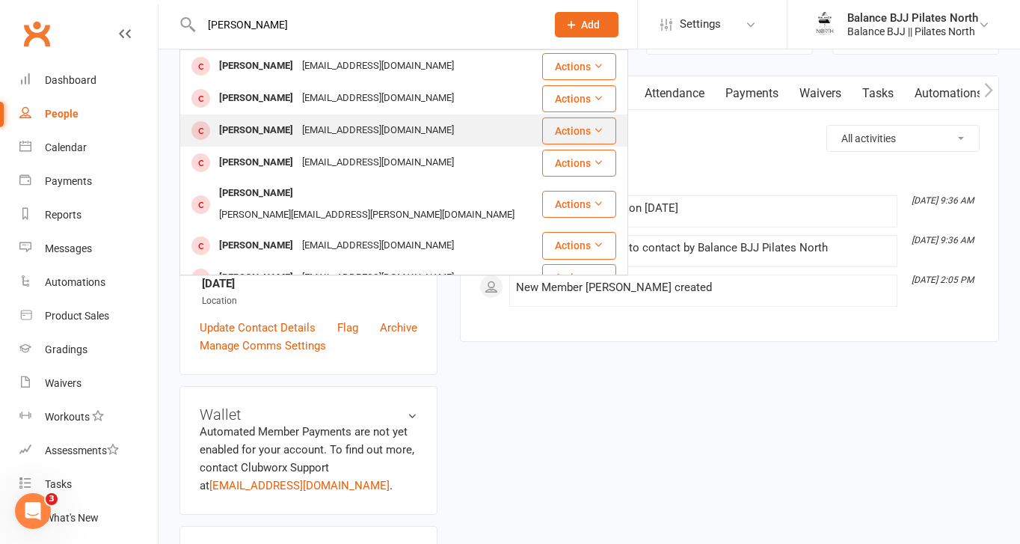
click at [277, 128] on div "[PERSON_NAME]" at bounding box center [256, 131] width 83 height 22
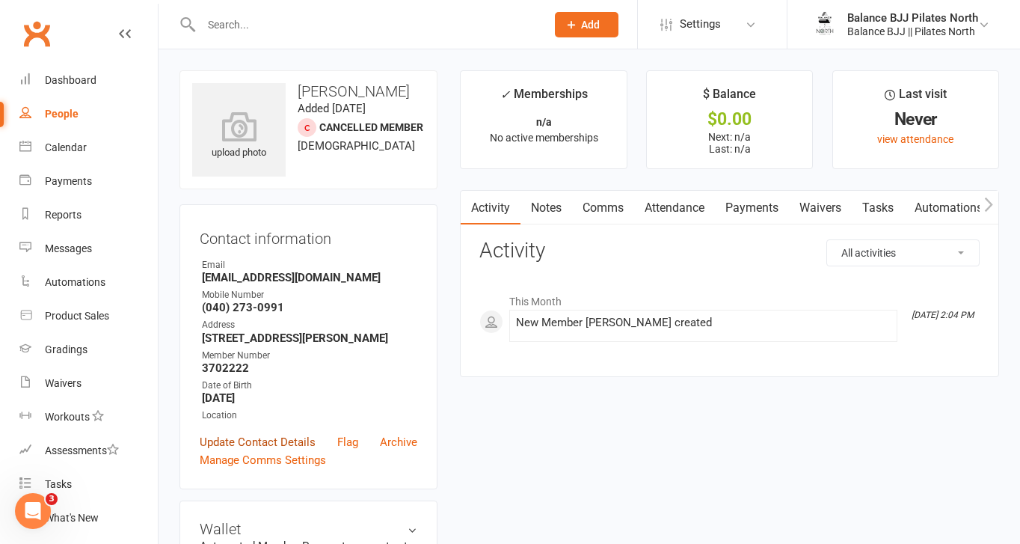
scroll to position [917, 0]
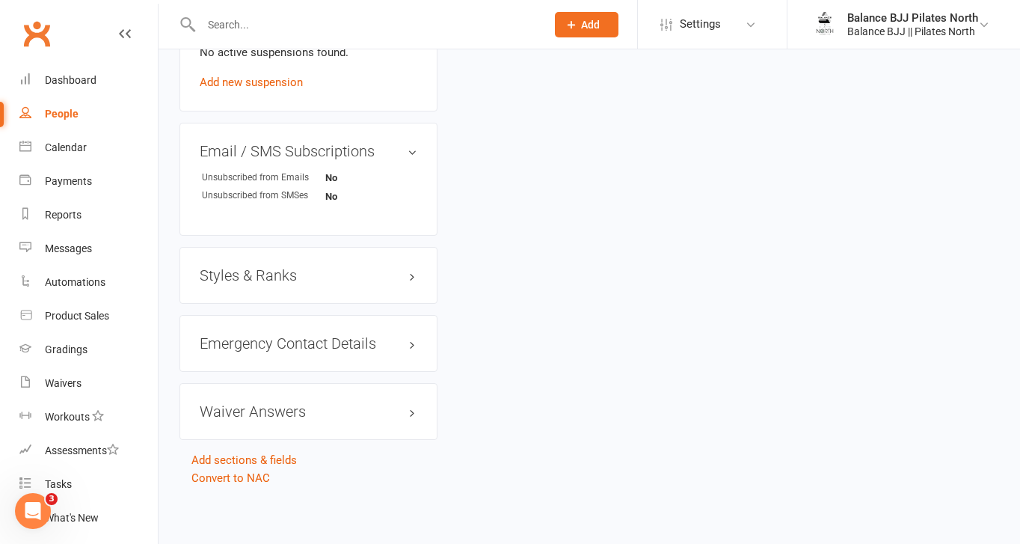
click at [250, 281] on div "Styles & Ranks" at bounding box center [309, 275] width 258 height 57
click at [234, 272] on h3 "Styles & Ranks" at bounding box center [309, 275] width 218 height 16
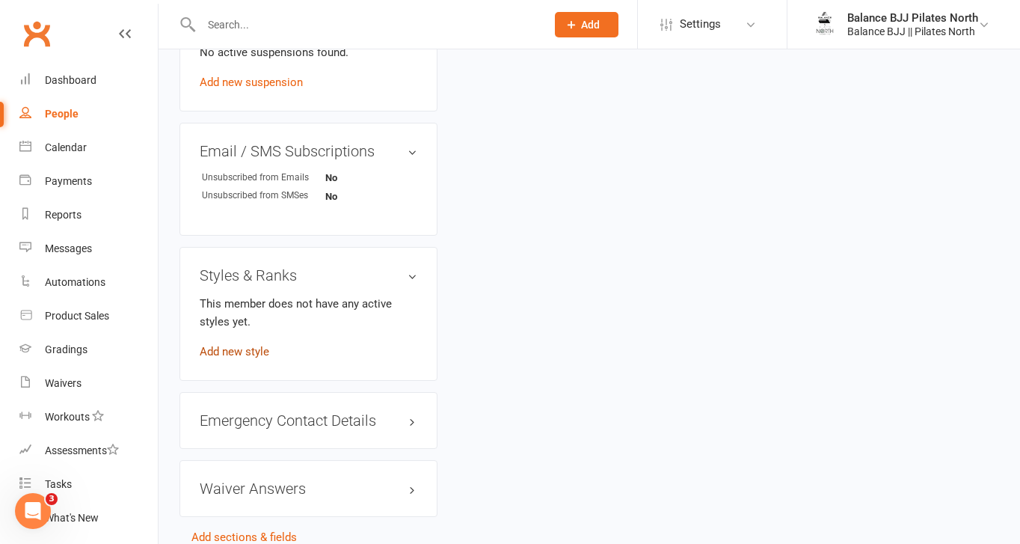
click at [236, 348] on link "Add new style" at bounding box center [235, 351] width 70 height 13
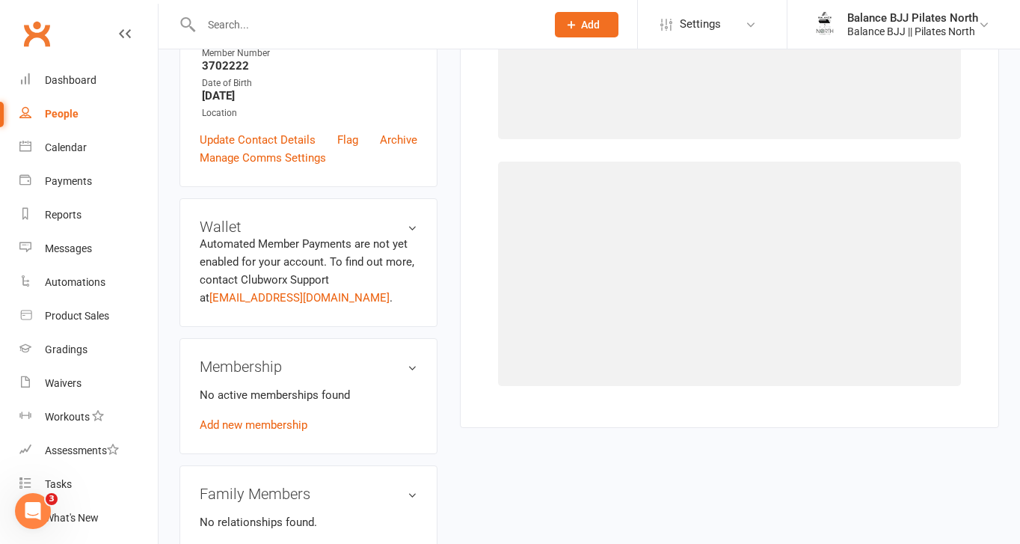
scroll to position [114, 0]
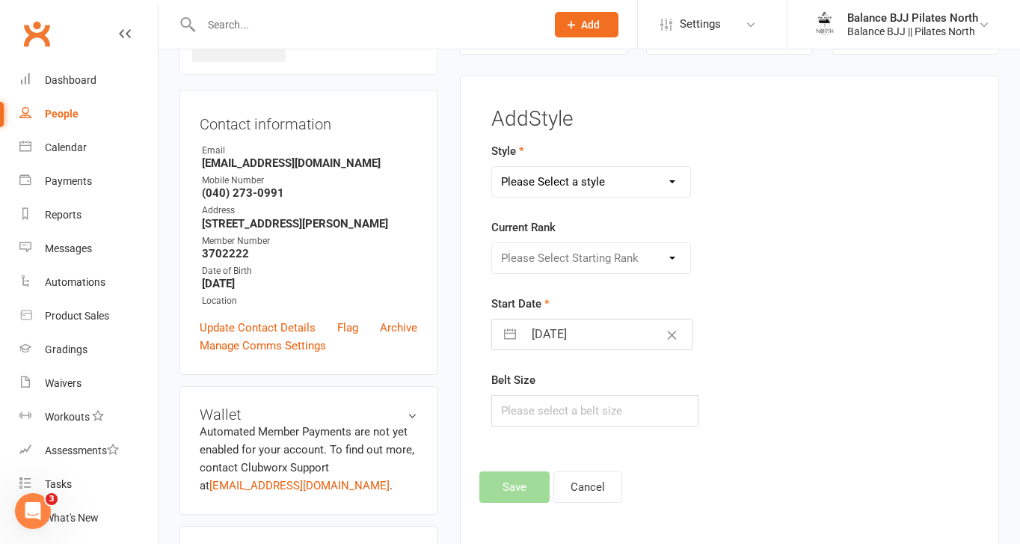
click at [637, 179] on select "Please Select a style Adults BJJ Kids BJJ" at bounding box center [591, 182] width 198 height 30
click at [492, 167] on select "Please Select a style Adults BJJ Kids BJJ" at bounding box center [591, 182] width 198 height 30
click at [599, 259] on select "Please Select Starting Rank White Belt White Belt - 1 Stripe White Belt - 2 Str…" at bounding box center [591, 258] width 198 height 30
click at [492, 243] on select "Please Select Starting Rank White Belt White Belt - 1 Stripe White Belt - 2 Str…" at bounding box center [591, 258] width 198 height 30
click at [524, 478] on button "Save" at bounding box center [515, 486] width 70 height 31
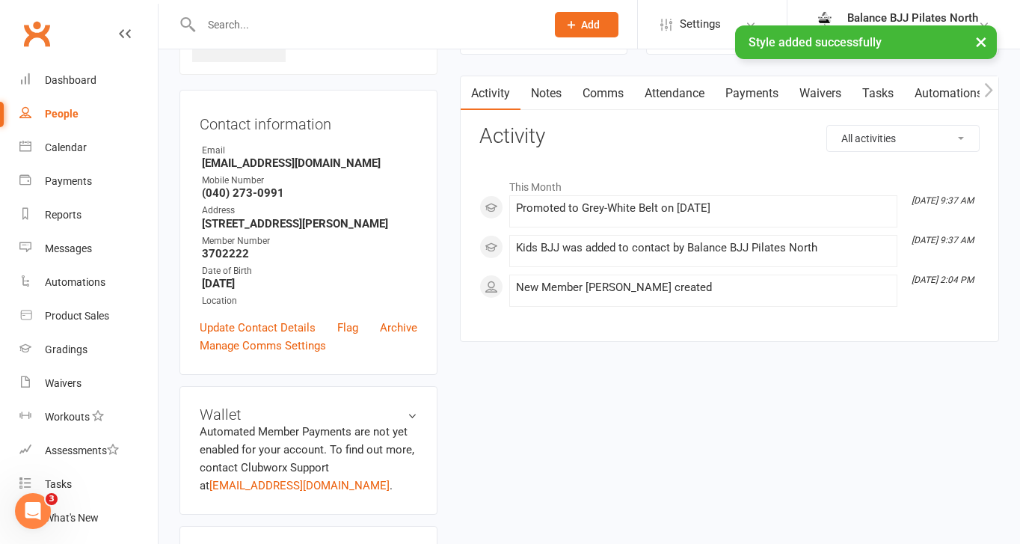
click at [258, 20] on input "text" at bounding box center [366, 24] width 339 height 21
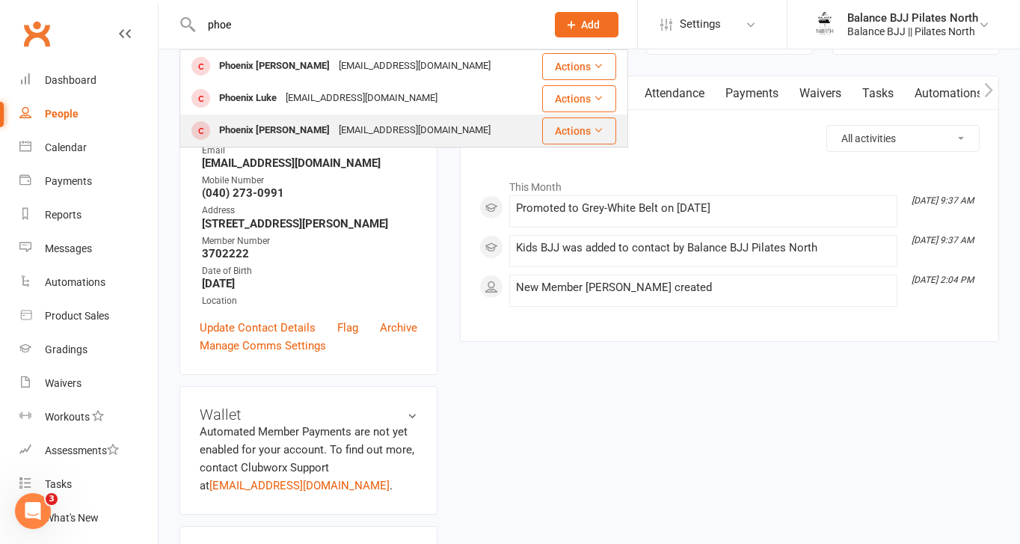
click at [265, 137] on div "Phoenix [PERSON_NAME]" at bounding box center [275, 131] width 120 height 22
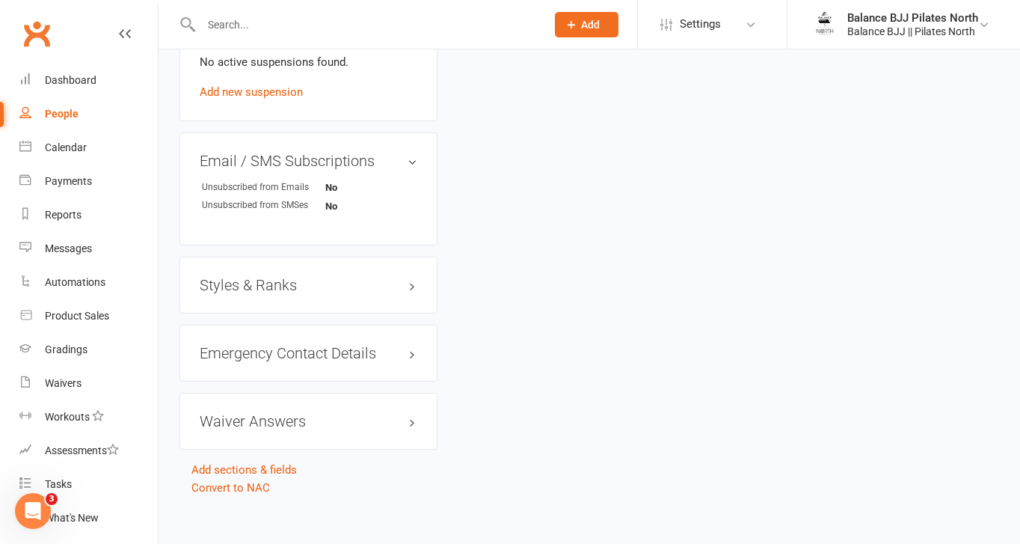
scroll to position [917, 0]
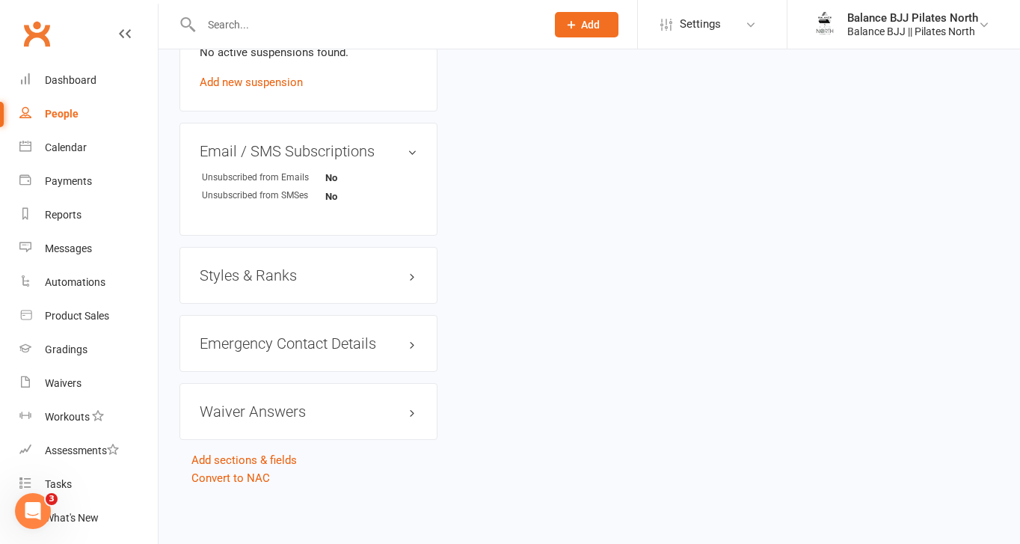
click at [293, 267] on h3 "Styles & Ranks" at bounding box center [309, 275] width 218 height 16
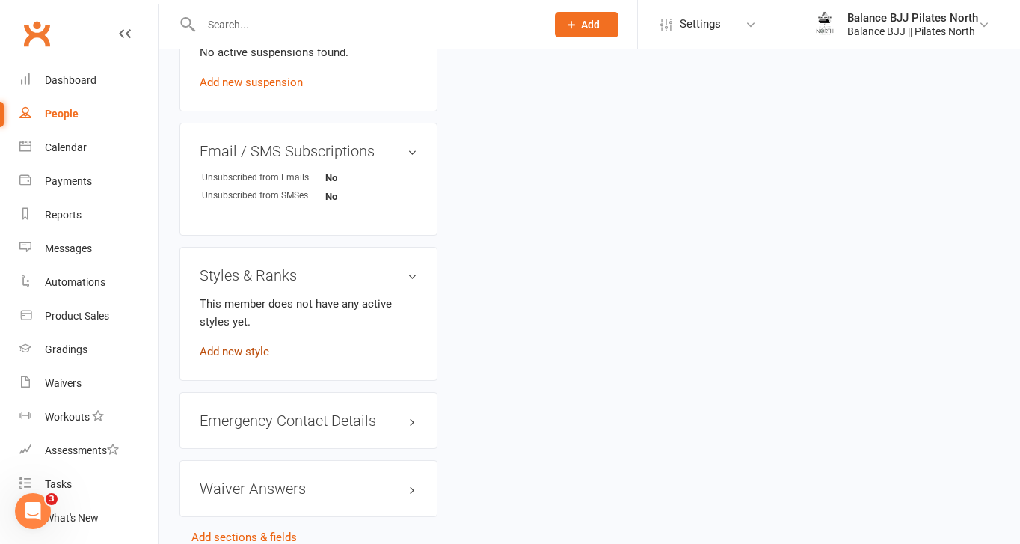
click at [239, 354] on link "Add new style" at bounding box center [235, 351] width 70 height 13
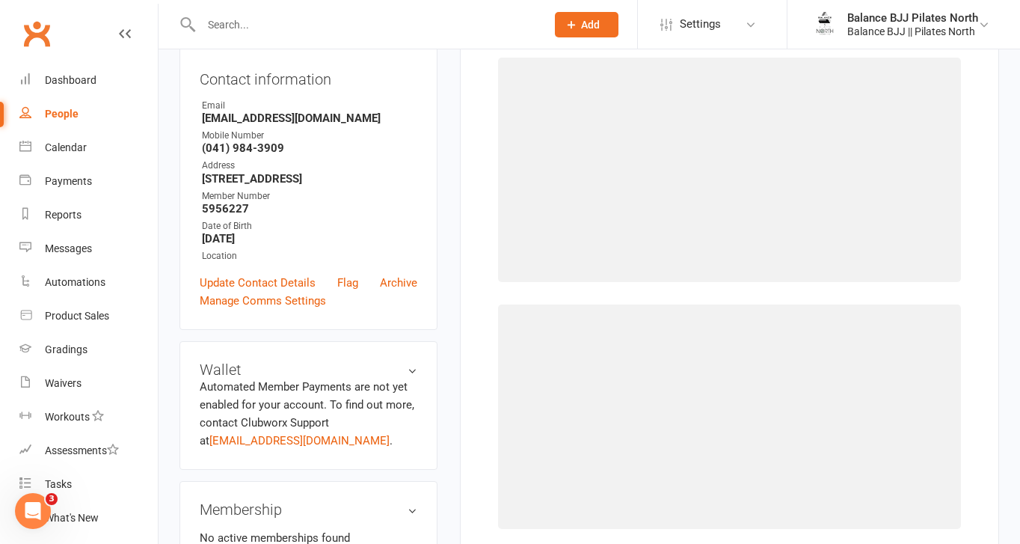
scroll to position [114, 0]
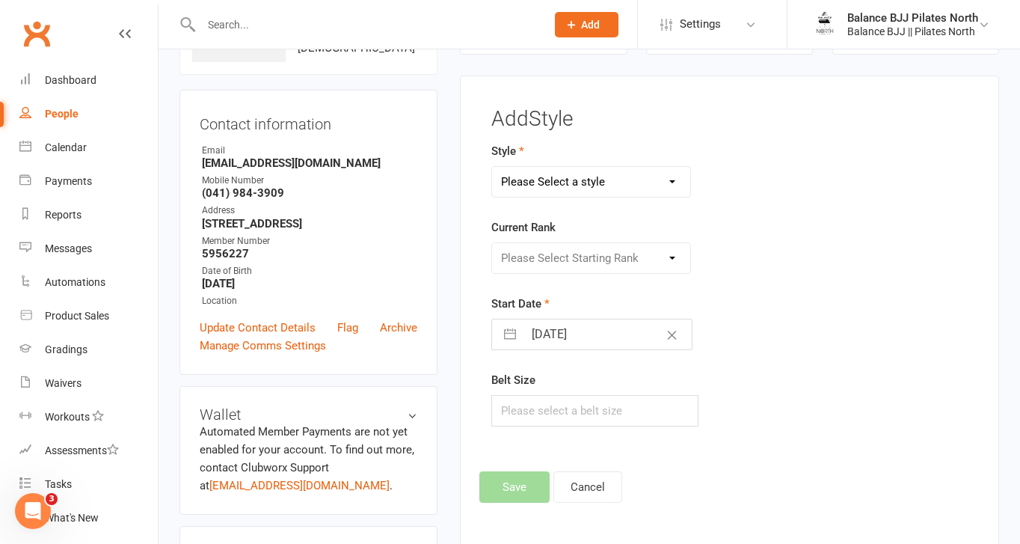
click at [643, 179] on select "Please Select a style Adults BJJ Kids BJJ" at bounding box center [591, 182] width 198 height 30
click at [492, 167] on select "Please Select a style Adults BJJ Kids BJJ" at bounding box center [591, 182] width 198 height 30
click at [572, 261] on select "Please Select Starting Rank White Belt White Belt - 1 Stripe White Belt - 2 Str…" at bounding box center [591, 258] width 198 height 30
click at [492, 243] on select "Please Select Starting Rank White Belt White Belt - 1 Stripe White Belt - 2 Str…" at bounding box center [591, 258] width 198 height 30
click at [520, 491] on button "Save" at bounding box center [515, 486] width 70 height 31
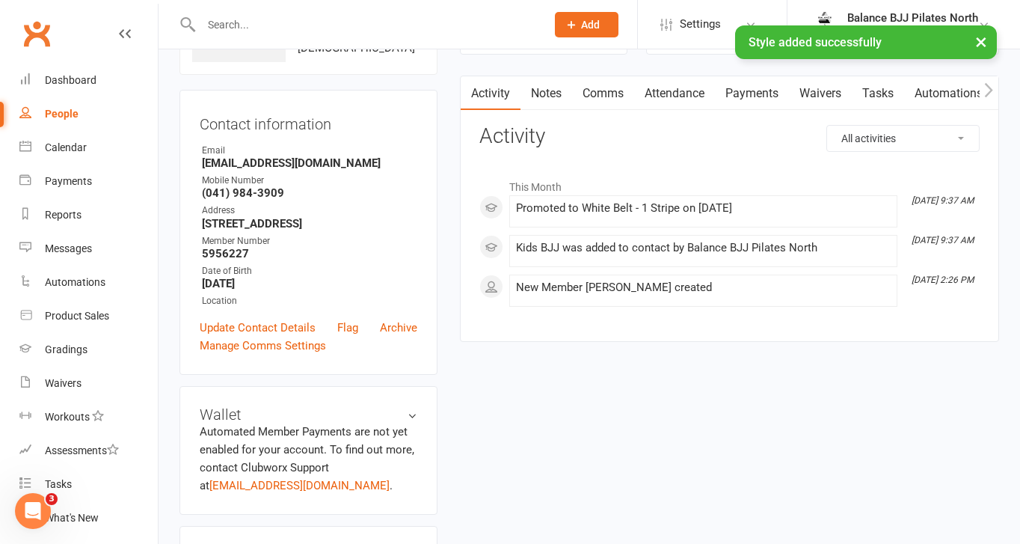
click at [255, 22] on input "text" at bounding box center [366, 24] width 339 height 21
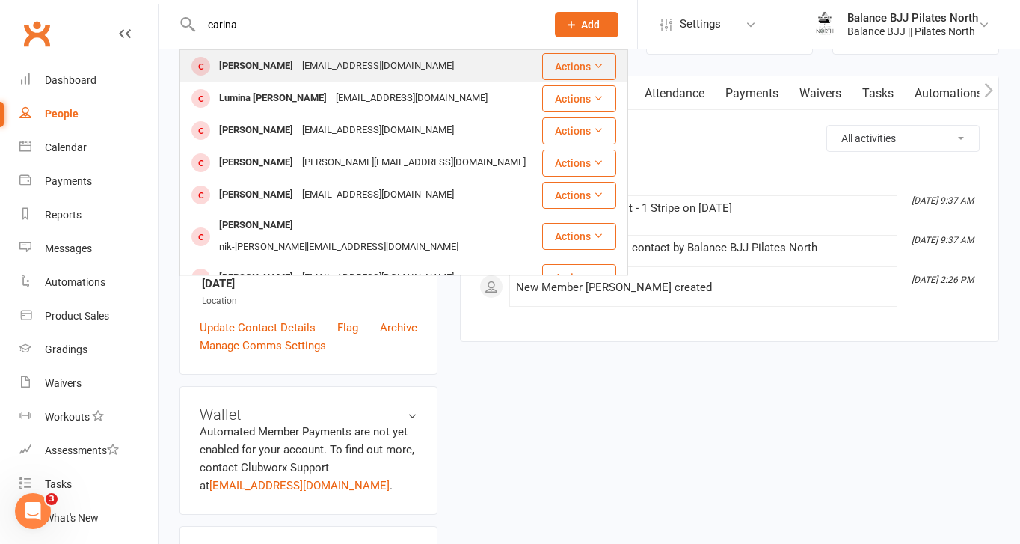
click at [269, 67] on div "[PERSON_NAME]" at bounding box center [256, 66] width 83 height 22
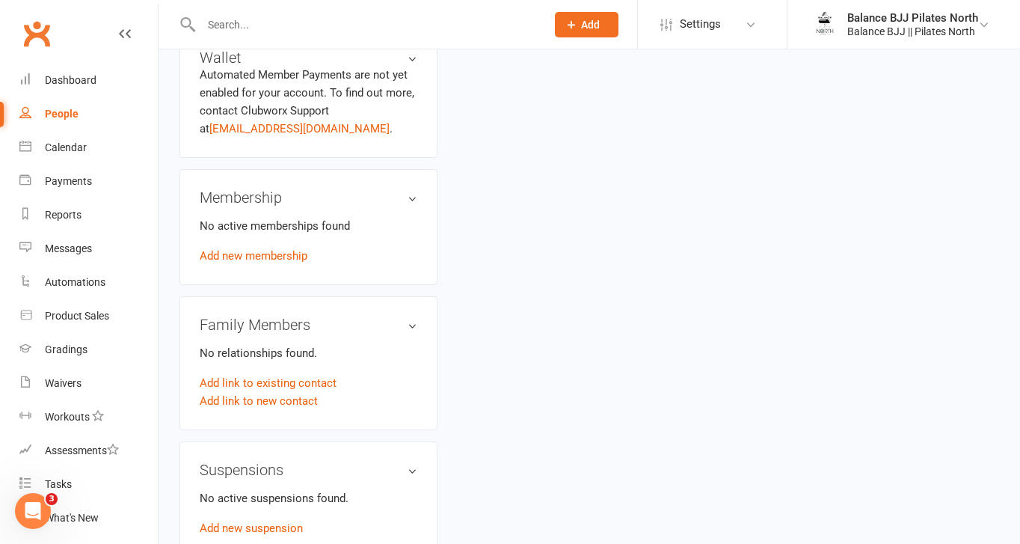
scroll to position [930, 0]
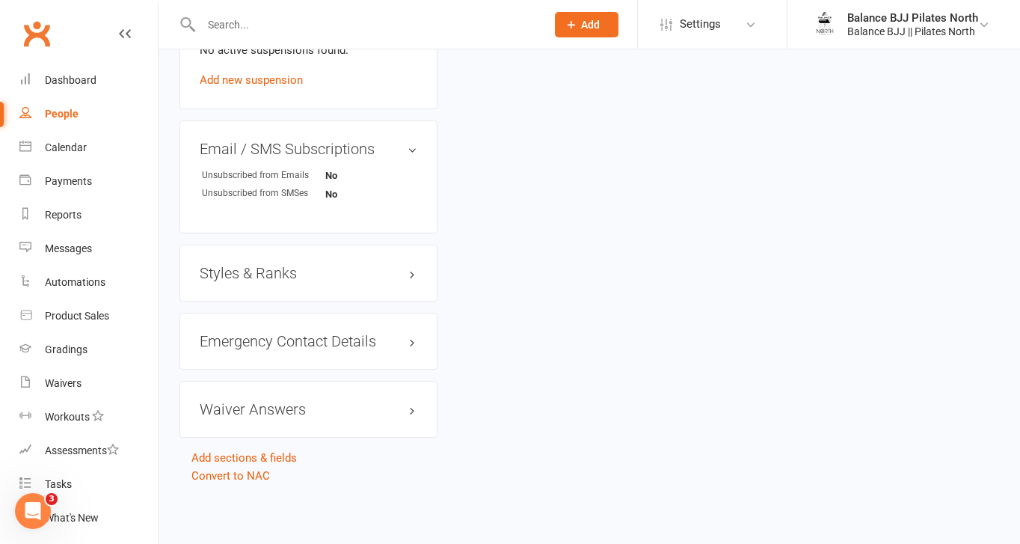
click at [268, 274] on h3 "Styles & Ranks" at bounding box center [309, 273] width 218 height 16
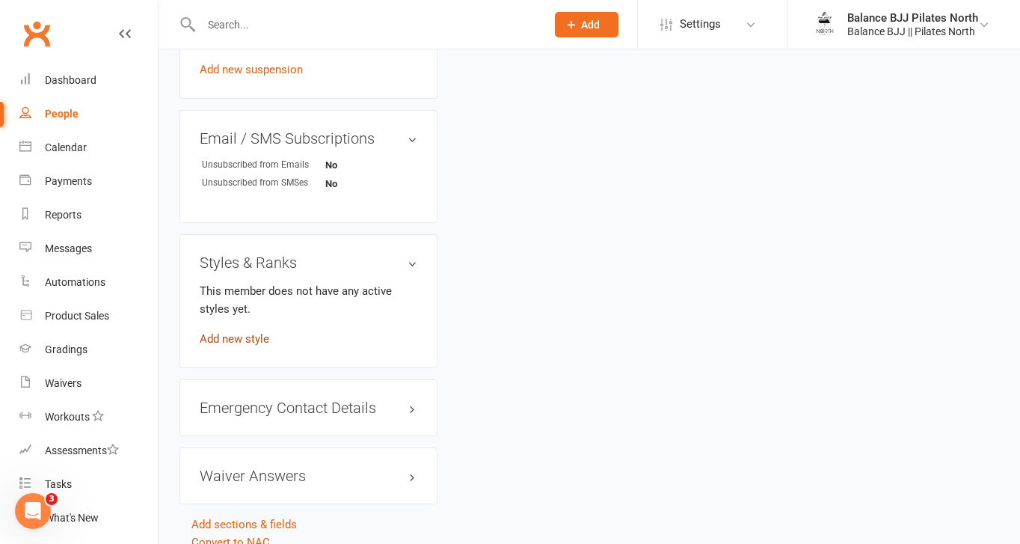
click at [238, 346] on link "Add new style" at bounding box center [235, 338] width 70 height 13
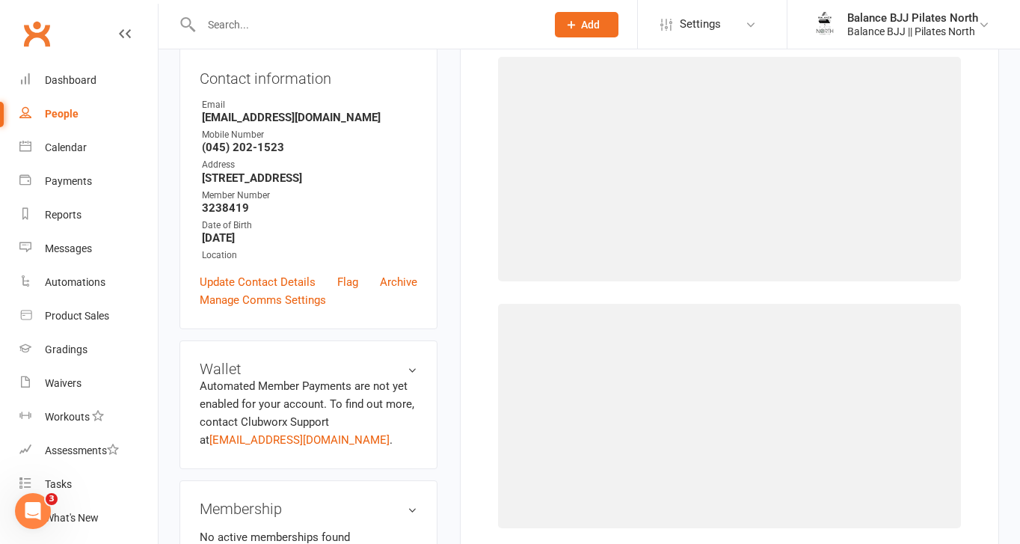
scroll to position [114, 0]
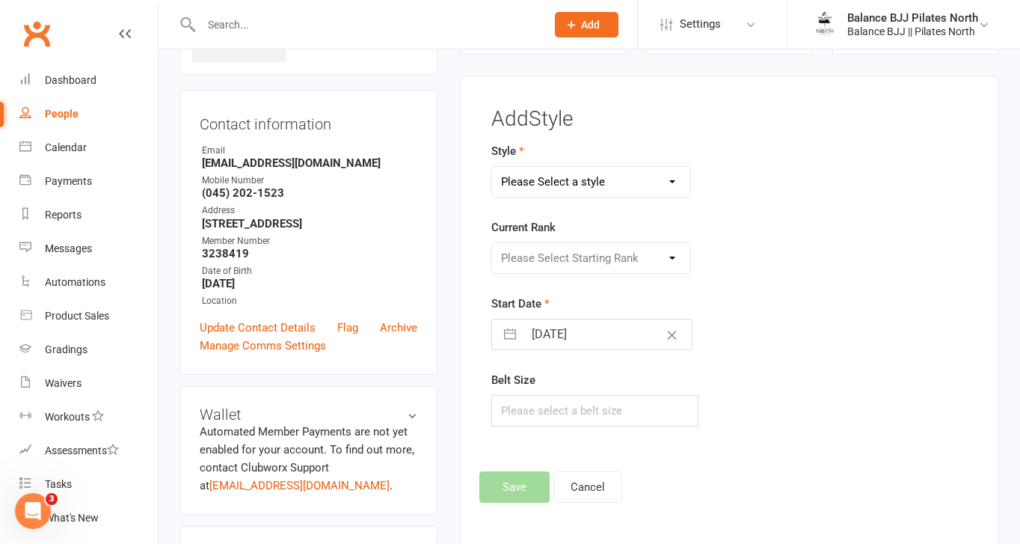
click at [626, 177] on select "Please Select a style Adults BJJ Kids BJJ" at bounding box center [591, 182] width 198 height 30
click at [492, 167] on select "Please Select a style Adults BJJ Kids BJJ" at bounding box center [591, 182] width 198 height 30
click at [575, 257] on select "Please Select Starting Rank White Belt White Belt - 1 Stripe White Belt - 2 Str…" at bounding box center [591, 258] width 198 height 30
click at [492, 243] on select "Please Select Starting Rank White Belt White Belt - 1 Stripe White Belt - 2 Str…" at bounding box center [591, 258] width 198 height 30
click at [521, 484] on button "Save" at bounding box center [515, 486] width 70 height 31
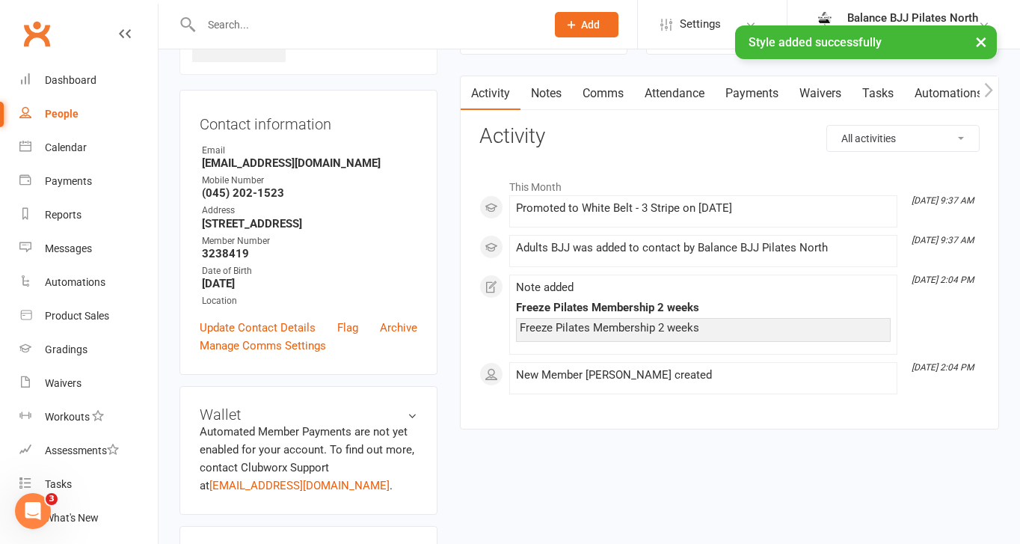
click at [316, 25] on div "× Style added successfully" at bounding box center [500, 25] width 1001 height 0
click at [284, 15] on input "text" at bounding box center [366, 24] width 339 height 21
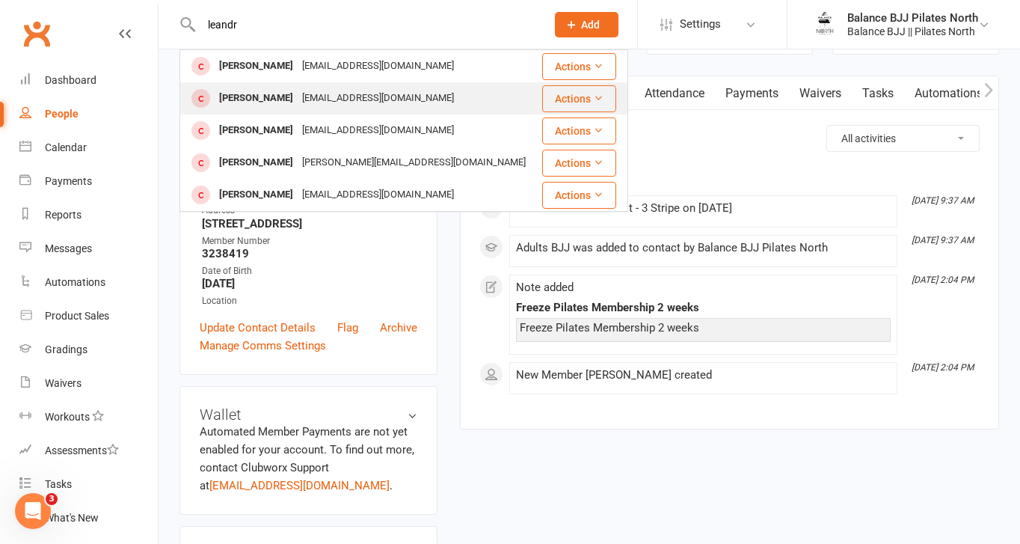
click at [256, 100] on div "[PERSON_NAME]" at bounding box center [256, 99] width 83 height 22
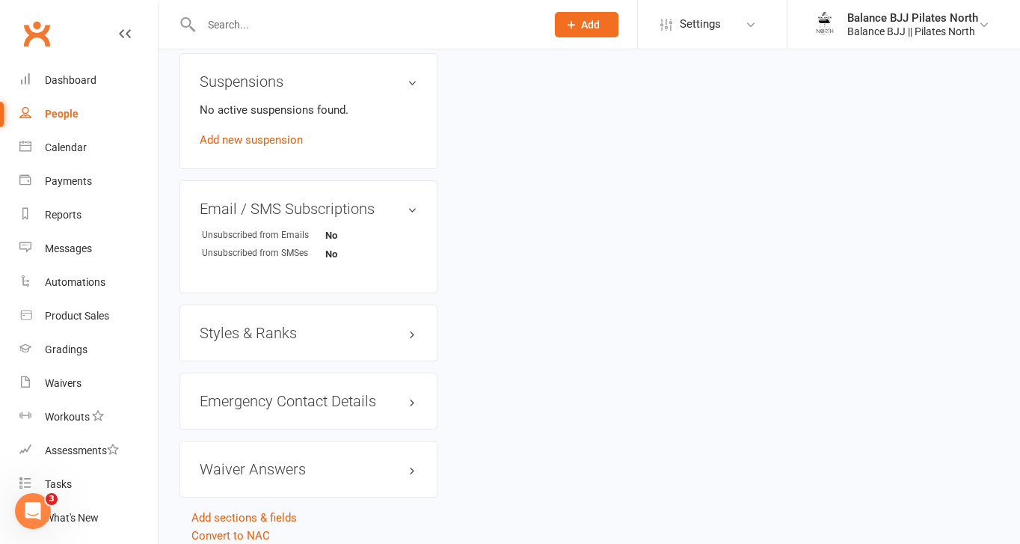
scroll to position [860, 0]
click at [259, 334] on h3 "Styles & Ranks" at bounding box center [309, 332] width 218 height 16
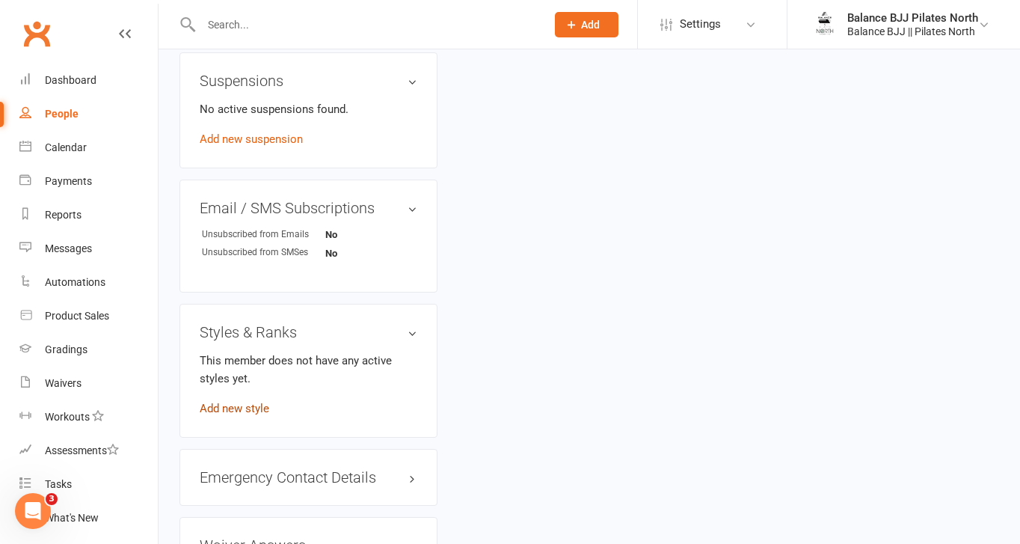
click at [241, 411] on link "Add new style" at bounding box center [235, 408] width 70 height 13
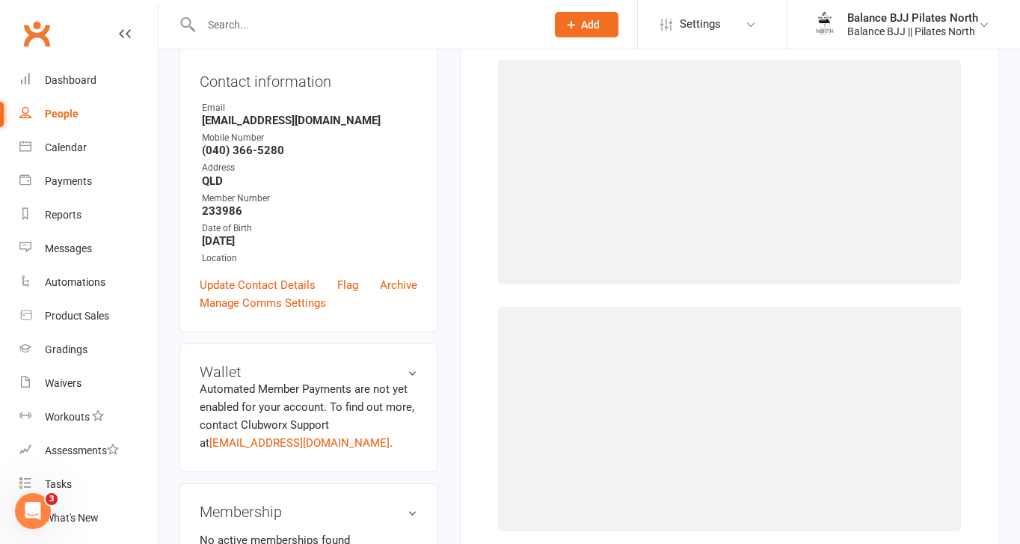
scroll to position [114, 0]
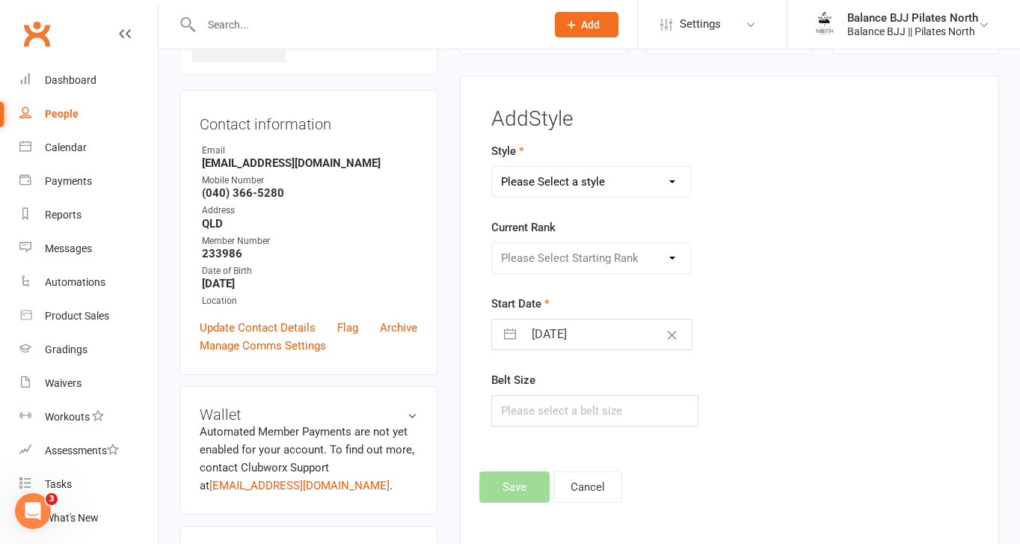
click at [640, 189] on select "Please Select a style Adults BJJ Kids BJJ" at bounding box center [591, 182] width 198 height 30
click at [492, 167] on select "Please Select a style Adults BJJ Kids BJJ" at bounding box center [591, 182] width 198 height 30
click at [601, 257] on select "Please Select Starting Rank White Belt White Belt - 1 Stripe White Belt - 2 Str…" at bounding box center [591, 258] width 198 height 30
click at [492, 243] on select "Please Select Starting Rank White Belt White Belt - 1 Stripe White Belt - 2 Str…" at bounding box center [591, 258] width 198 height 30
click at [524, 487] on button "Save" at bounding box center [515, 486] width 70 height 31
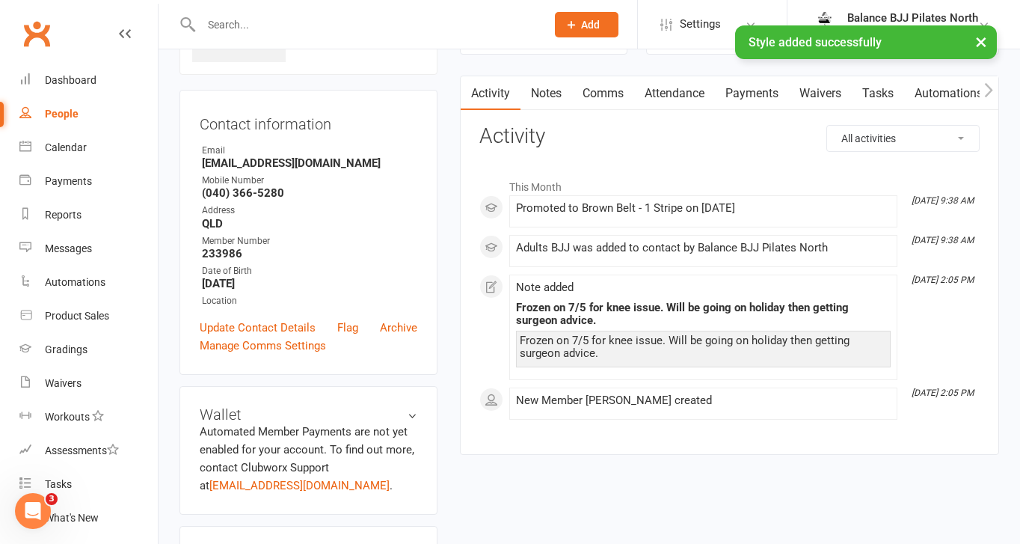
click at [339, 25] on div "× Style added successfully" at bounding box center [500, 25] width 1001 height 0
click at [304, 24] on input "text" at bounding box center [366, 24] width 339 height 21
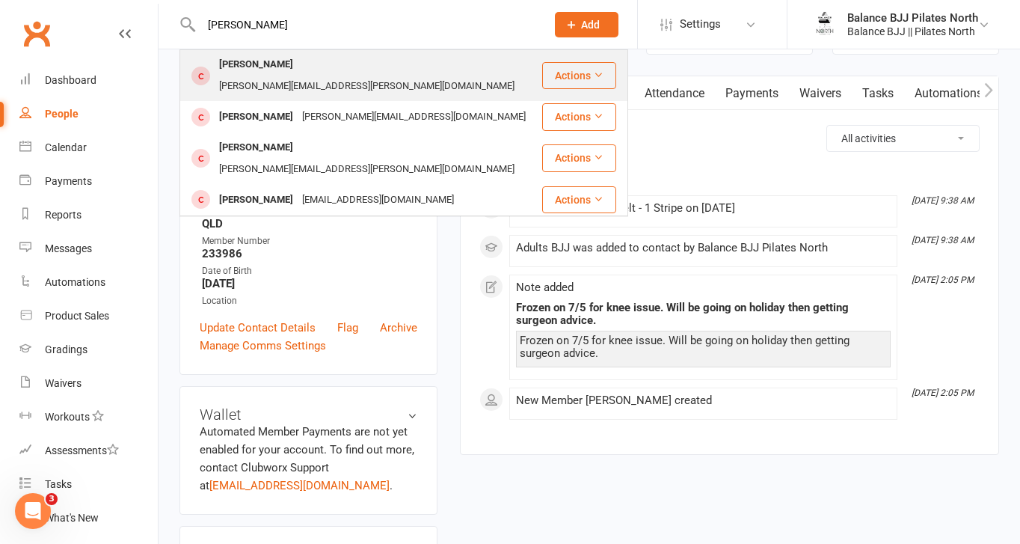
click at [278, 76] on div "[PERSON_NAME][EMAIL_ADDRESS][PERSON_NAME][DOMAIN_NAME]" at bounding box center [367, 87] width 305 height 22
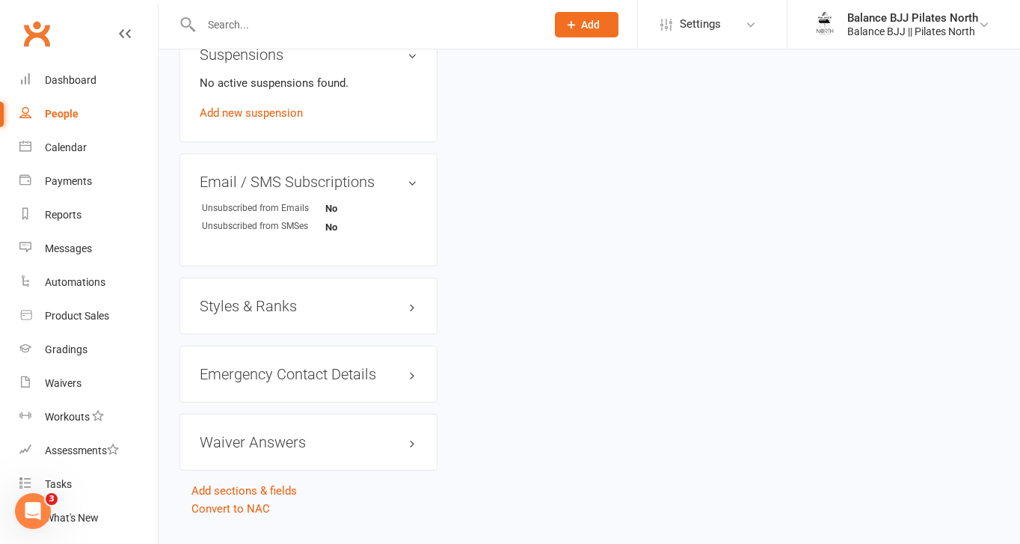
scroll to position [917, 0]
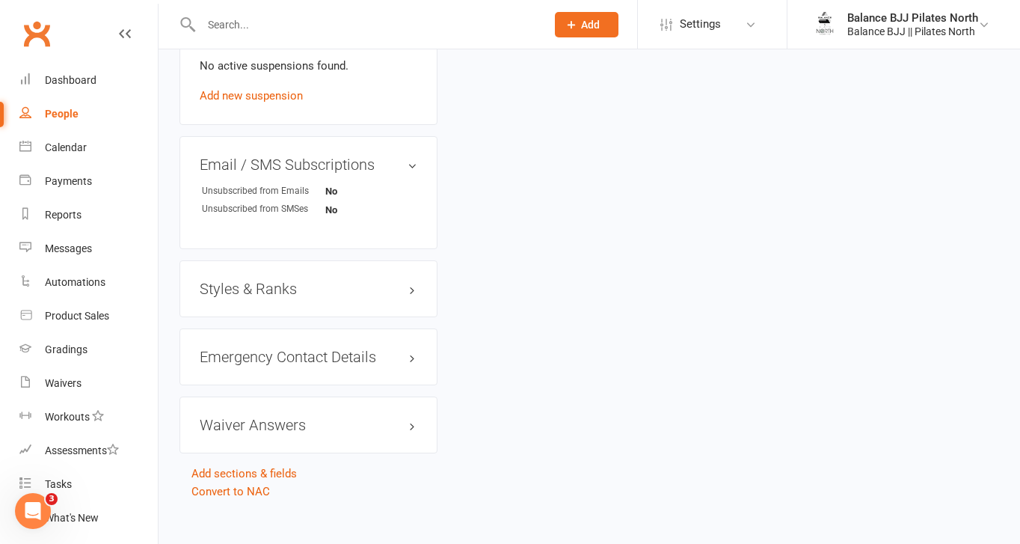
click at [302, 281] on h3 "Styles & Ranks" at bounding box center [309, 289] width 218 height 16
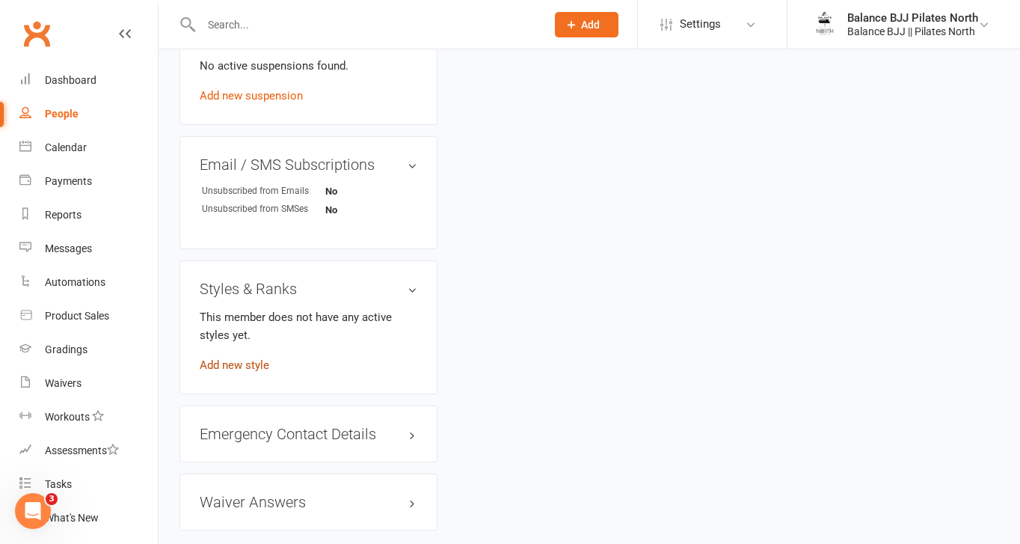
click at [246, 358] on link "Add new style" at bounding box center [235, 364] width 70 height 13
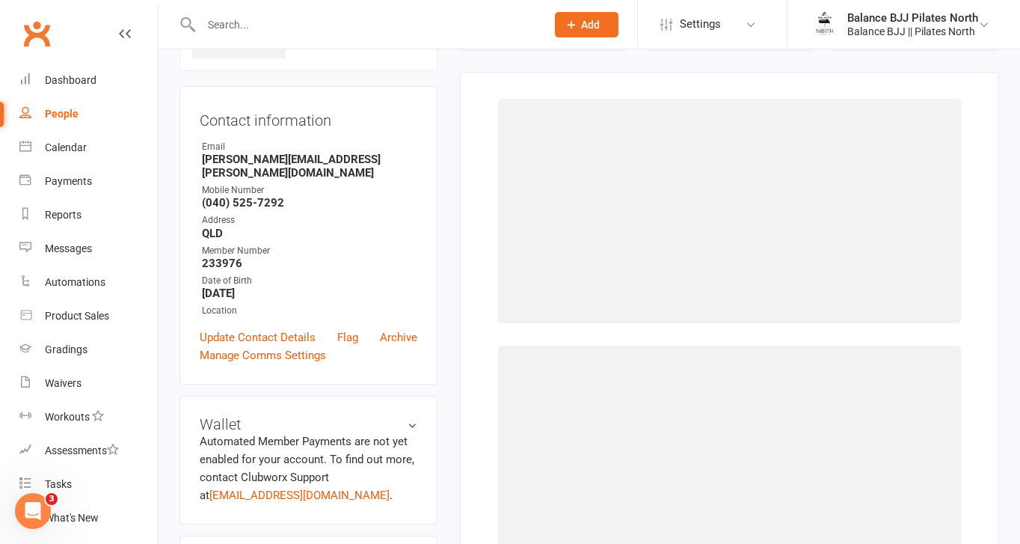
scroll to position [114, 0]
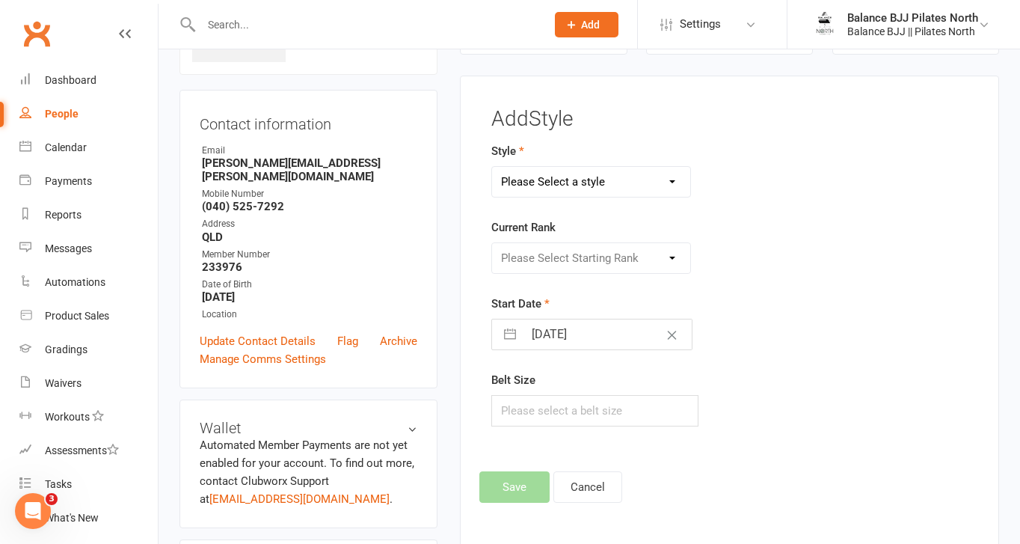
click at [637, 186] on select "Please Select a style Adults BJJ Kids BJJ" at bounding box center [591, 182] width 198 height 30
click at [492, 167] on select "Please Select a style Adults BJJ Kids BJJ" at bounding box center [591, 182] width 198 height 30
click at [583, 260] on select "Please Select Starting Rank White Belt White Belt - 1 Stripe White Belt - 2 Str…" at bounding box center [591, 258] width 198 height 30
click at [492, 243] on select "Please Select Starting Rank White Belt White Belt - 1 Stripe White Belt - 2 Str…" at bounding box center [591, 258] width 198 height 30
click at [519, 482] on button "Save" at bounding box center [515, 486] width 70 height 31
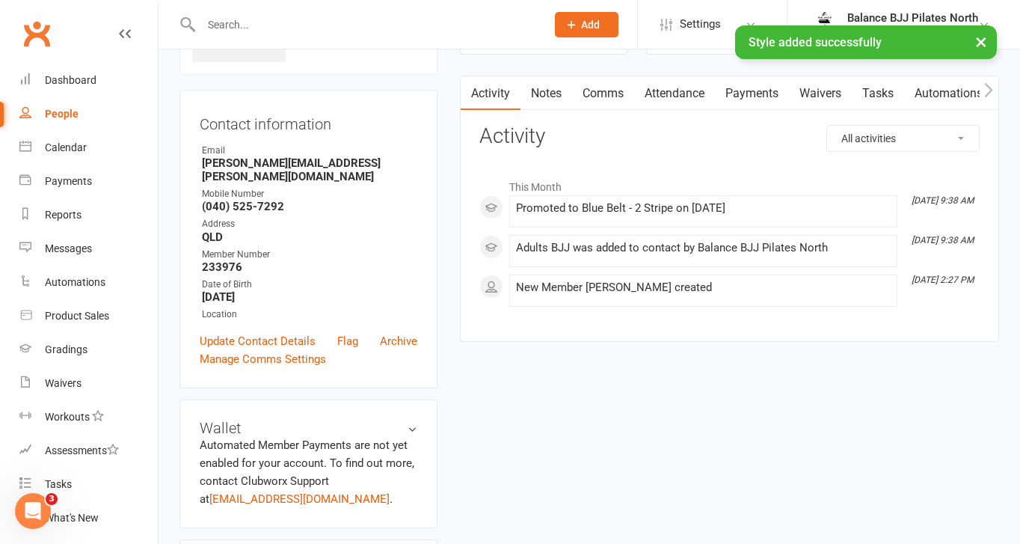
click at [278, 22] on input "text" at bounding box center [366, 24] width 339 height 21
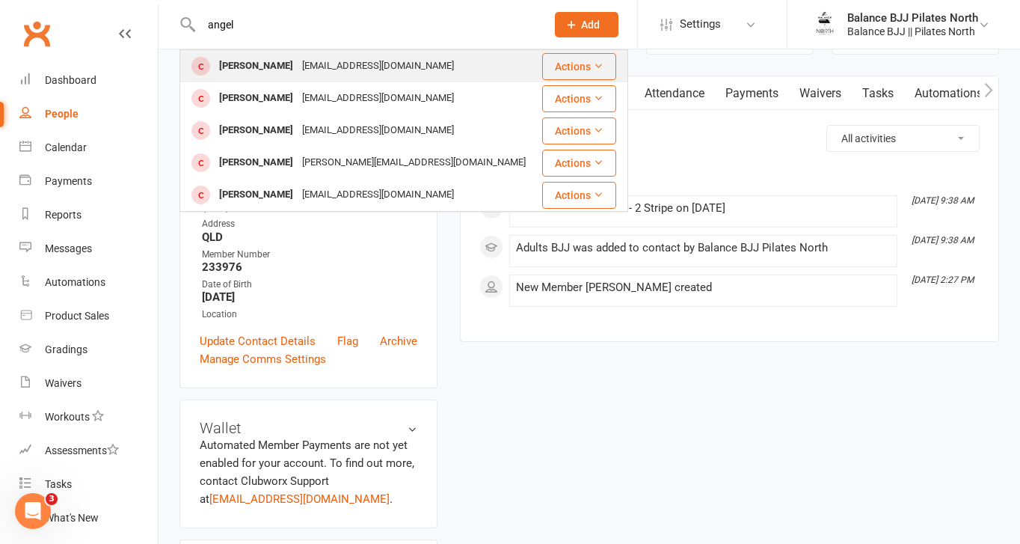
click at [279, 65] on div "[PERSON_NAME]" at bounding box center [256, 66] width 83 height 22
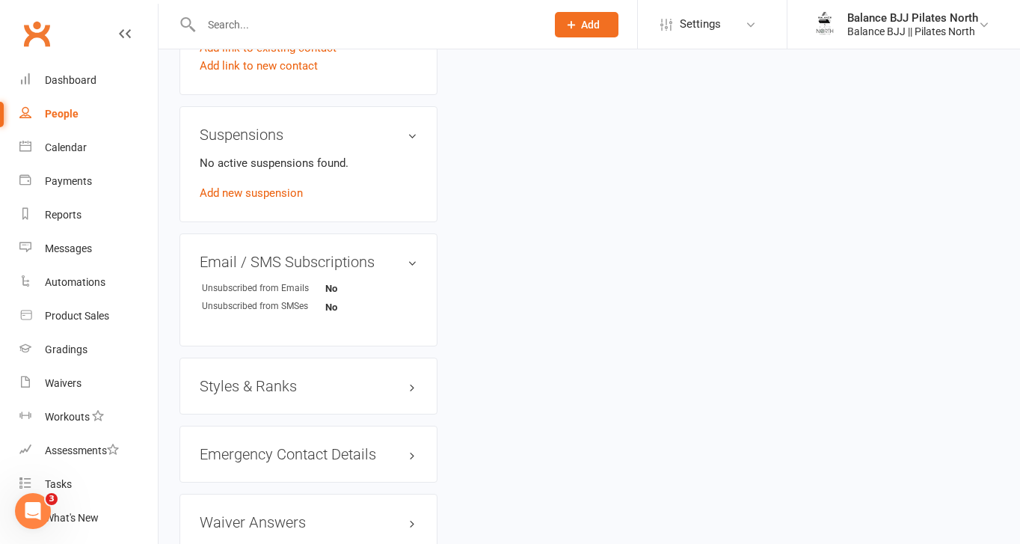
scroll to position [917, 0]
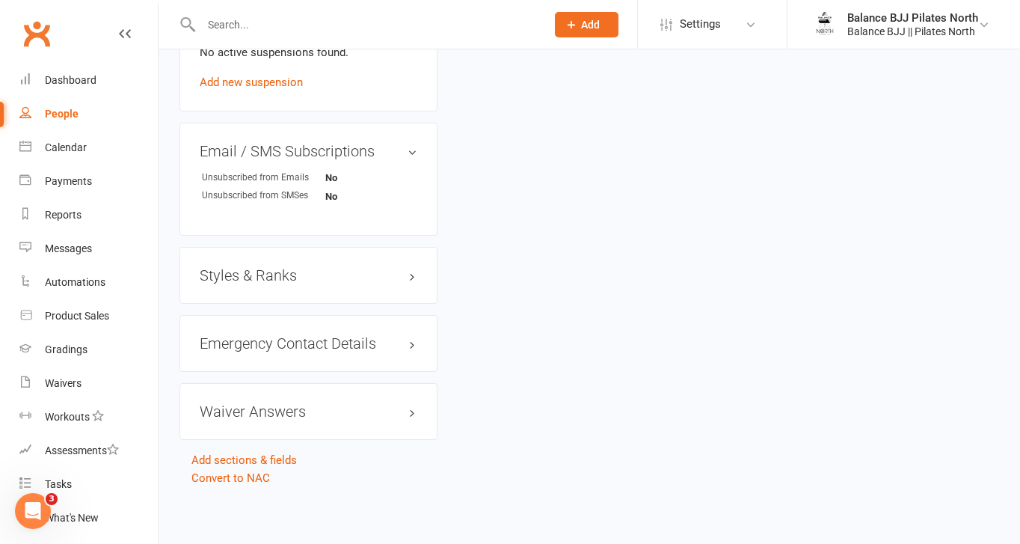
click at [266, 261] on div "Styles & Ranks" at bounding box center [309, 275] width 258 height 57
click at [266, 273] on h3 "Styles & Ranks" at bounding box center [309, 275] width 218 height 16
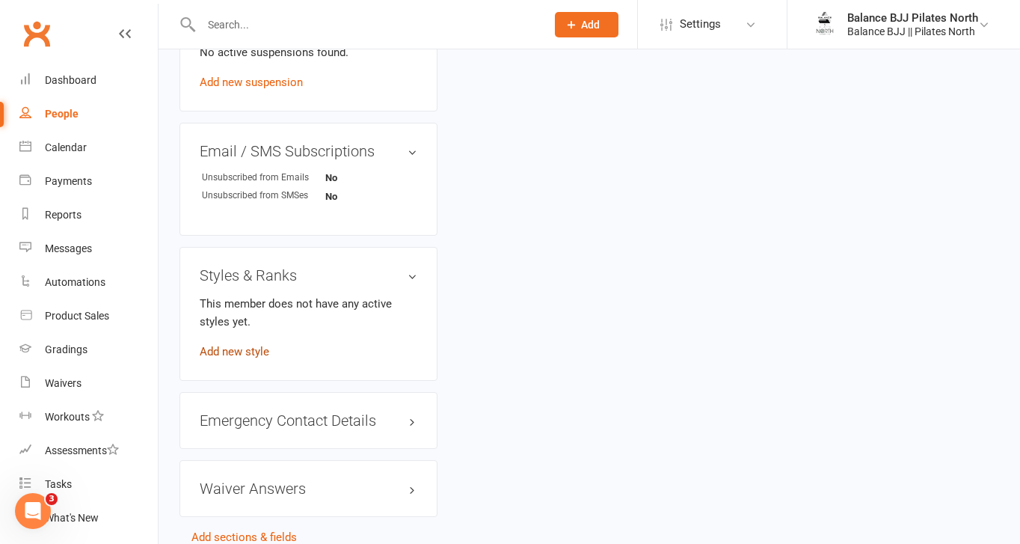
click at [255, 351] on link "Add new style" at bounding box center [235, 351] width 70 height 13
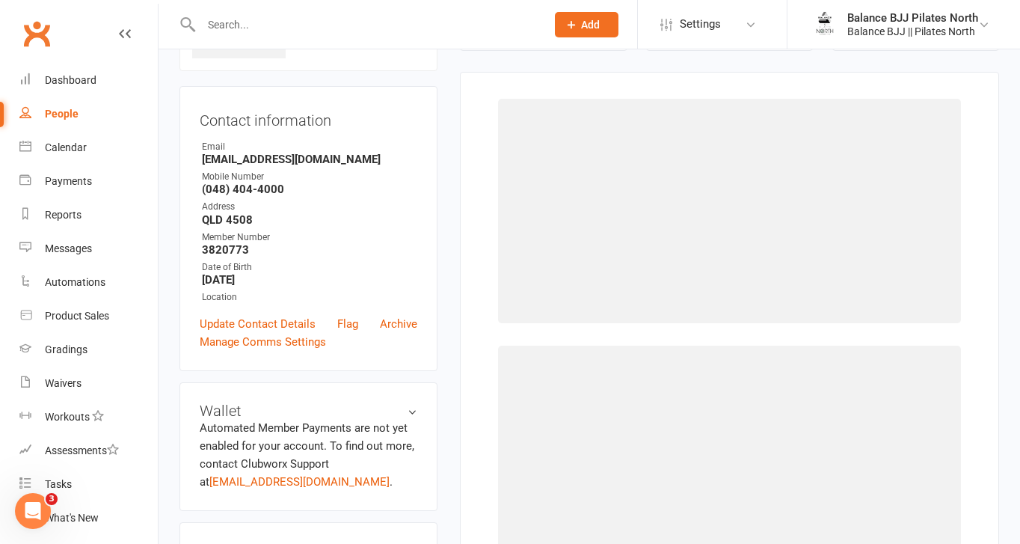
scroll to position [114, 0]
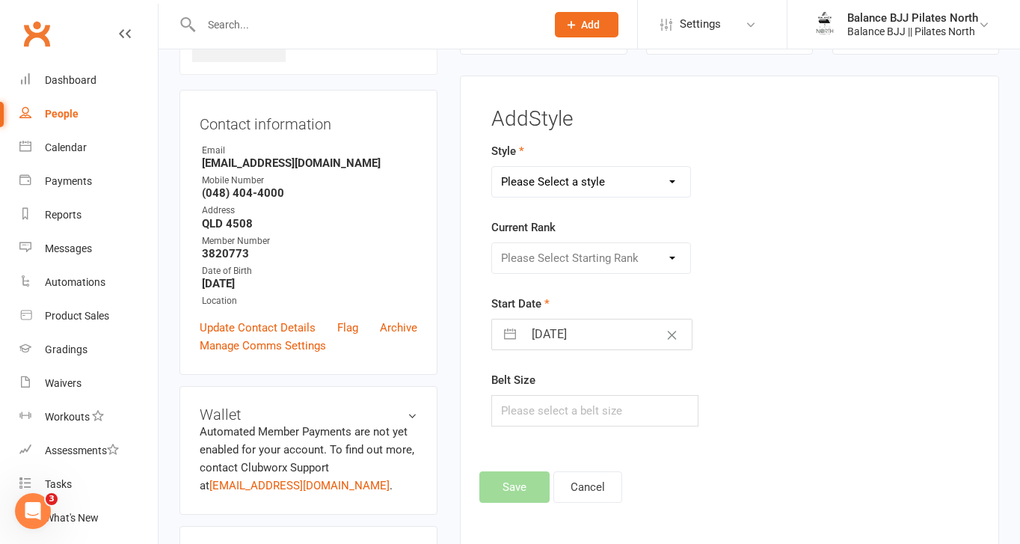
click at [593, 179] on select "Please Select a style Adults BJJ Kids BJJ" at bounding box center [591, 182] width 198 height 30
click at [492, 167] on select "Please Select a style Adults BJJ Kids BJJ" at bounding box center [591, 182] width 198 height 30
click at [584, 248] on select "Please Select Starting Rank White Belt White Belt - 1 Stripe White Belt - 2 Str…" at bounding box center [591, 258] width 198 height 30
click at [492, 243] on select "Please Select Starting Rank White Belt White Belt - 1 Stripe White Belt - 2 Str…" at bounding box center [591, 258] width 198 height 30
click at [523, 476] on button "Save" at bounding box center [515, 486] width 70 height 31
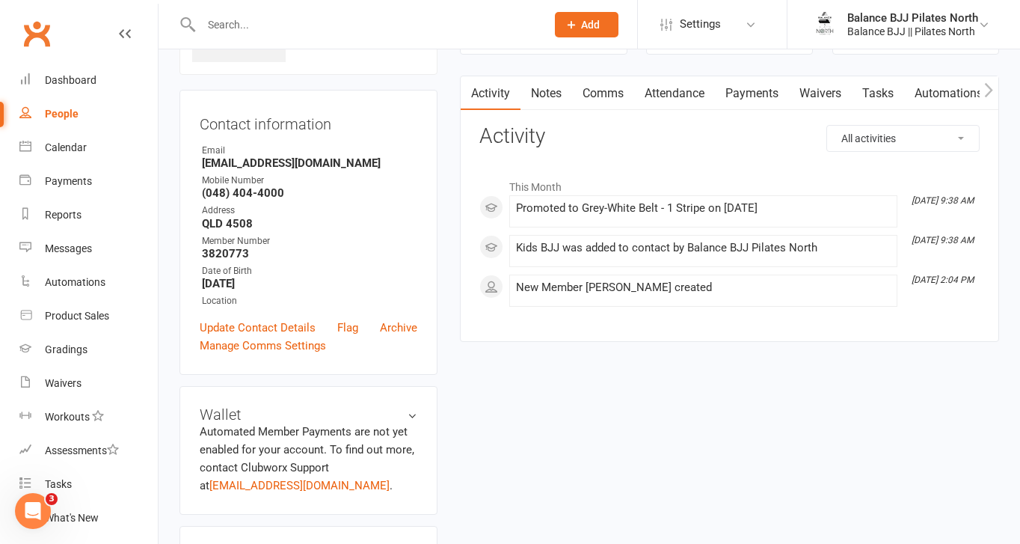
click at [373, 24] on input "text" at bounding box center [366, 24] width 339 height 21
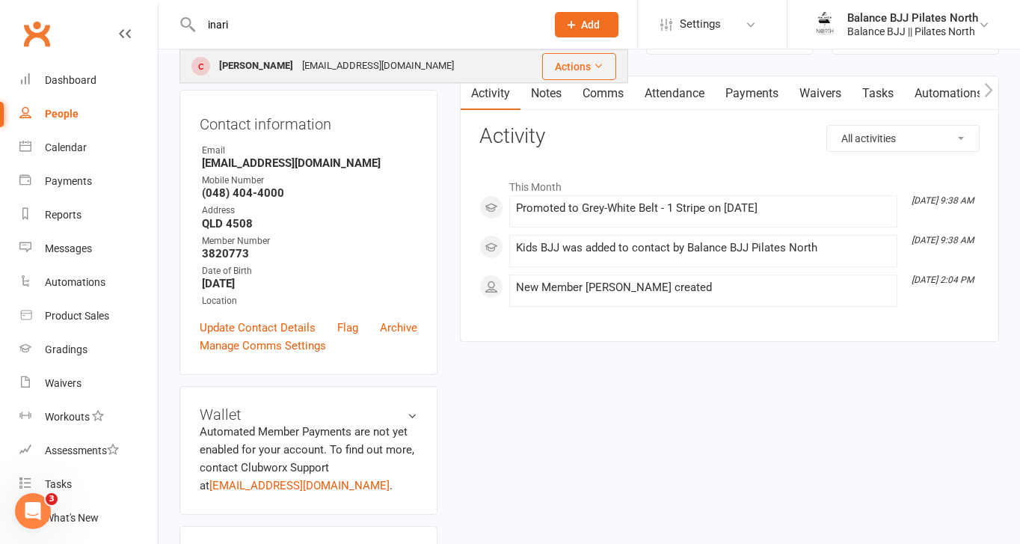
click at [340, 58] on div "[EMAIL_ADDRESS][DOMAIN_NAME]" at bounding box center [378, 66] width 161 height 22
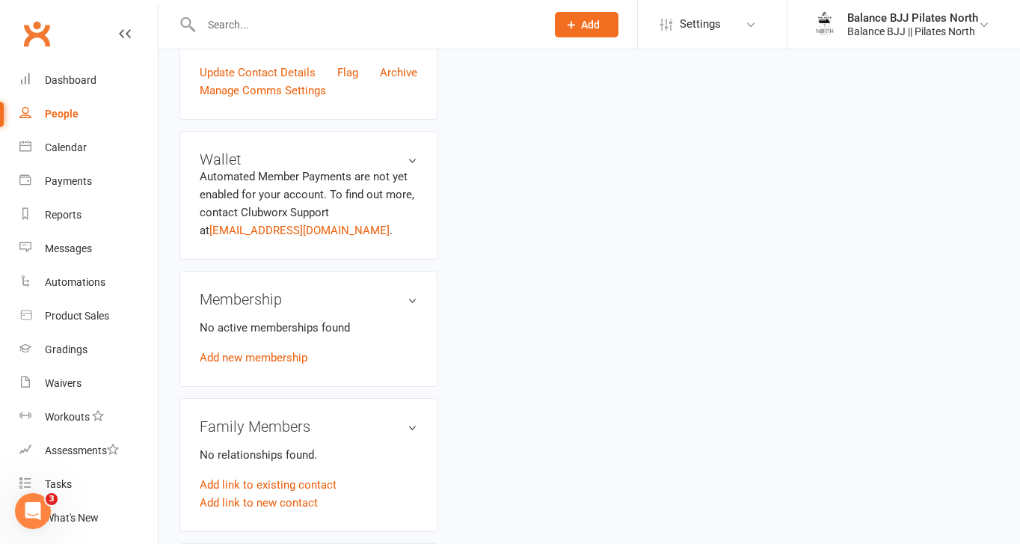
scroll to position [930, 0]
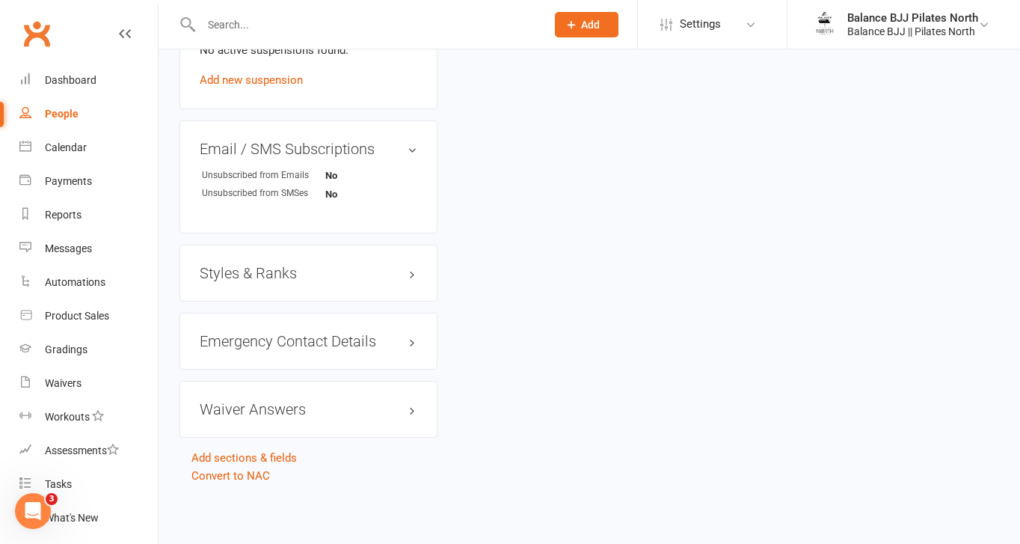
click at [280, 278] on h3 "Styles & Ranks" at bounding box center [309, 273] width 218 height 16
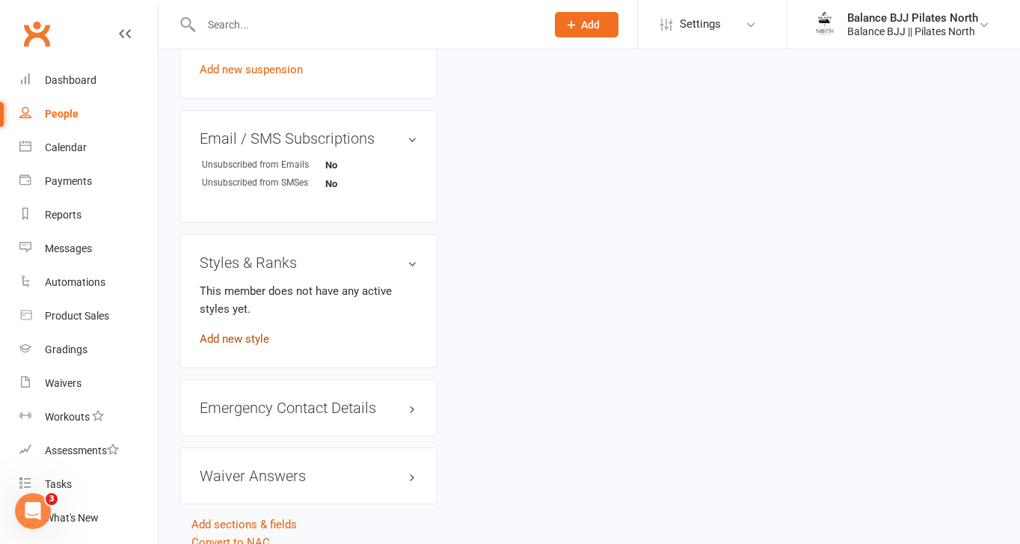
click at [231, 346] on link "Add new style" at bounding box center [235, 338] width 70 height 13
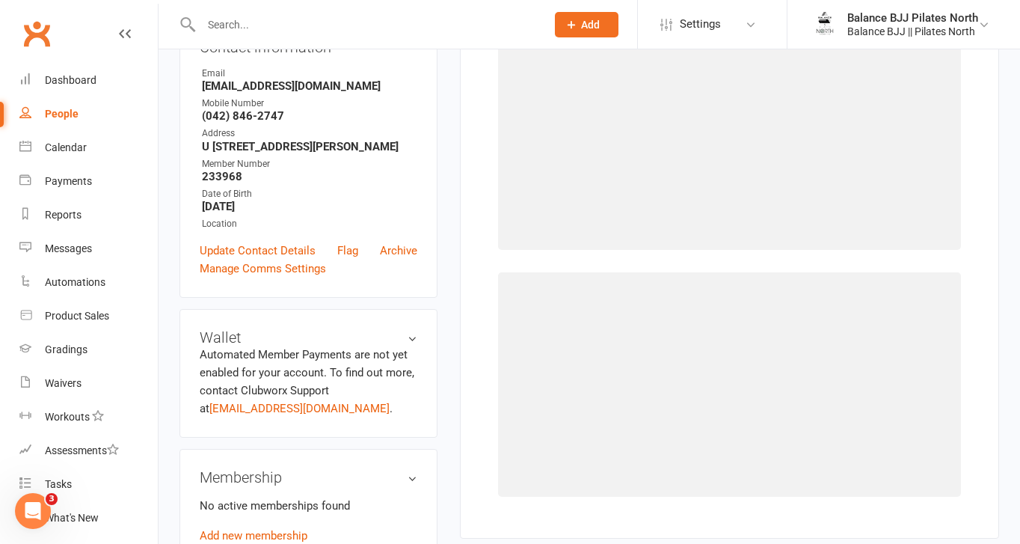
scroll to position [114, 0]
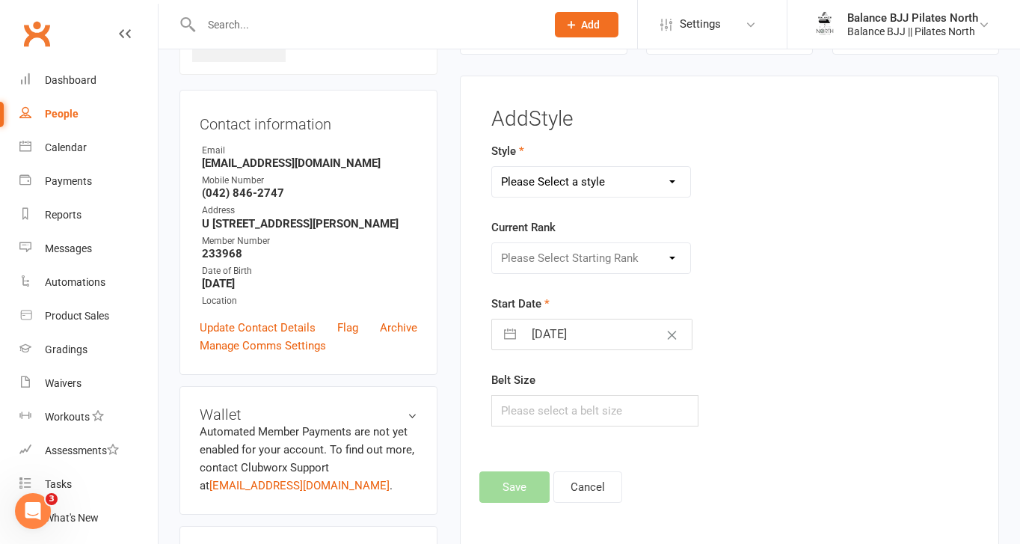
click at [600, 178] on select "Please Select a style Adults BJJ Kids BJJ" at bounding box center [591, 182] width 198 height 30
click at [492, 167] on select "Please Select a style Adults BJJ Kids BJJ" at bounding box center [591, 182] width 198 height 30
click at [568, 253] on select "Please Select Starting Rank White Belt White Belt - 1 Stripe White Belt - 2 Str…" at bounding box center [591, 258] width 198 height 30
click at [492, 243] on select "Please Select Starting Rank White Belt White Belt - 1 Stripe White Belt - 2 Str…" at bounding box center [591, 258] width 198 height 30
click at [515, 477] on button "Save" at bounding box center [515, 486] width 70 height 31
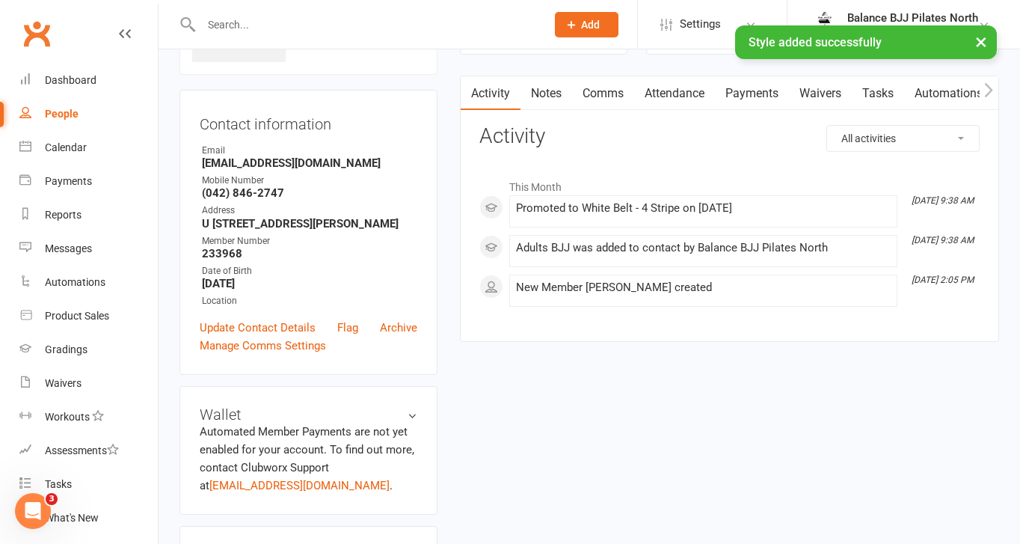
click at [294, 23] on input "text" at bounding box center [366, 24] width 339 height 21
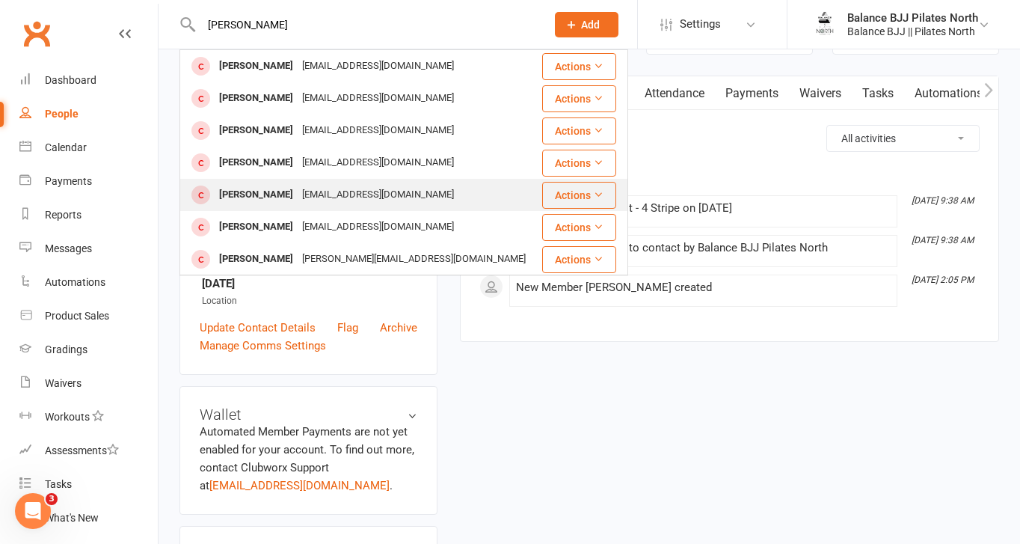
click at [298, 194] on div "[EMAIL_ADDRESS][DOMAIN_NAME]" at bounding box center [378, 195] width 161 height 22
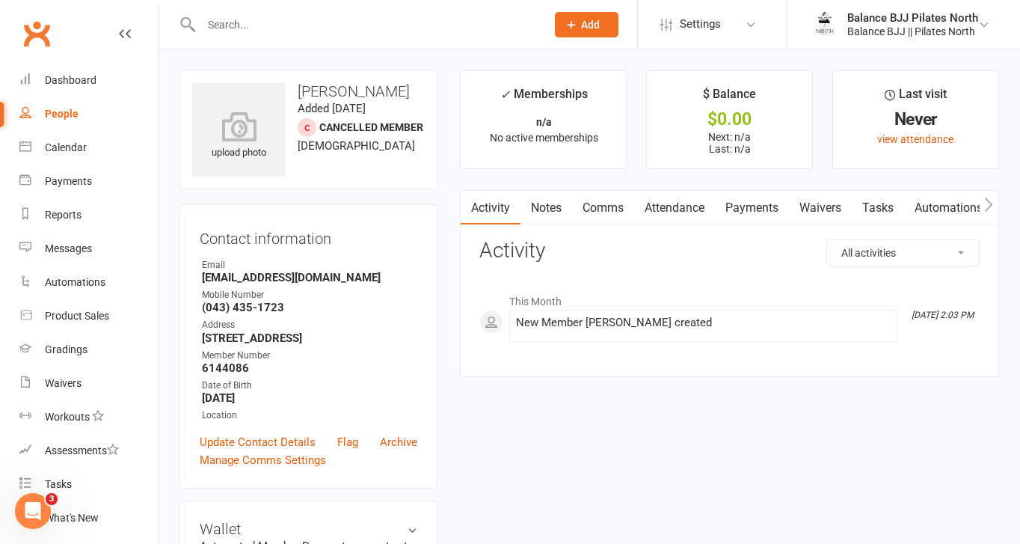
scroll to position [917, 0]
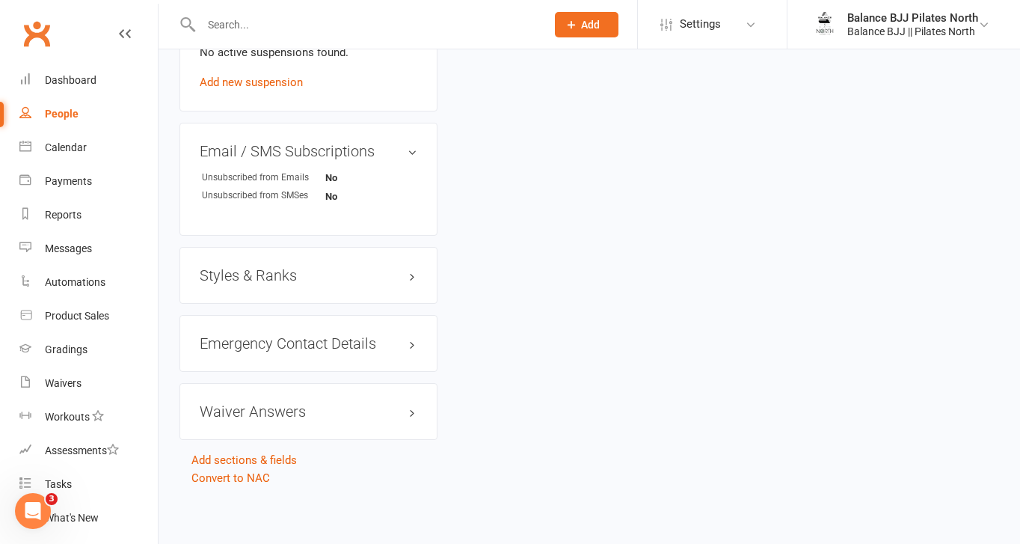
click at [263, 277] on h3 "Styles & Ranks" at bounding box center [309, 275] width 218 height 16
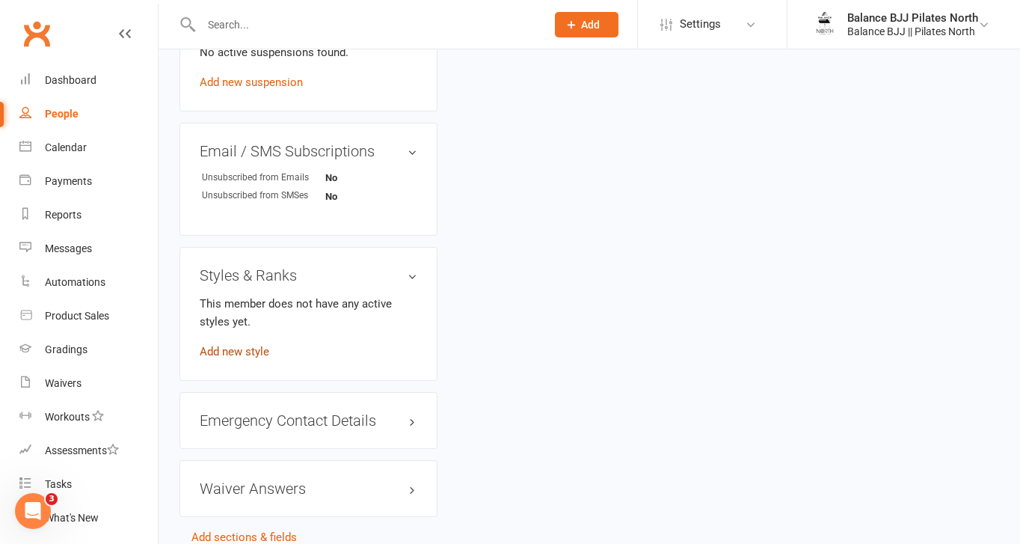
click at [225, 355] on link "Add new style" at bounding box center [235, 351] width 70 height 13
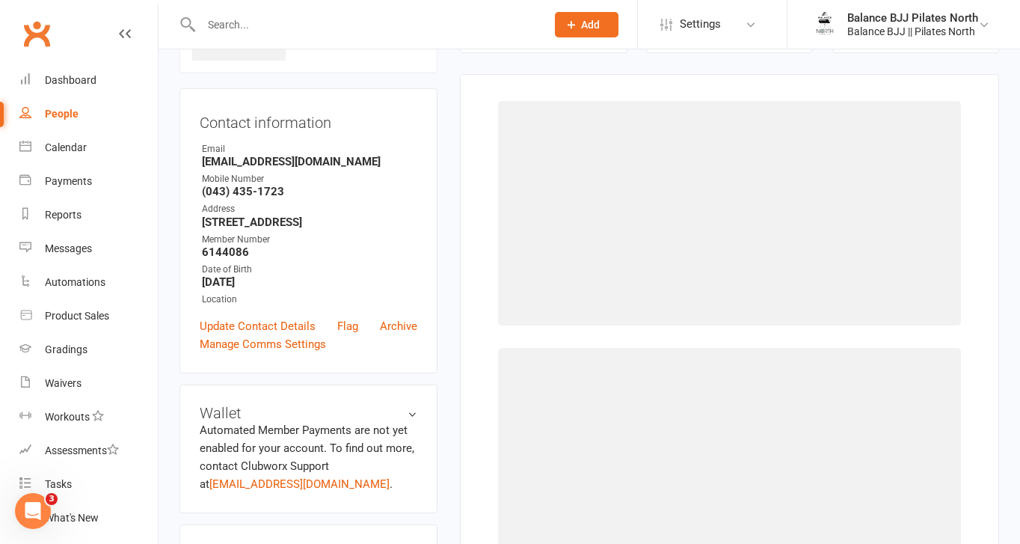
scroll to position [114, 0]
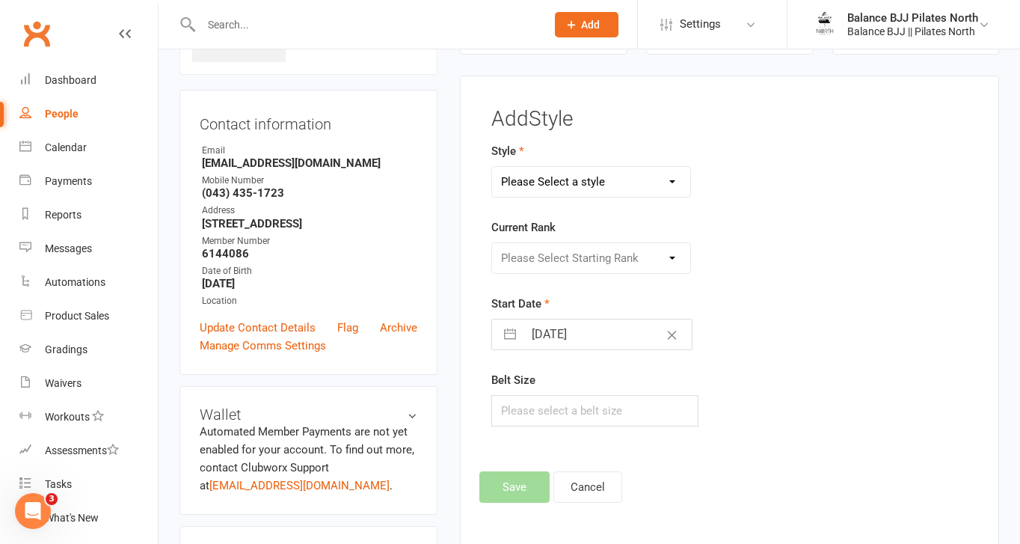
click at [593, 188] on select "Please Select a style Adults BJJ Kids BJJ" at bounding box center [591, 182] width 198 height 30
click at [492, 167] on select "Please Select a style Adults BJJ Kids BJJ" at bounding box center [591, 182] width 198 height 30
click at [564, 245] on select "Please Select Starting Rank White Belt White Belt - 1 Stripe White Belt - 2 Str…" at bounding box center [591, 258] width 198 height 30
click at [492, 243] on select "Please Select Starting Rank White Belt White Belt - 1 Stripe White Belt - 2 Str…" at bounding box center [591, 258] width 198 height 30
click at [520, 481] on button "Save" at bounding box center [515, 486] width 70 height 31
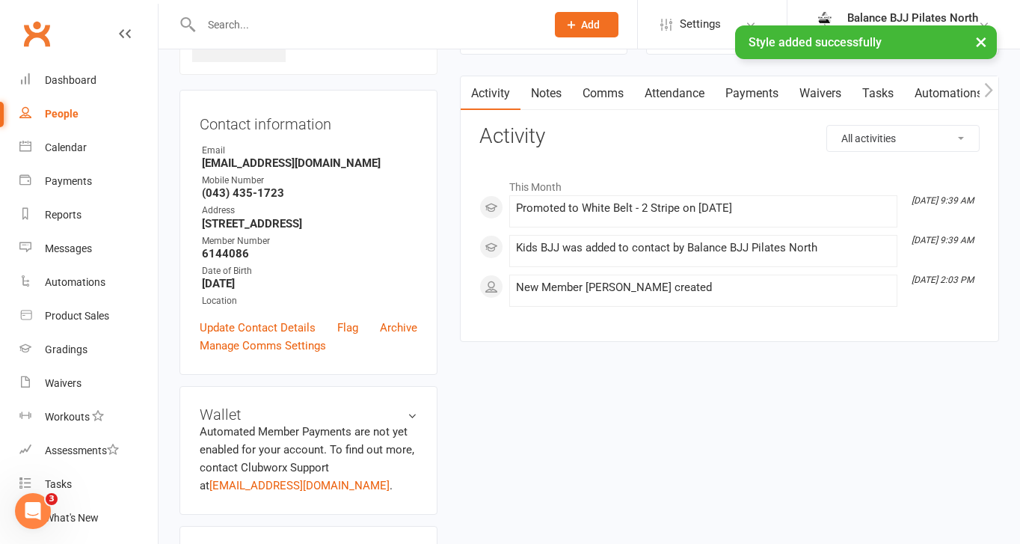
click at [271, 25] on div "× Style added successfully" at bounding box center [500, 25] width 1001 height 0
click at [209, 25] on div "× Style added successfully" at bounding box center [500, 25] width 1001 height 0
click at [217, 21] on input "text" at bounding box center [366, 24] width 339 height 21
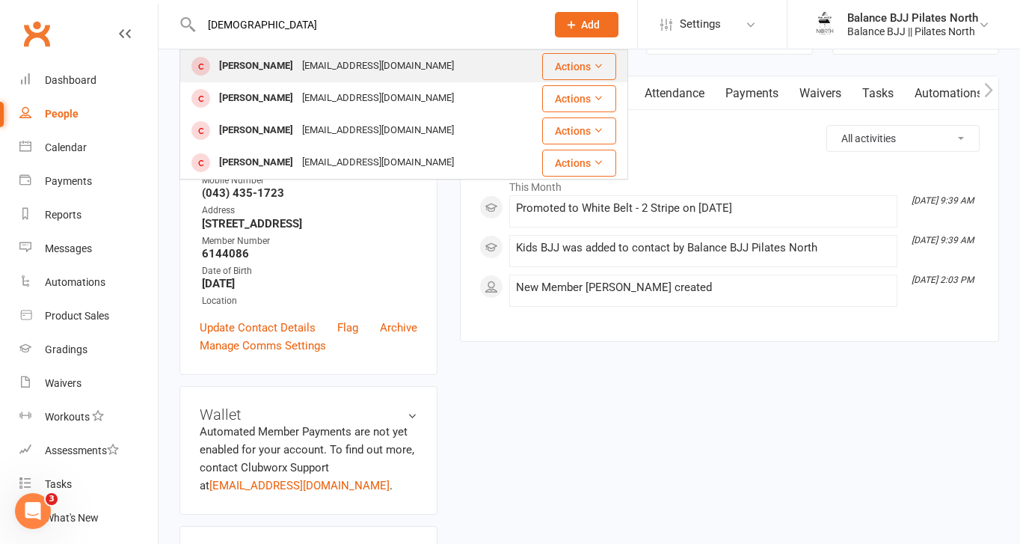
click at [257, 69] on div "[PERSON_NAME]" at bounding box center [256, 66] width 83 height 22
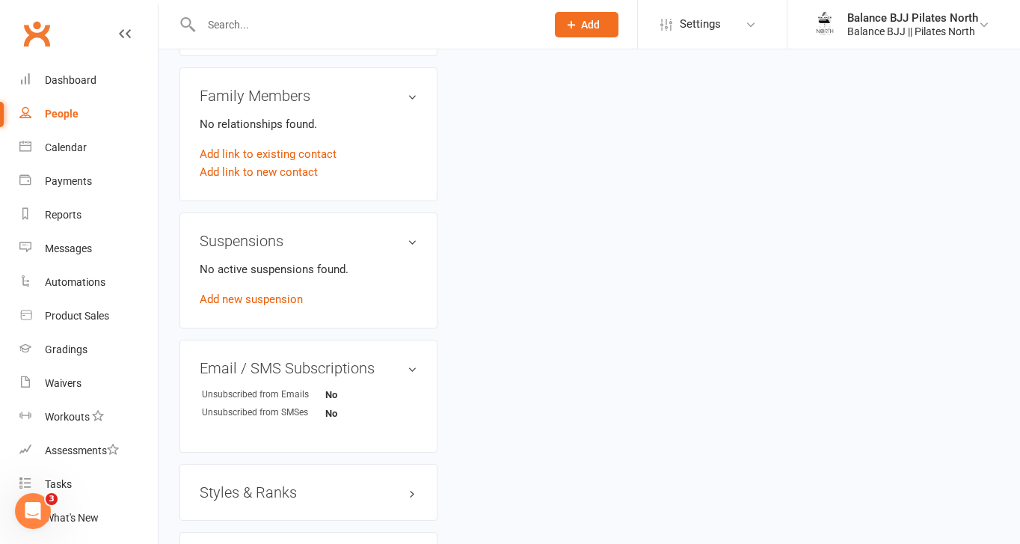
scroll to position [824, 0]
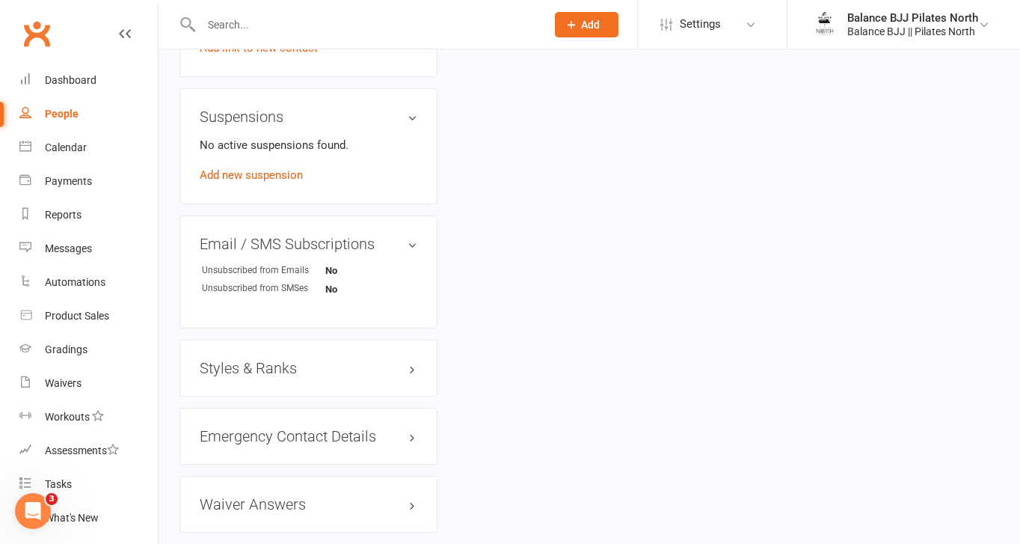
click at [267, 370] on h3 "Styles & Ranks" at bounding box center [309, 368] width 218 height 16
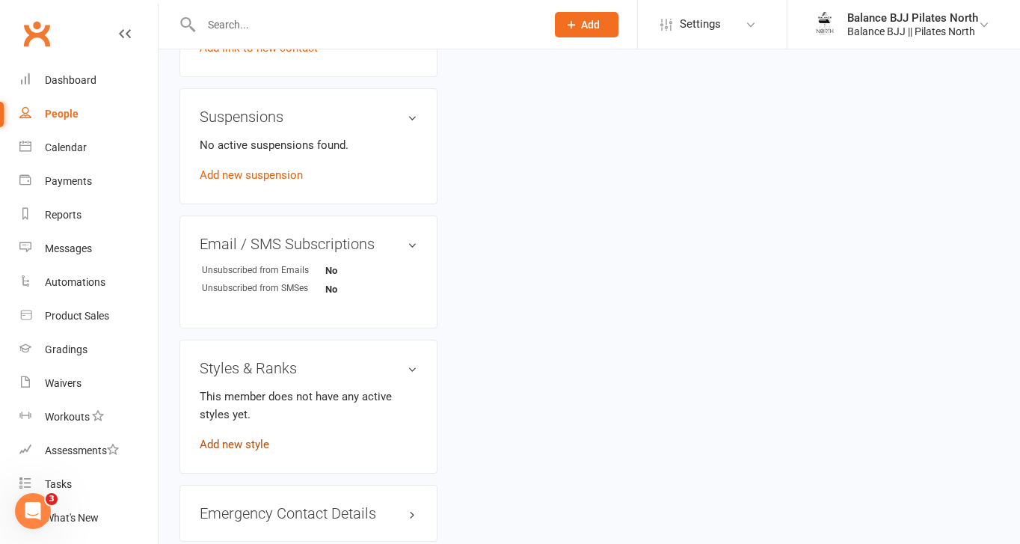
click at [255, 441] on link "Add new style" at bounding box center [235, 444] width 70 height 13
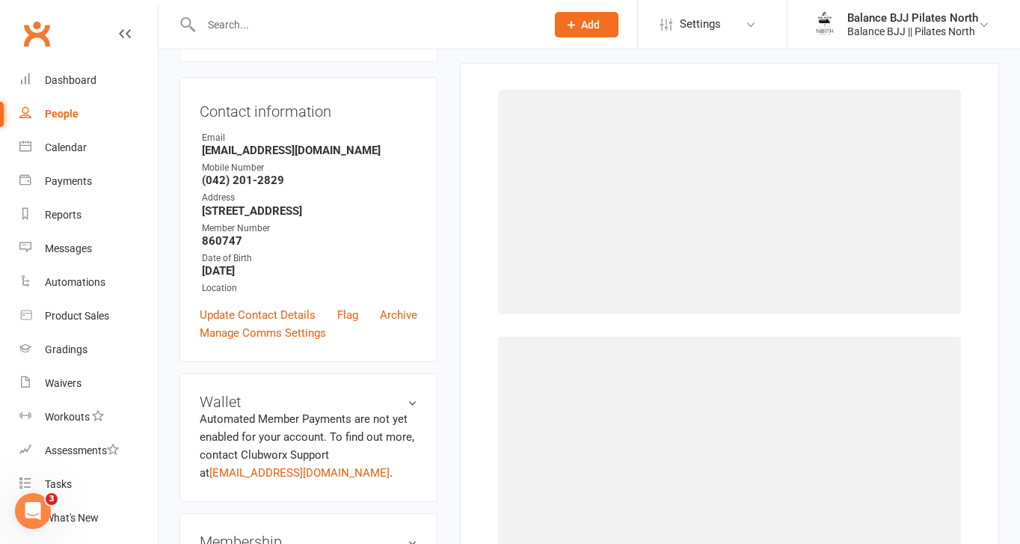
scroll to position [114, 0]
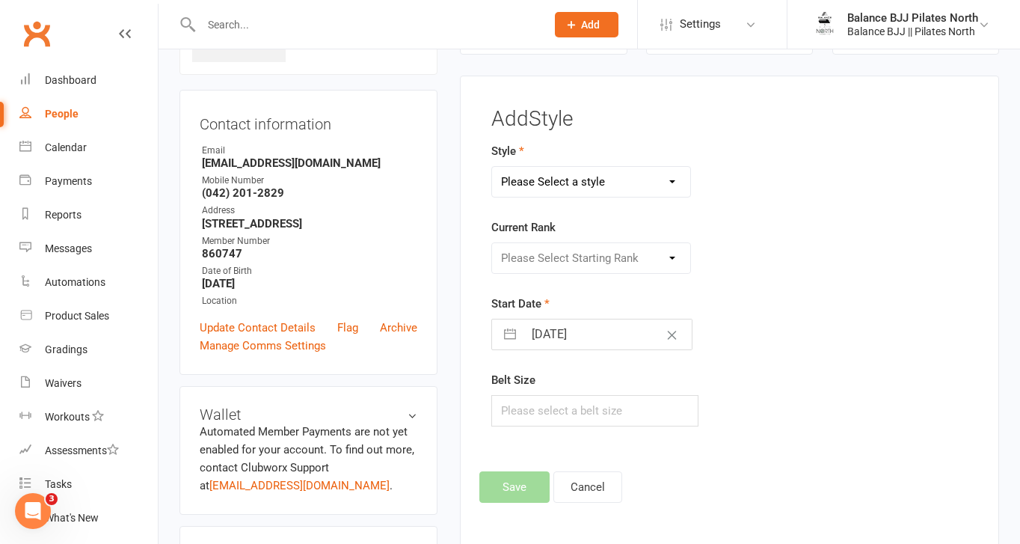
click at [628, 185] on select "Please Select a style Adults BJJ Kids BJJ" at bounding box center [591, 182] width 198 height 30
click at [492, 167] on select "Please Select a style Adults BJJ Kids BJJ" at bounding box center [591, 182] width 198 height 30
click at [612, 254] on select "Please Select Starting Rank White Belt White Belt - 1 Stripe White Belt - 2 Str…" at bounding box center [591, 258] width 198 height 30
click at [492, 243] on select "Please Select Starting Rank White Belt White Belt - 1 Stripe White Belt - 2 Str…" at bounding box center [591, 258] width 198 height 30
click at [514, 489] on button "Save" at bounding box center [515, 486] width 70 height 31
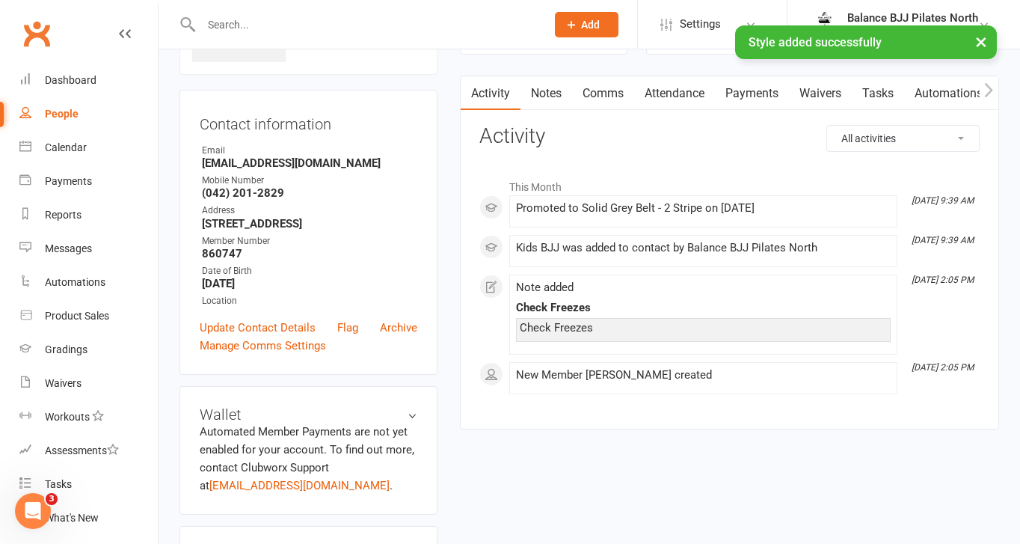
click at [235, 19] on input "text" at bounding box center [366, 24] width 339 height 21
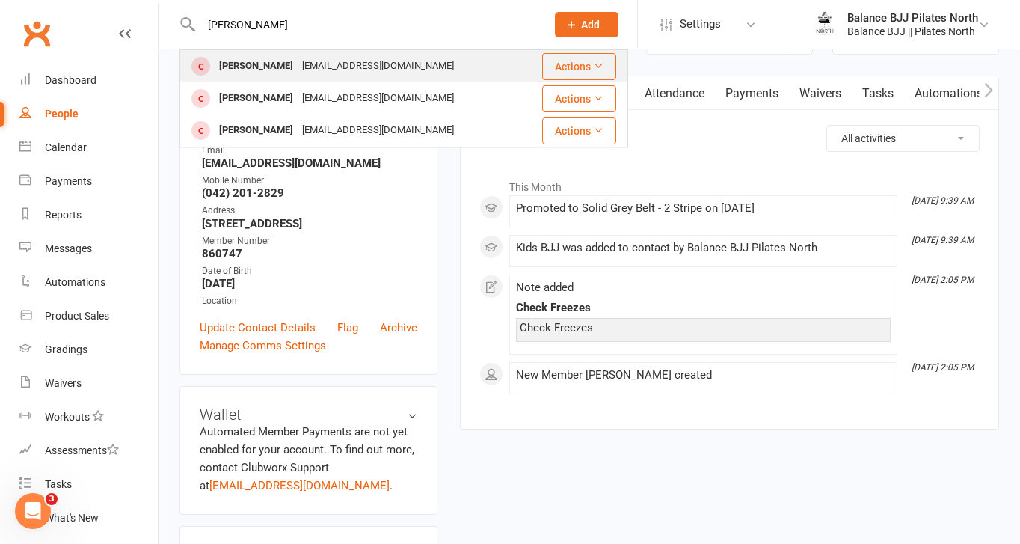
click at [259, 76] on div "[PERSON_NAME]" at bounding box center [256, 66] width 83 height 22
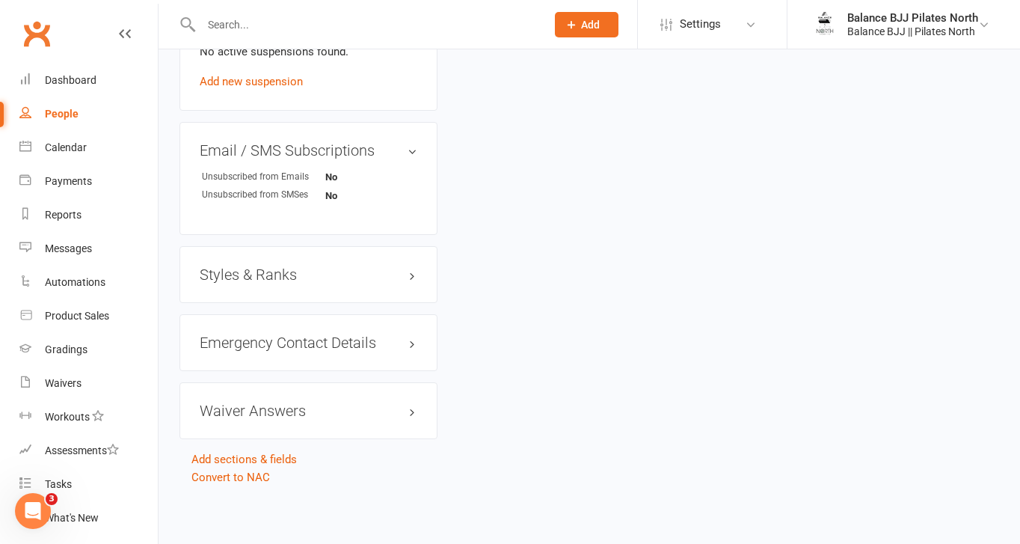
scroll to position [930, 0]
click at [269, 268] on h3 "Styles & Ranks" at bounding box center [309, 273] width 218 height 16
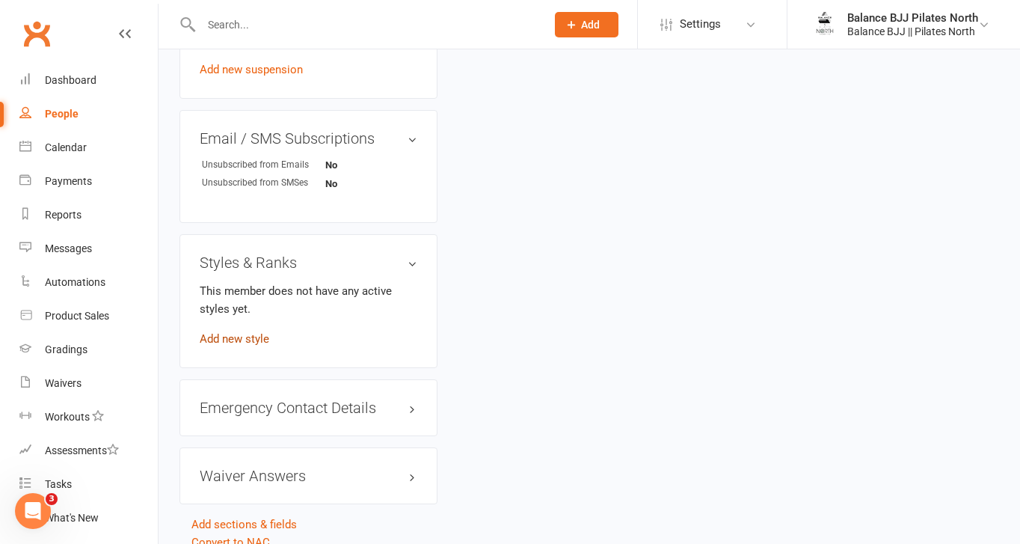
click at [237, 346] on link "Add new style" at bounding box center [235, 338] width 70 height 13
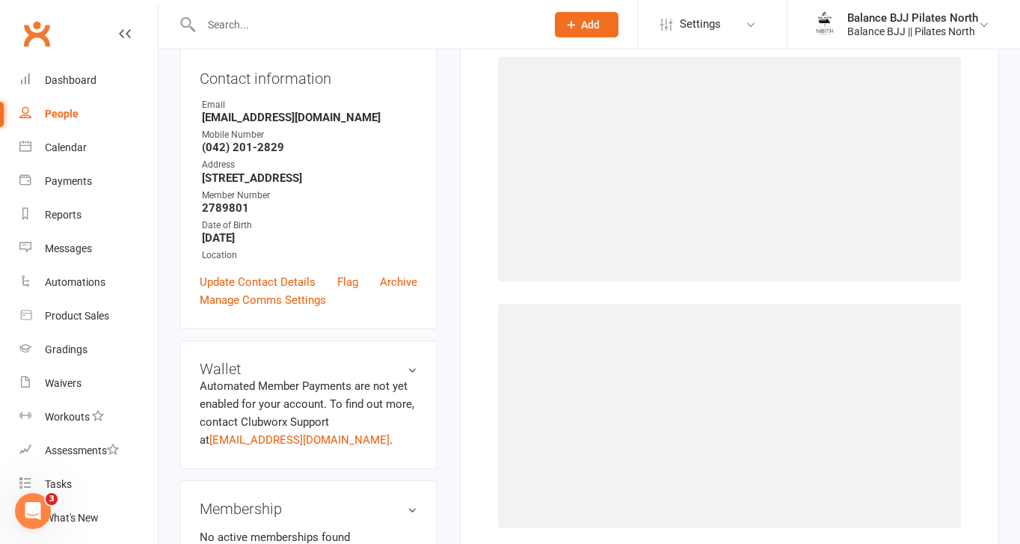
scroll to position [114, 0]
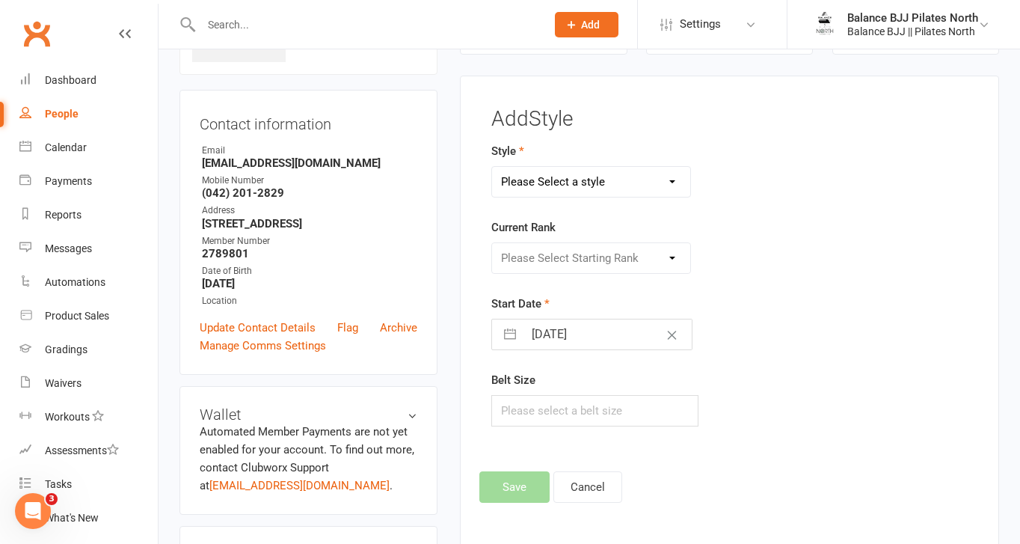
click at [591, 184] on select "Please Select a style Adults BJJ Kids BJJ" at bounding box center [591, 182] width 198 height 30
click at [492, 167] on select "Please Select a style Adults BJJ Kids BJJ" at bounding box center [591, 182] width 198 height 30
click at [577, 253] on select "Please Select Starting Rank White Belt White Belt - 1 Stripe White Belt - 2 Str…" at bounding box center [591, 258] width 198 height 30
click at [492, 243] on select "Please Select Starting Rank White Belt White Belt - 1 Stripe White Belt - 2 Str…" at bounding box center [591, 258] width 198 height 30
click at [527, 489] on button "Save" at bounding box center [515, 486] width 70 height 31
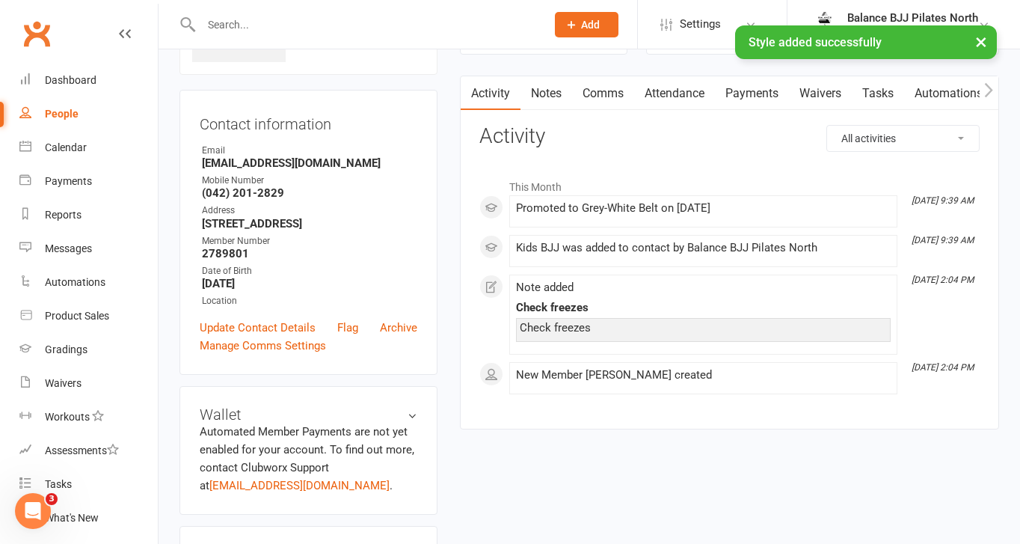
click at [356, 25] on div "× Style added successfully" at bounding box center [500, 25] width 1001 height 0
click at [249, 24] on input "text" at bounding box center [366, 24] width 339 height 21
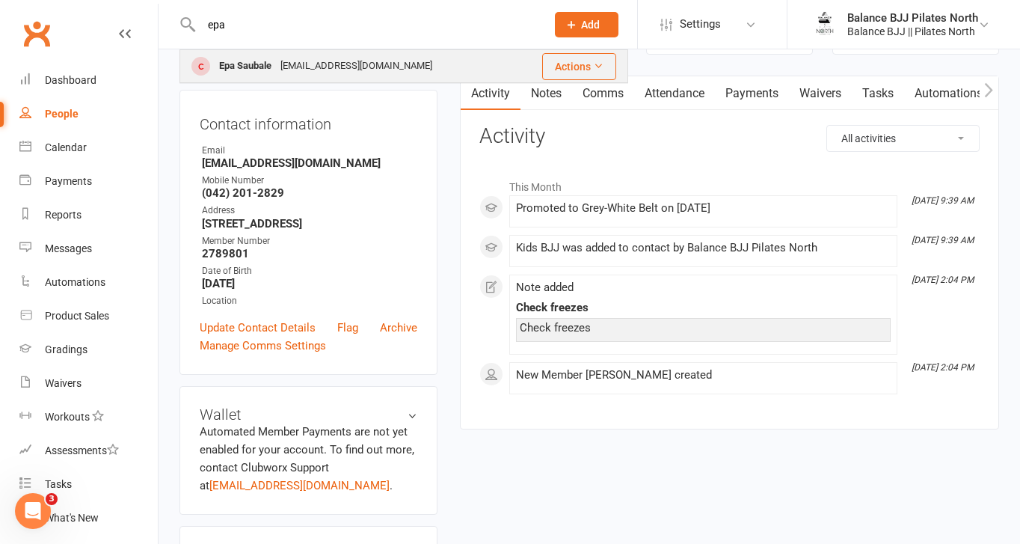
click at [248, 70] on div "Epa Saubale" at bounding box center [245, 66] width 61 height 22
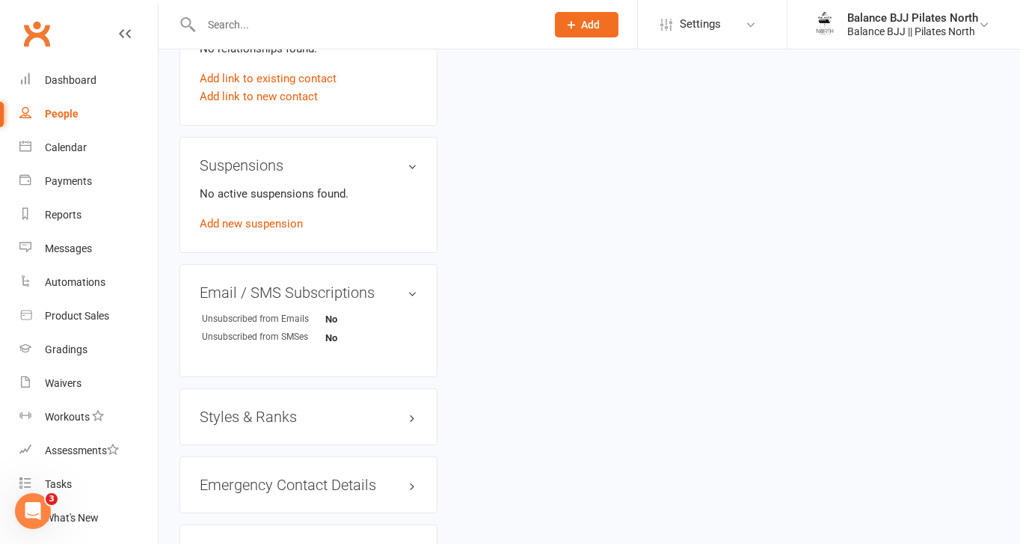
scroll to position [917, 0]
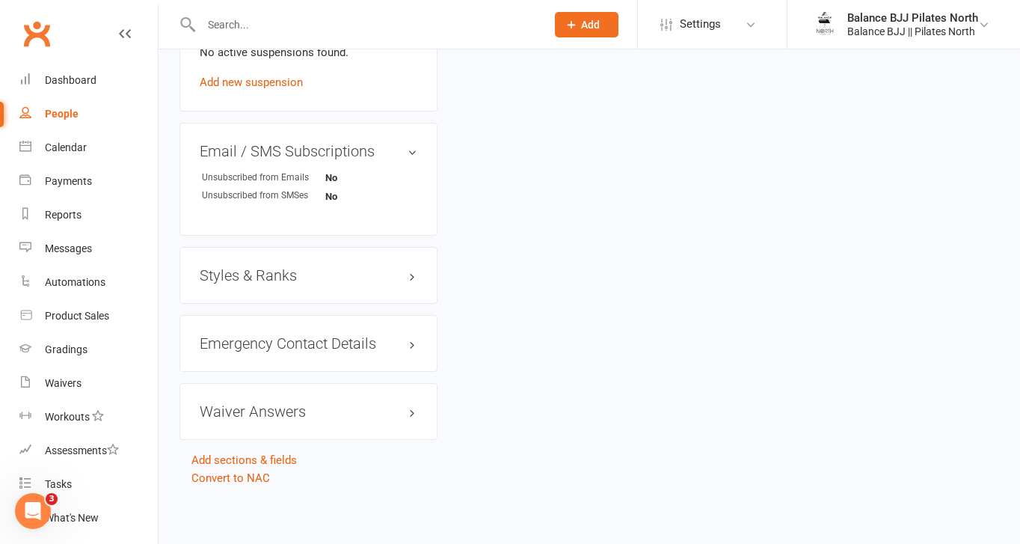
click at [266, 279] on h3 "Styles & Ranks" at bounding box center [309, 275] width 218 height 16
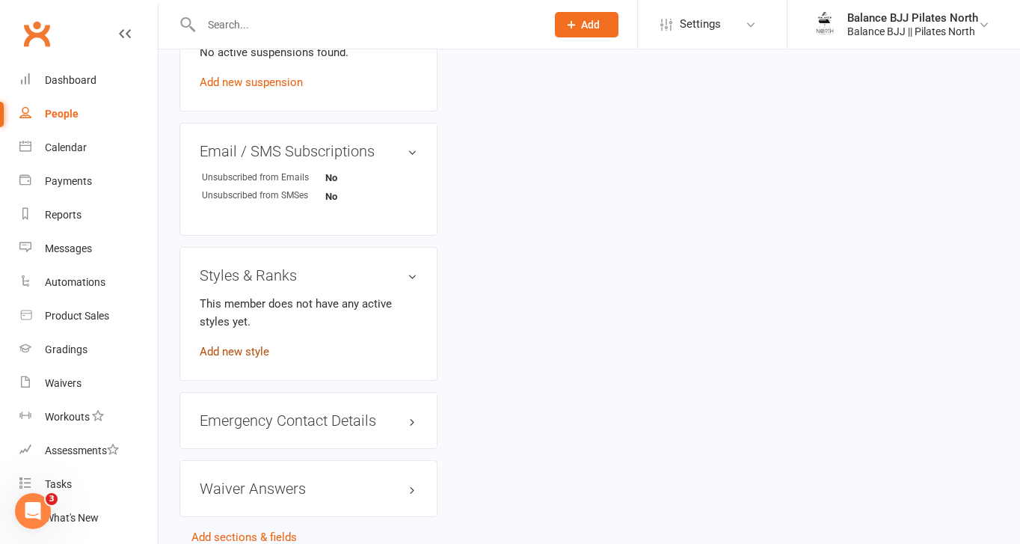
click at [244, 352] on link "Add new style" at bounding box center [235, 351] width 70 height 13
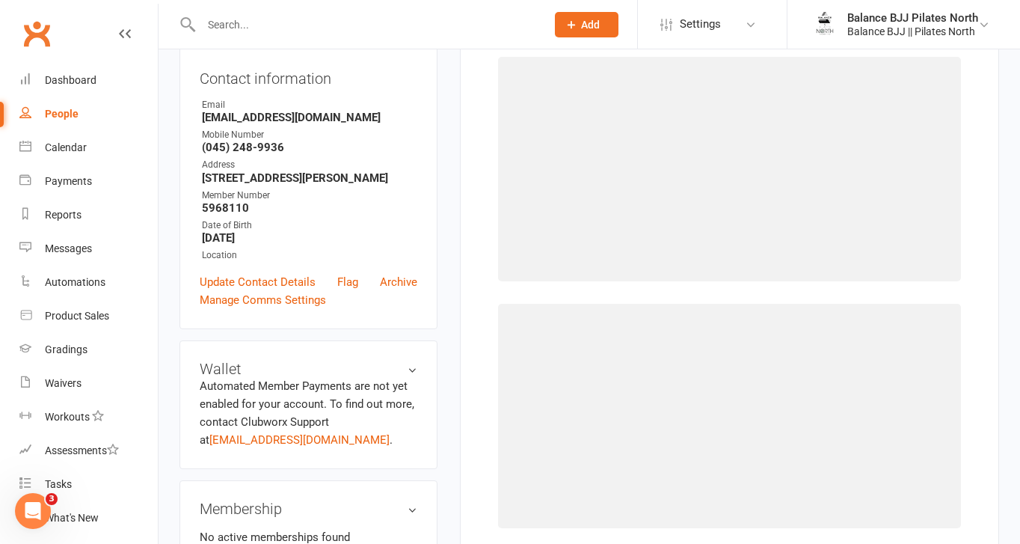
scroll to position [114, 0]
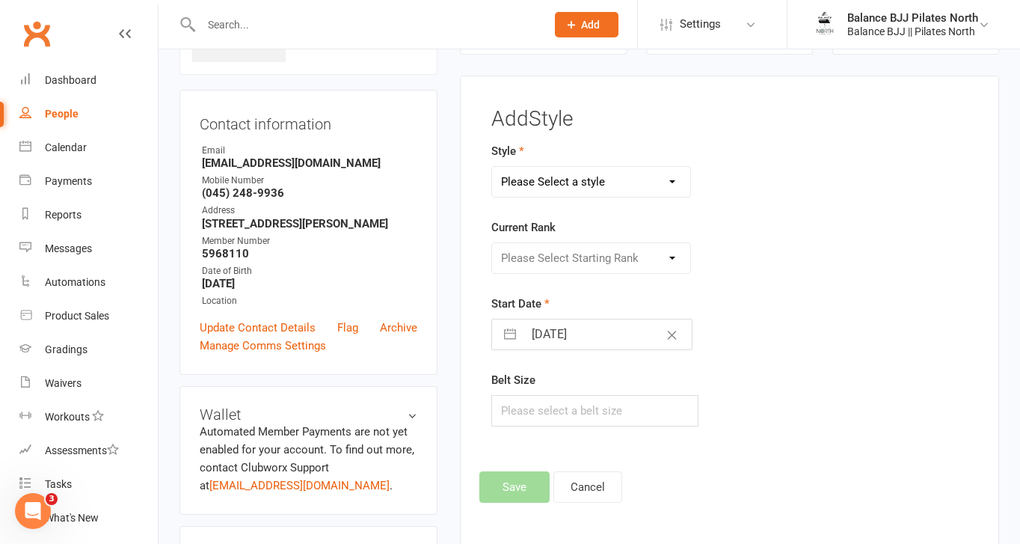
click at [621, 189] on select "Please Select a style Adults BJJ Kids BJJ" at bounding box center [591, 182] width 198 height 30
click at [492, 167] on select "Please Select a style Adults BJJ Kids BJJ" at bounding box center [591, 182] width 198 height 30
click at [598, 272] on select "Please Select Starting Rank White Belt White Belt - 1 Stripe White Belt - 2 Str…" at bounding box center [591, 258] width 198 height 30
click at [492, 243] on select "Please Select Starting Rank White Belt White Belt - 1 Stripe White Belt - 2 Str…" at bounding box center [591, 258] width 198 height 30
click at [534, 491] on button "Save" at bounding box center [515, 486] width 70 height 31
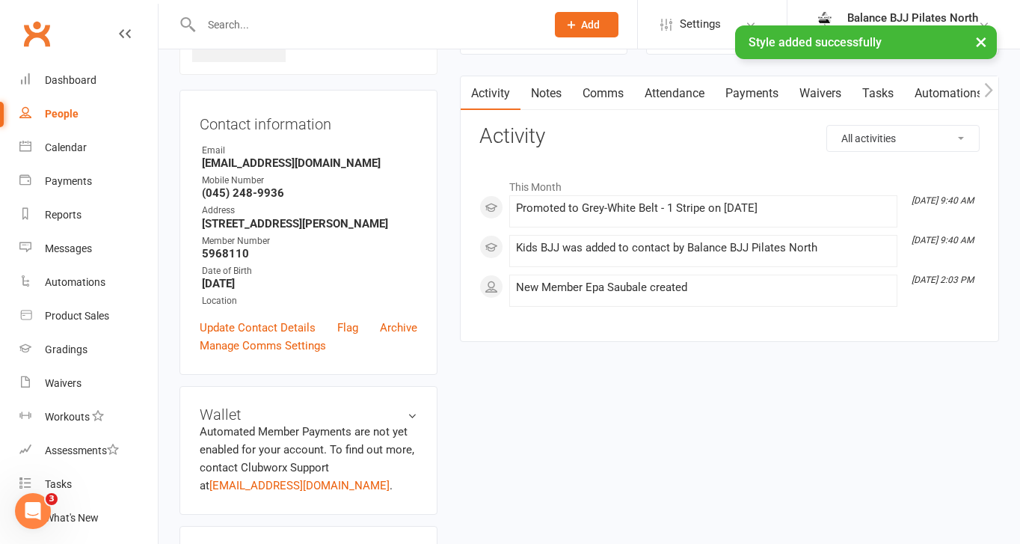
click at [328, 25] on div "× Style added successfully" at bounding box center [500, 25] width 1001 height 0
click at [323, 21] on input "text" at bounding box center [366, 24] width 339 height 21
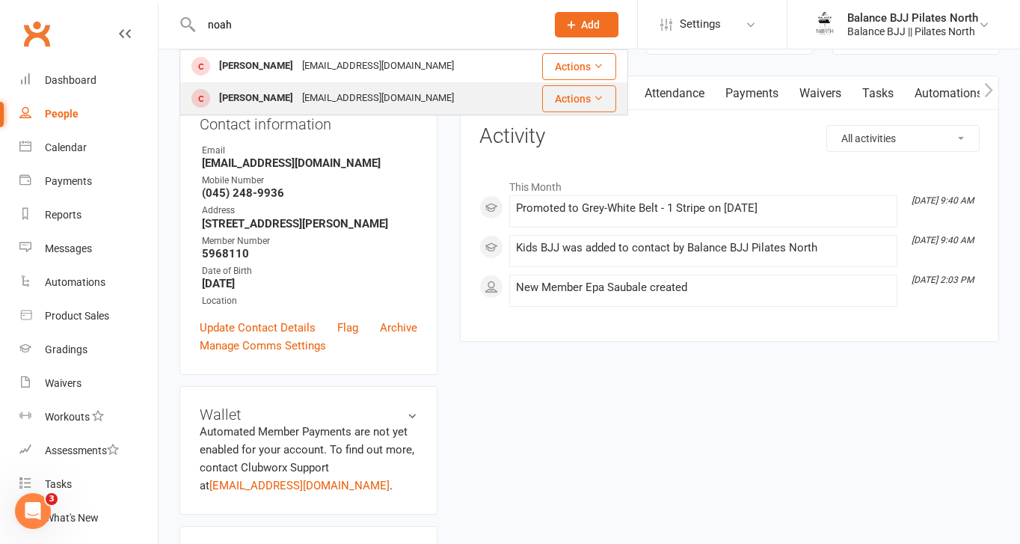
click at [298, 100] on div "[PERSON_NAME]" at bounding box center [256, 99] width 83 height 22
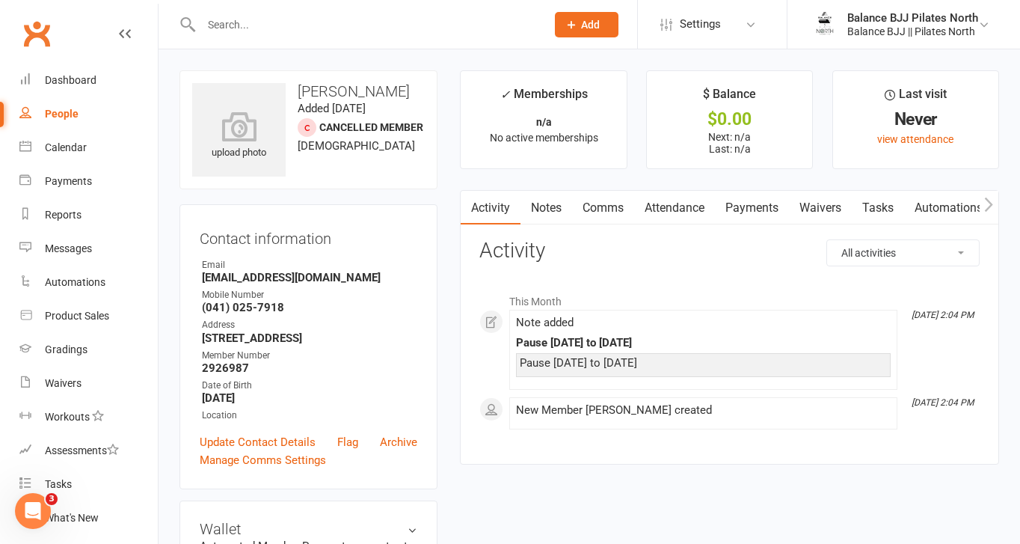
scroll to position [917, 0]
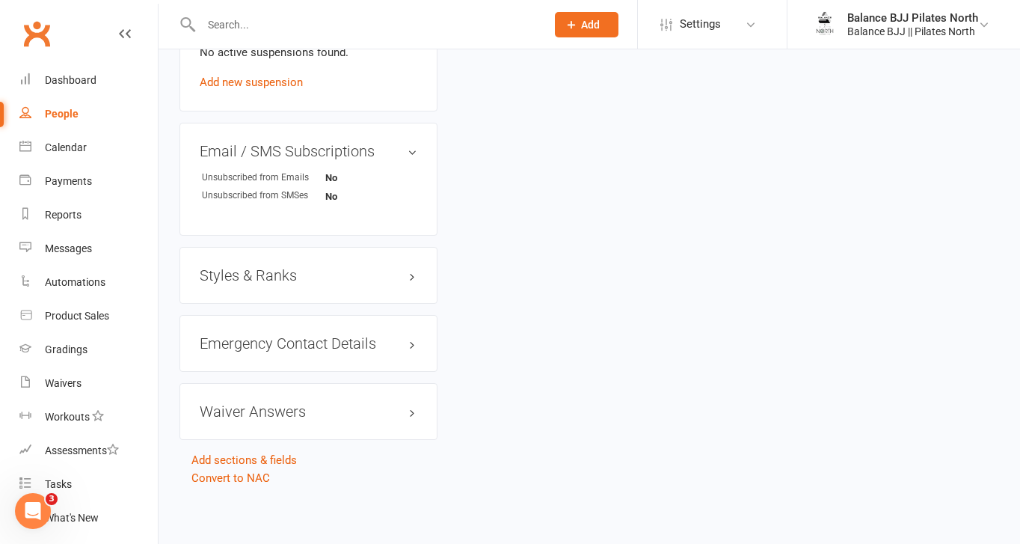
click at [284, 280] on h3 "Styles & Ranks" at bounding box center [309, 275] width 218 height 16
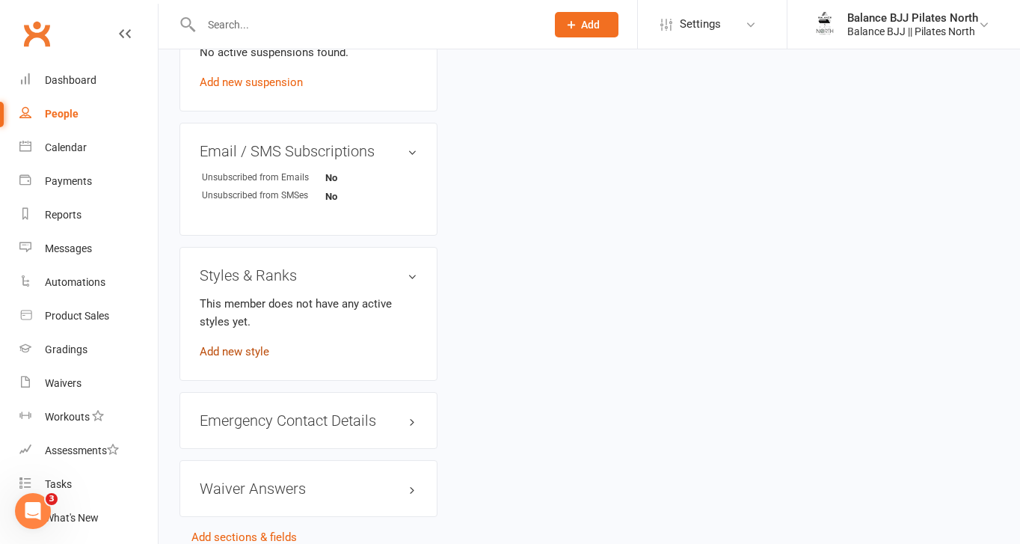
click at [242, 350] on link "Add new style" at bounding box center [235, 351] width 70 height 13
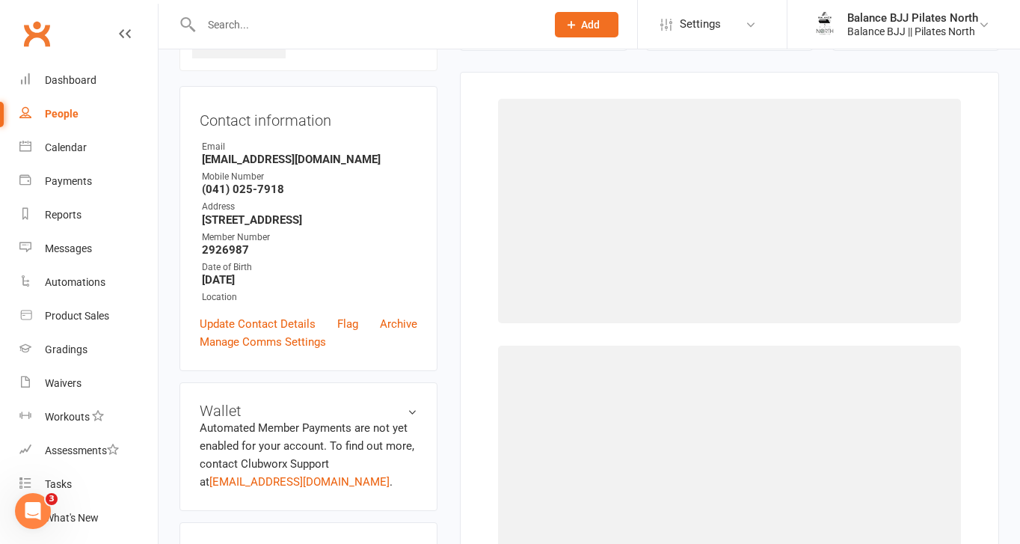
scroll to position [114, 0]
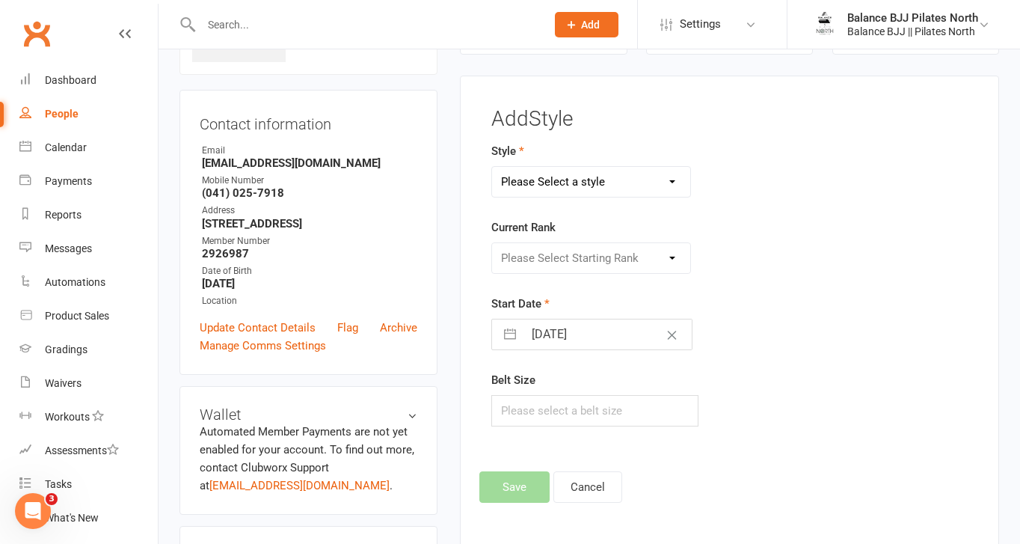
click at [623, 185] on select "Please Select a style Adults BJJ Kids BJJ" at bounding box center [591, 182] width 198 height 30
click at [492, 167] on select "Please Select a style Adults BJJ Kids BJJ" at bounding box center [591, 182] width 198 height 30
click at [591, 251] on select "Please Select Starting Rank" at bounding box center [591, 258] width 198 height 30
click at [492, 243] on select "Please Select Starting Rank White Belt White Belt - 1 Stripe White Belt - 2 Str…" at bounding box center [591, 258] width 198 height 30
click at [521, 489] on button "Save" at bounding box center [515, 486] width 70 height 31
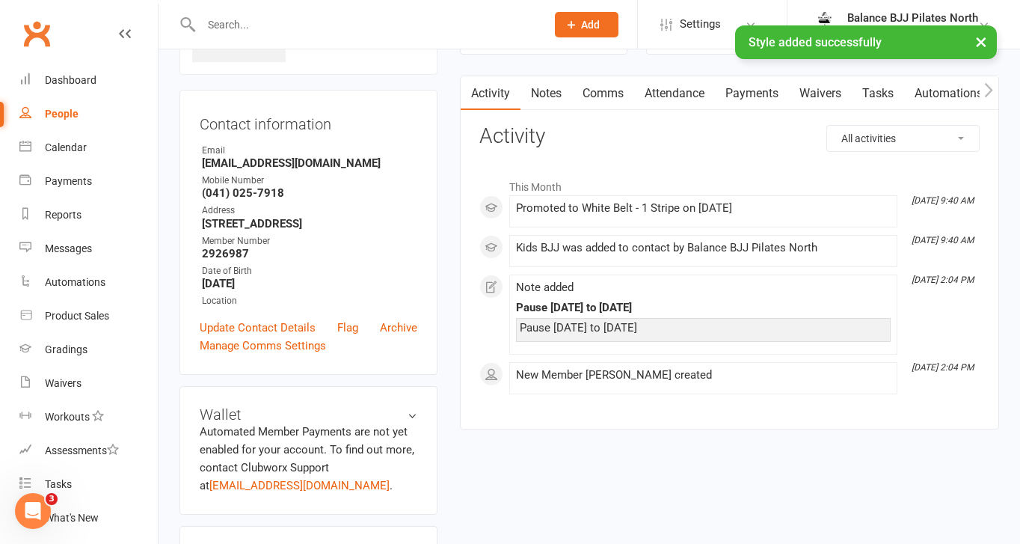
click at [301, 23] on input "text" at bounding box center [366, 24] width 339 height 21
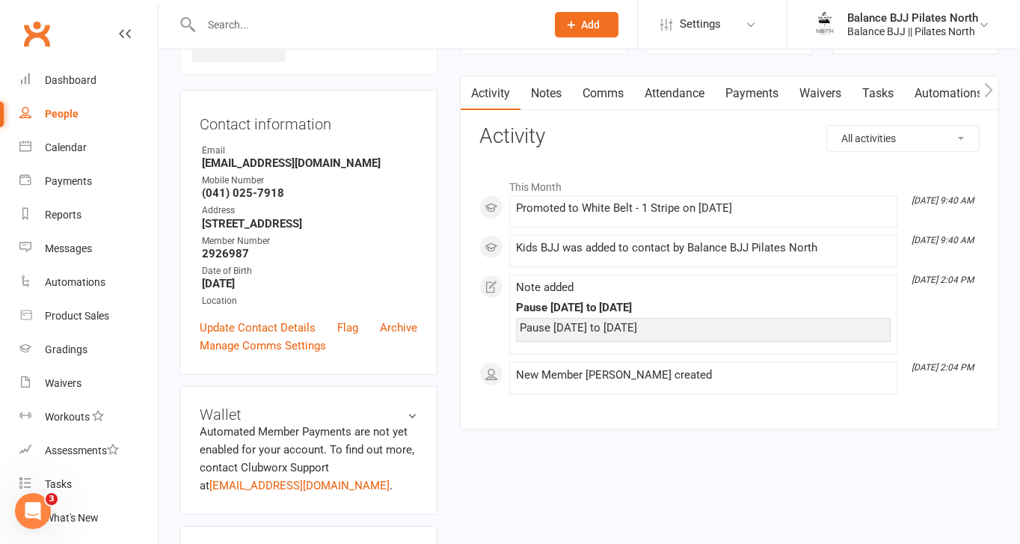
click at [301, 22] on input "text" at bounding box center [366, 24] width 339 height 21
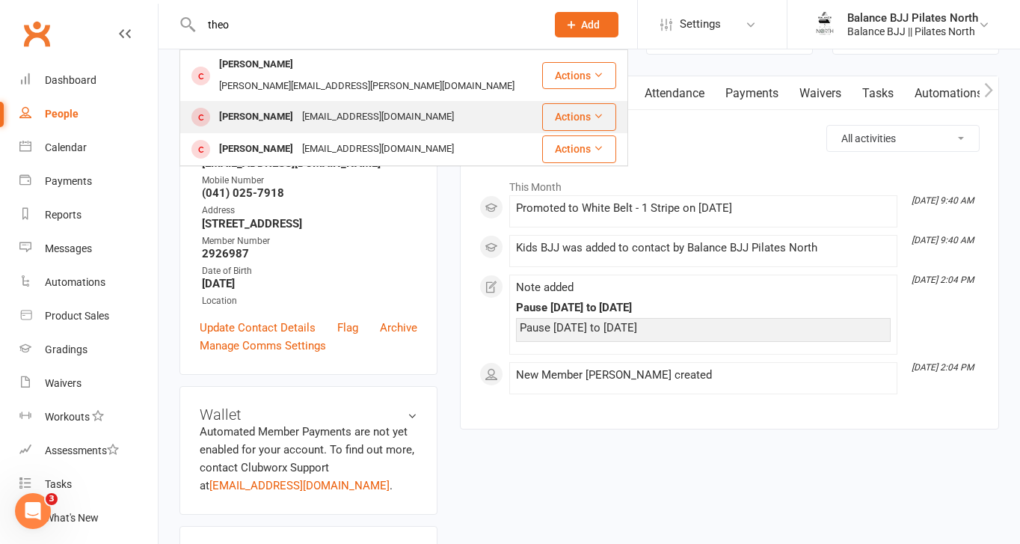
click at [254, 106] on div "[PERSON_NAME]" at bounding box center [256, 117] width 83 height 22
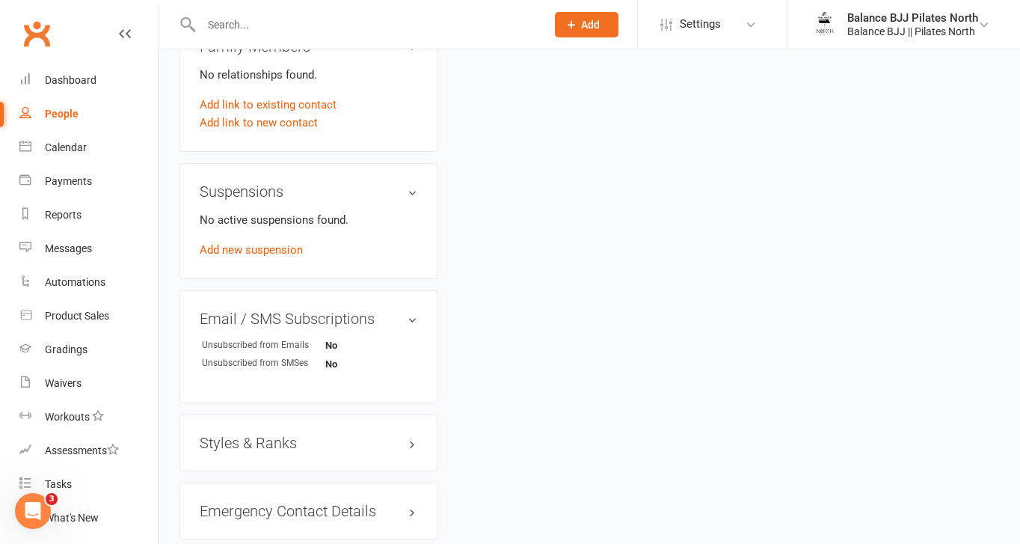
scroll to position [753, 0]
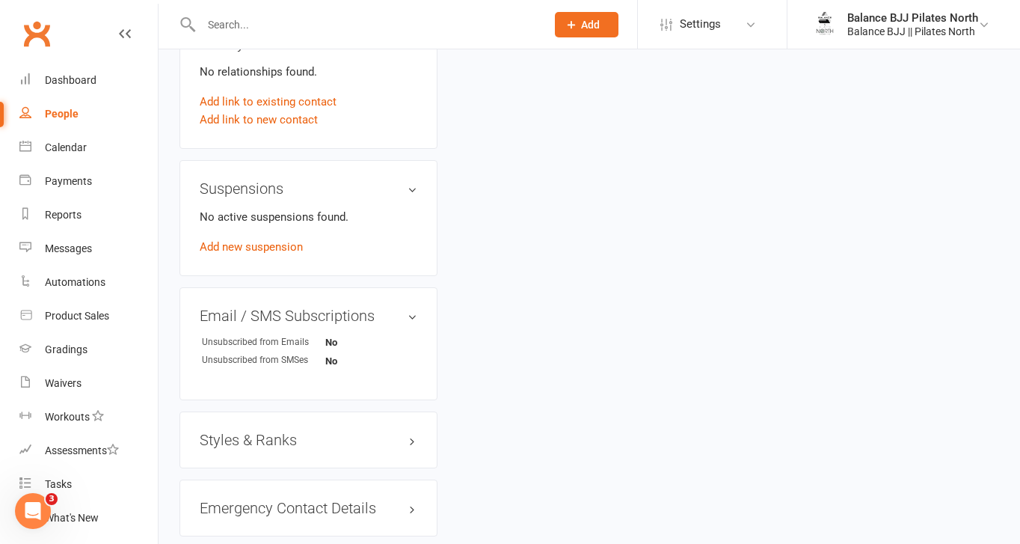
click at [268, 440] on h3 "Styles & Ranks" at bounding box center [309, 440] width 218 height 16
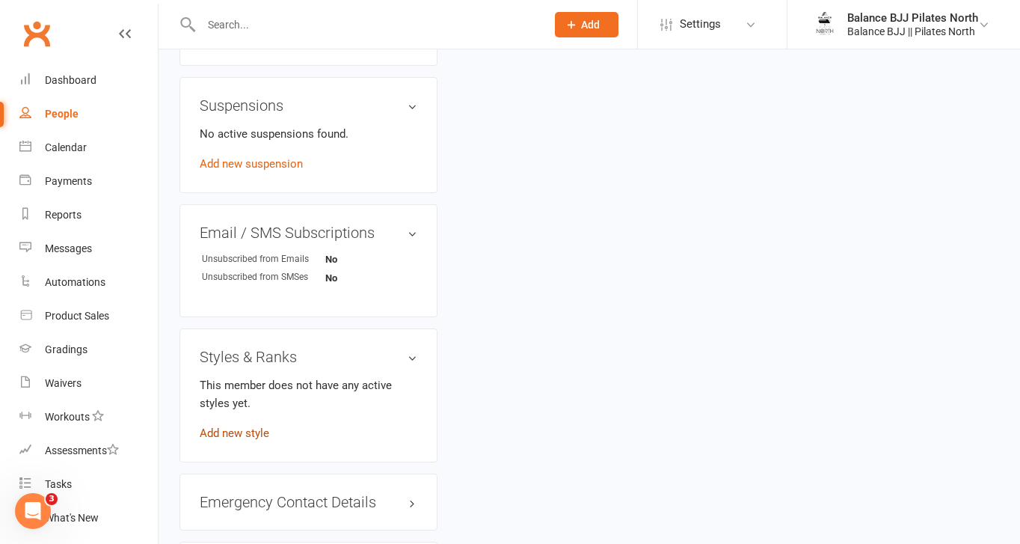
click at [246, 431] on link "Add new style" at bounding box center [235, 432] width 70 height 13
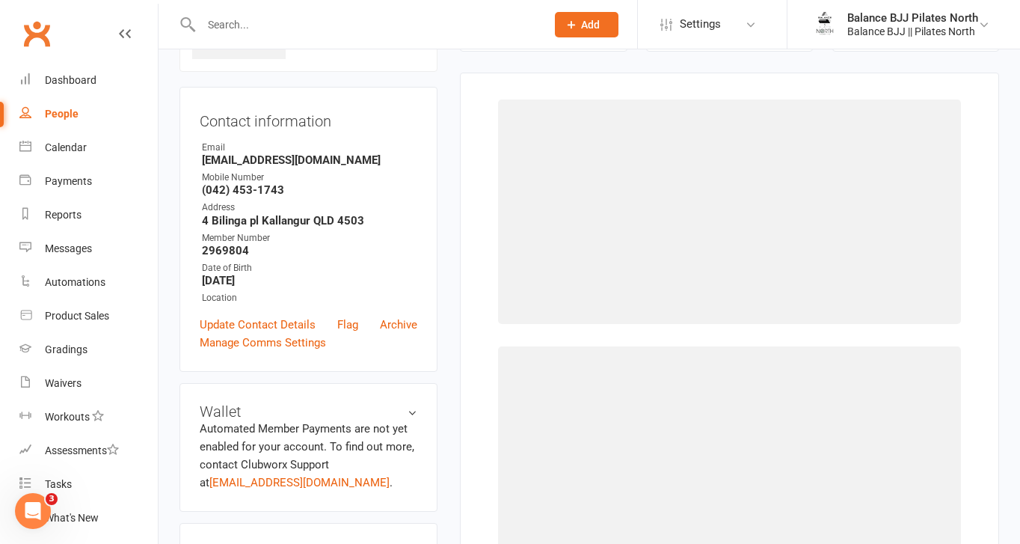
scroll to position [114, 0]
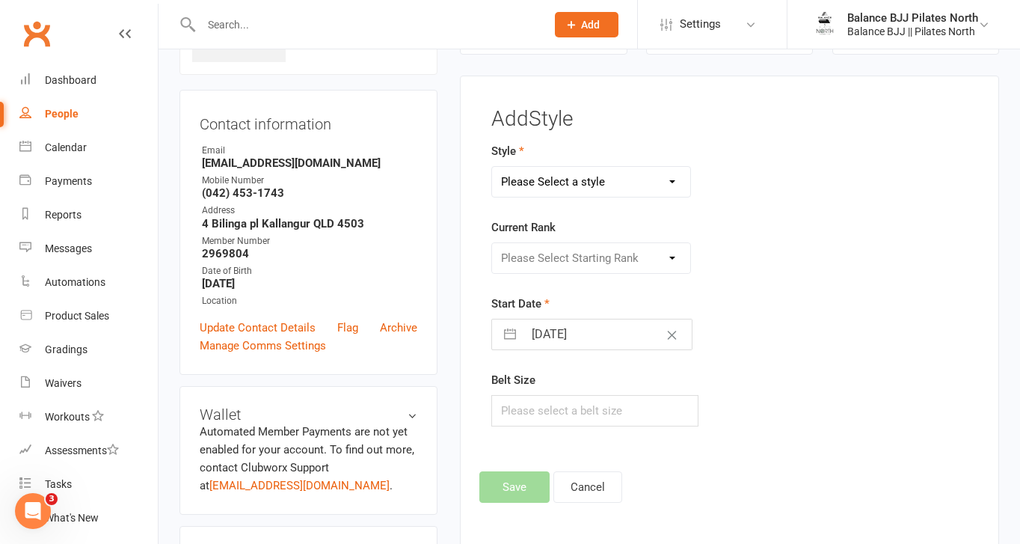
click at [551, 183] on select "Please Select a style Adults BJJ Kids BJJ" at bounding box center [591, 182] width 198 height 30
click at [492, 167] on select "Please Select a style Adults BJJ Kids BJJ" at bounding box center [591, 182] width 198 height 30
click at [562, 260] on select "Please Select Starting Rank White Belt White Belt - 1 Stripe White Belt - 2 Str…" at bounding box center [591, 258] width 198 height 30
click at [492, 243] on select "Please Select Starting Rank White Belt White Belt - 1 Stripe White Belt - 2 Str…" at bounding box center [591, 258] width 198 height 30
click at [522, 478] on button "Save" at bounding box center [515, 486] width 70 height 31
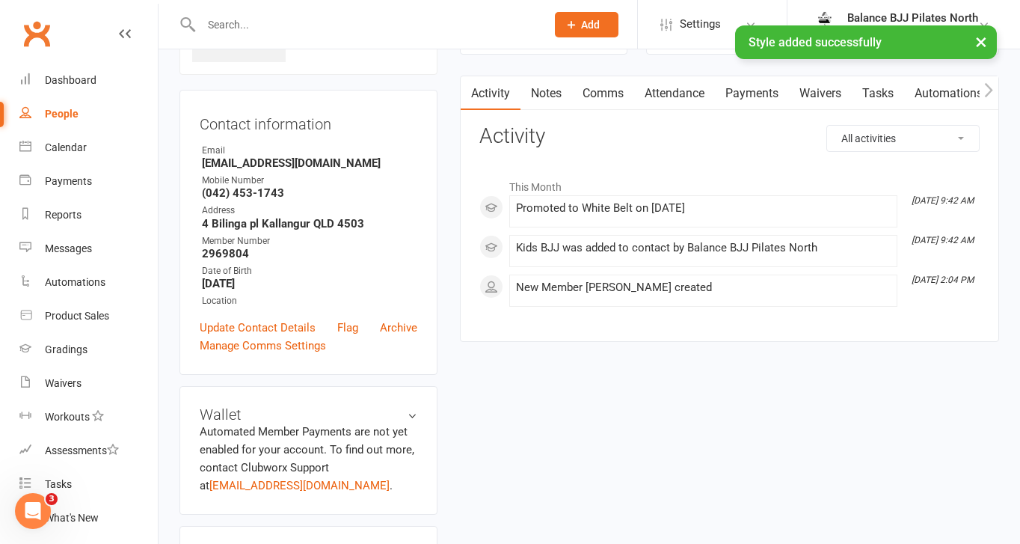
scroll to position [0, 0]
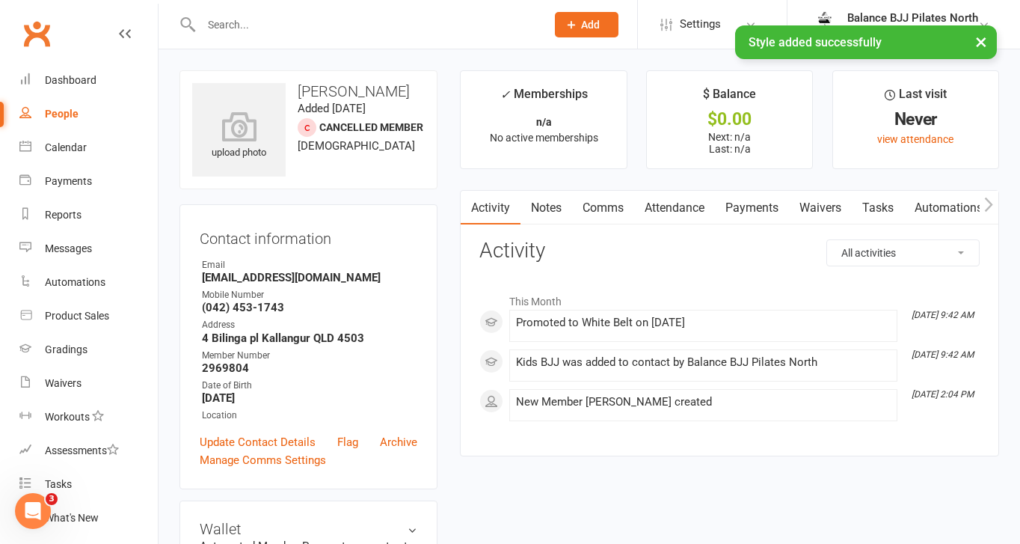
click at [257, 19] on input "text" at bounding box center [366, 24] width 339 height 21
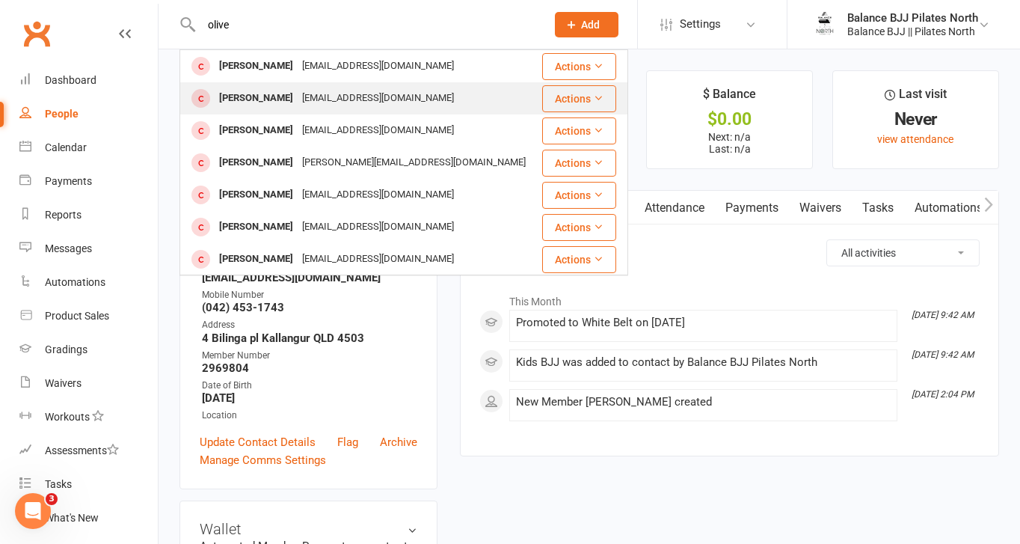
click at [272, 103] on div "[PERSON_NAME]" at bounding box center [256, 99] width 83 height 22
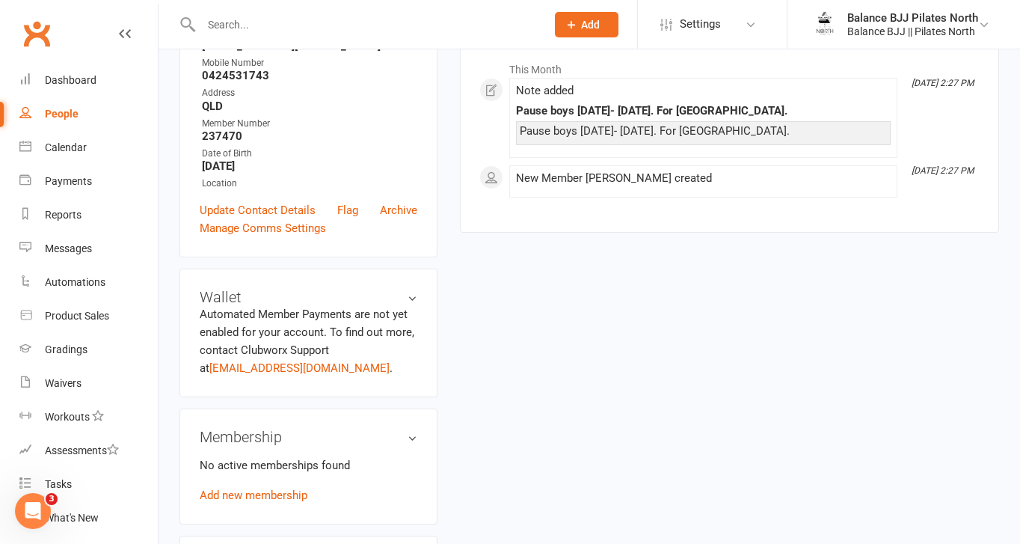
scroll to position [878, 0]
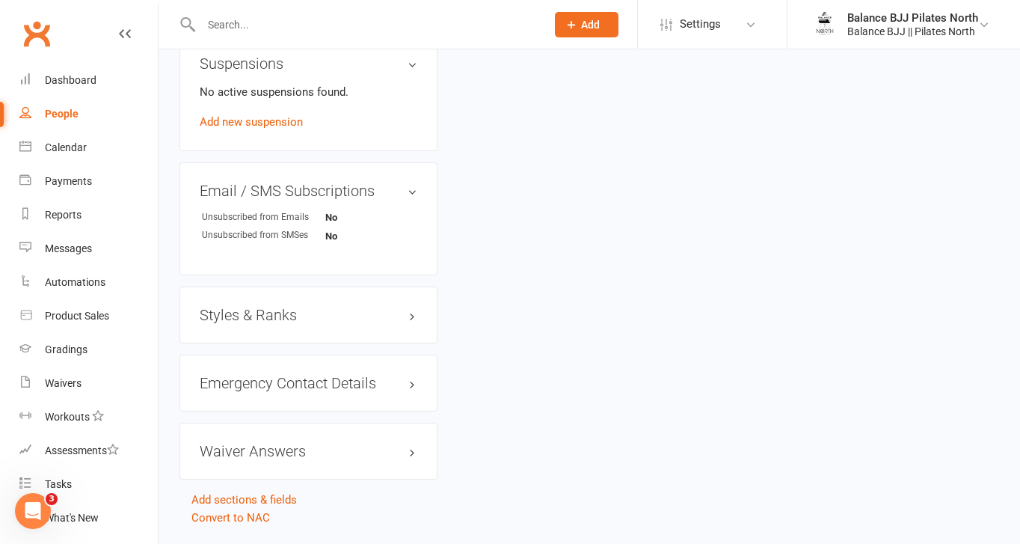
click at [290, 319] on h3 "Styles & Ranks" at bounding box center [309, 315] width 218 height 16
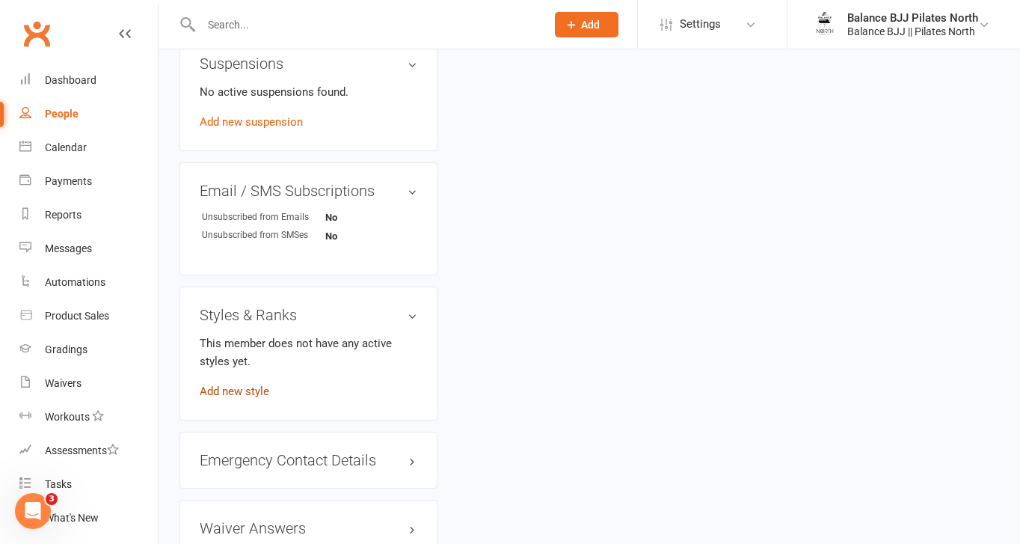
click at [239, 385] on link "Add new style" at bounding box center [235, 391] width 70 height 13
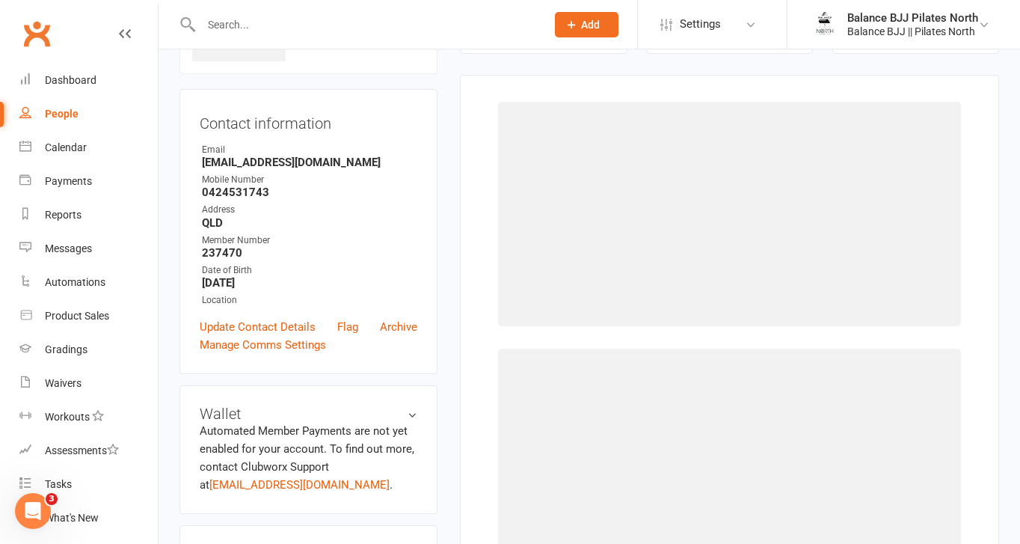
scroll to position [114, 0]
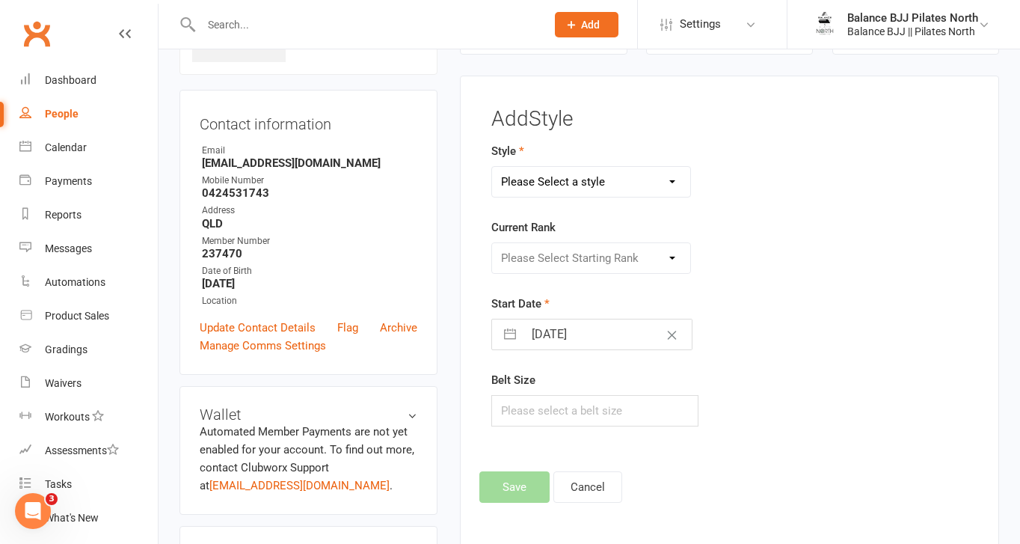
click at [646, 177] on select "Please Select a style Adults BJJ Kids BJJ" at bounding box center [591, 182] width 198 height 30
click at [492, 167] on select "Please Select a style Adults BJJ Kids BJJ" at bounding box center [591, 182] width 198 height 30
click at [592, 257] on select "Please Select Starting Rank White Belt White Belt - 1 Stripe White Belt - 2 Str…" at bounding box center [591, 258] width 198 height 30
click at [492, 243] on select "Please Select Starting Rank White Belt White Belt - 1 Stripe White Belt - 2 Str…" at bounding box center [591, 258] width 198 height 30
click at [527, 492] on button "Save" at bounding box center [515, 486] width 70 height 31
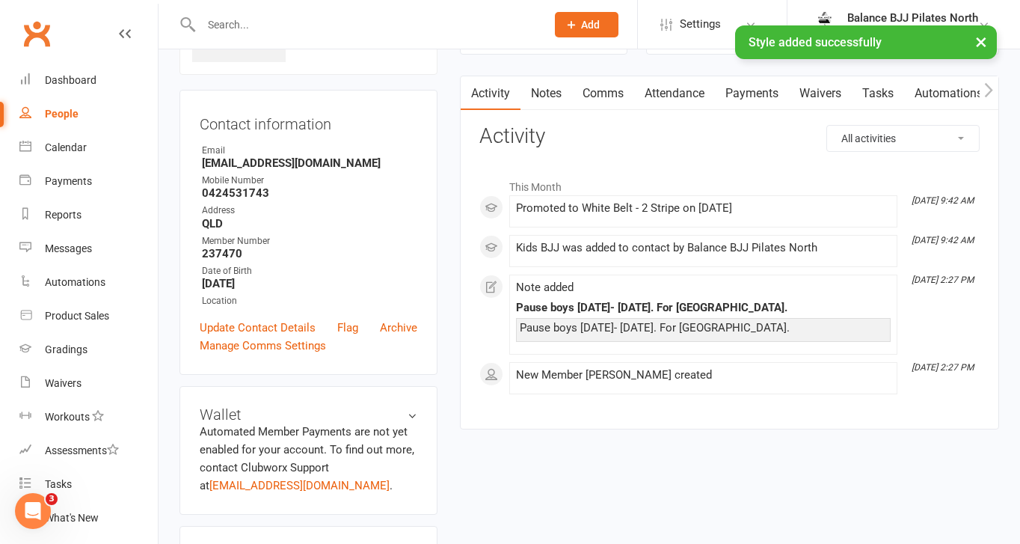
click at [282, 25] on div "× Style added successfully" at bounding box center [500, 25] width 1001 height 0
click at [236, 14] on input "text" at bounding box center [366, 24] width 339 height 21
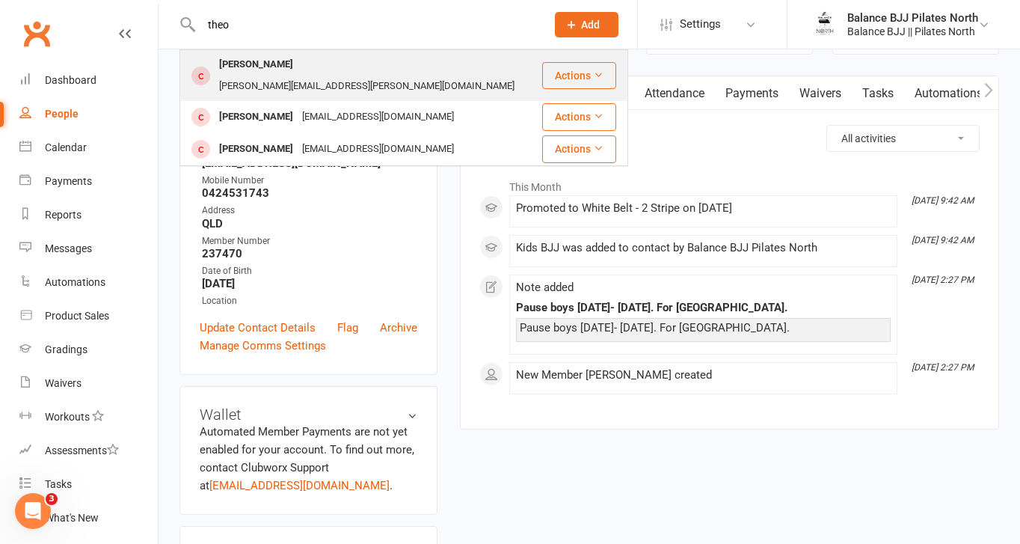
click at [257, 73] on div "[PERSON_NAME]" at bounding box center [256, 65] width 83 height 22
